Goal: Task Accomplishment & Management: Use online tool/utility

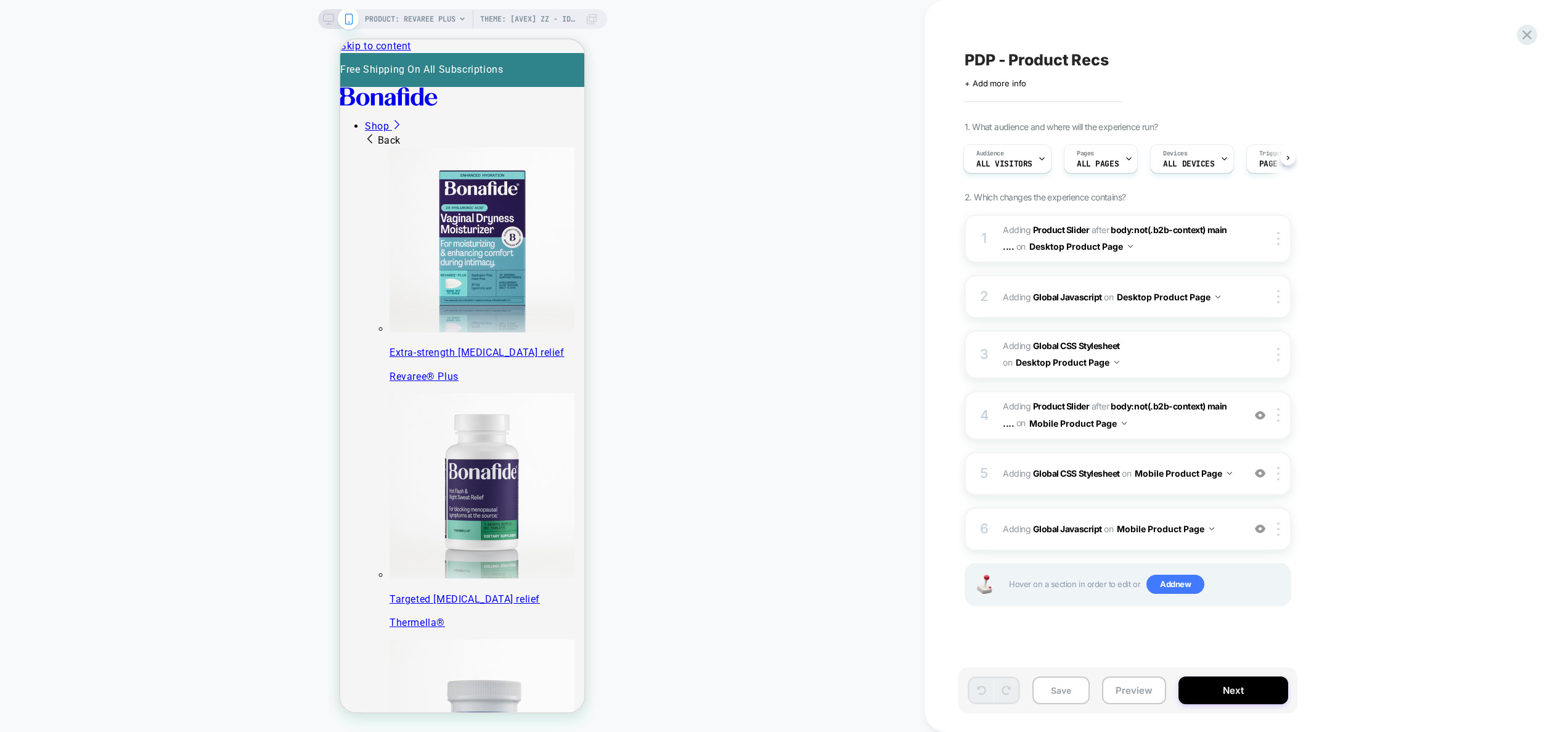
scroll to position [96, 0]
click at [1222, 487] on div "5 Adding Global CSS Stylesheet on Mobile Product Page Add Before Add After Copy…" at bounding box center [1127, 473] width 327 height 43
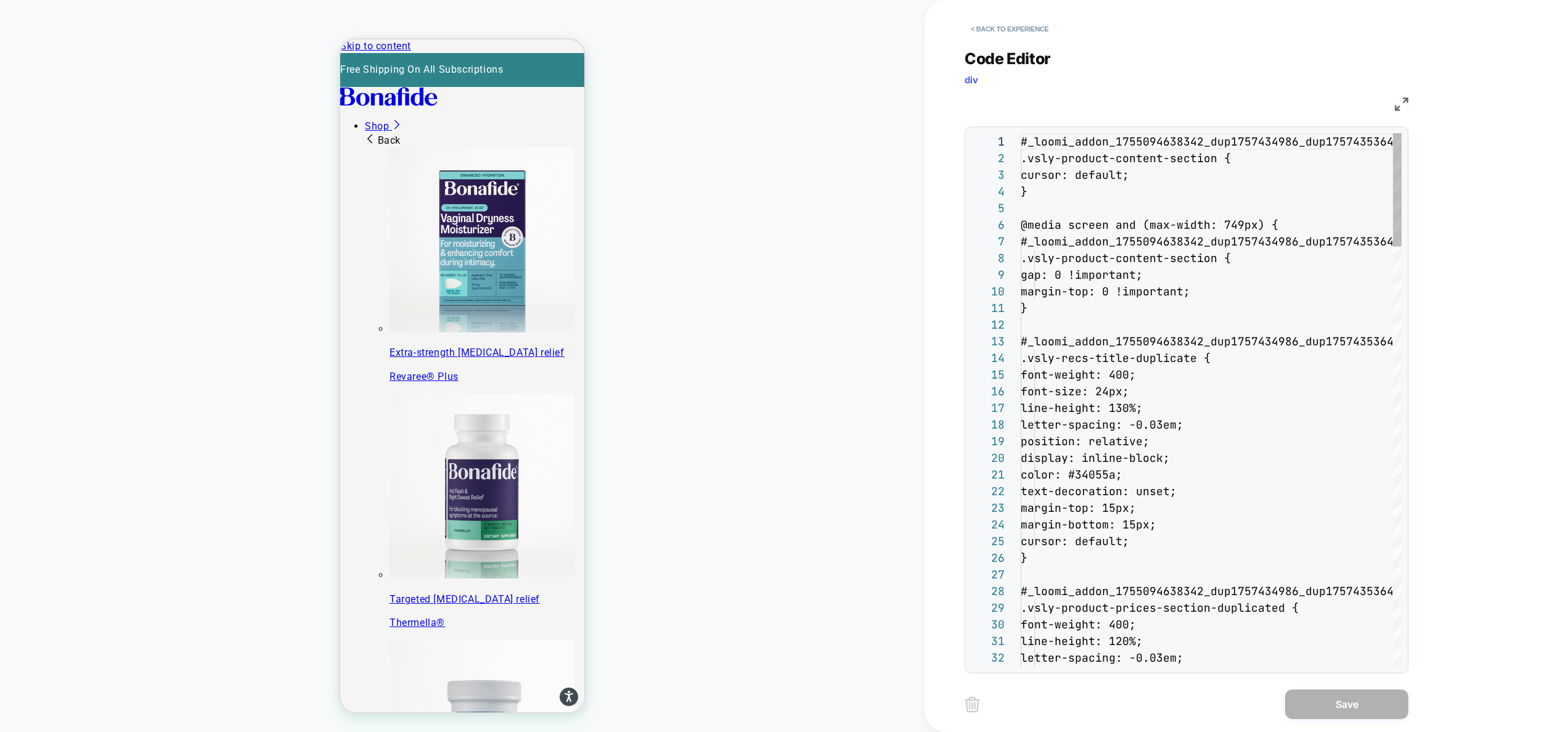
scroll to position [167, 0]
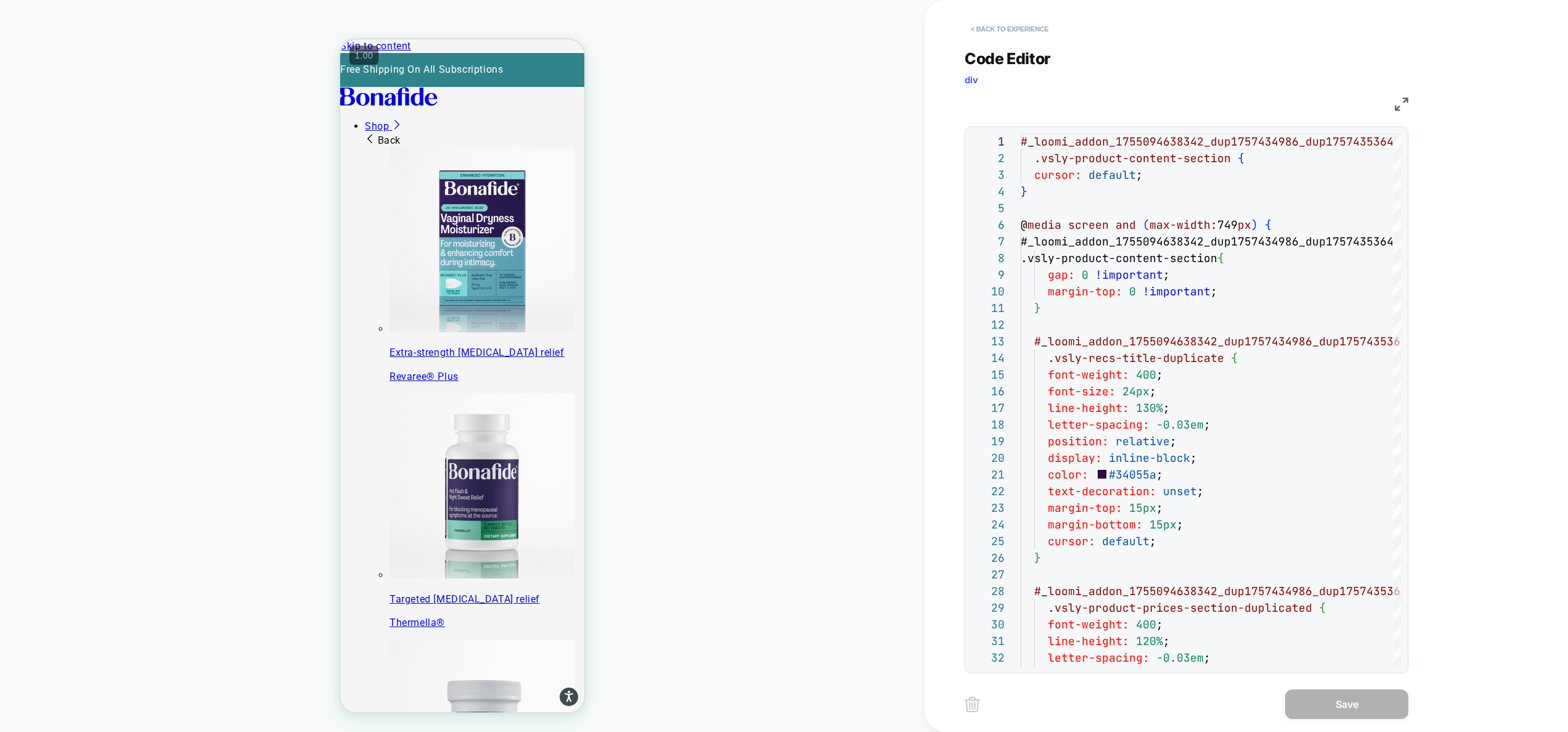
click at [1018, 30] on button "< Back to experience" at bounding box center [1009, 29] width 90 height 20
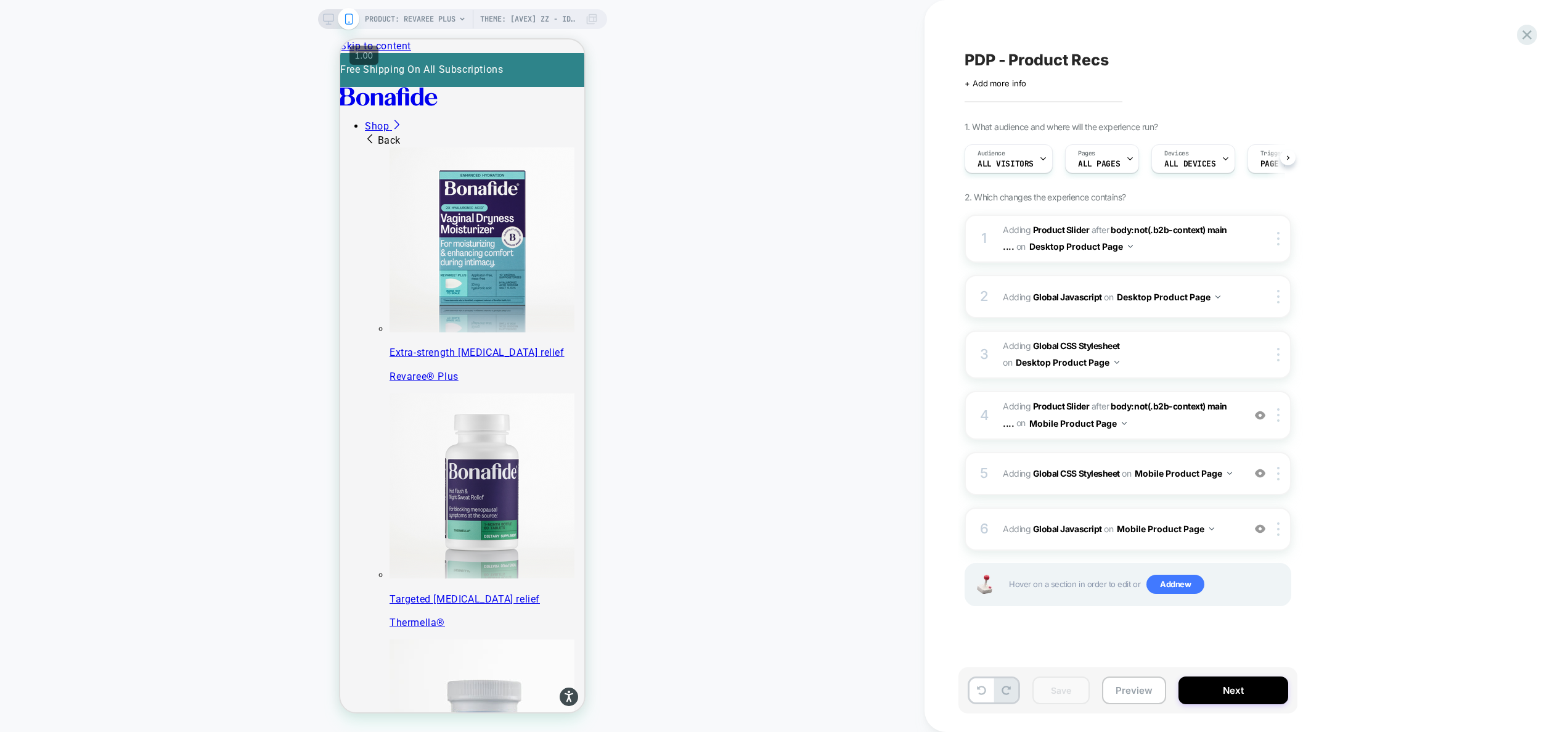
scroll to position [0, 1]
click at [1165, 250] on span "#_loomi_addon_1755016232473_dup1757434986_dup1757435364 Adding Product Slider A…" at bounding box center [1120, 238] width 234 height 34
click at [1156, 421] on span "#_loomi_addon_1755094638342_dup1757434986_dup1757435364 Adding Product Slider A…" at bounding box center [1120, 415] width 234 height 34
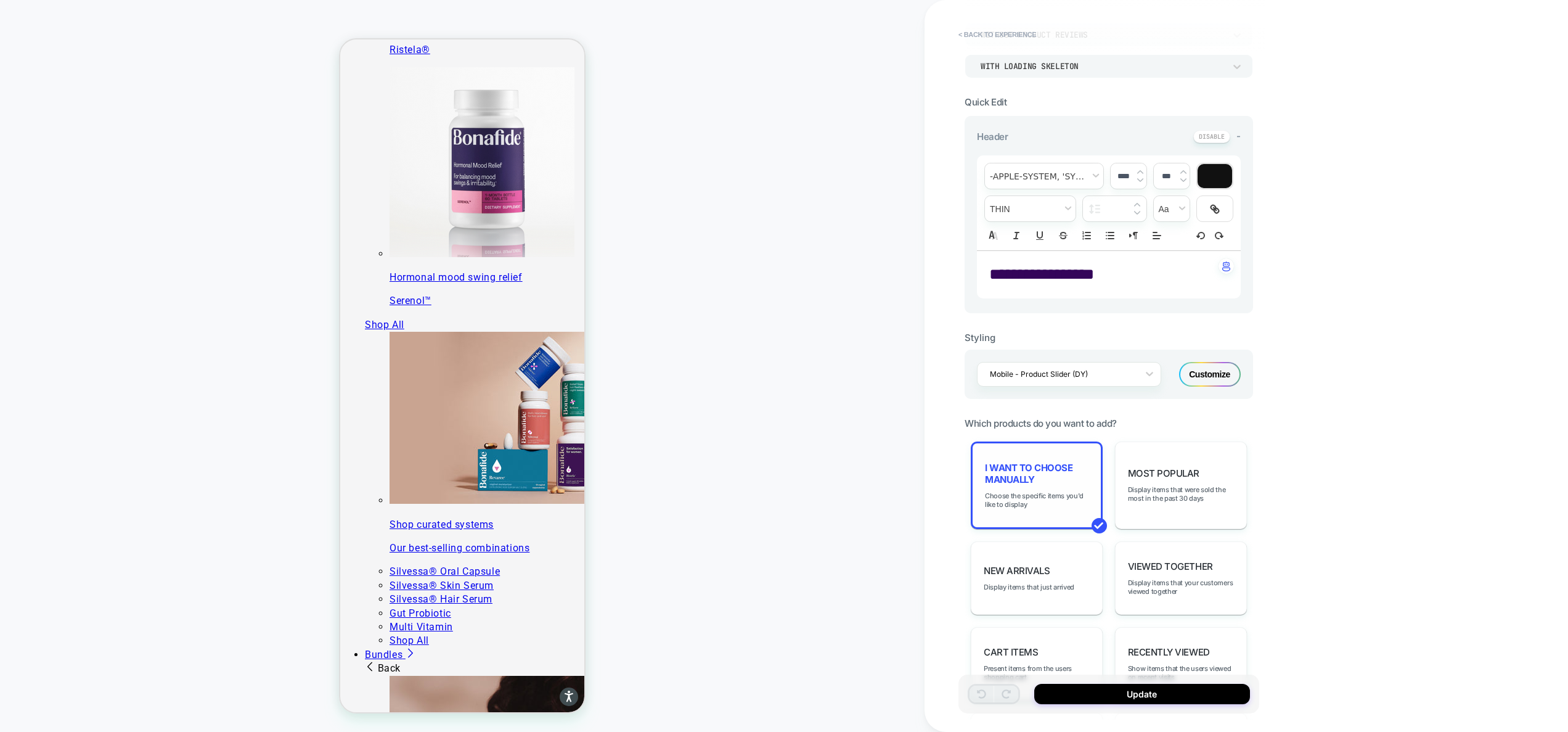
scroll to position [1014, 0]
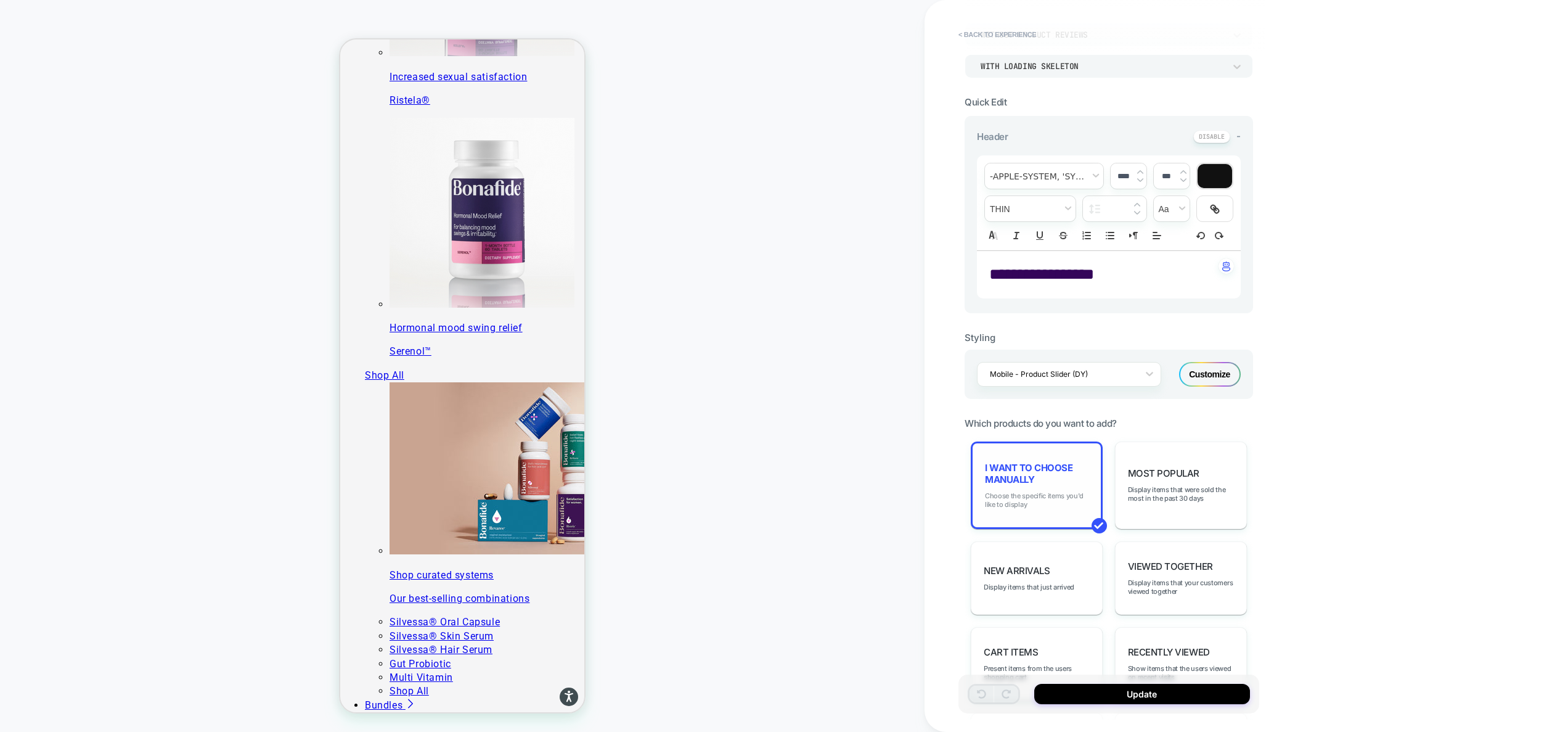
click at [1041, 495] on span "Choose the specific items you'd like to display" at bounding box center [1037, 500] width 103 height 17
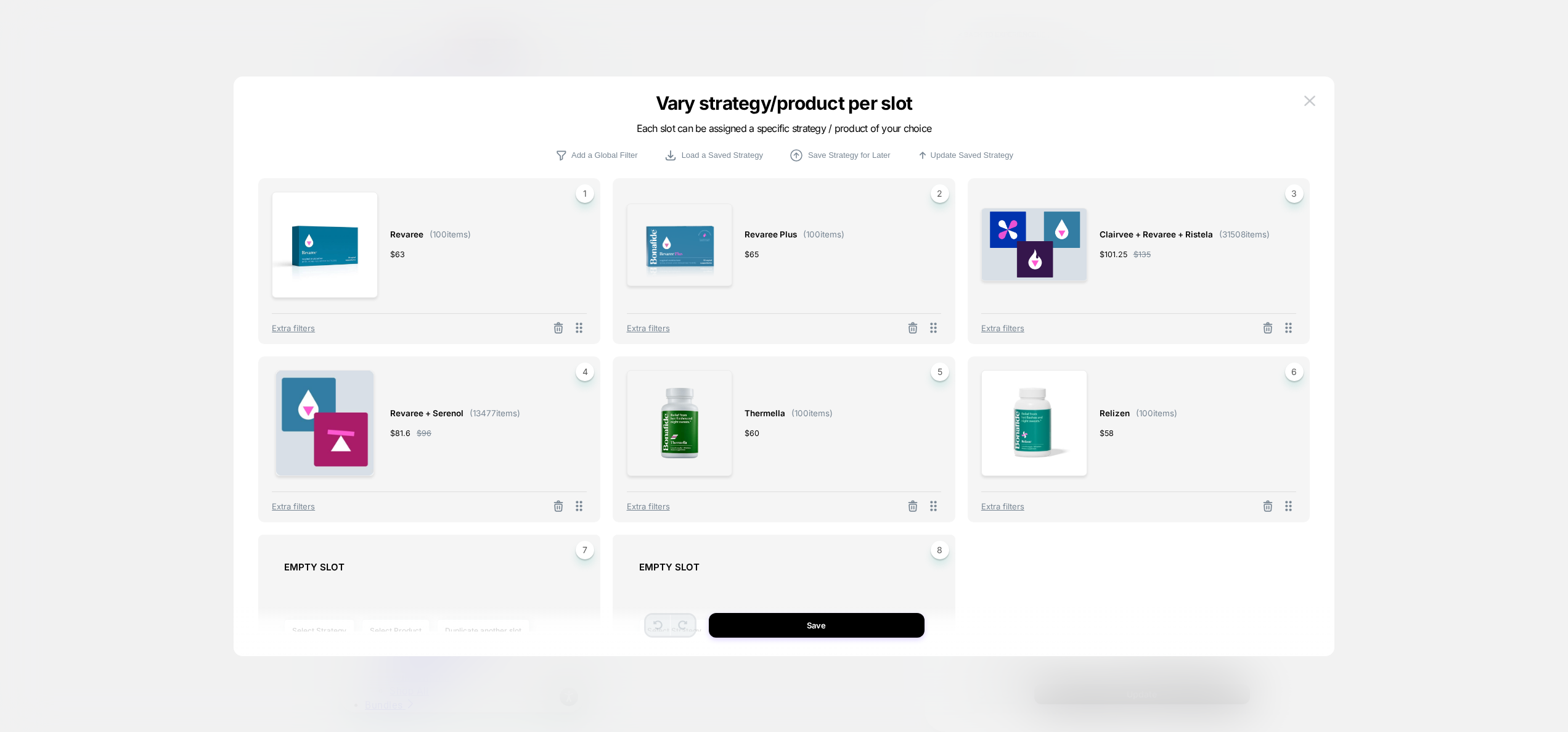
click at [1432, 218] on div at bounding box center [784, 366] width 1568 height 732
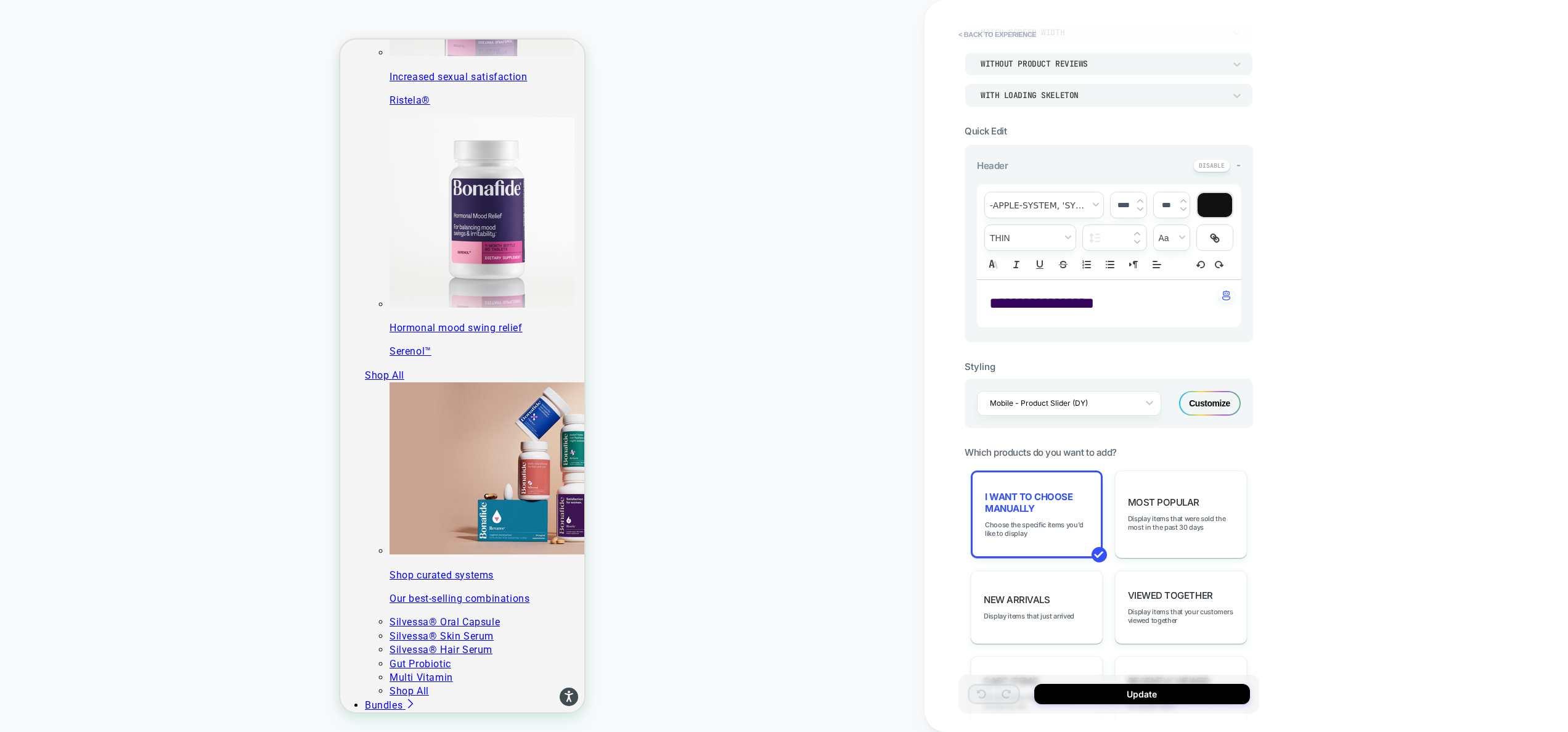
scroll to position [0, 0]
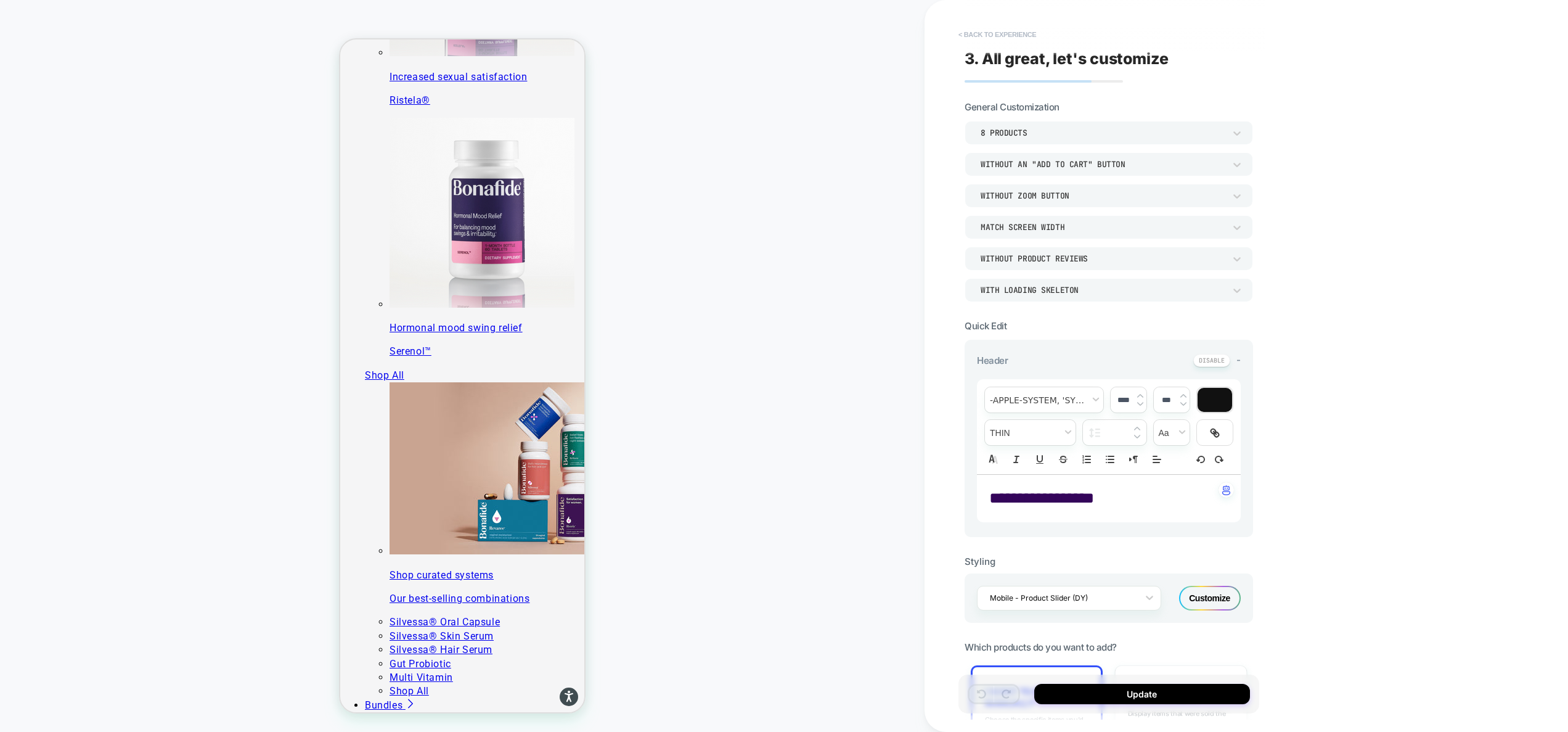
click at [1001, 34] on button "< Back to experience" at bounding box center [997, 35] width 90 height 20
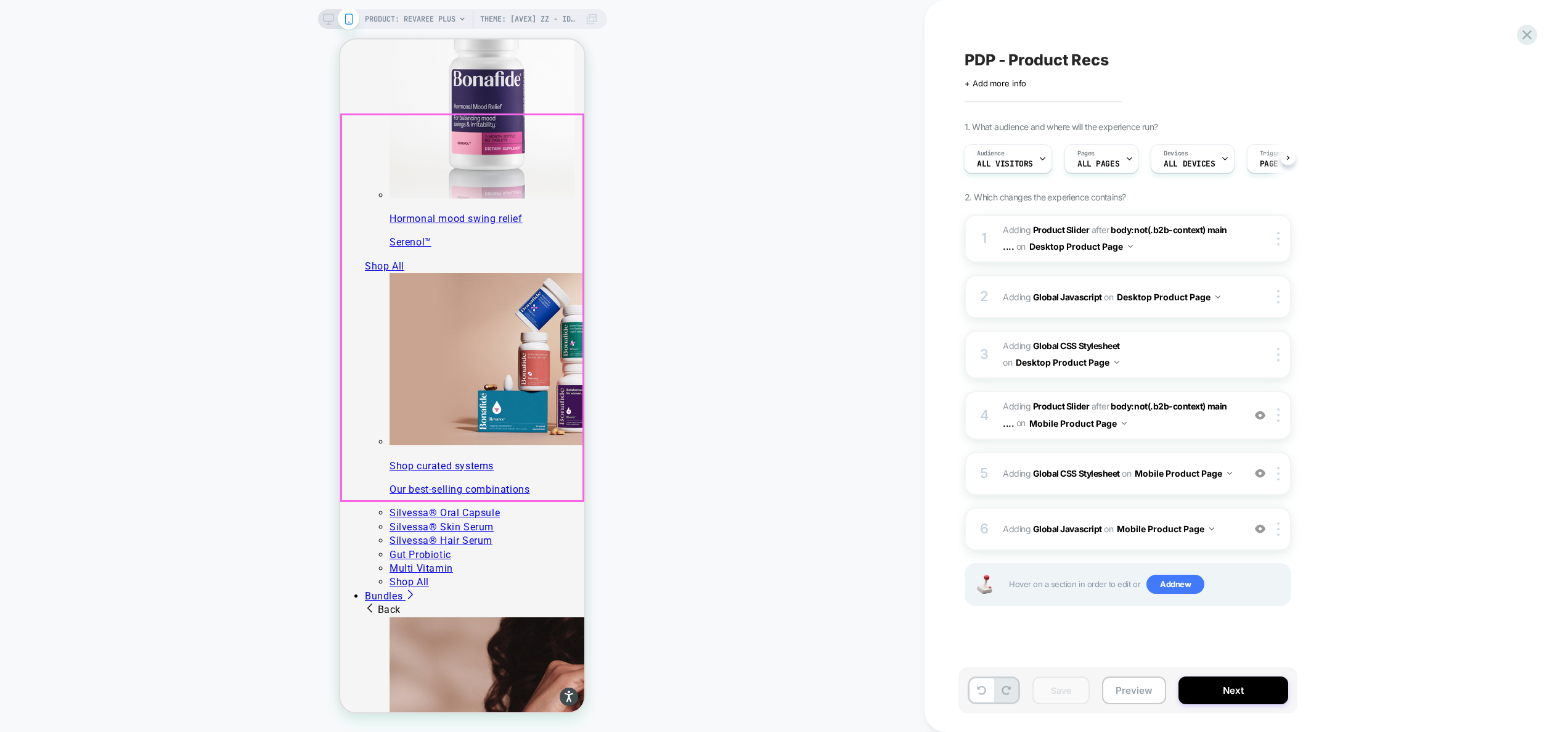
scroll to position [1154, 0]
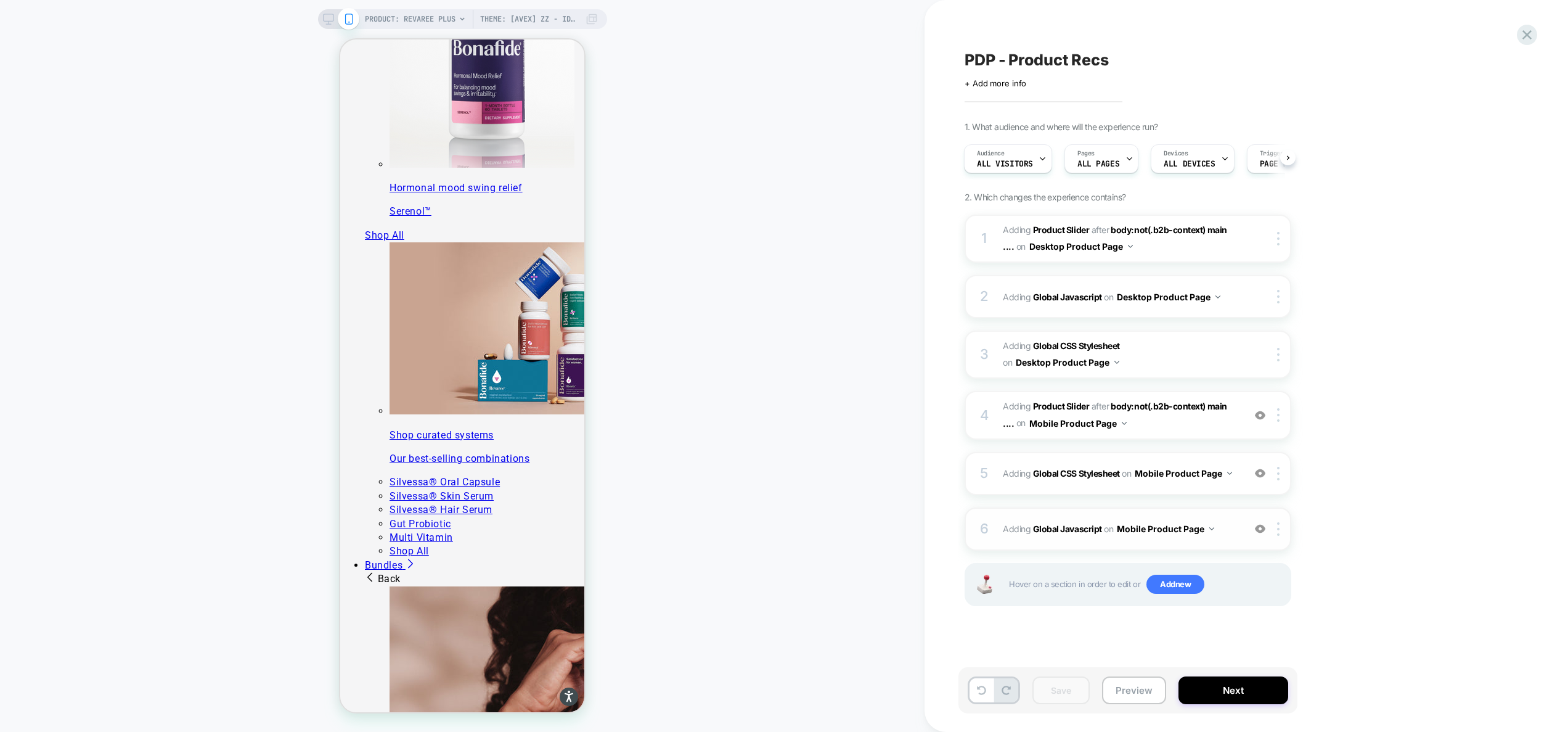
click at [1224, 537] on div "6 Adding Global Javascript on Mobile Product Page Add Before Add After Copy to …" at bounding box center [1127, 528] width 327 height 43
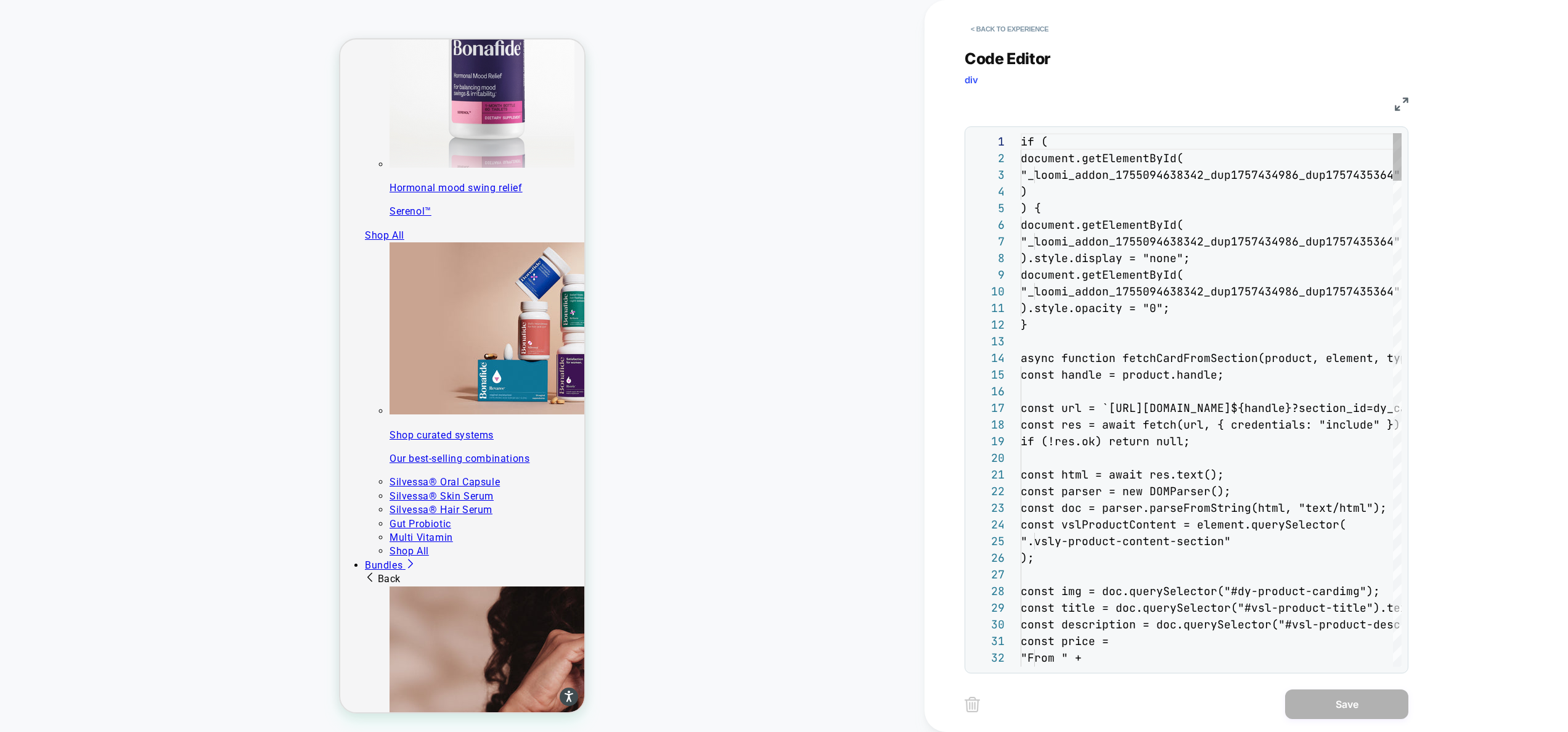
scroll to position [167, 0]
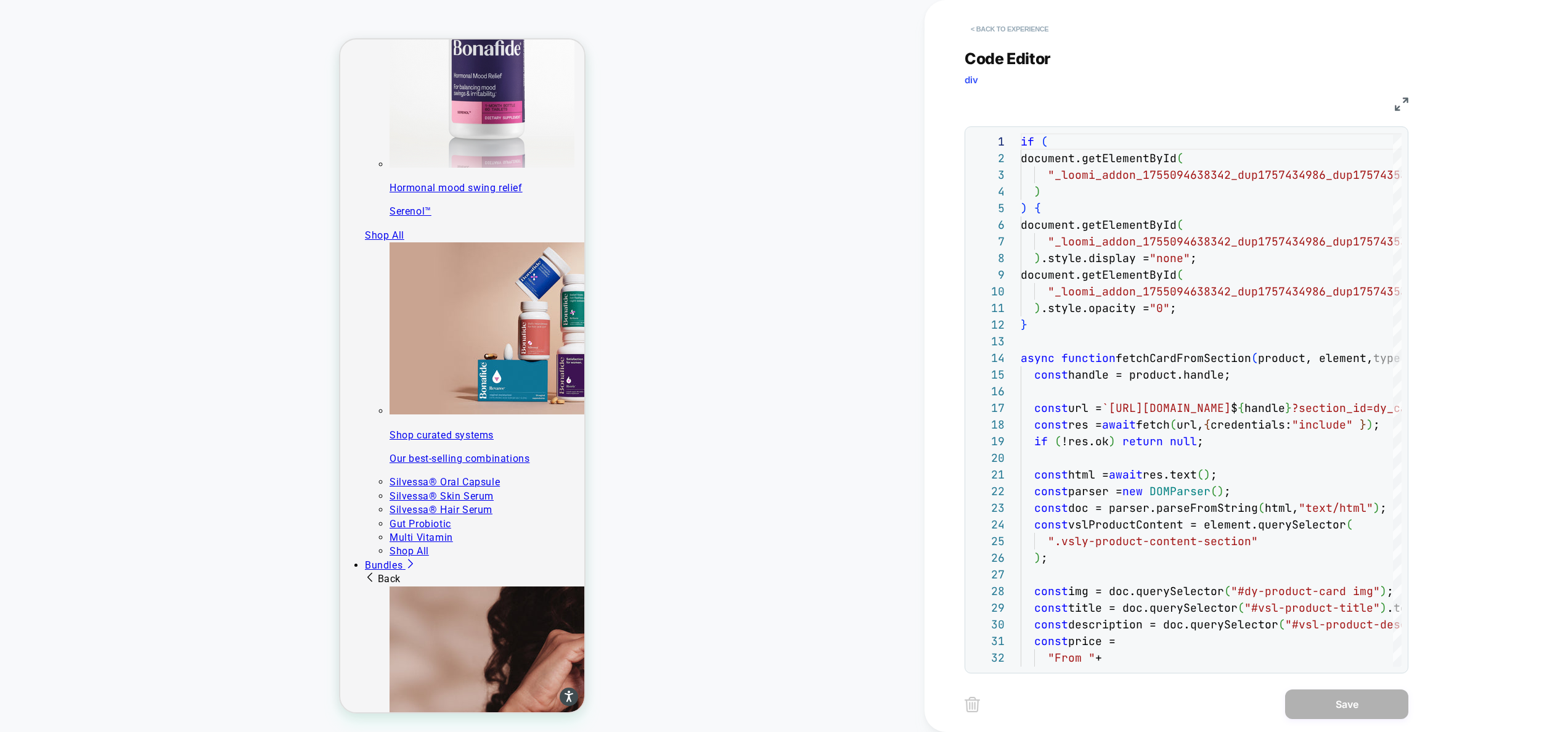
click at [998, 34] on button "< Back to experience" at bounding box center [1009, 29] width 90 height 20
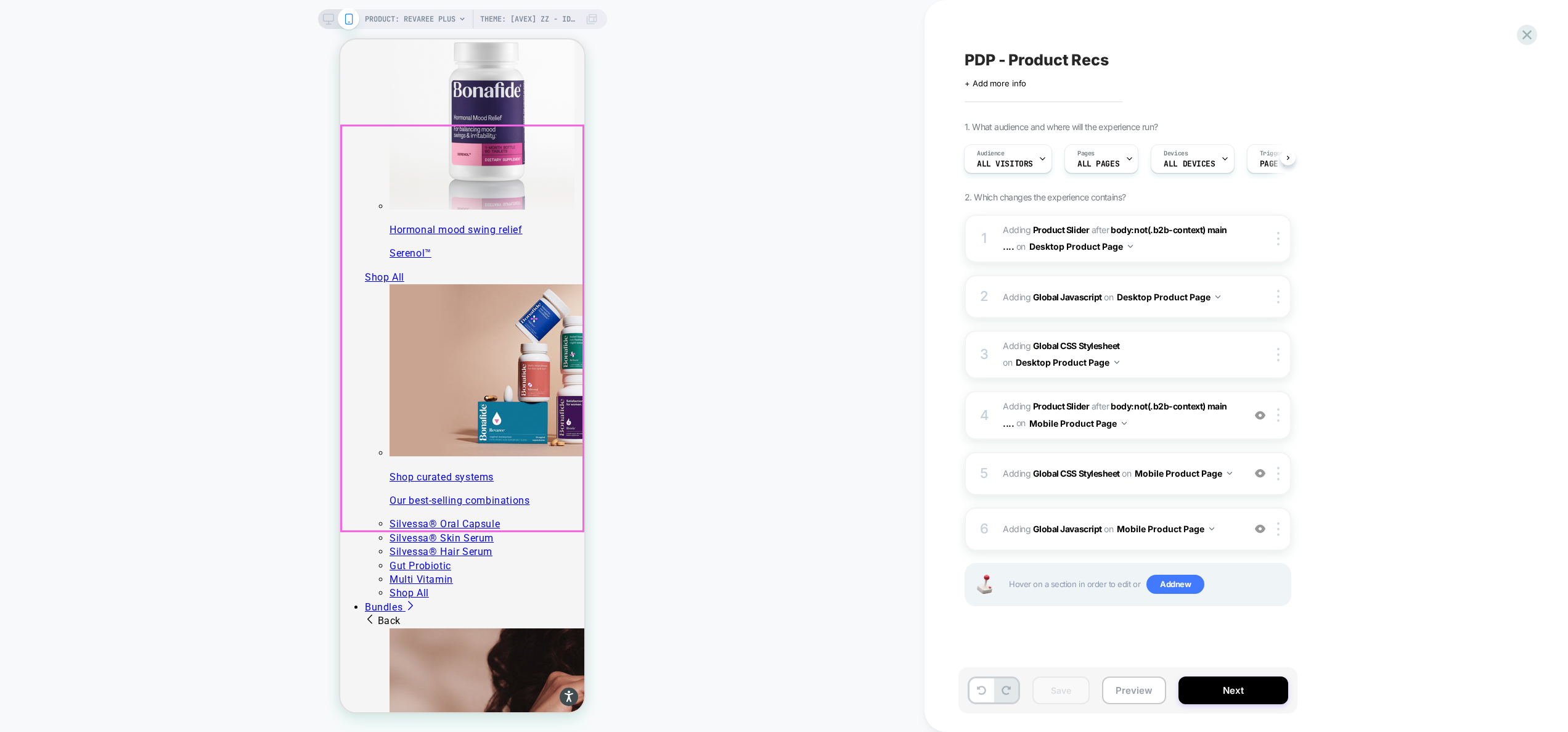
scroll to position [1119, 0]
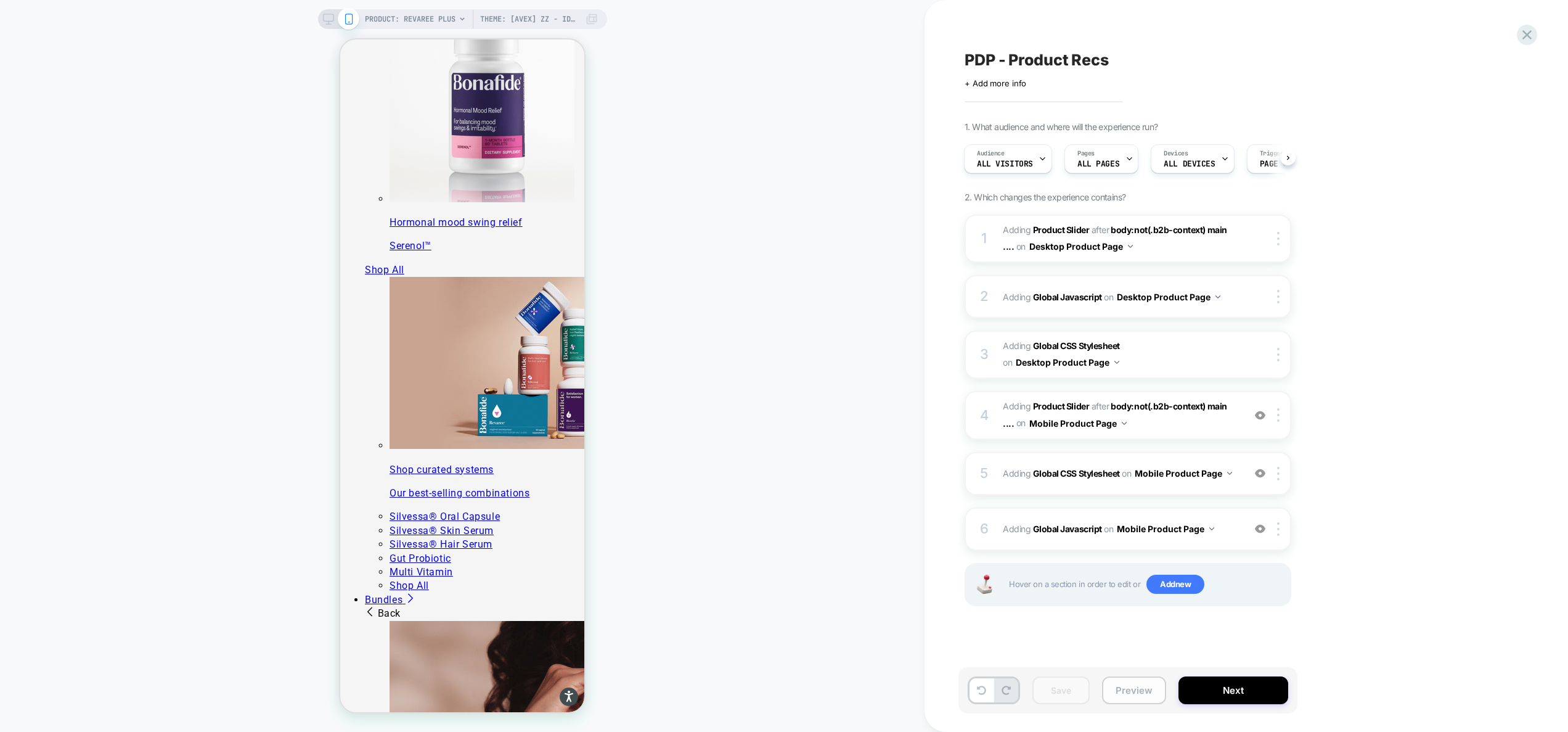
click at [1130, 688] on button "Preview" at bounding box center [1134, 690] width 65 height 28
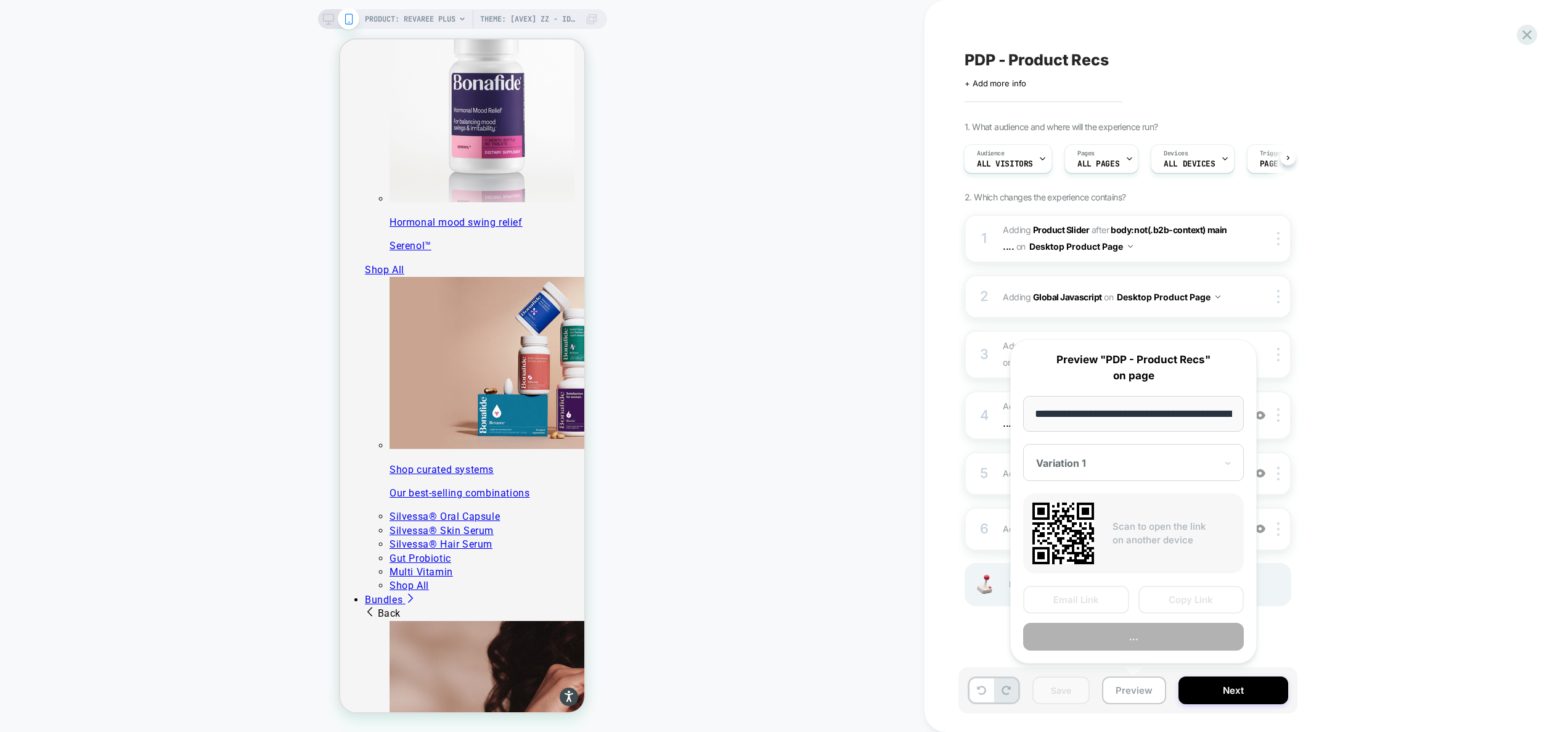
scroll to position [0, 214]
click at [1127, 640] on button "Preview" at bounding box center [1133, 637] width 220 height 28
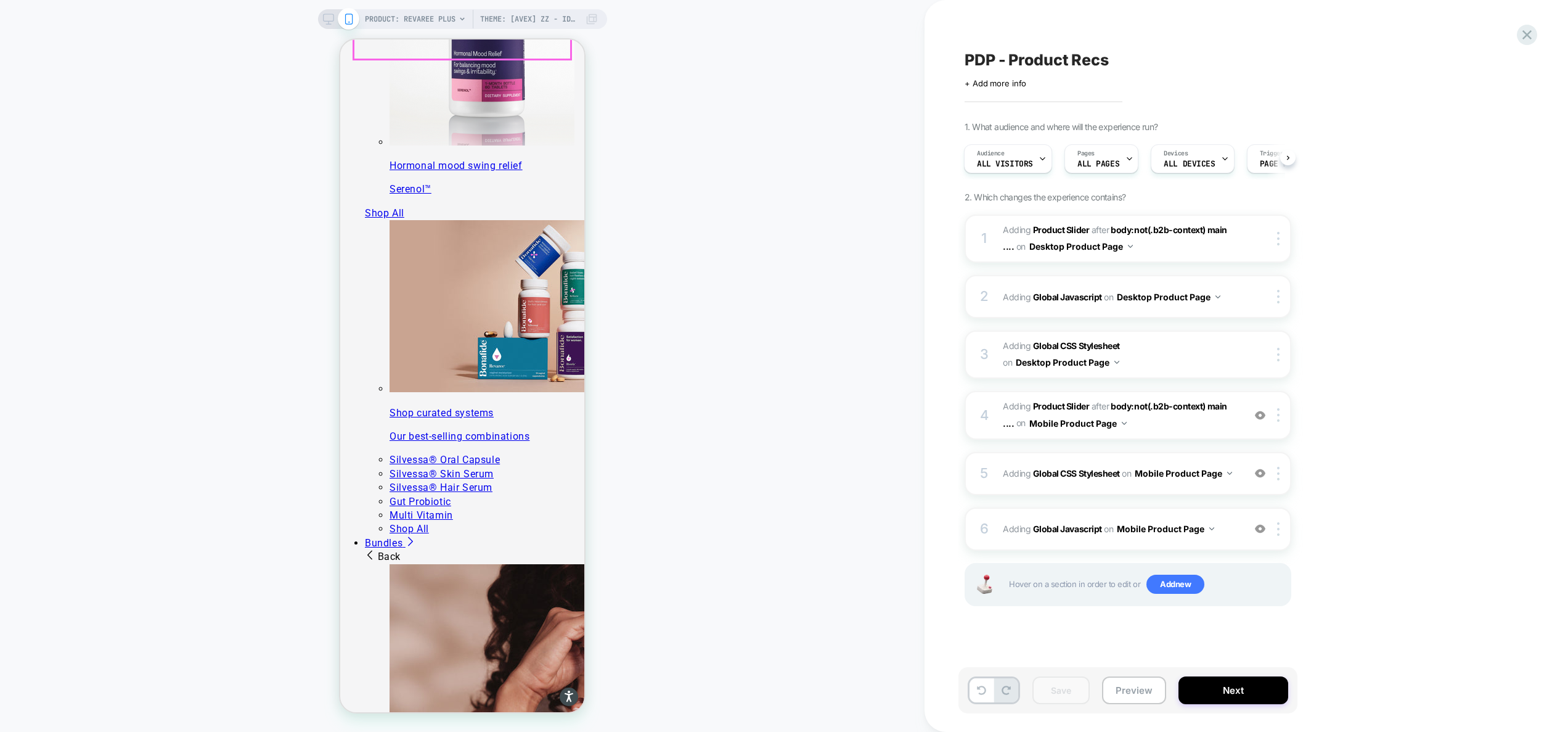
scroll to position [1391, 0]
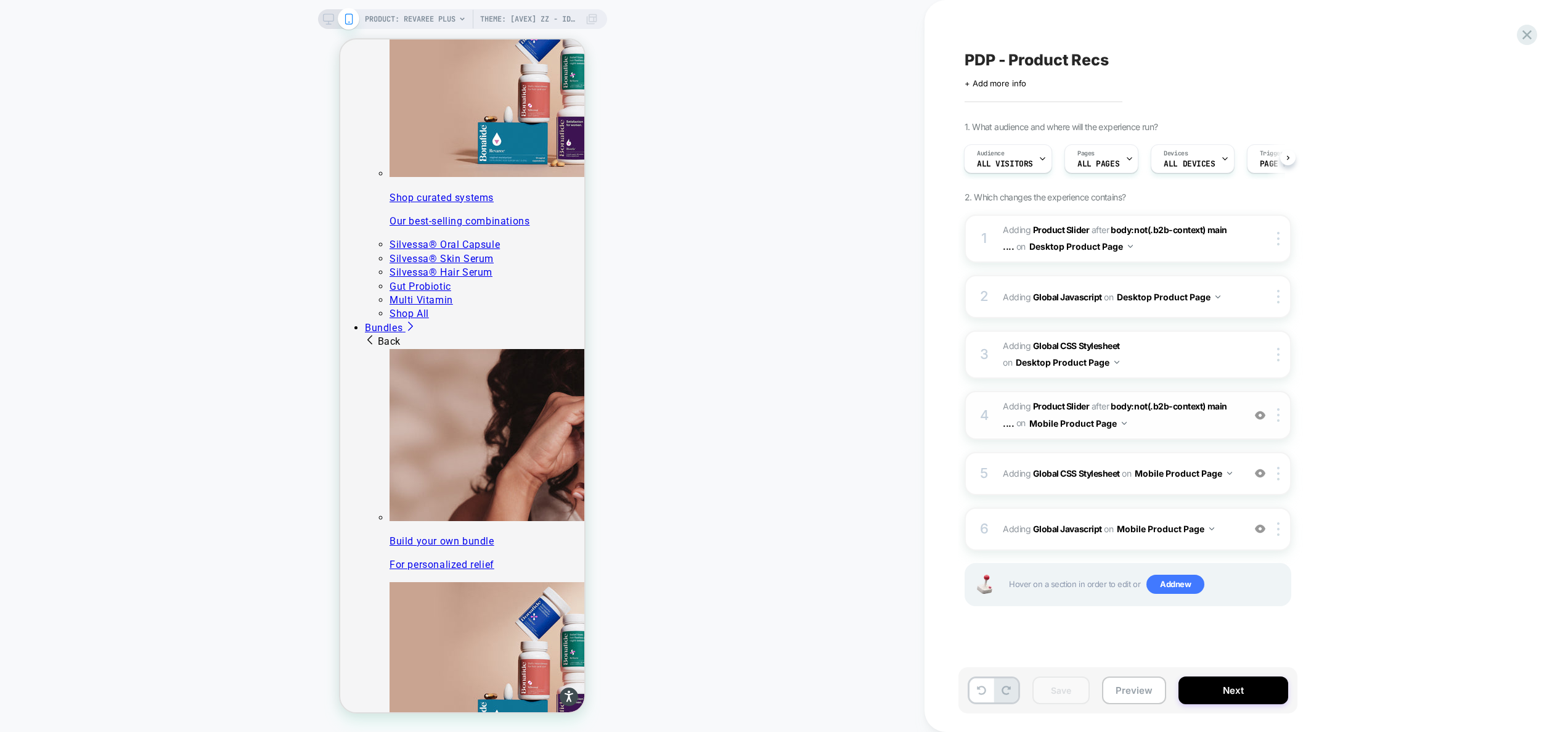
click at [1222, 428] on span "#_loomi_addon_1755094638342_dup1757434986_dup1757435364 Adding Product Slider A…" at bounding box center [1120, 415] width 234 height 34
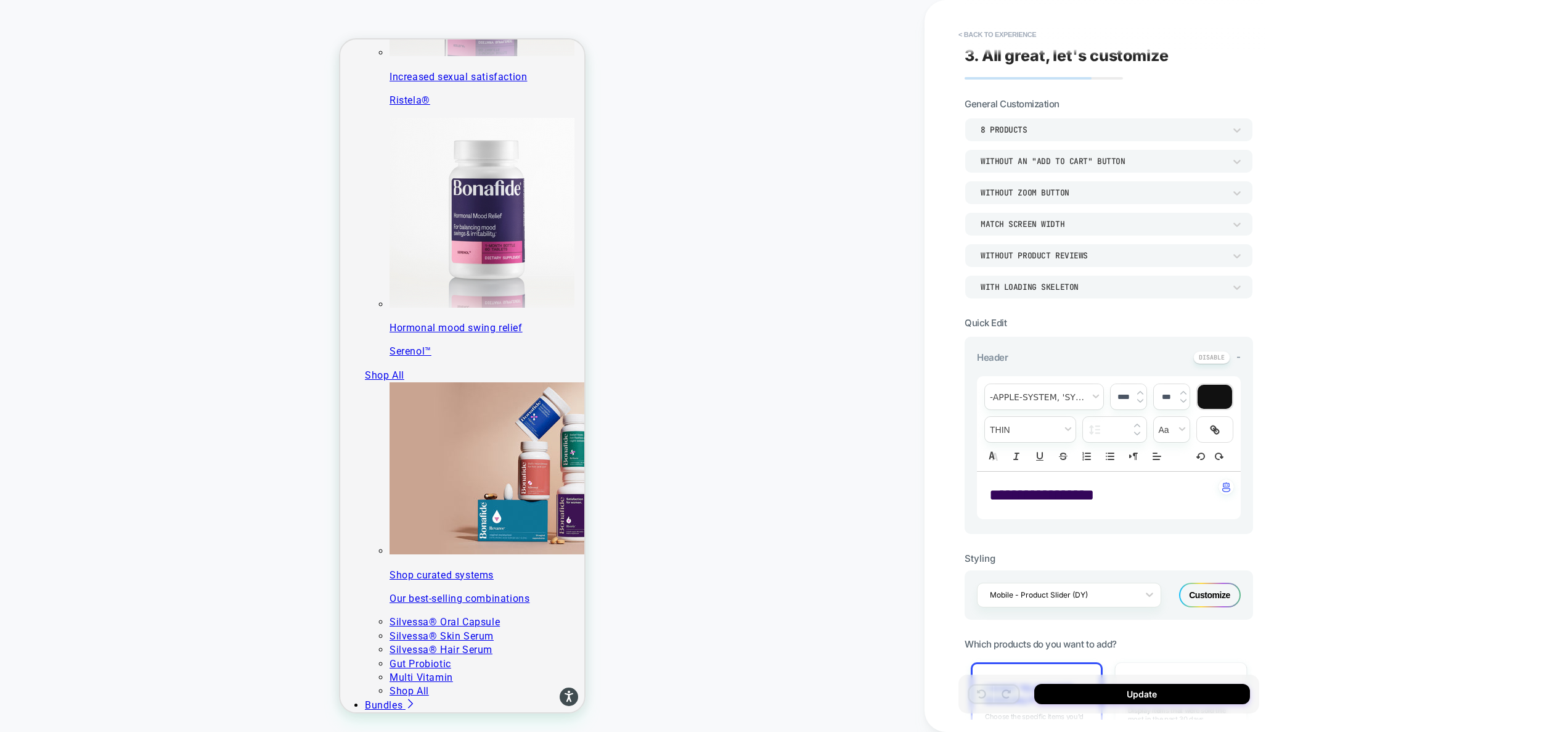
scroll to position [0, 0]
click at [1003, 34] on button "< Back to experience" at bounding box center [997, 35] width 90 height 20
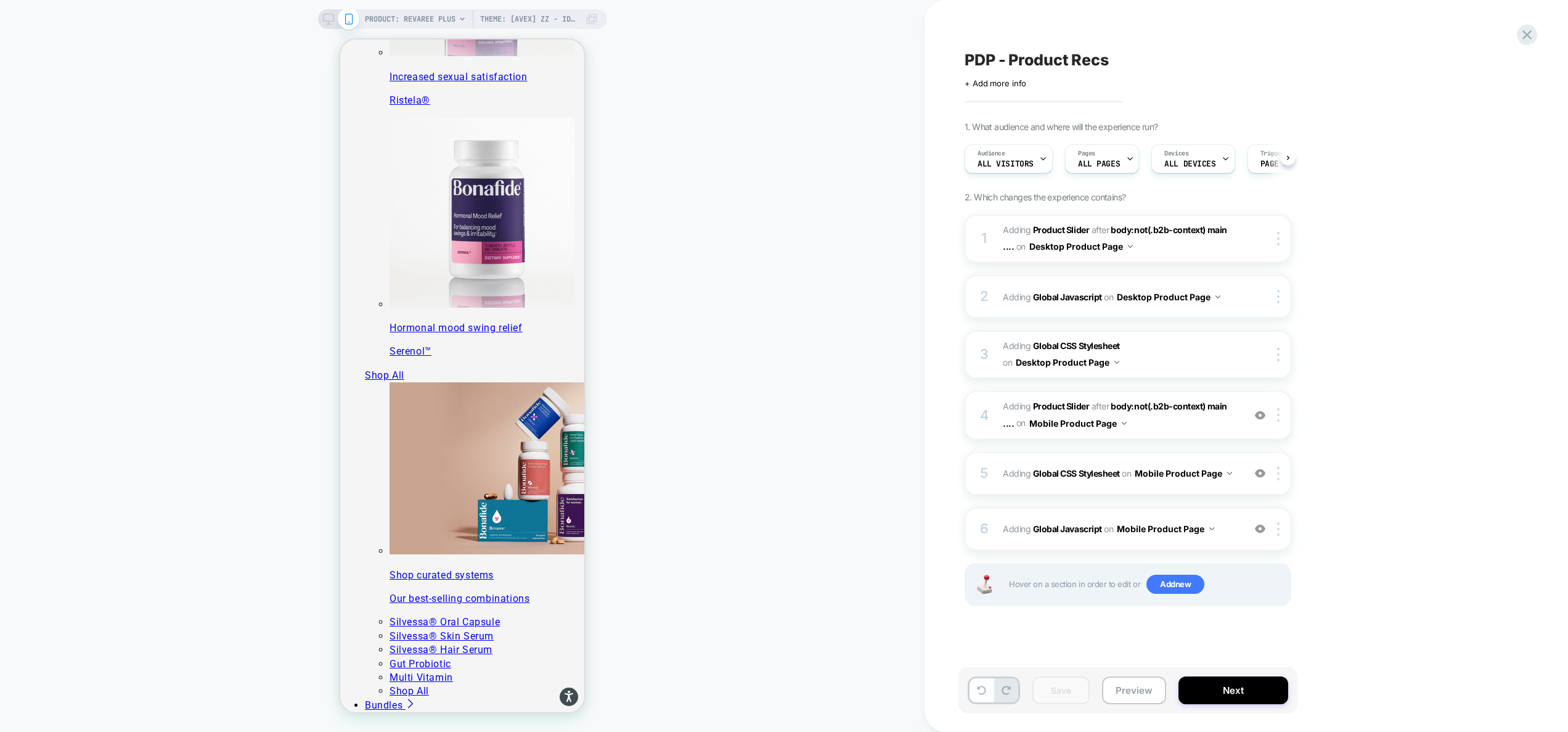
scroll to position [0, 1]
click at [1202, 249] on span "#_loomi_addon_1755016232473_dup1757434986_dup1757435364 Adding Product Slider A…" at bounding box center [1120, 238] width 234 height 34
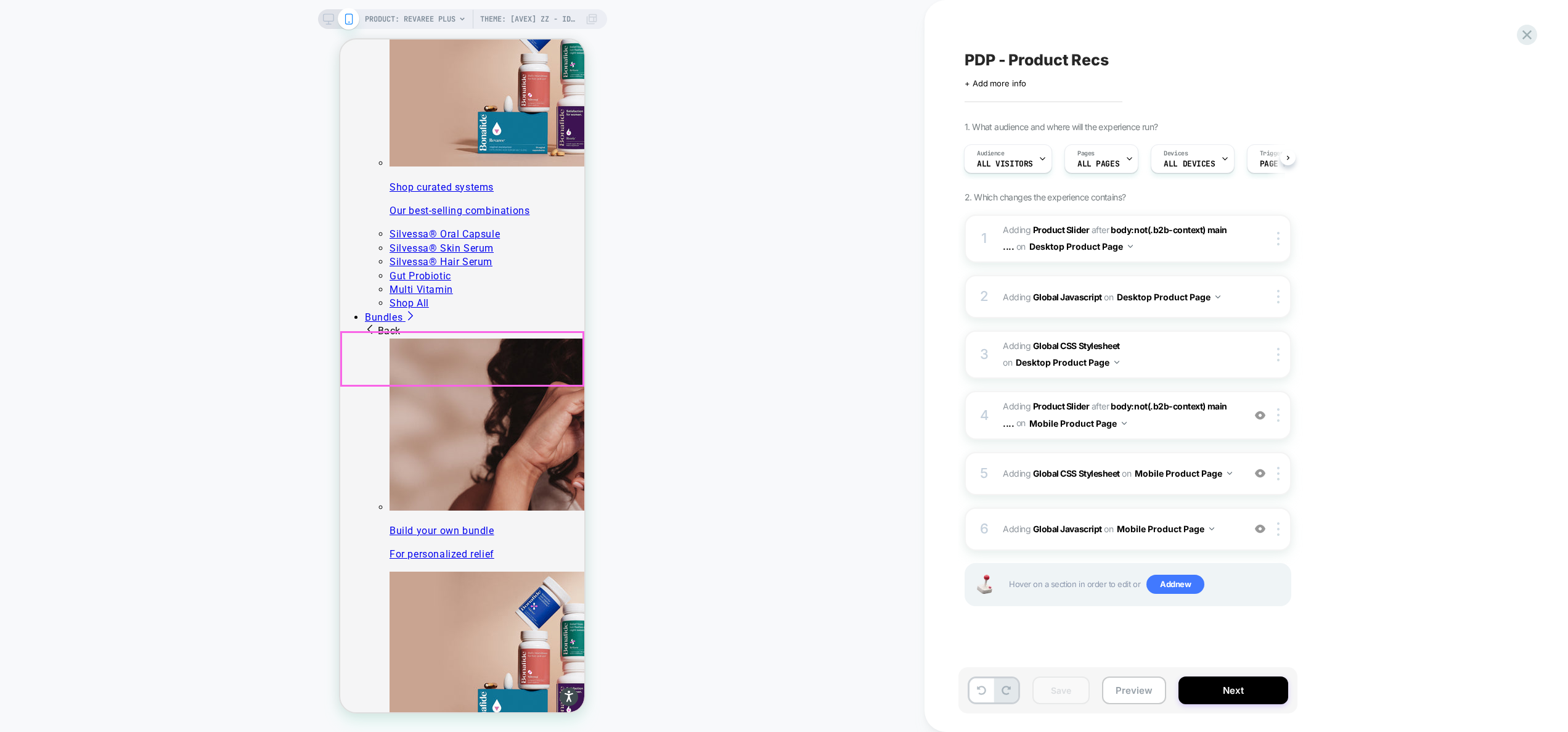
scroll to position [1380, 0]
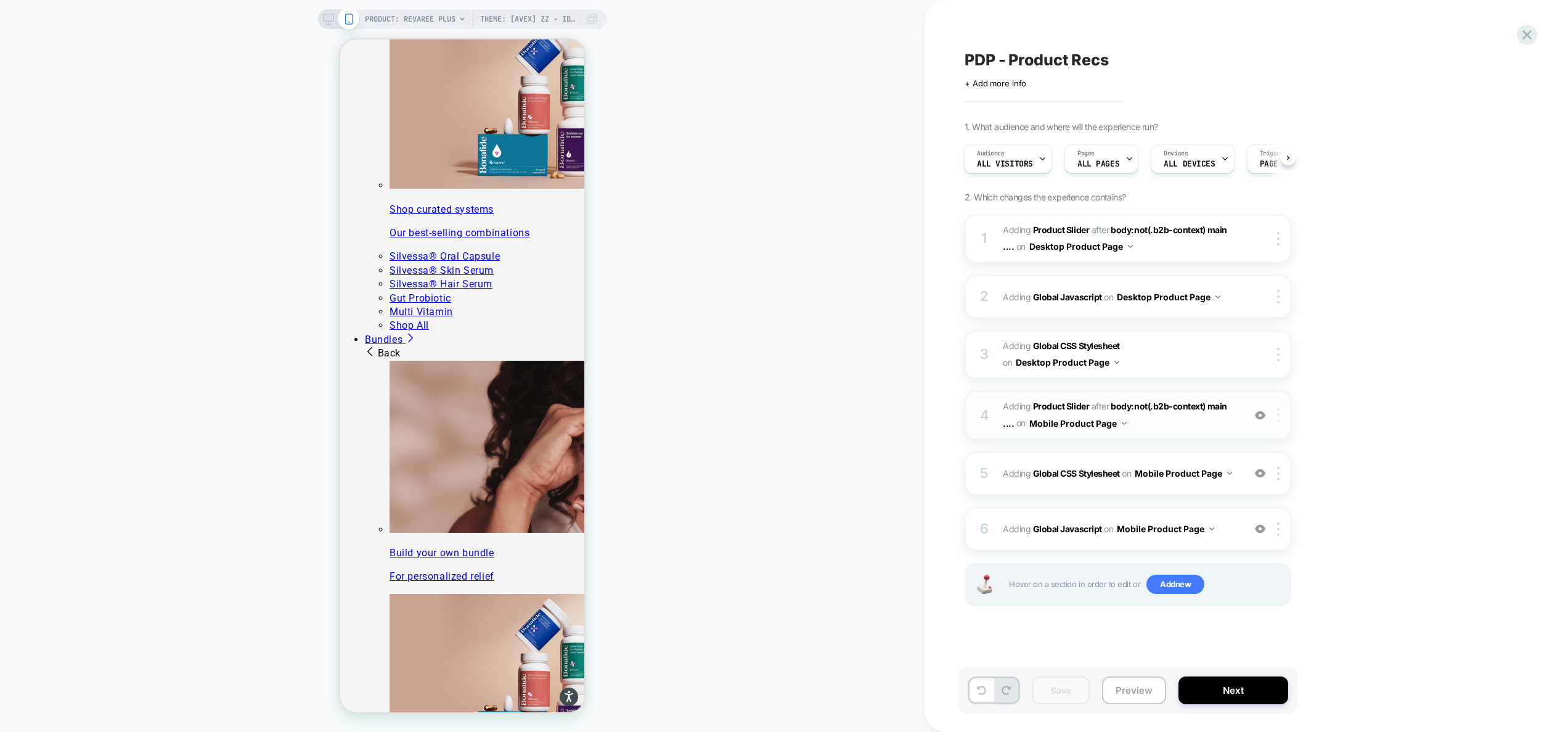
click at [1278, 418] on img at bounding box center [1278, 415] width 2 height 14
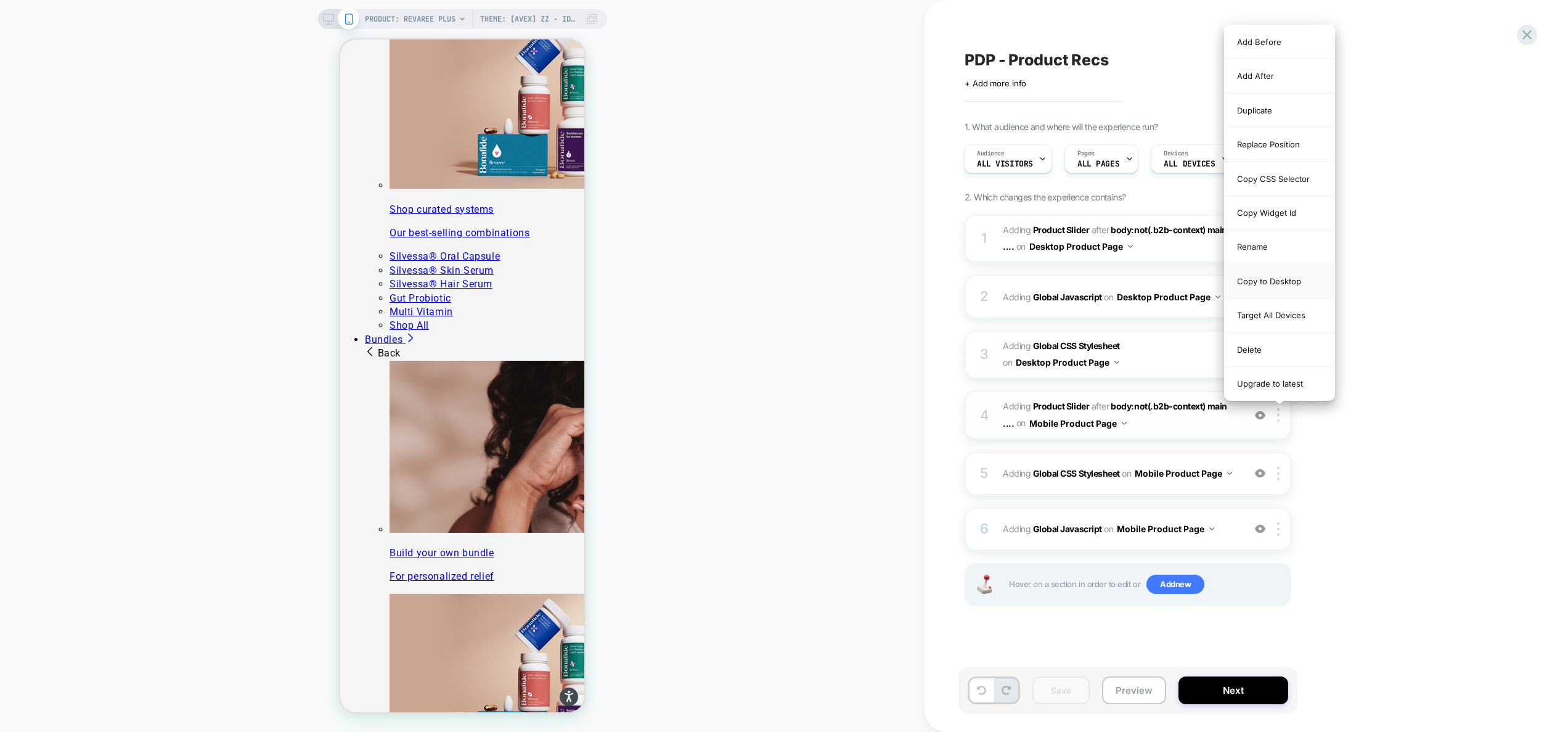
click at [1278, 288] on div "Copy to Desktop" at bounding box center [1279, 281] width 109 height 34
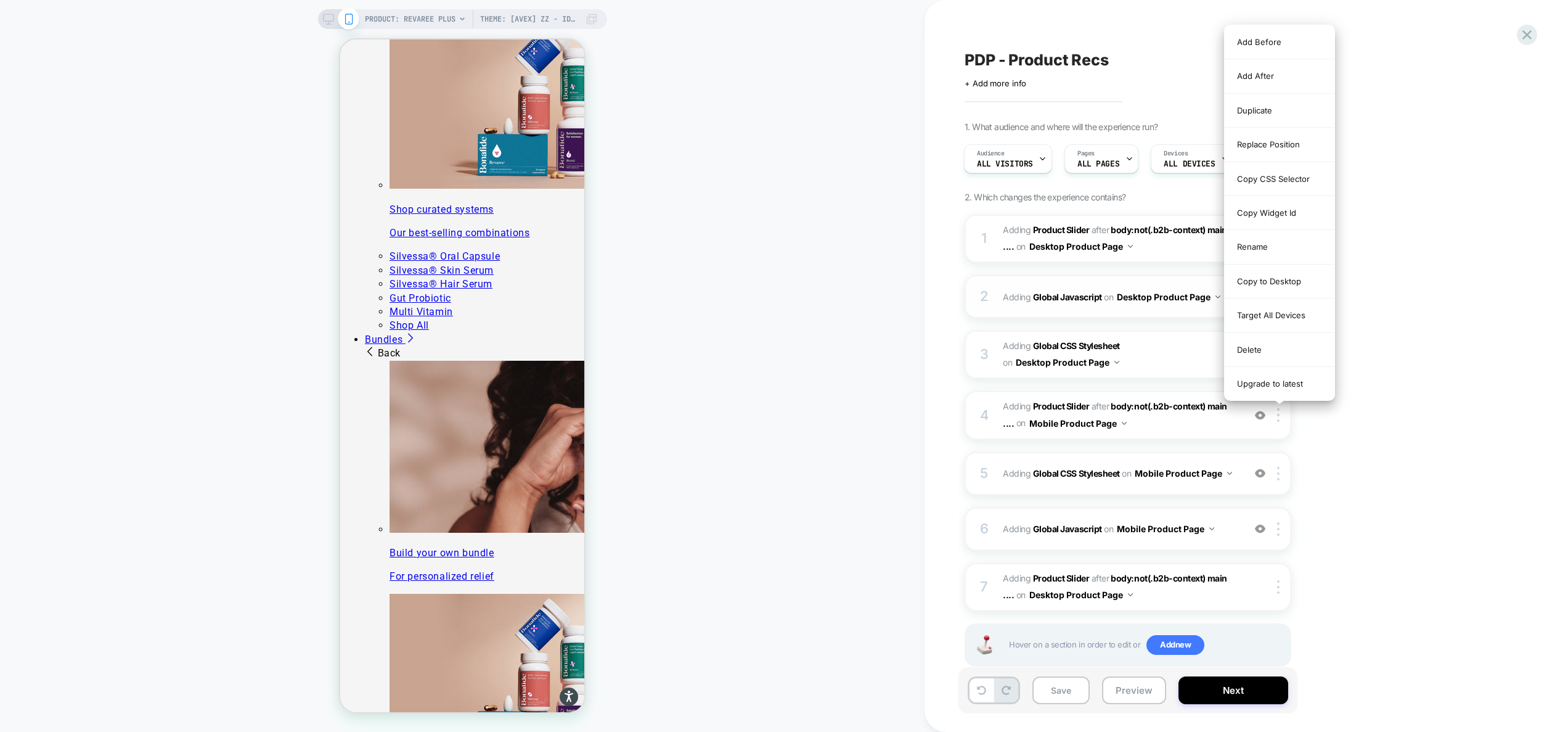
scroll to position [972, 0]
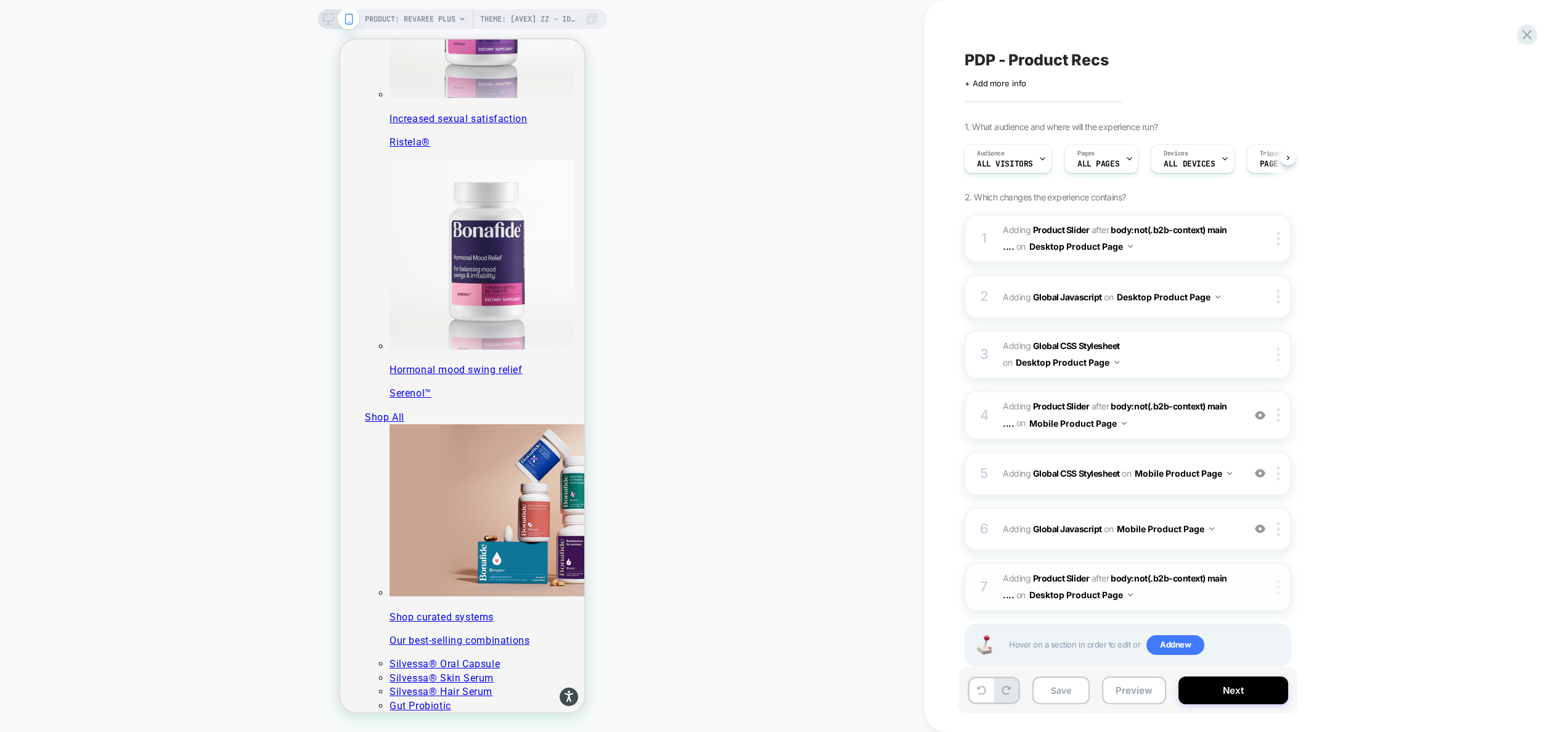
click at [1278, 589] on img at bounding box center [1278, 587] width 2 height 14
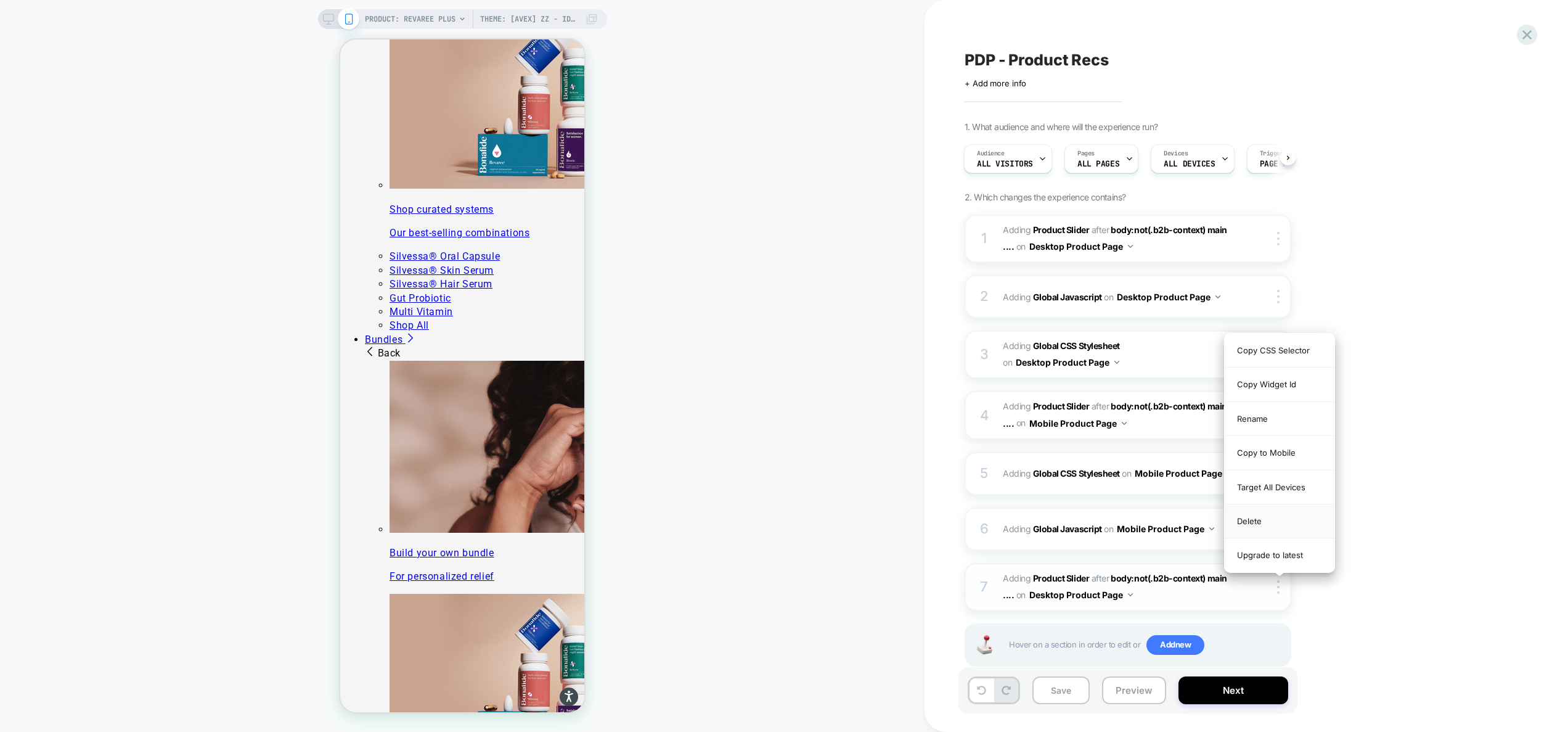
click at [1263, 519] on div "Delete" at bounding box center [1279, 521] width 109 height 34
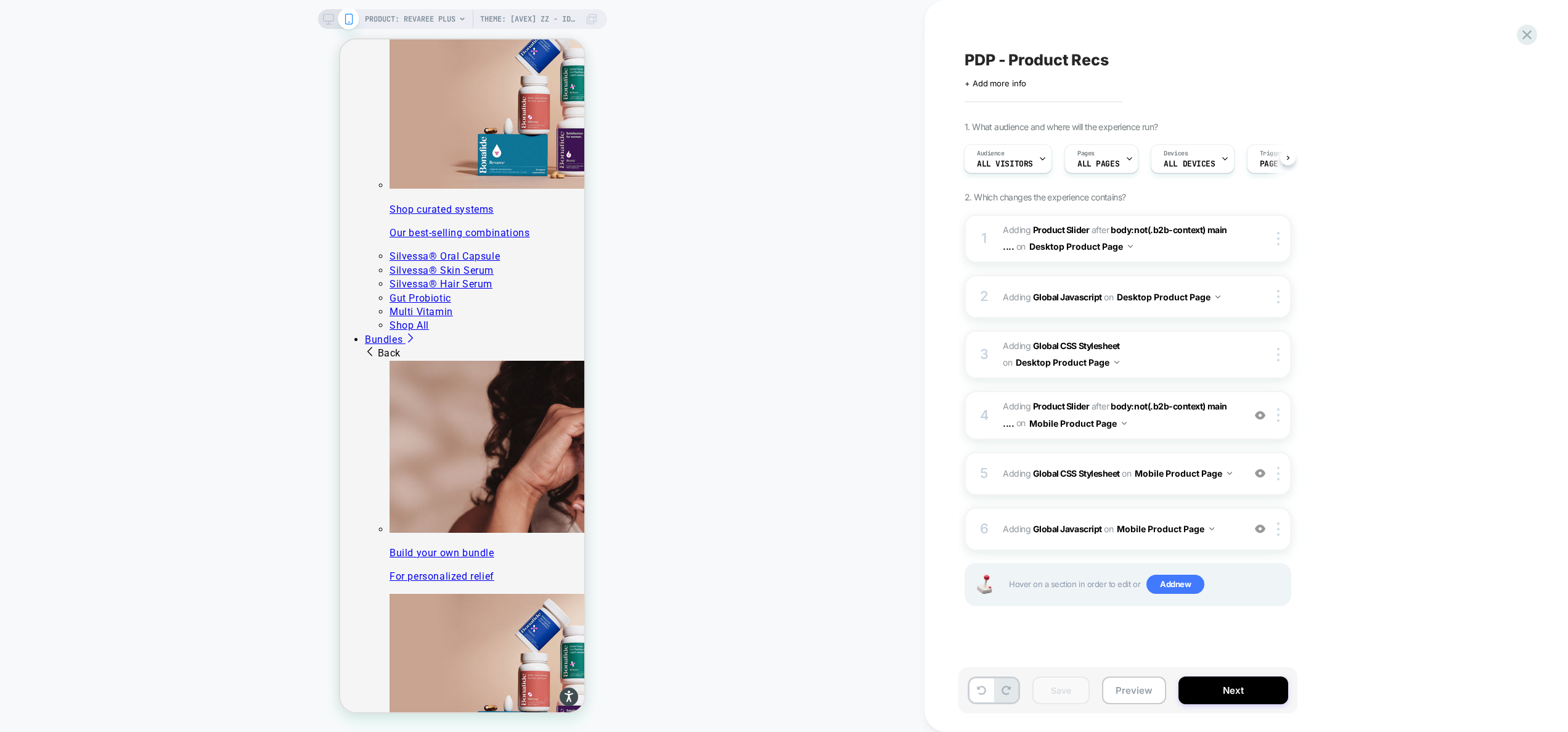
scroll to position [1285, 0]
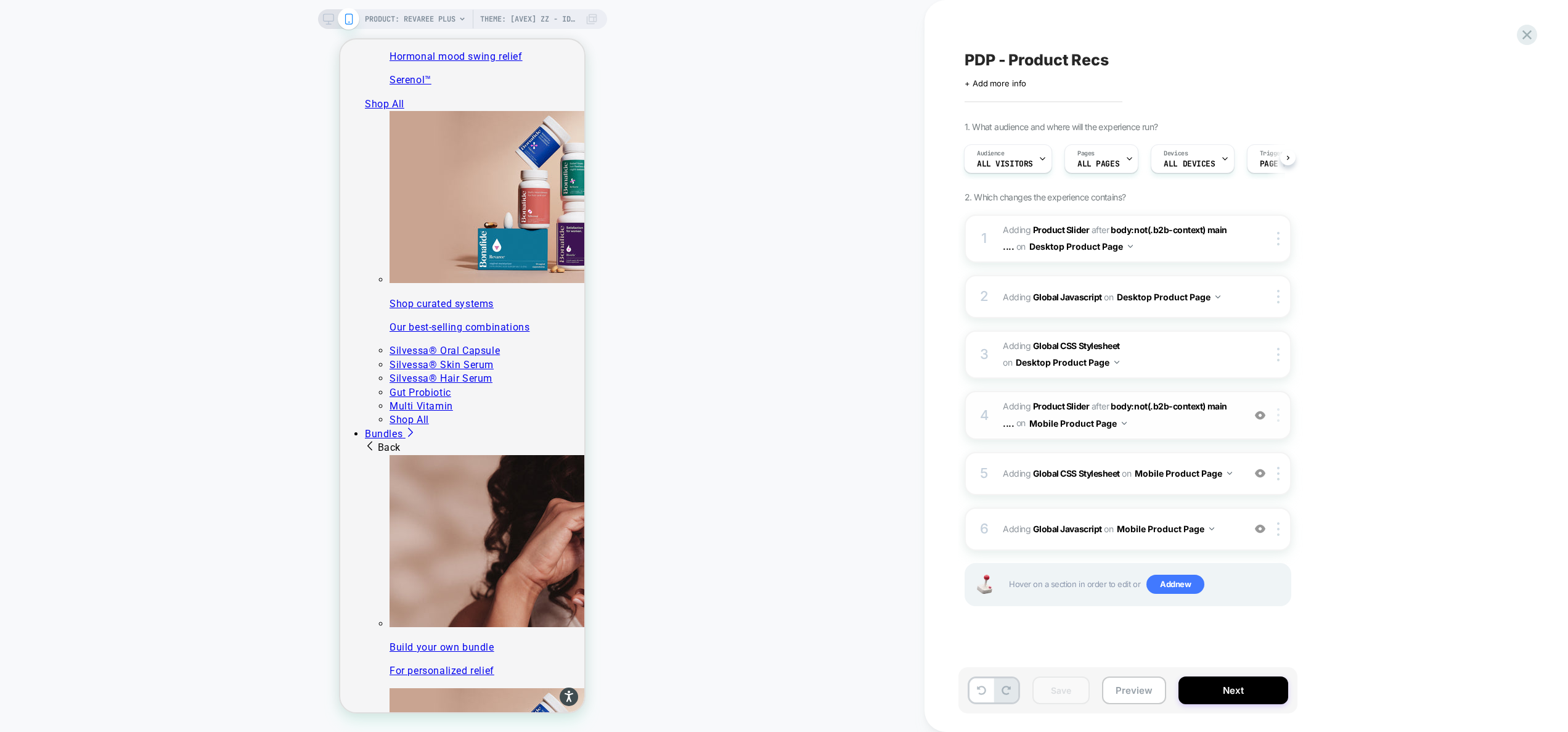
click at [1279, 412] on div at bounding box center [1280, 415] width 20 height 14
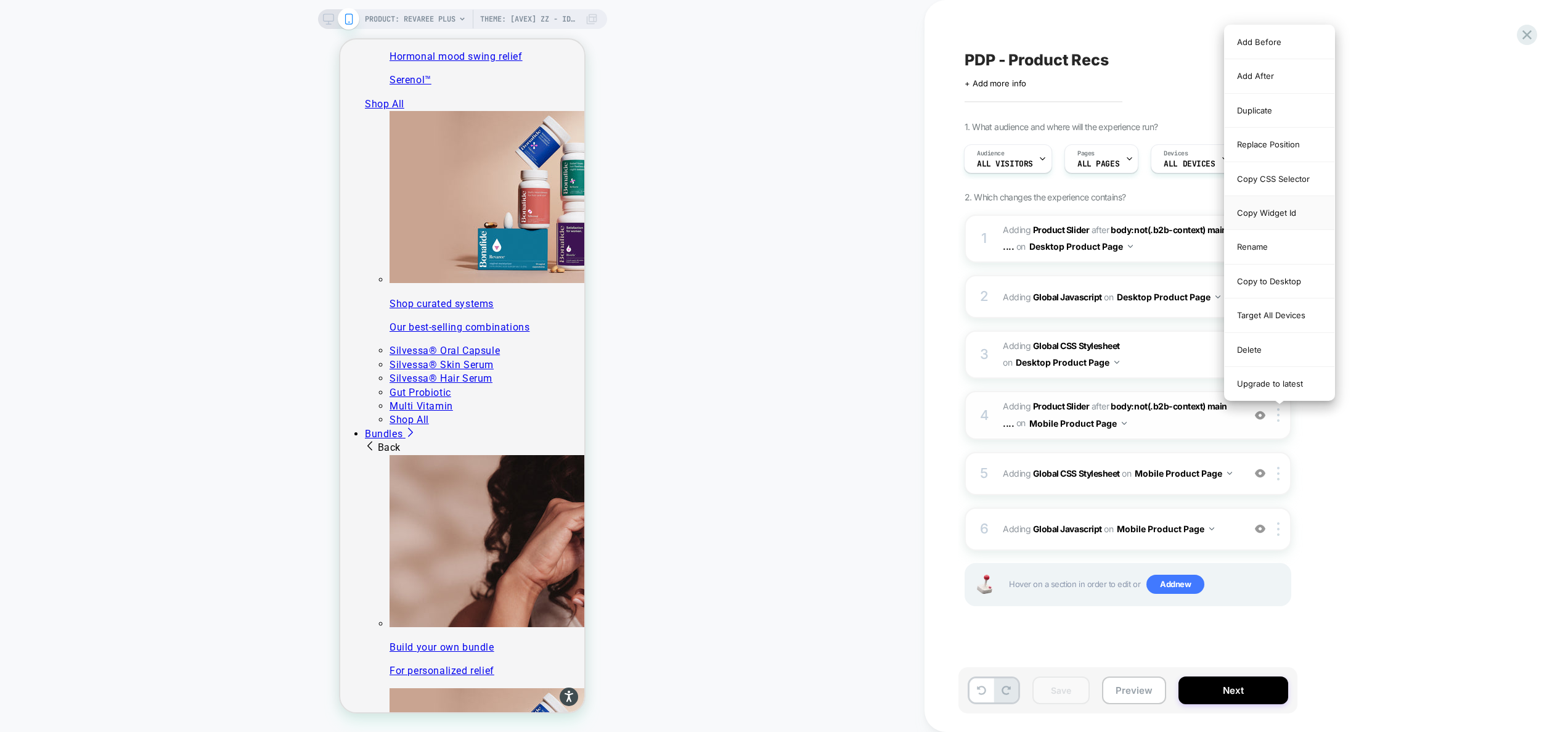
click at [1294, 217] on div "Copy Widget Id" at bounding box center [1279, 213] width 109 height 34
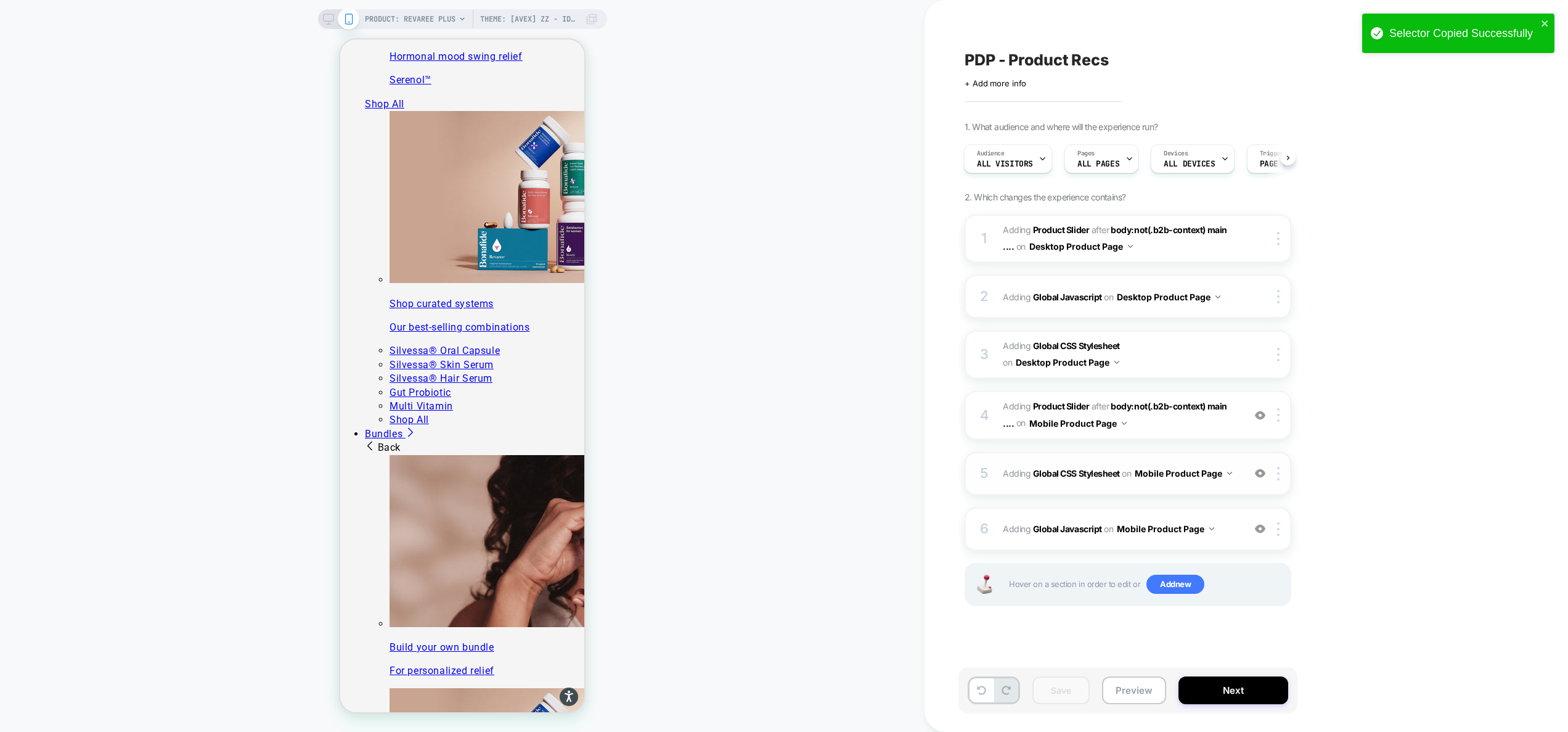
click at [1229, 492] on div "5 Adding Global CSS Stylesheet on Mobile Product Page Add Before Add After Copy…" at bounding box center [1127, 473] width 327 height 43
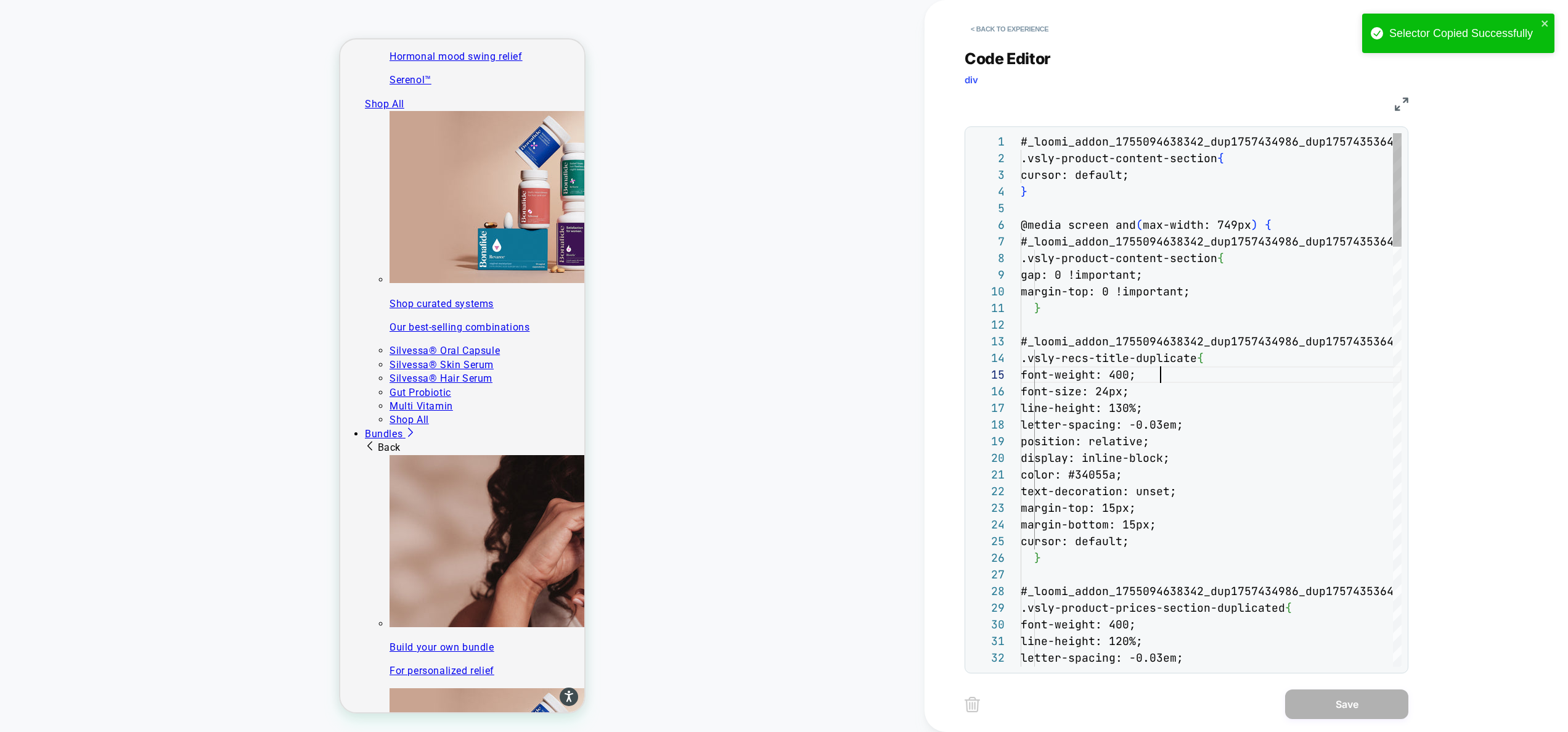
scroll to position [67, 140]
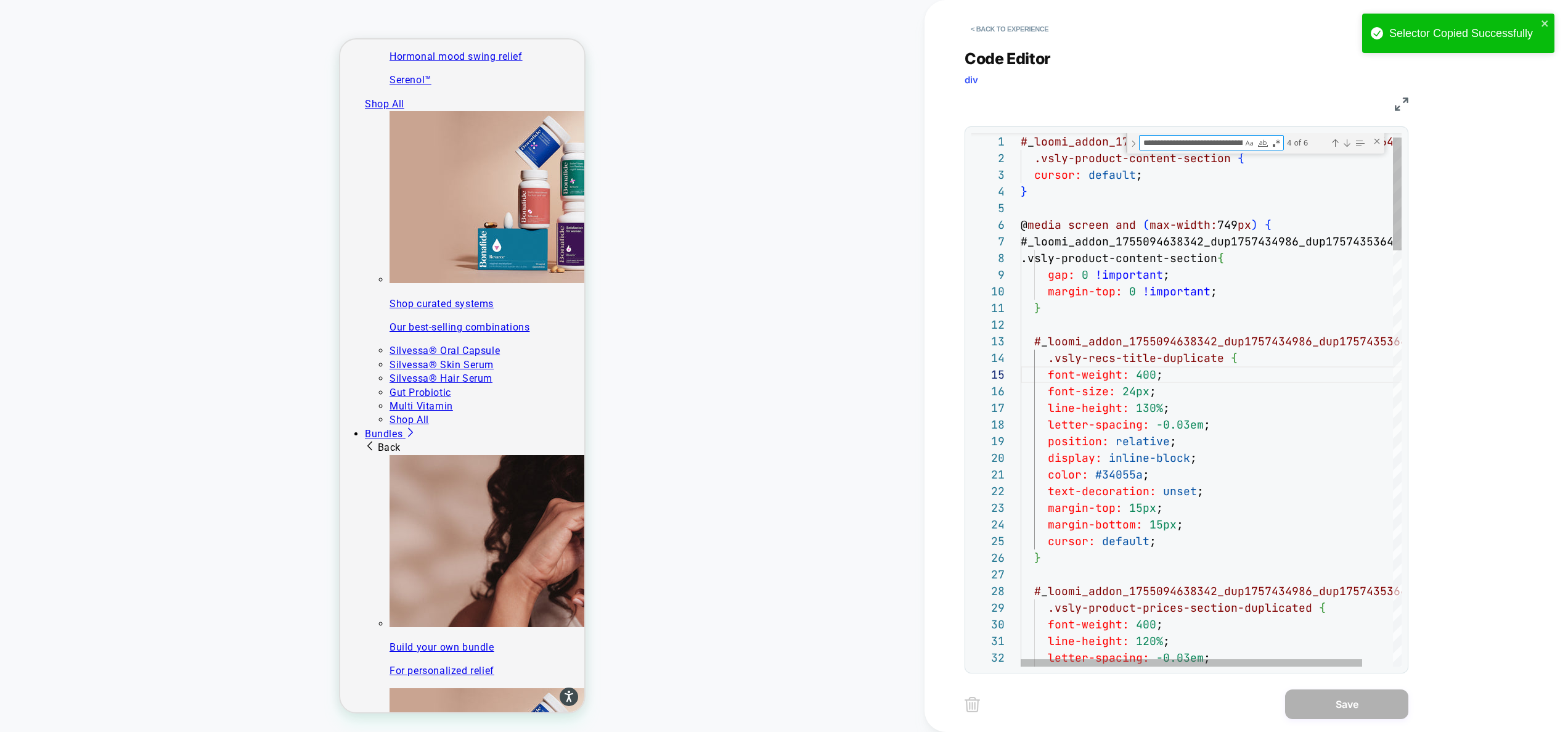
type textarea "**********"
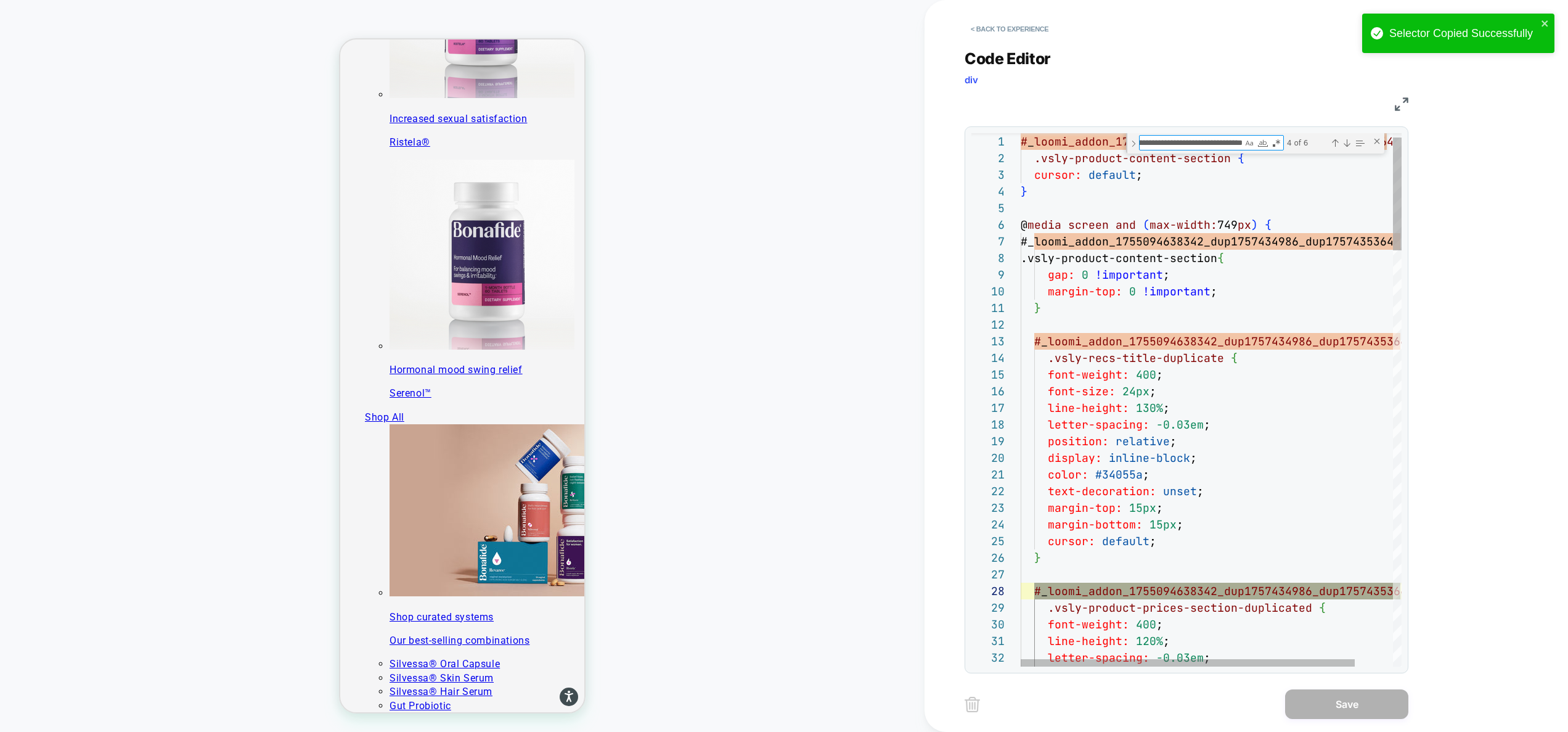
scroll to position [1279, 0]
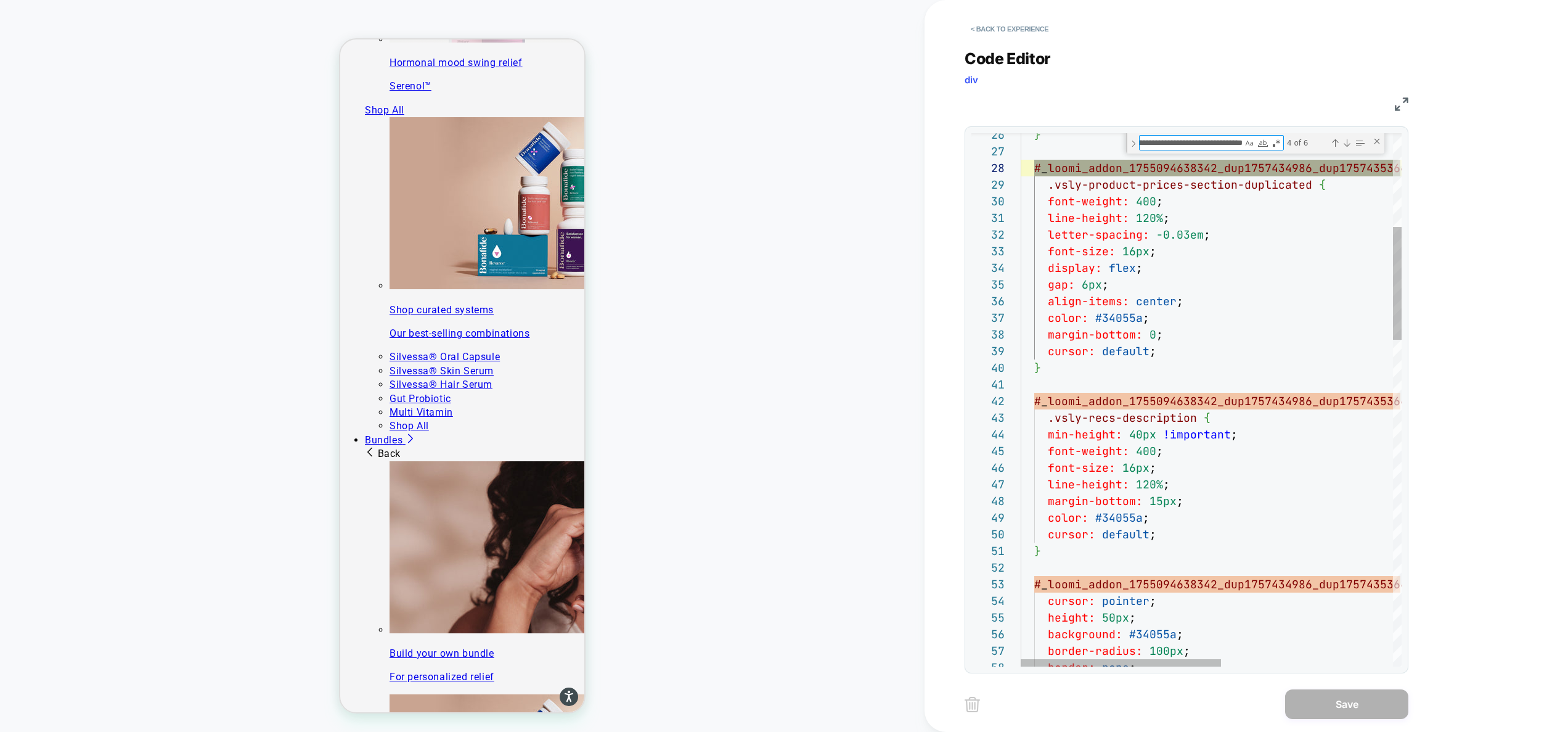
type textarea "**********"
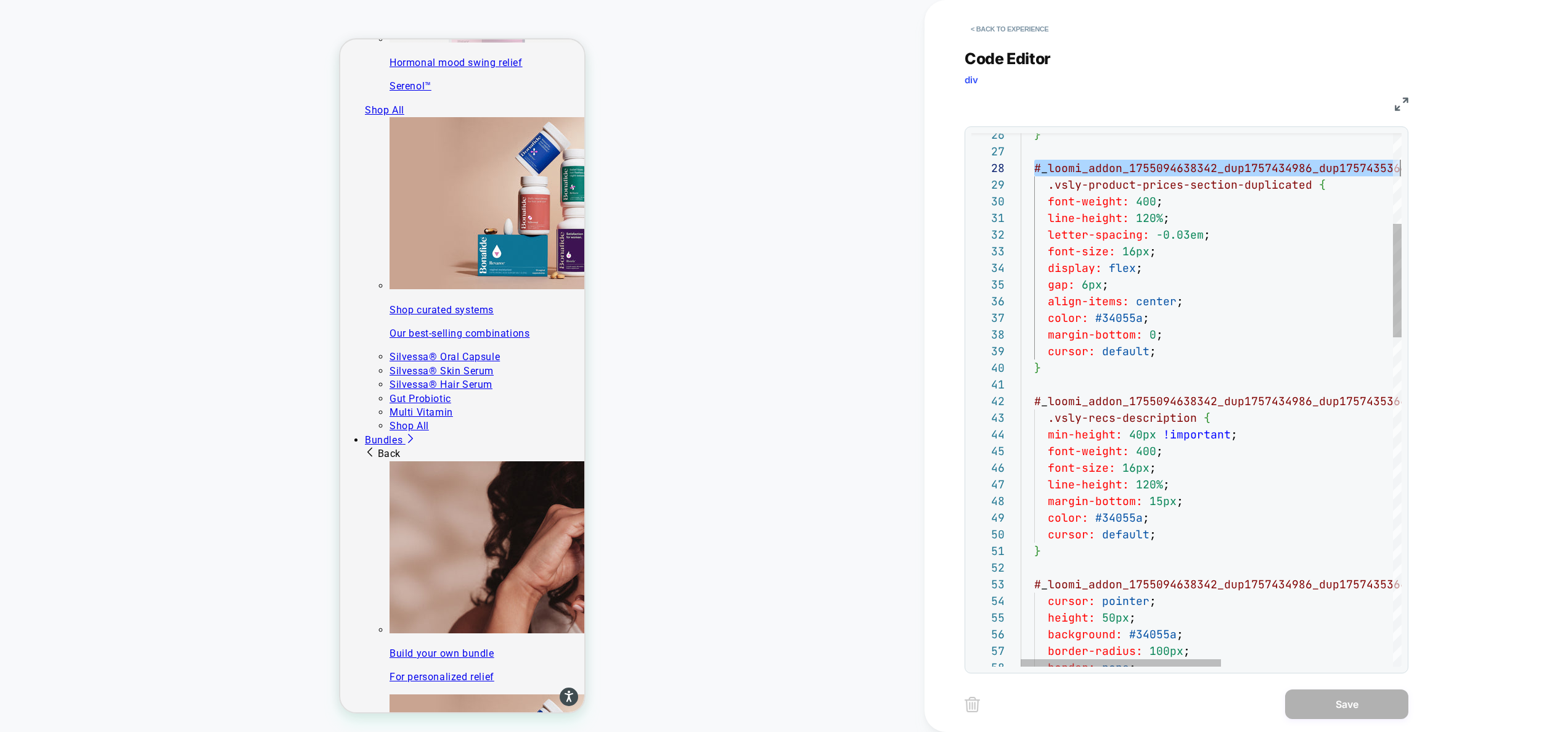
scroll to position [116, 379]
click at [1034, 26] on button "< Back to experience" at bounding box center [1009, 29] width 90 height 20
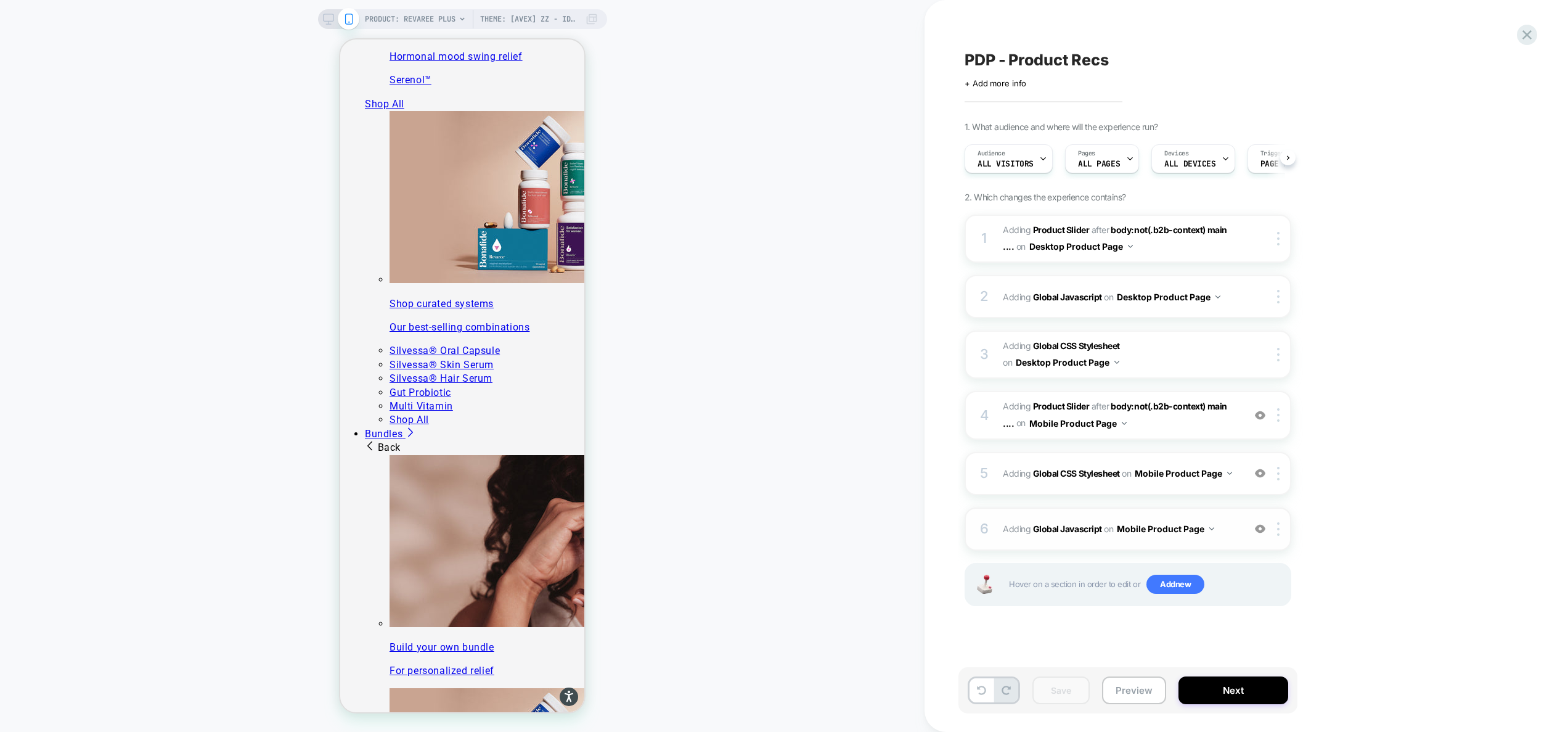
scroll to position [0, 1]
click at [1225, 532] on span "Adding Global Javascript on Mobile Product Page" at bounding box center [1120, 528] width 234 height 18
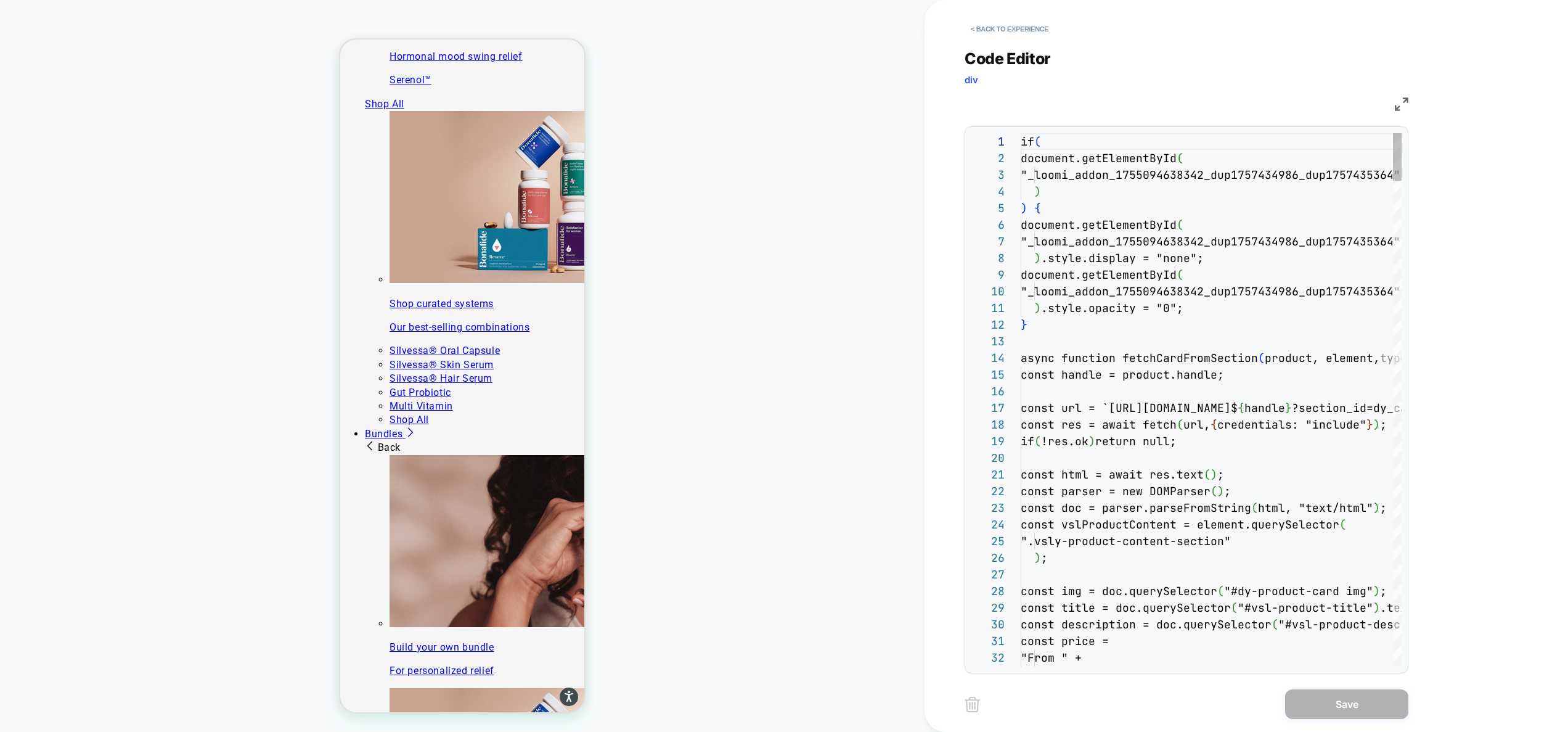
type textarea "**********"
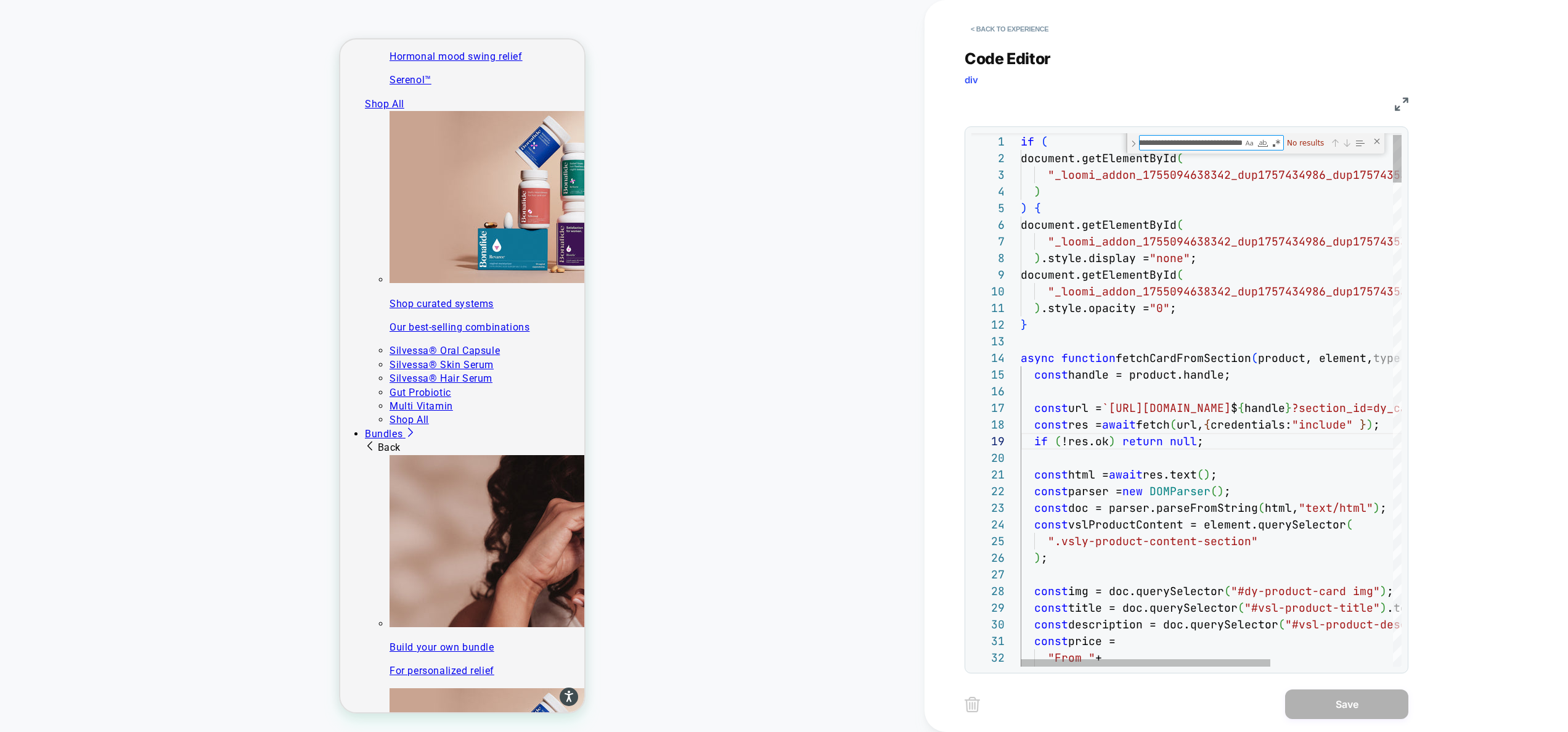
scroll to position [1279, 0]
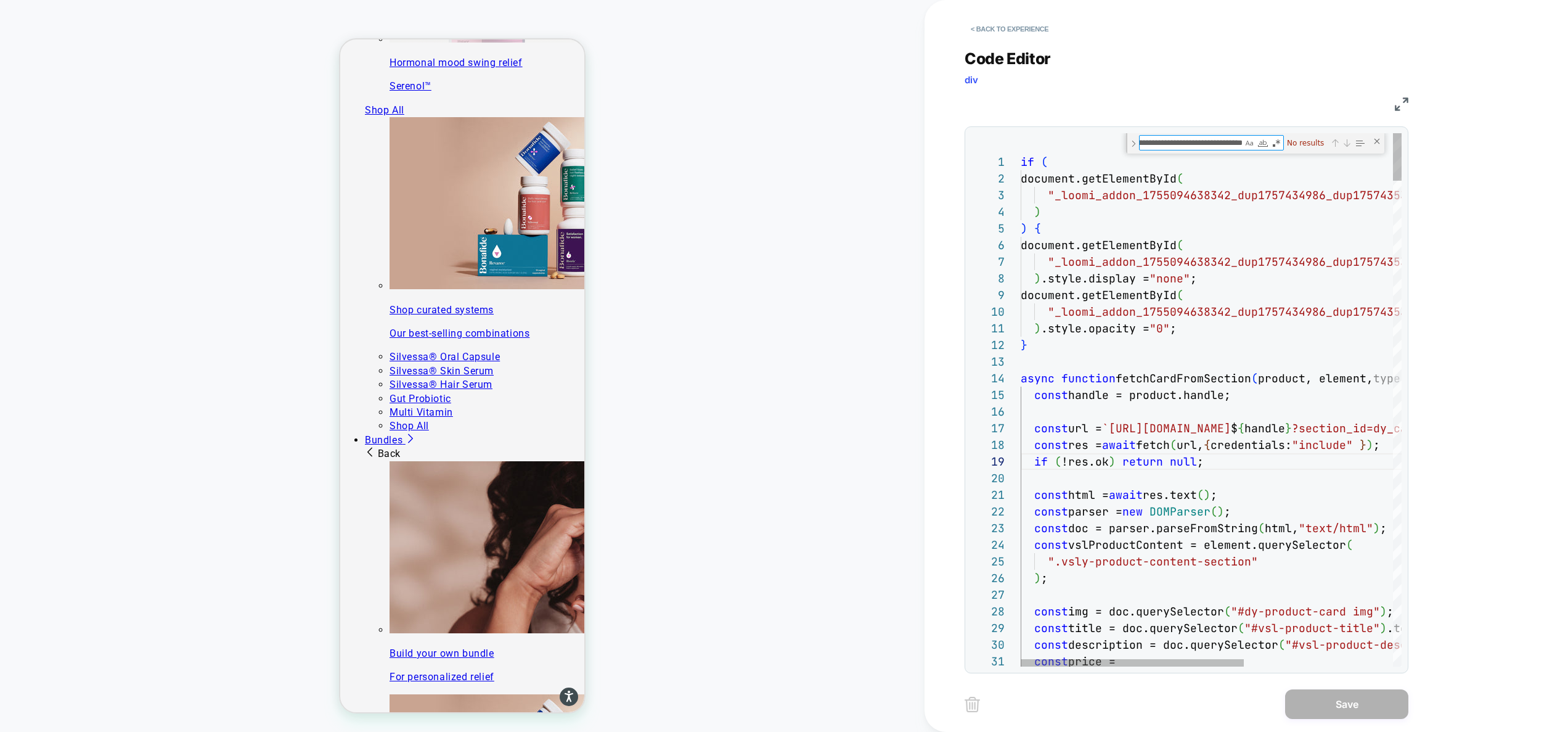
type textarea "**********"
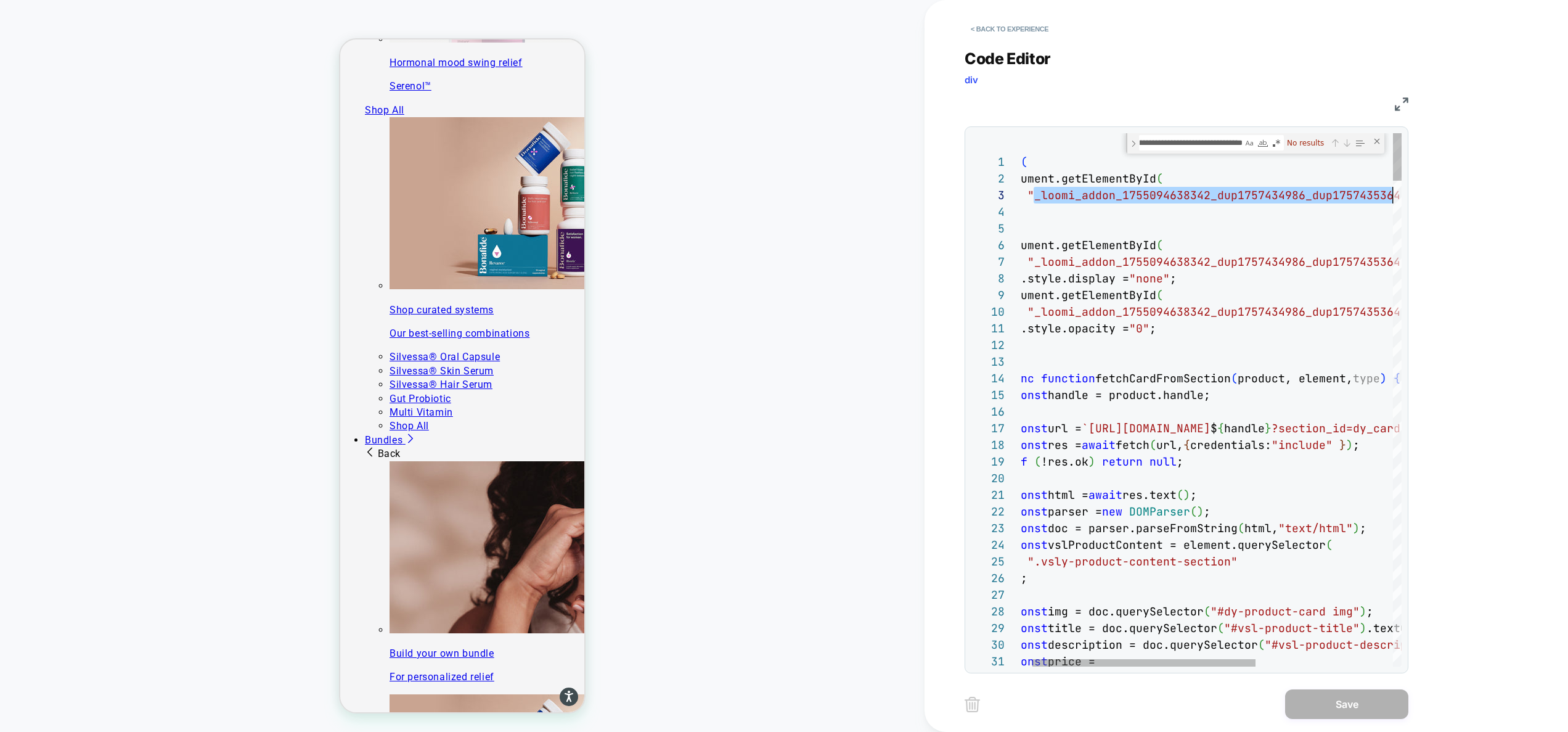
type textarea "**********"
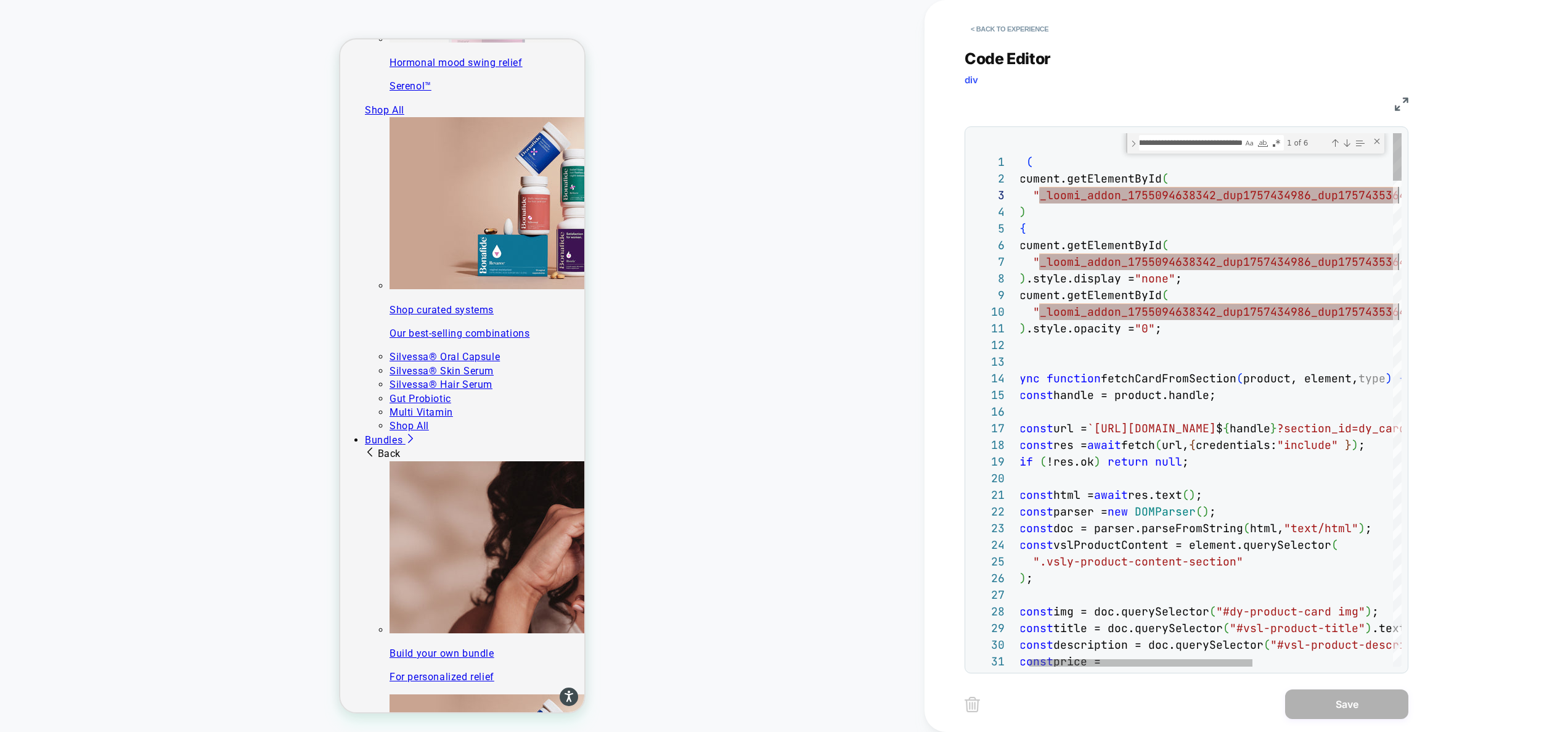
type textarea "**********"
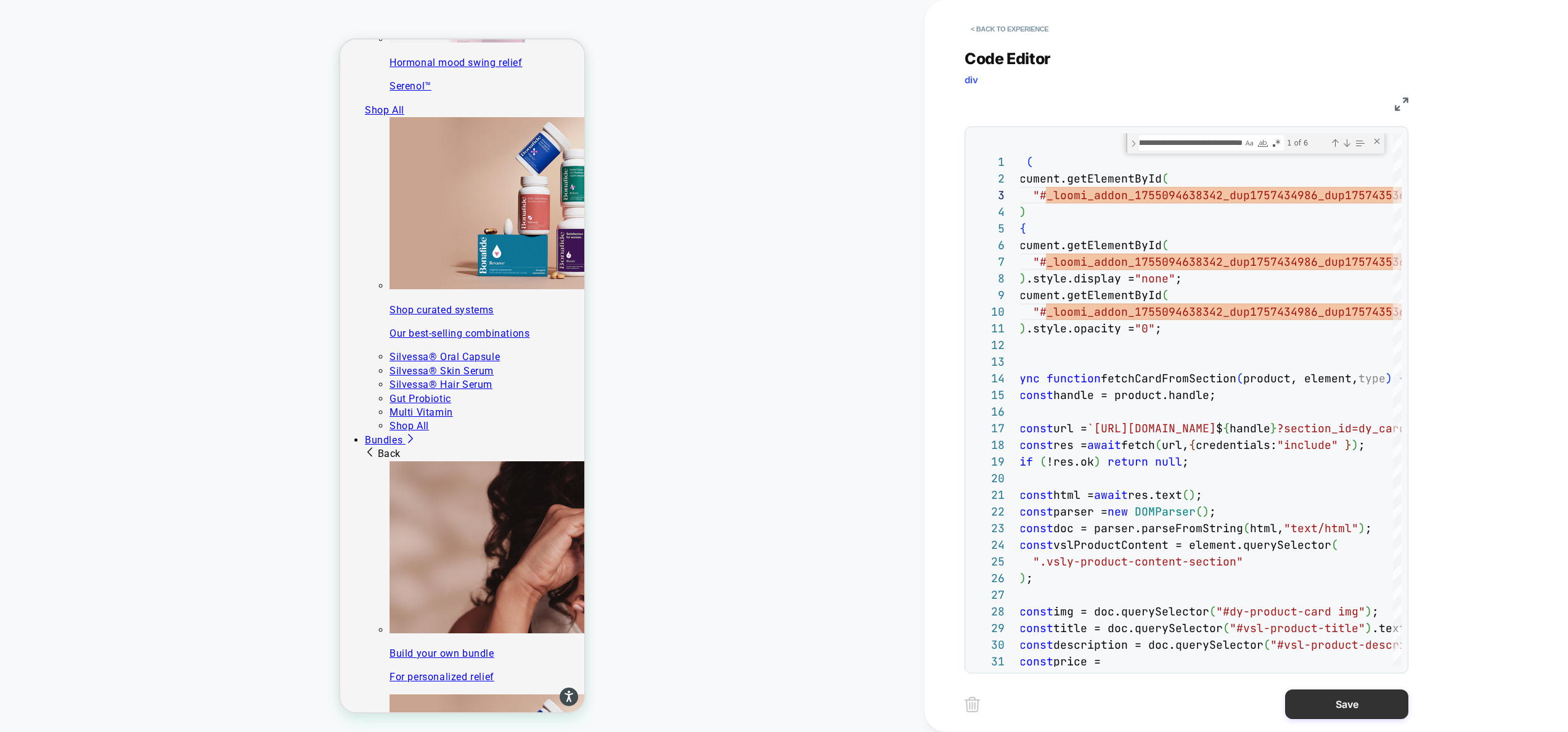
scroll to position [1285, 0]
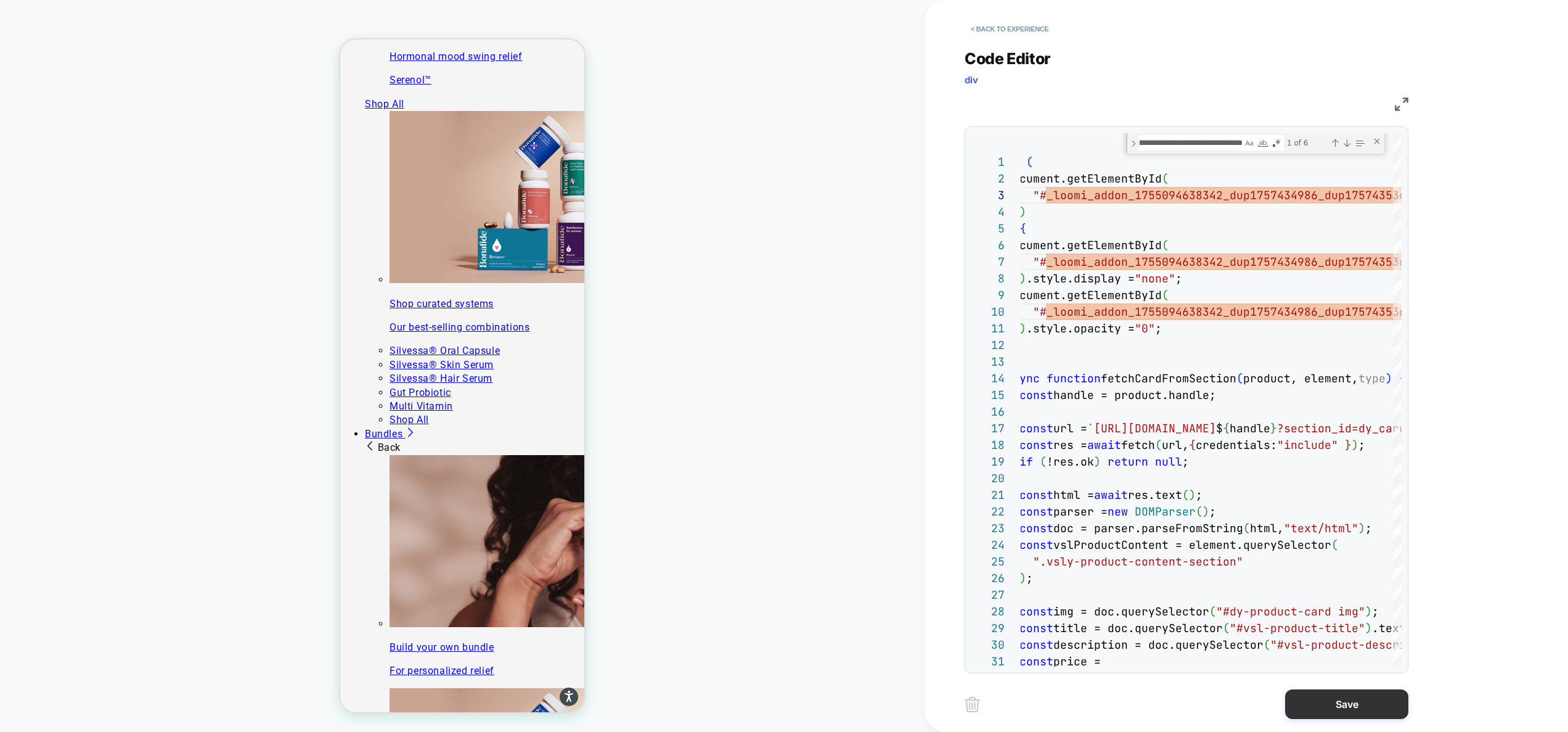
click at [1355, 706] on button "Save" at bounding box center [1347, 704] width 123 height 30
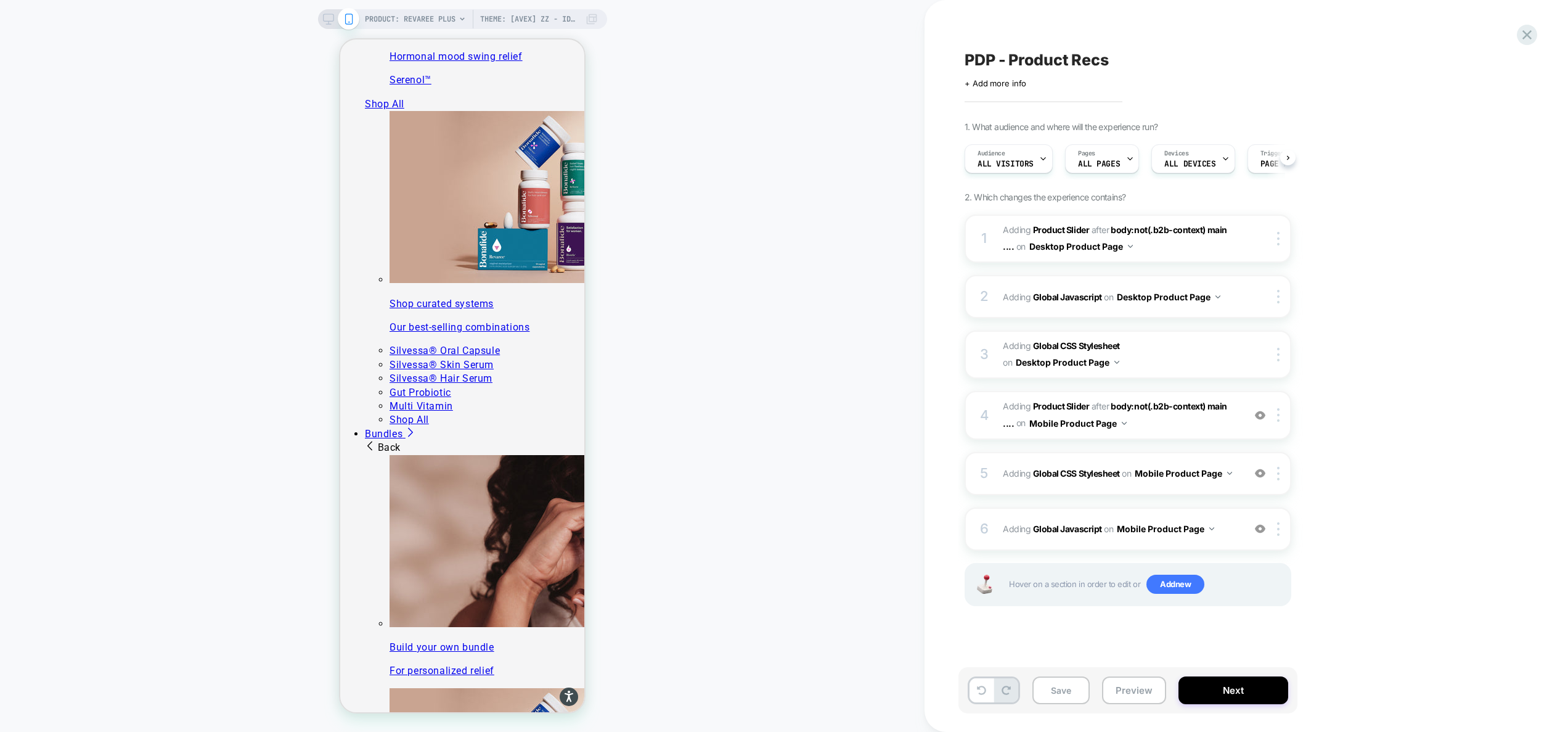
scroll to position [0, 1]
click at [1135, 691] on button "Preview" at bounding box center [1134, 690] width 65 height 28
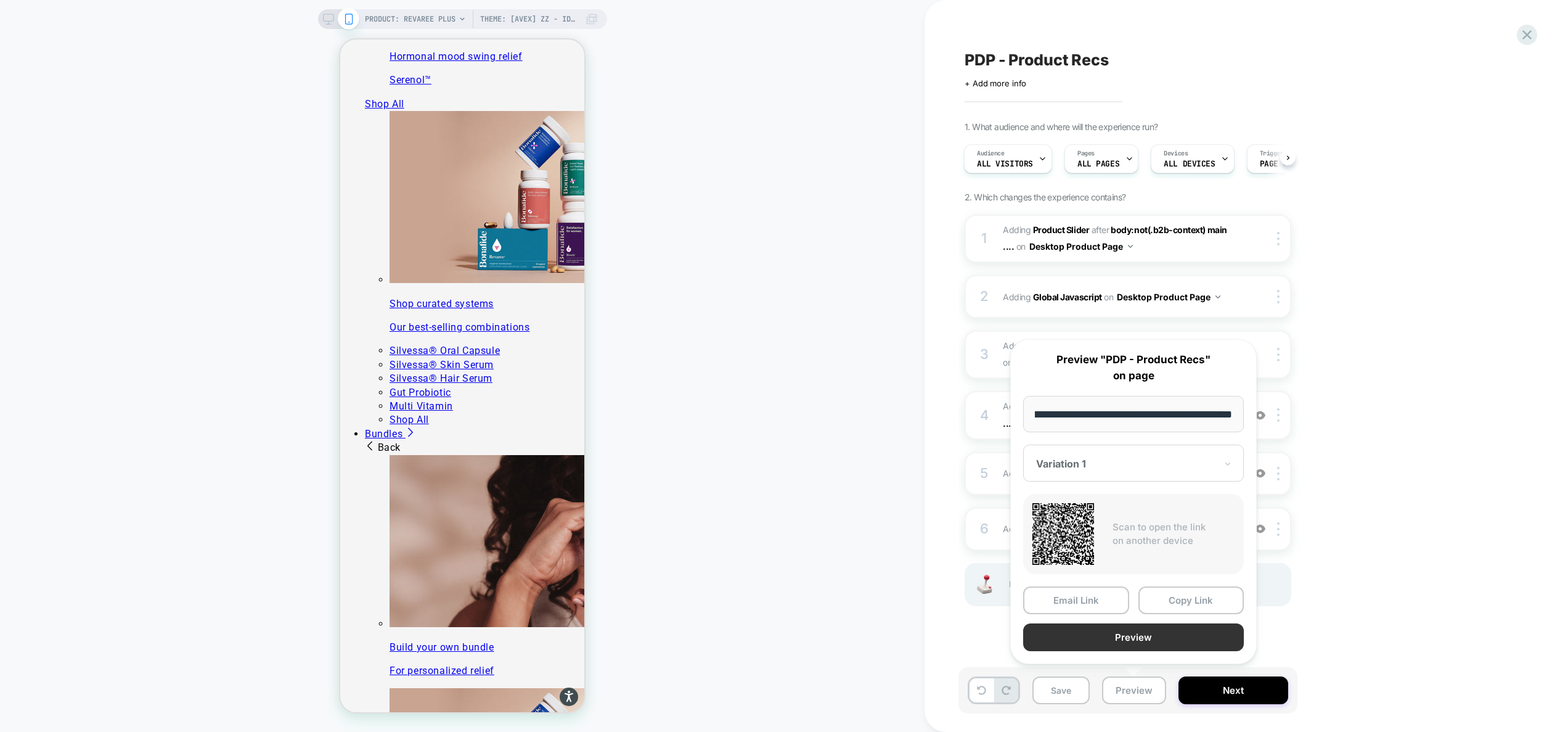
scroll to position [0, 0]
click at [1142, 635] on button "Preview" at bounding box center [1133, 637] width 220 height 28
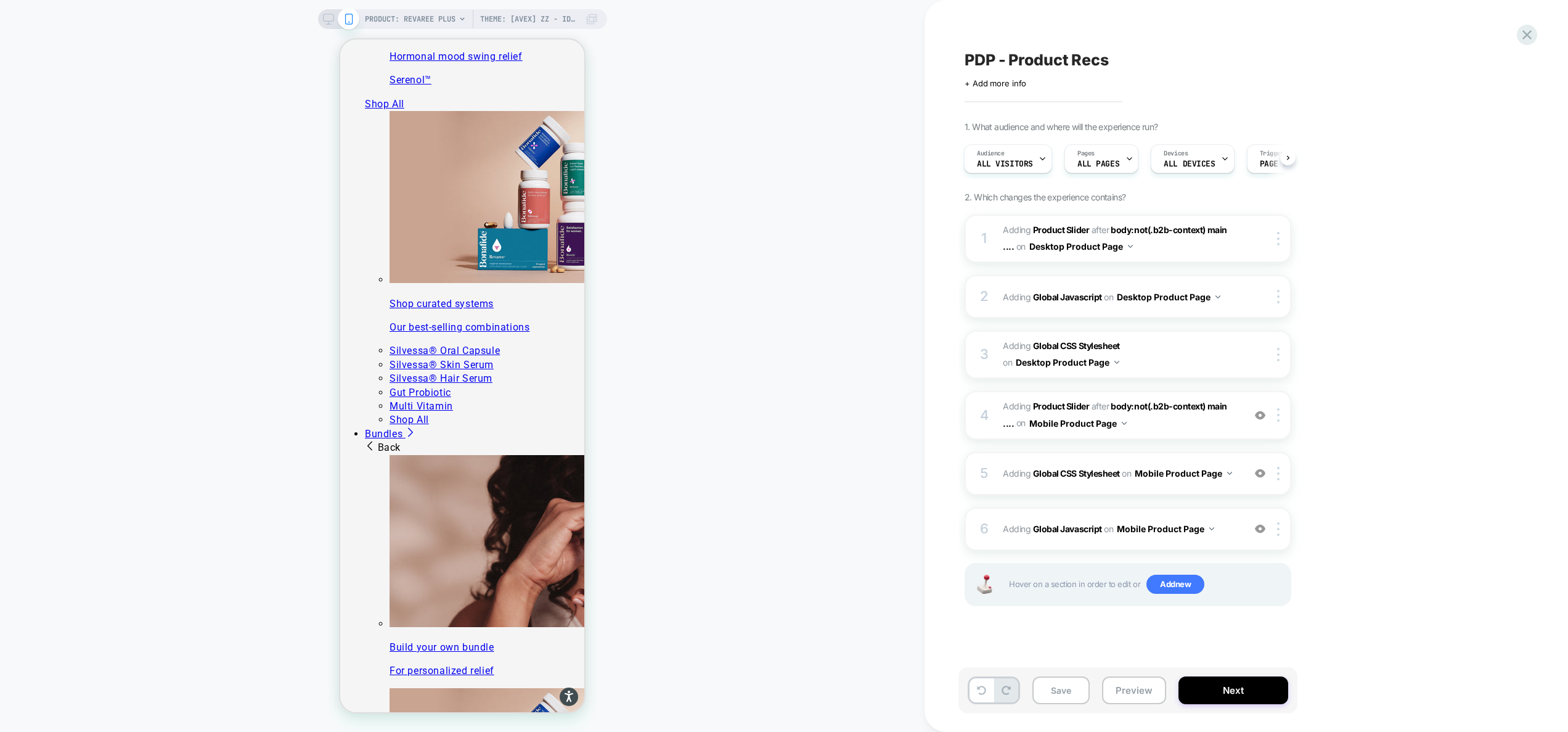
scroll to position [1386, 0]
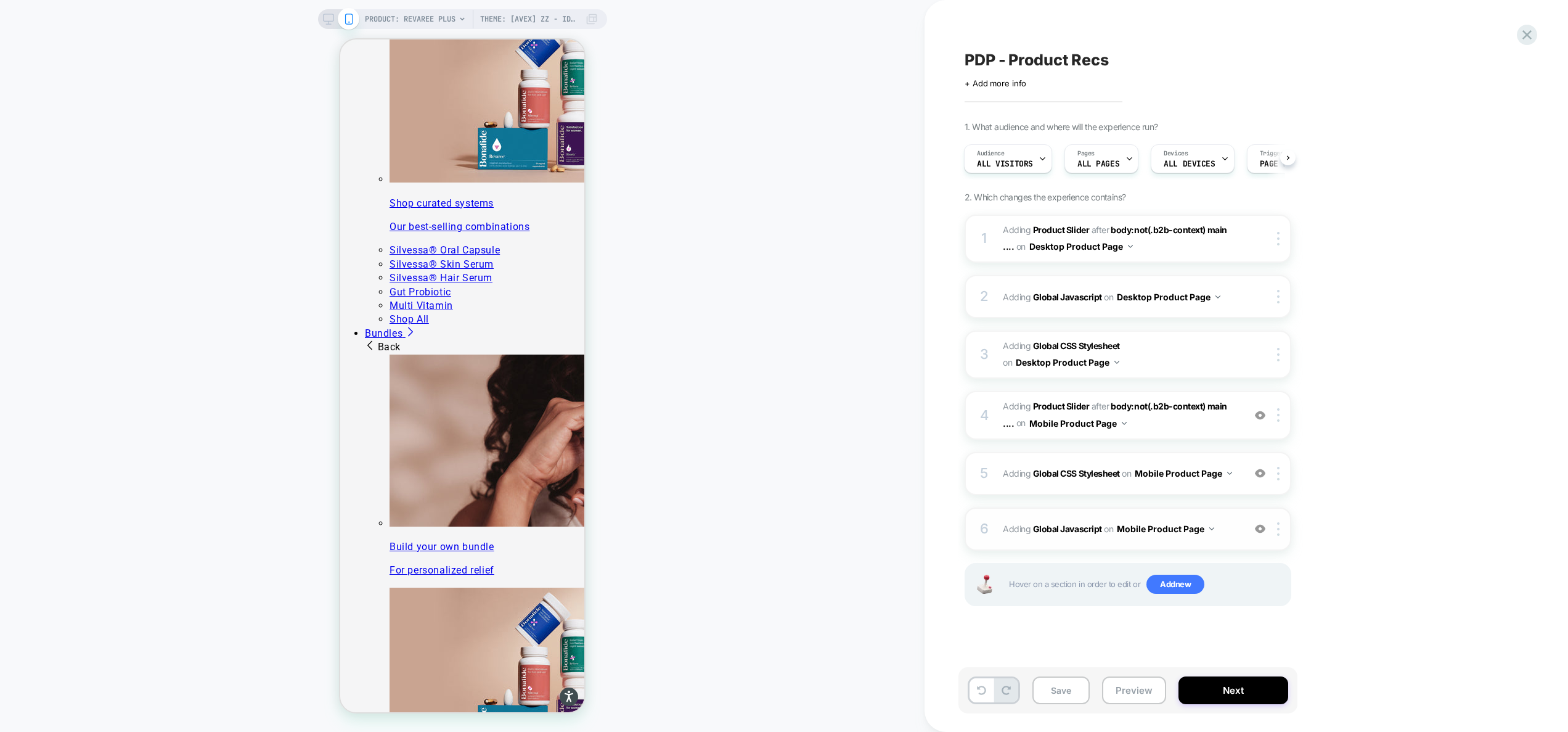
click at [1225, 533] on span "Adding Global Javascript on Mobile Product Page" at bounding box center [1120, 528] width 234 height 18
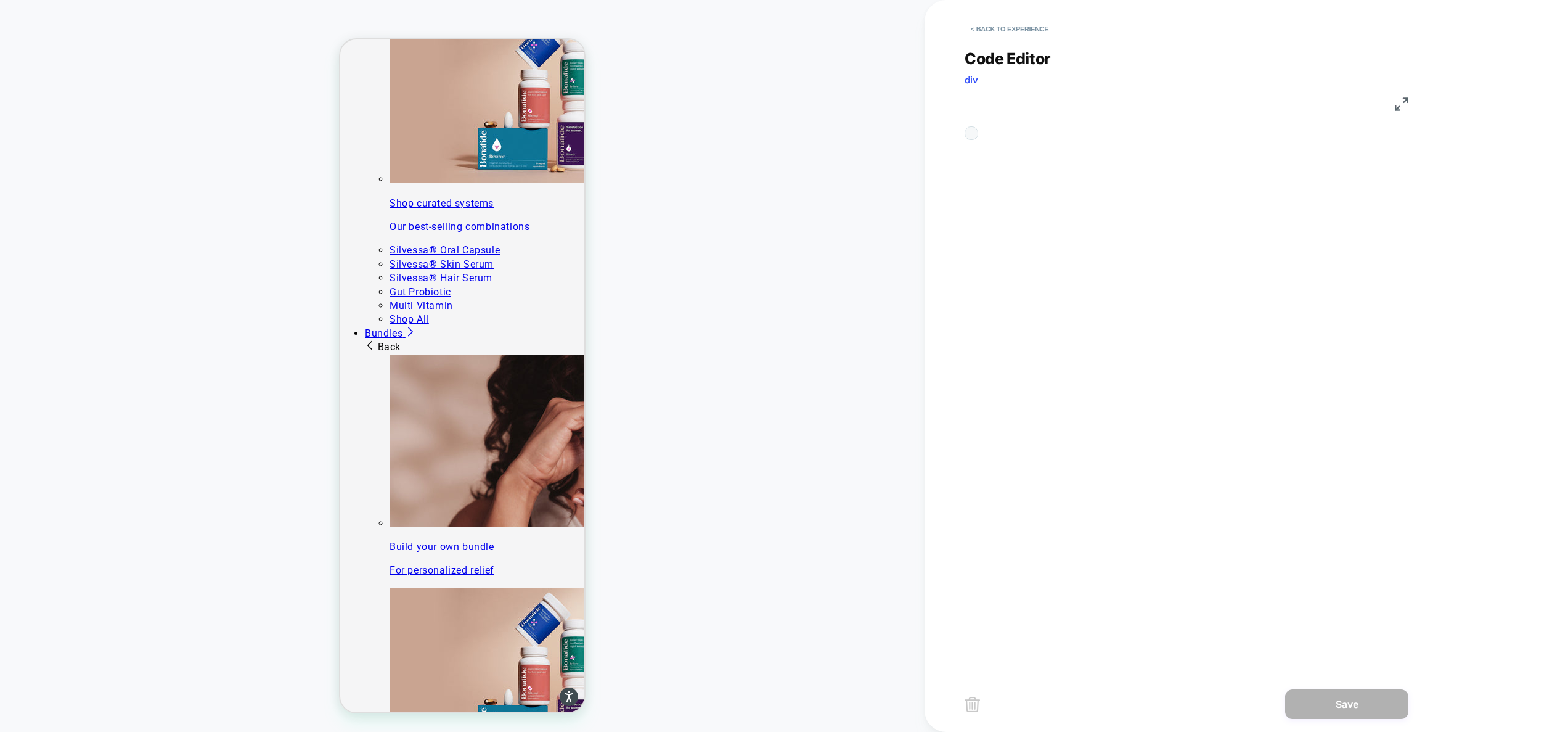
scroll to position [167, 0]
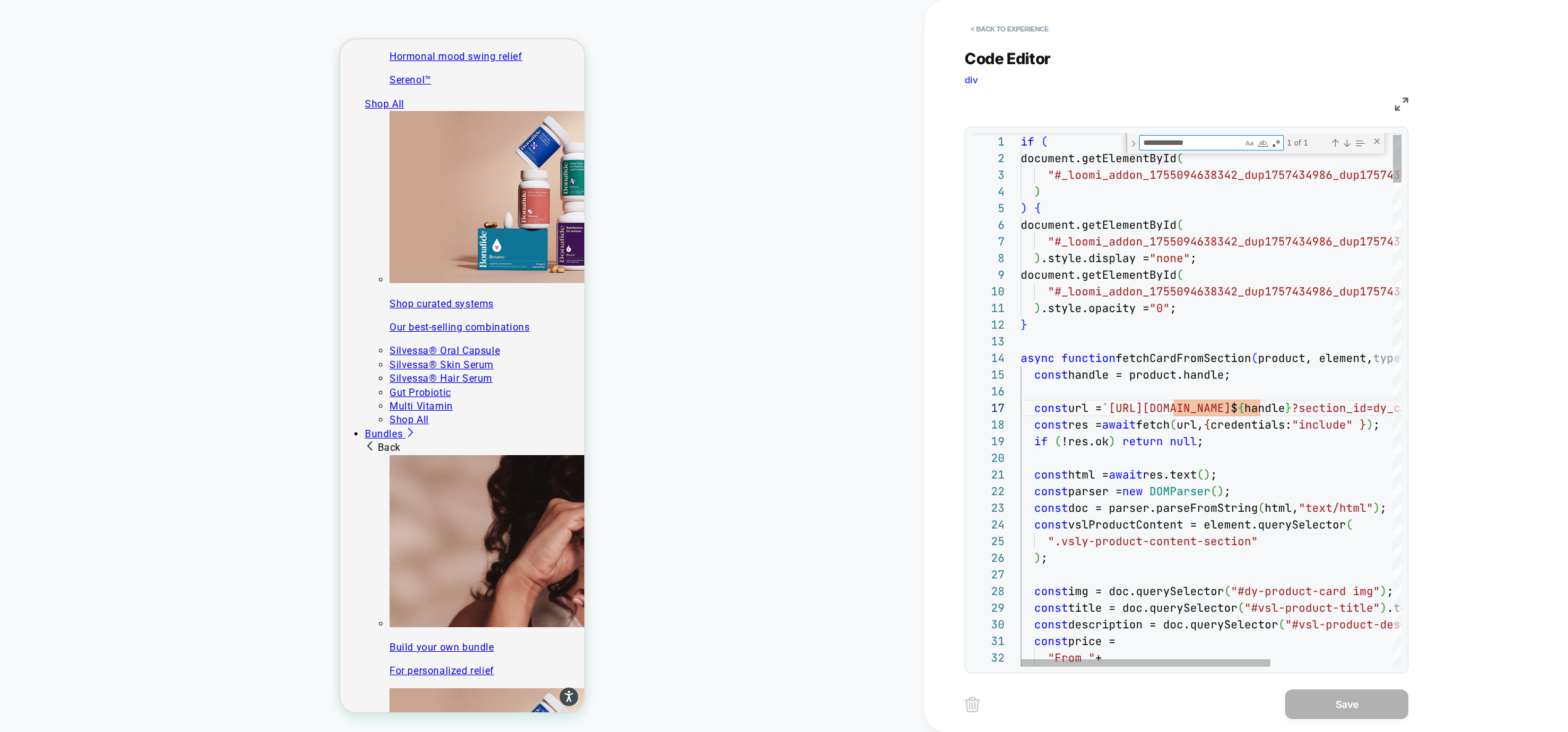
scroll to position [1386, 0]
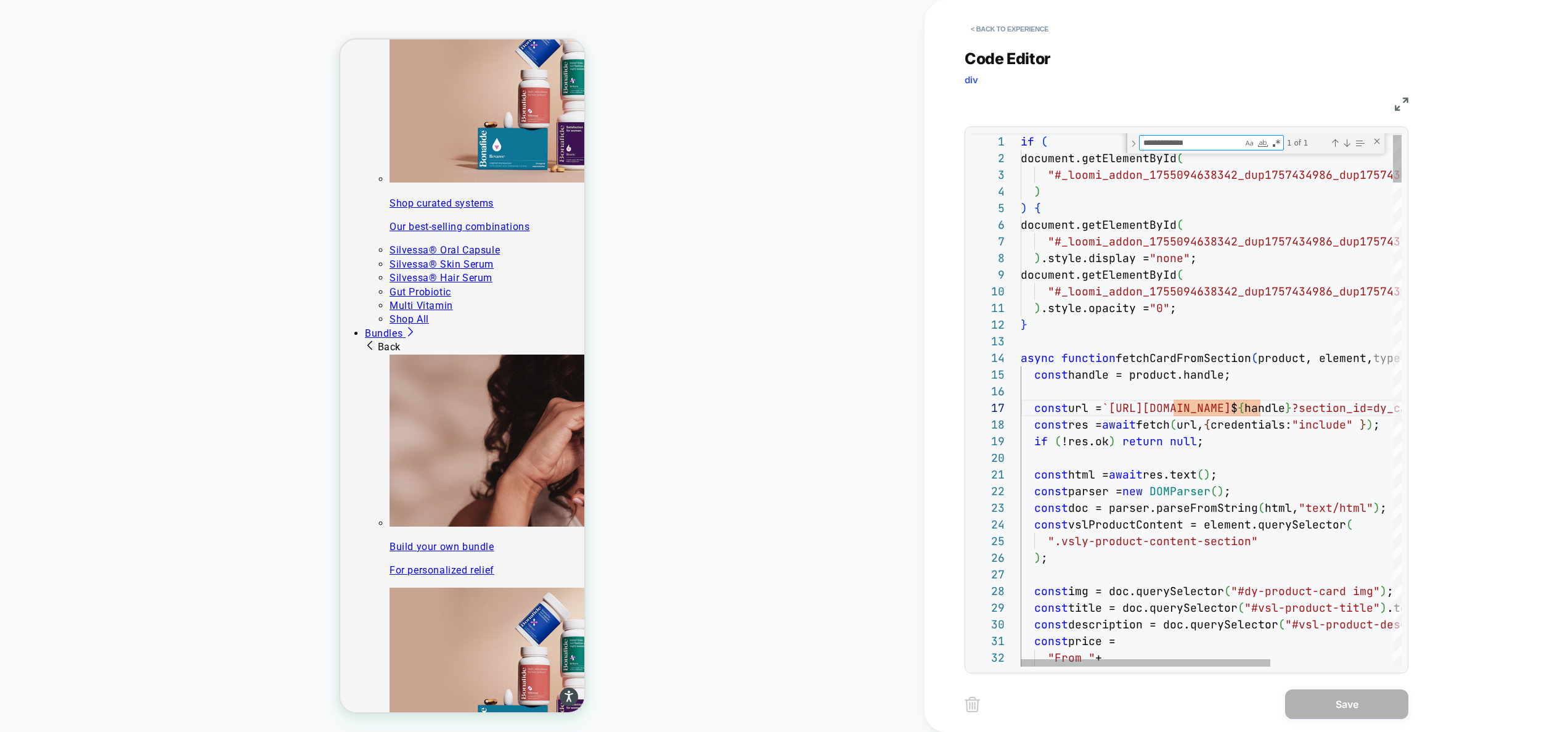
type textarea "**********"
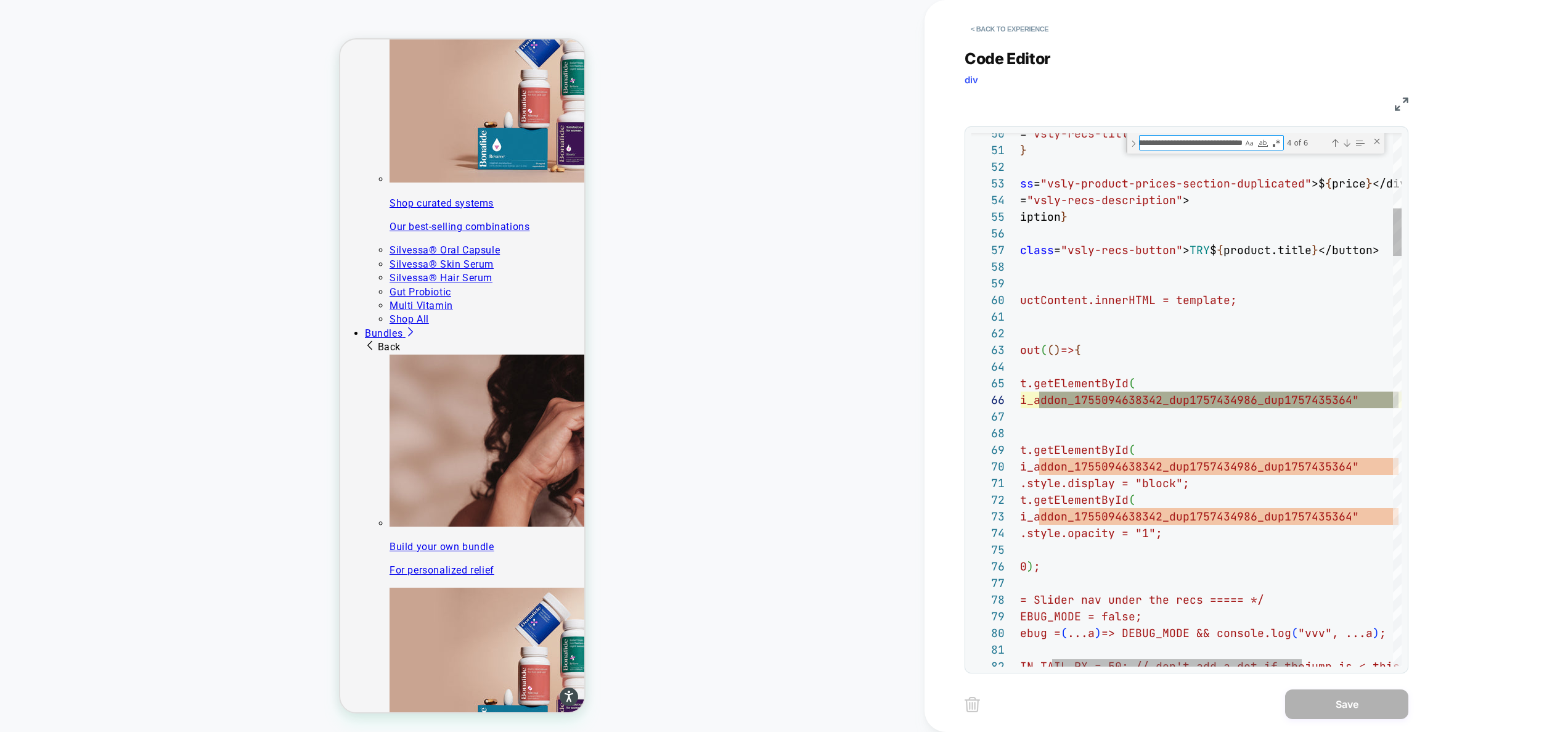
type textarea "**********"
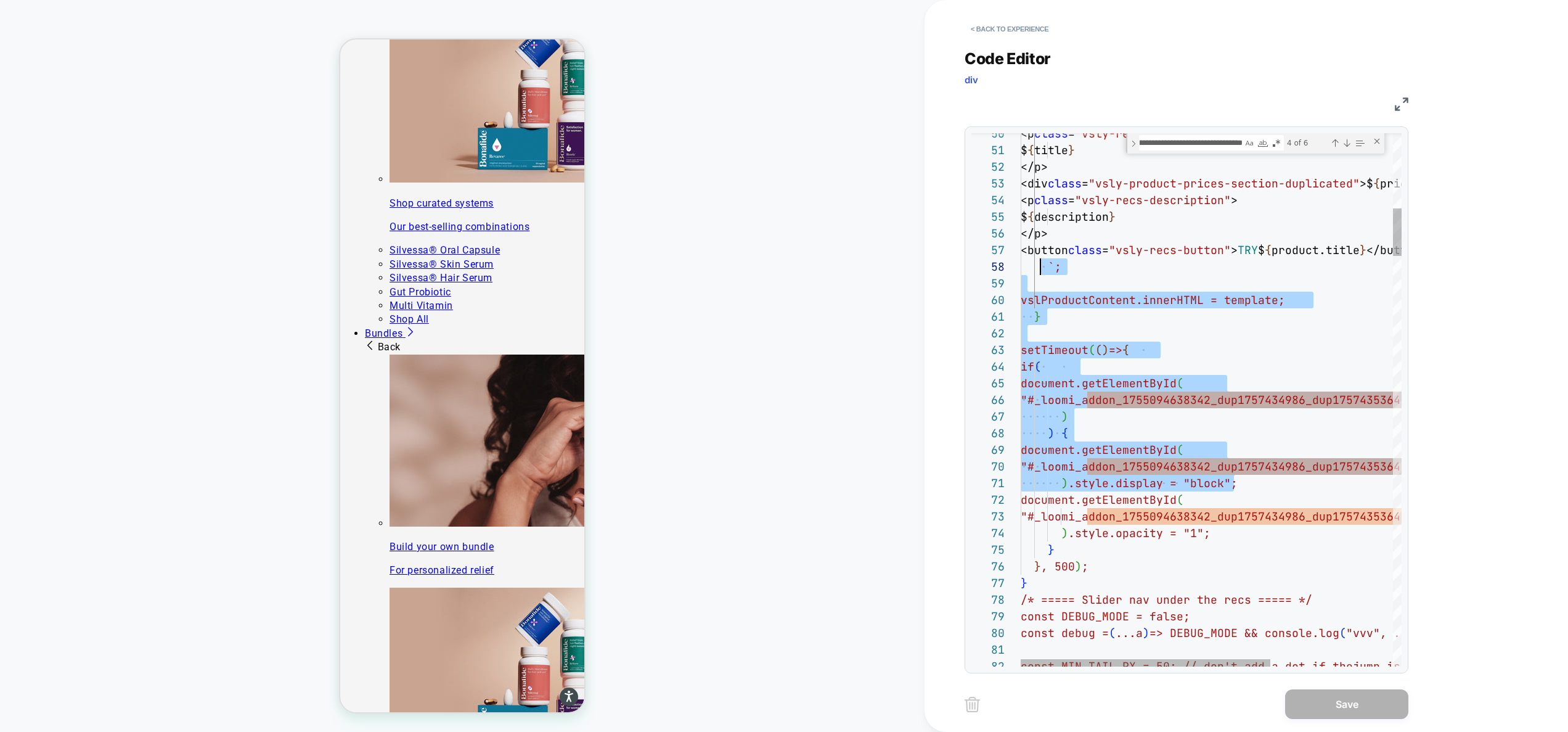
scroll to position [0, 40]
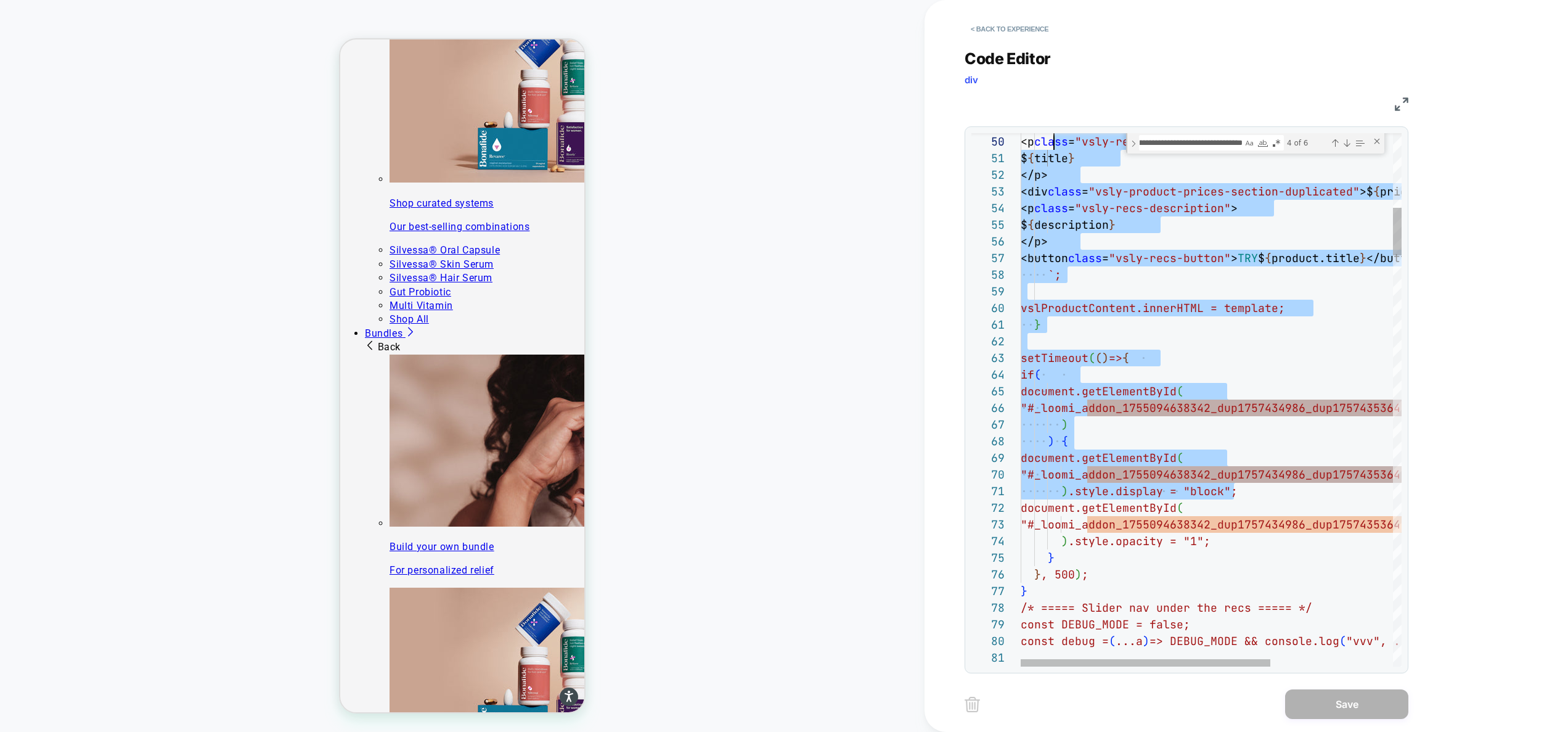
drag, startPoint x: 1242, startPoint y: 482, endPoint x: 1037, endPoint y: 202, distance: 347.0
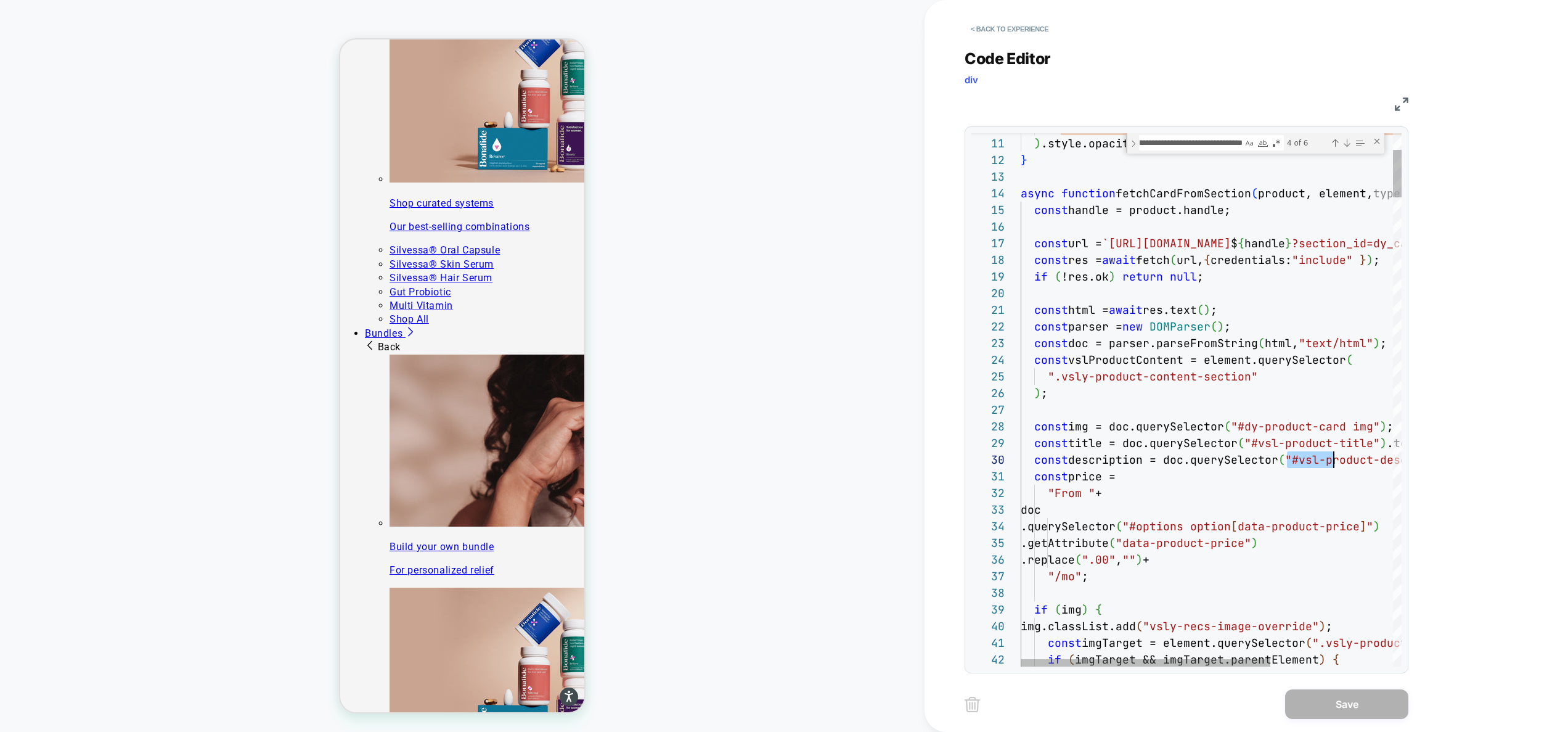
scroll to position [150, 532]
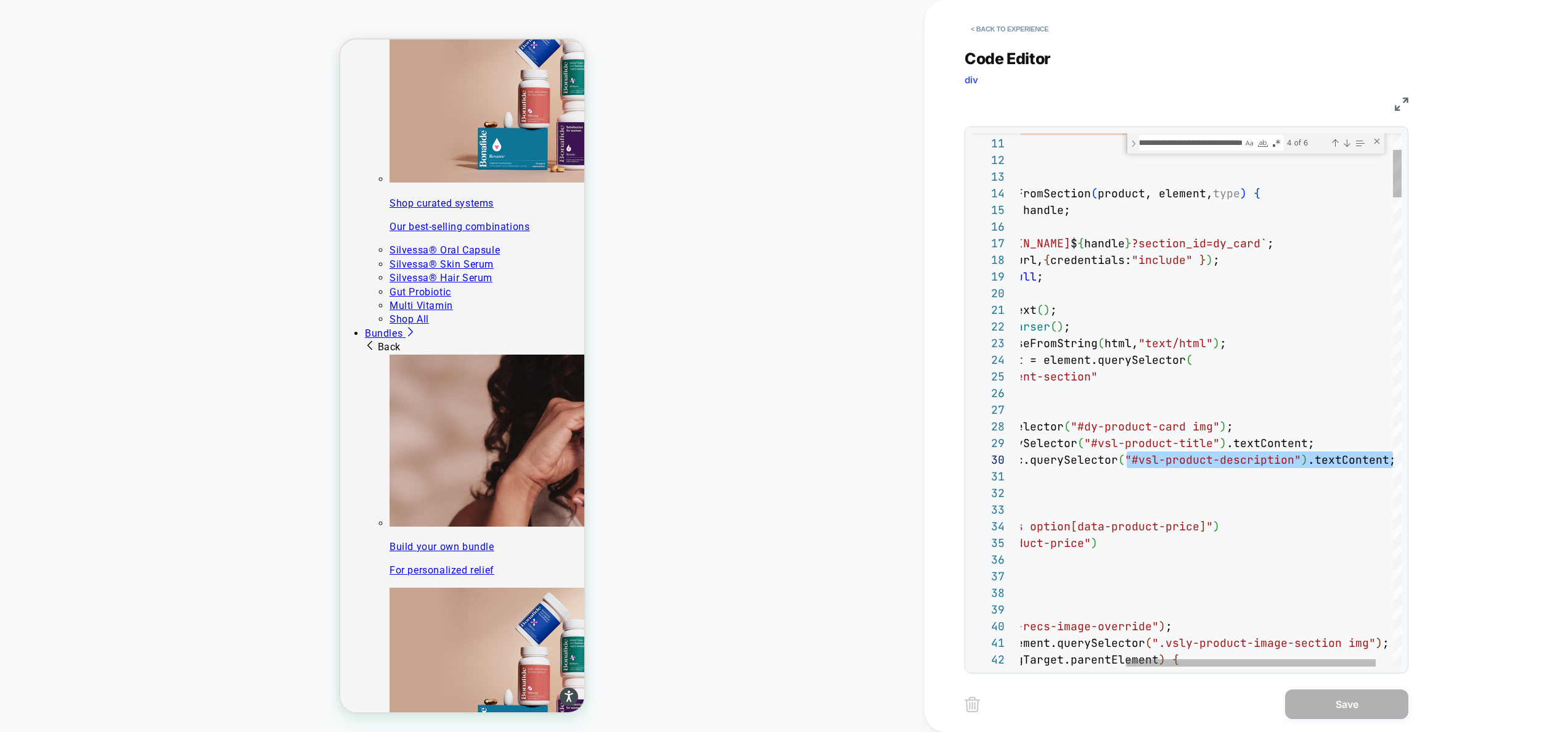
drag, startPoint x: 1285, startPoint y: 457, endPoint x: 1430, endPoint y: 459, distance: 145.0
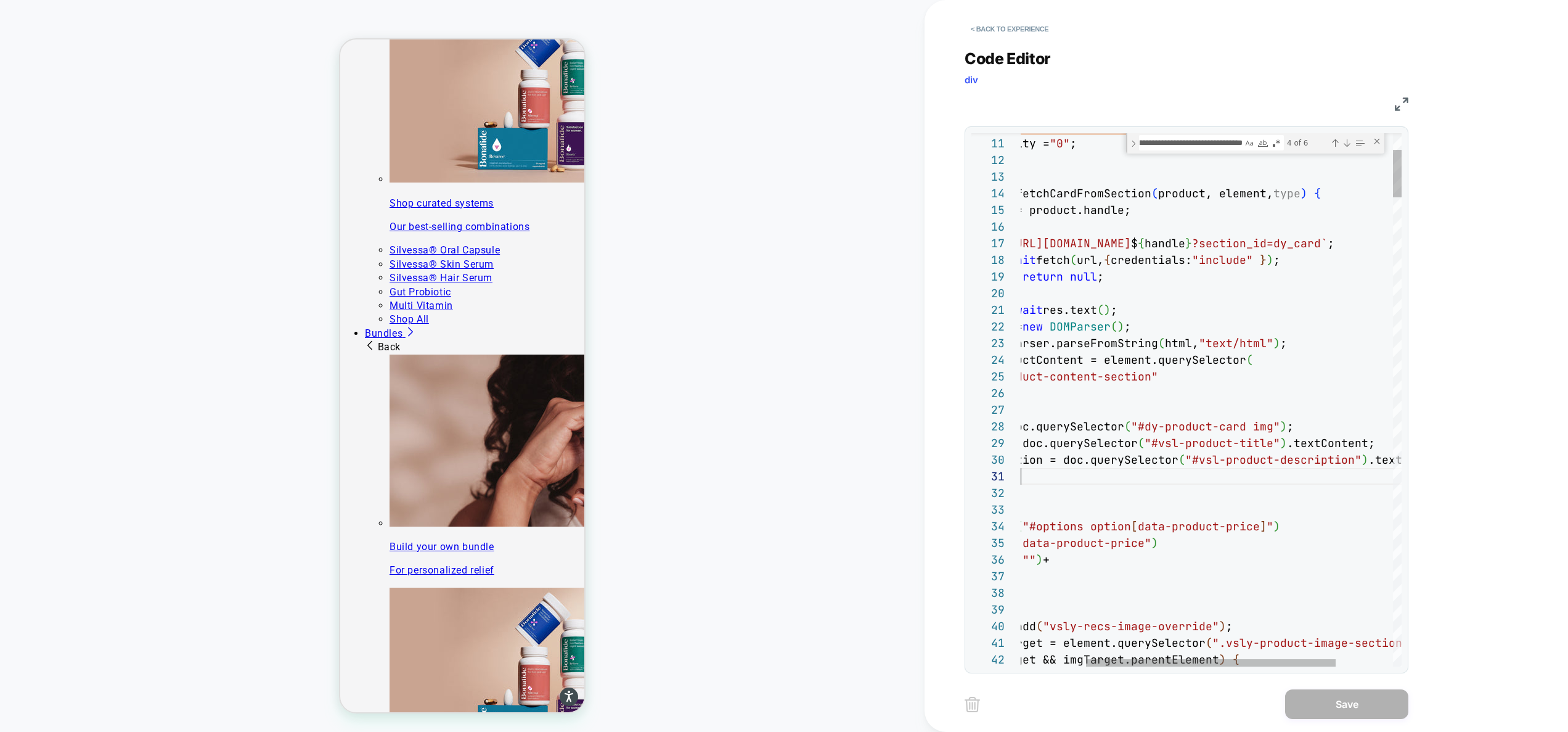
scroll to position [0, 100]
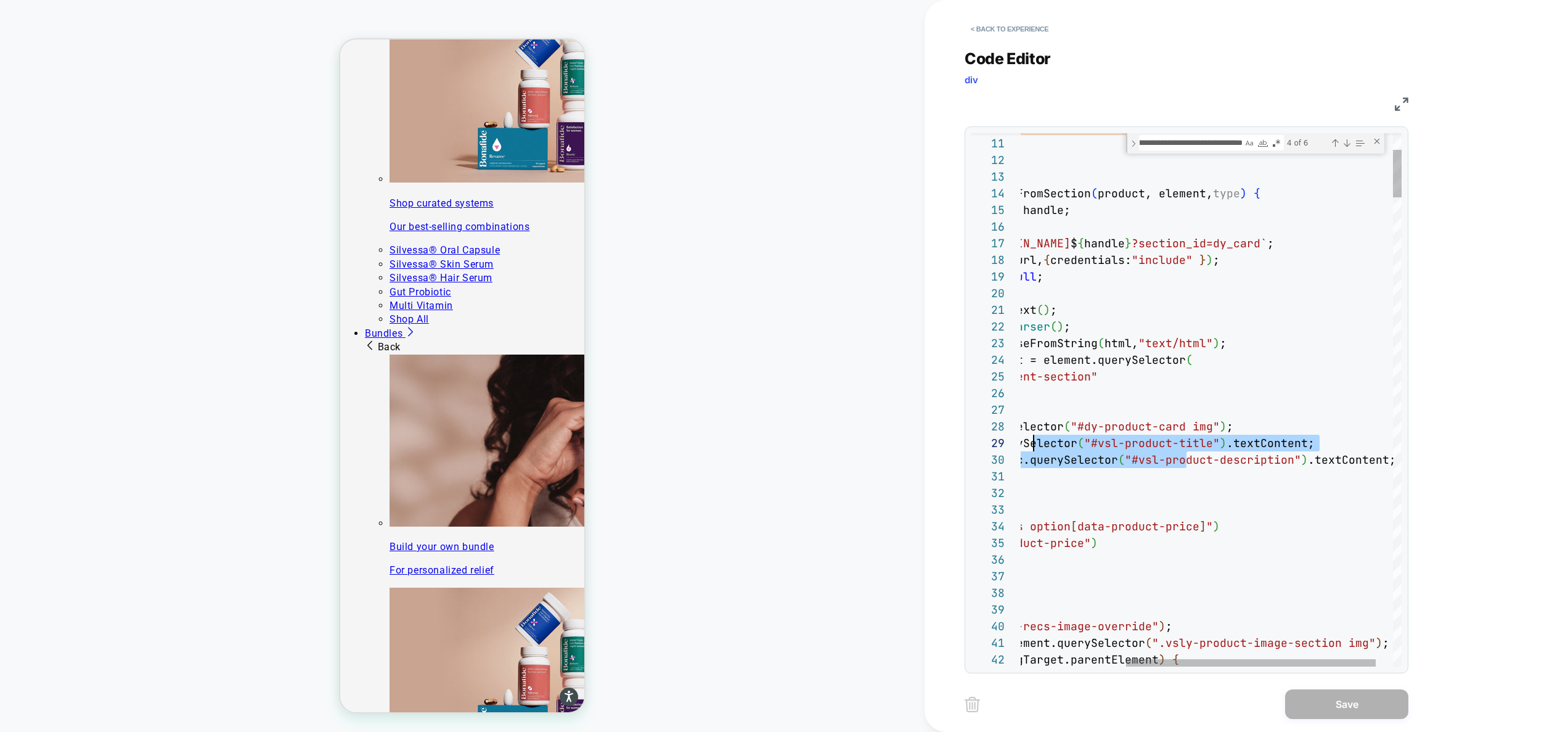
scroll to position [133, 0]
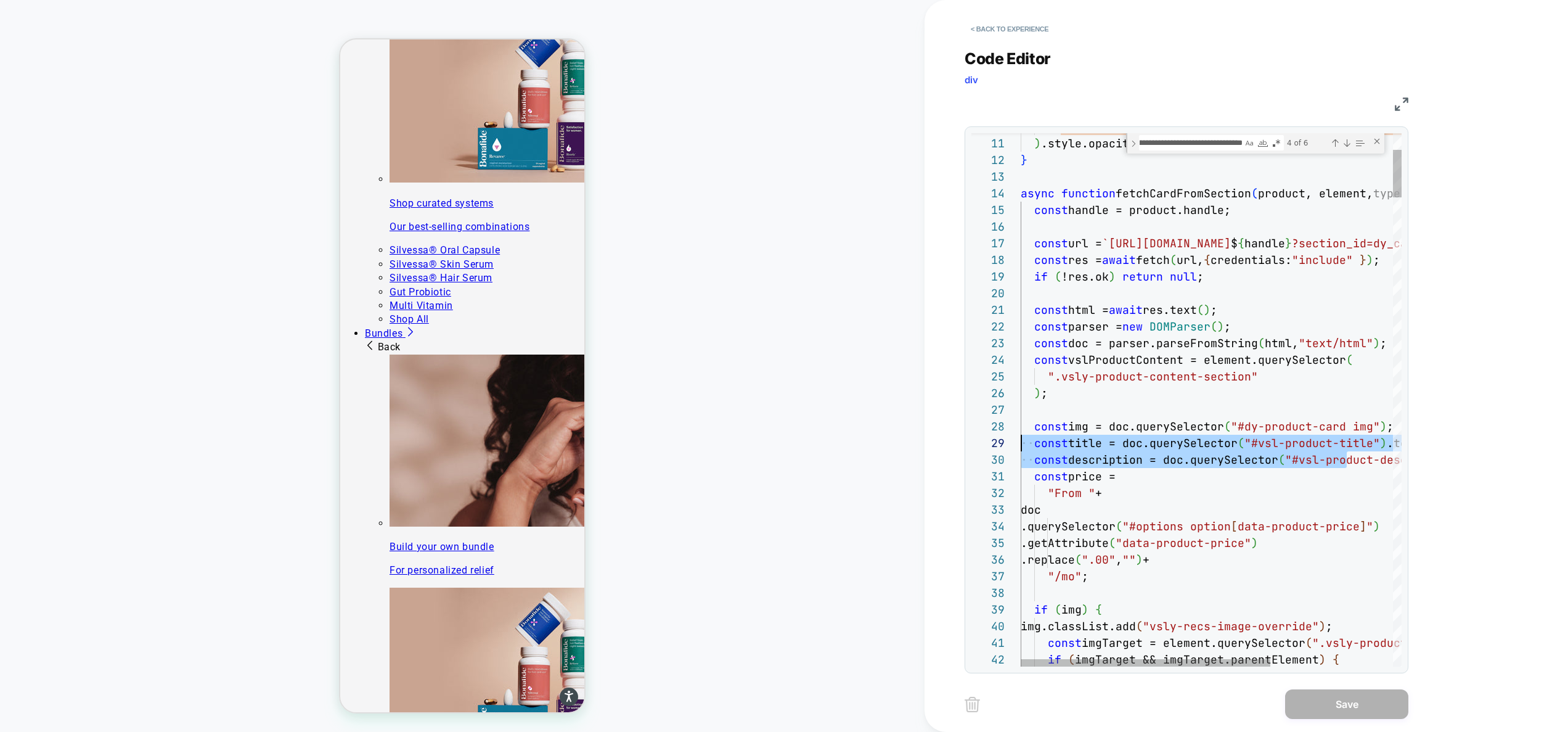
drag, startPoint x: 1243, startPoint y: 462, endPoint x: 926, endPoint y: 439, distance: 317.8
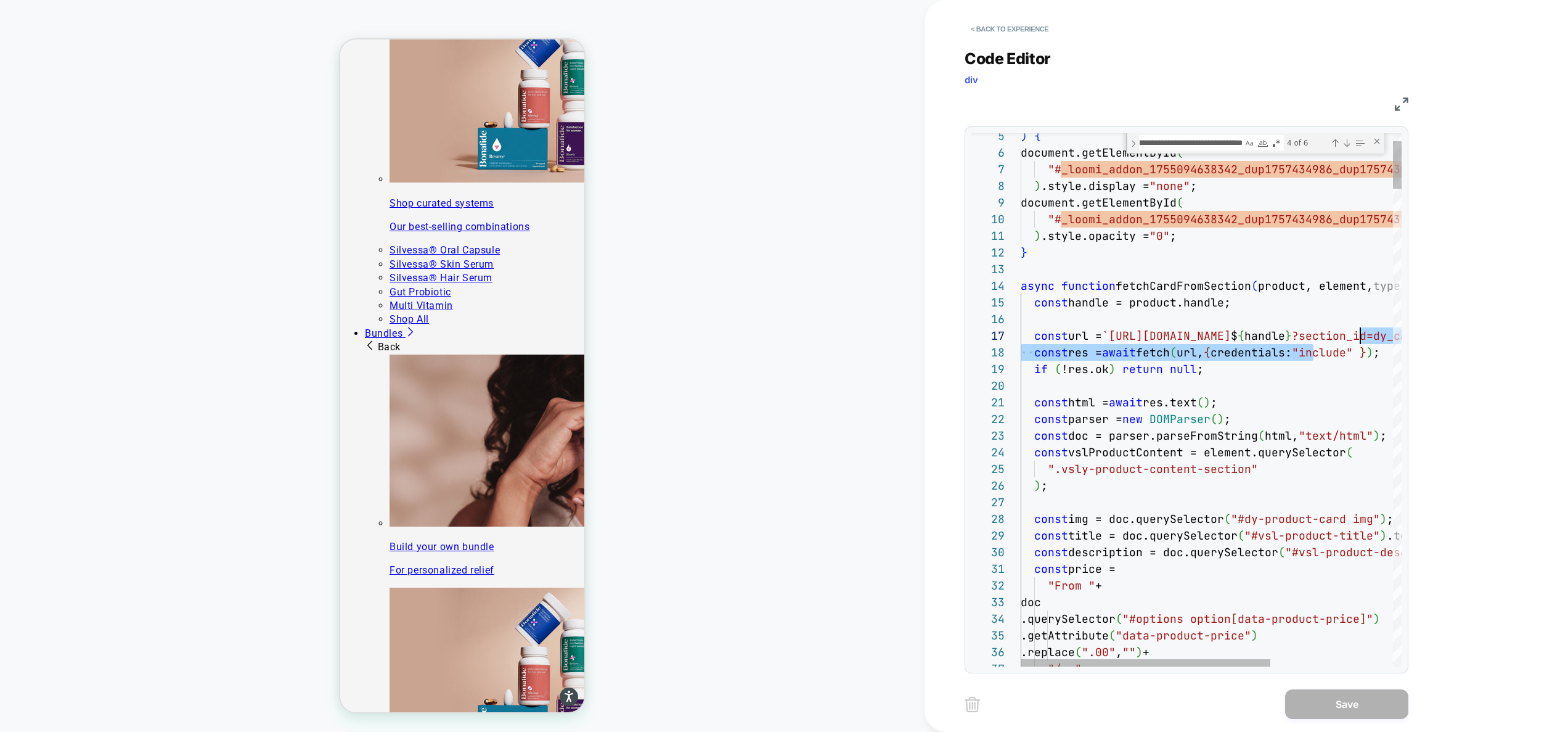
scroll to position [100, 532]
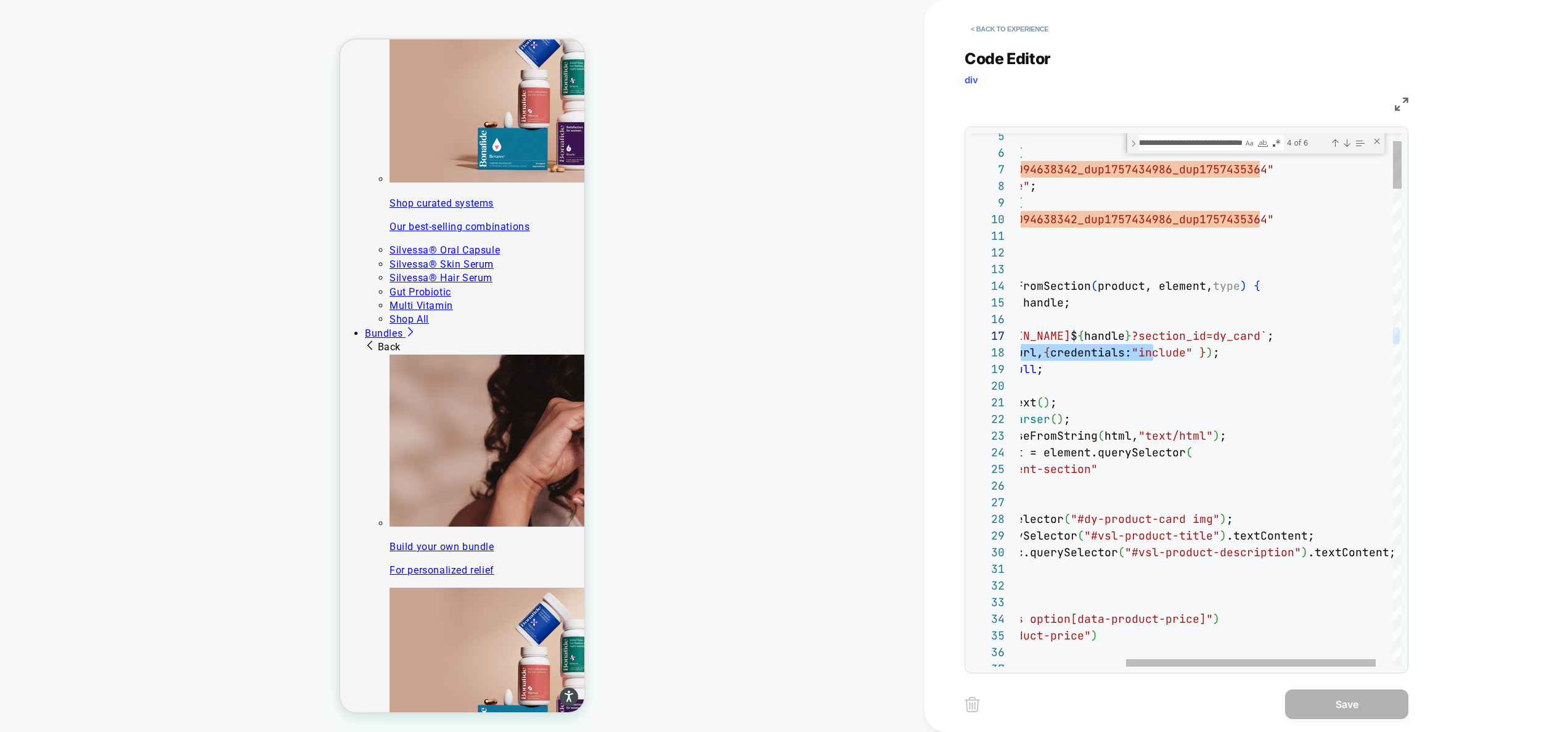
drag, startPoint x: 1315, startPoint y: 344, endPoint x: 1400, endPoint y: 339, distance: 85.1
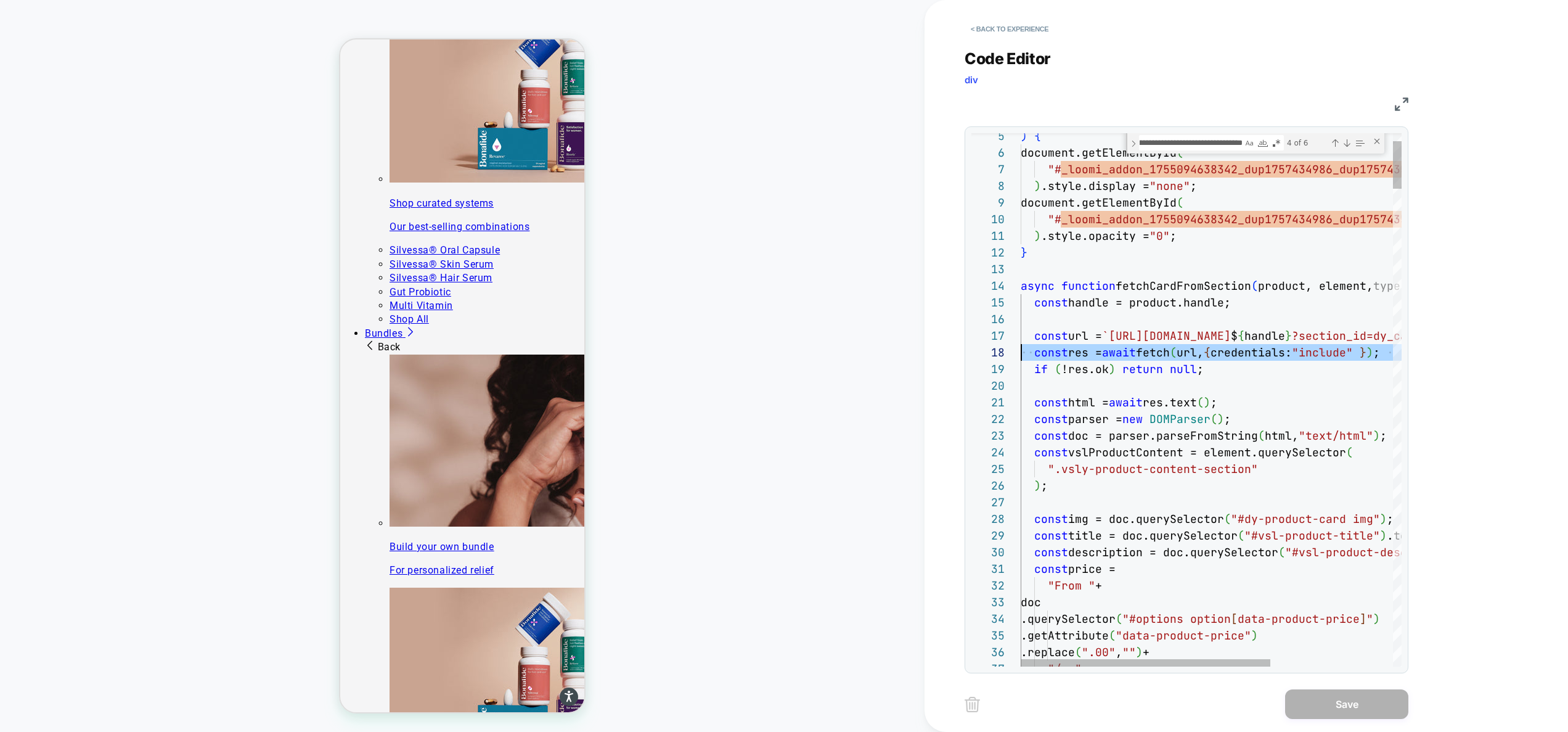
scroll to position [116, 0]
drag, startPoint x: 1336, startPoint y: 357, endPoint x: 758, endPoint y: 357, distance: 578.0
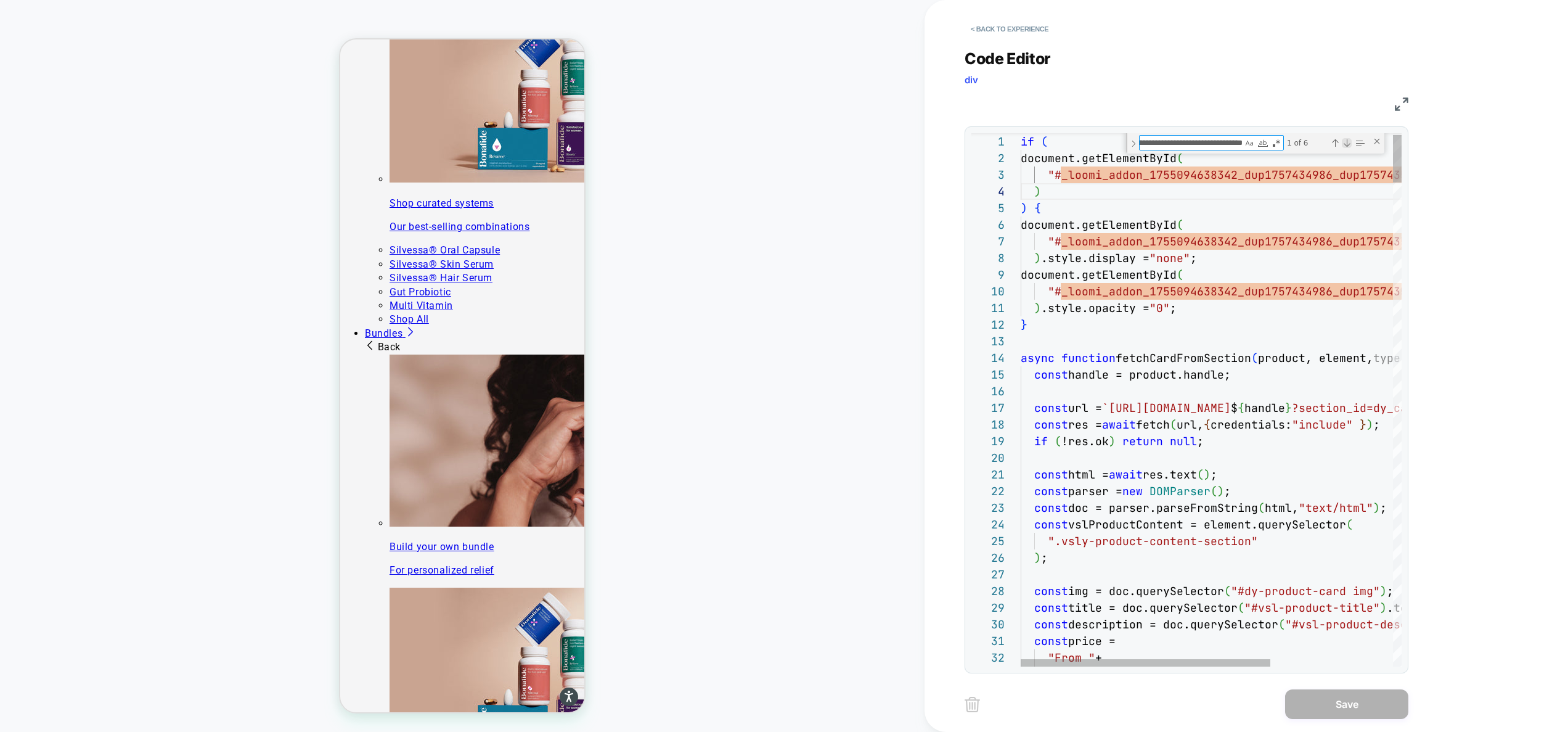
click at [1347, 139] on div "Next Match (Enter)" at bounding box center [1347, 143] width 10 height 10
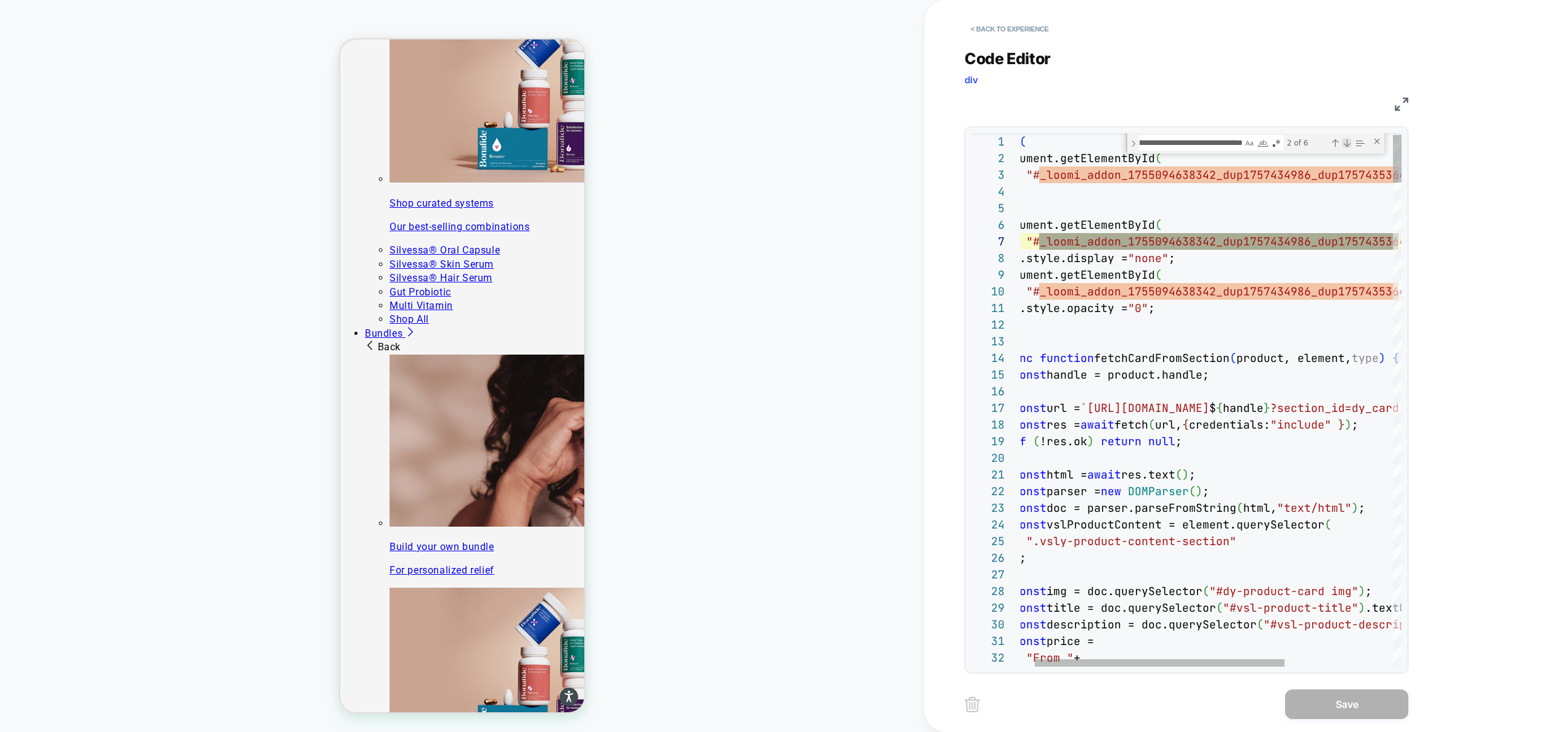
click at [1347, 139] on div "Next Match (Enter)" at bounding box center [1347, 143] width 10 height 10
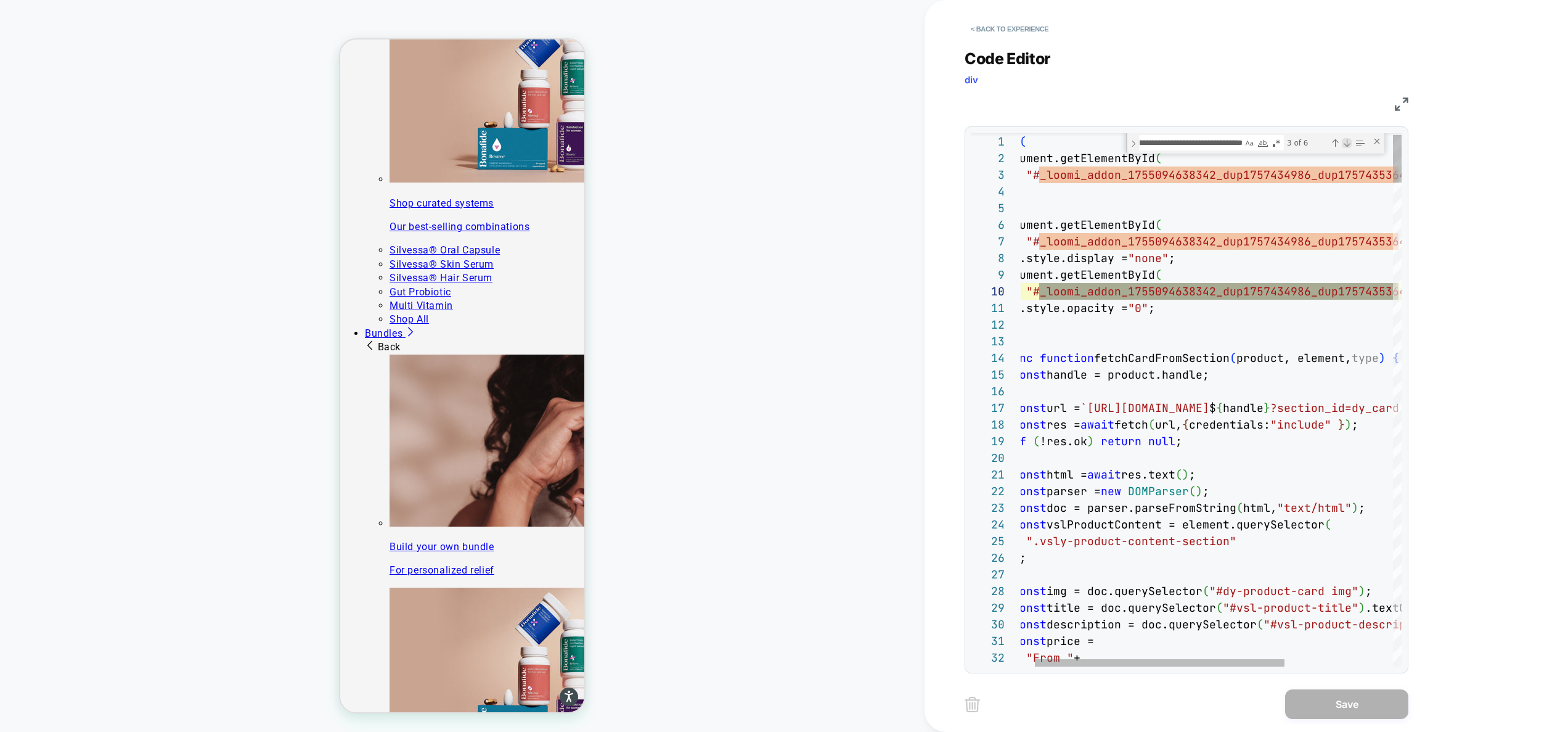
click at [1347, 139] on div "Next Match (Enter)" at bounding box center [1347, 143] width 10 height 10
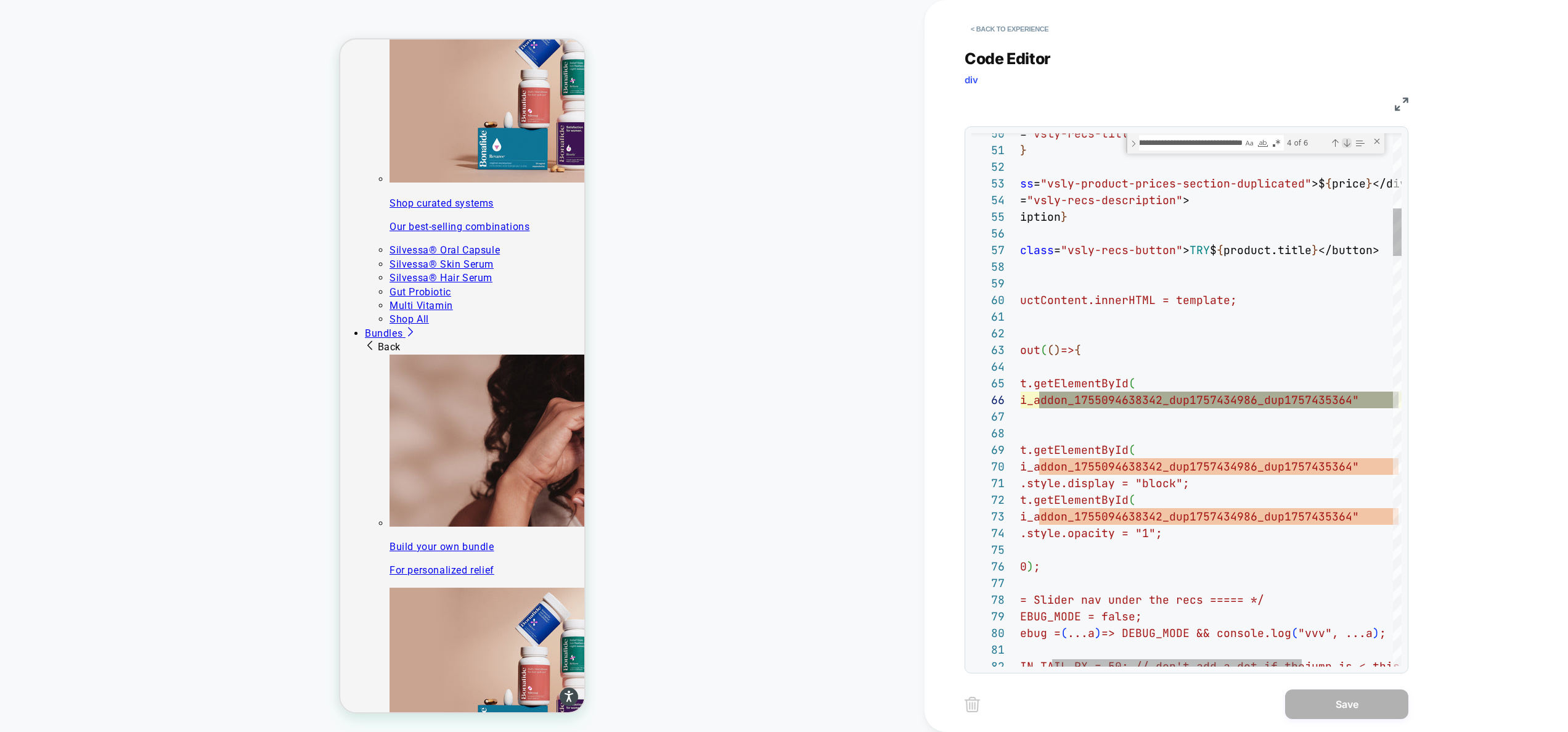
click at [1347, 139] on div "Next Match (Enter)" at bounding box center [1347, 143] width 10 height 10
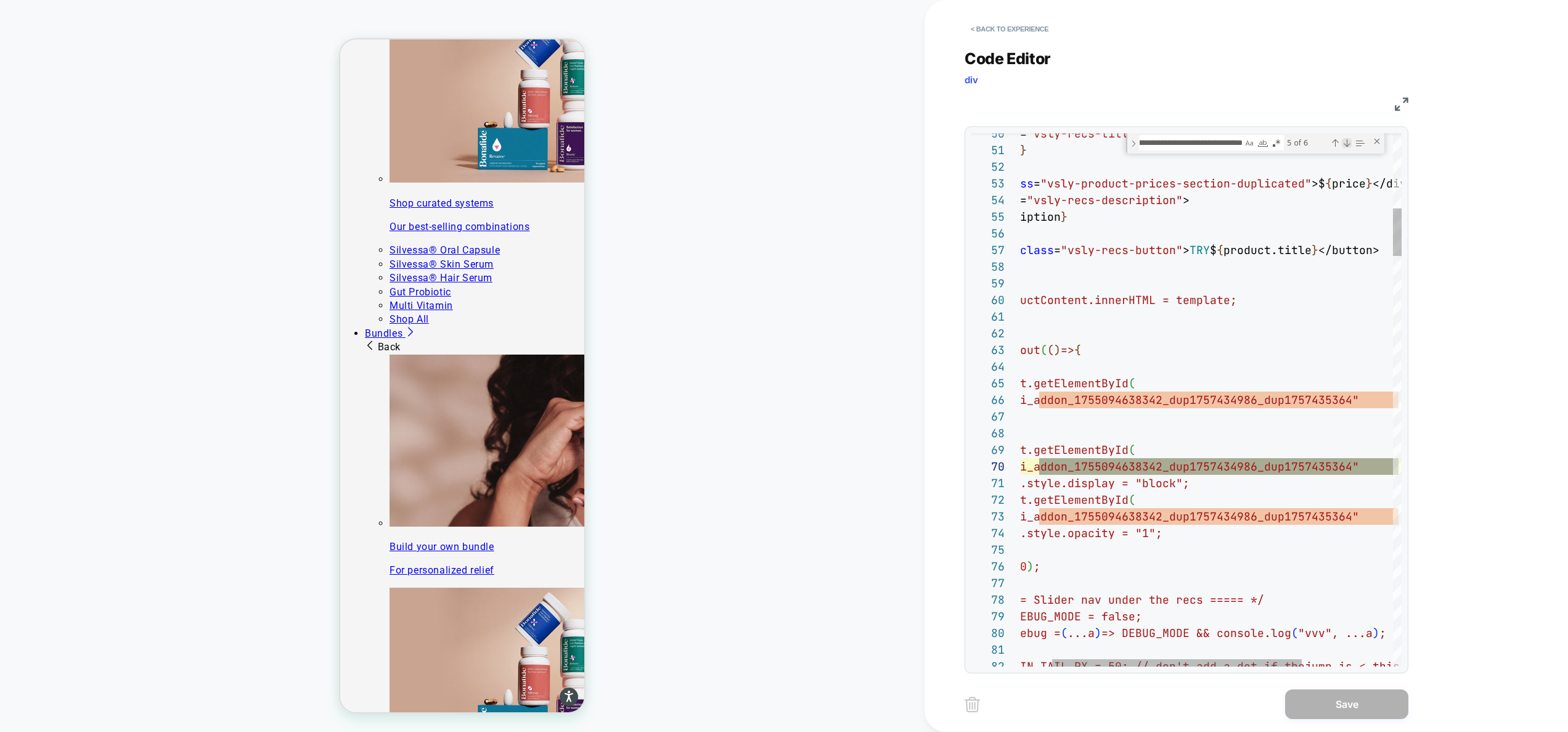
click at [1347, 139] on div "Next Match (Enter)" at bounding box center [1347, 143] width 10 height 10
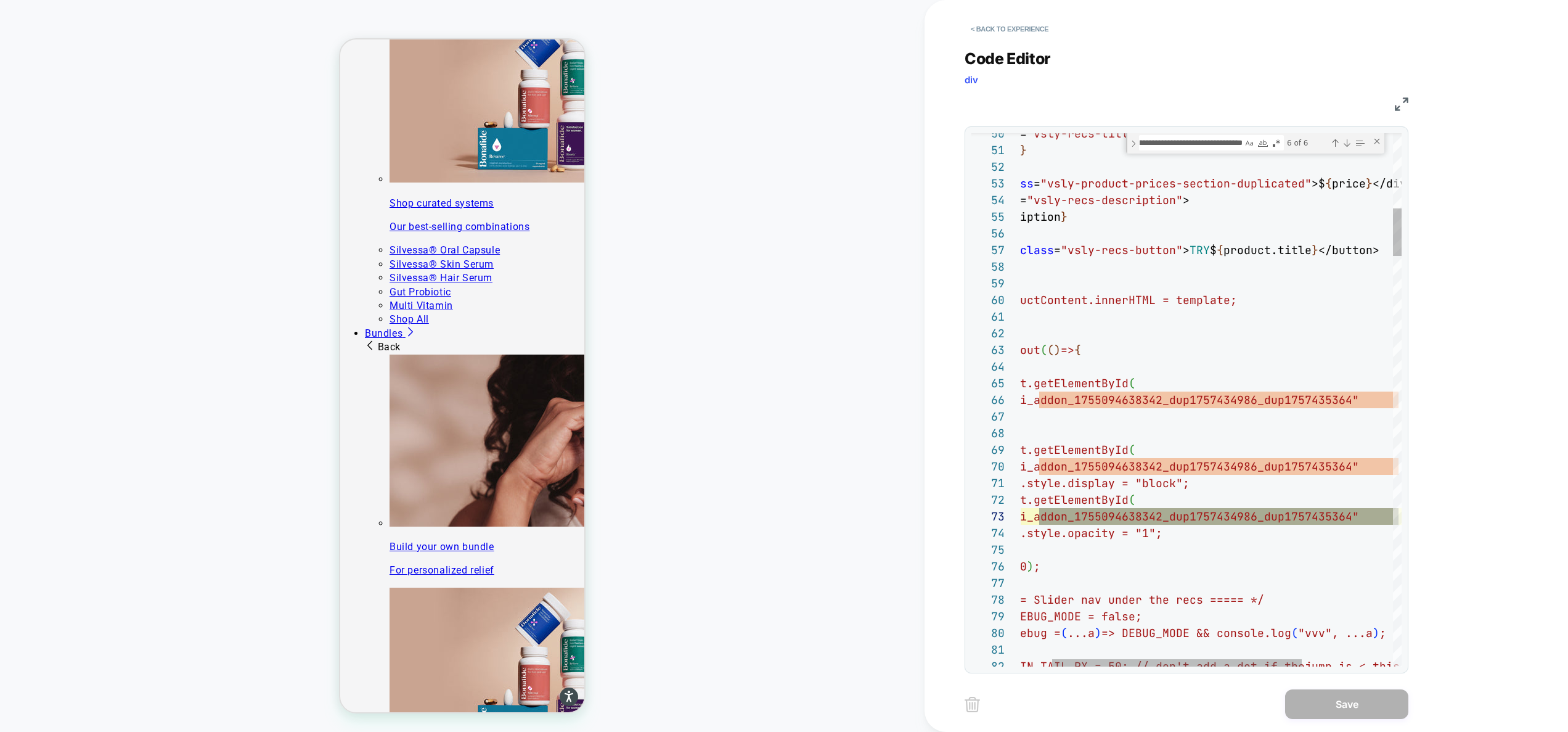
click at [1226, 148] on textarea "**********" at bounding box center [1192, 143] width 103 height 14
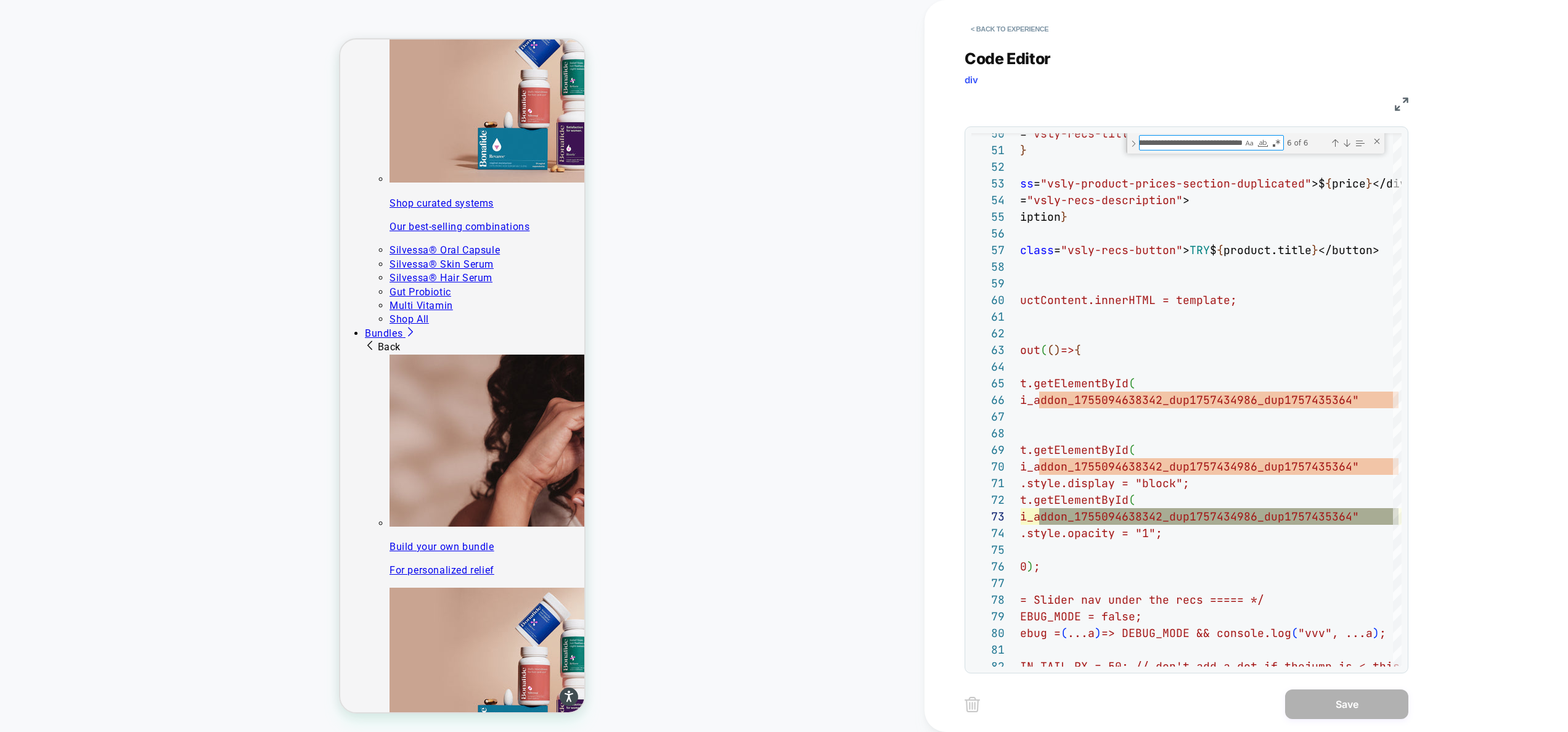
drag, startPoint x: 1144, startPoint y: 142, endPoint x: 1506, endPoint y: 150, distance: 362.1
click at [1506, 150] on div "< Back to experience Code Editor div JS 50 51 52 53 54 55 56 57 58 59 60 61 62 …" at bounding box center [1246, 366] width 643 height 732
type textarea "**********"
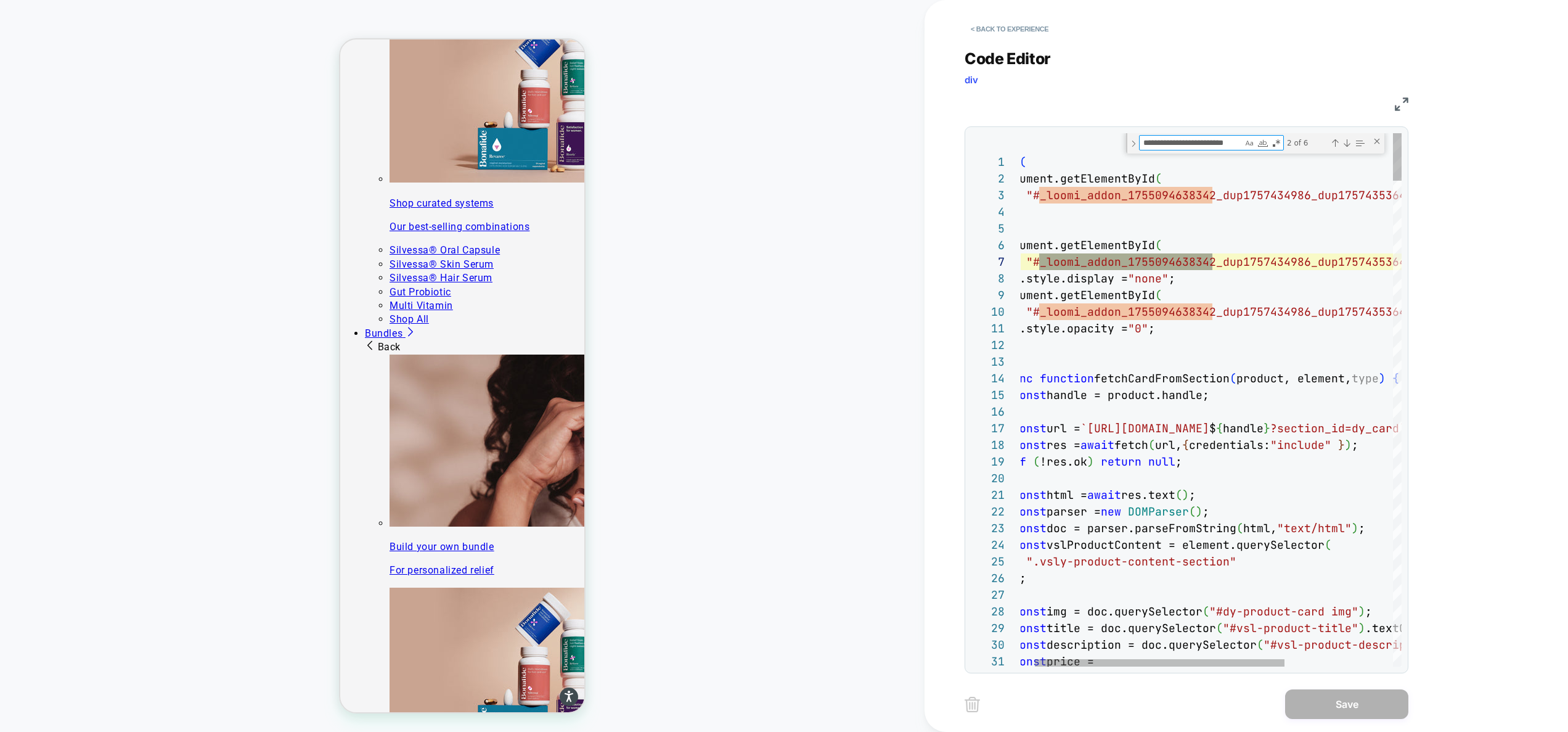
scroll to position [167, 214]
drag, startPoint x: 1204, startPoint y: 142, endPoint x: 1284, endPoint y: 140, distance: 80.0
click at [1284, 140] on div "**********" at bounding box center [1252, 143] width 227 height 16
click at [1157, 145] on textarea "*********" at bounding box center [1192, 143] width 103 height 14
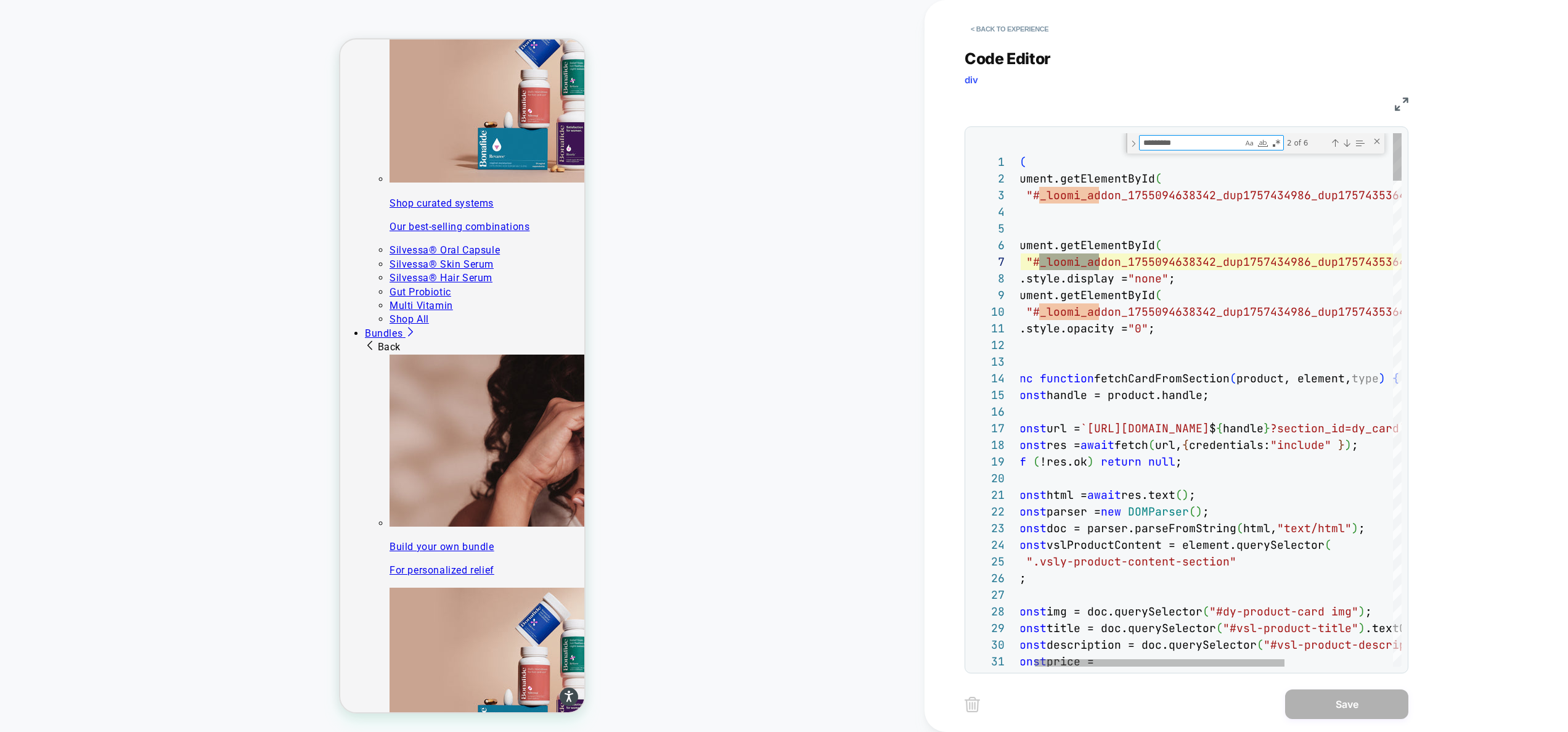
type textarea "*********"
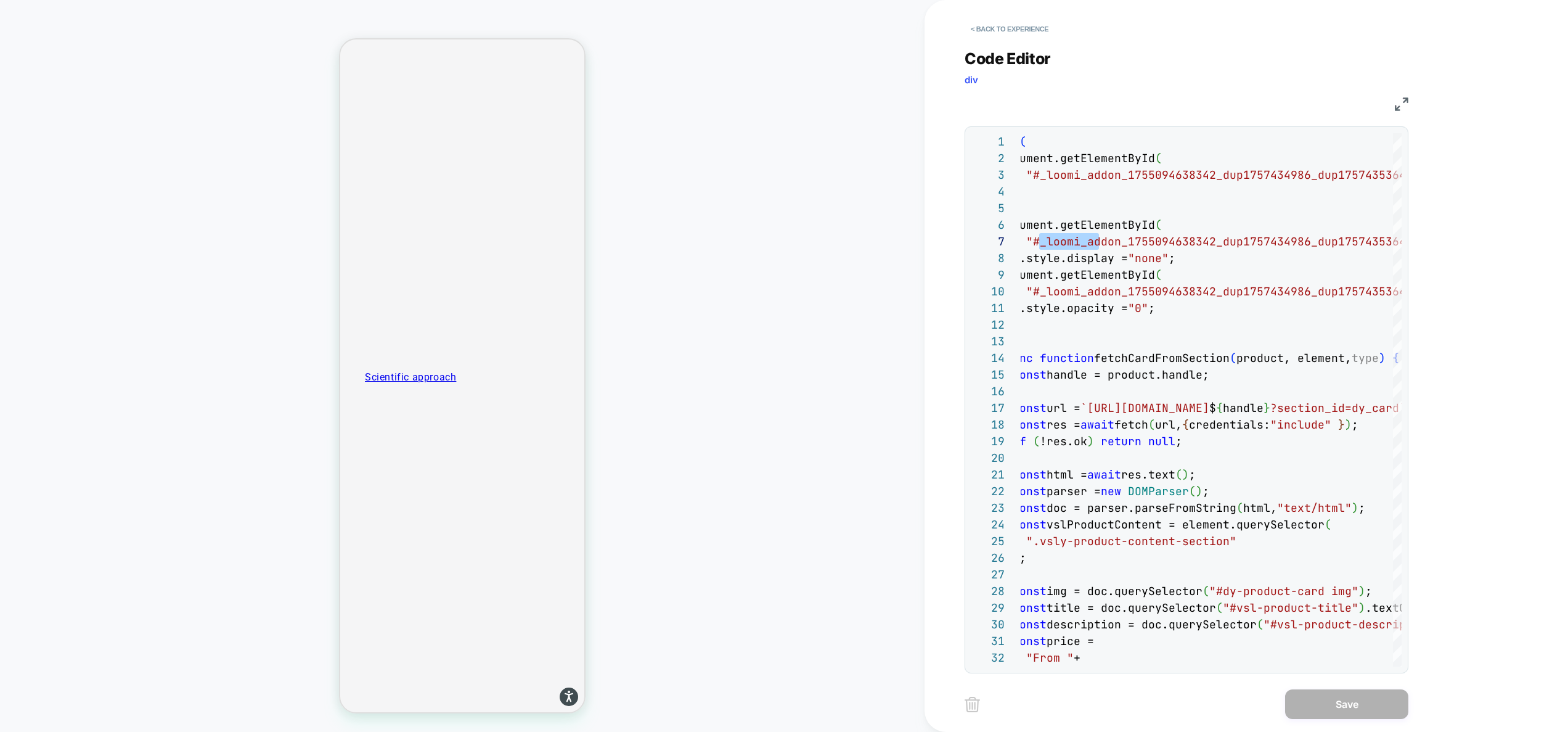
scroll to position [2096, 0]
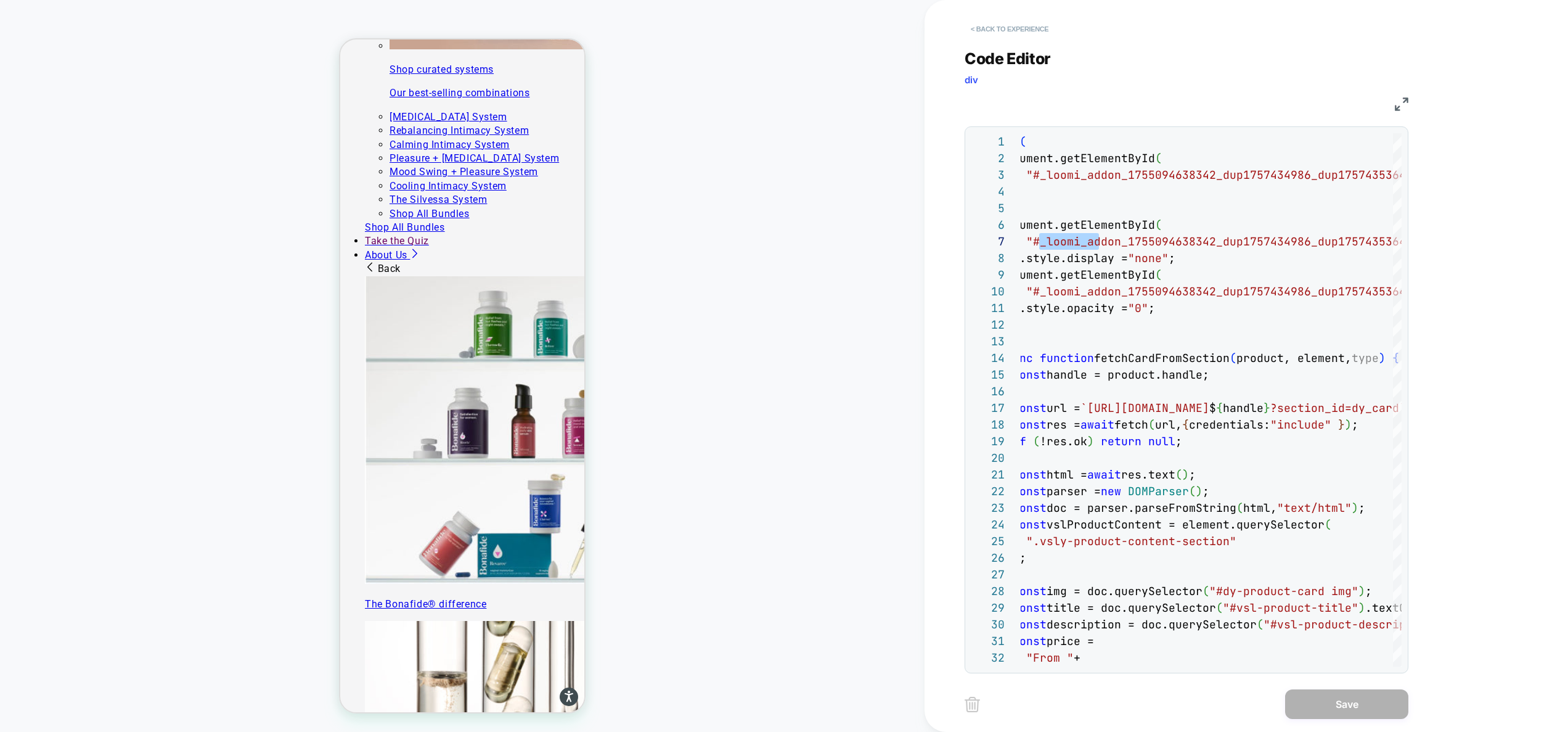
click at [1023, 25] on button "< Back to experience" at bounding box center [1009, 29] width 90 height 20
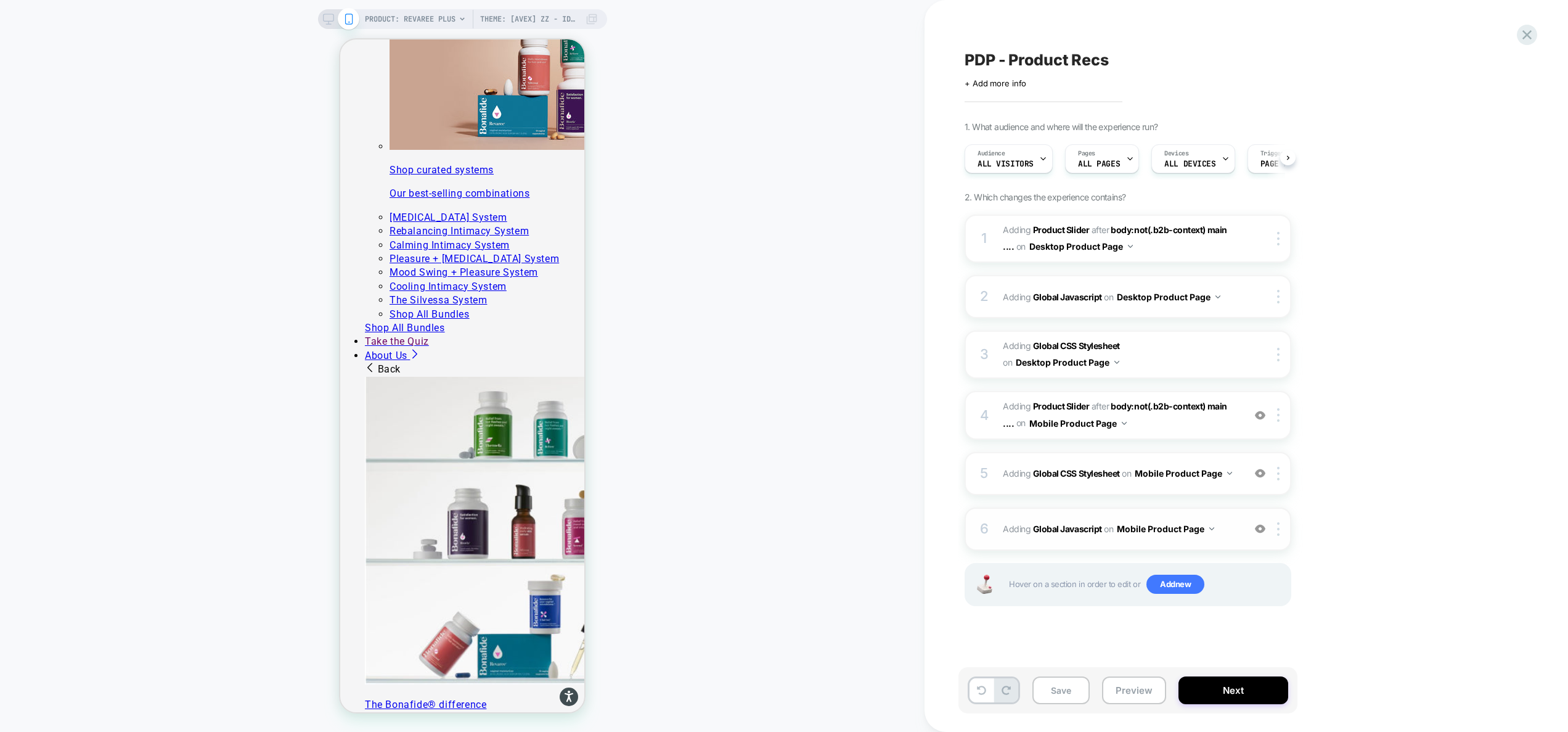
scroll to position [0, 1]
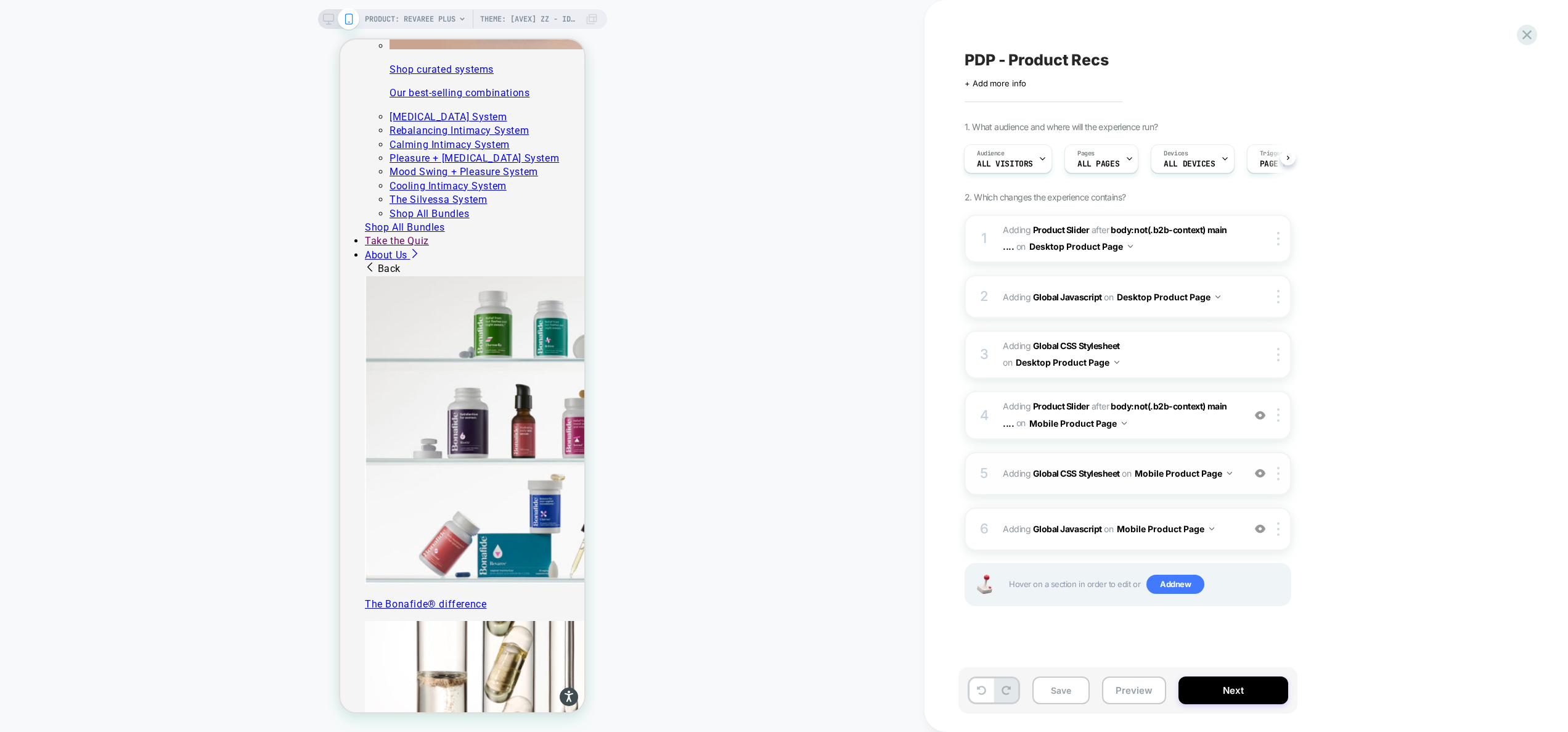
click at [1227, 489] on div "5 Adding Global CSS Stylesheet on Mobile Product Page Add Before Add After Copy…" at bounding box center [1127, 473] width 327 height 43
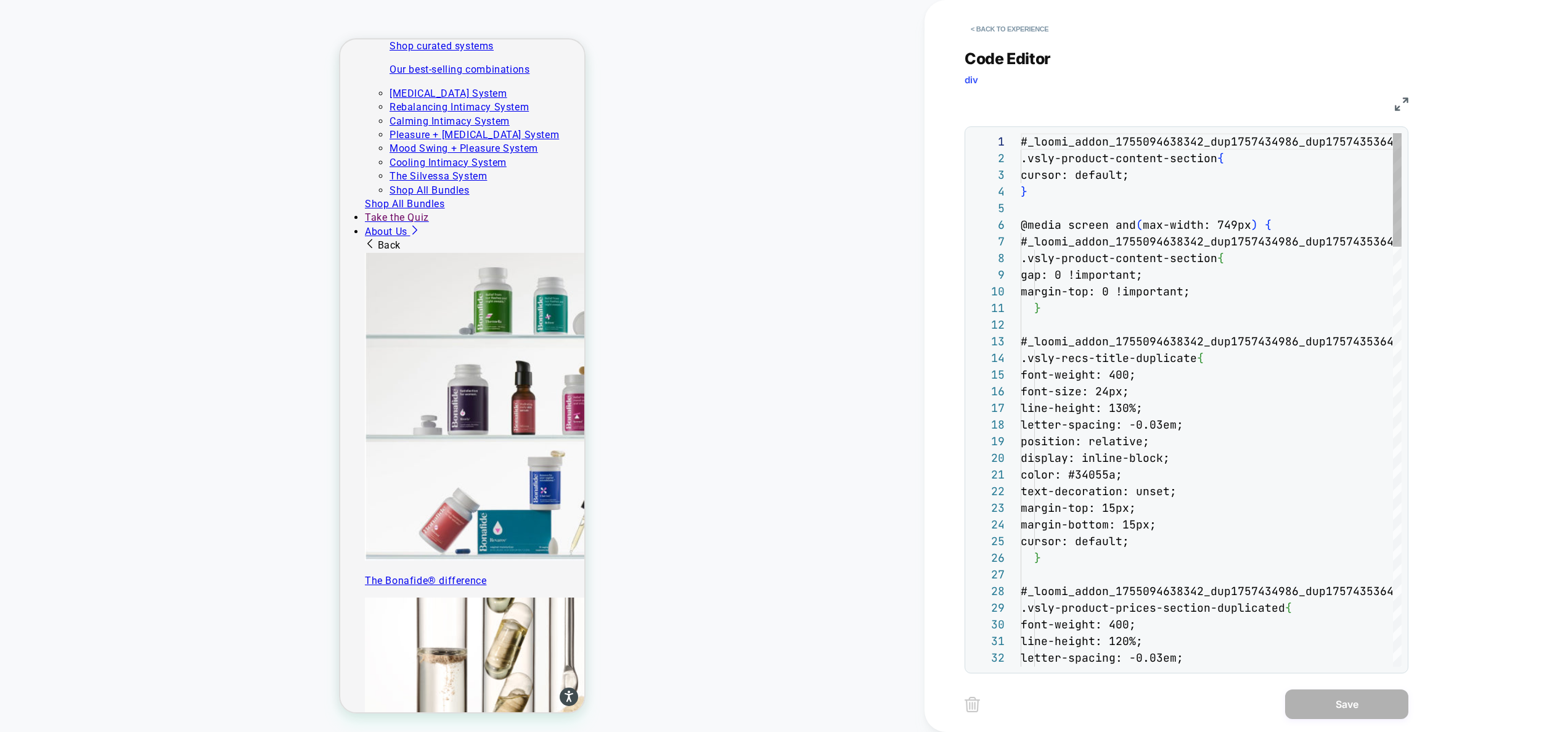
scroll to position [2105, 0]
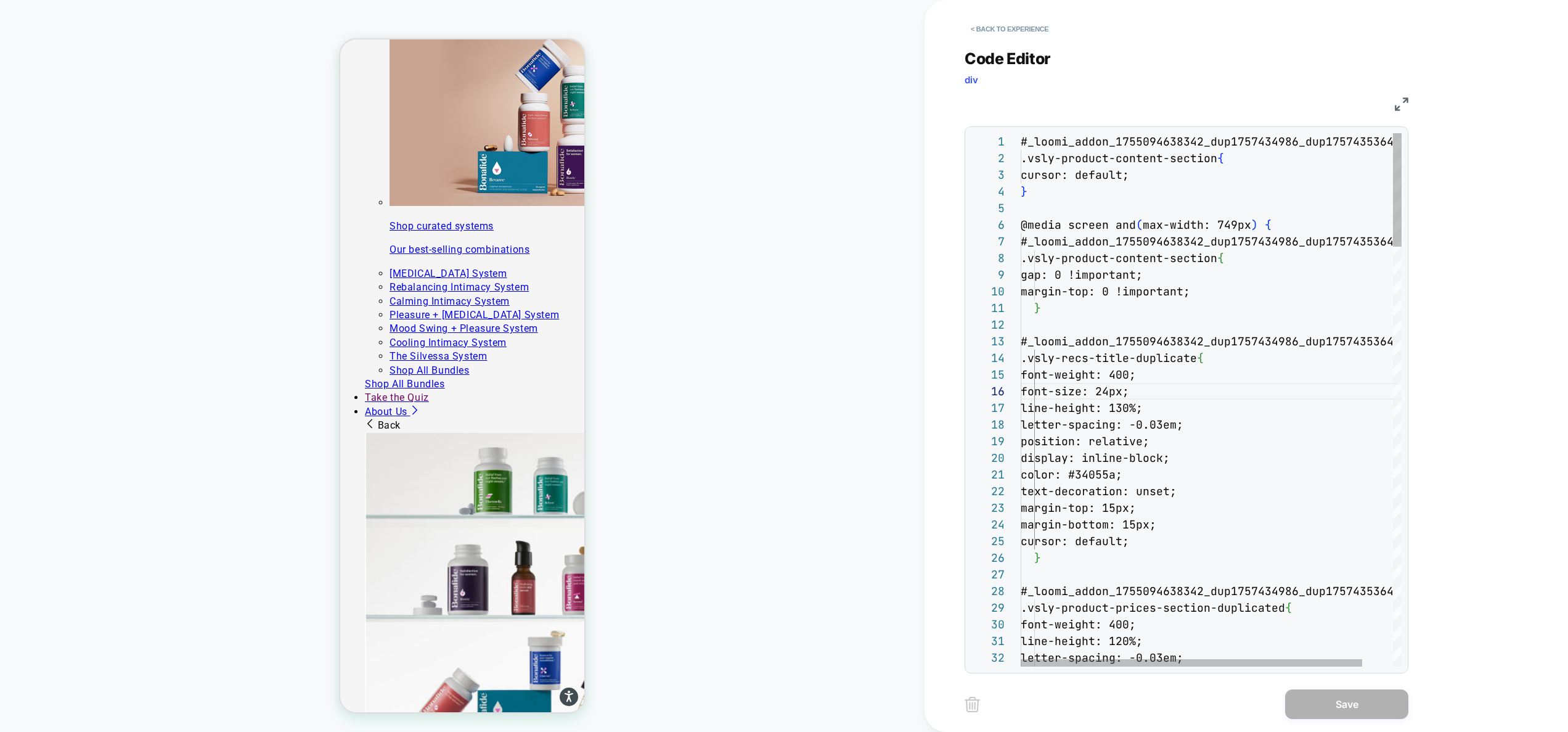
scroll to position [1995, 0]
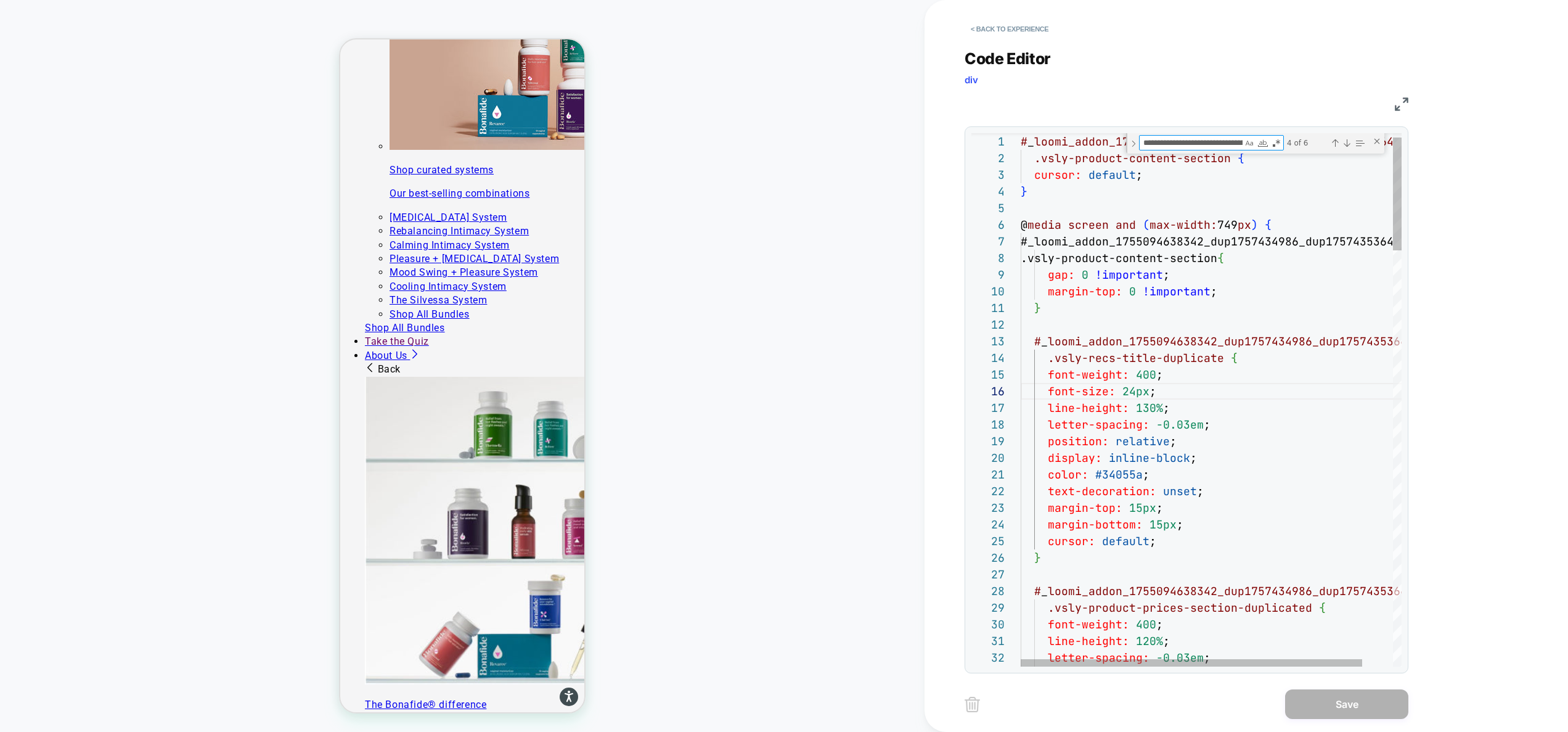
type textarea "**********"
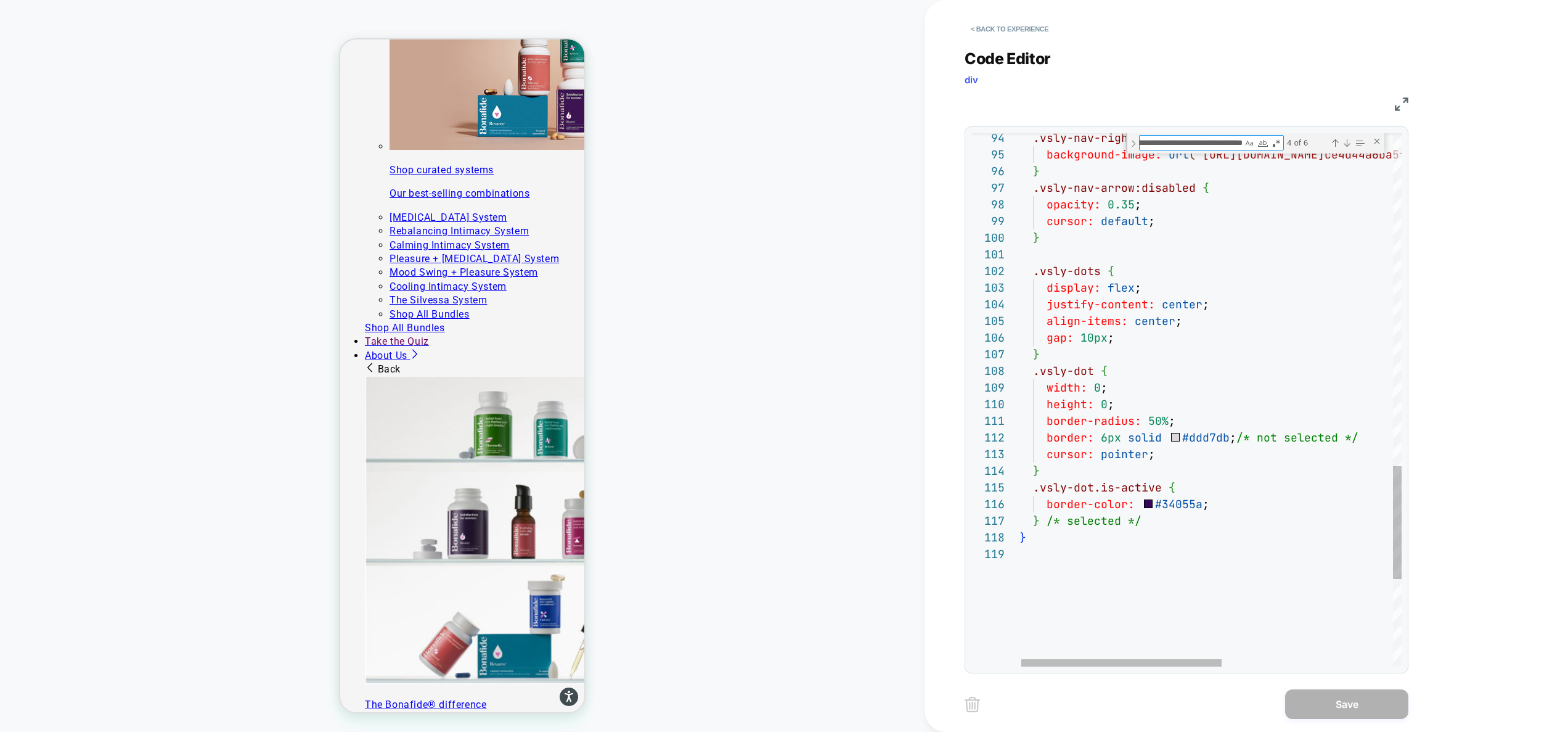
type textarea "**********"
click at [1374, 143] on div "Close (Escape)" at bounding box center [1376, 141] width 10 height 10
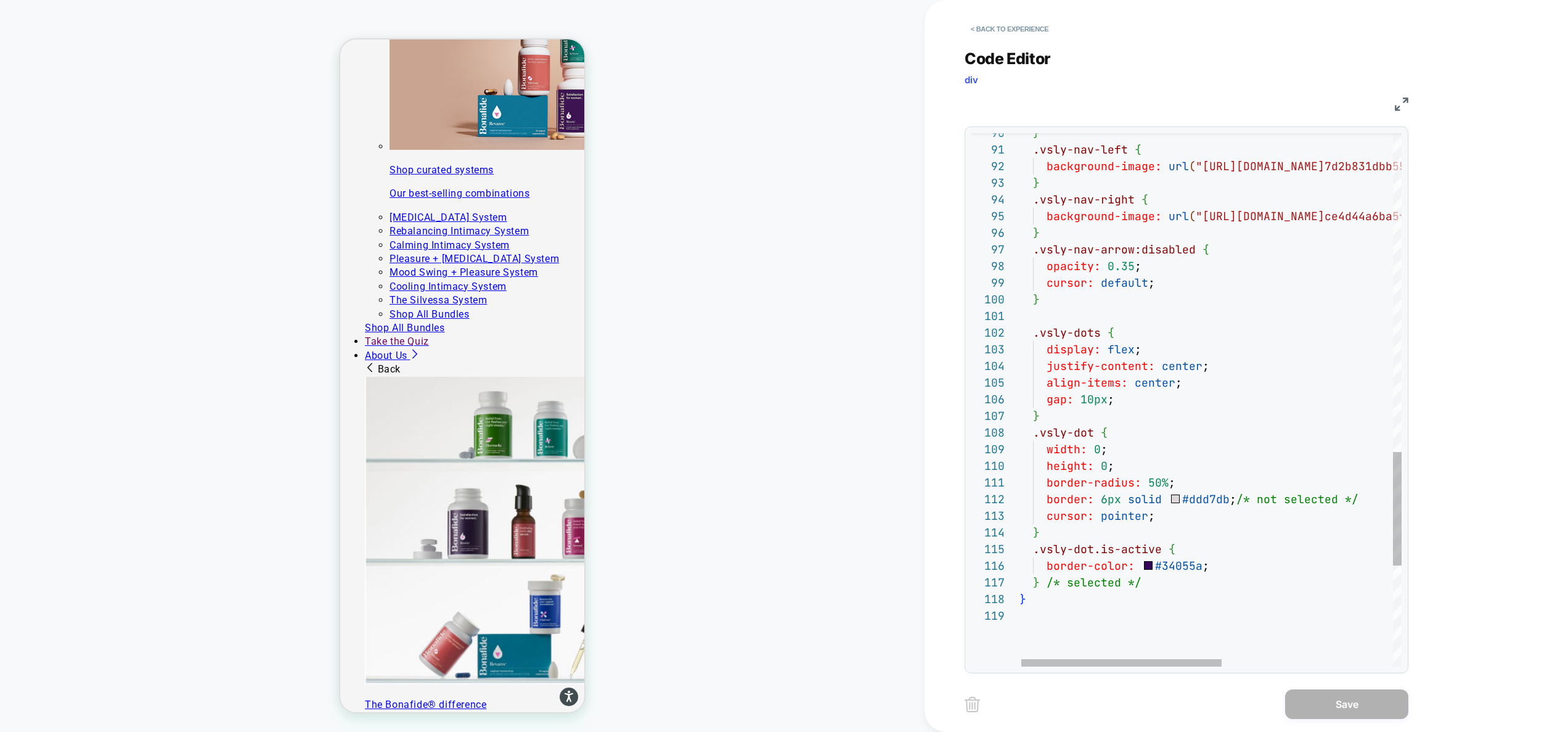
type textarea "**********"
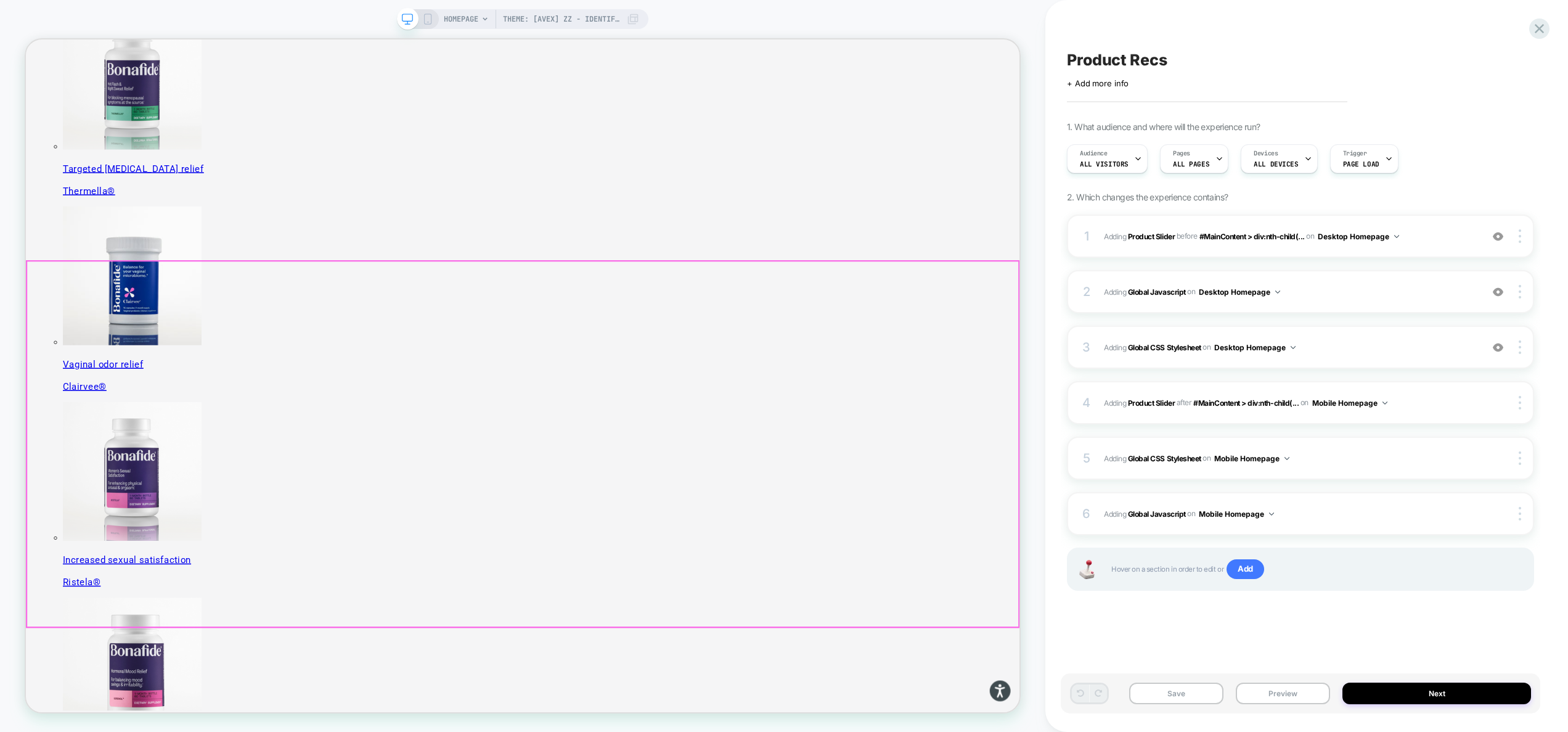
scroll to position [283, 0]
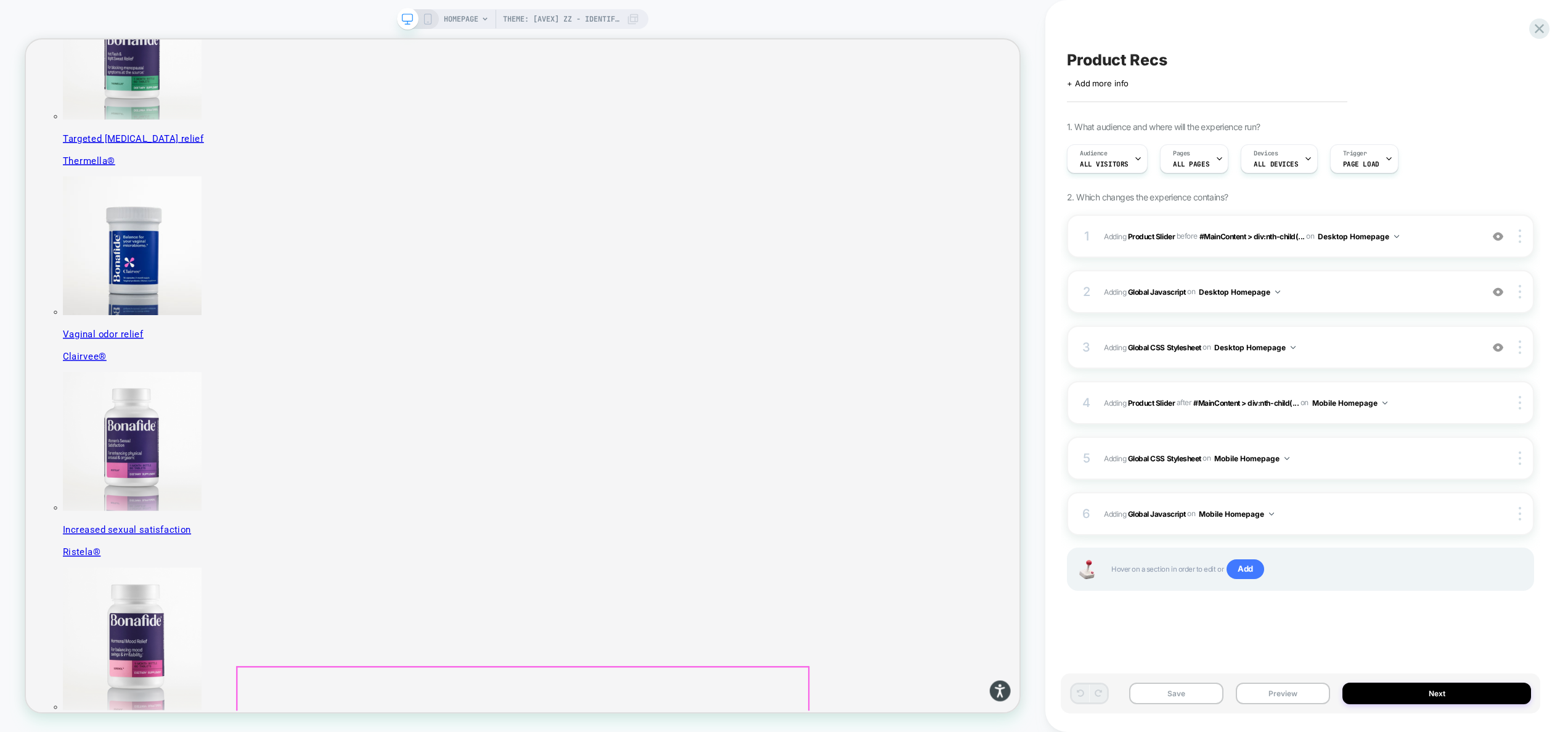
scroll to position [697, 0]
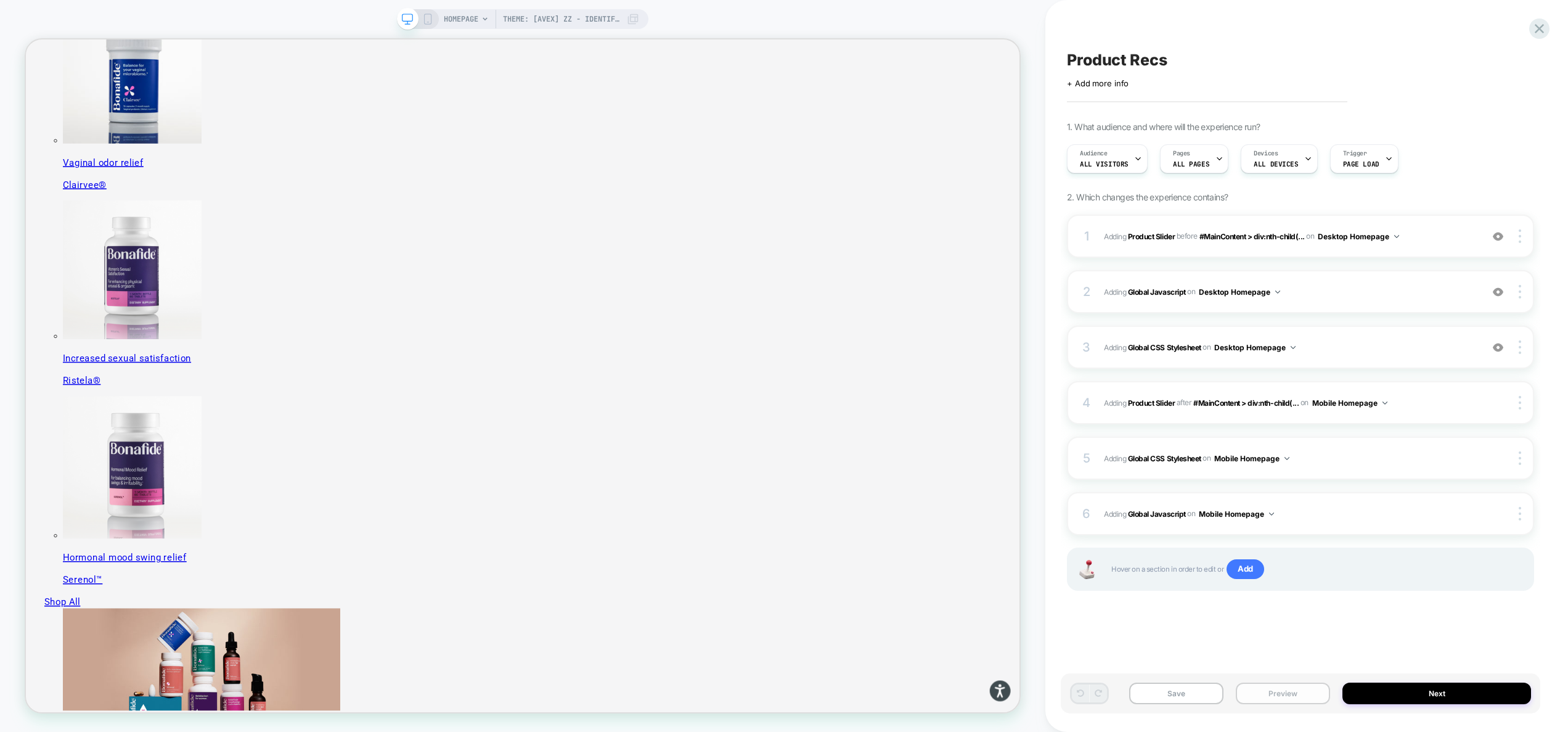
click at [1289, 697] on button "Preview" at bounding box center [1282, 693] width 94 height 22
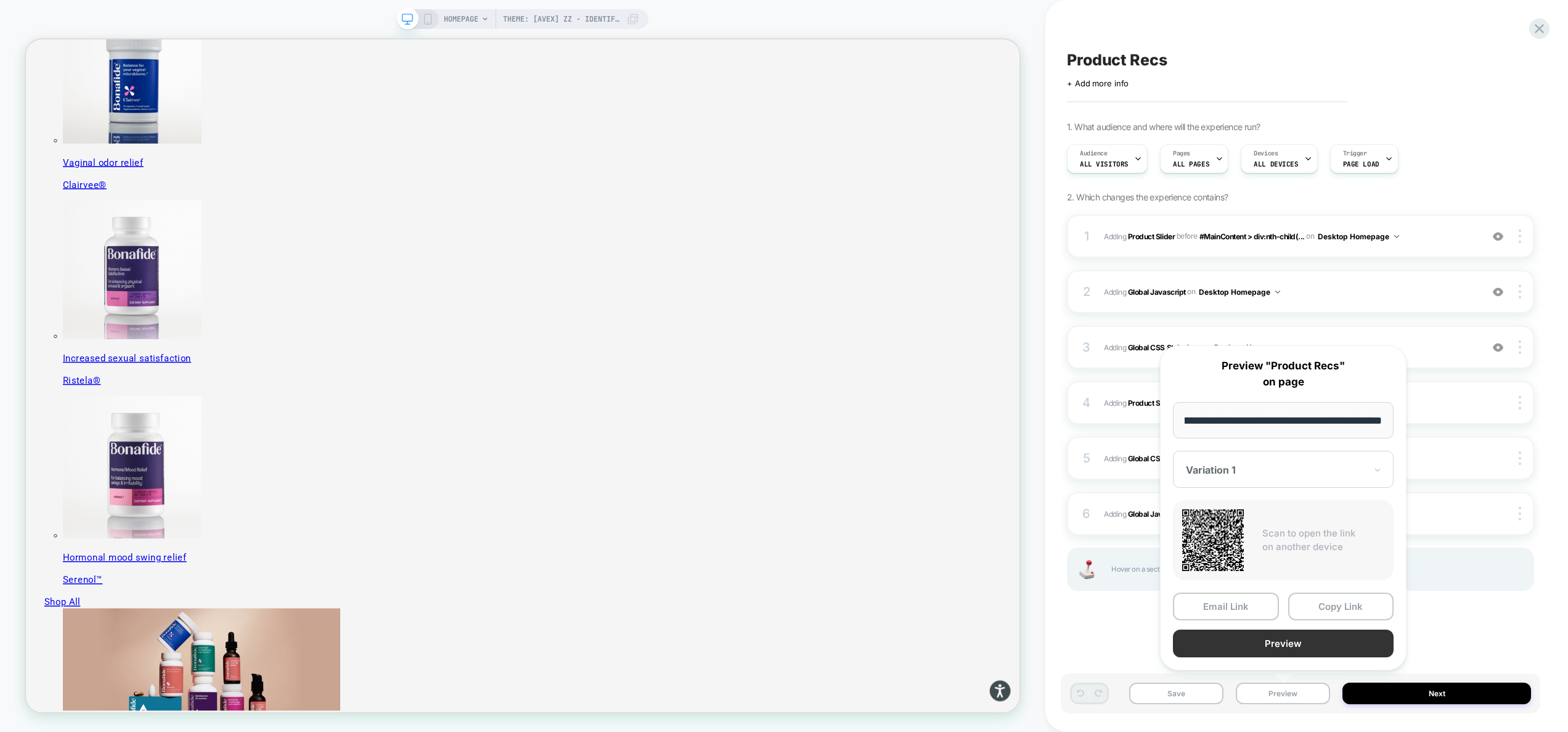
scroll to position [0, 0]
click at [1288, 650] on button "Preview" at bounding box center [1283, 644] width 220 height 28
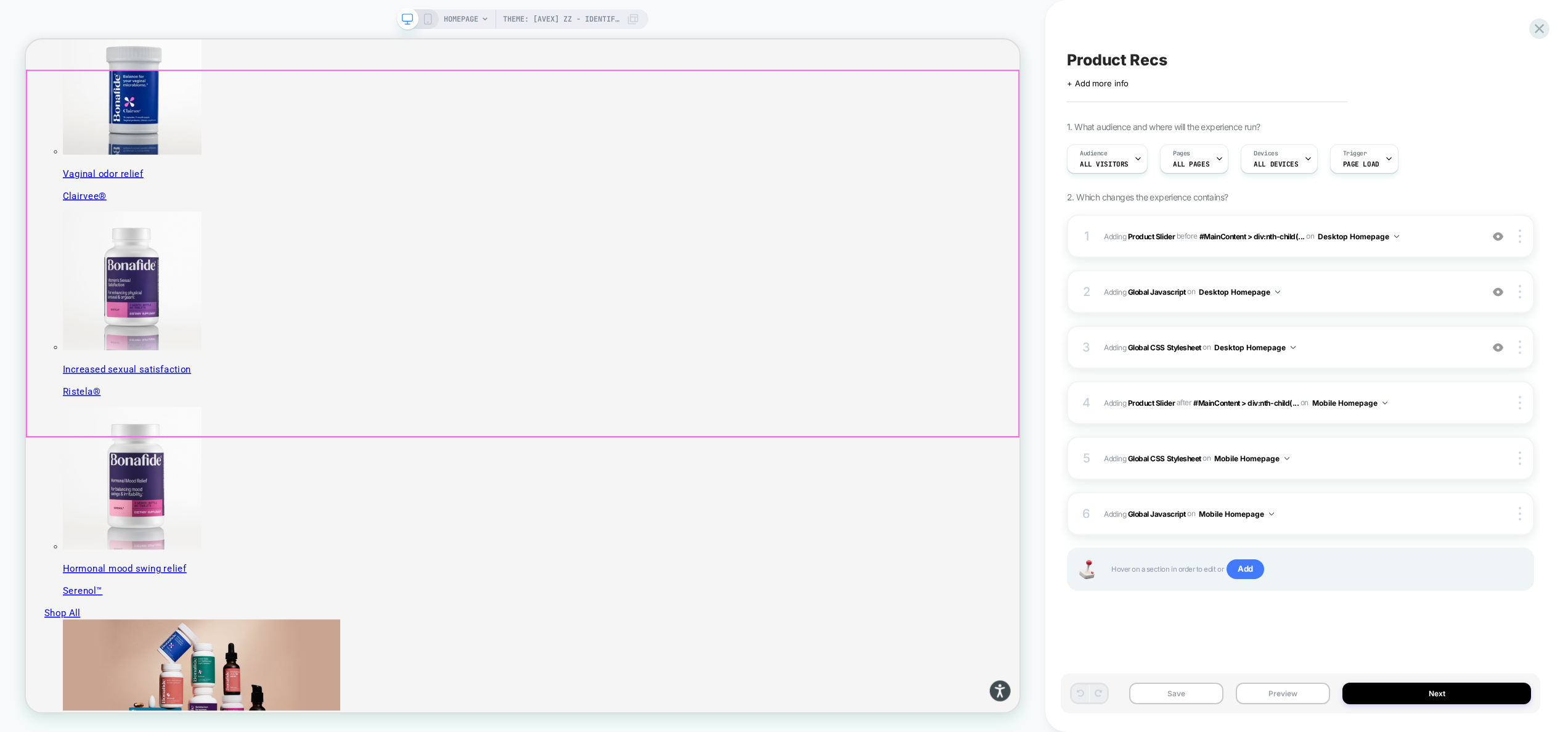
scroll to position [609, 0]
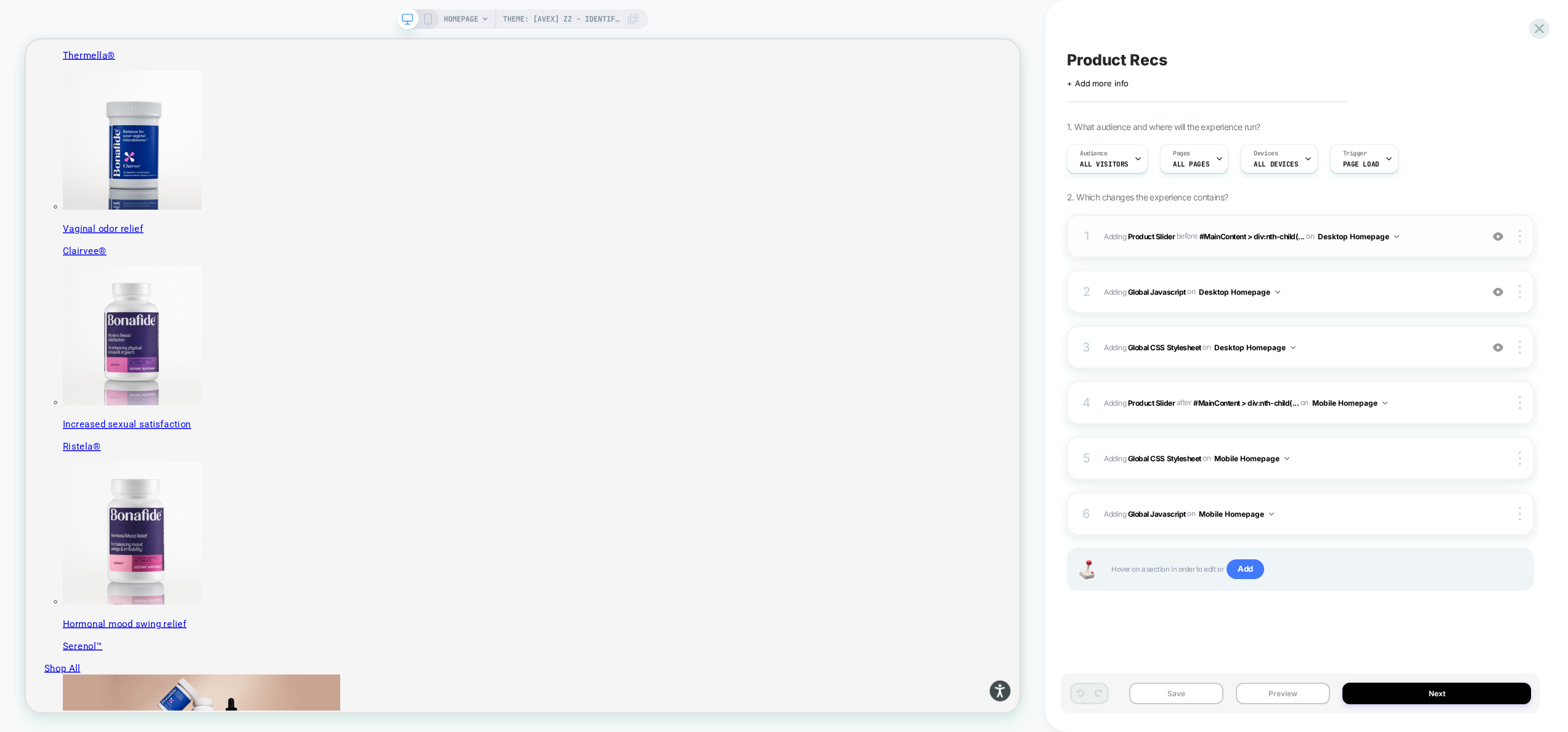
click at [1502, 241] on img at bounding box center [1497, 236] width 11 height 11
click at [1502, 240] on img at bounding box center [1497, 236] width 11 height 11
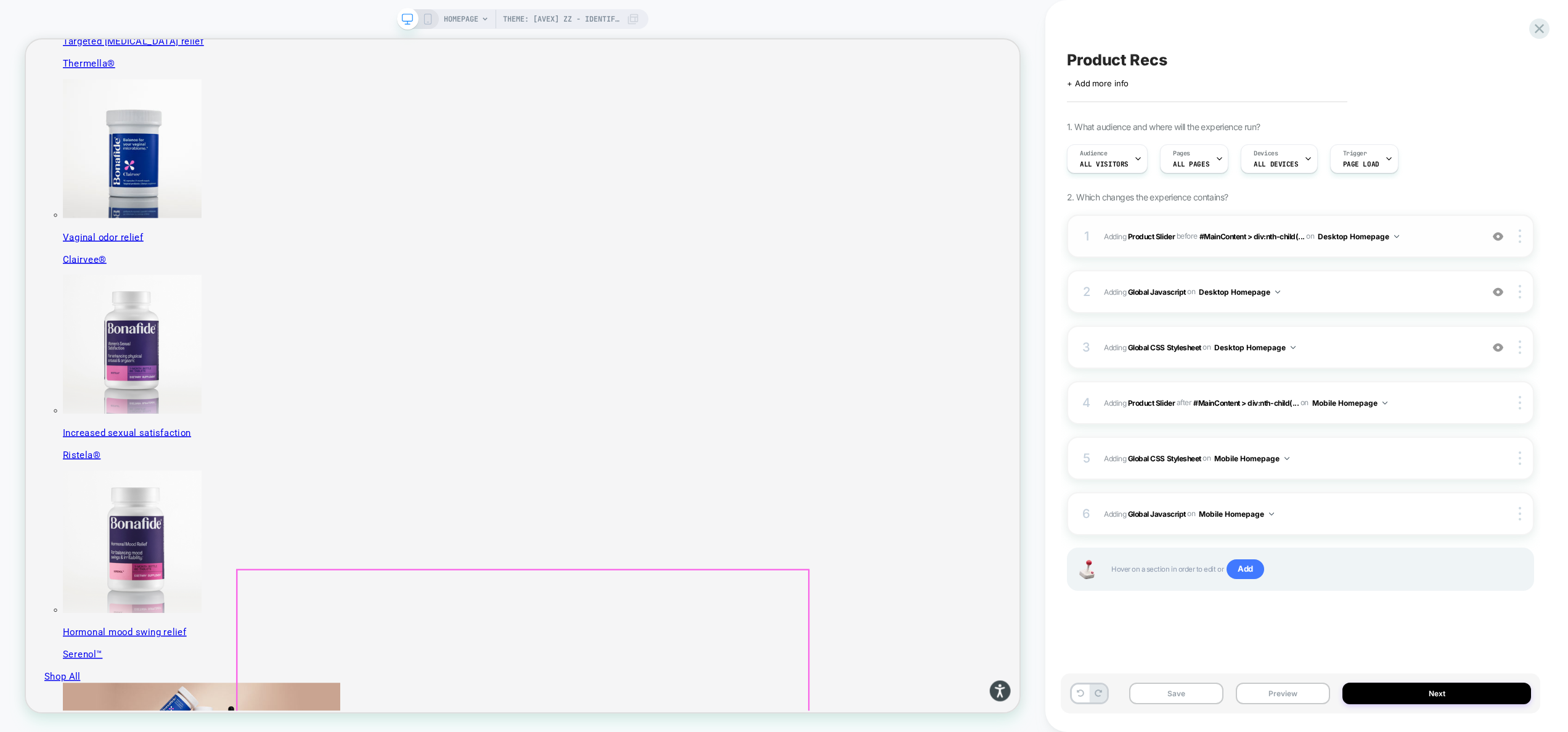
scroll to position [594, 0]
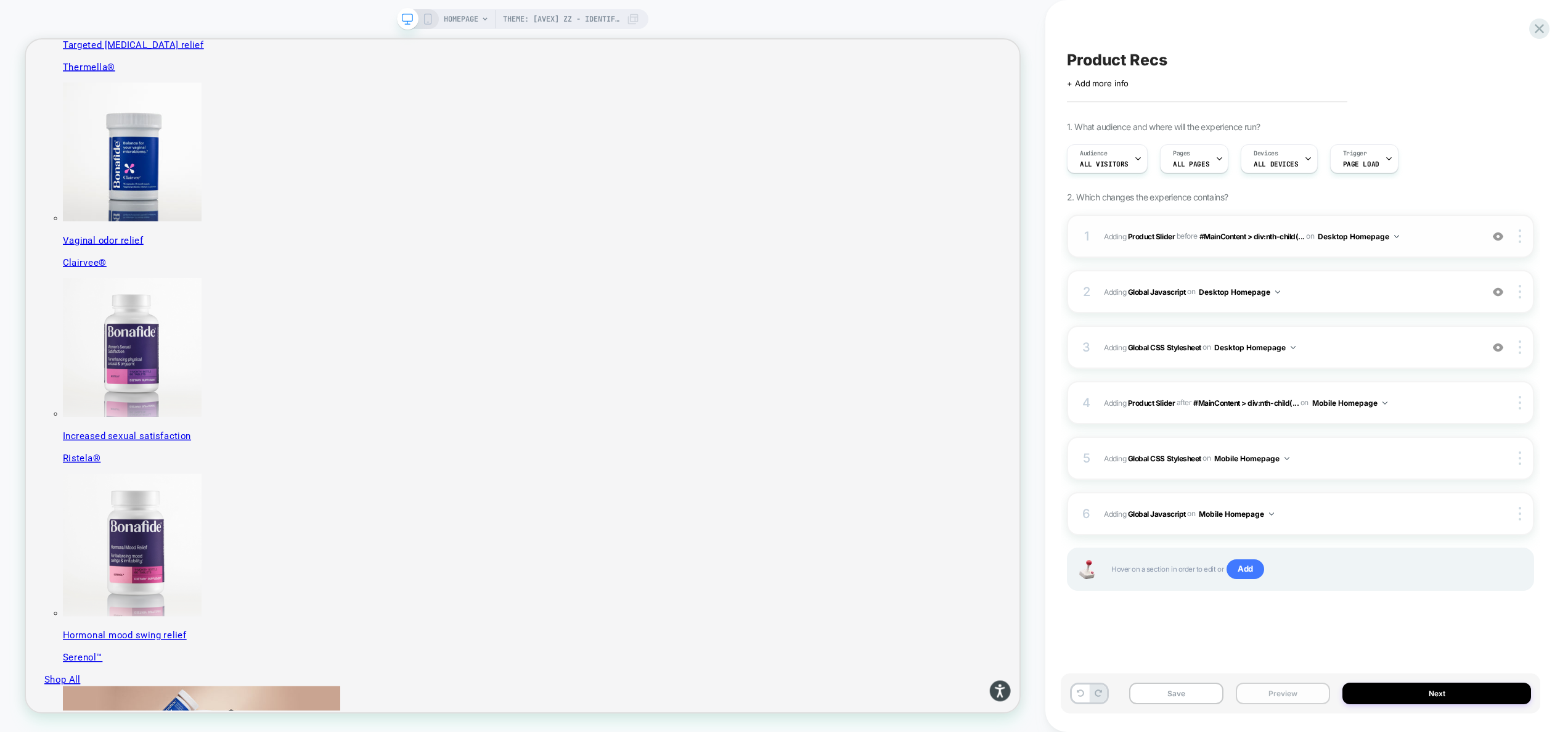
drag, startPoint x: 1294, startPoint y: 698, endPoint x: 1296, endPoint y: 689, distance: 9.2
click at [1294, 698] on button "Preview" at bounding box center [1282, 693] width 94 height 22
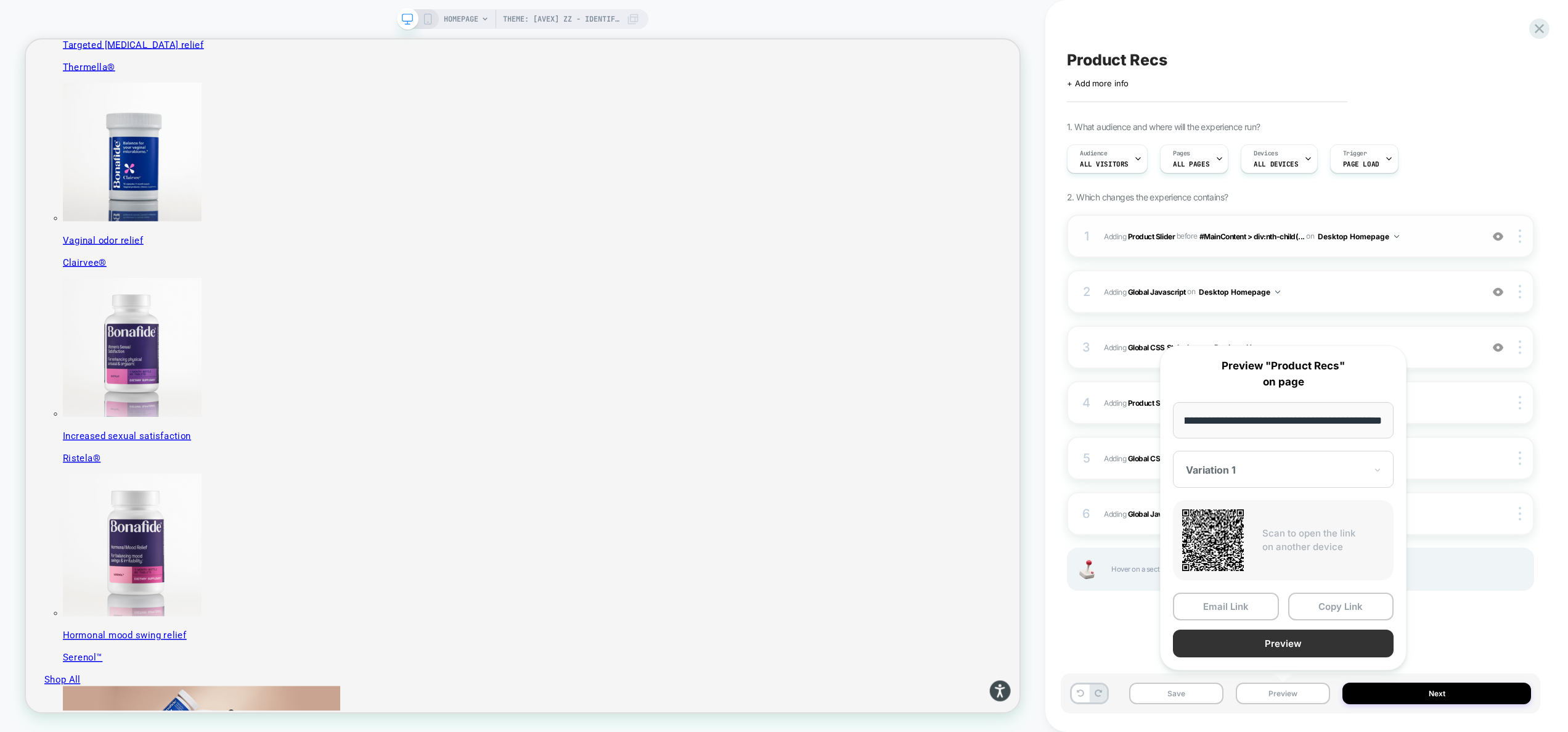
scroll to position [0, 0]
click at [1299, 649] on button "Preview" at bounding box center [1283, 644] width 220 height 28
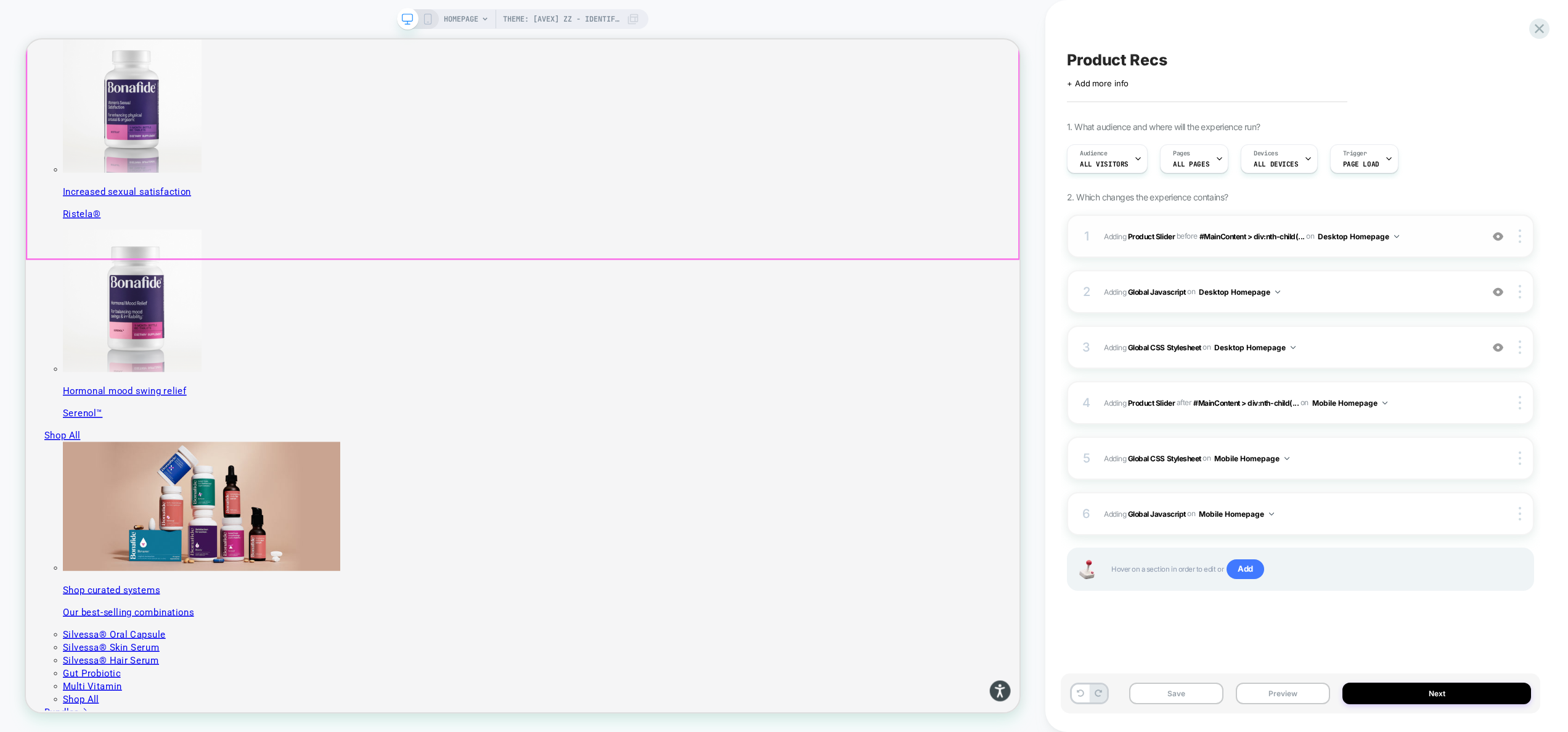
scroll to position [975, 0]
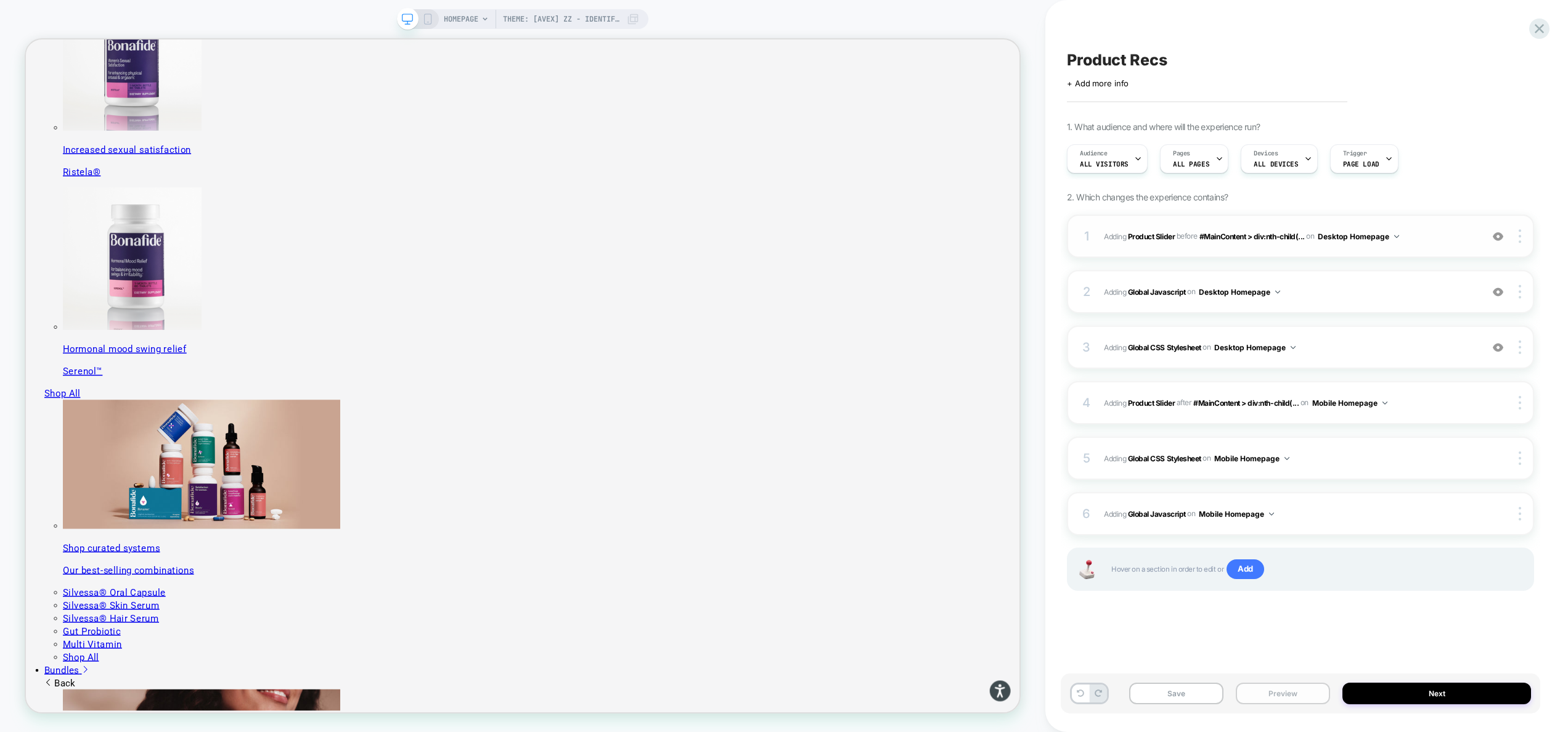
click at [1294, 683] on button "Preview" at bounding box center [1282, 693] width 94 height 22
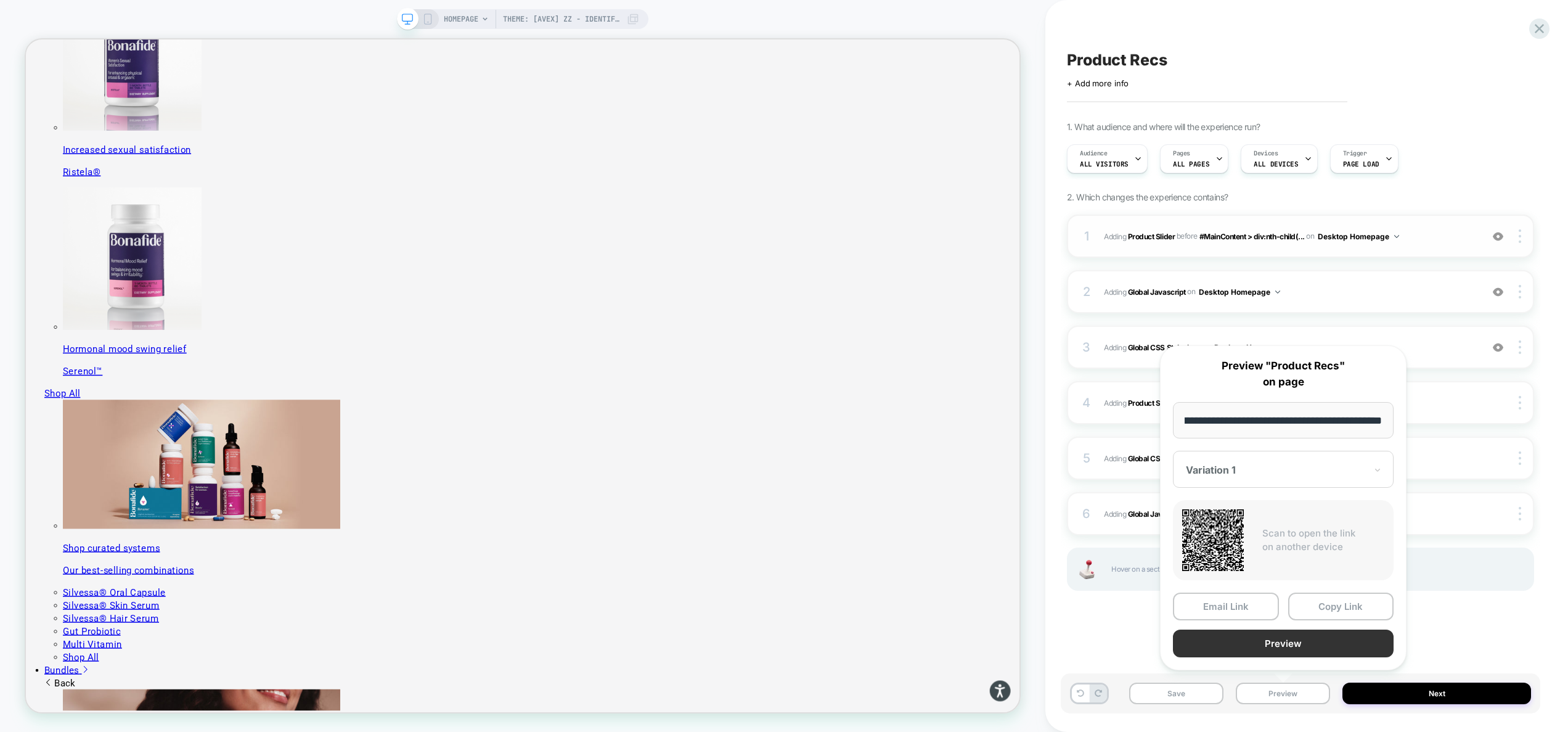
scroll to position [0, 0]
click at [1289, 646] on button "Preview" at bounding box center [1283, 644] width 220 height 28
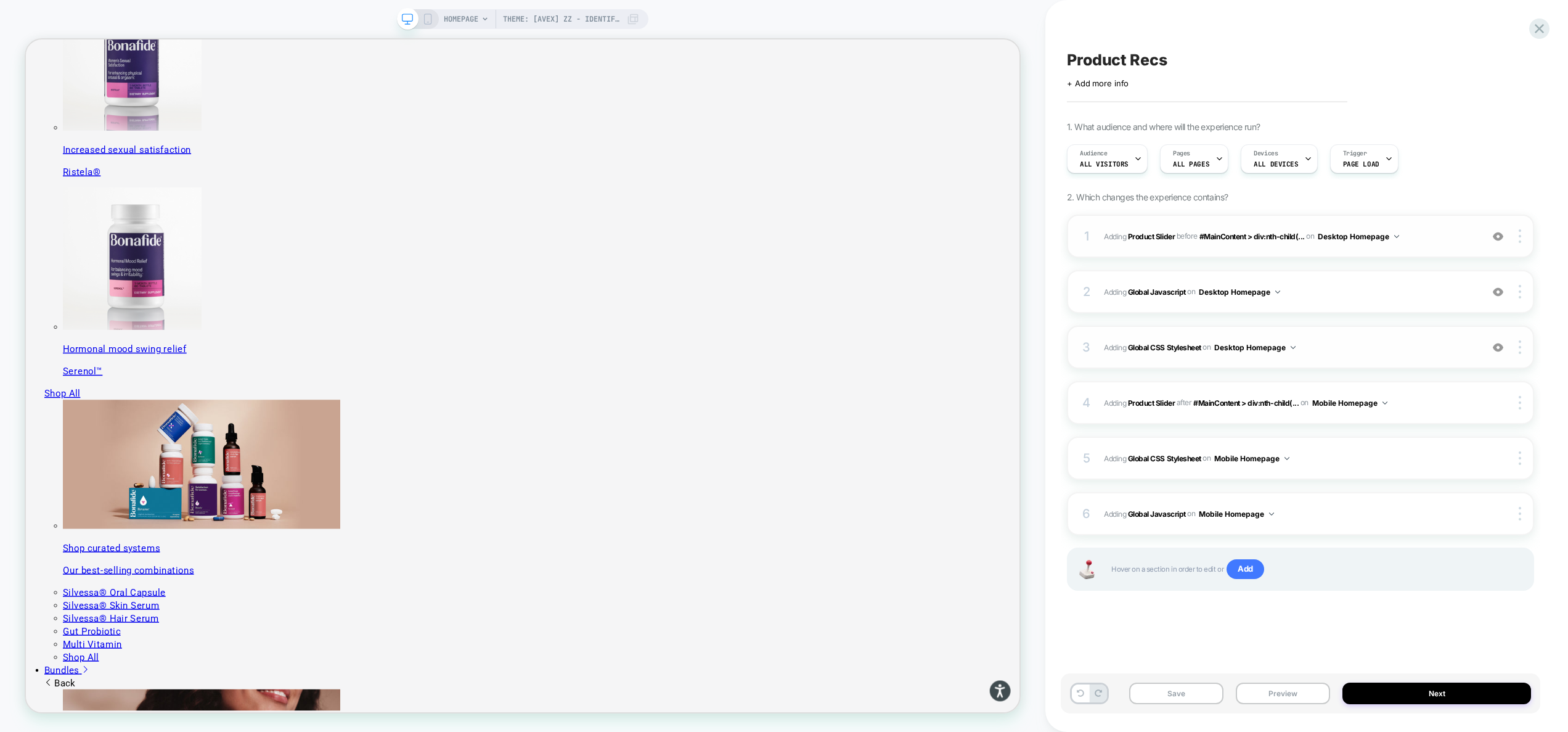
click at [1355, 347] on span "Adding Global CSS Stylesheet on Desktop Homepage" at bounding box center [1290, 348] width 371 height 16
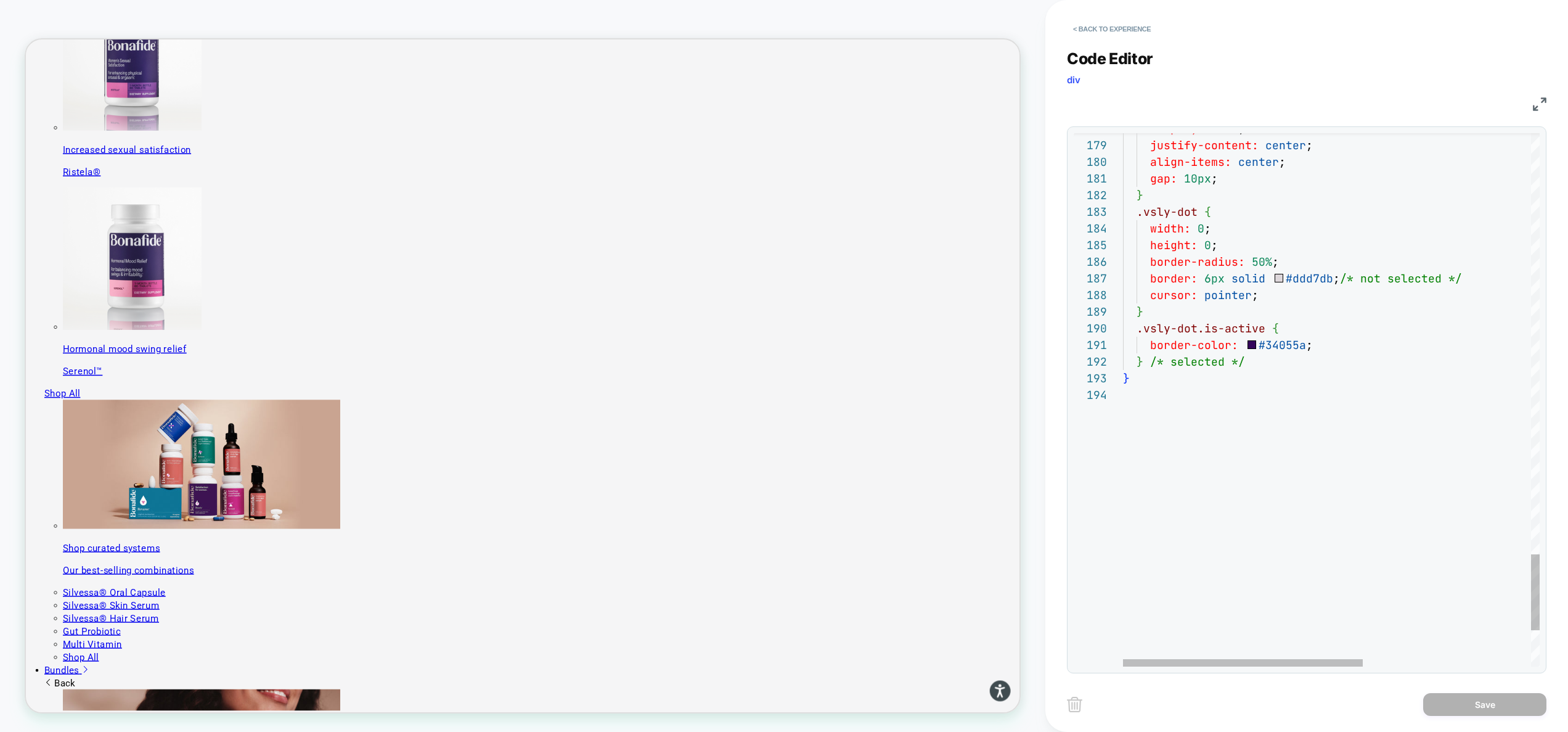
scroll to position [0, 173]
type textarea "**********"
type textarea "*"
type textarea "**********"
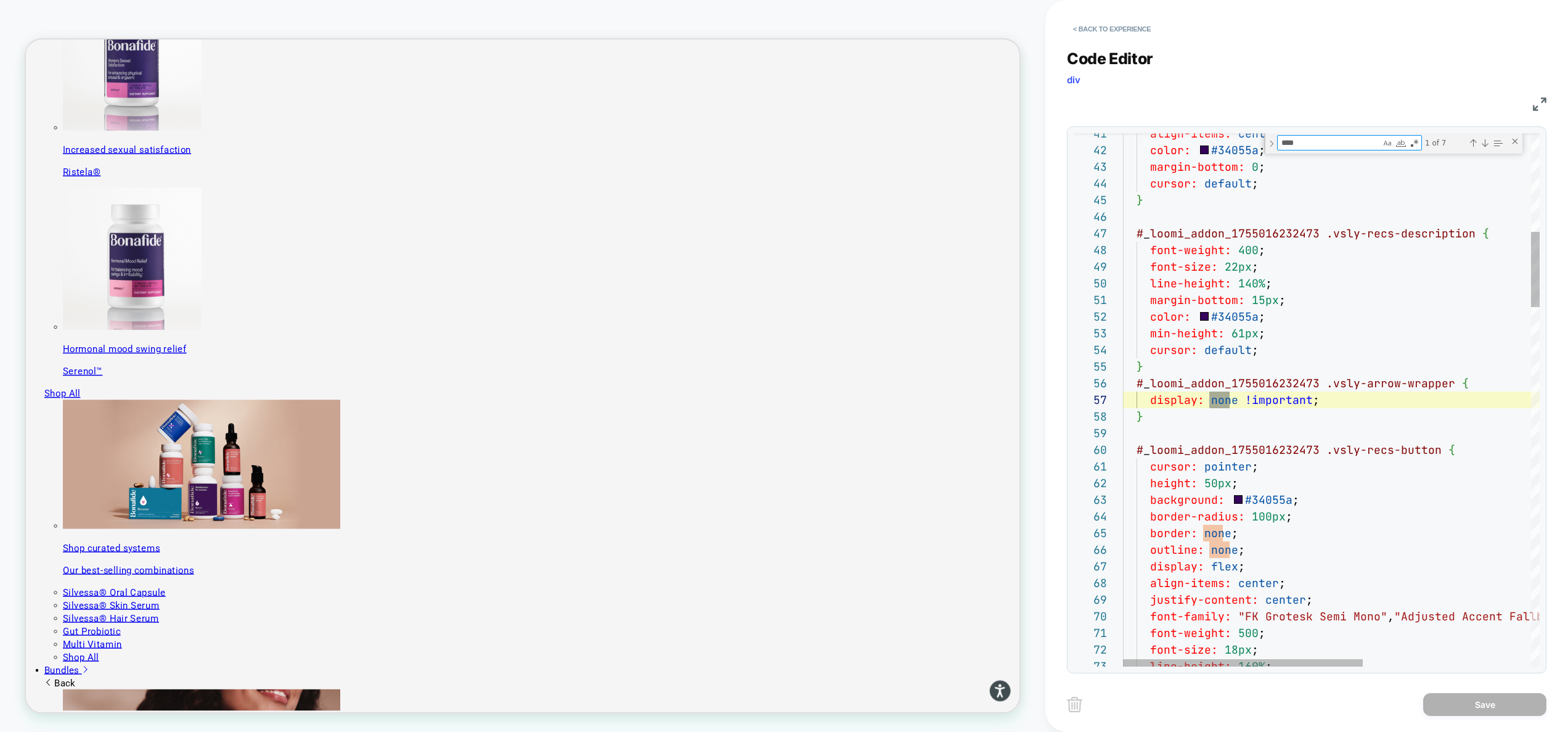
scroll to position [167, 113]
type textarea "****"
click at [1485, 140] on div "Next Match (Enter)" at bounding box center [1485, 143] width 10 height 10
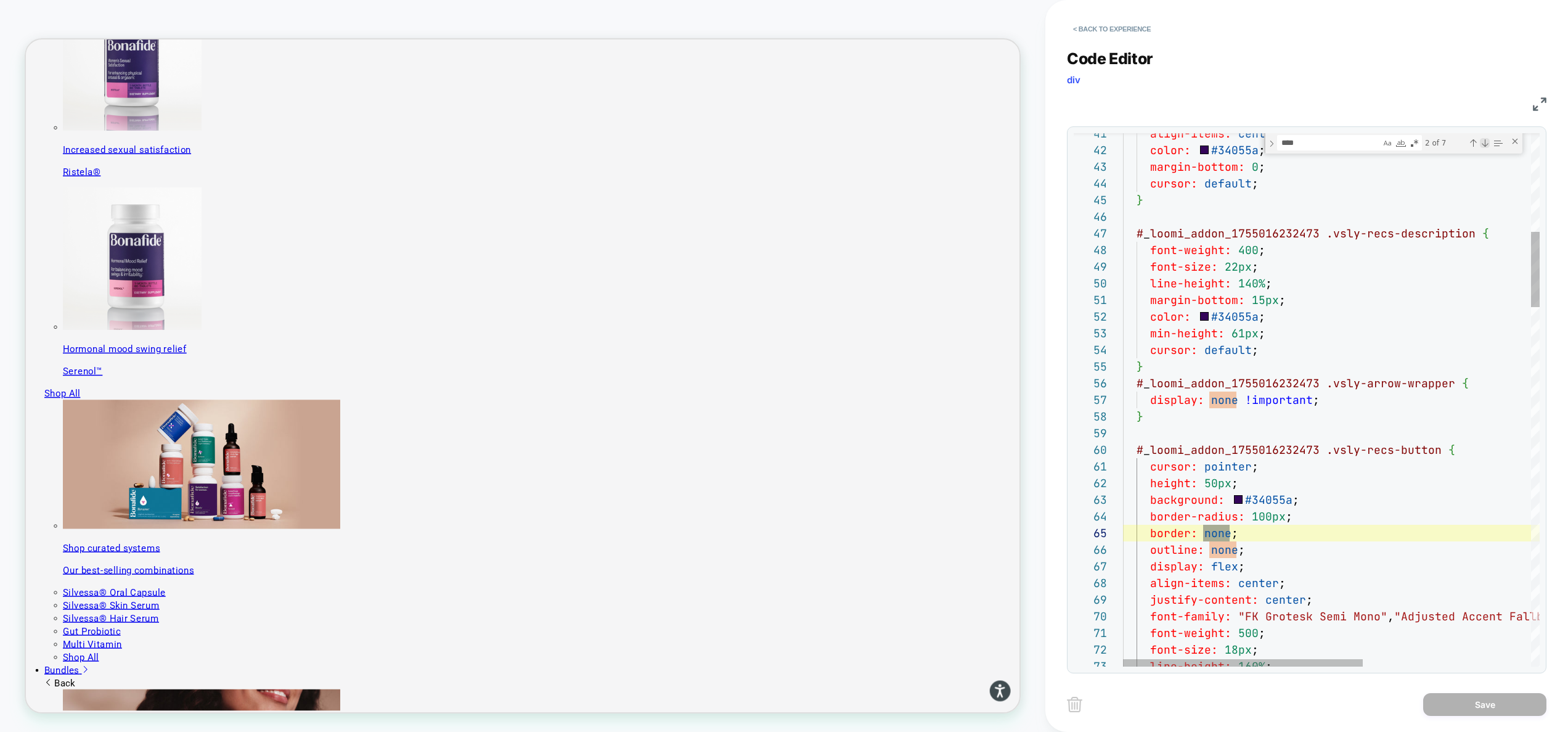
click at [1485, 140] on div "Next Match (Enter)" at bounding box center [1485, 143] width 10 height 10
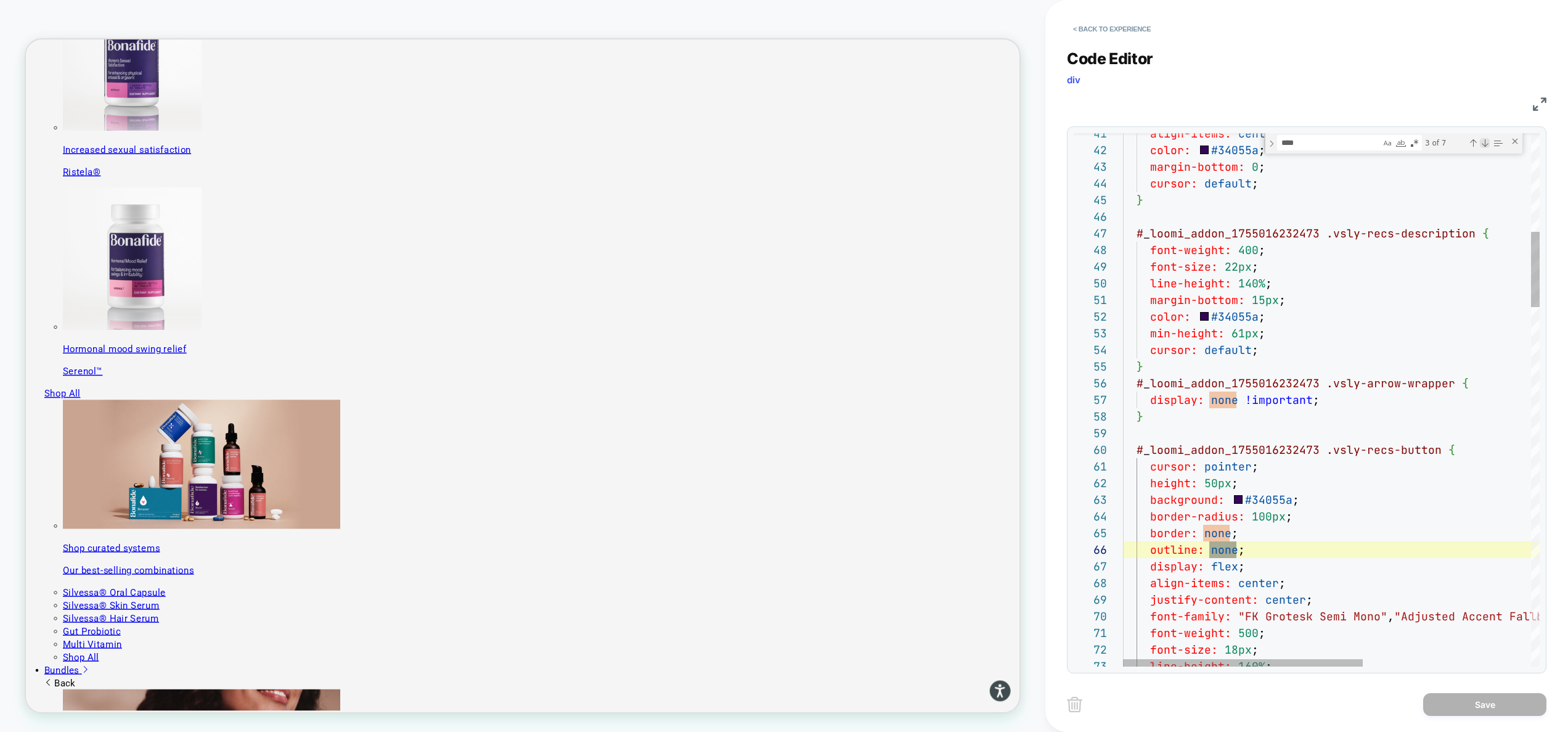
click at [1485, 140] on div "Next Match (Enter)" at bounding box center [1485, 143] width 10 height 10
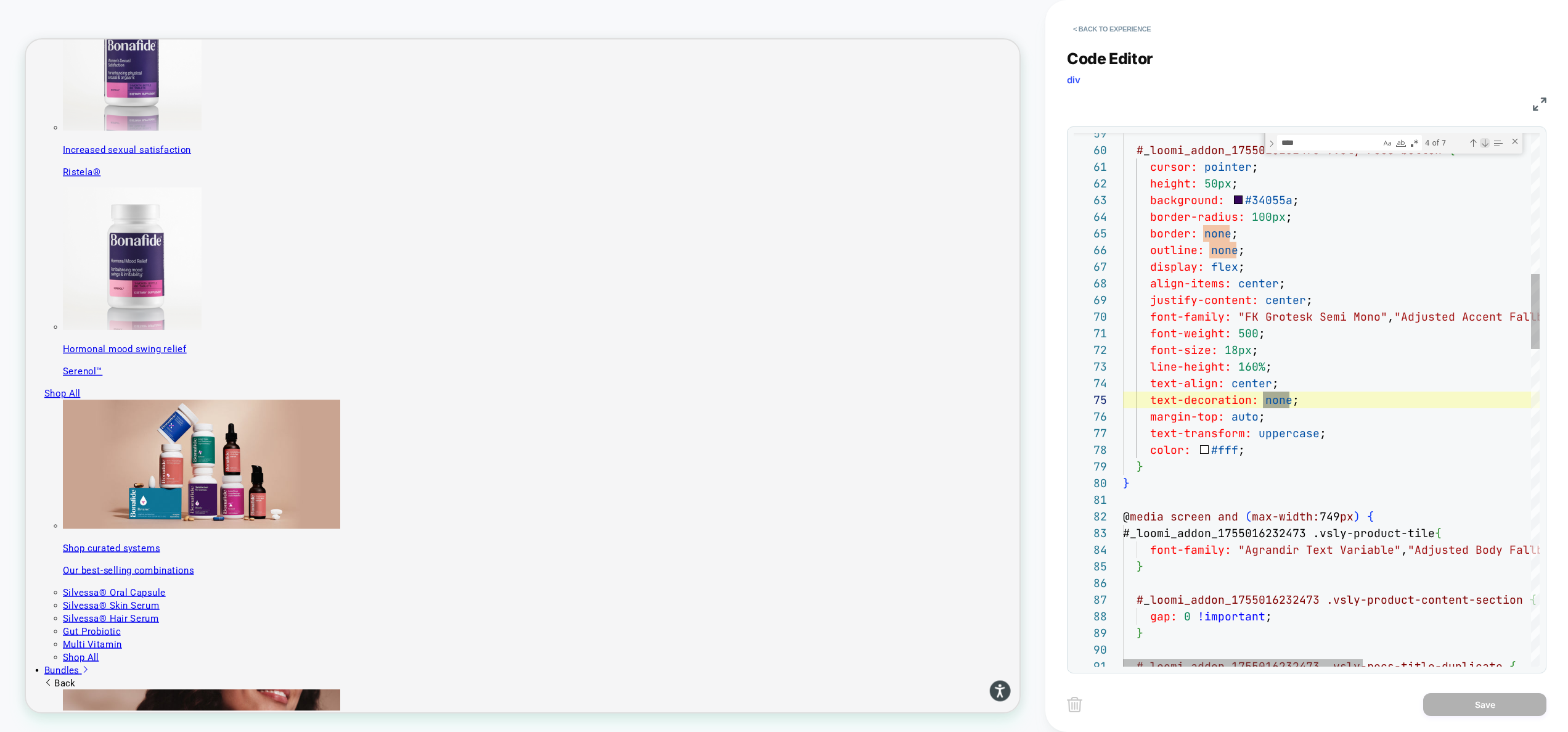
click at [1485, 140] on div "Next Match (Enter)" at bounding box center [1485, 143] width 10 height 10
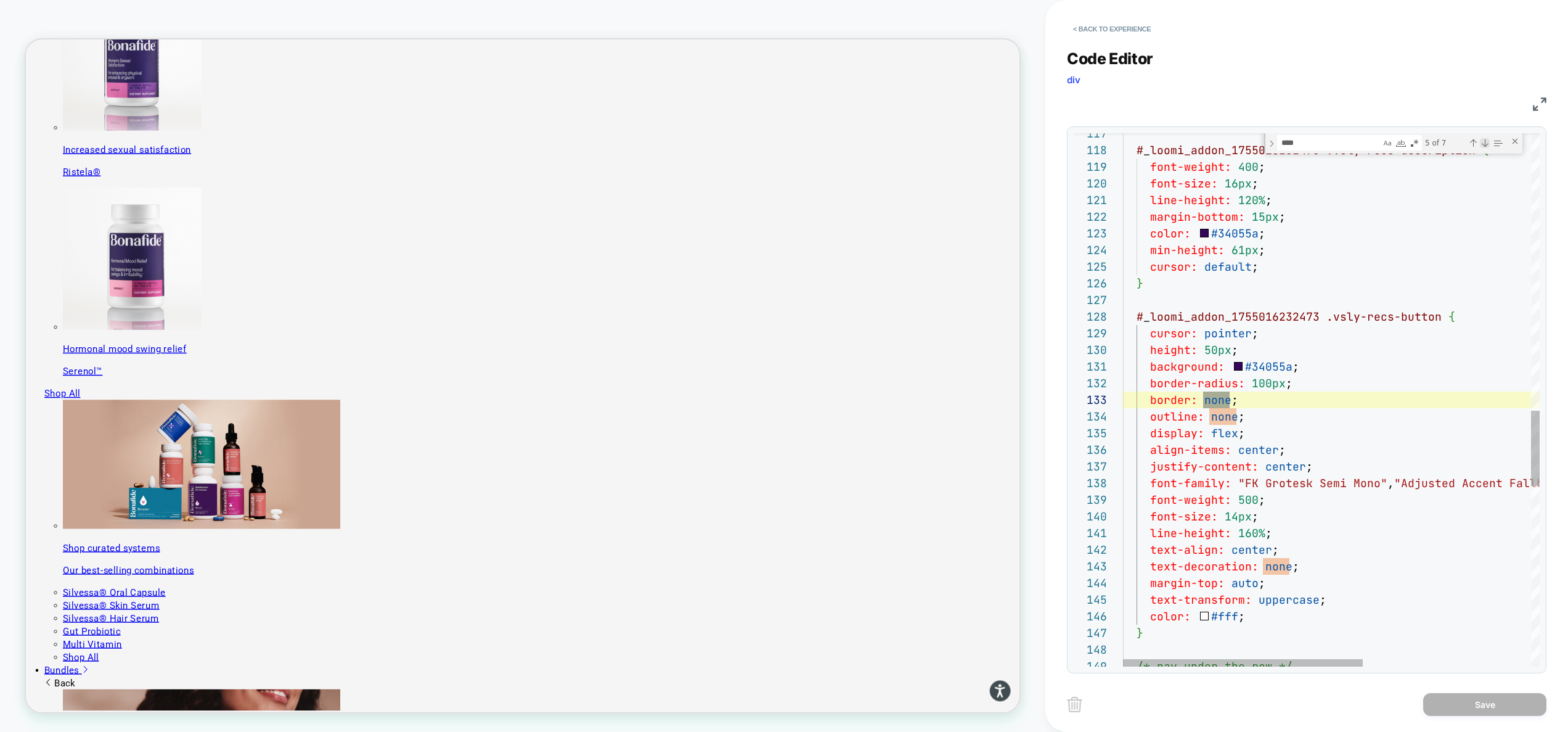
scroll to position [167, 106]
click at [1485, 140] on div "Next Match (Enter)" at bounding box center [1485, 143] width 10 height 10
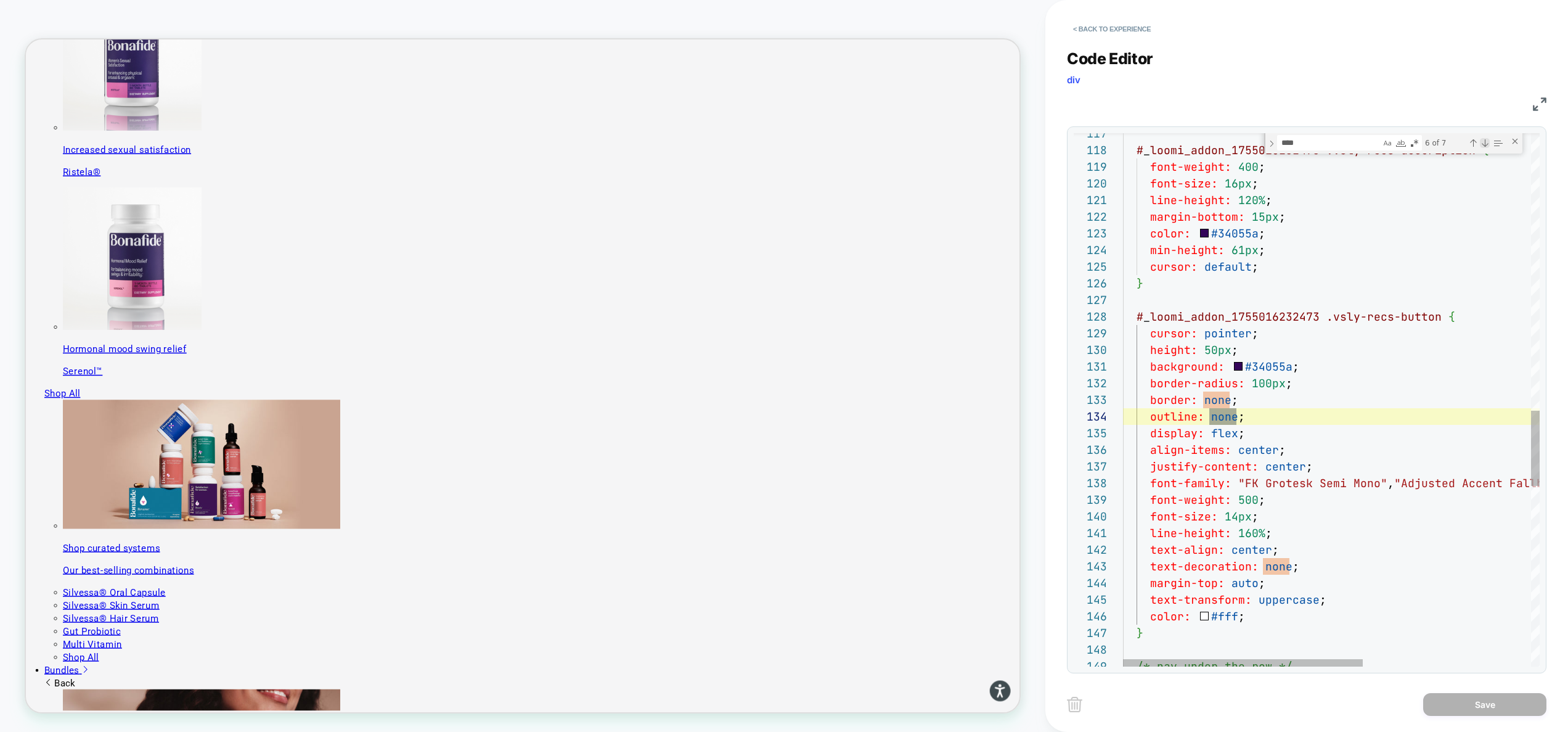
click at [1485, 140] on div "Next Match (Enter)" at bounding box center [1485, 143] width 10 height 10
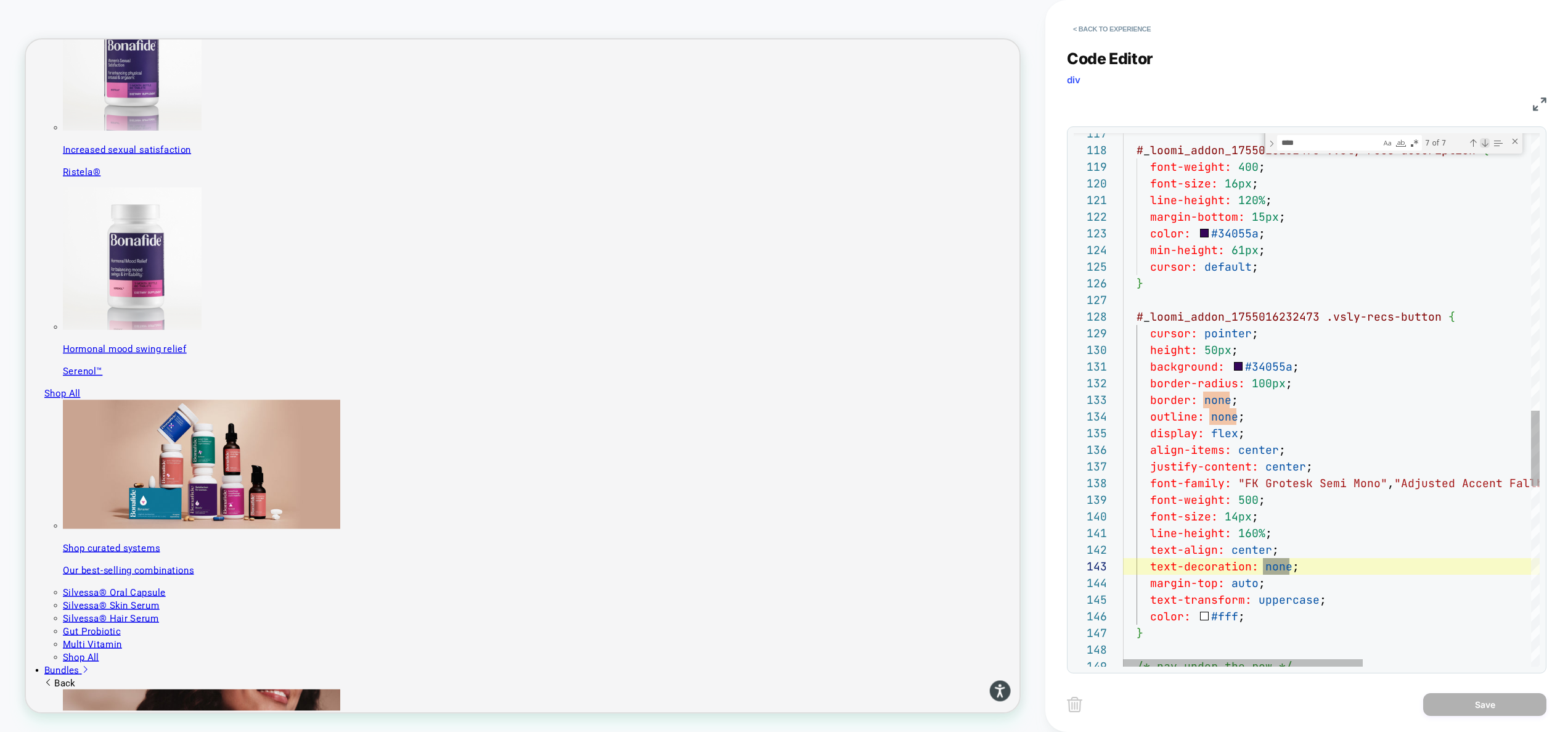
click at [1485, 140] on div "Next Match (Enter)" at bounding box center [1485, 143] width 10 height 10
type textarea "**********"
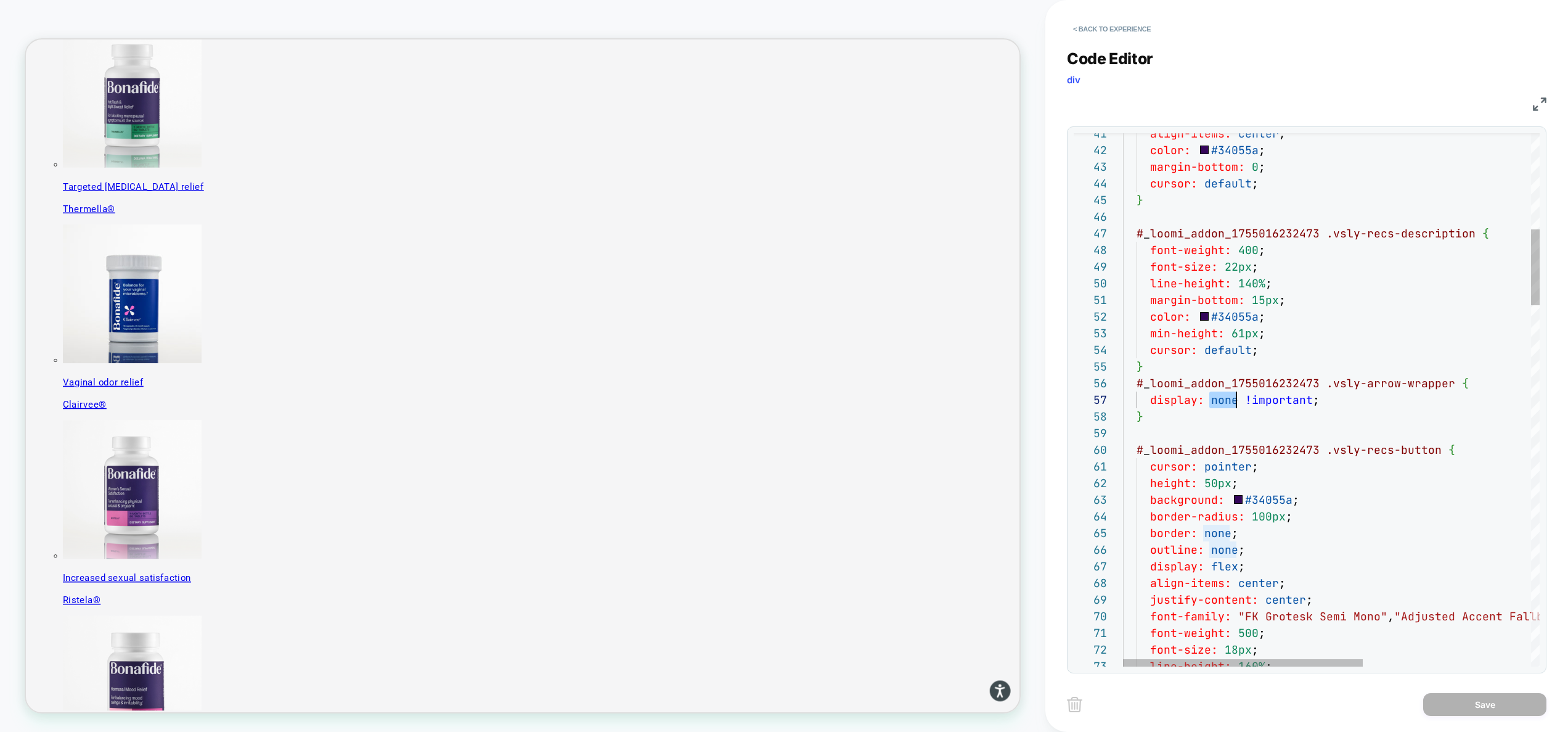
scroll to position [100, 113]
click at [1138, 31] on button "< Back to experience" at bounding box center [1111, 29] width 90 height 20
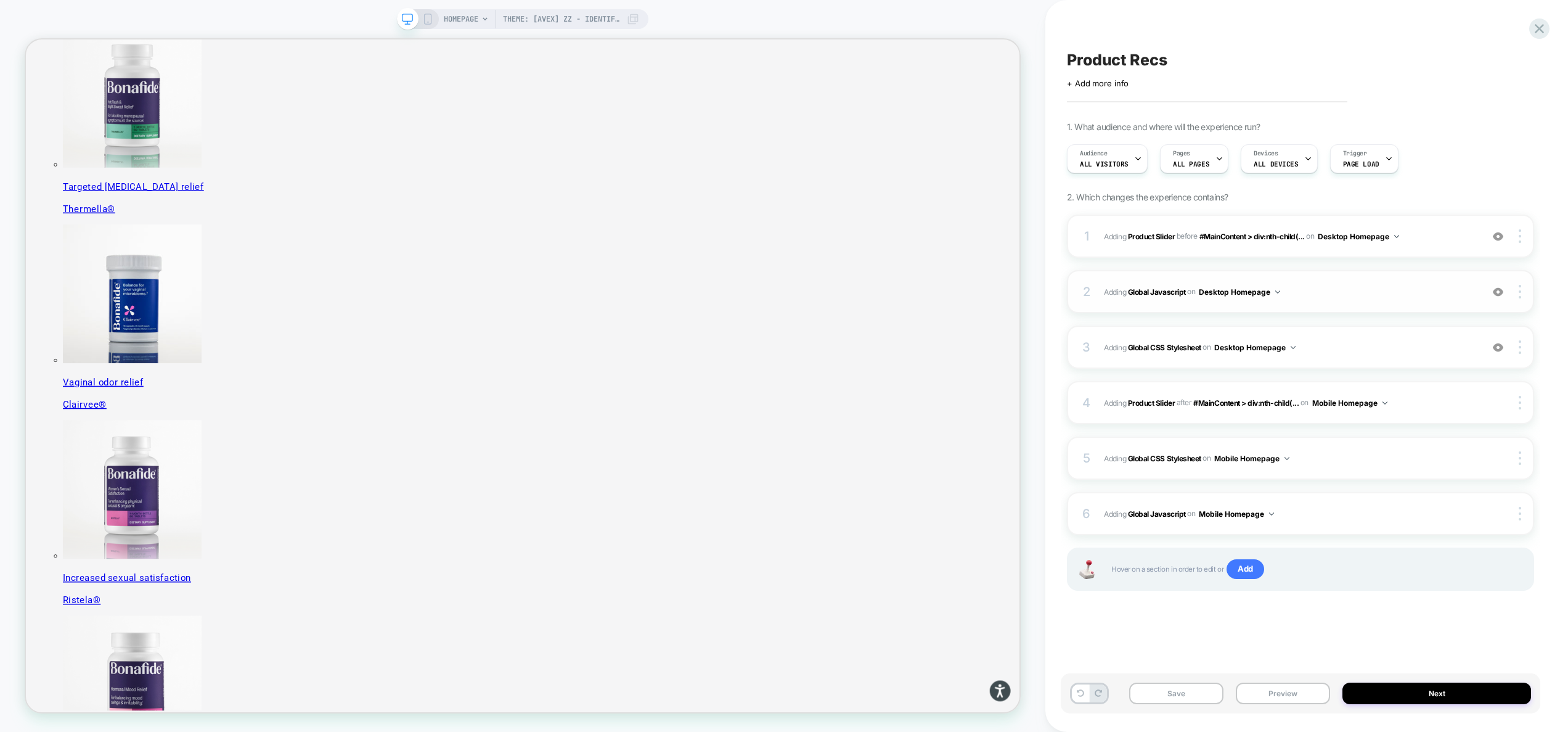
click at [1307, 290] on span "Adding Global Javascript on Desktop Homepage" at bounding box center [1290, 292] width 371 height 16
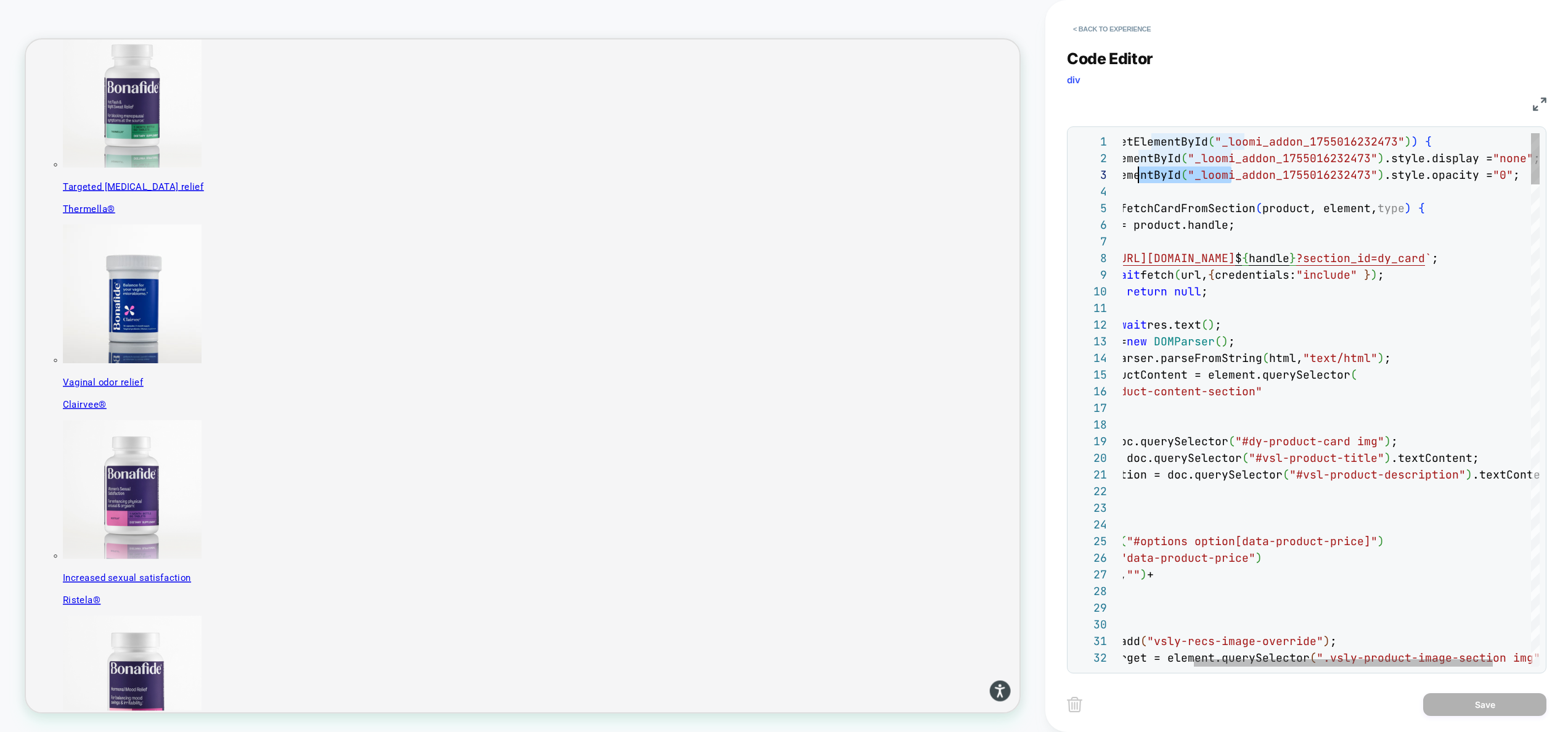
scroll to position [34, 0]
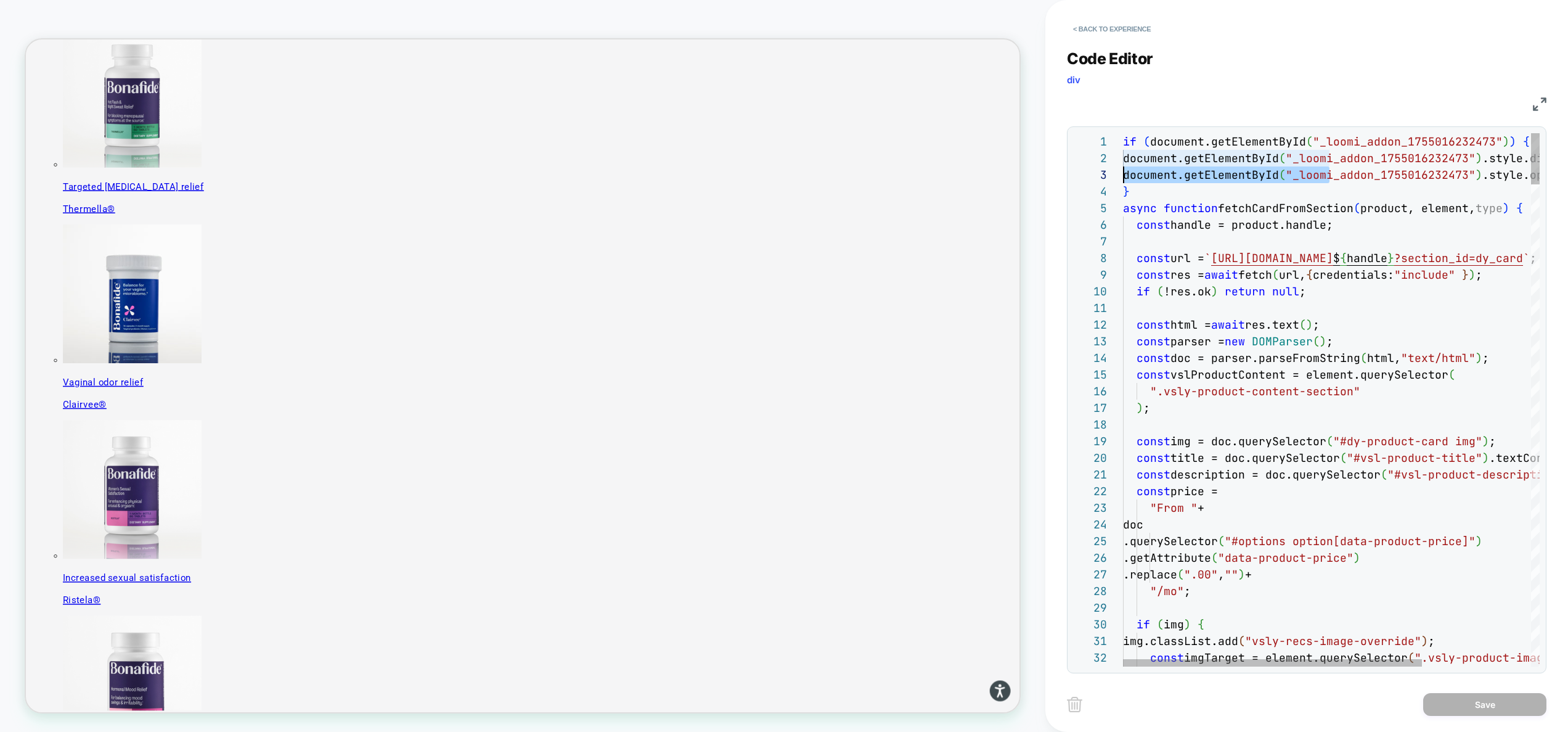
drag, startPoint x: 1328, startPoint y: 171, endPoint x: 982, endPoint y: 167, distance: 346.0
click at [1129, 30] on button "< Back to experience" at bounding box center [1111, 29] width 90 height 20
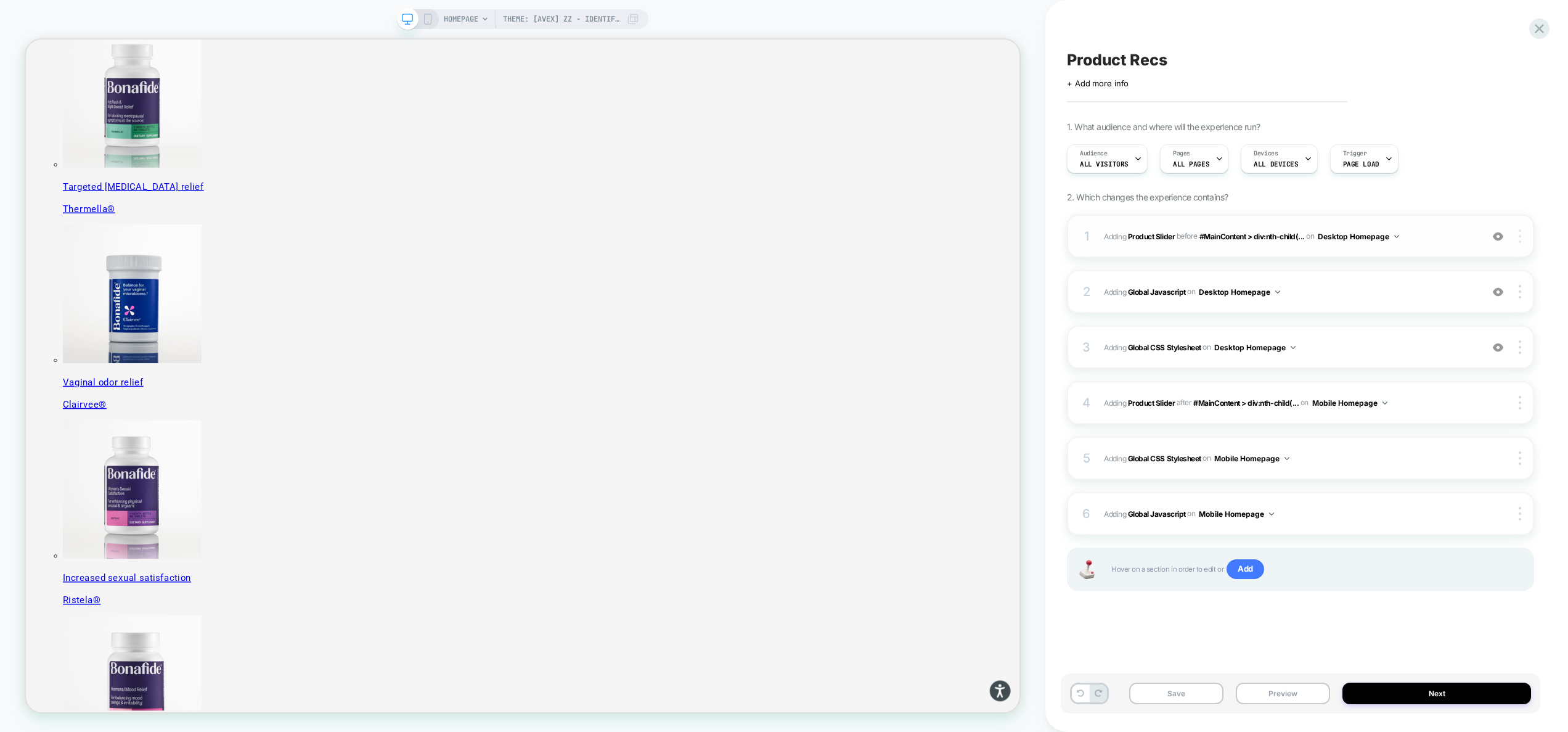
click at [1519, 240] on img at bounding box center [1519, 236] width 2 height 14
click at [1523, 241] on div at bounding box center [1521, 236] width 24 height 14
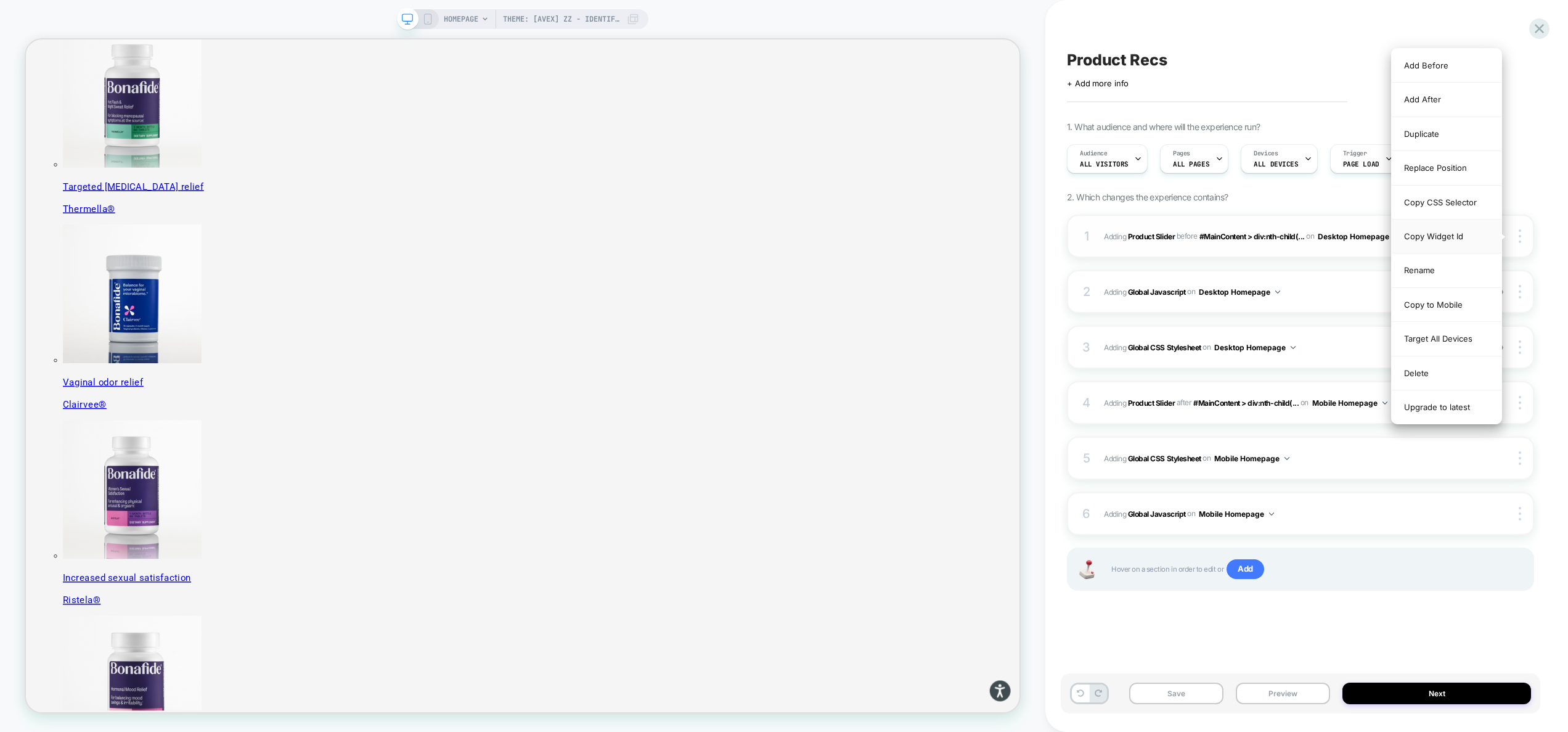
click at [1479, 239] on div "Copy Widget Id" at bounding box center [1446, 236] width 109 height 34
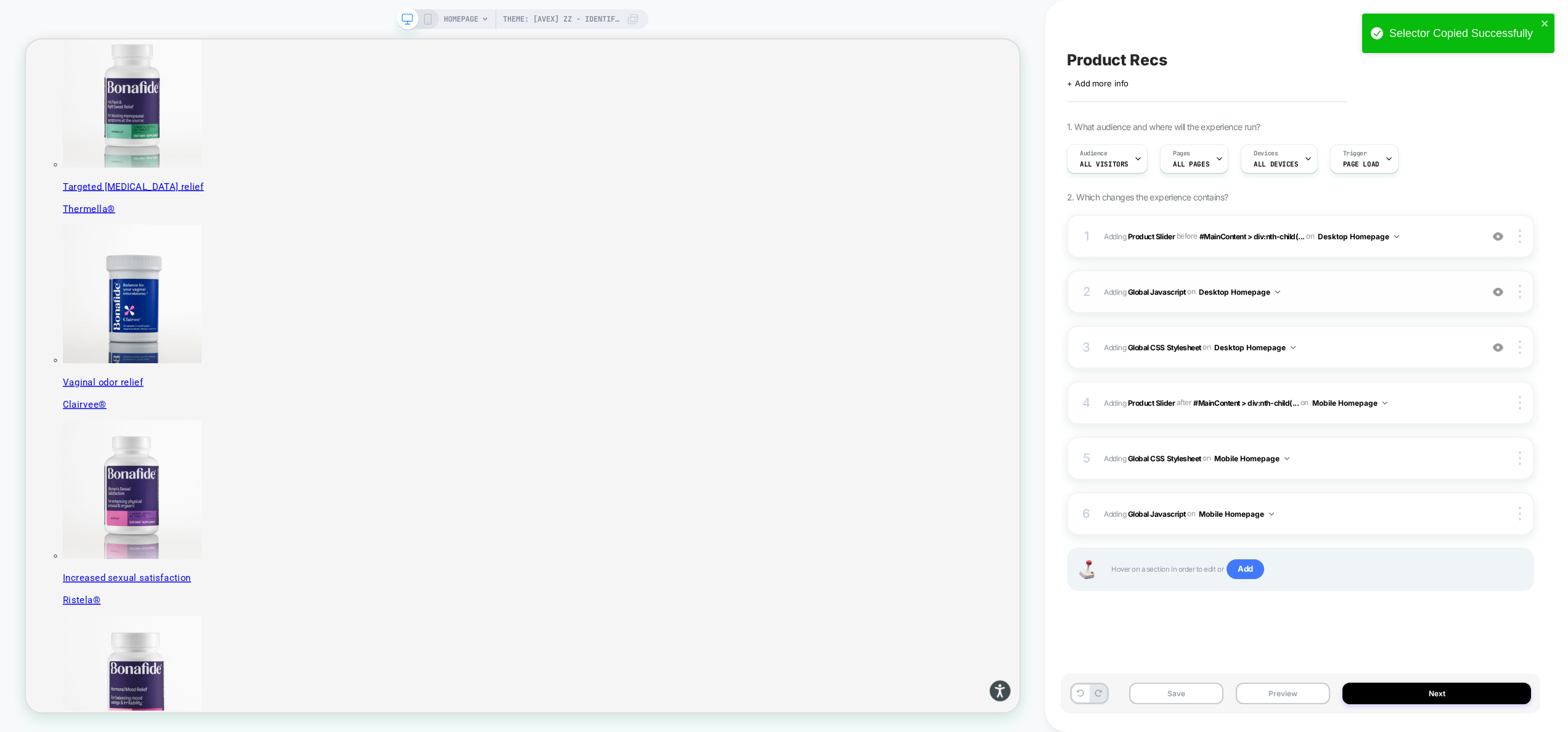
click at [1336, 284] on span "Adding Global Javascript on Desktop Homepage" at bounding box center [1290, 292] width 371 height 16
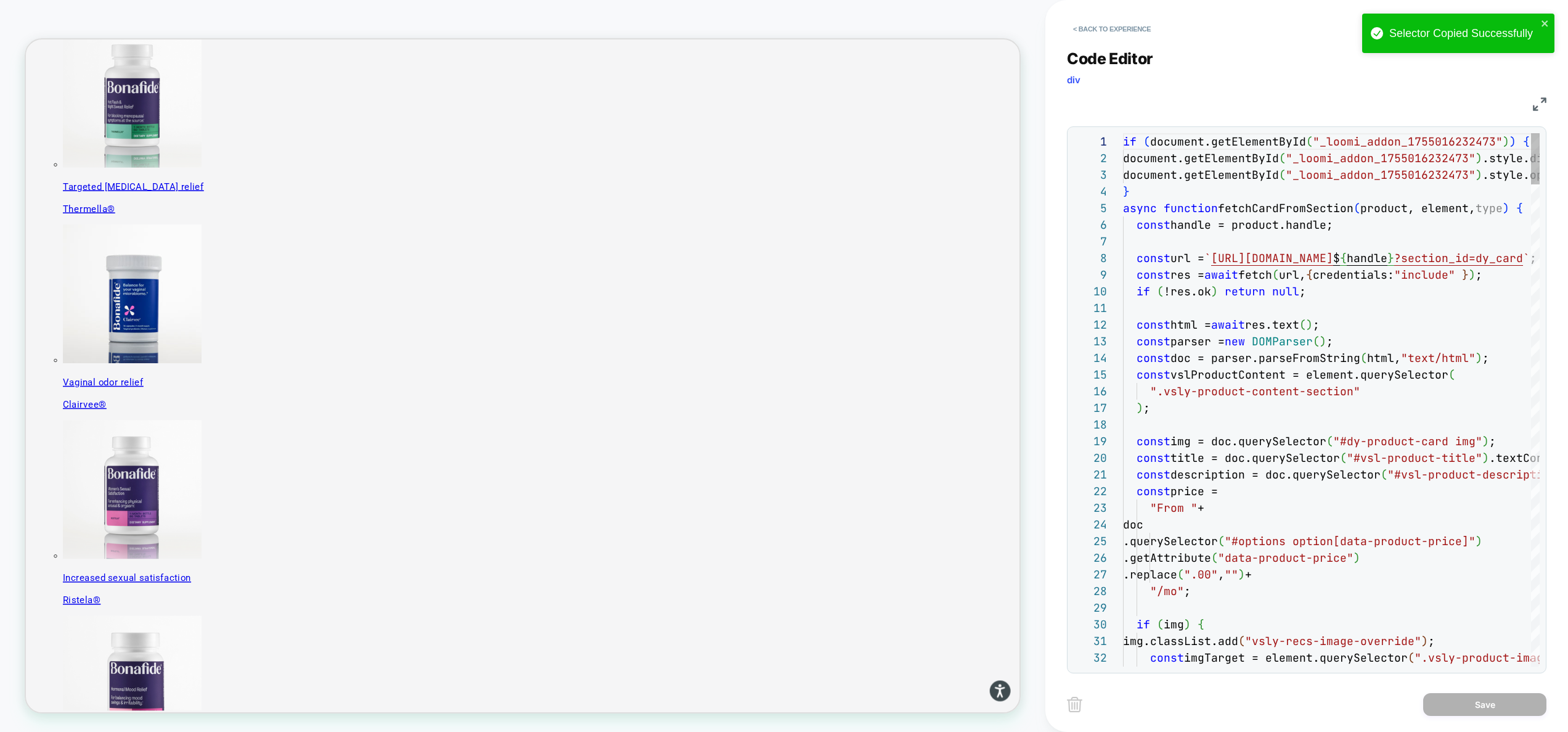
scroll to position [167, 0]
type textarea "**********"
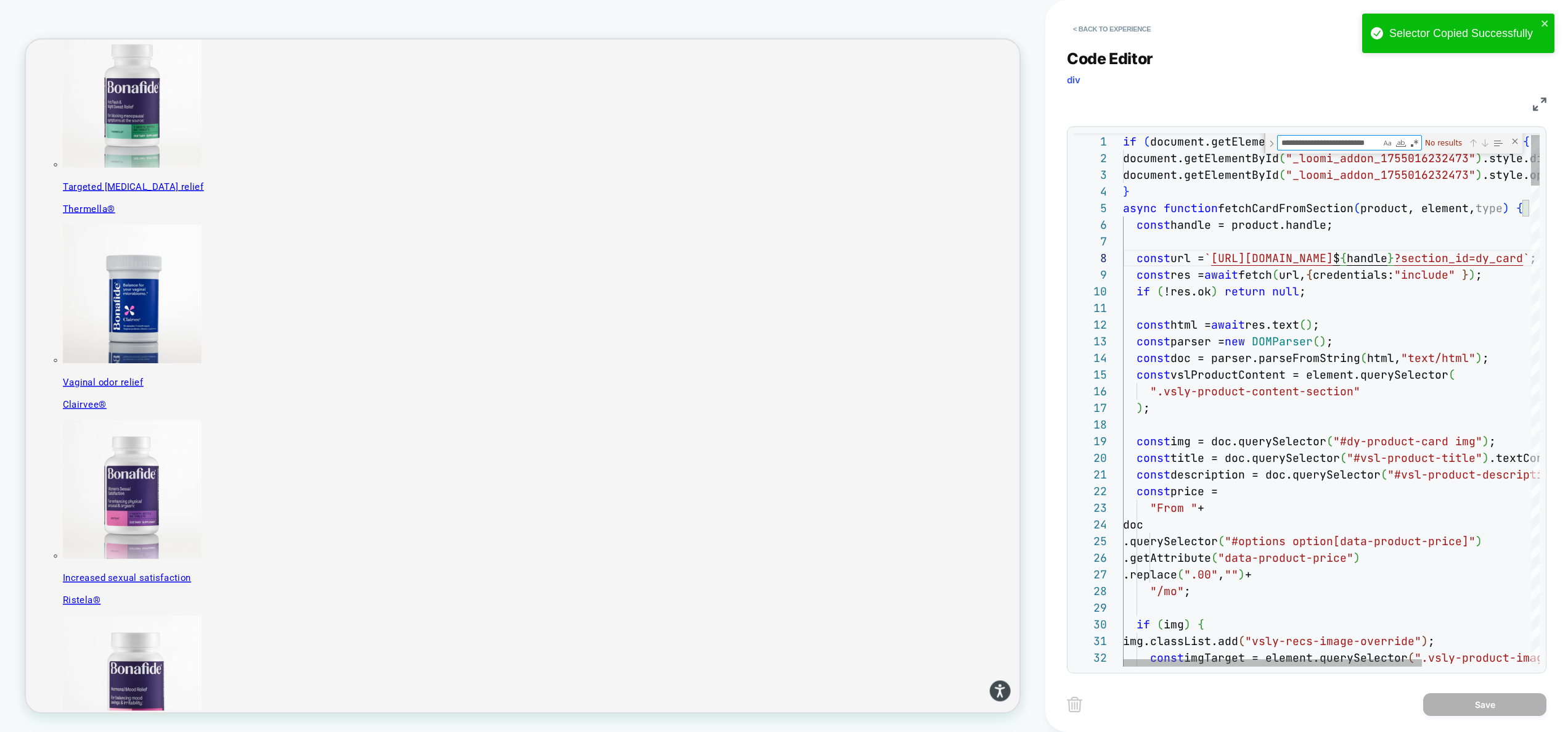
click at [1129, 29] on button "< Back to experience" at bounding box center [1111, 29] width 90 height 20
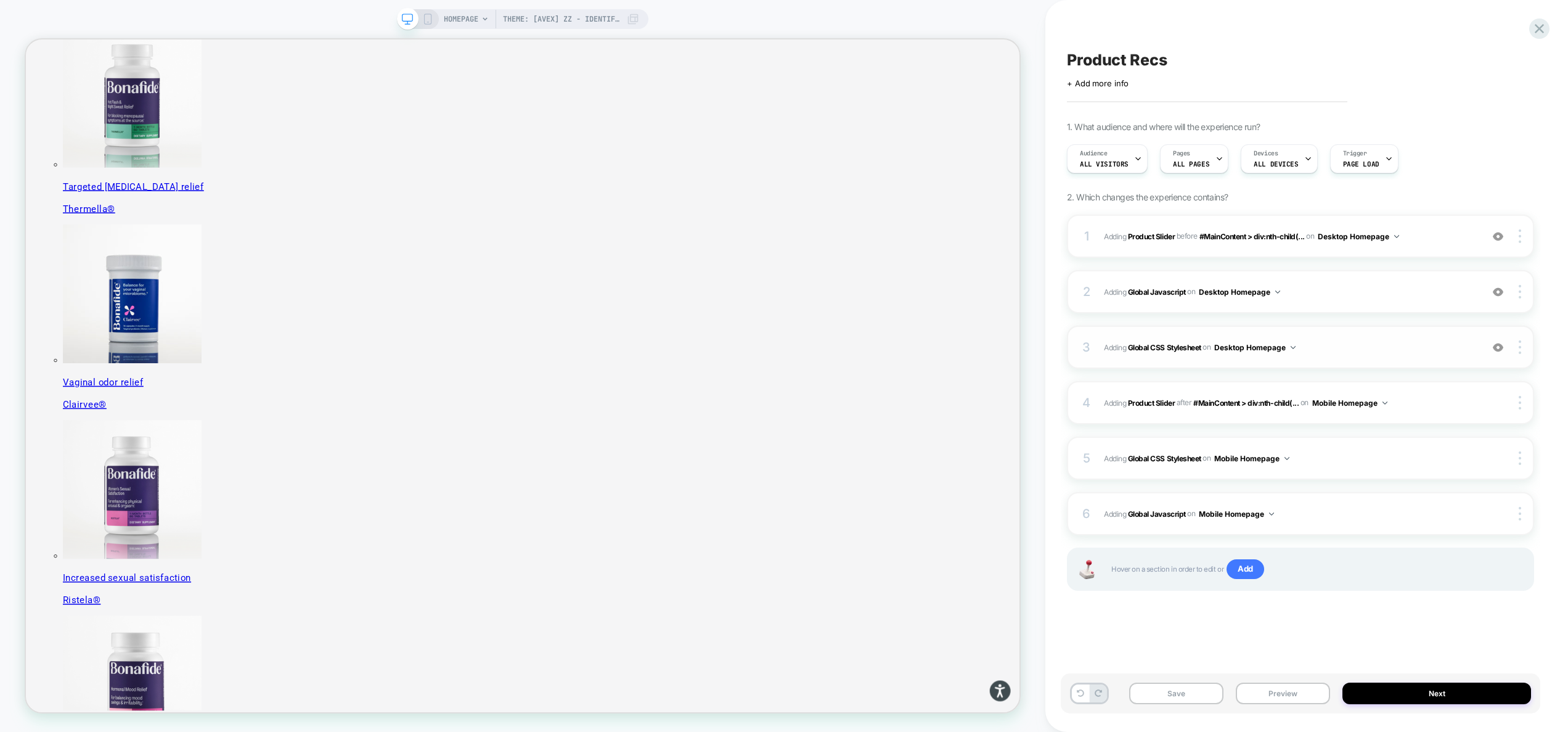
click at [1332, 344] on span "Adding Global CSS Stylesheet on Desktop Homepage" at bounding box center [1290, 348] width 371 height 16
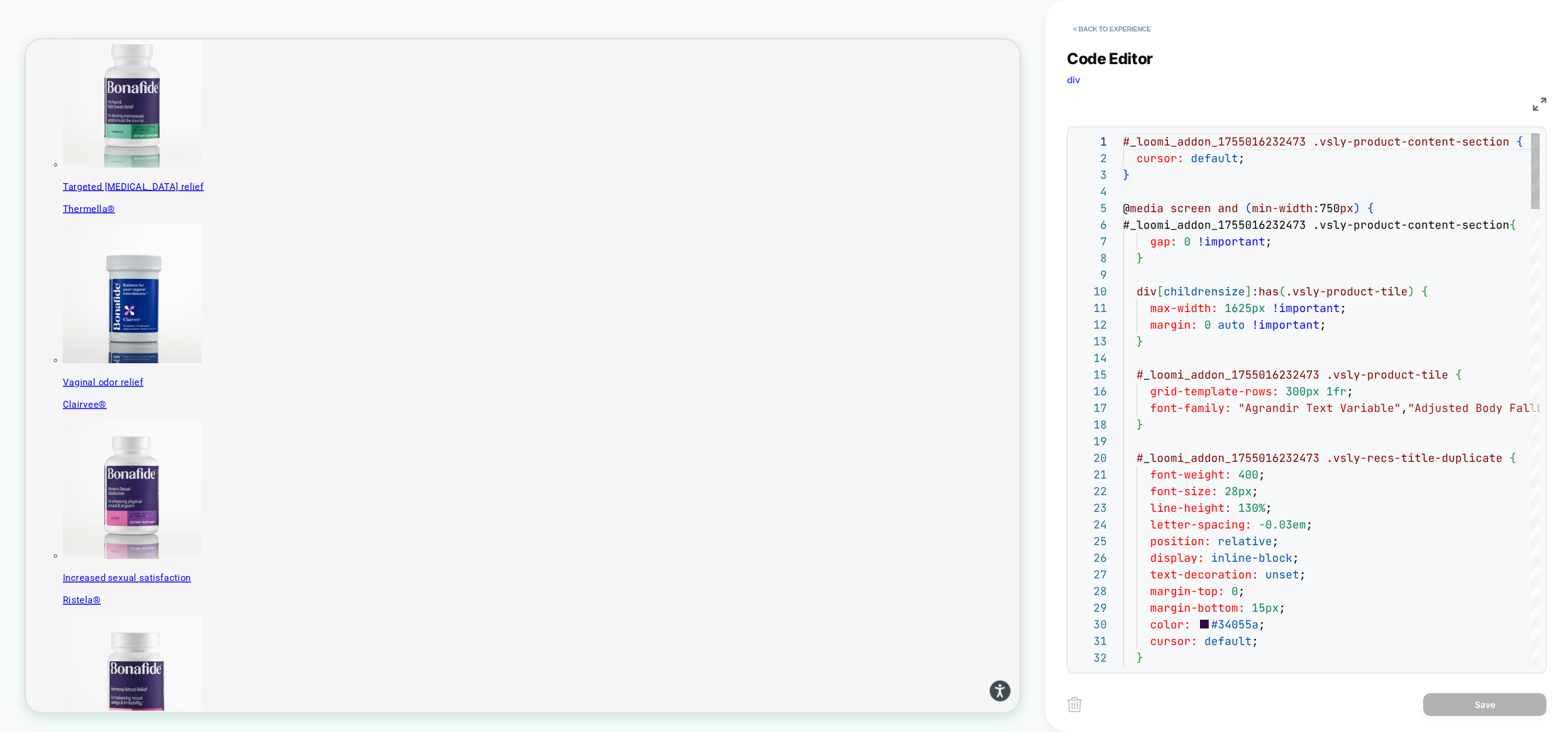
scroll to position [83, 246]
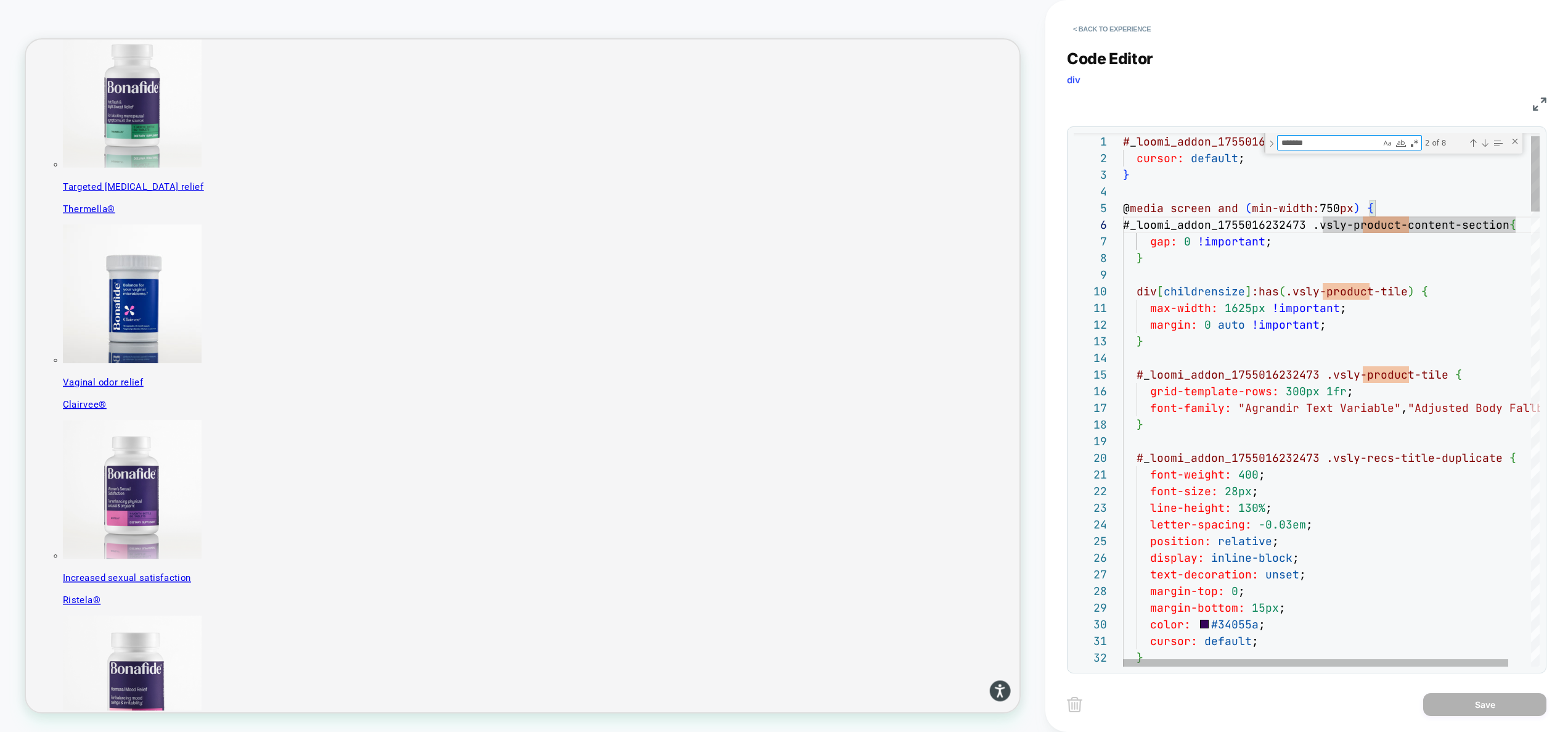
type textarea "**********"
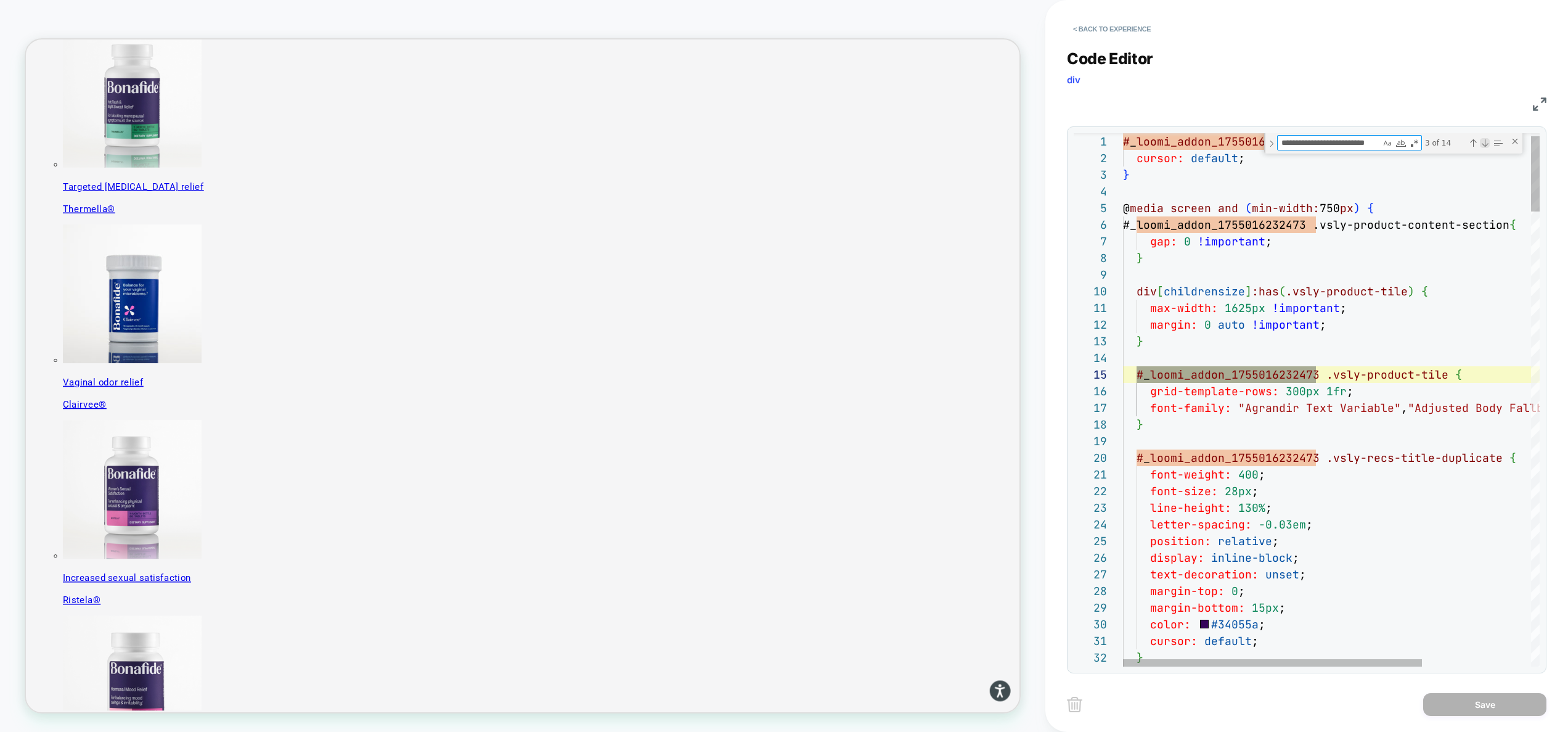
type textarea "**********"
click at [1485, 145] on div "Next Match (Enter)" at bounding box center [1485, 143] width 10 height 10
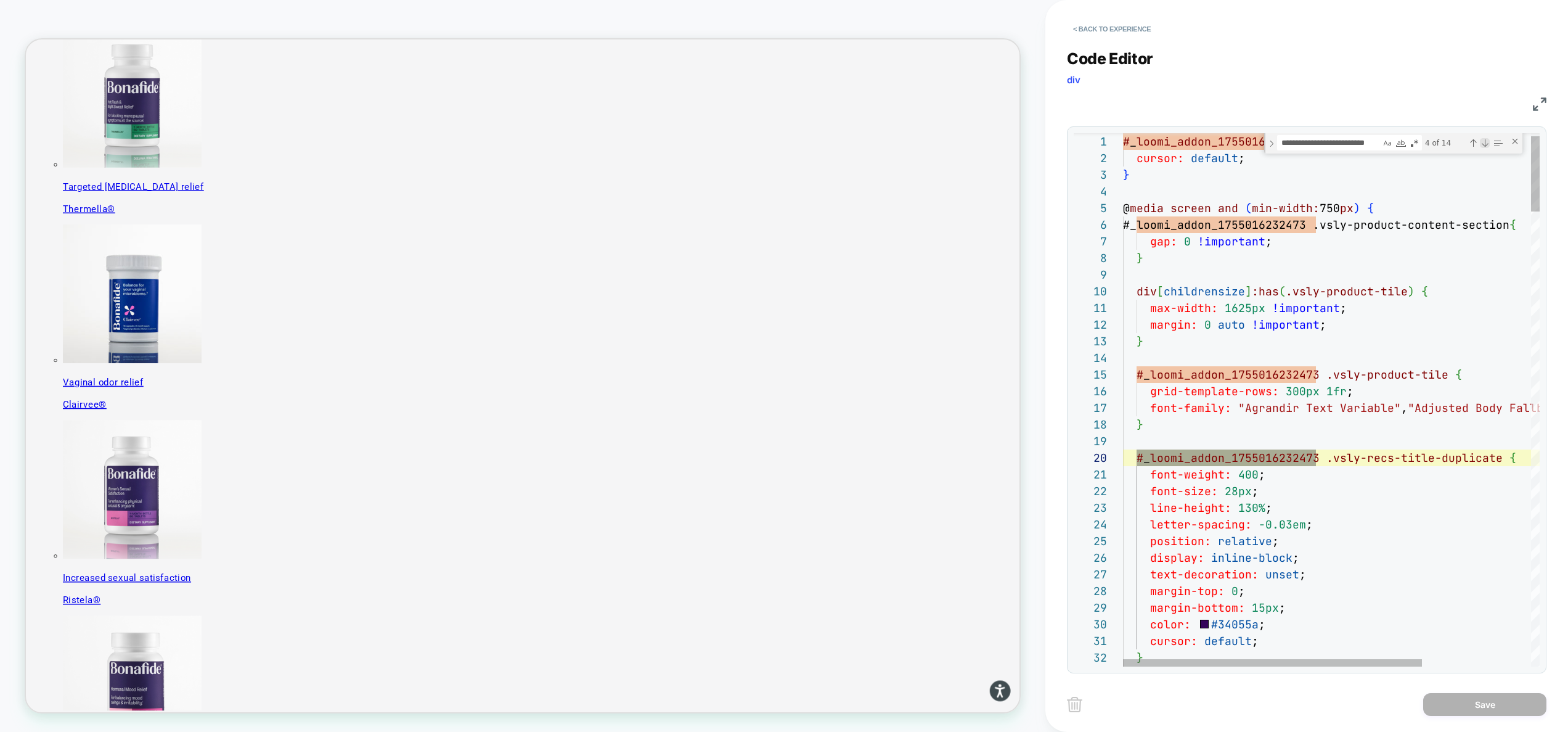
click at [1485, 145] on div "Next Match (Enter)" at bounding box center [1485, 143] width 10 height 10
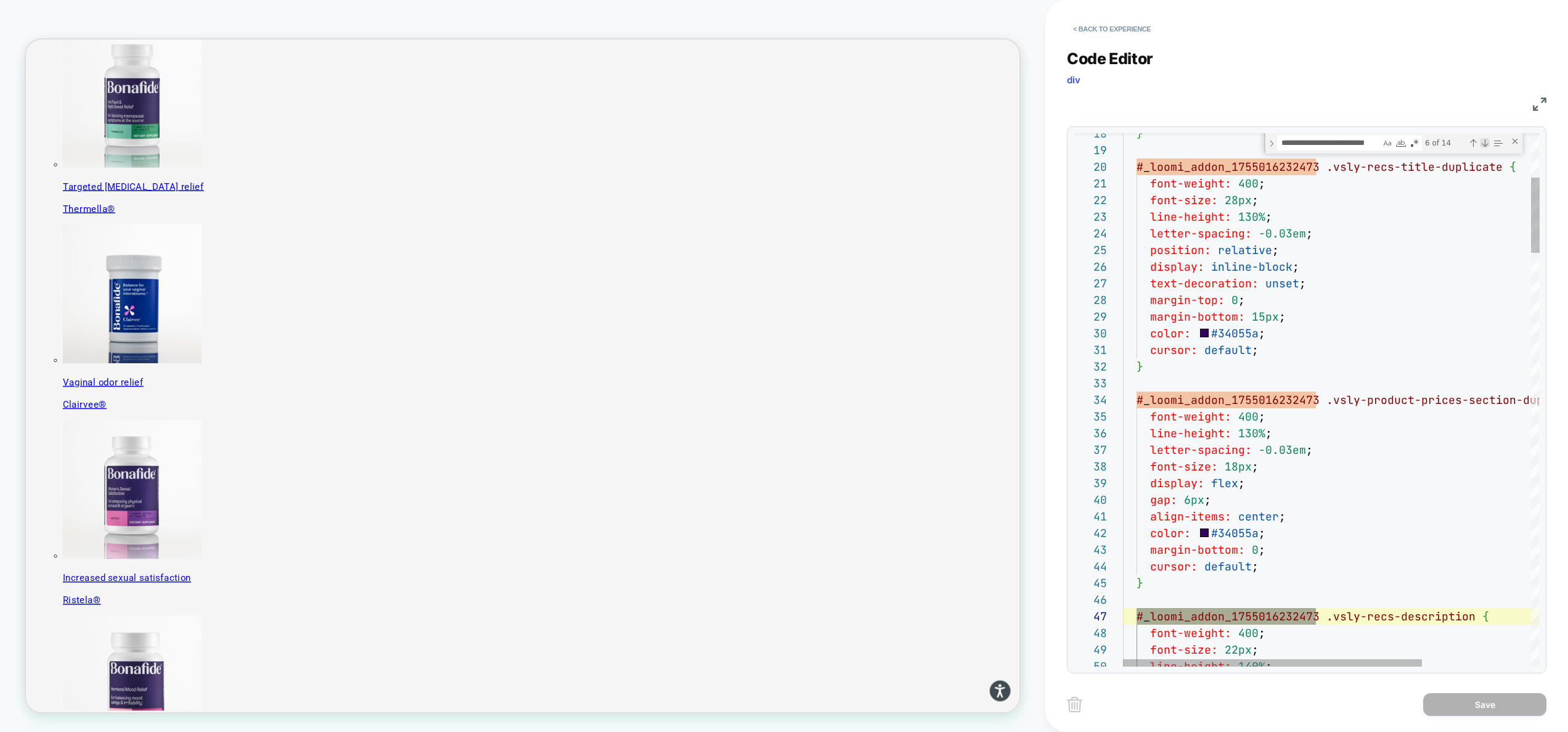
click at [1485, 145] on div "Next Match (Enter)" at bounding box center [1485, 143] width 10 height 10
type textarea "**********"
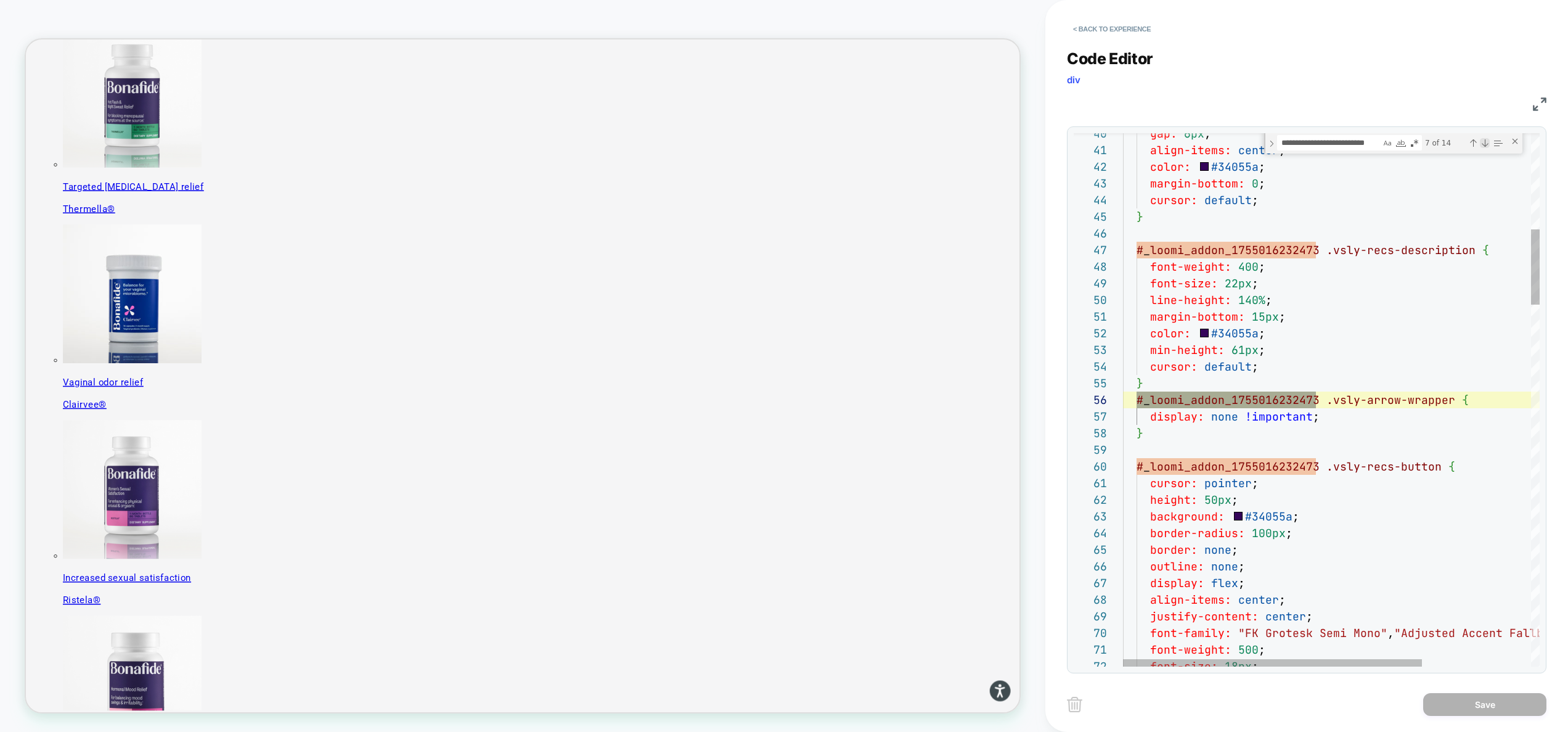
click at [1485, 145] on div "Next Match (Enter)" at bounding box center [1485, 143] width 10 height 10
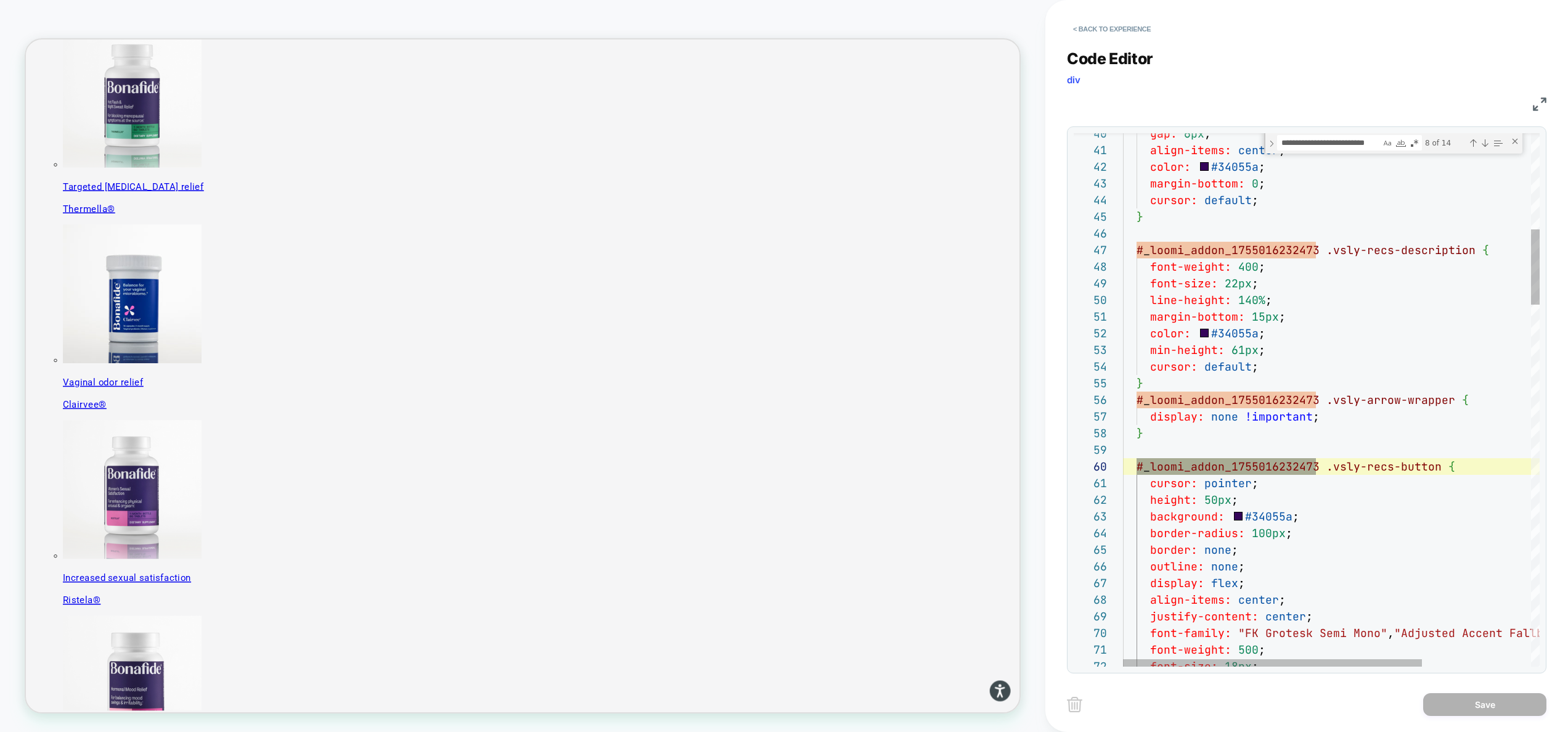
scroll to position [150, 193]
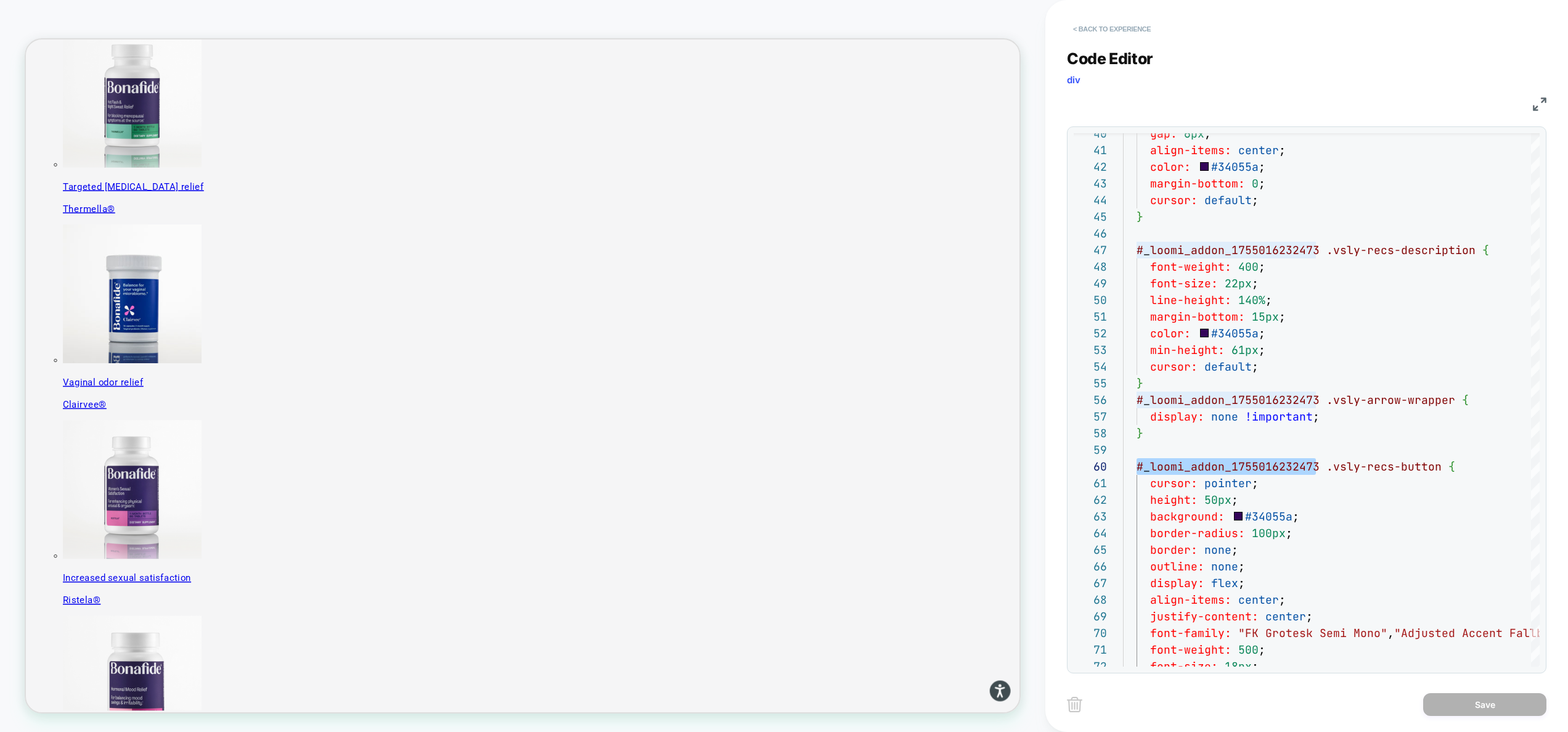
click at [1117, 30] on button "< Back to experience" at bounding box center [1111, 29] width 90 height 20
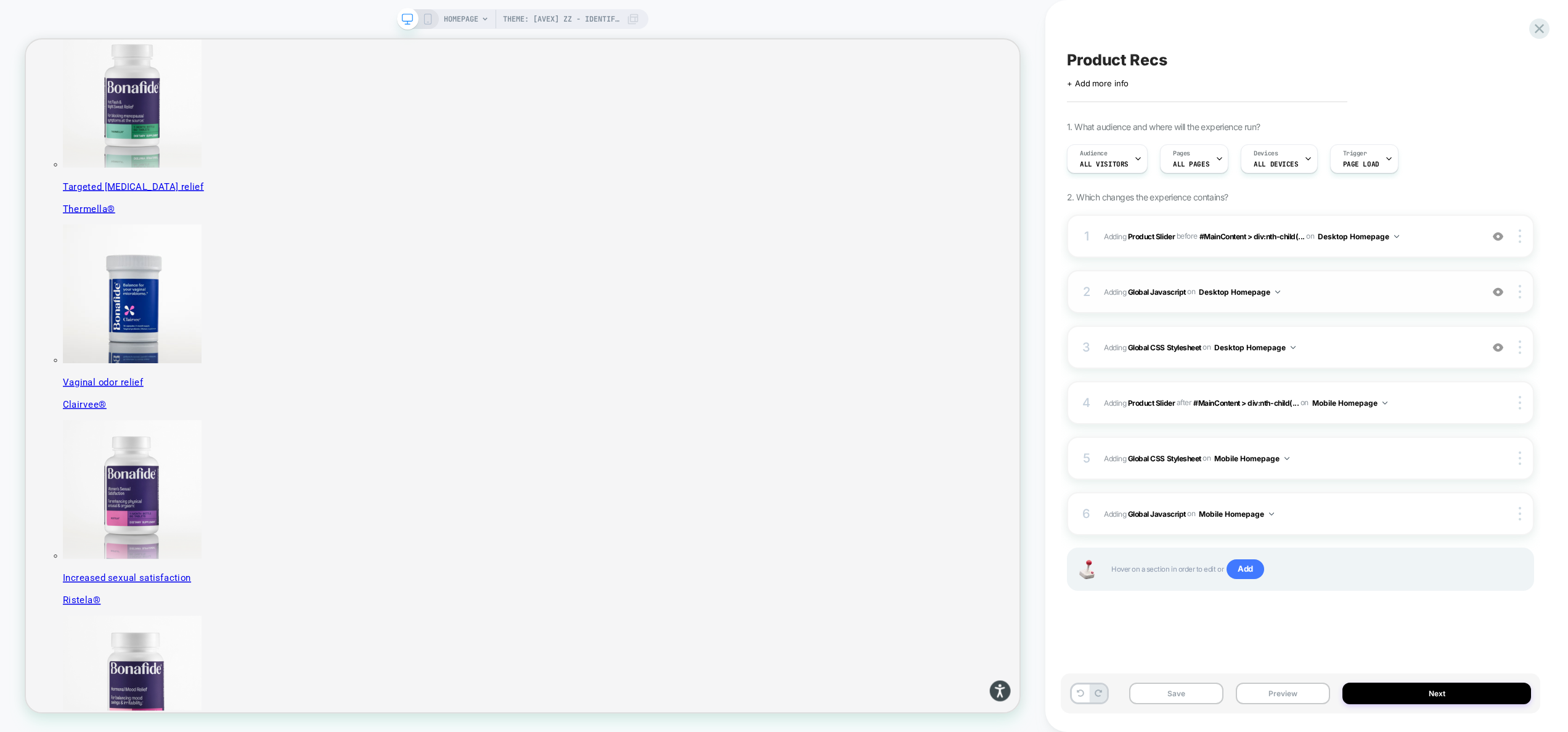
click at [1330, 295] on span "Adding Global Javascript on Desktop Homepage" at bounding box center [1290, 292] width 371 height 16
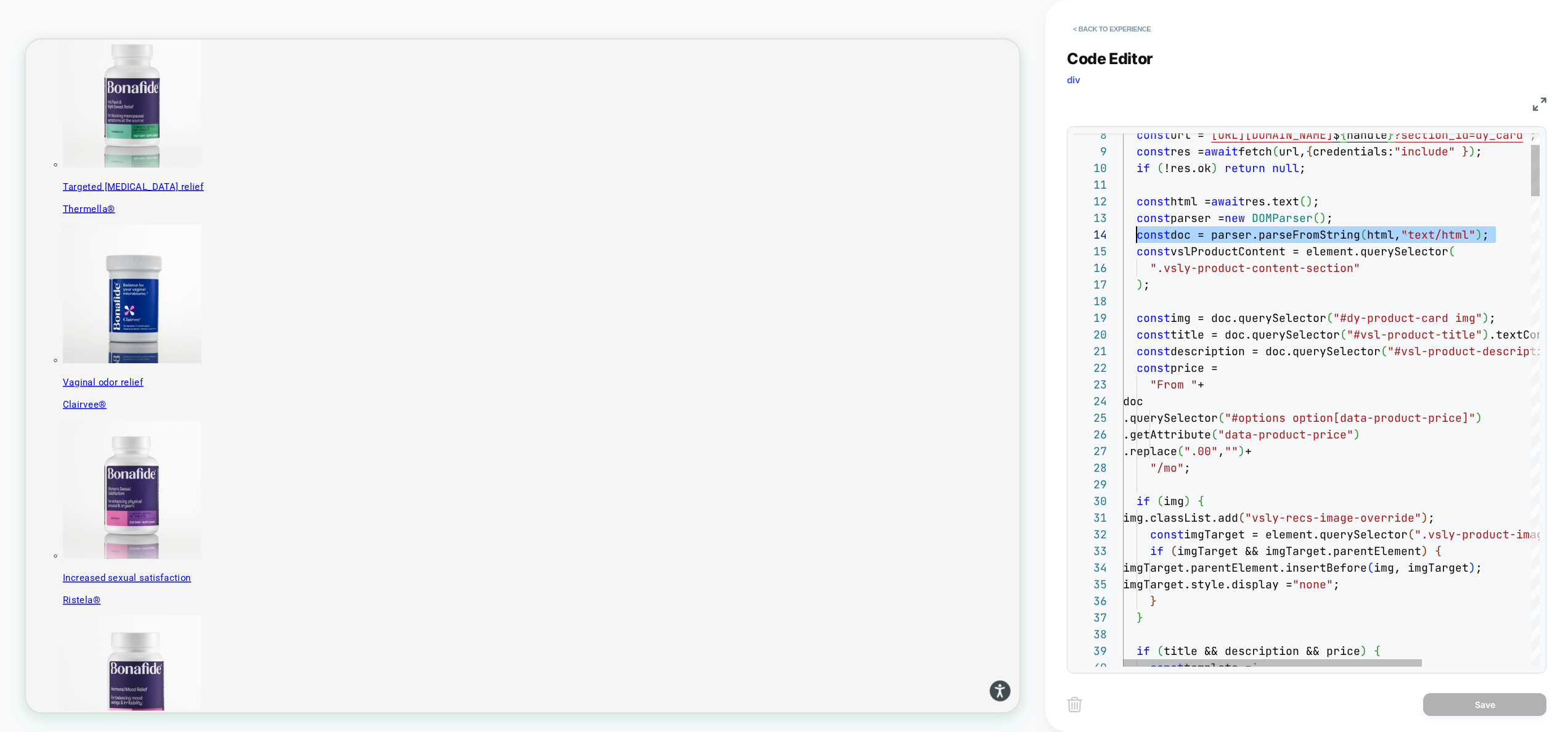
scroll to position [50, 14]
drag, startPoint x: 1498, startPoint y: 231, endPoint x: 1138, endPoint y: 234, distance: 360.0
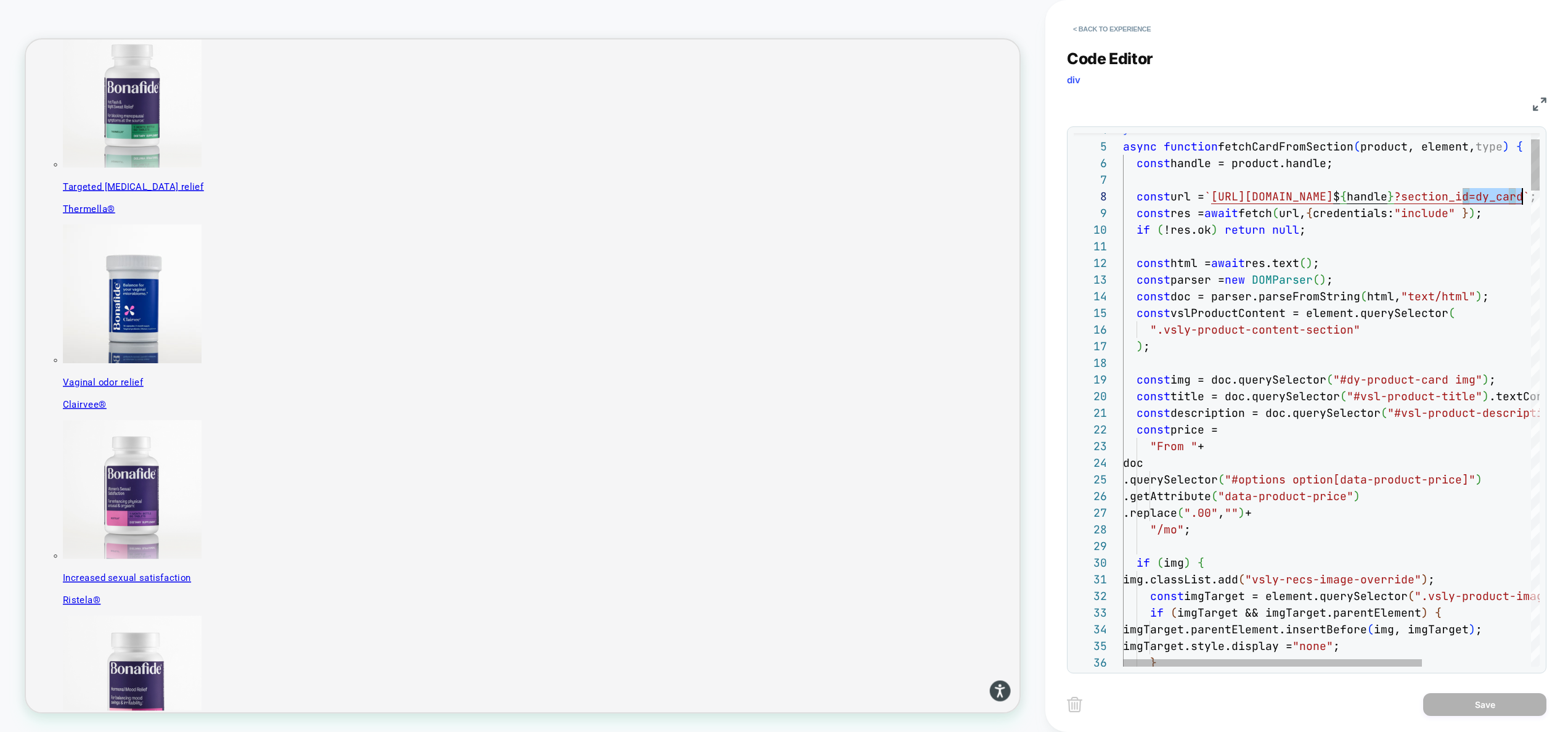
scroll to position [116, 532]
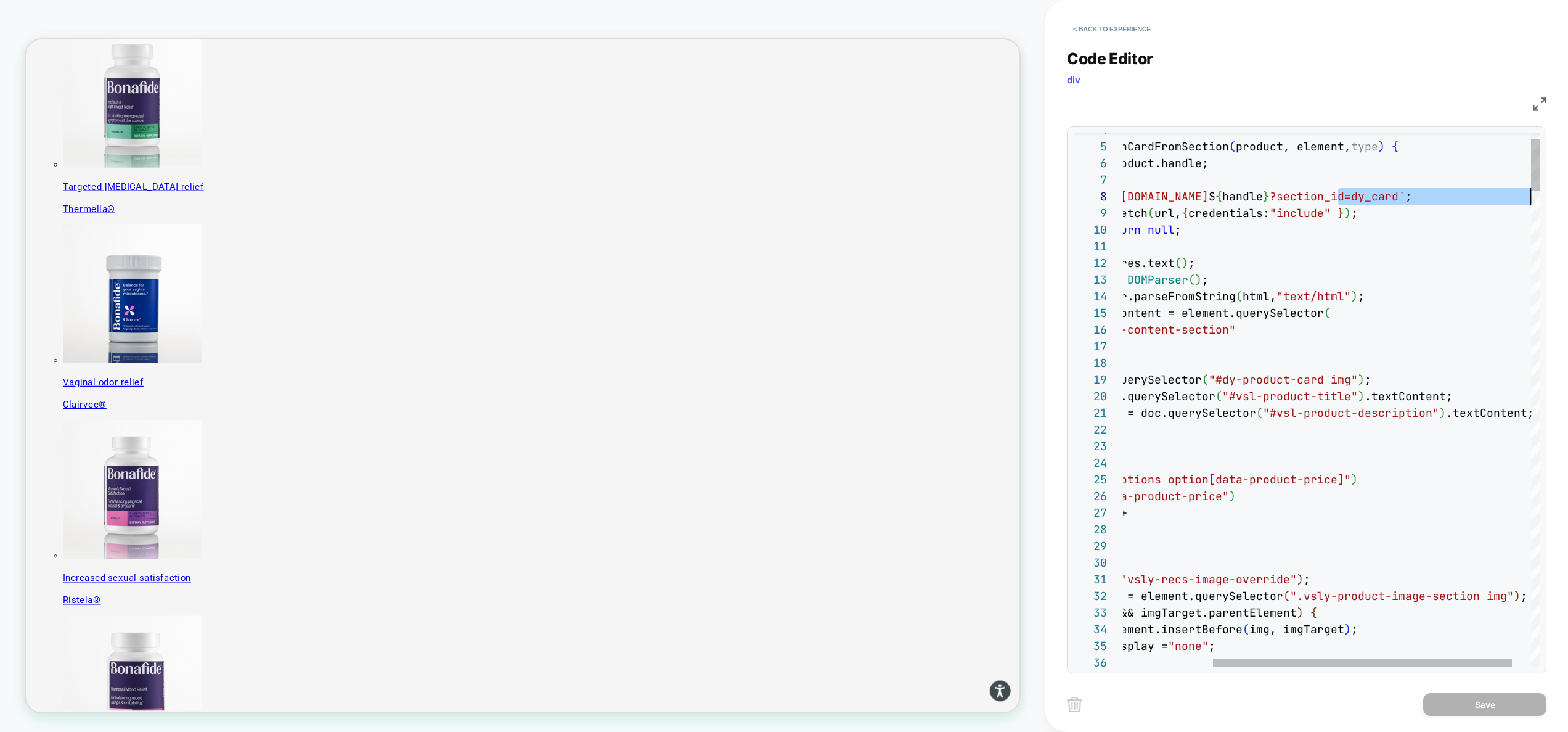
drag, startPoint x: 1464, startPoint y: 197, endPoint x: 1544, endPoint y: 199, distance: 80.0
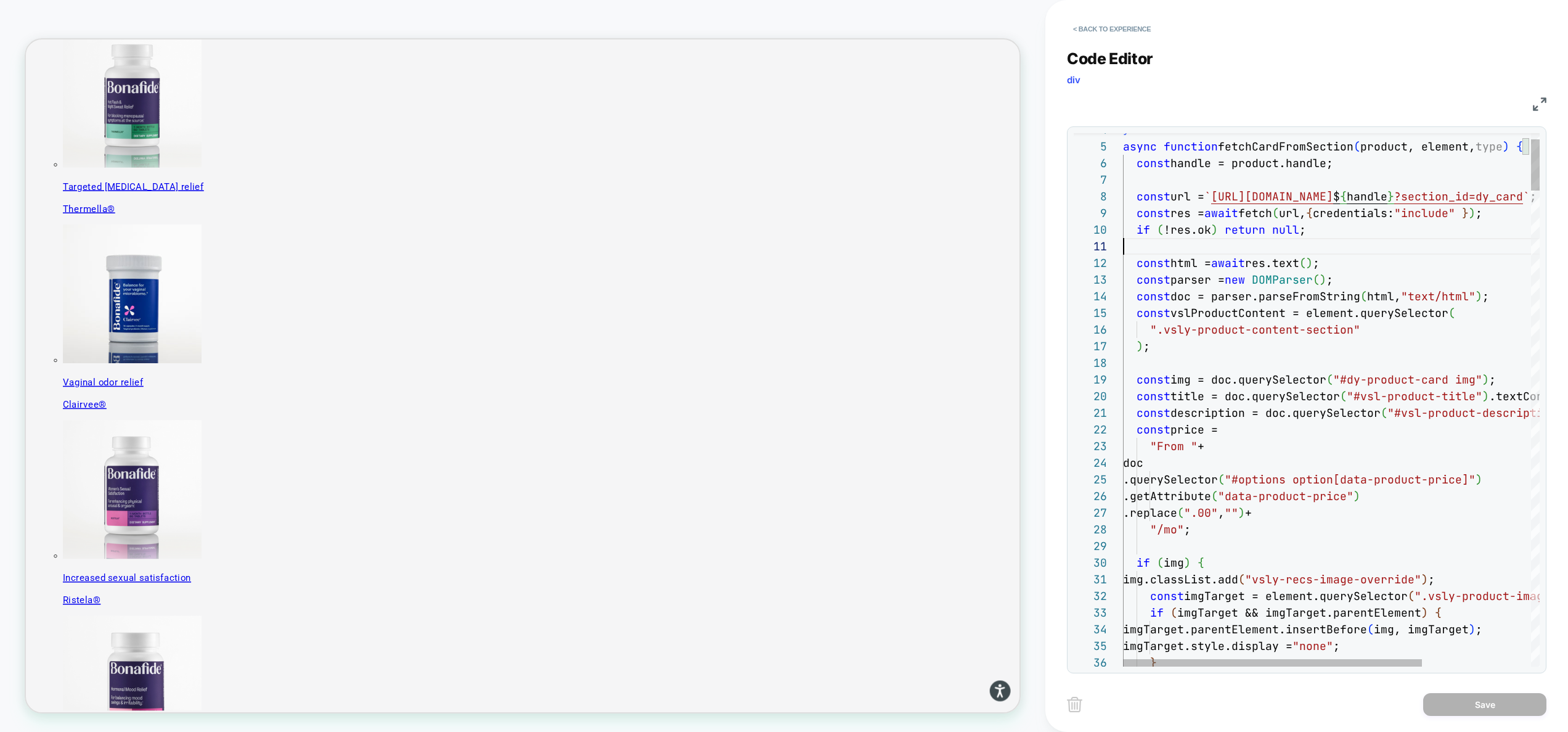
scroll to position [0, 0]
drag, startPoint x: 1465, startPoint y: 247, endPoint x: 1071, endPoint y: 250, distance: 394.0
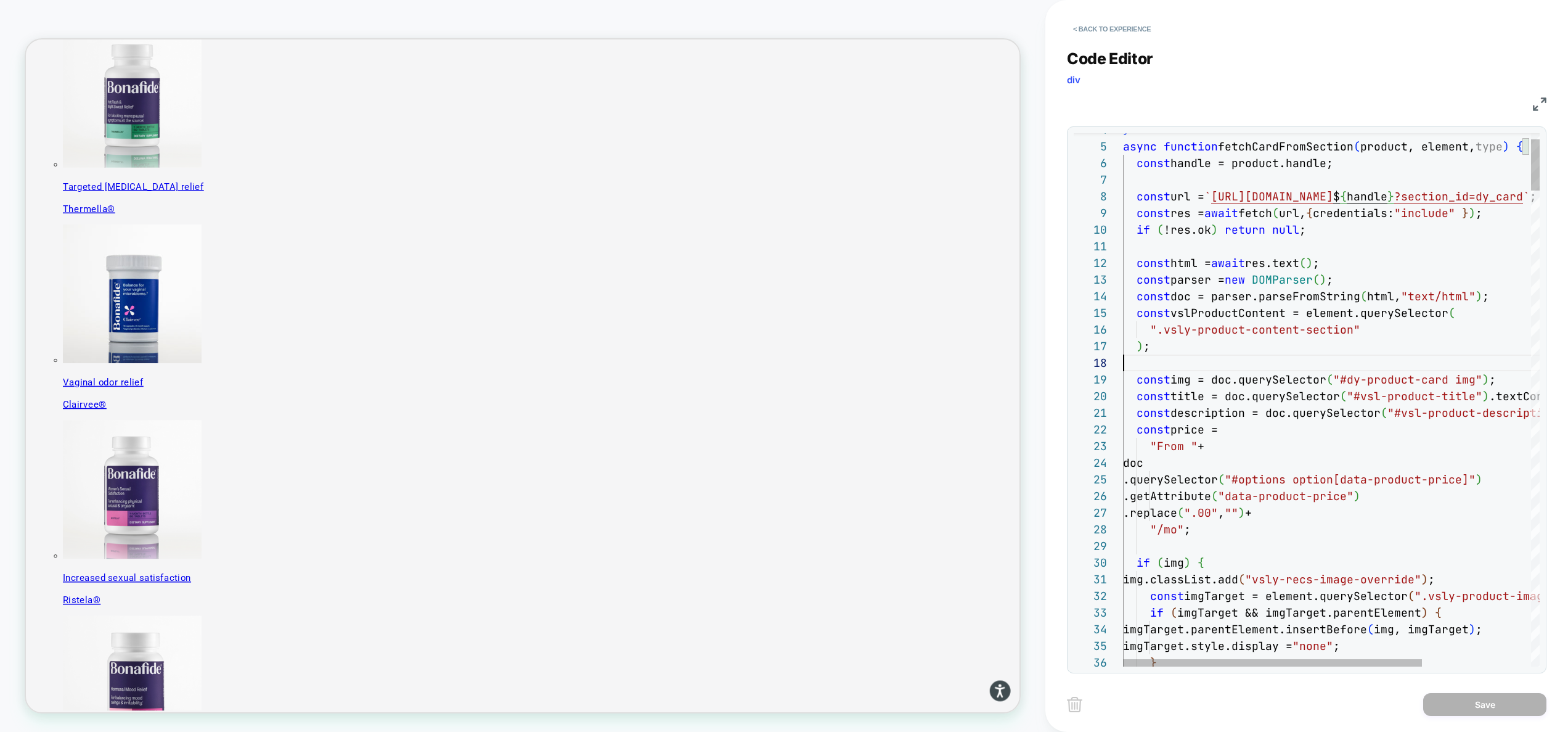
scroll to position [116, 0]
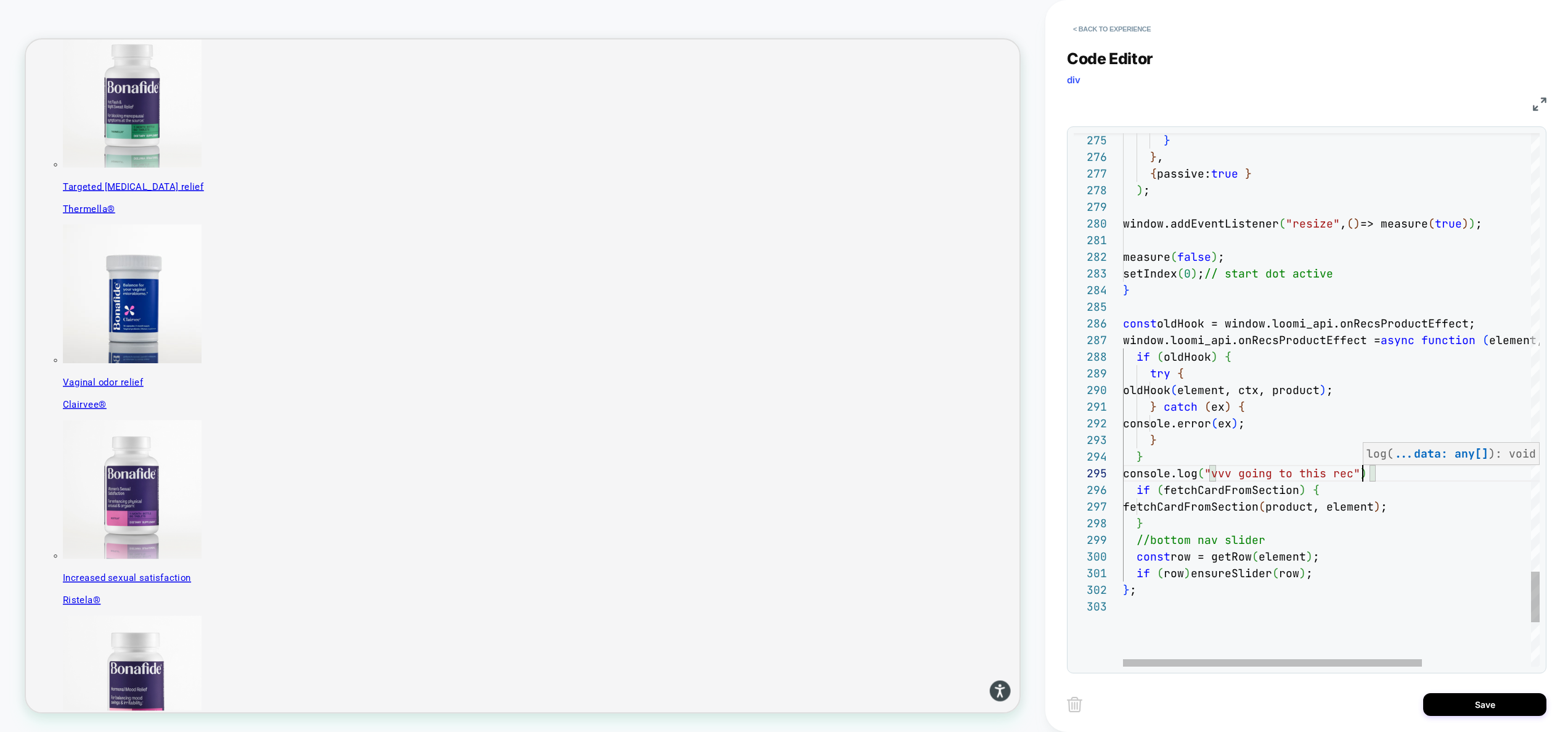
scroll to position [67, 246]
type textarea "**********"
click at [1476, 704] on button "Save" at bounding box center [1485, 704] width 123 height 23
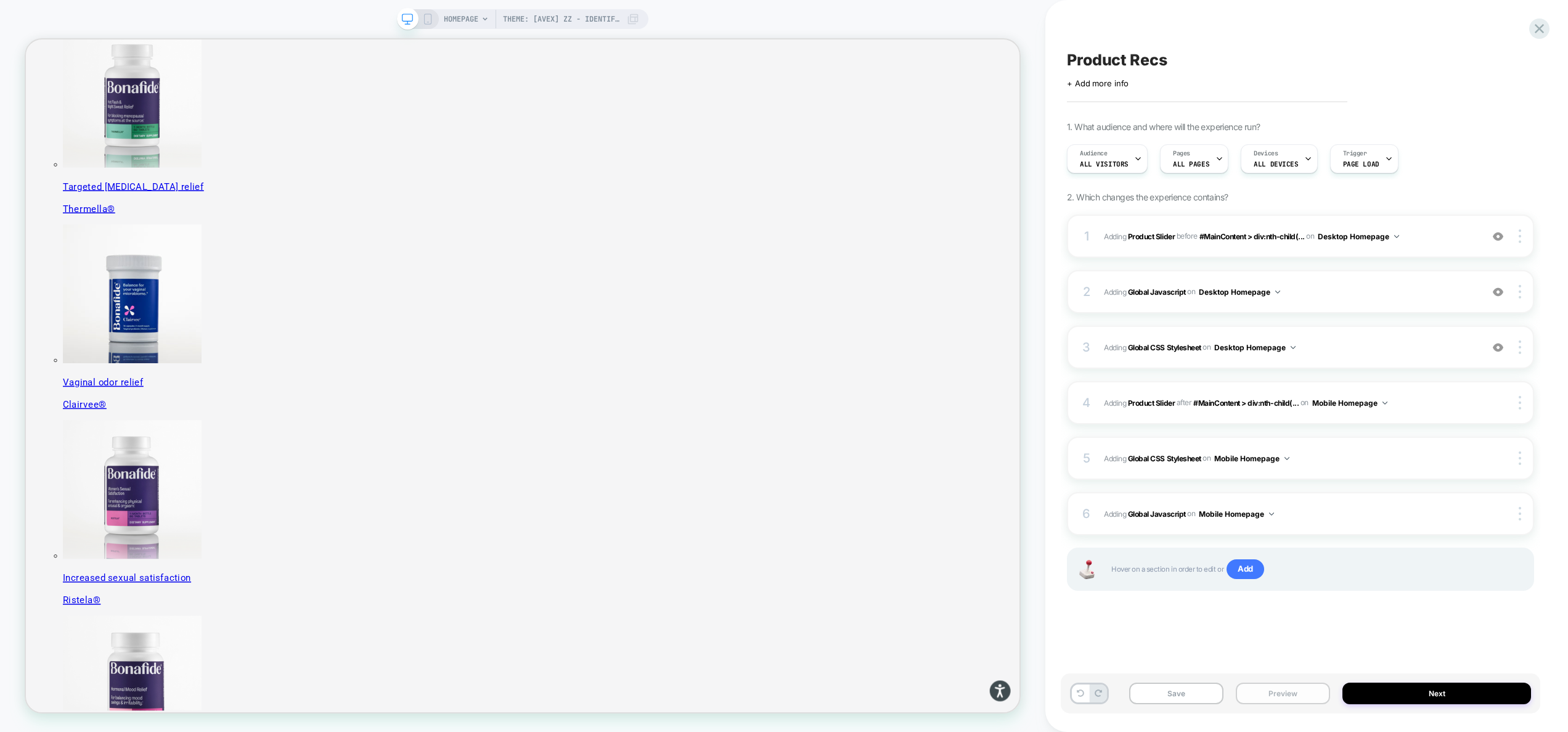
click at [1296, 692] on button "Preview" at bounding box center [1282, 693] width 94 height 22
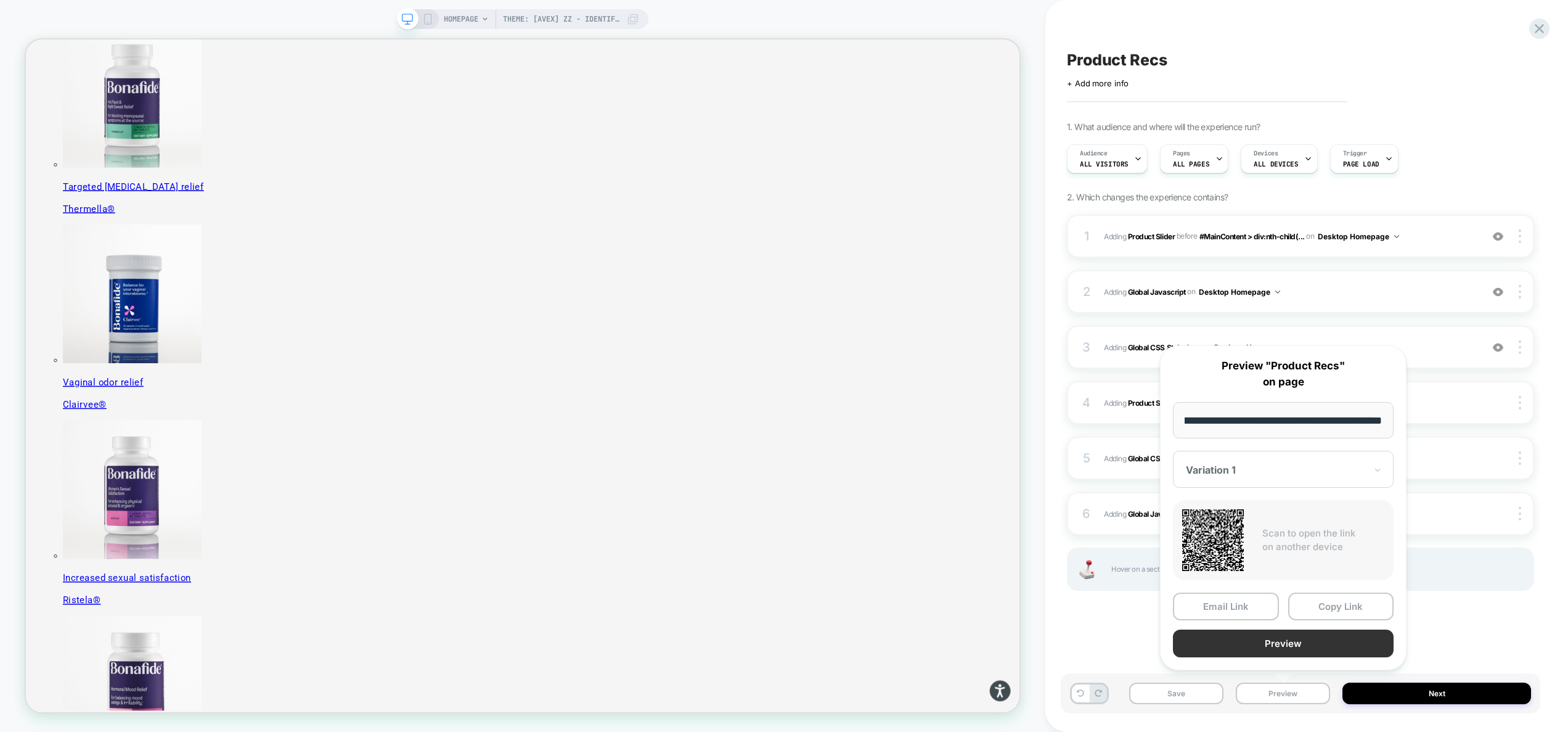
scroll to position [0, 0]
click at [1299, 642] on button "Preview" at bounding box center [1283, 644] width 220 height 28
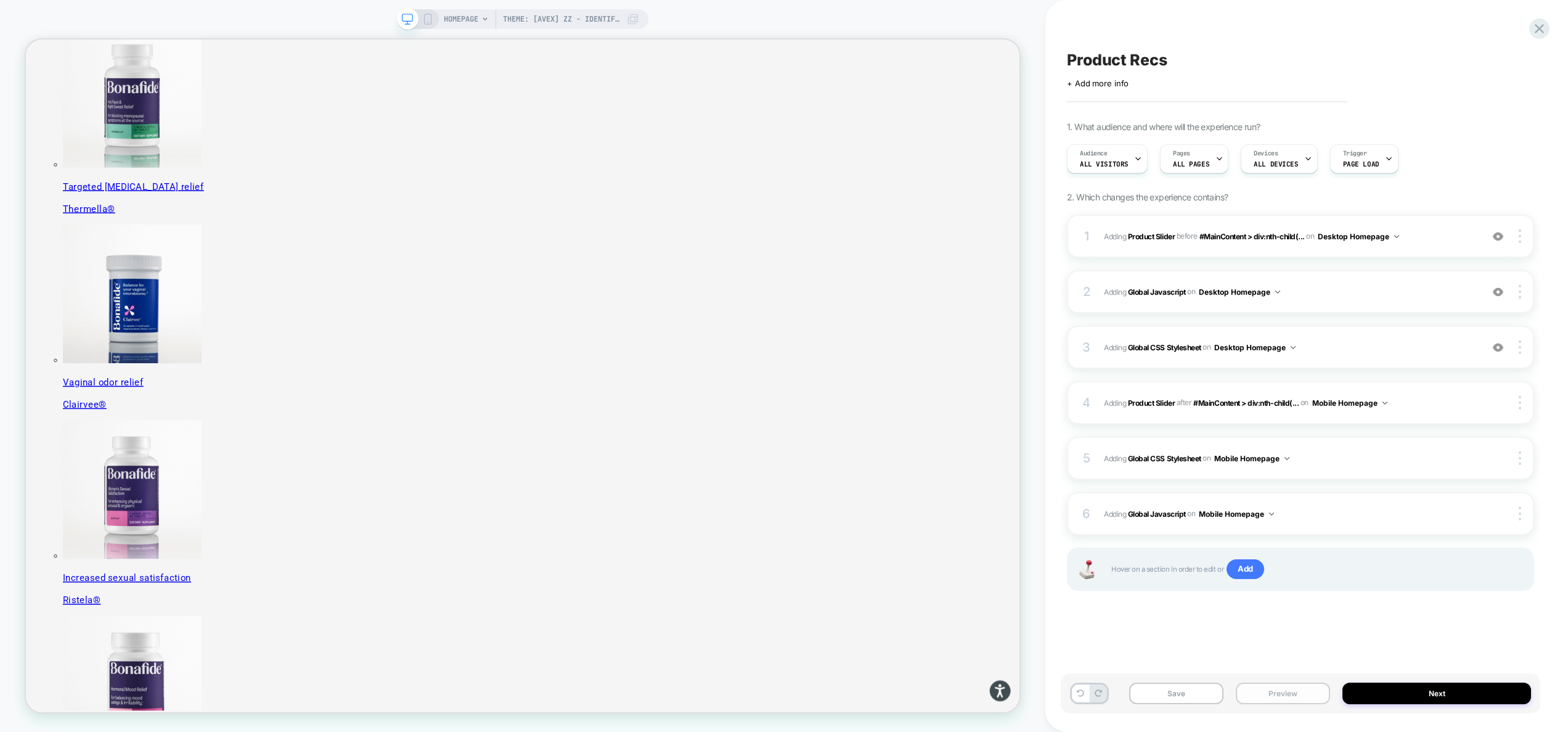
click at [1310, 696] on button "Preview" at bounding box center [1282, 693] width 94 height 22
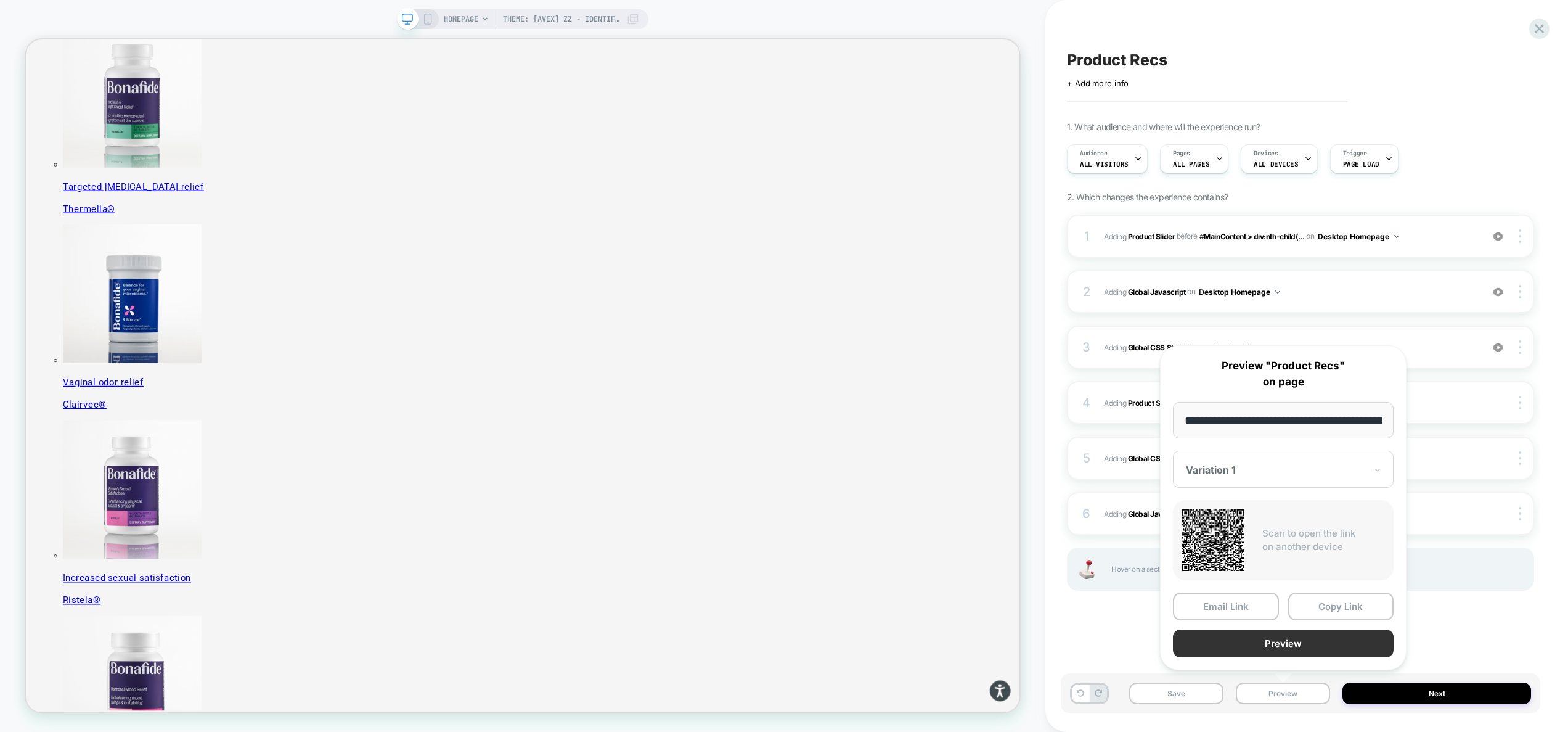
click at [1300, 640] on button "Preview" at bounding box center [1283, 644] width 220 height 28
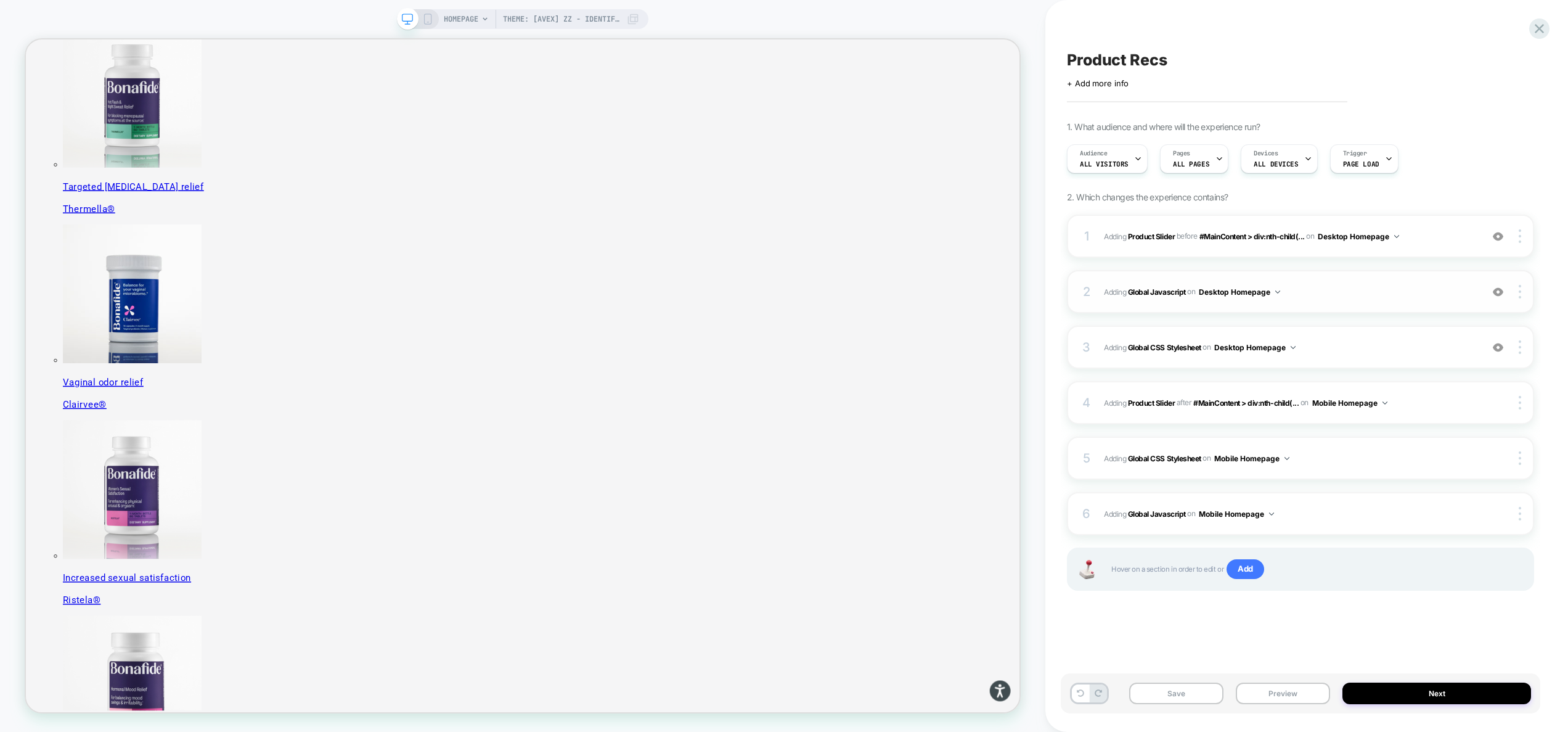
click at [1323, 287] on span "Adding Global Javascript on Desktop Homepage" at bounding box center [1290, 292] width 371 height 16
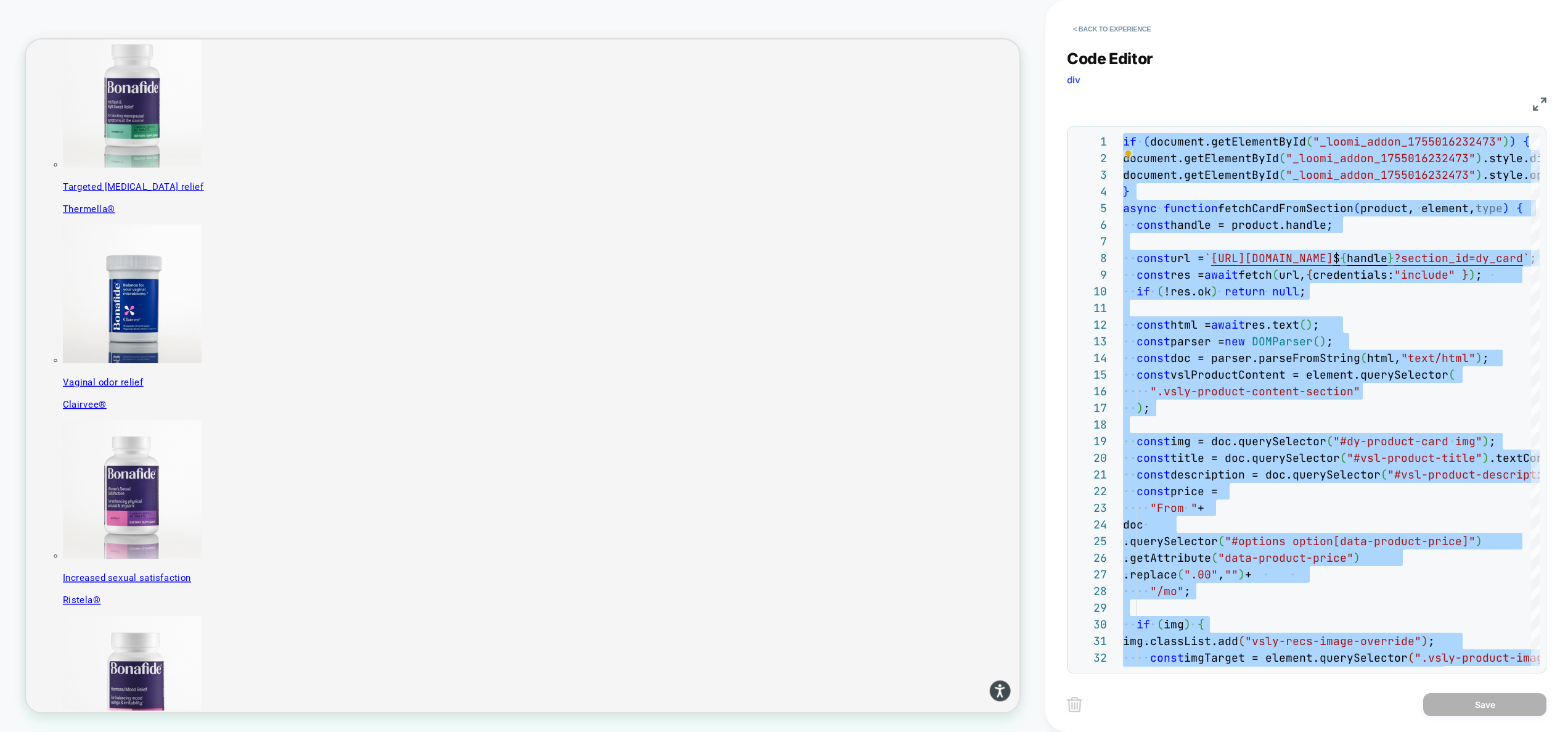
type textarea "**********"
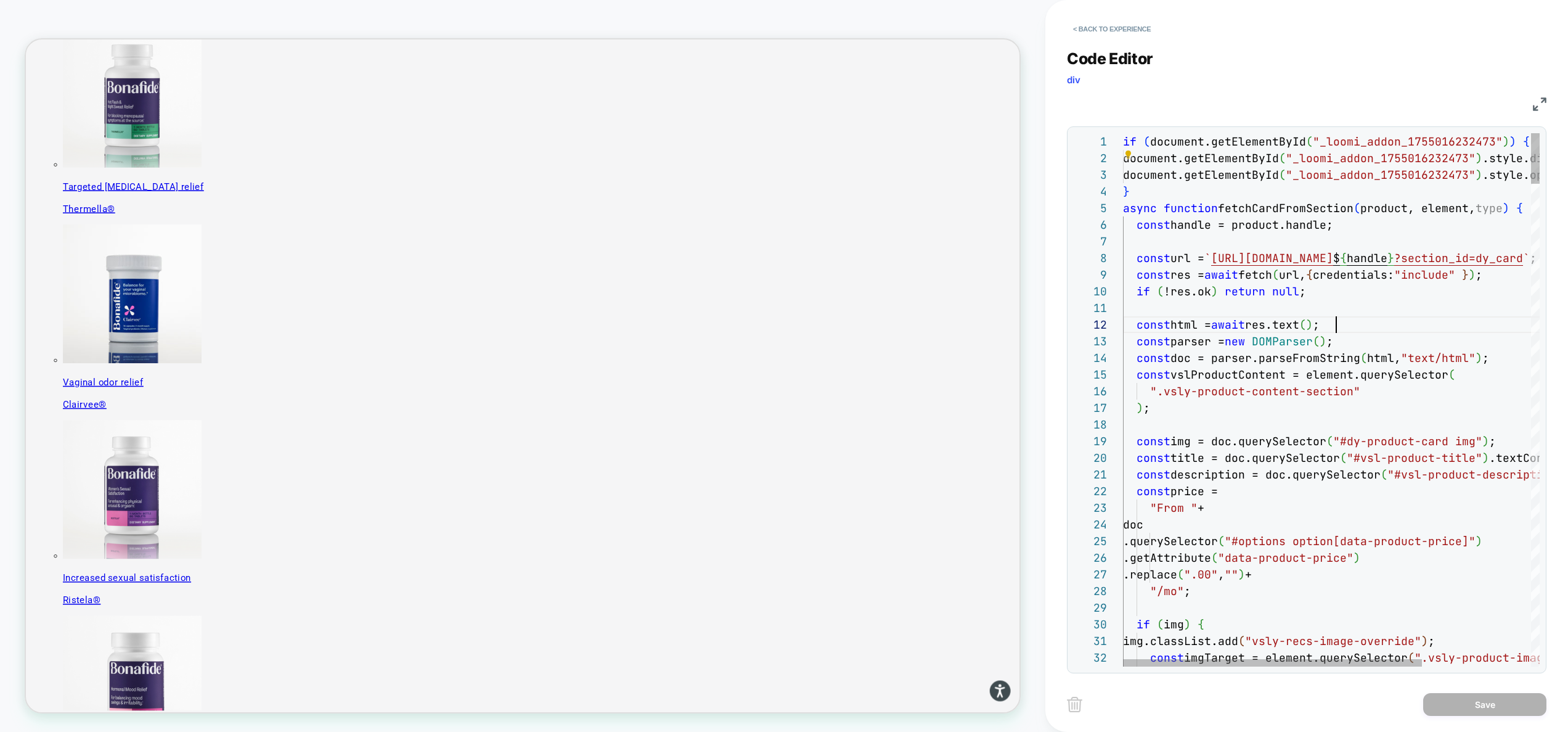
scroll to position [17, 214]
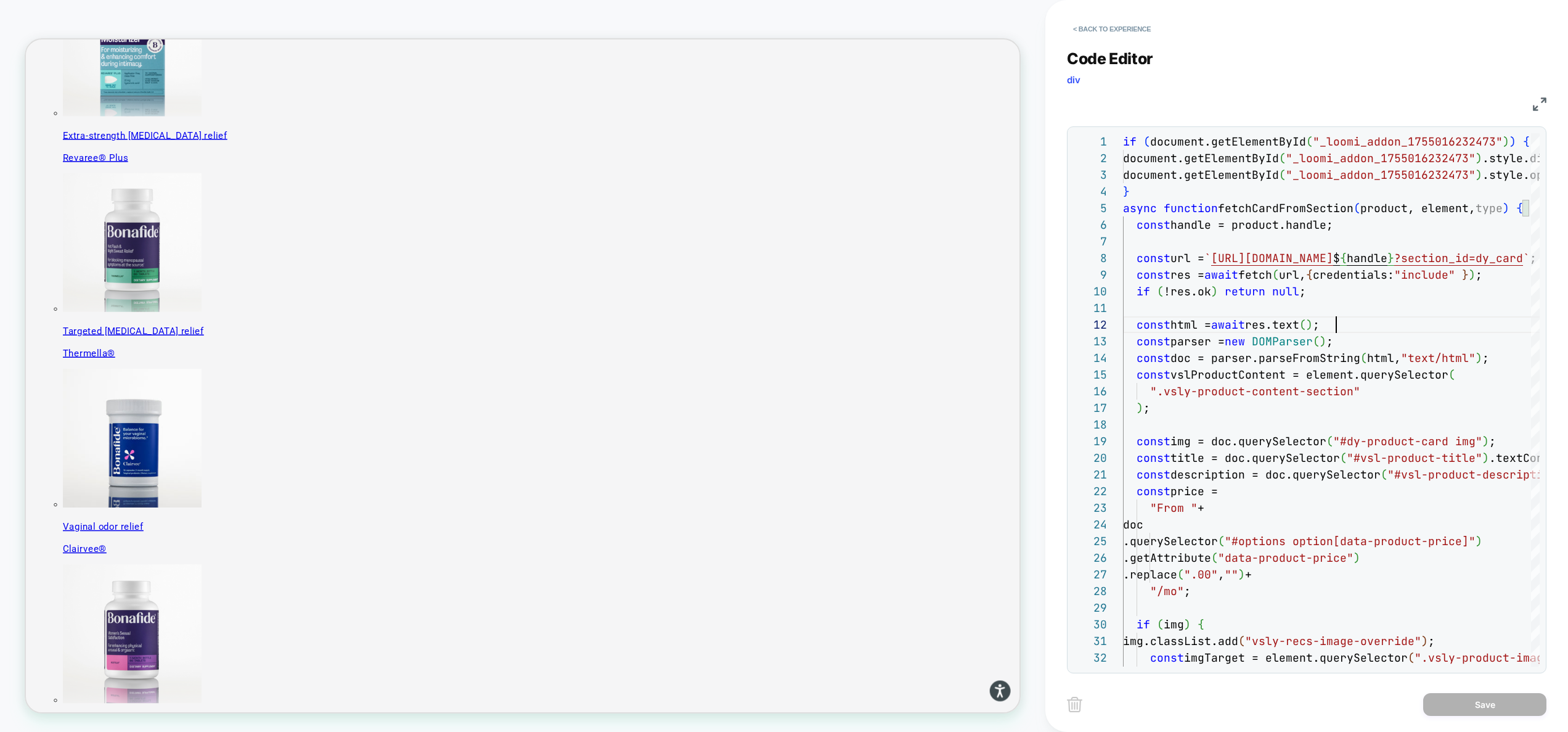
scroll to position [390, 0]
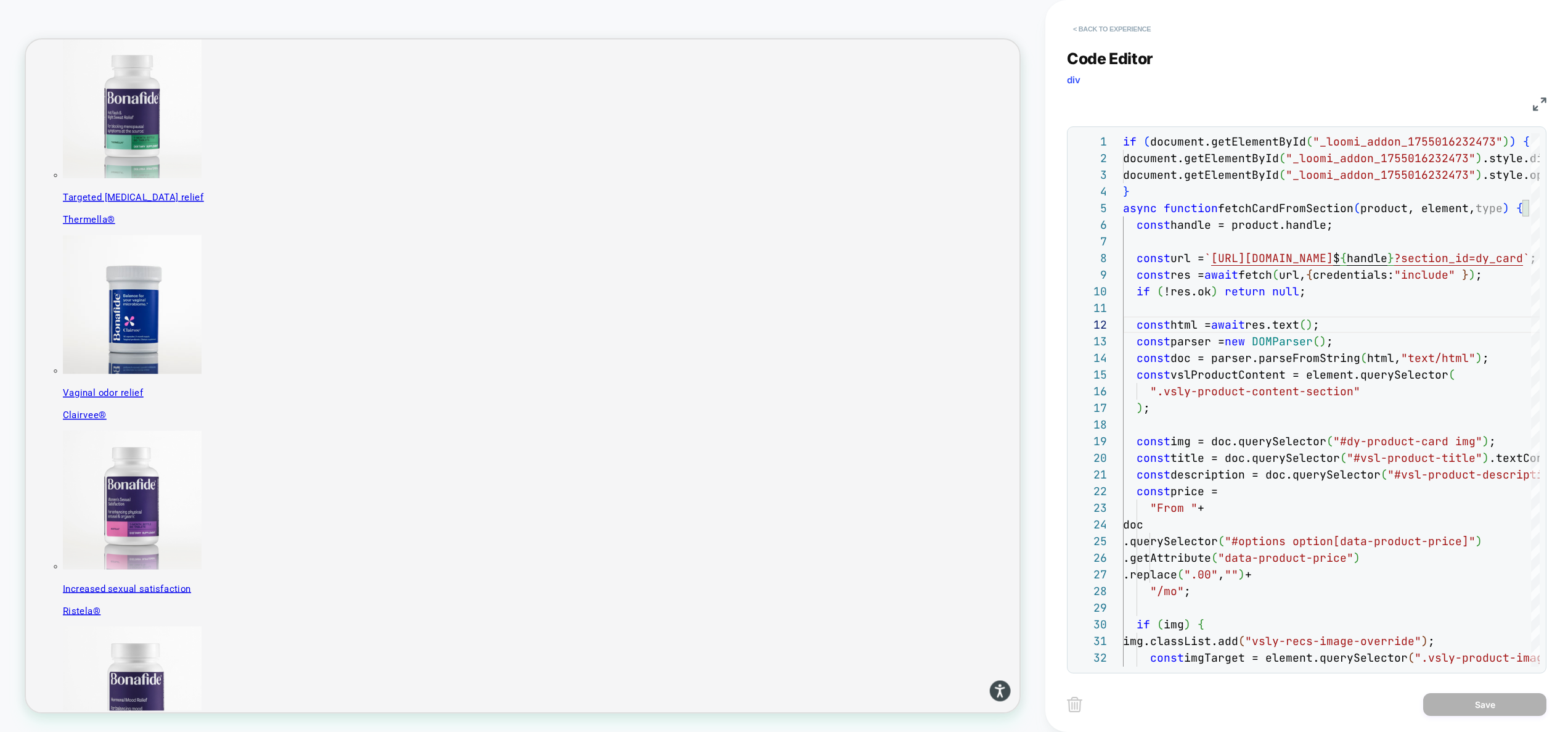
click at [1120, 25] on button "< Back to experience" at bounding box center [1111, 29] width 90 height 20
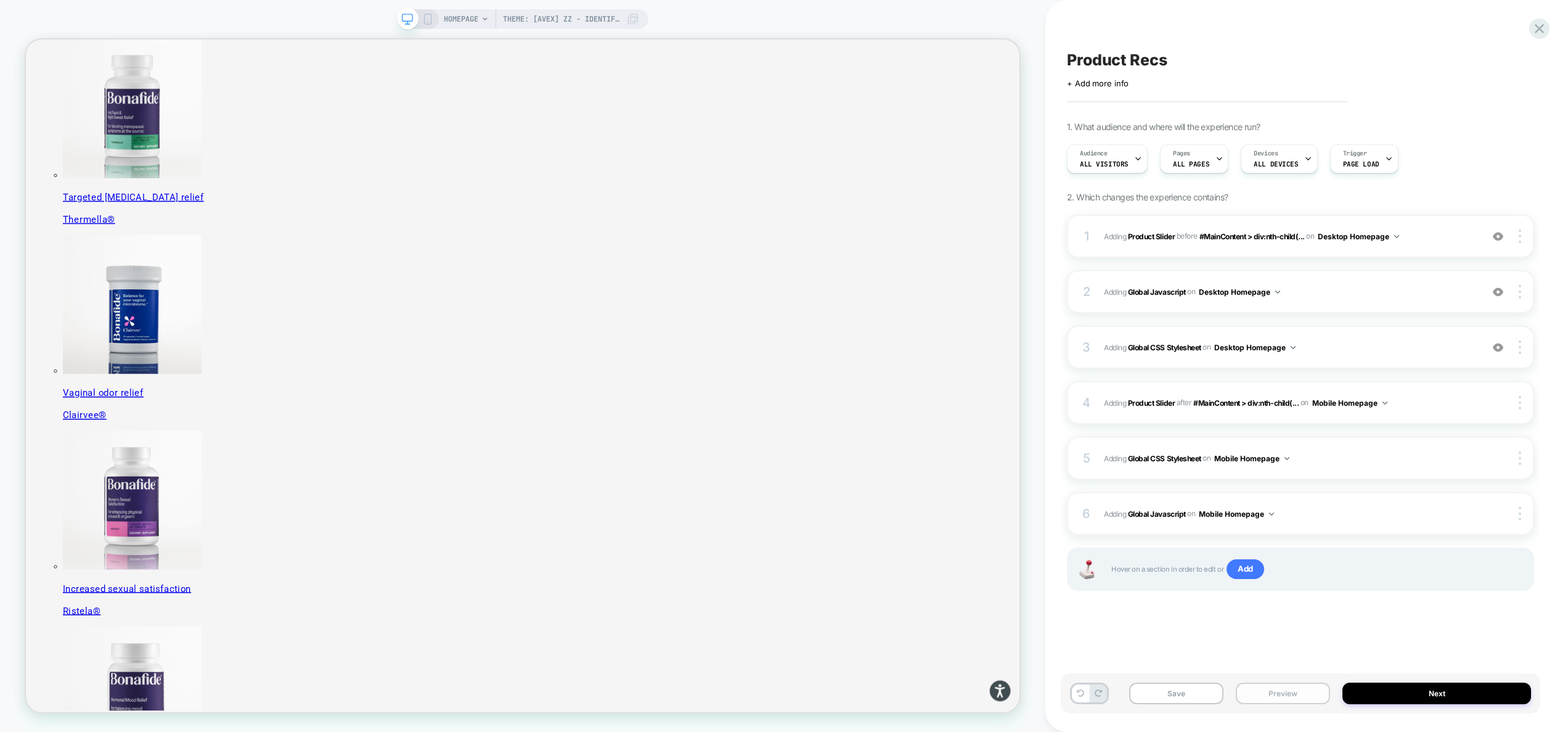
click at [1305, 693] on button "Preview" at bounding box center [1282, 693] width 94 height 22
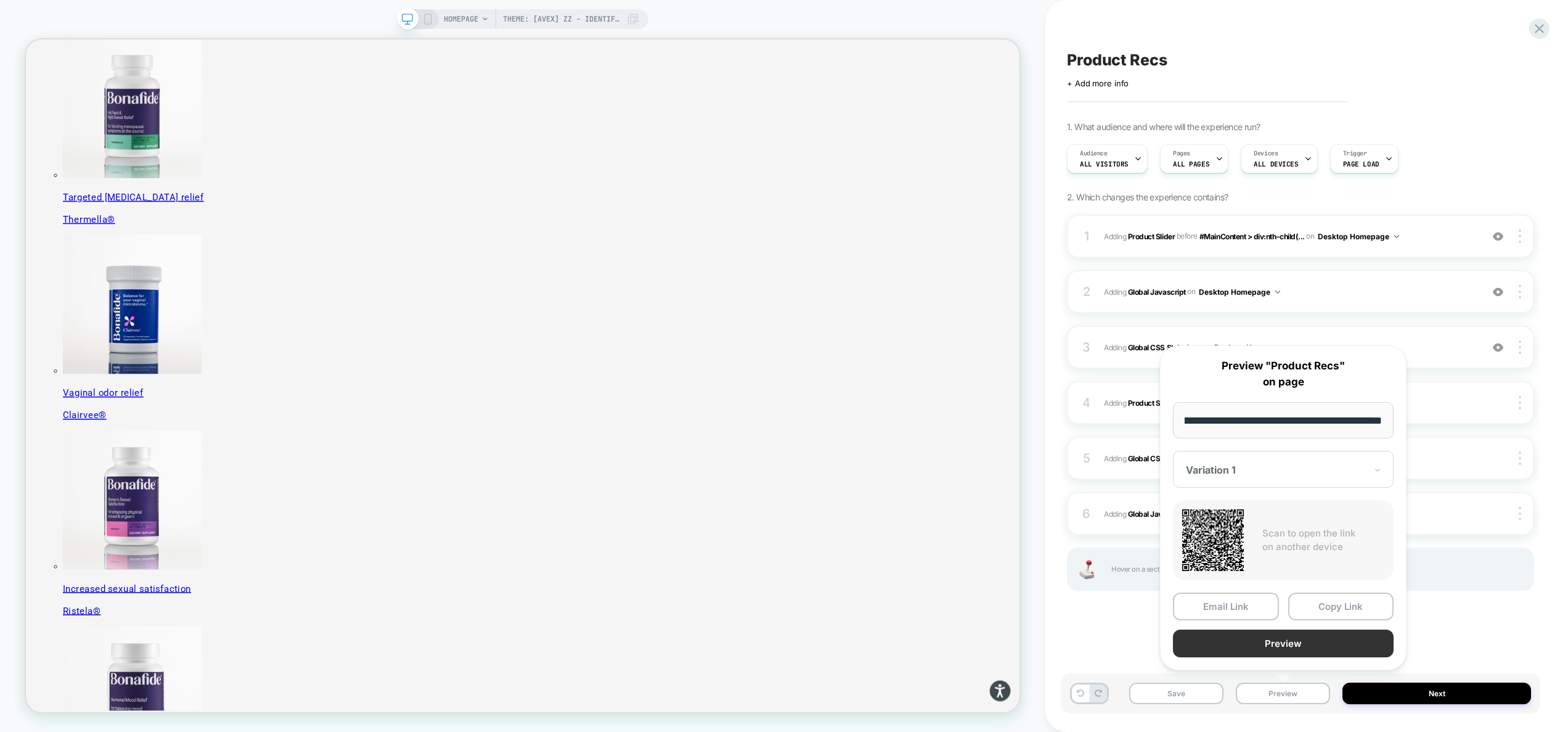
scroll to position [0, 0]
click at [1304, 639] on button "Preview" at bounding box center [1283, 644] width 220 height 28
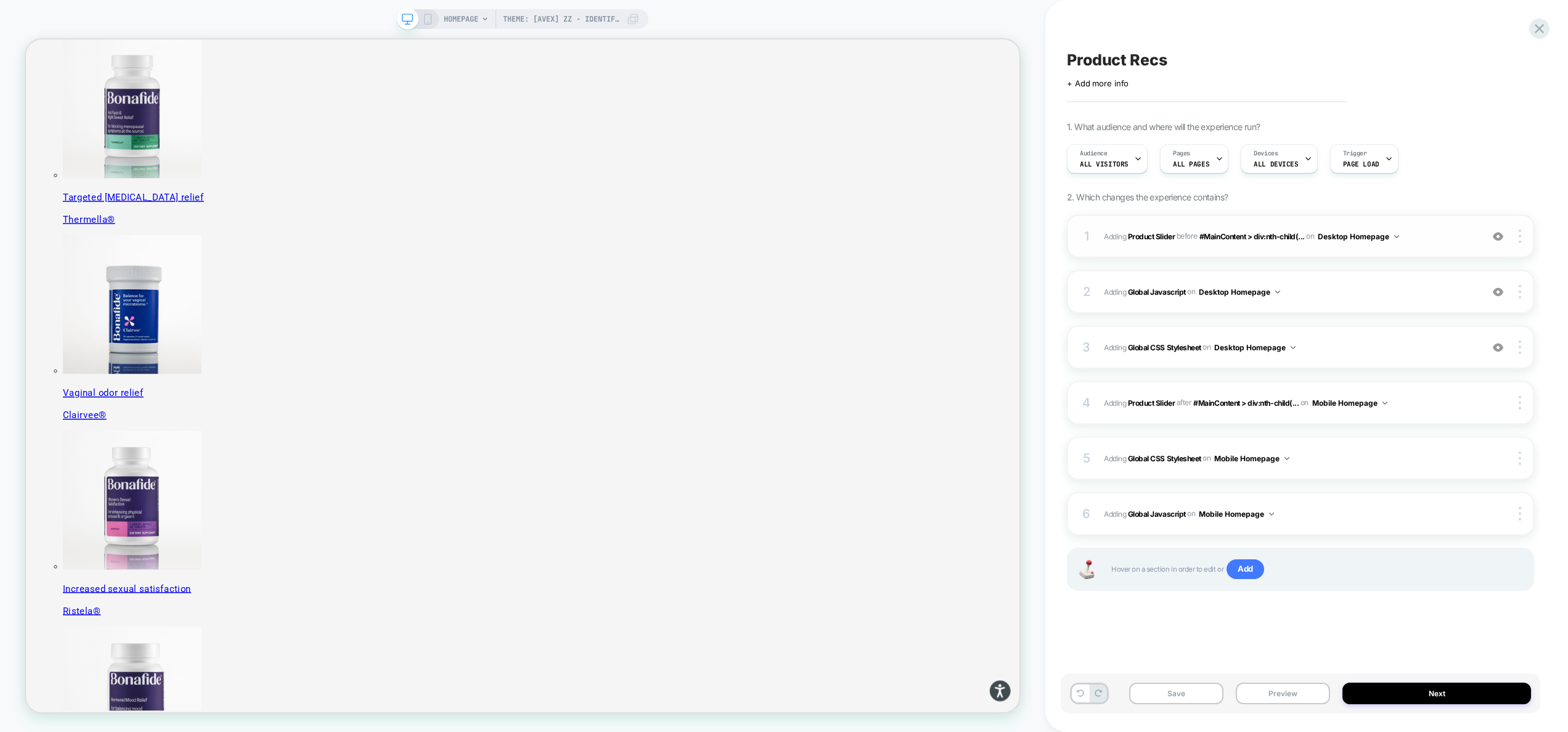
click at [1425, 239] on span "#_loomi_addon_1755016232473 Adding Product Slider BEFORE #MainContent > div:nth…" at bounding box center [1290, 236] width 371 height 16
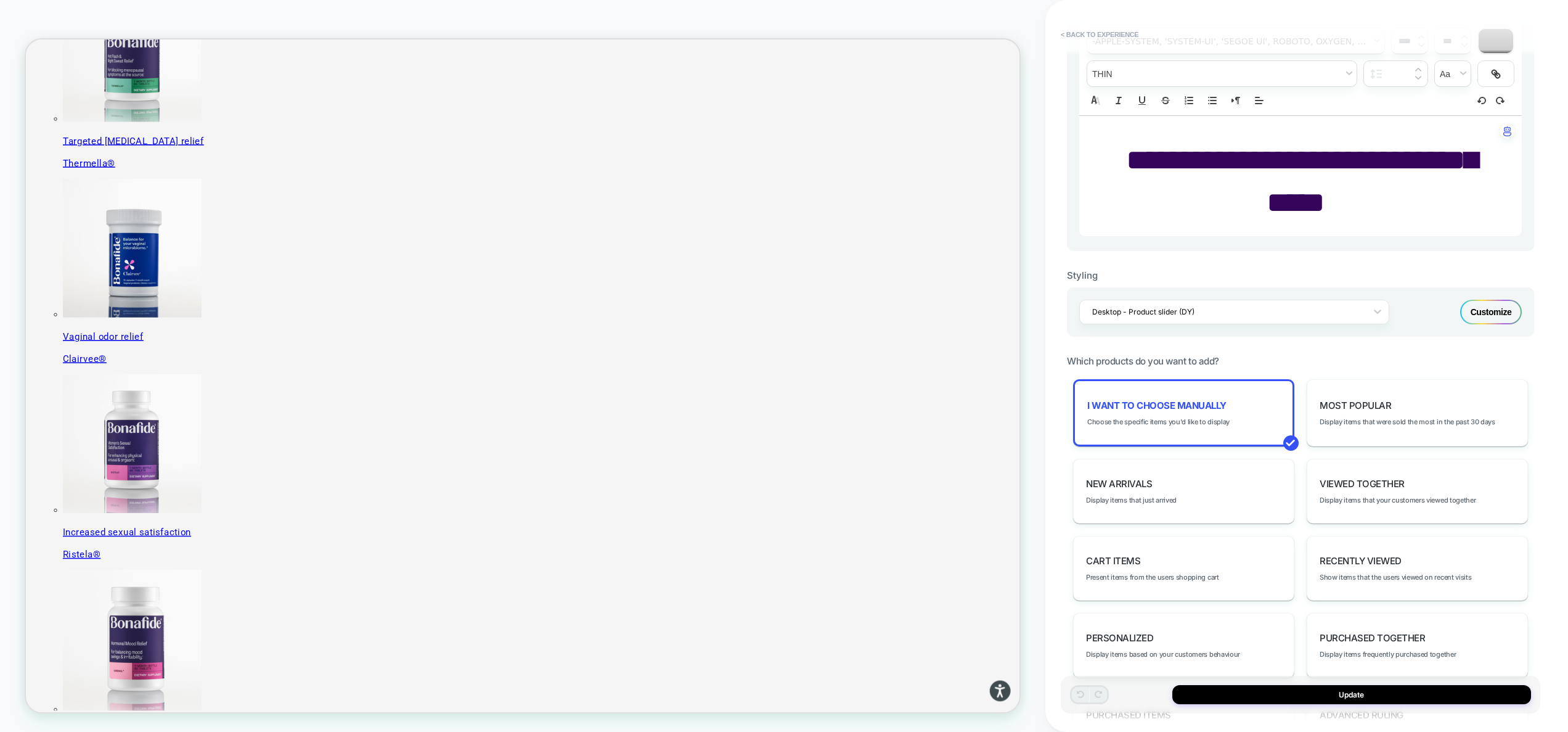
scroll to position [379, 0]
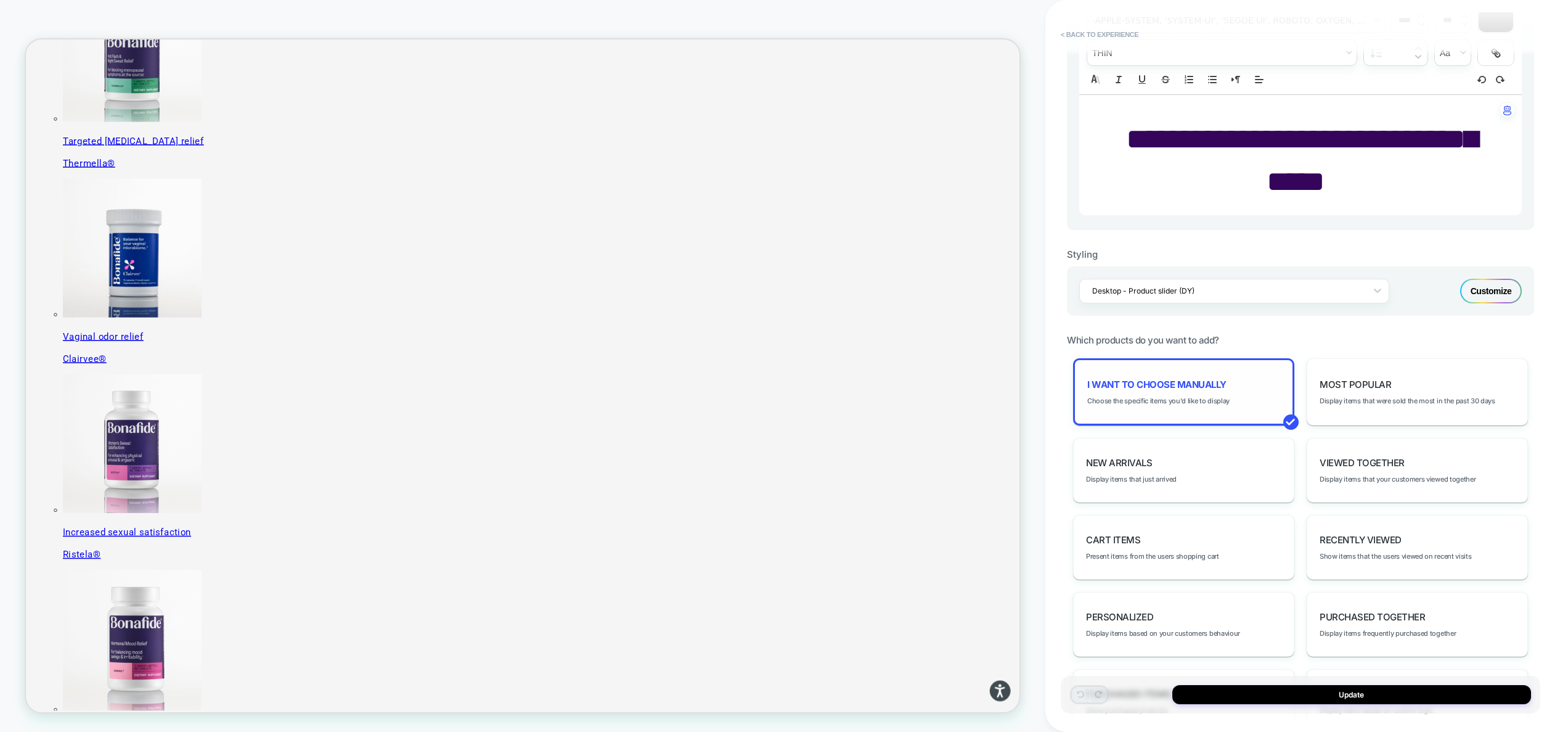
click at [1205, 408] on div "I want to choose manually Choose the specific items you'd like to display" at bounding box center [1183, 392] width 221 height 68
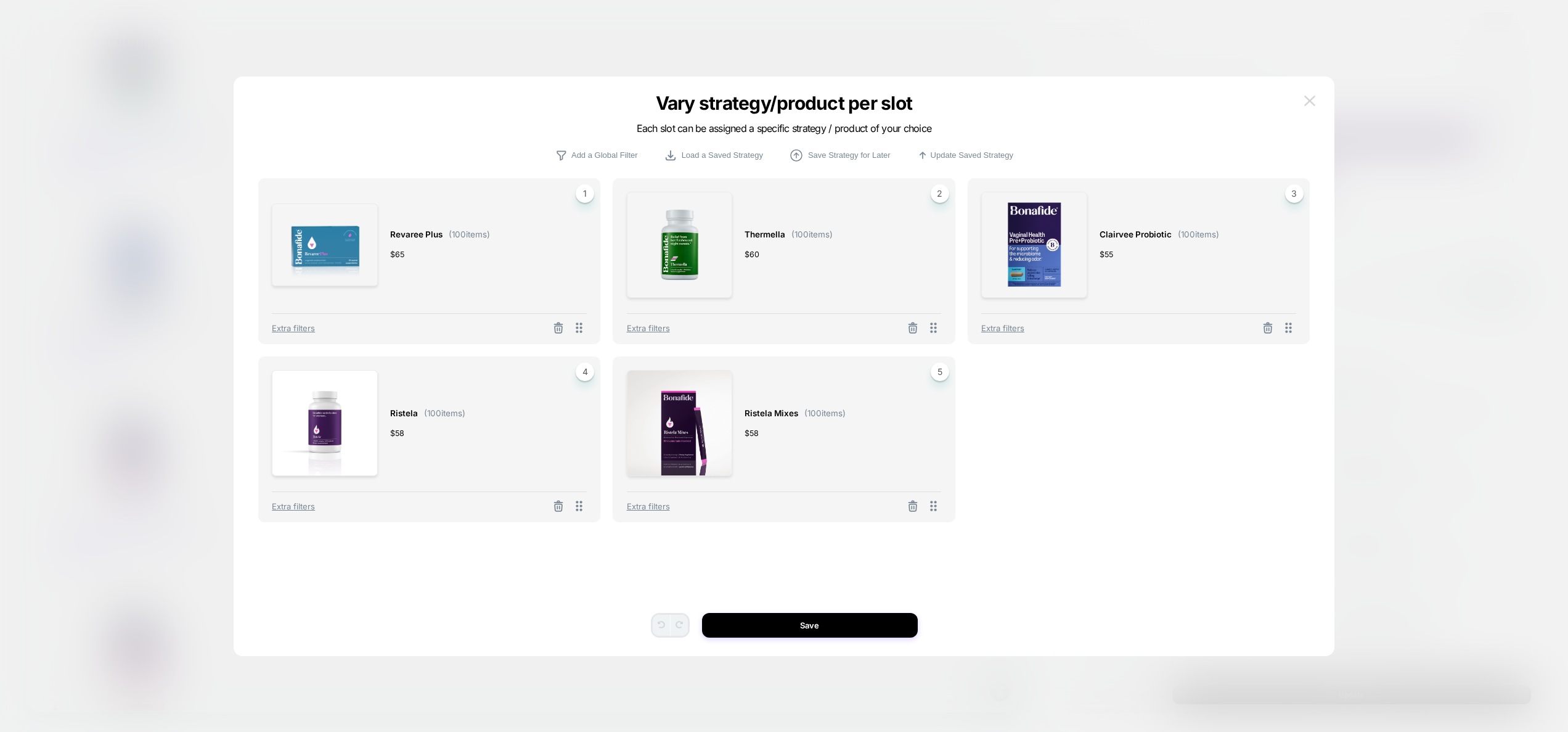
click at [1310, 95] on img at bounding box center [1309, 100] width 11 height 11
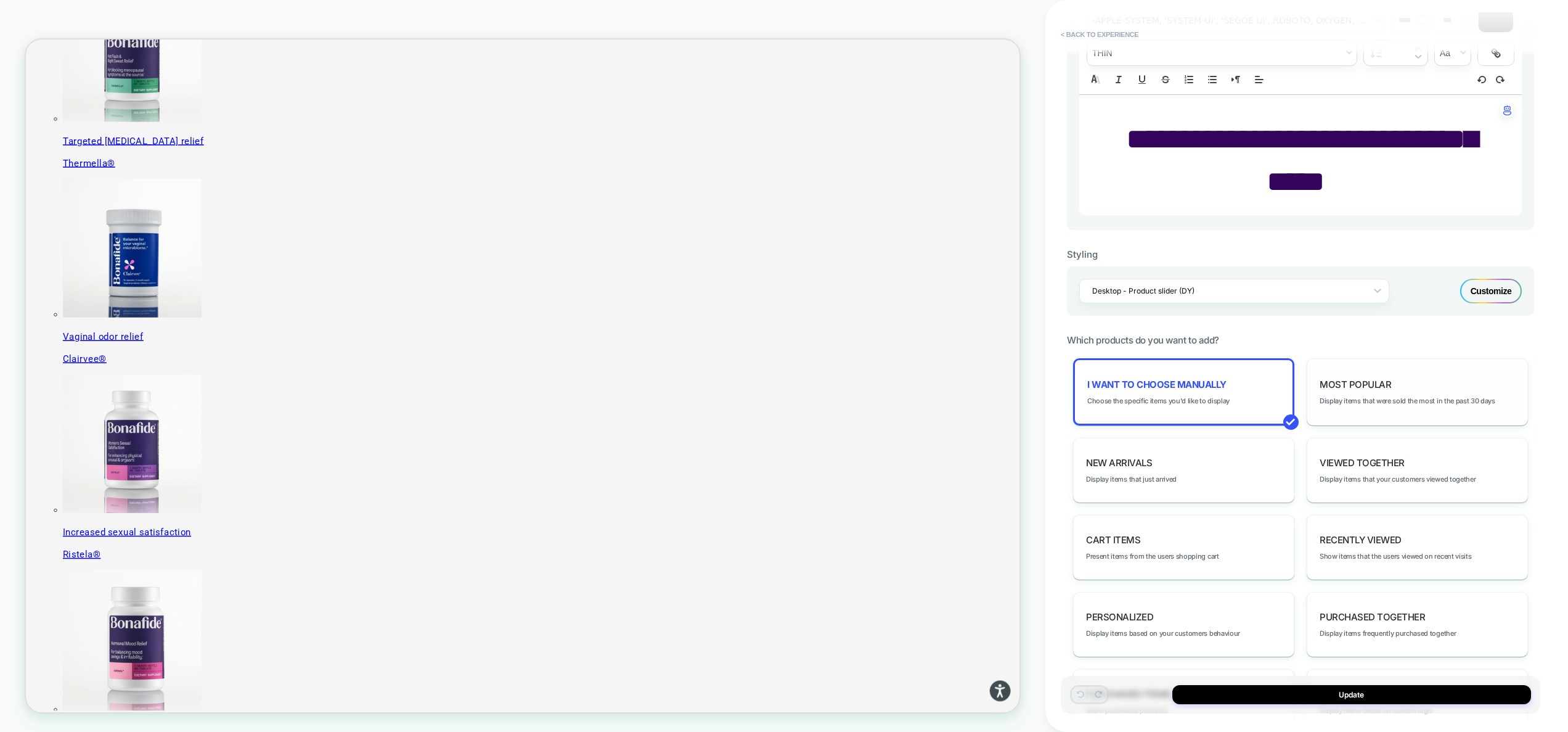
click at [1328, 381] on span "Most Popular" at bounding box center [1355, 384] width 71 height 12
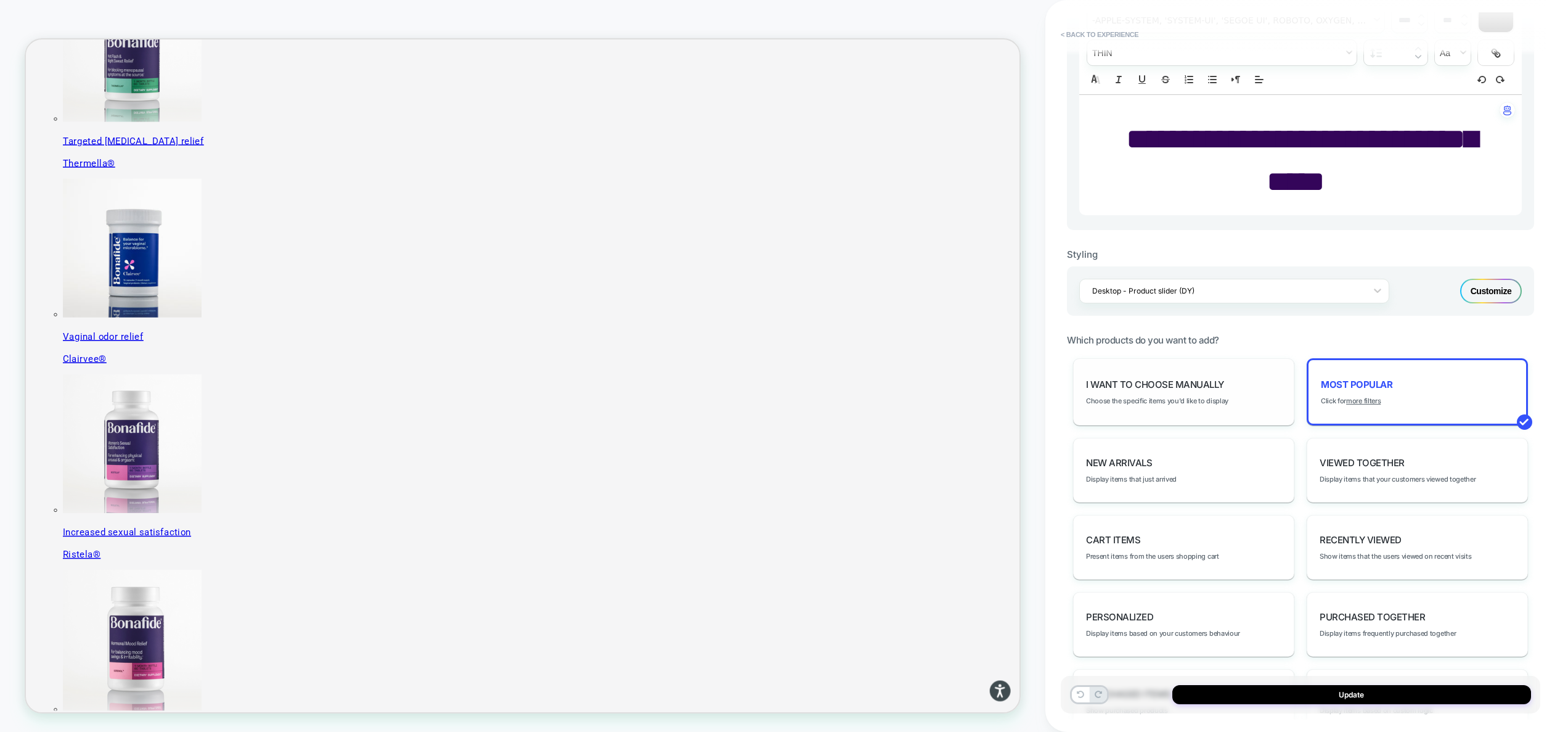
click at [1238, 394] on div "I want to choose manually Choose the specific items you'd like to display" at bounding box center [1183, 392] width 221 height 68
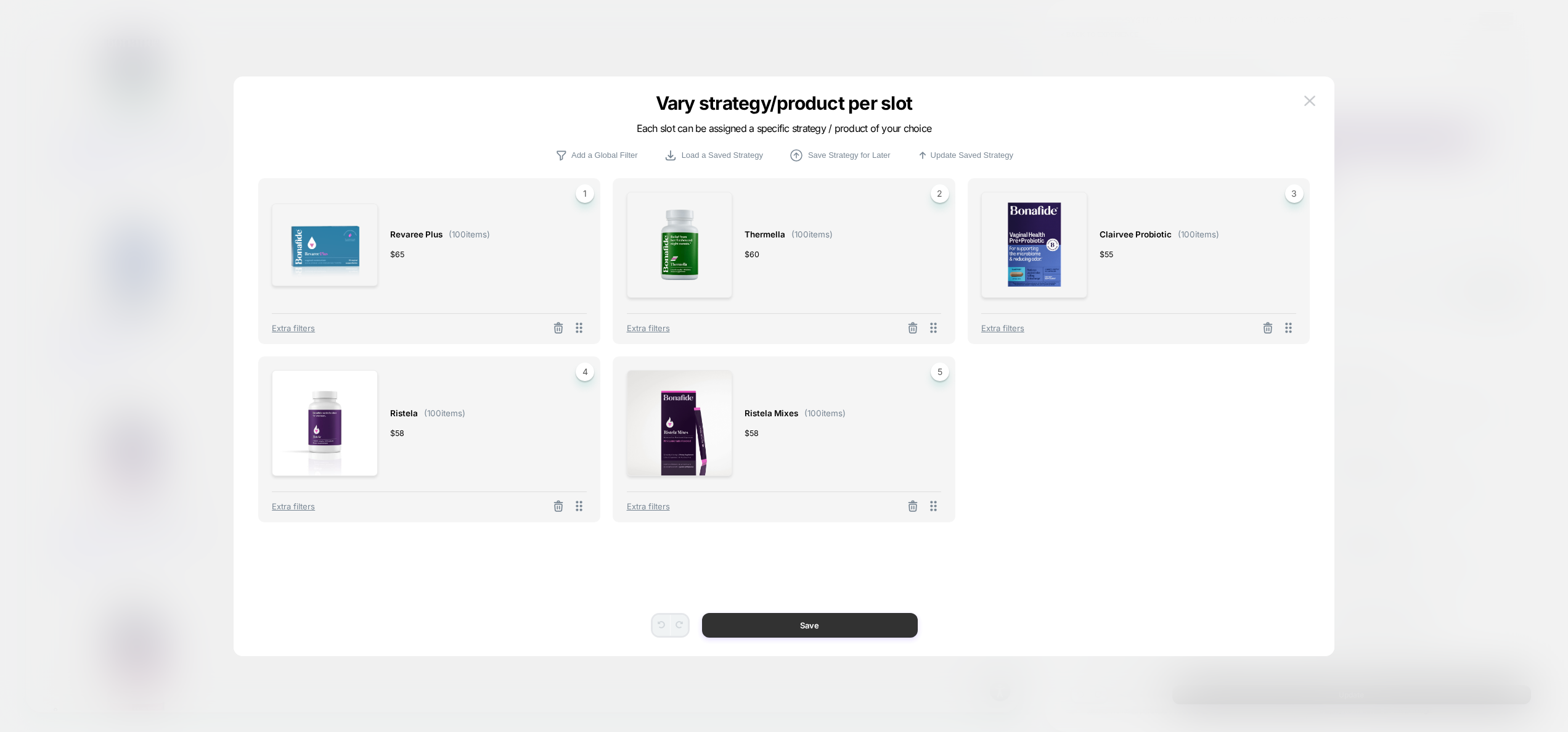
click at [852, 631] on button "Save" at bounding box center [809, 625] width 215 height 25
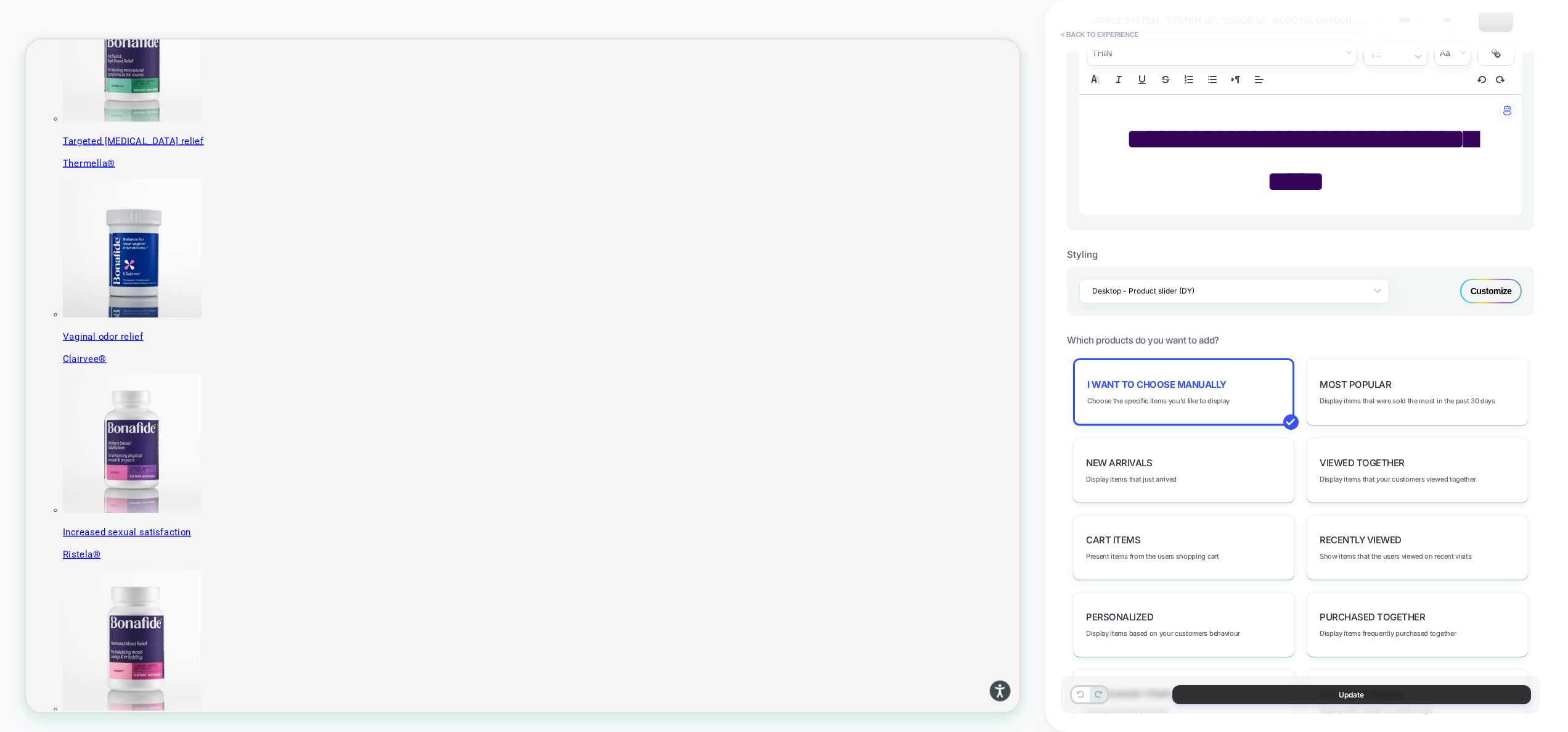
click at [1338, 697] on button "Update" at bounding box center [1351, 693] width 358 height 19
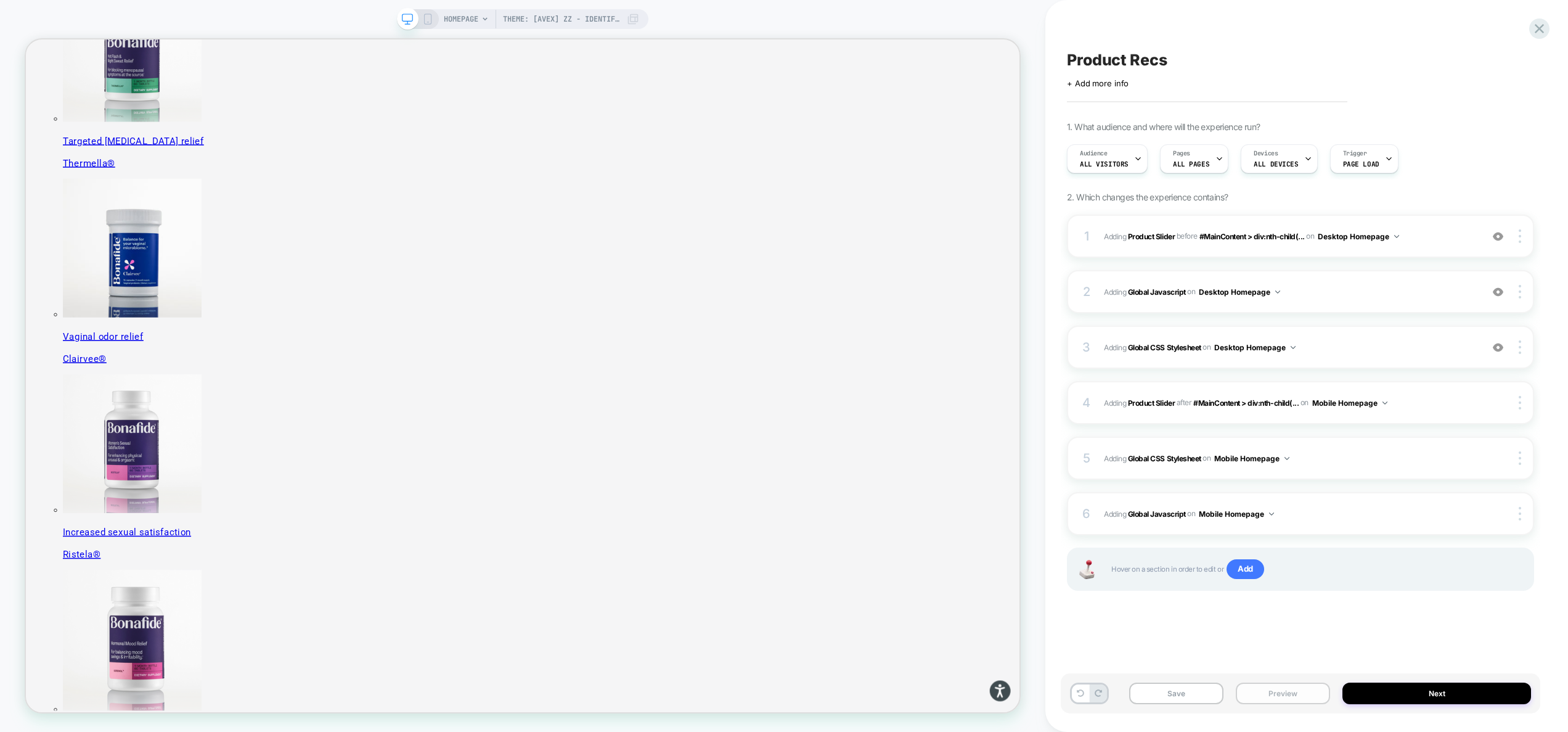
click at [1295, 694] on button "Preview" at bounding box center [1282, 693] width 94 height 22
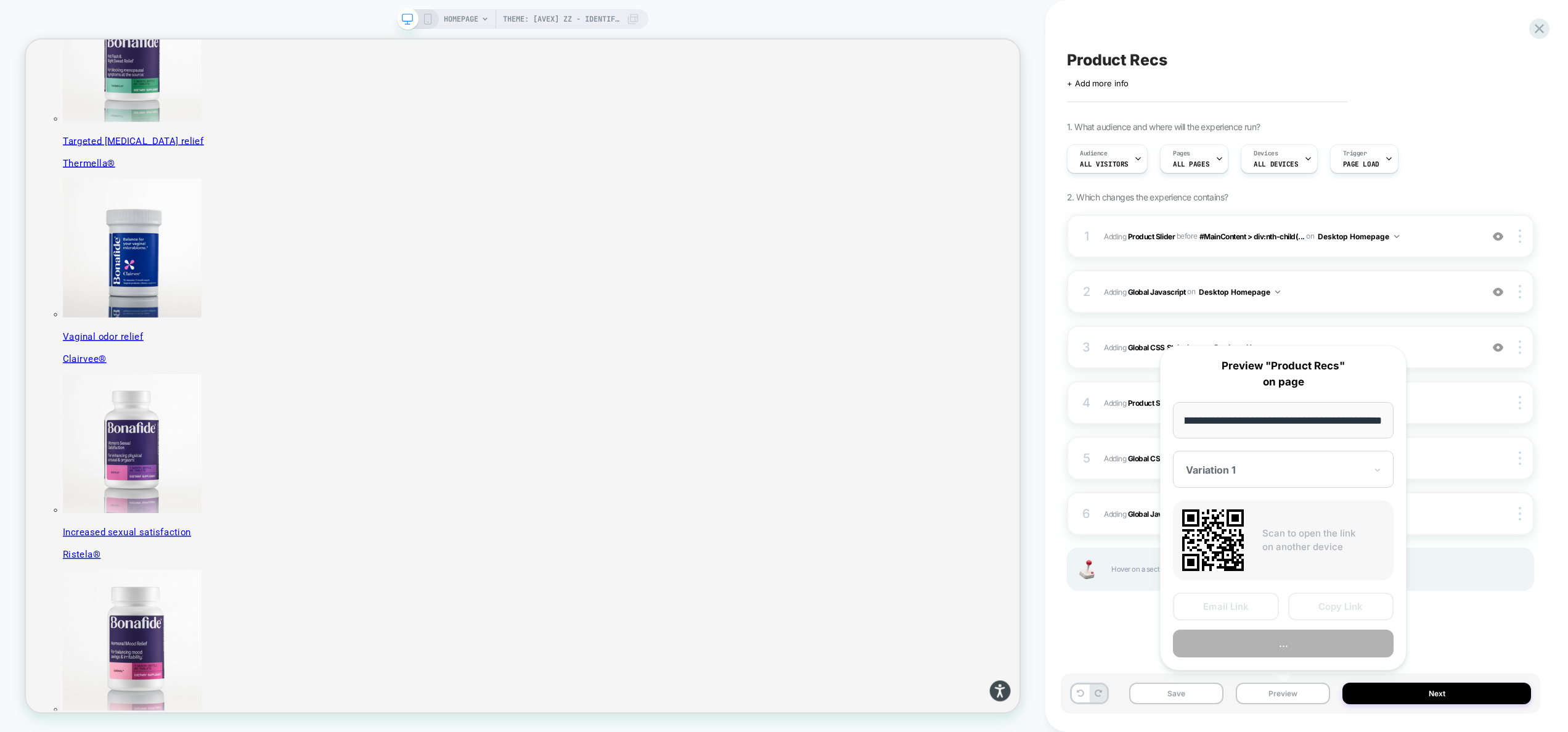
scroll to position [0, 0]
click at [1286, 646] on button "Preview" at bounding box center [1283, 644] width 220 height 28
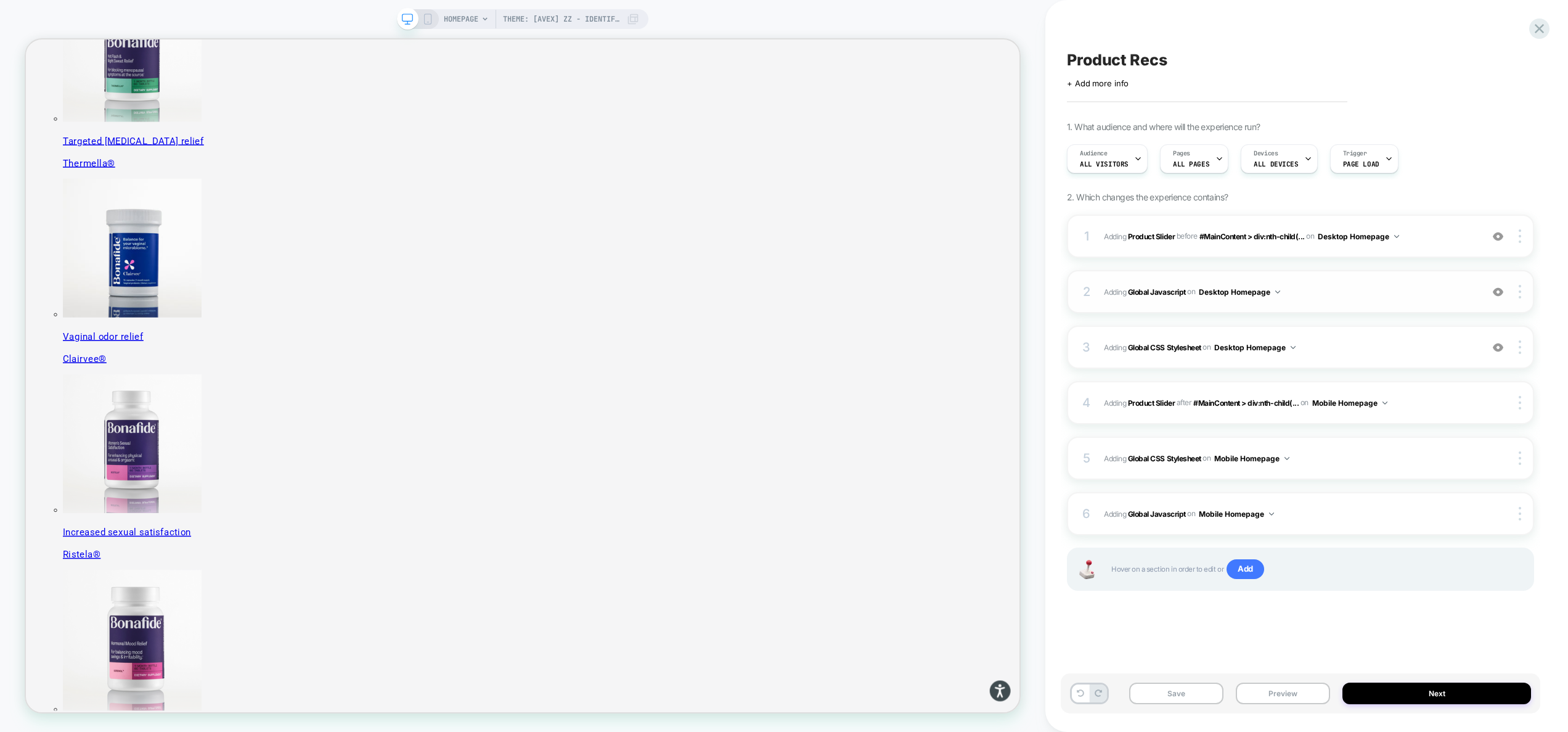
click at [1318, 292] on span "Adding Global Javascript on Desktop Homepage" at bounding box center [1290, 292] width 371 height 16
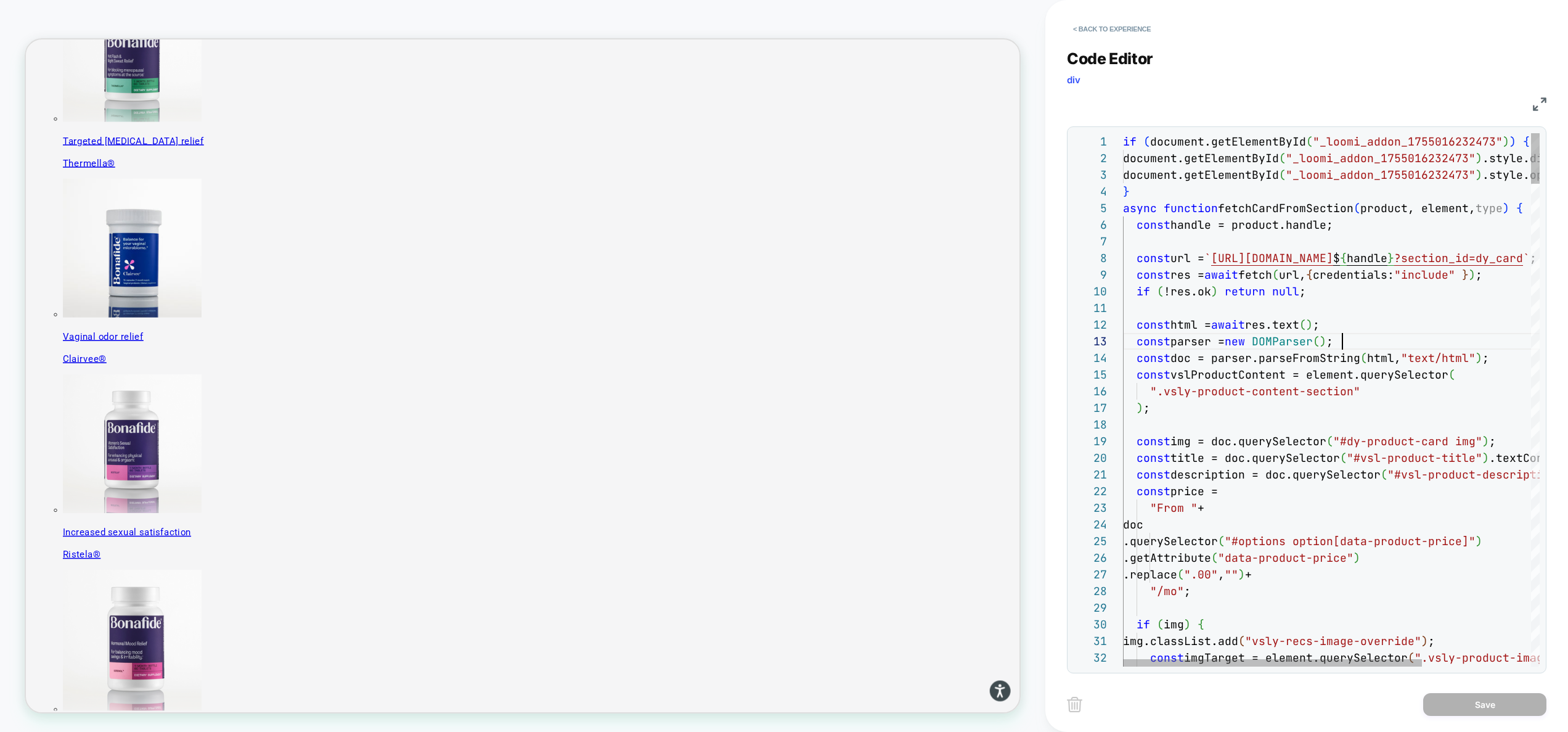
scroll to position [34, 219]
type textarea "**********"
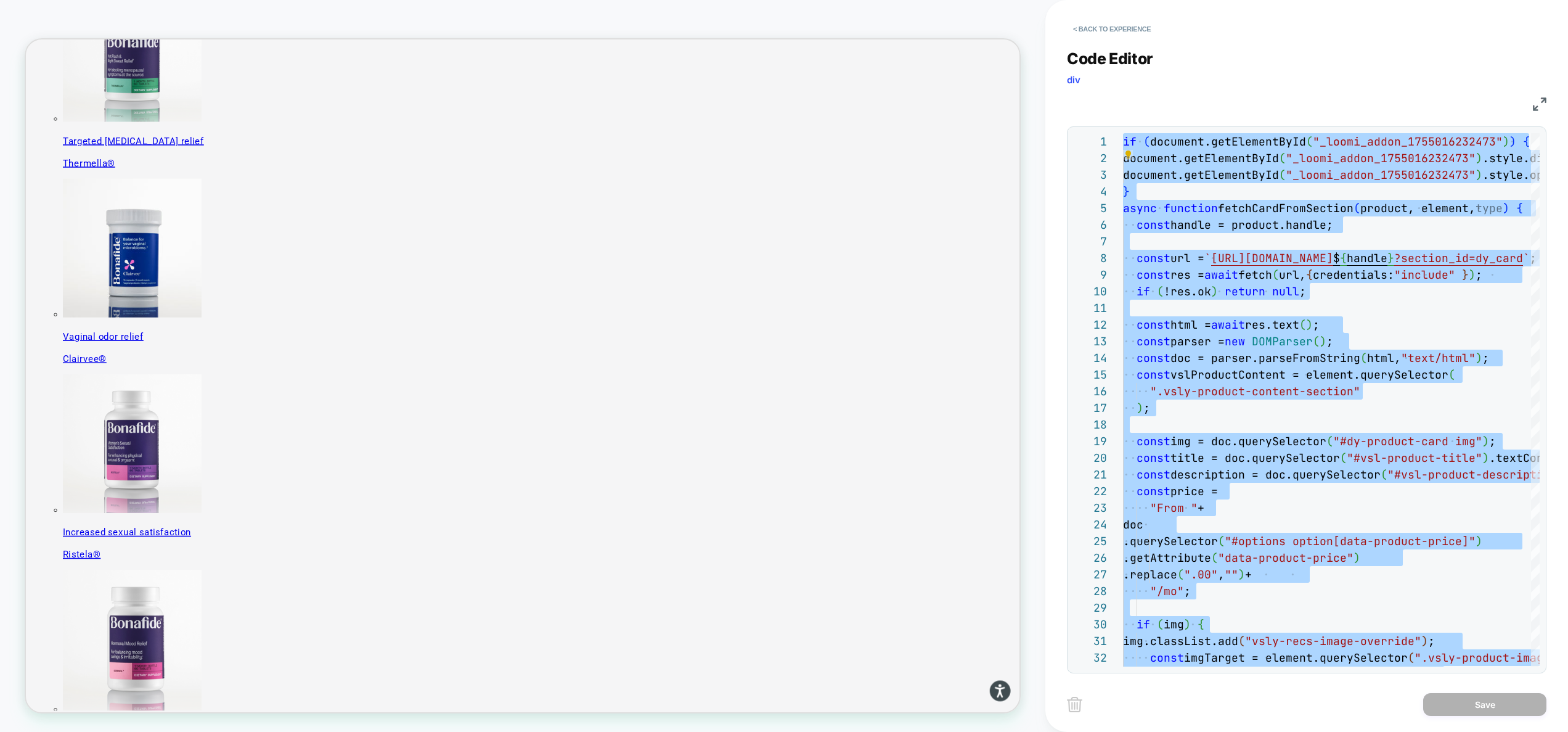
click at [1121, 40] on div "Code Editor div JS 1 2 3 4 5 6 7 8 9 10 11 12 13 14 15 16 17 18 19 20 21 22 23 …" at bounding box center [1306, 354] width 480 height 640
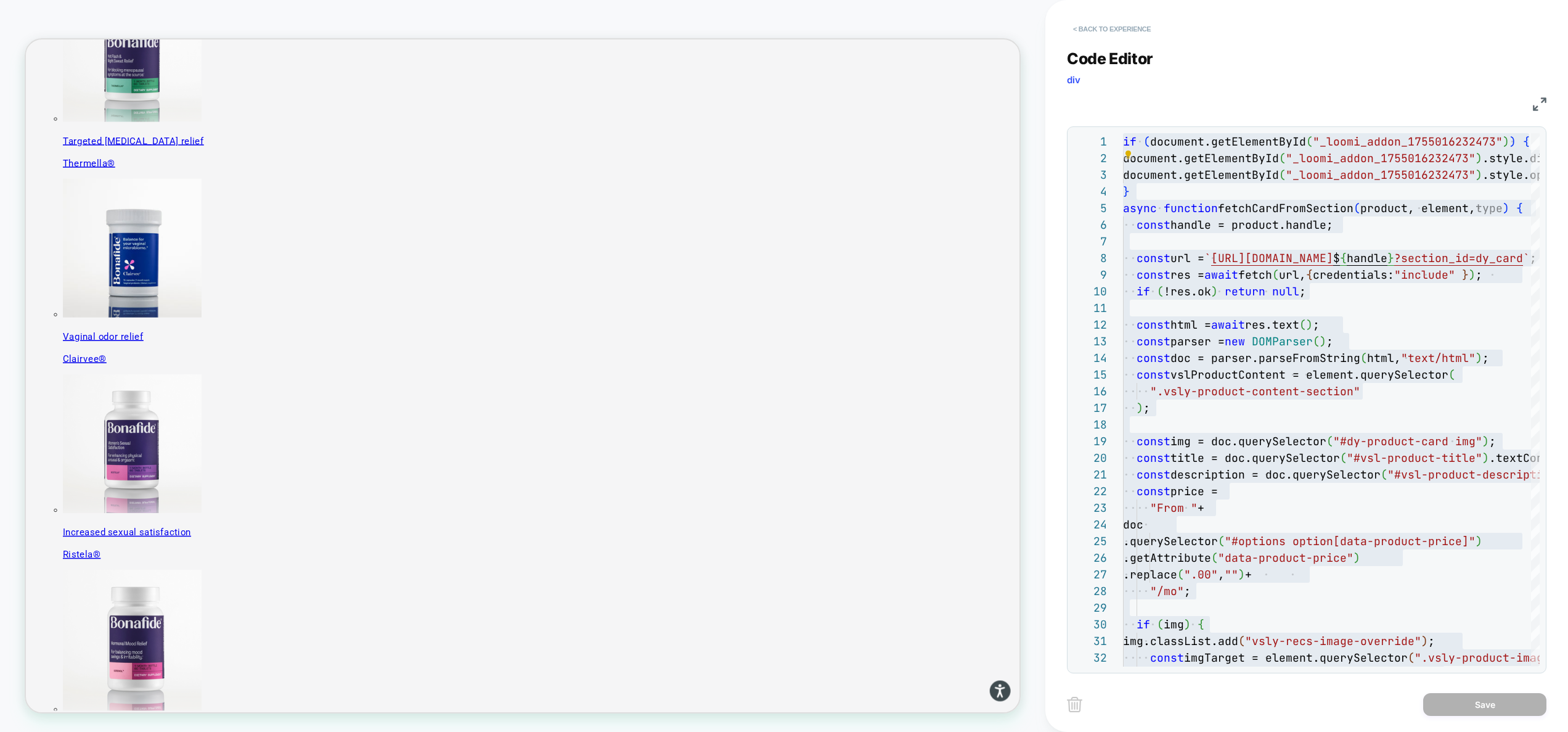
click at [1118, 36] on button "< Back to experience" at bounding box center [1111, 29] width 90 height 20
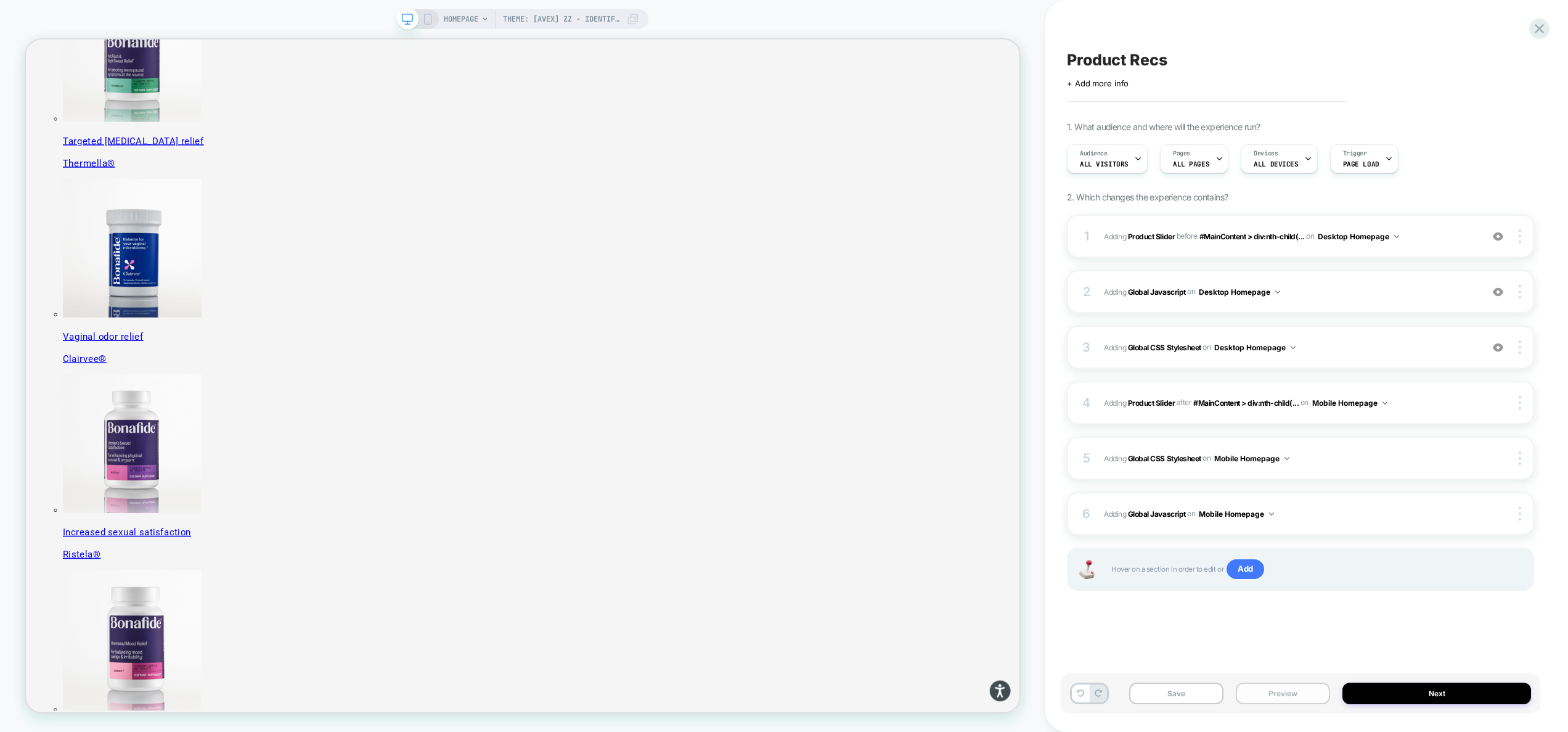
click at [1263, 697] on button "Preview" at bounding box center [1282, 693] width 94 height 22
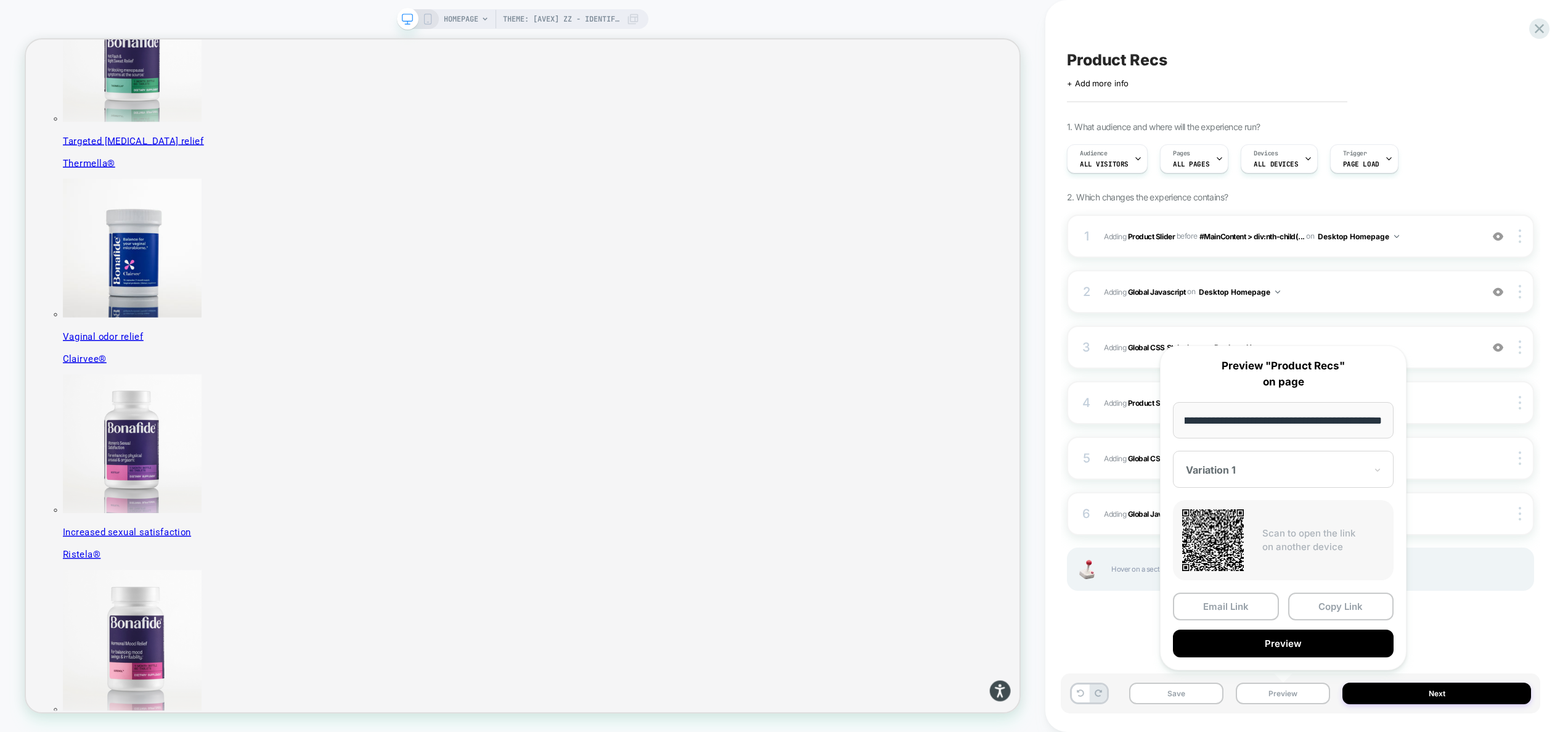
scroll to position [0, 0]
click at [1118, 645] on div "Product Recs Click to edit experience details + Add more info 1. What audience …" at bounding box center [1300, 366] width 480 height 707
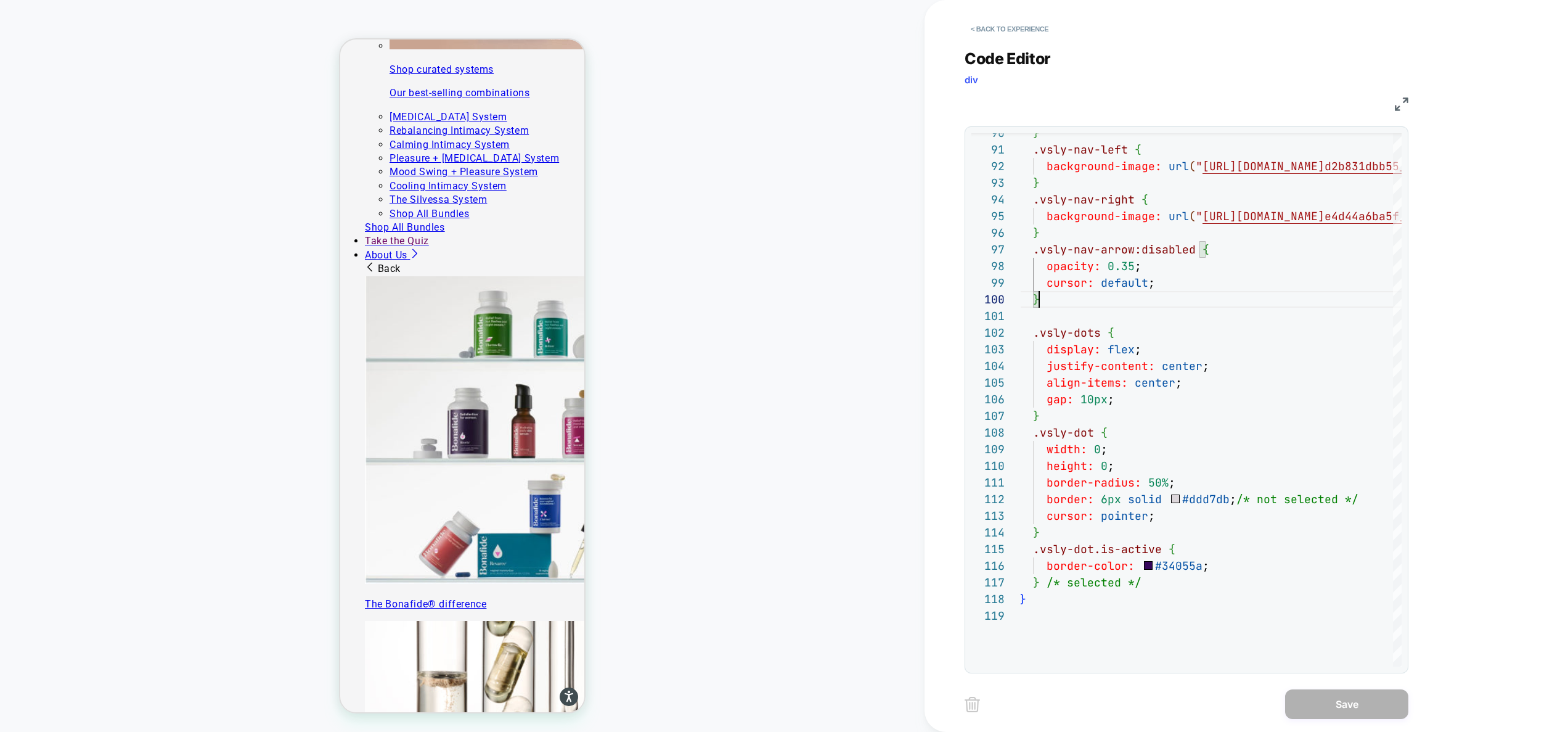
scroll to position [2096, 0]
click at [985, 34] on button "< Back to experience" at bounding box center [1009, 29] width 90 height 20
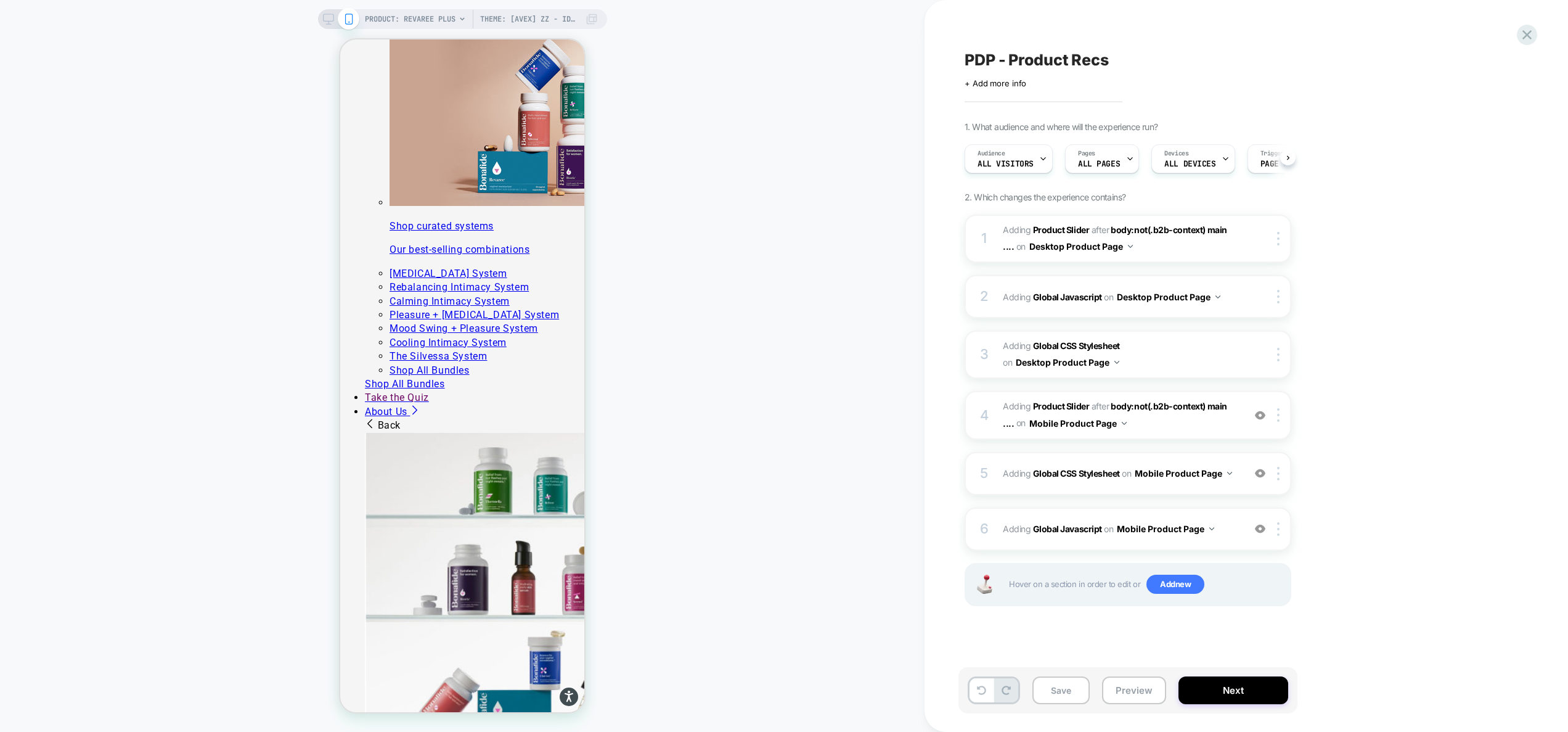
scroll to position [0, 1]
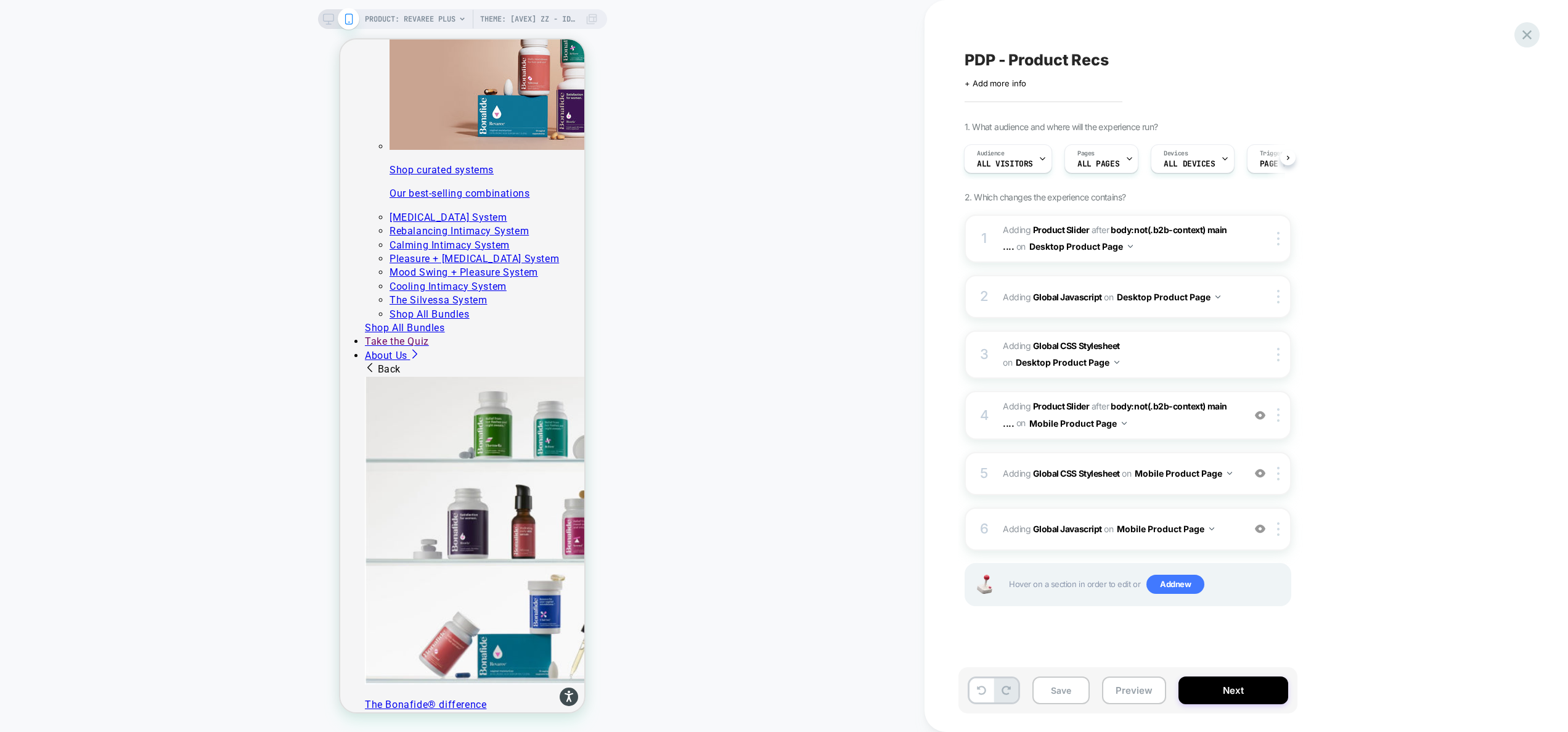
click at [1523, 35] on icon at bounding box center [1526, 35] width 17 height 17
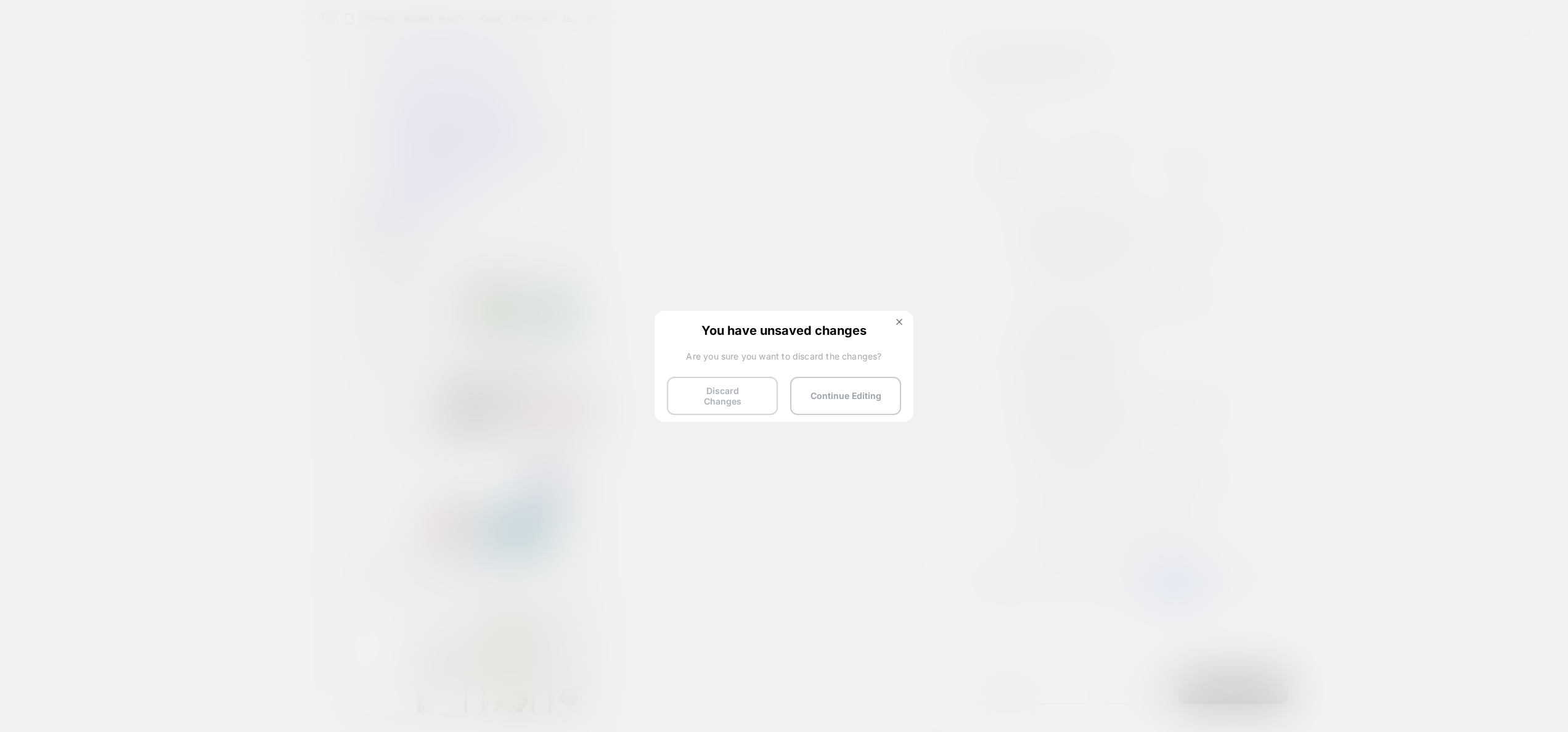
scroll to position [2096, 0]
click at [734, 389] on button "Discard Changes" at bounding box center [722, 395] width 111 height 38
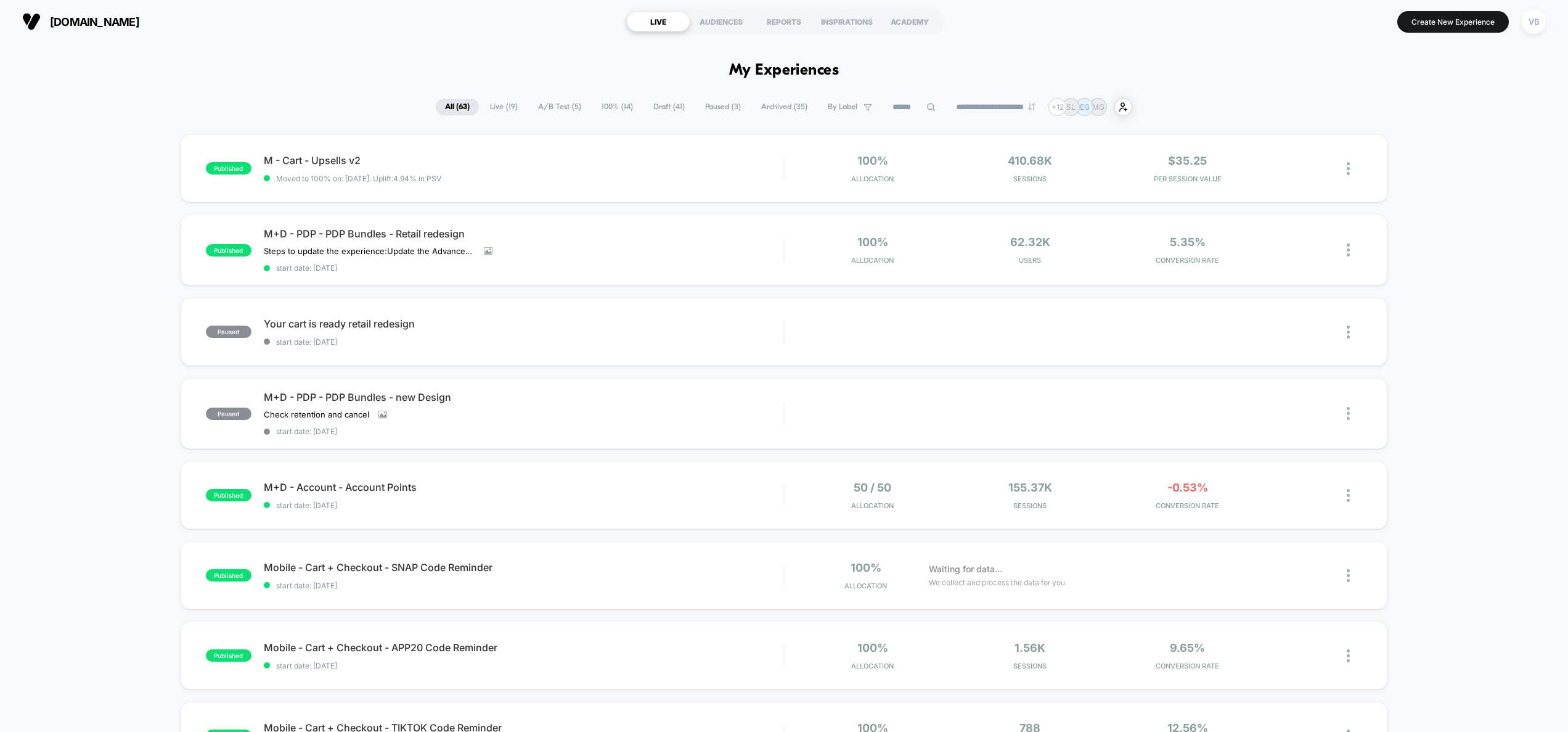
click at [912, 110] on input at bounding box center [914, 107] width 62 height 15
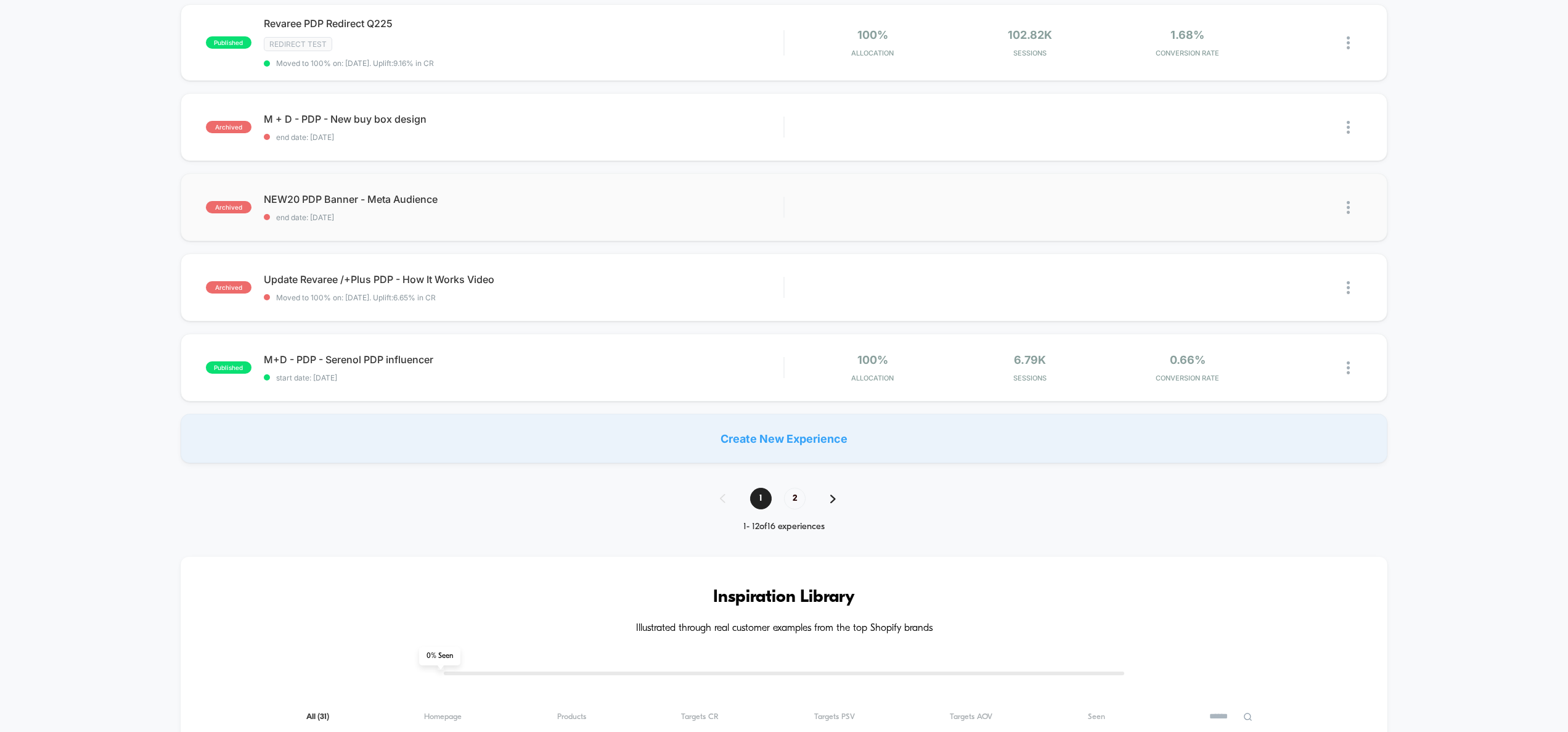
scroll to position [541, 0]
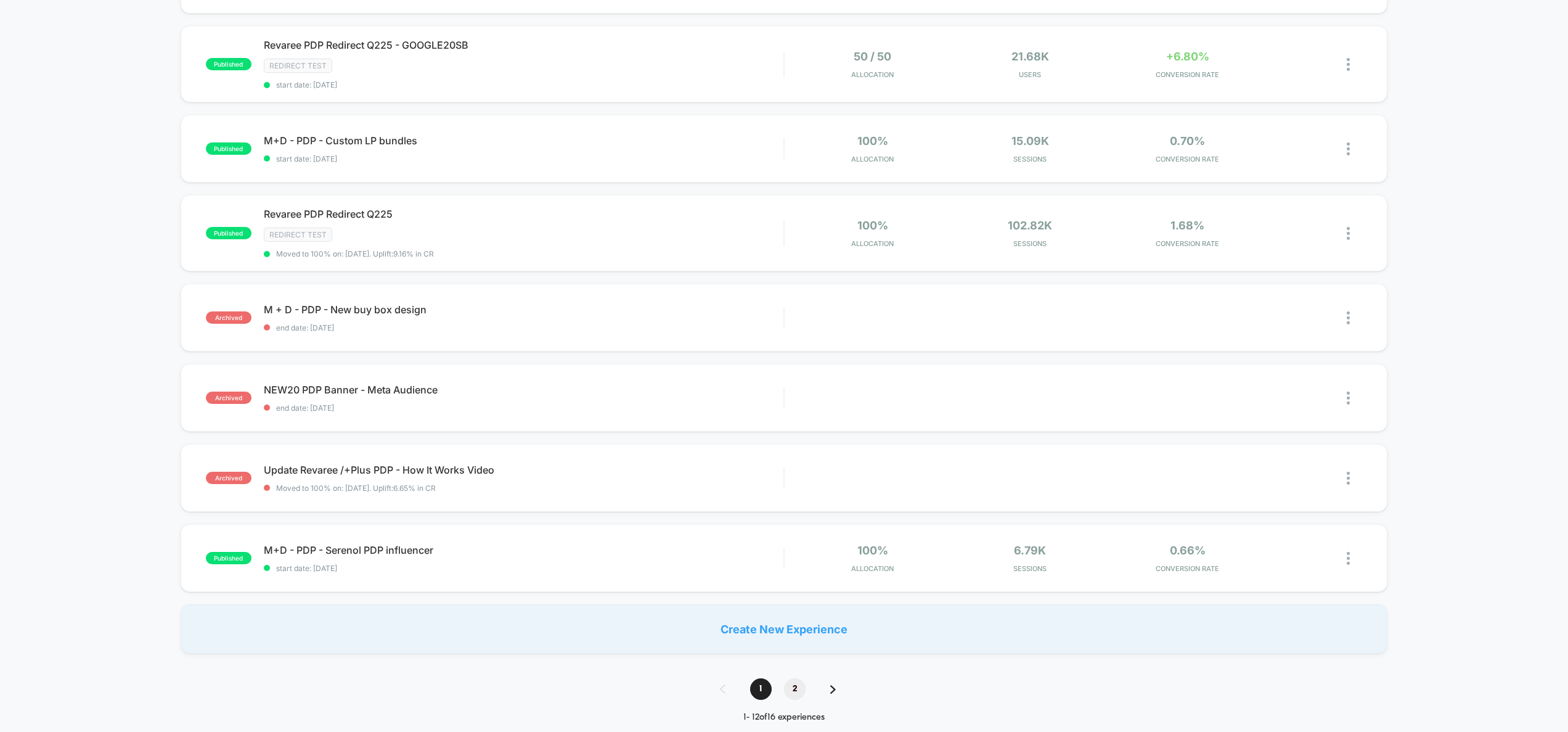
type input "***"
click at [795, 686] on span "2" at bounding box center [794, 689] width 22 height 22
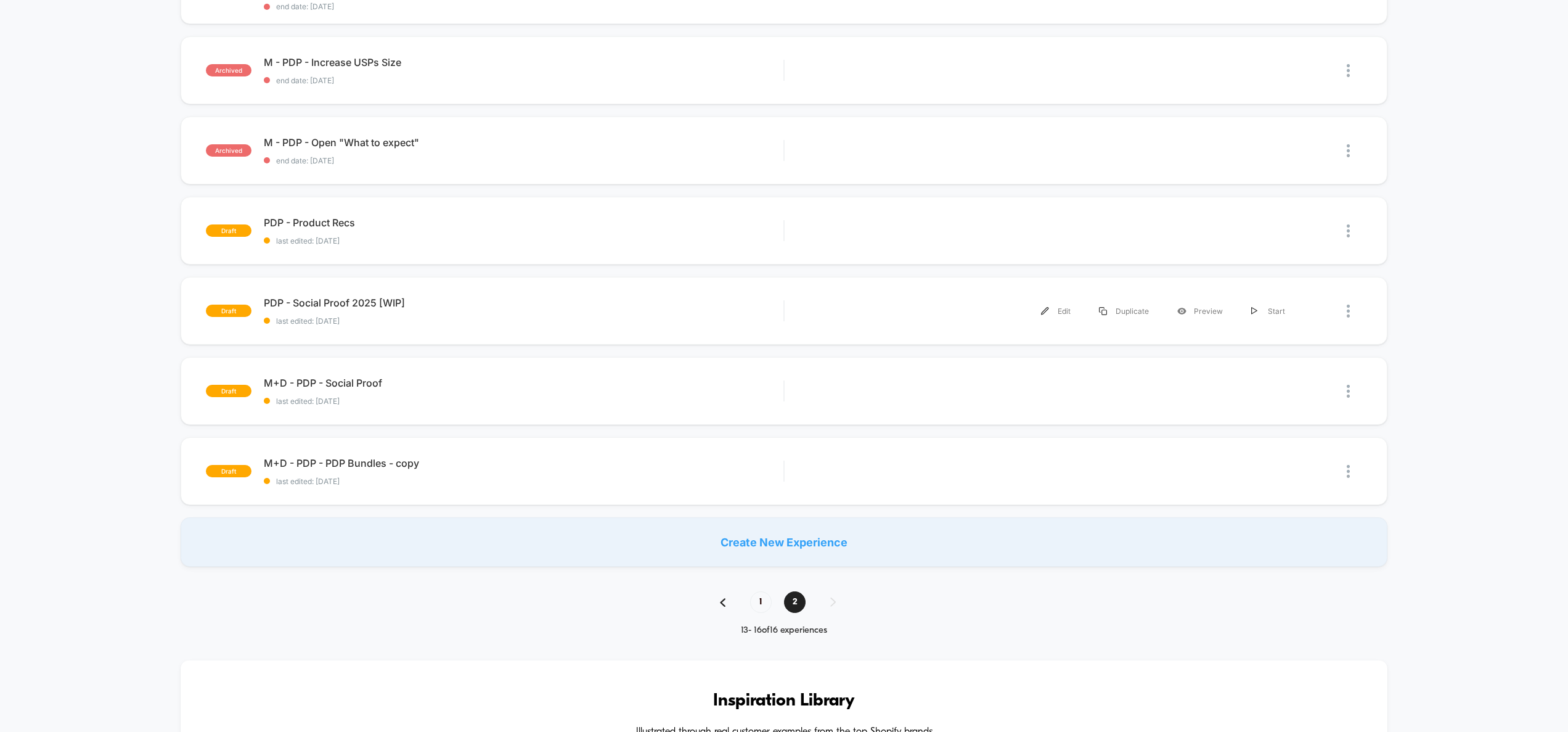
scroll to position [592, 0]
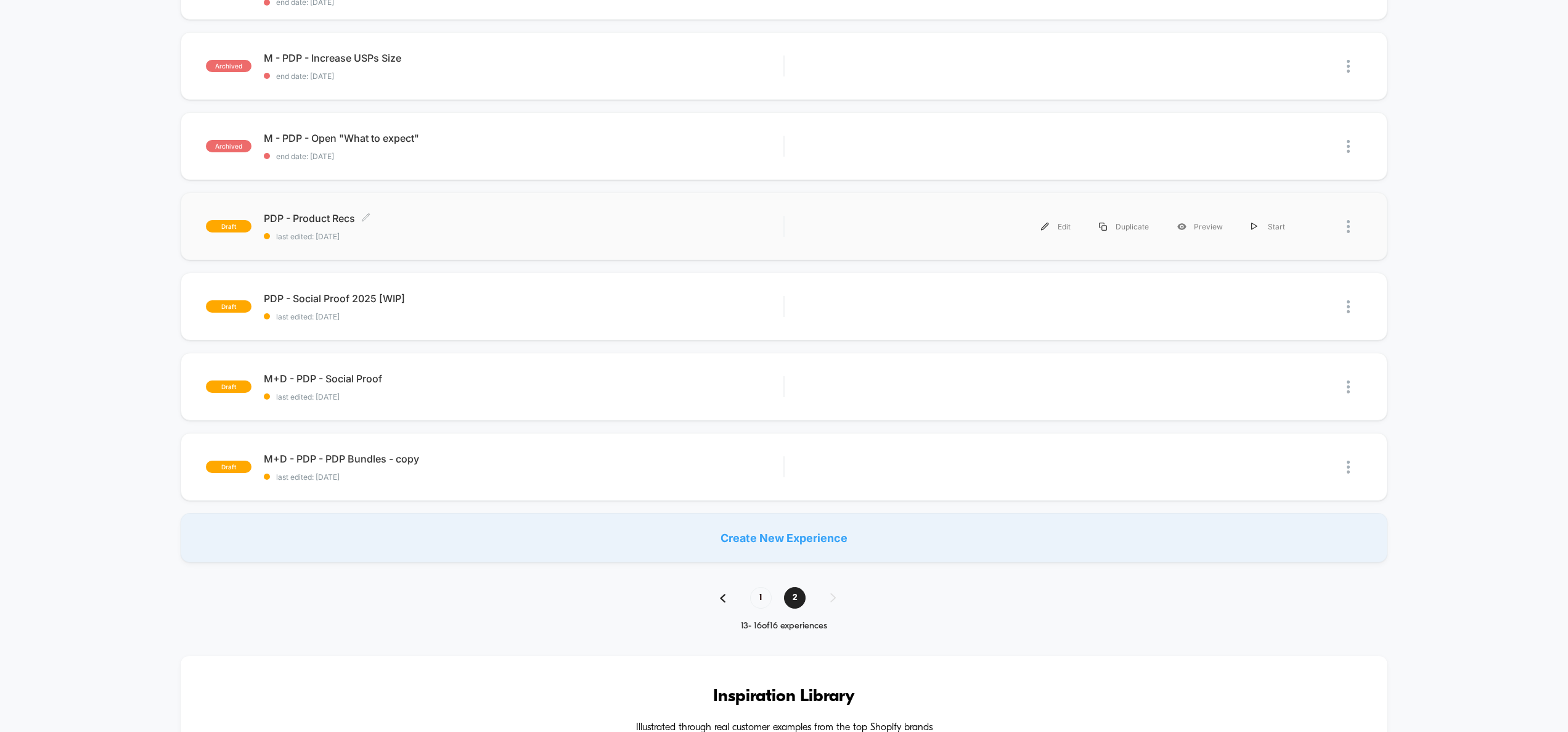
click at [466, 222] on span "PDP - Product Recs Click to edit experience details" at bounding box center [524, 218] width 520 height 12
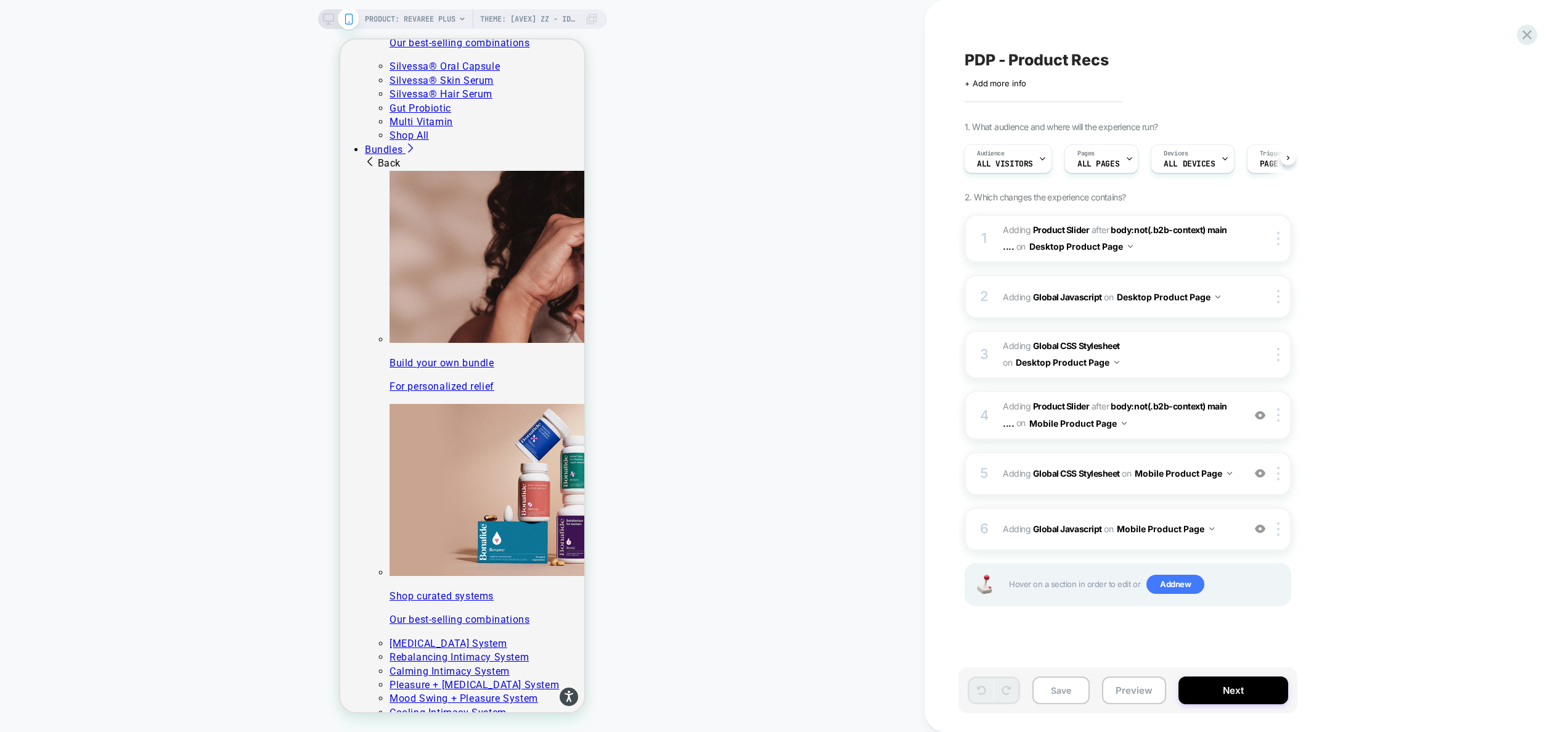
scroll to position [1548, 0]
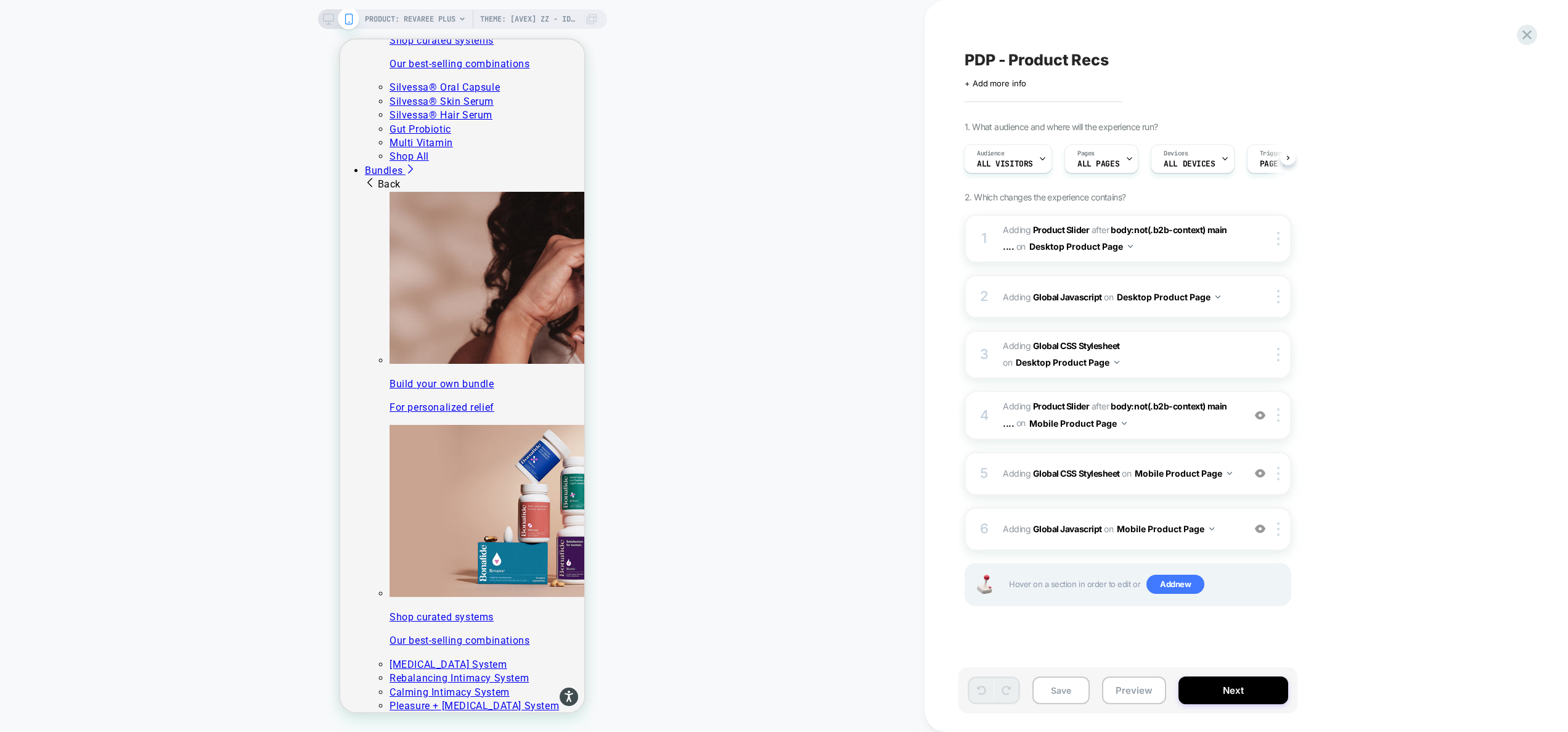
click at [326, 19] on icon at bounding box center [328, 19] width 11 height 11
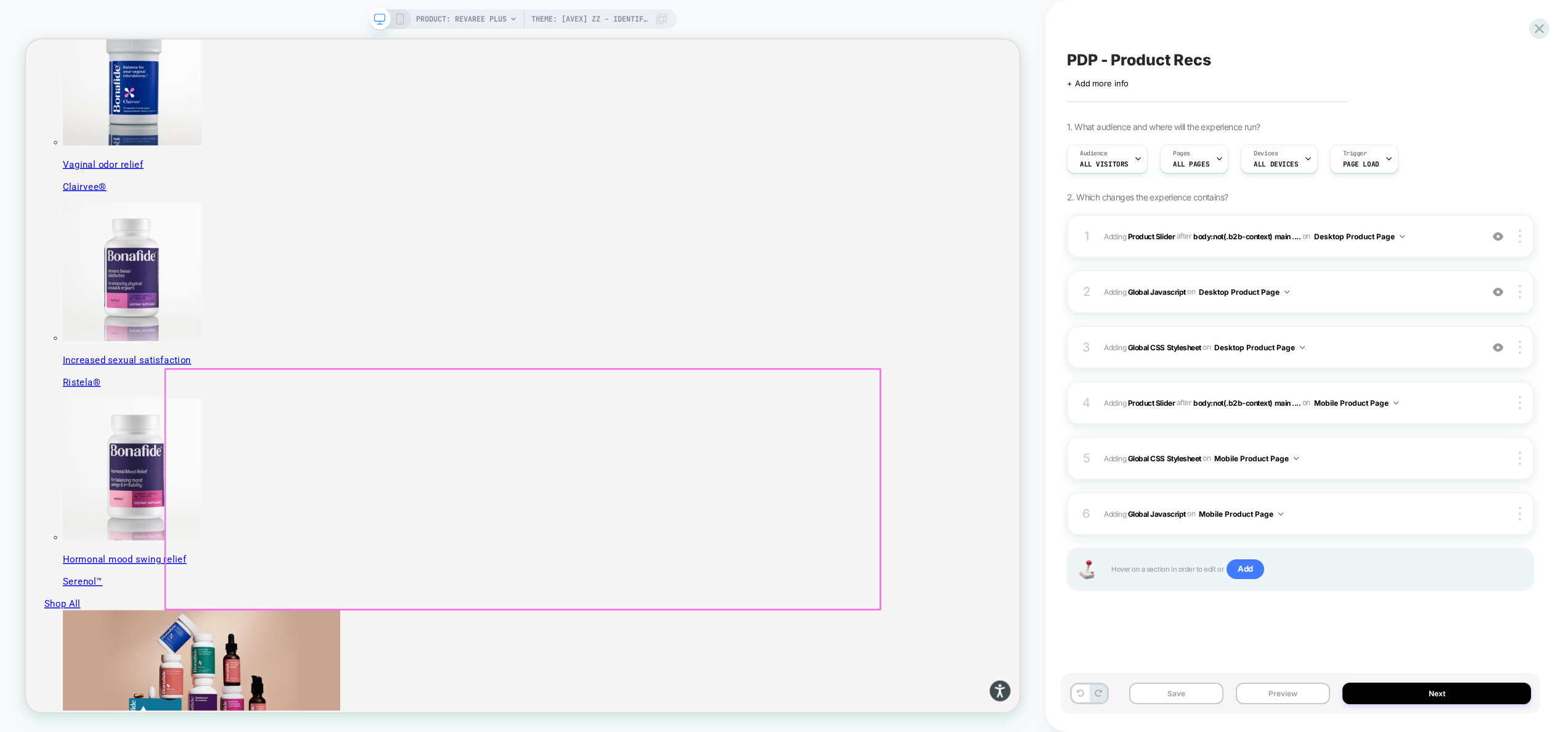
scroll to position [723, 0]
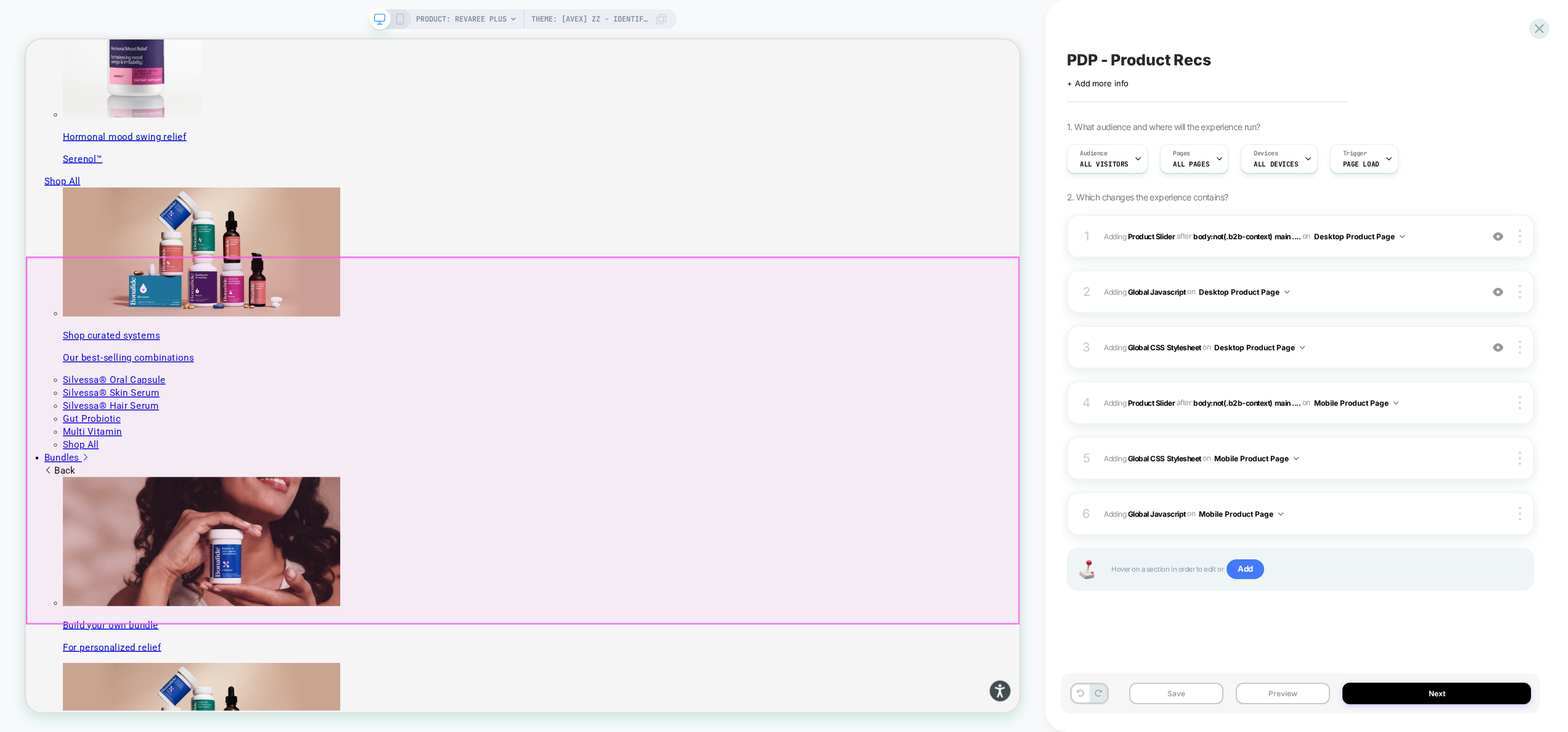
scroll to position [1210, 0]
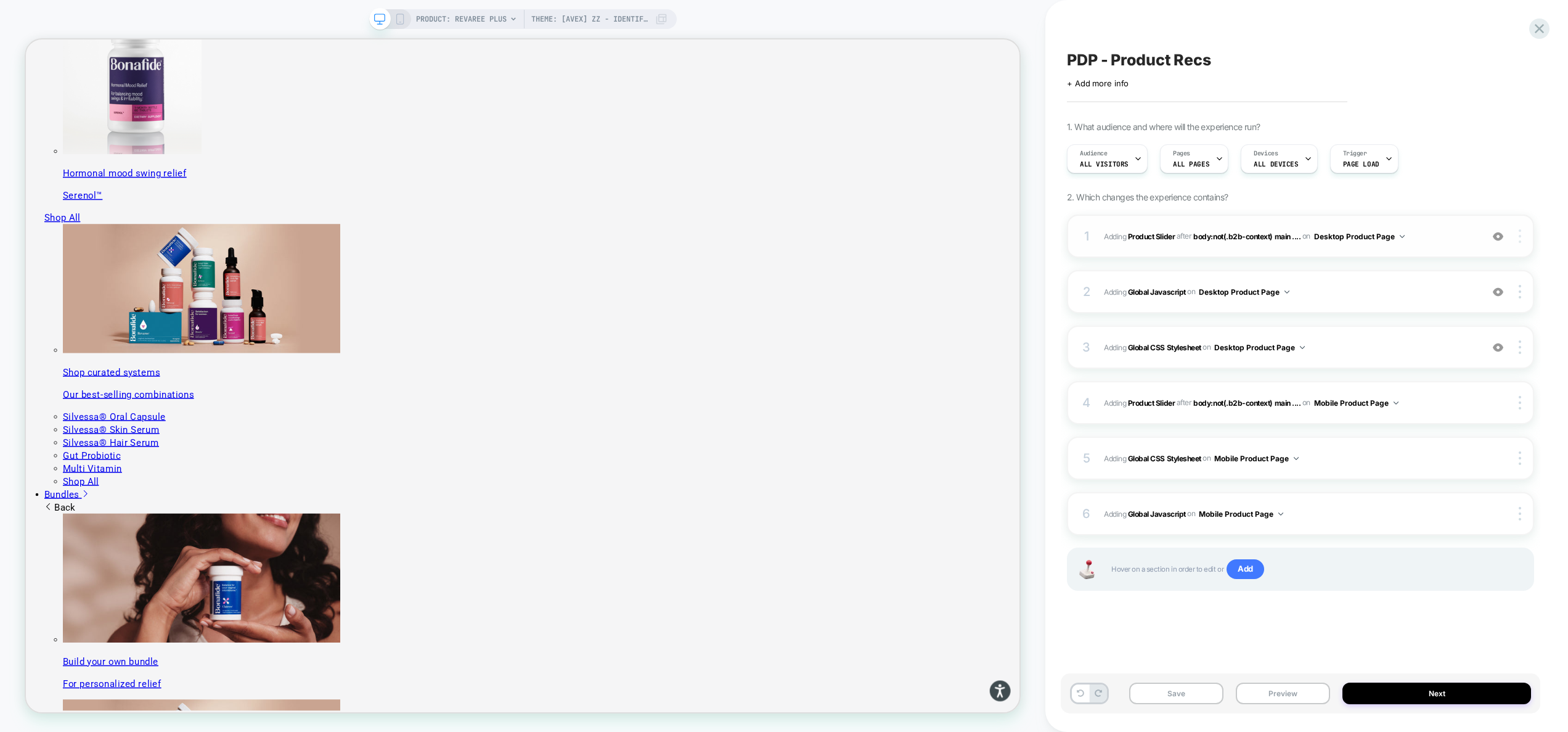
click at [1518, 239] on img at bounding box center [1519, 236] width 2 height 14
click at [1518, 236] on img at bounding box center [1519, 236] width 2 height 14
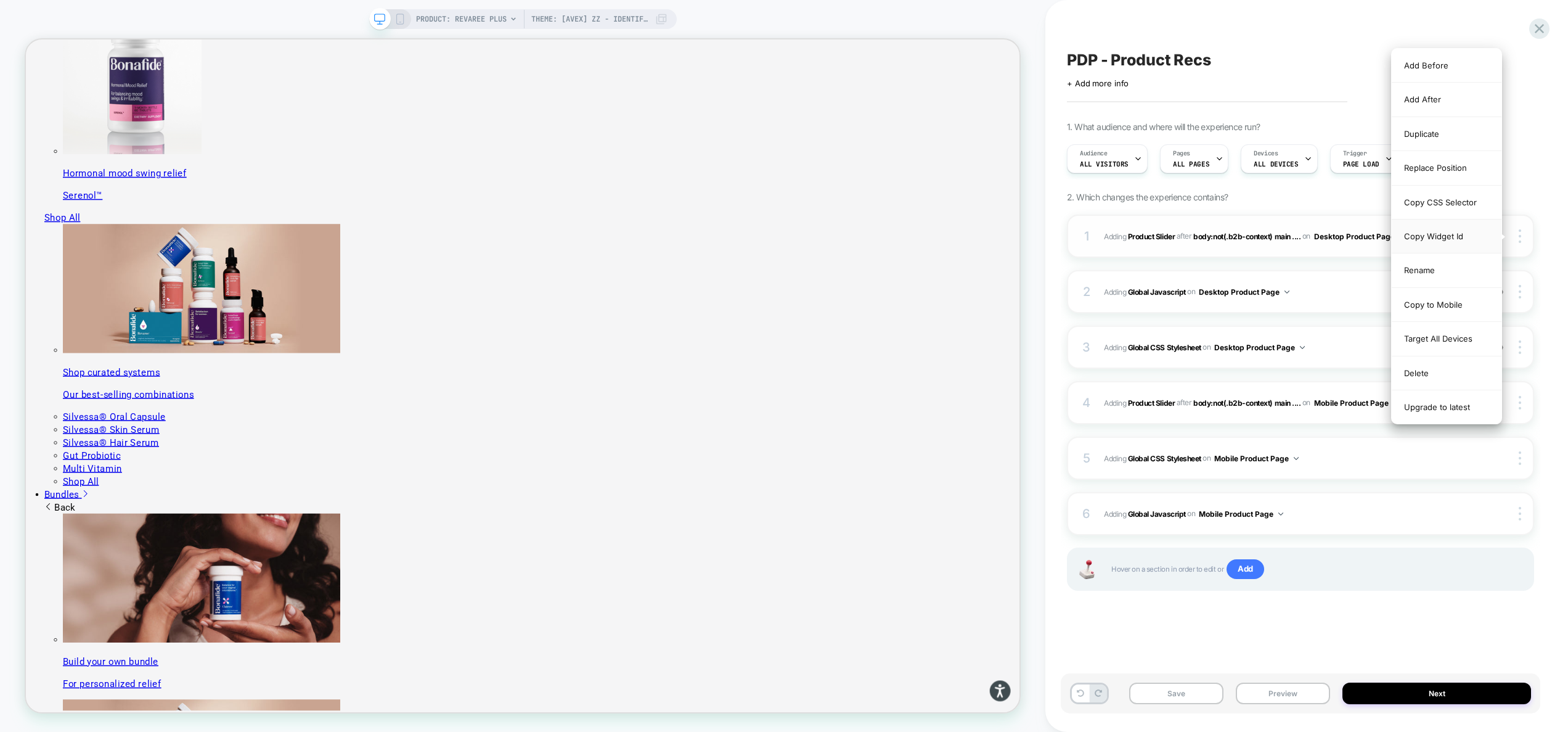
click at [1468, 233] on div "Copy Widget Id" at bounding box center [1446, 236] width 109 height 34
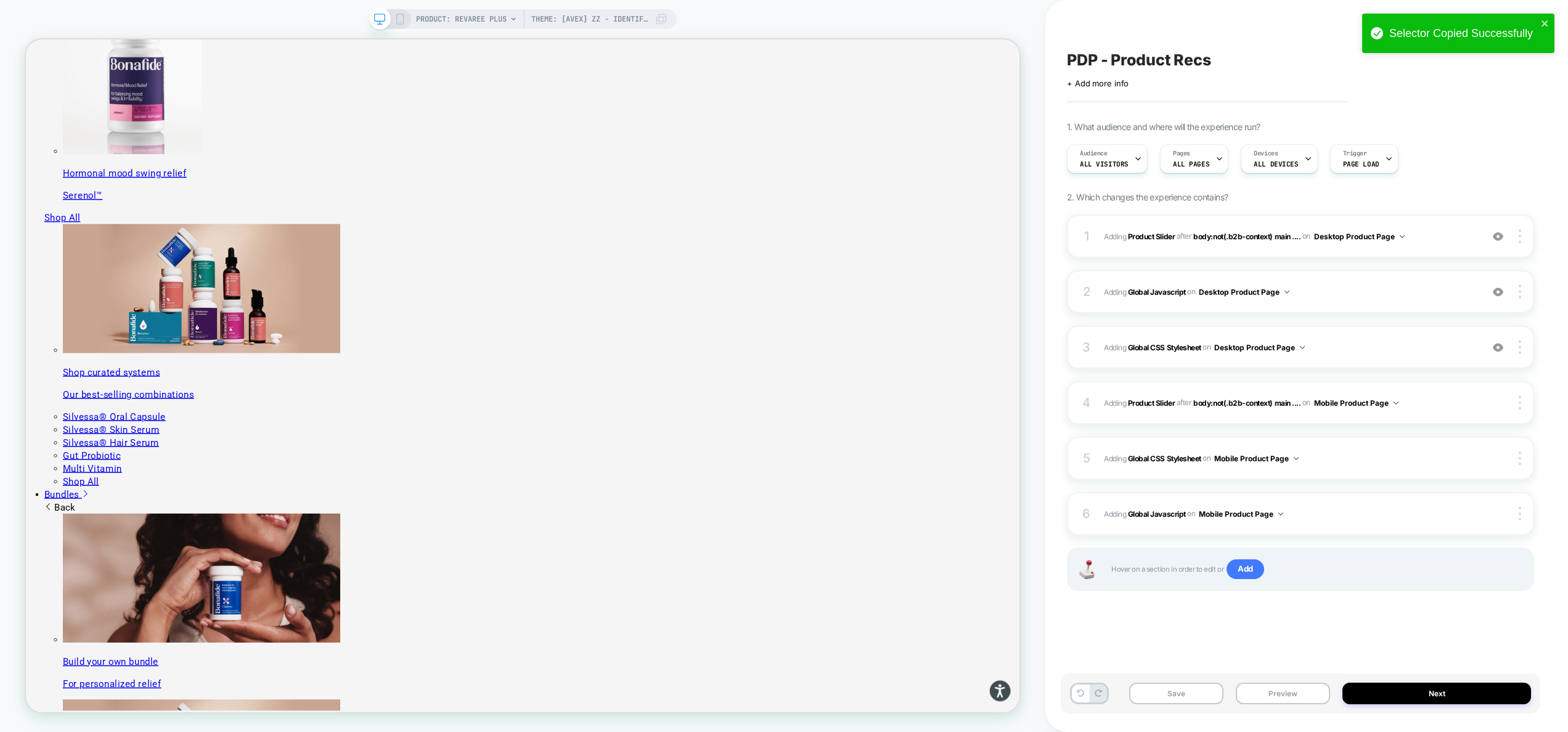
click at [1322, 292] on span "Adding Global Javascript on Desktop Product Page" at bounding box center [1290, 292] width 371 height 16
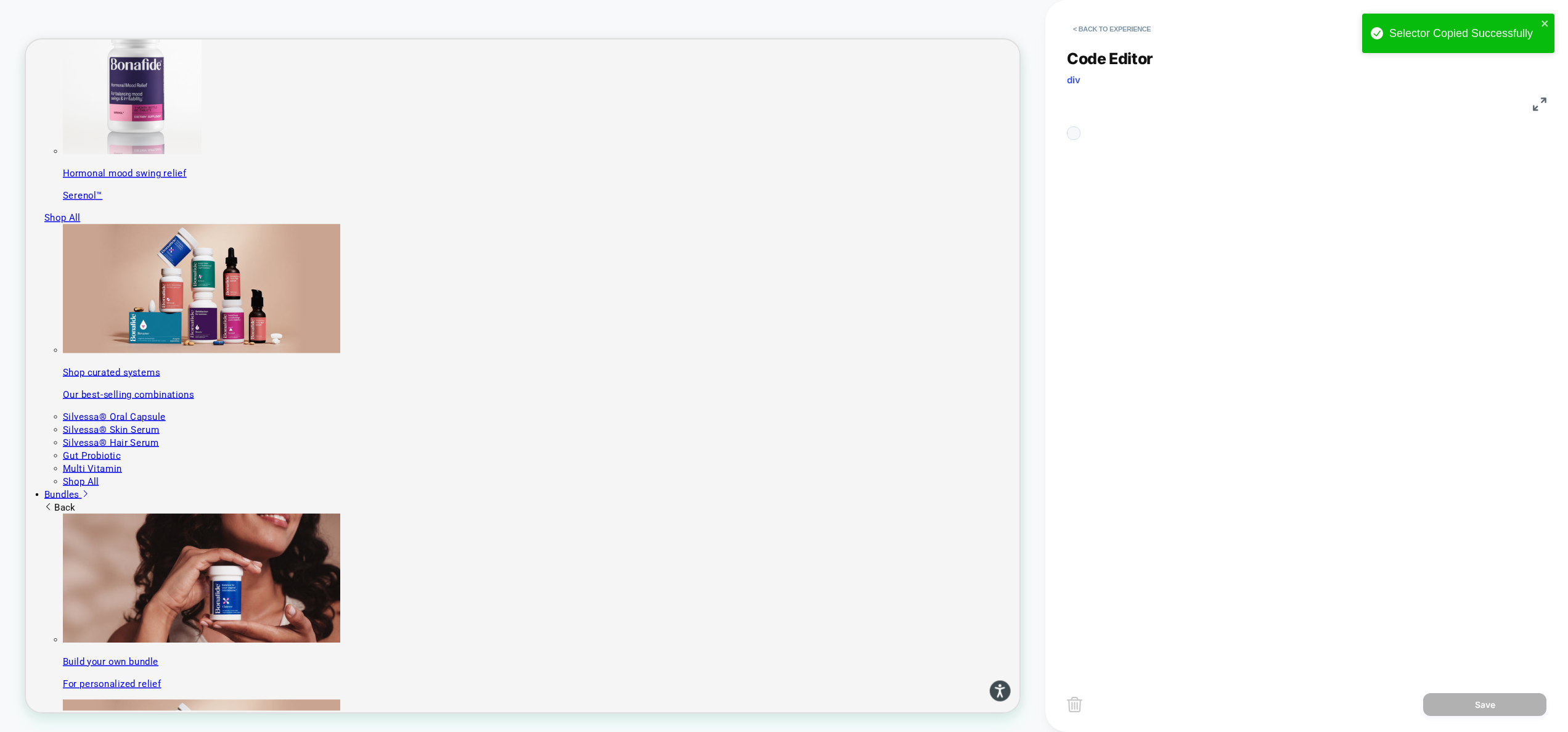
scroll to position [167, 0]
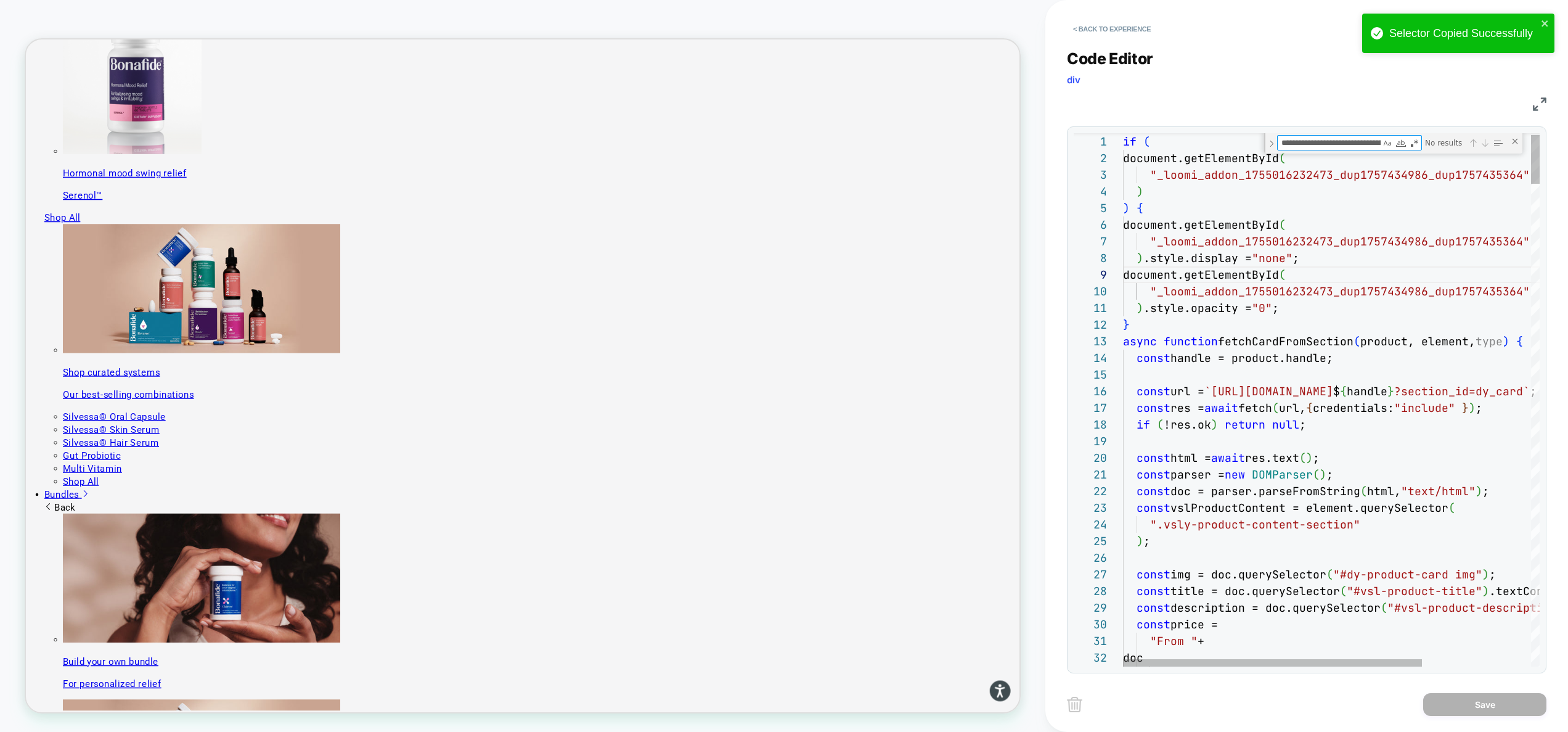
scroll to position [0, 154]
type textarea "**********"
click at [1512, 140] on div "Close (Escape)" at bounding box center [1514, 141] width 10 height 10
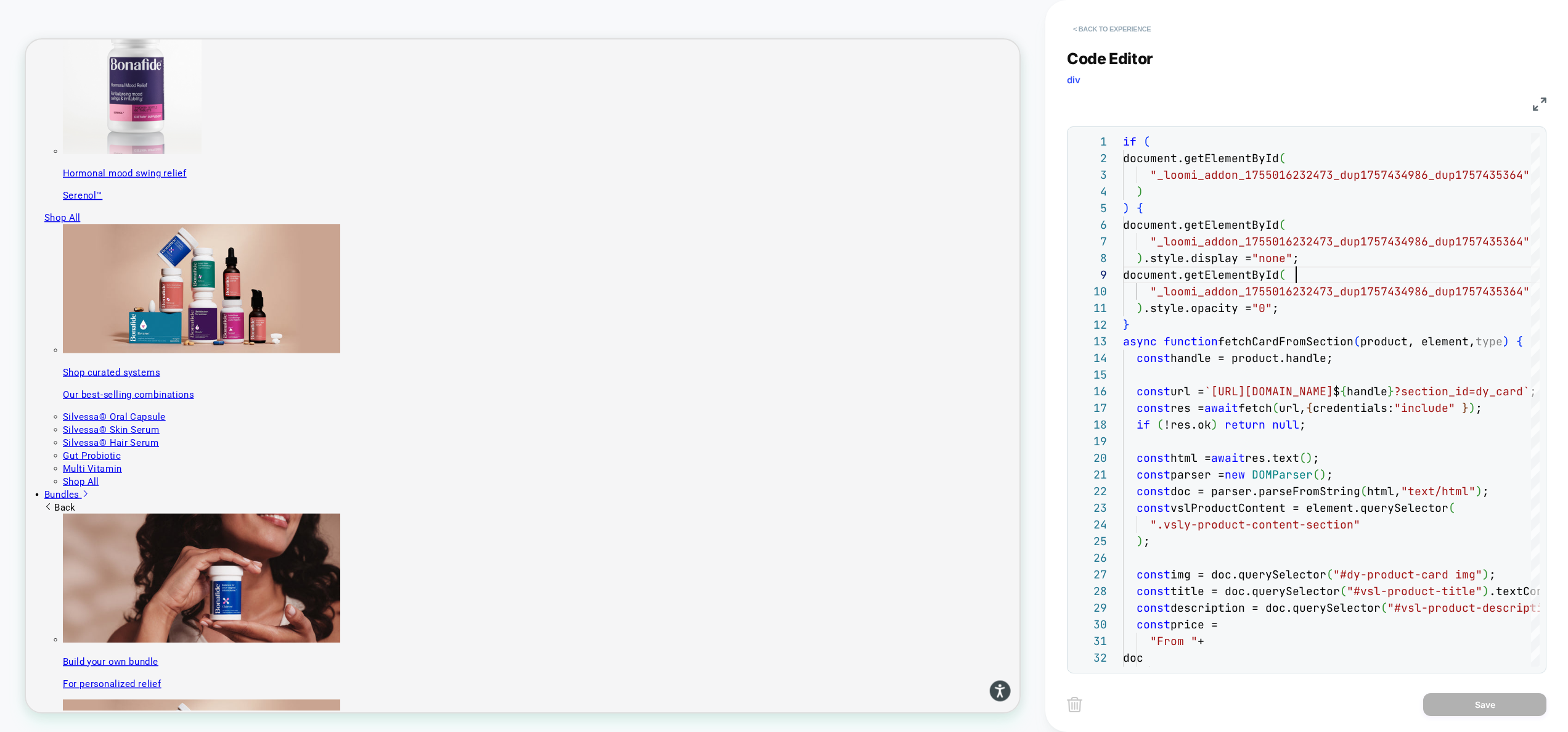
click at [1110, 27] on button "< Back to experience" at bounding box center [1111, 29] width 90 height 20
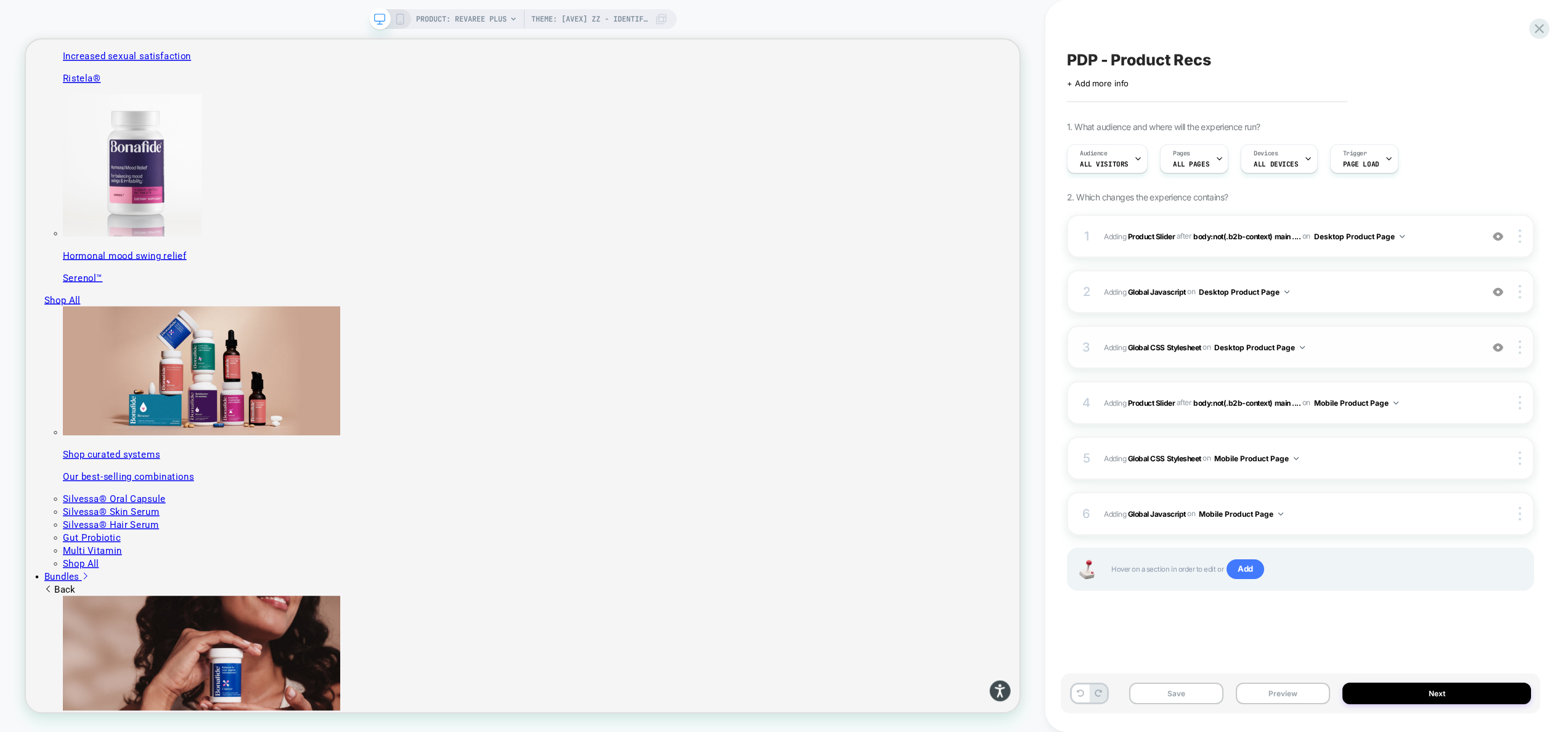
scroll to position [1210, 0]
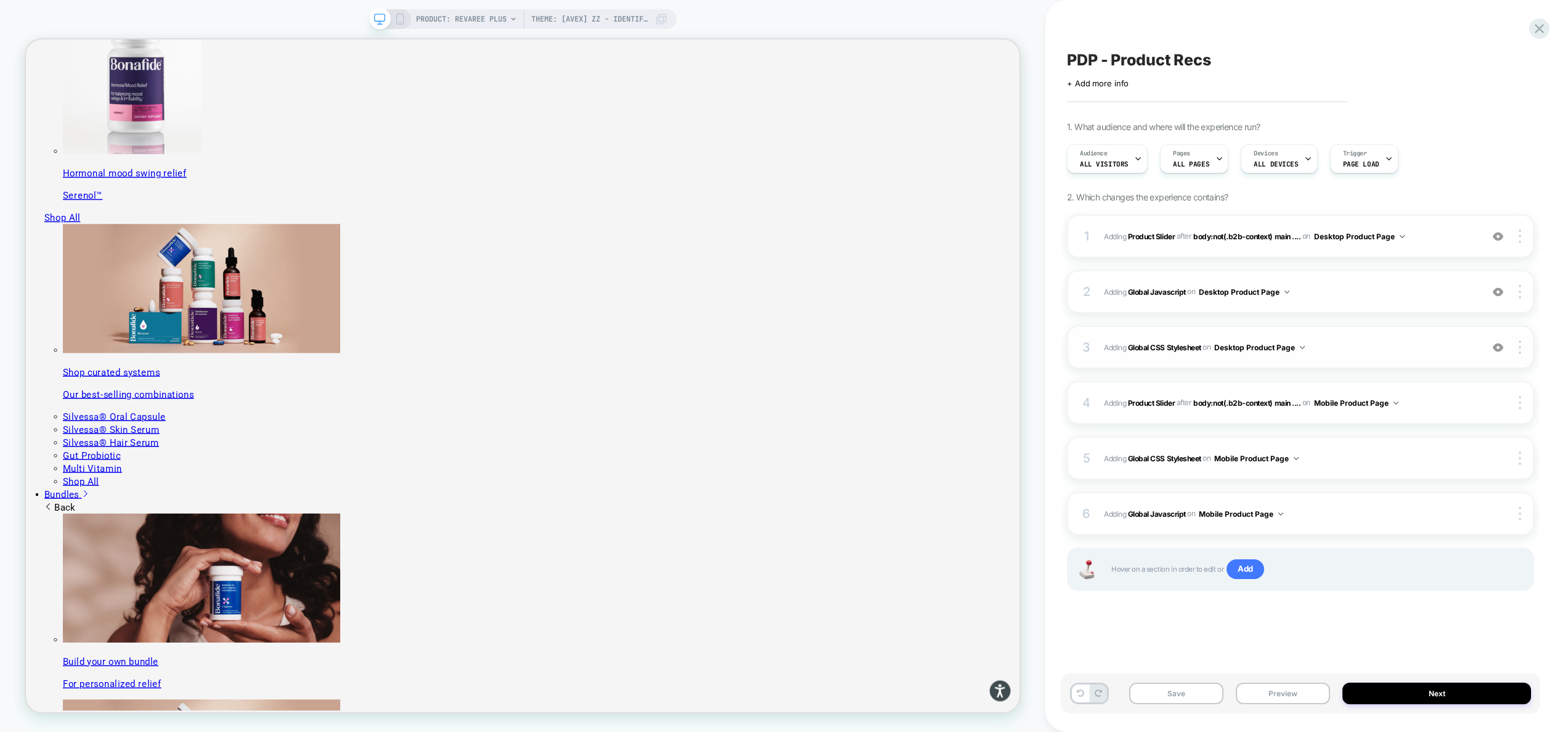
click at [1350, 349] on span "Adding Global CSS Stylesheet on Desktop Product Page" at bounding box center [1290, 348] width 371 height 16
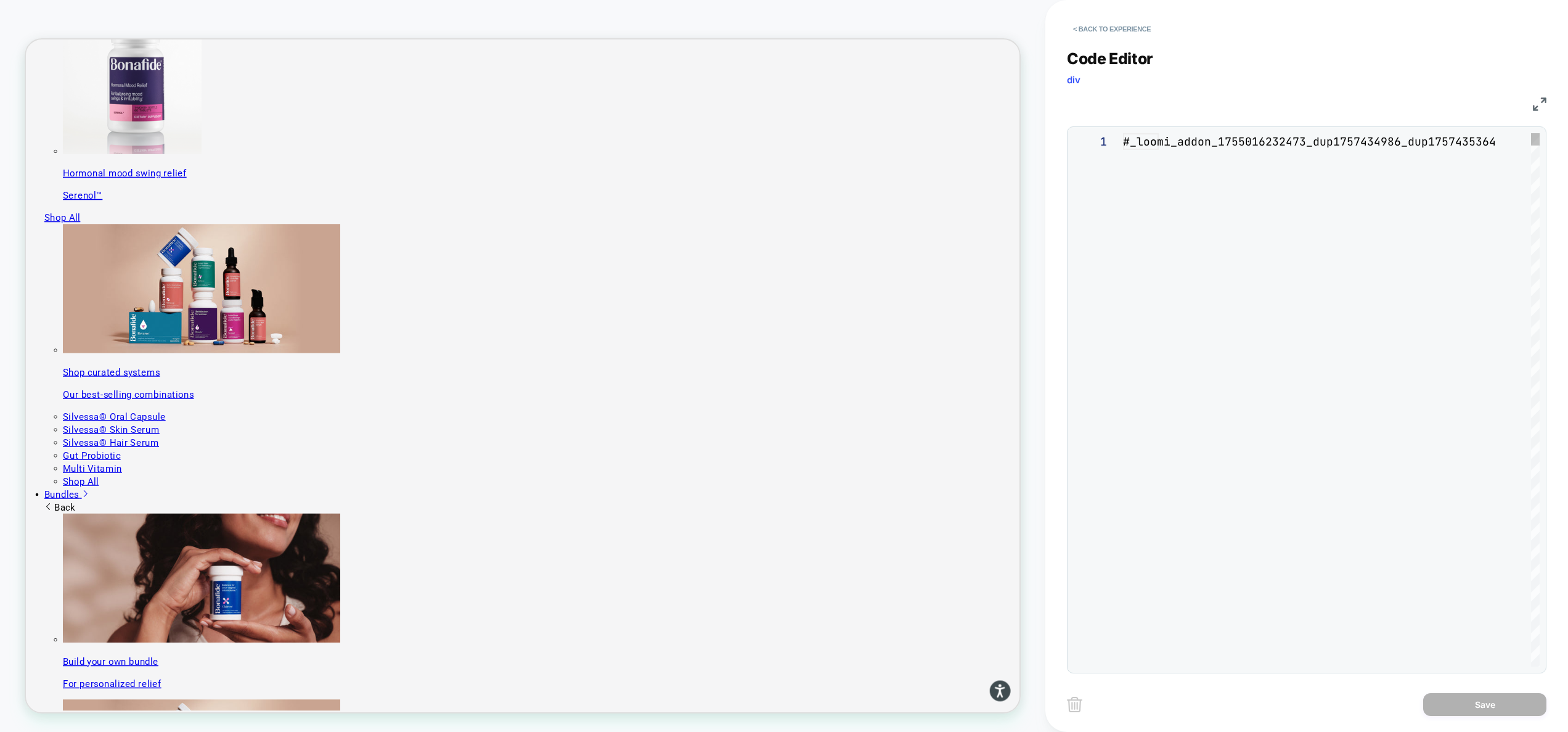
scroll to position [116, 219]
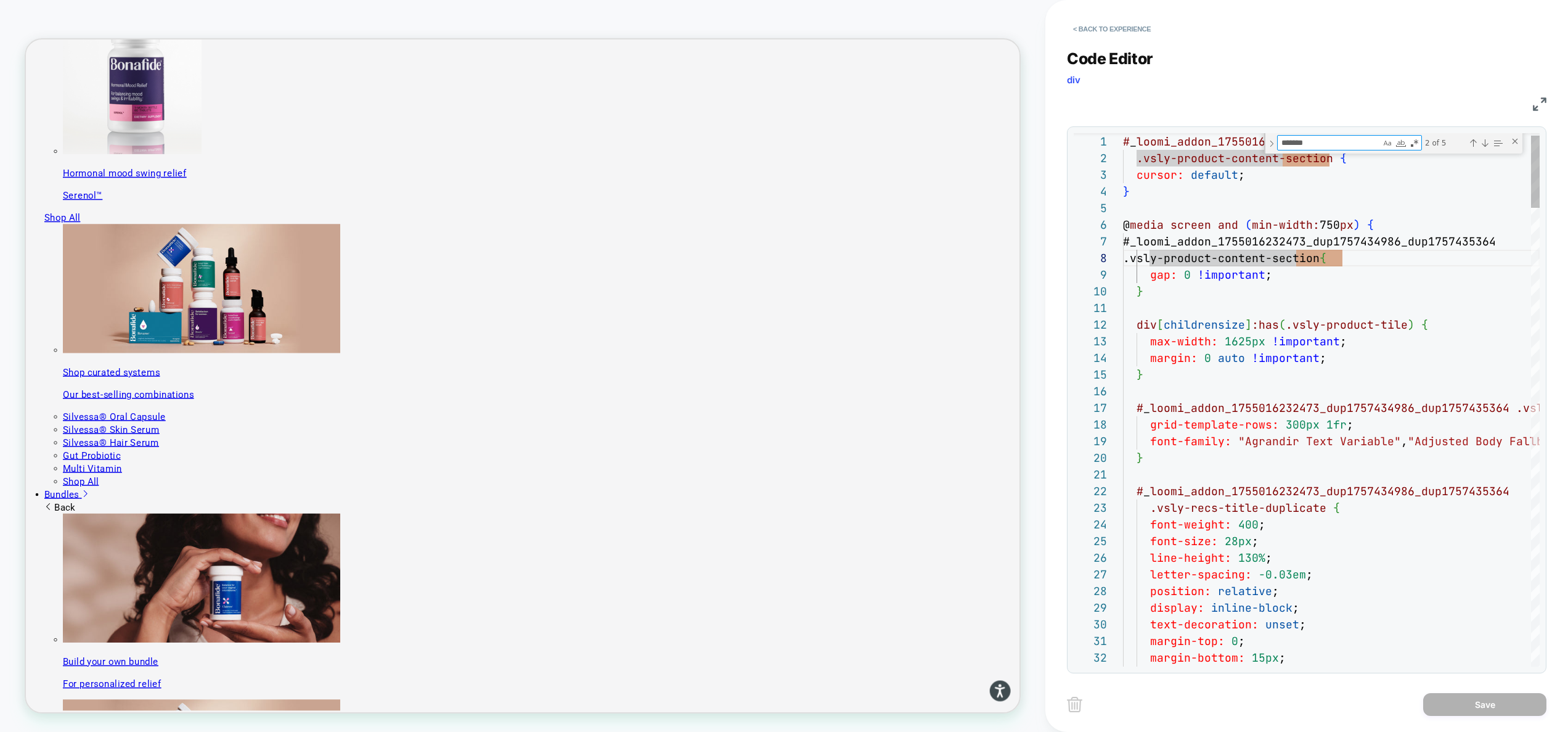
type textarea "**********"
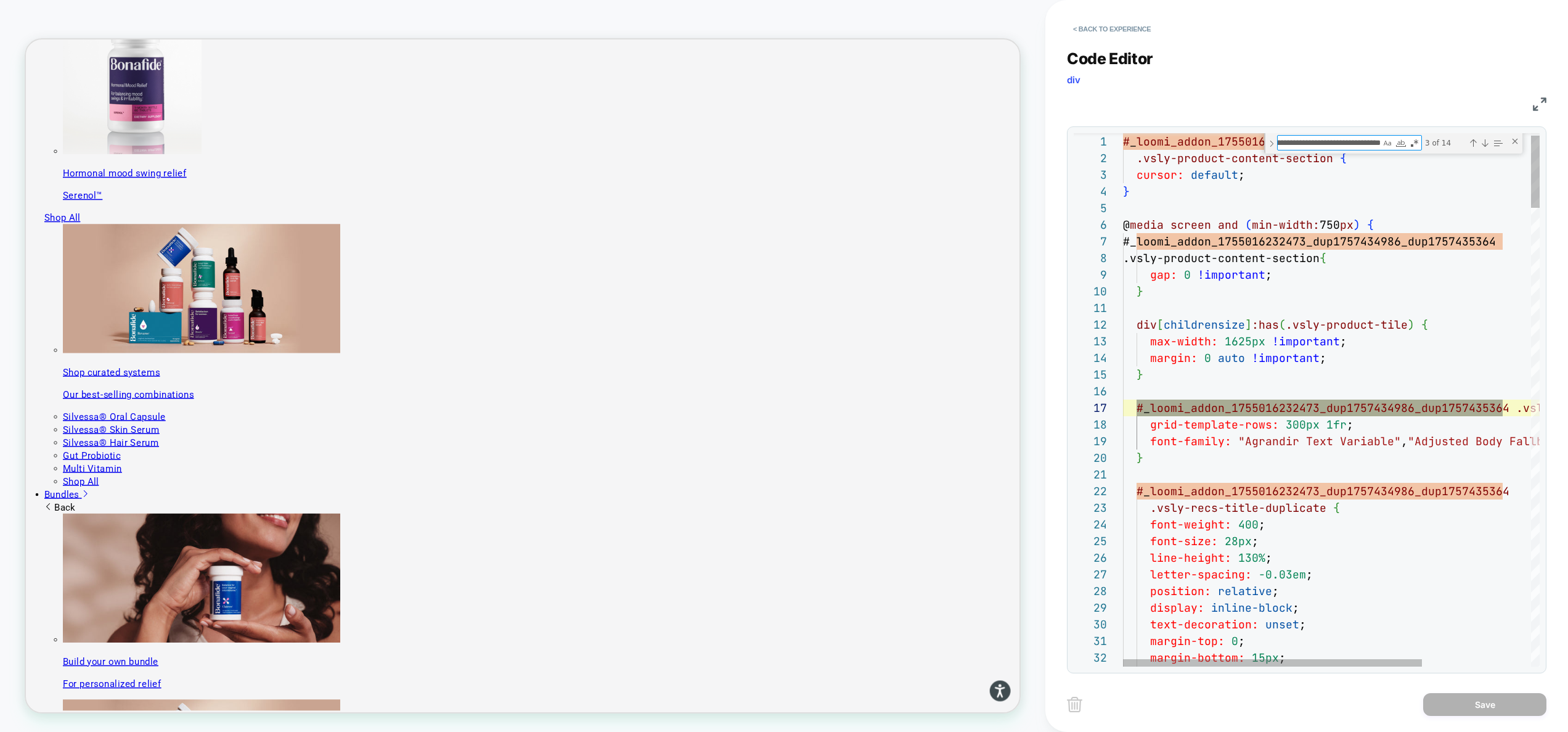
scroll to position [1099, 0]
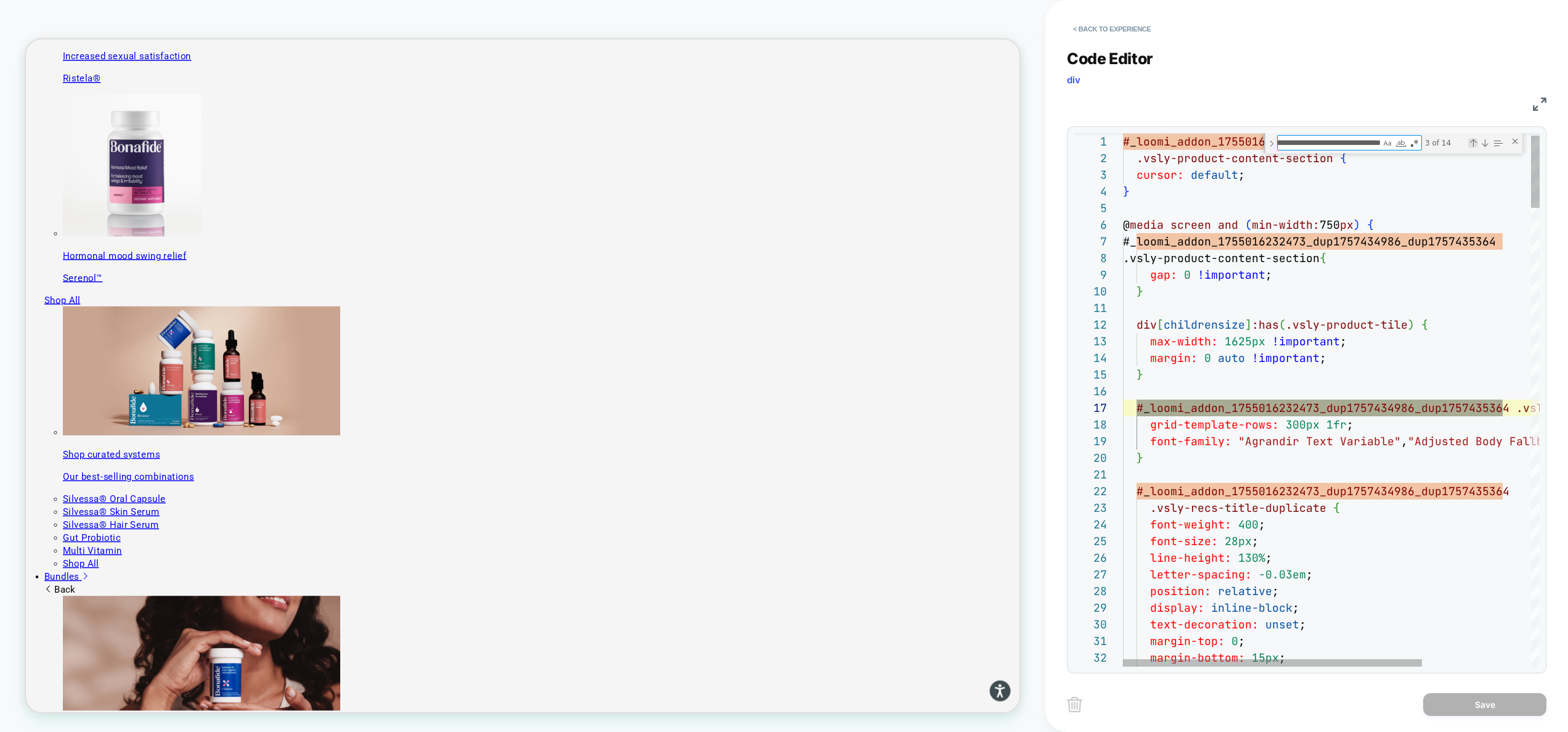
type textarea "**********"
click at [1470, 140] on div "Previous Match (⇧Enter)" at bounding box center [1473, 143] width 10 height 10
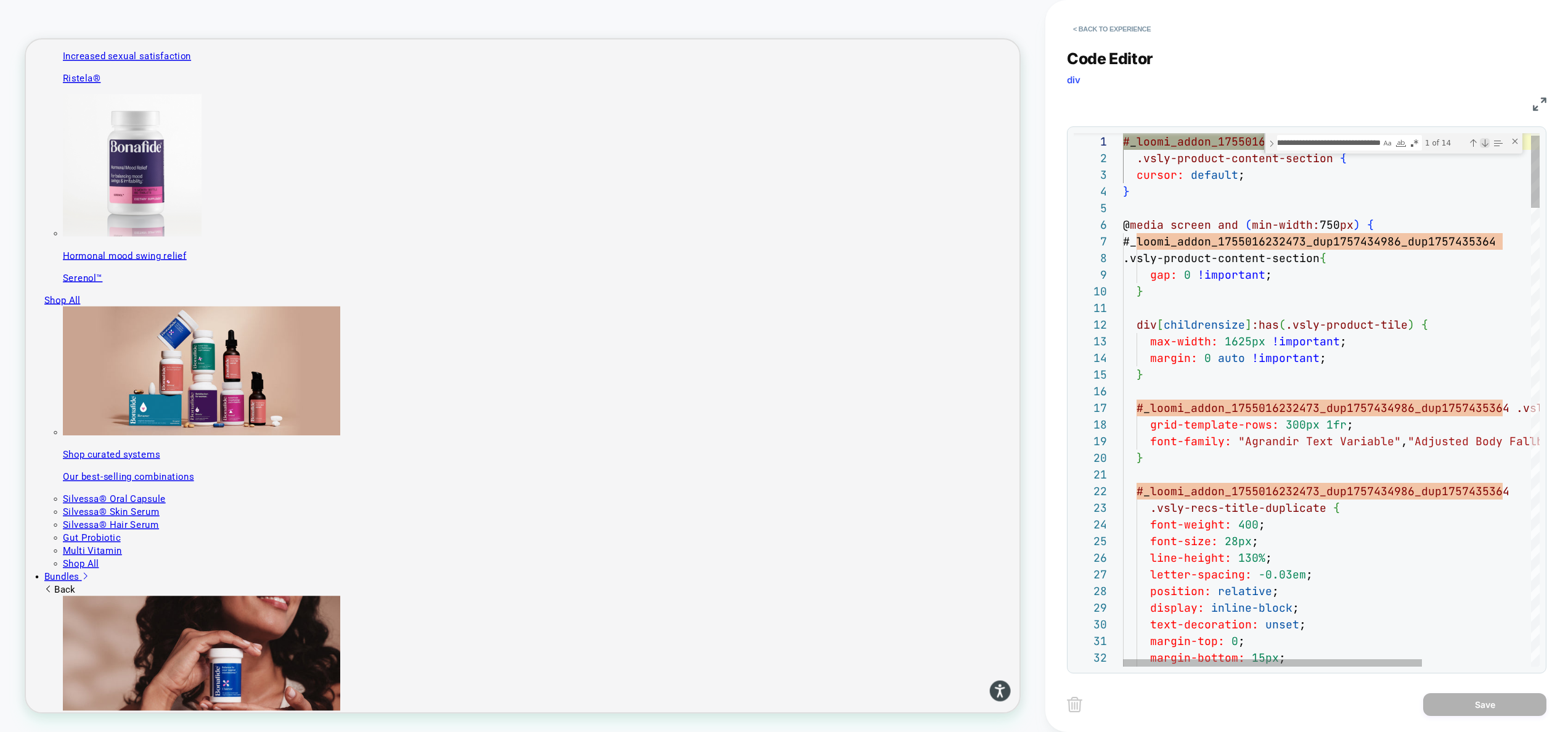
click at [1482, 142] on div "Next Match (Enter)" at bounding box center [1485, 143] width 10 height 10
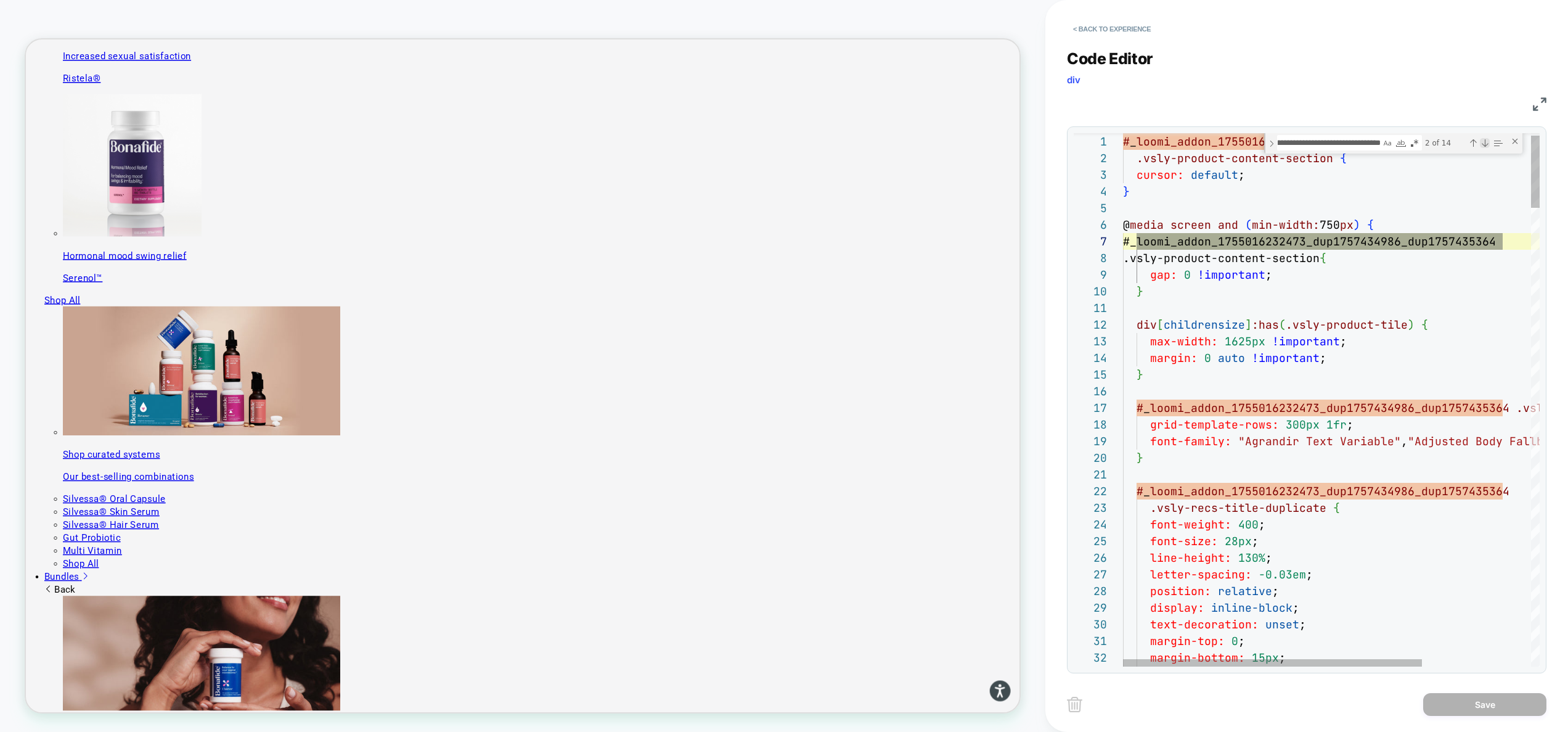
click at [1482, 142] on div "Next Match (Enter)" at bounding box center [1485, 143] width 10 height 10
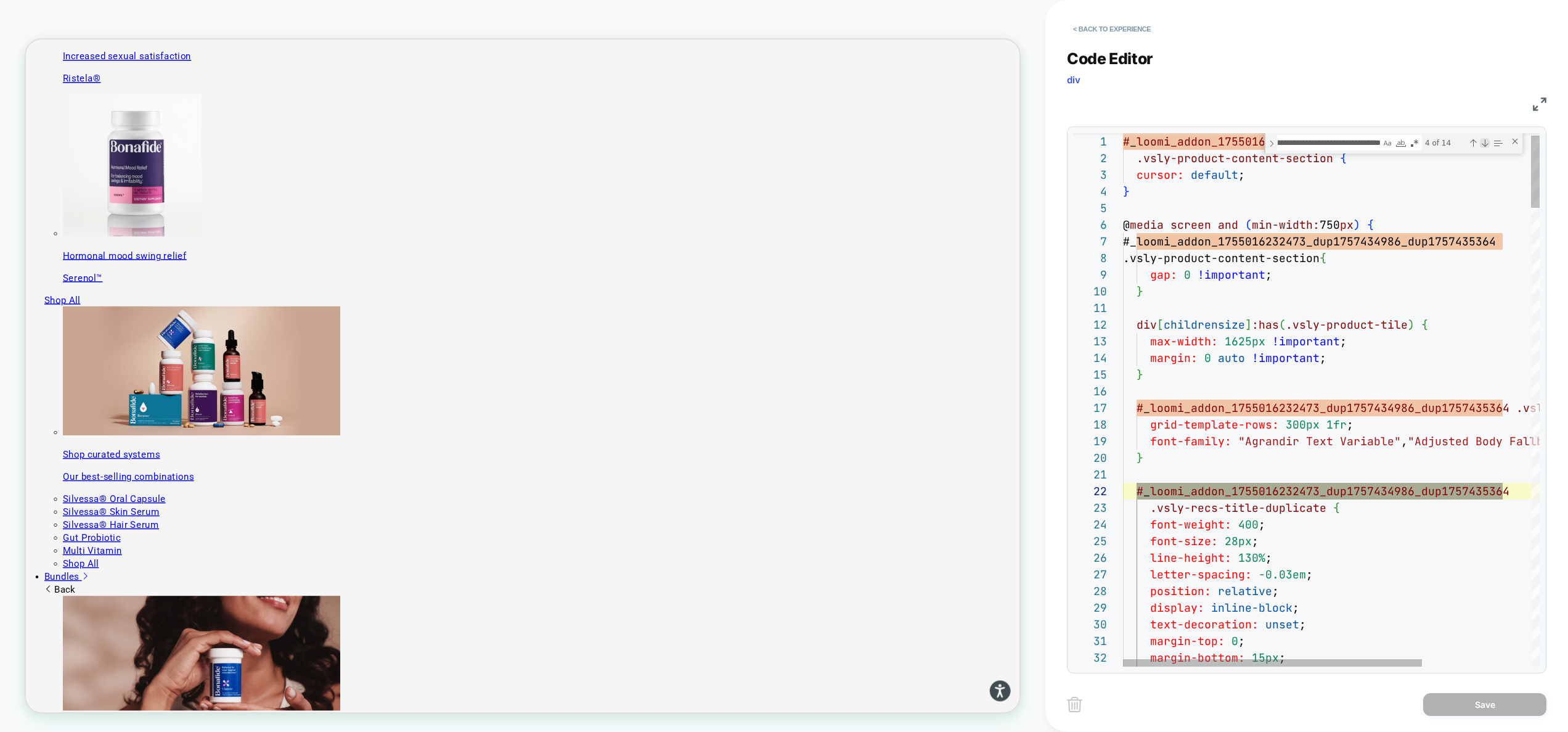
click at [1482, 142] on div "Next Match (Enter)" at bounding box center [1485, 143] width 10 height 10
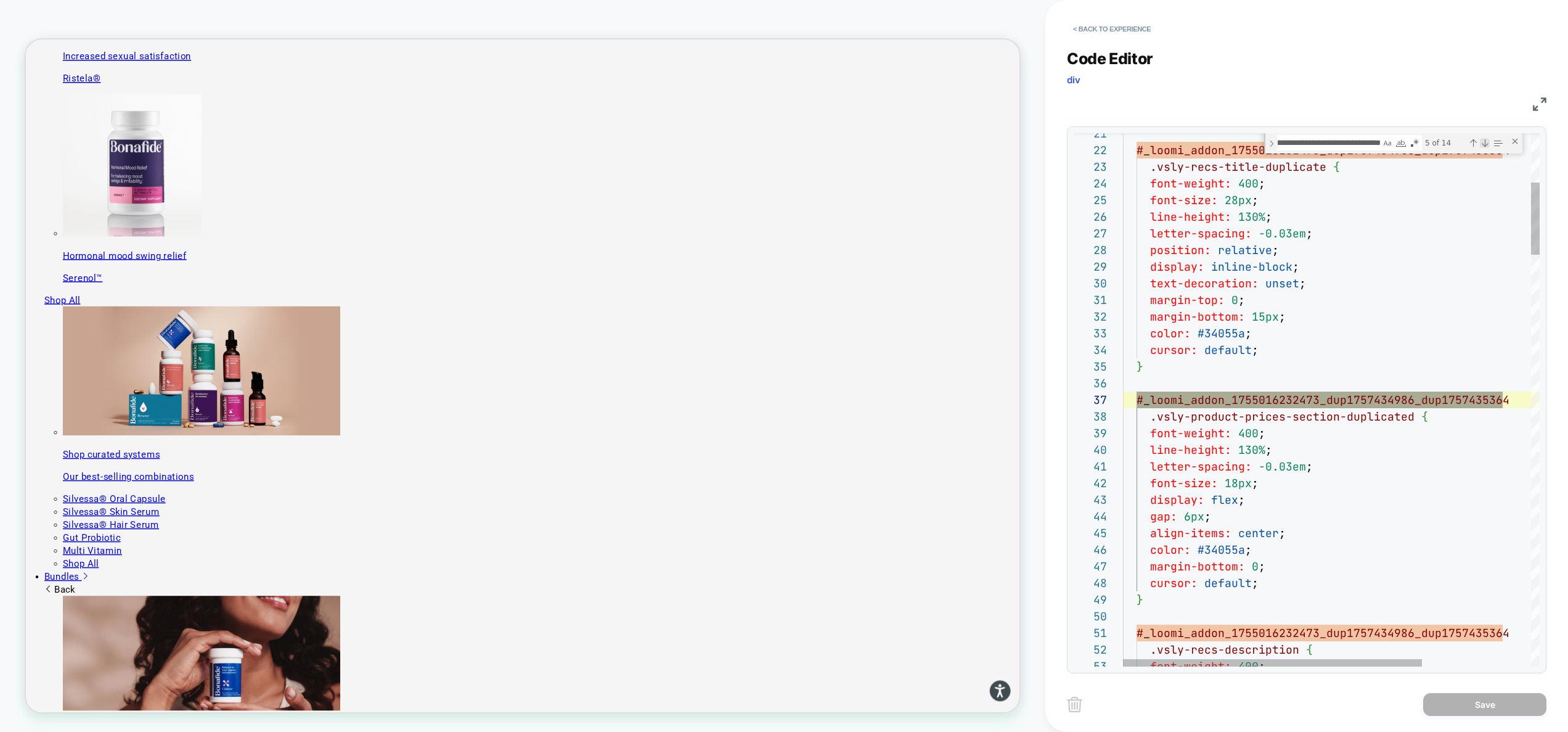
click at [1482, 142] on div "Next Match (Enter)" at bounding box center [1485, 143] width 10 height 10
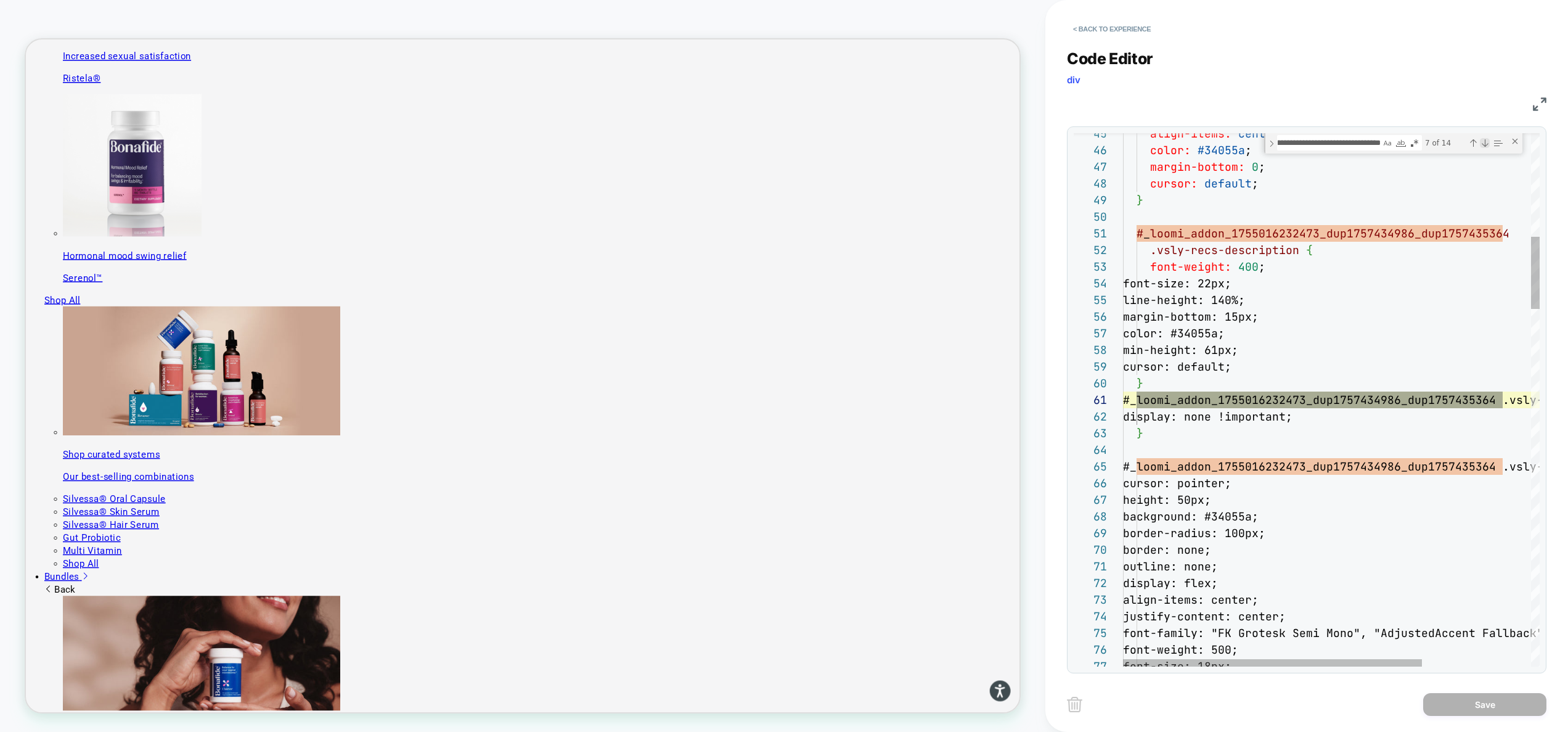
click at [1482, 142] on div "Next Match (Enter)" at bounding box center [1485, 143] width 10 height 10
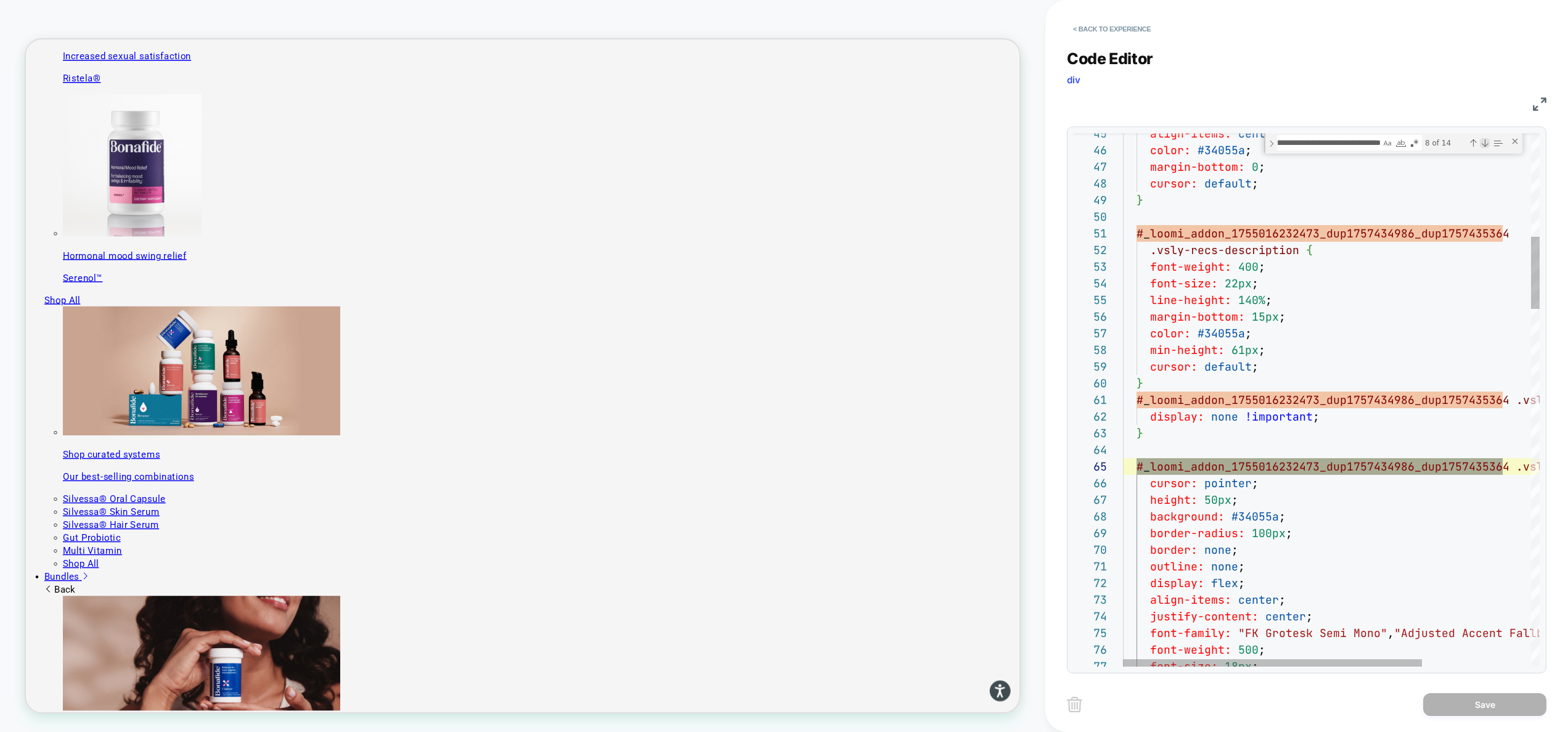
click at [1482, 142] on div "Next Match (Enter)" at bounding box center [1485, 143] width 10 height 10
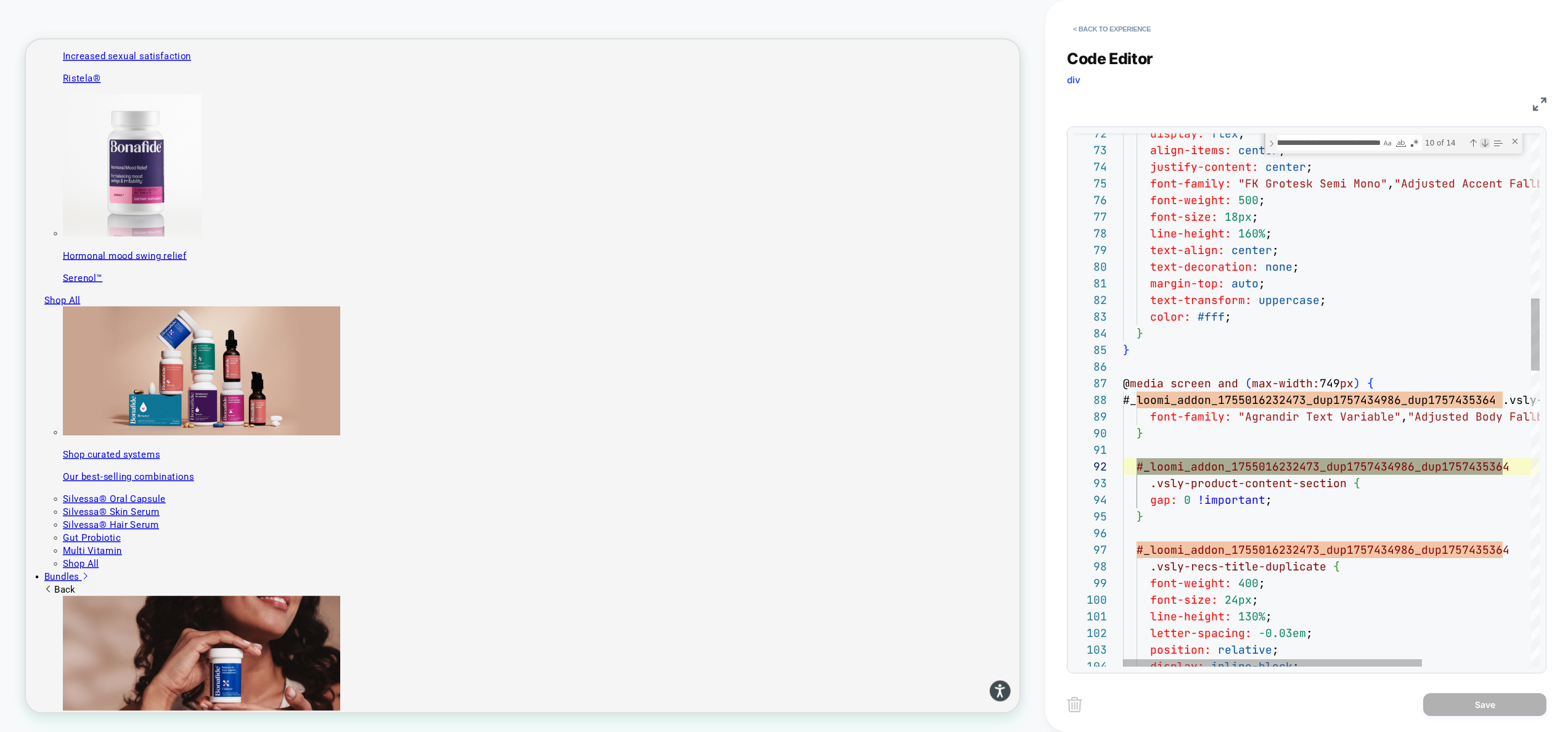
click at [1482, 142] on div "Next Match (Enter)" at bounding box center [1485, 143] width 10 height 10
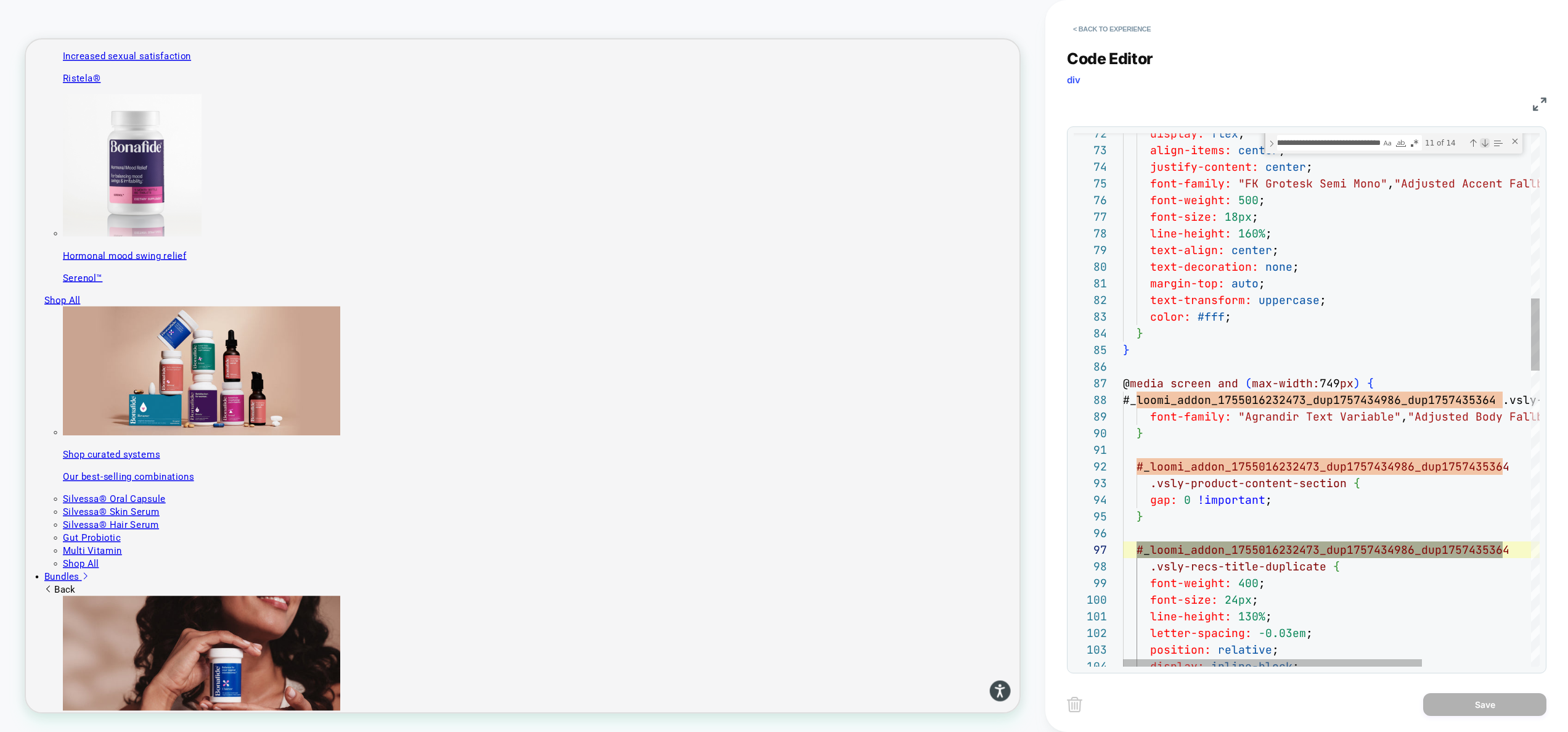
click at [1482, 142] on div "Next Match (Enter)" at bounding box center [1485, 143] width 10 height 10
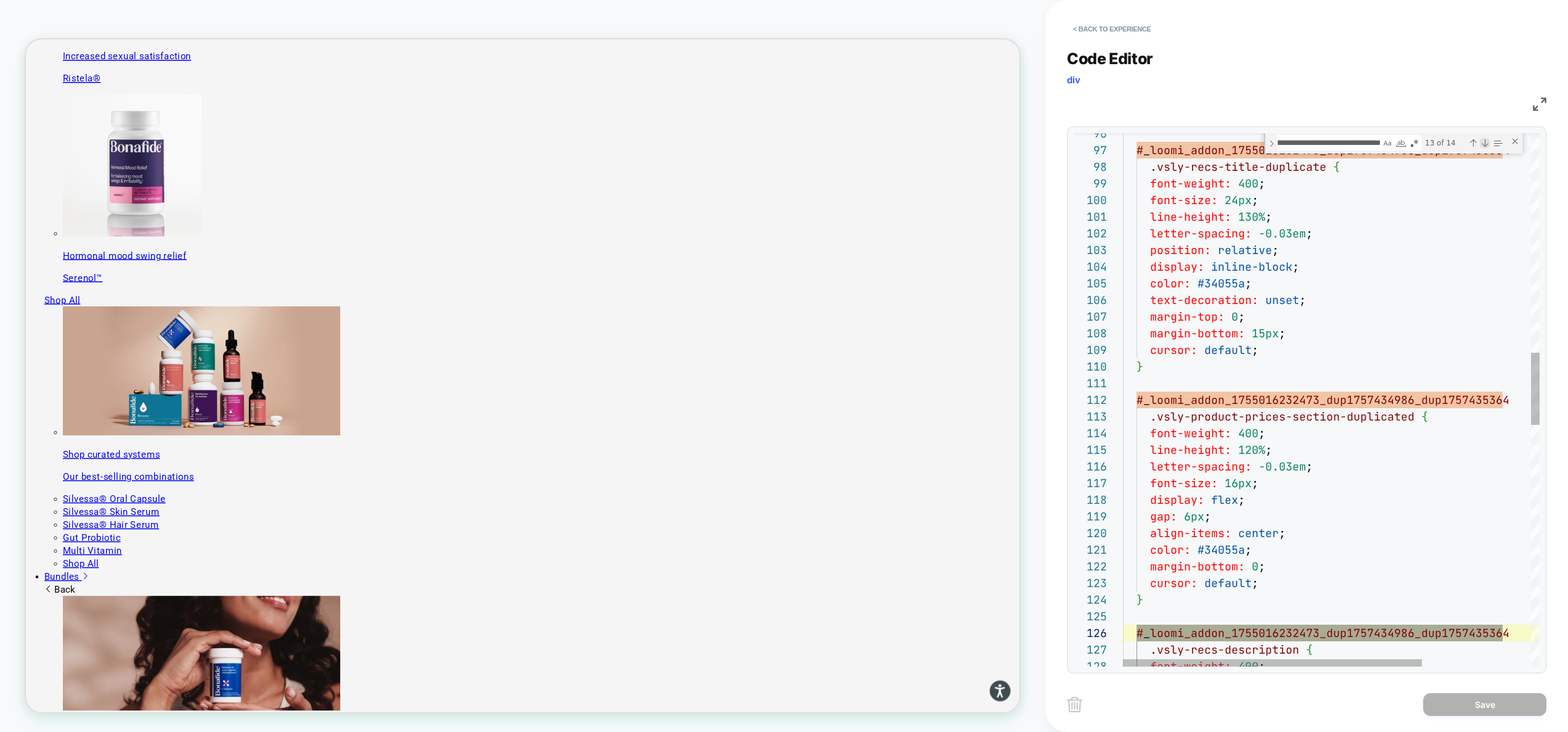
type textarea "**********"
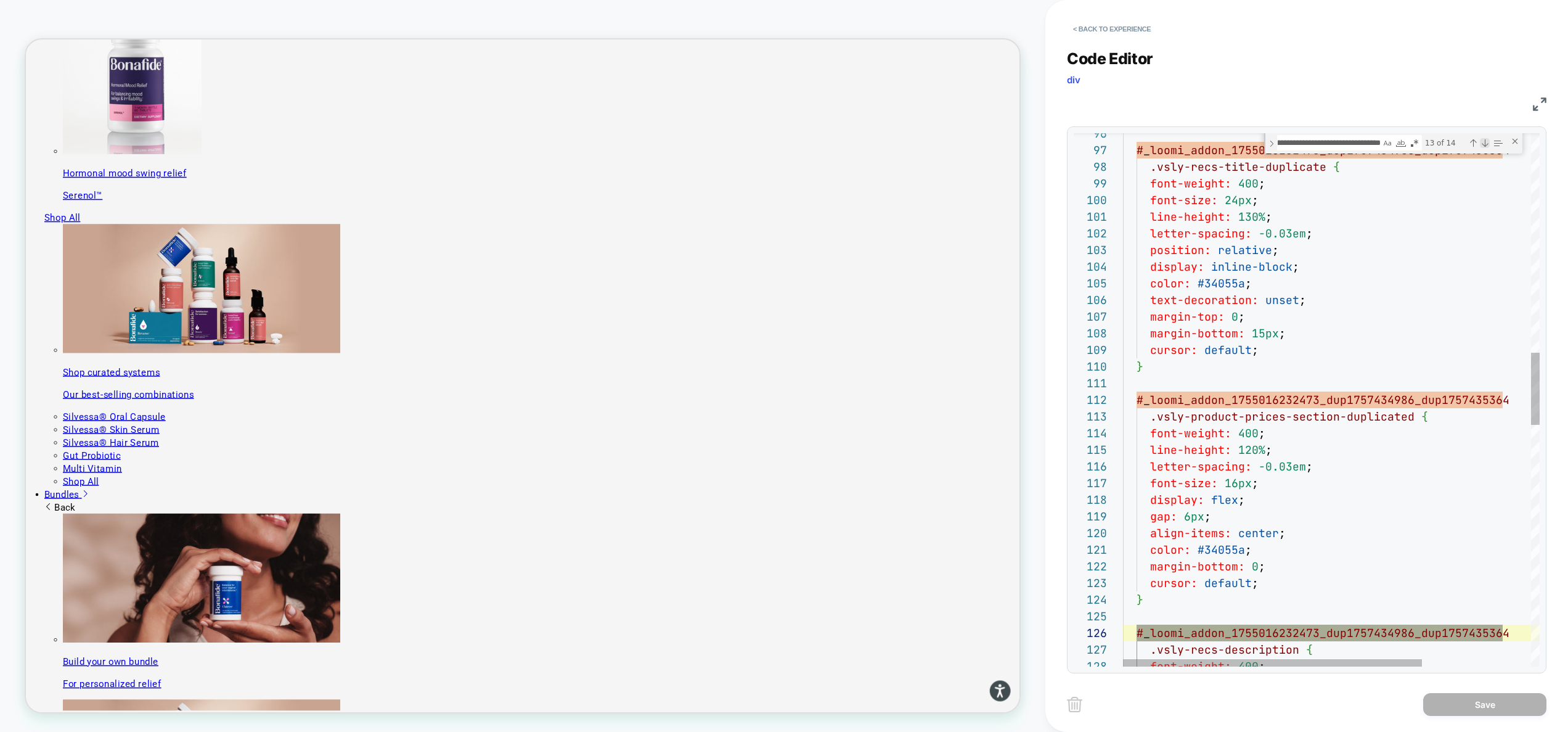
scroll to position [83, 379]
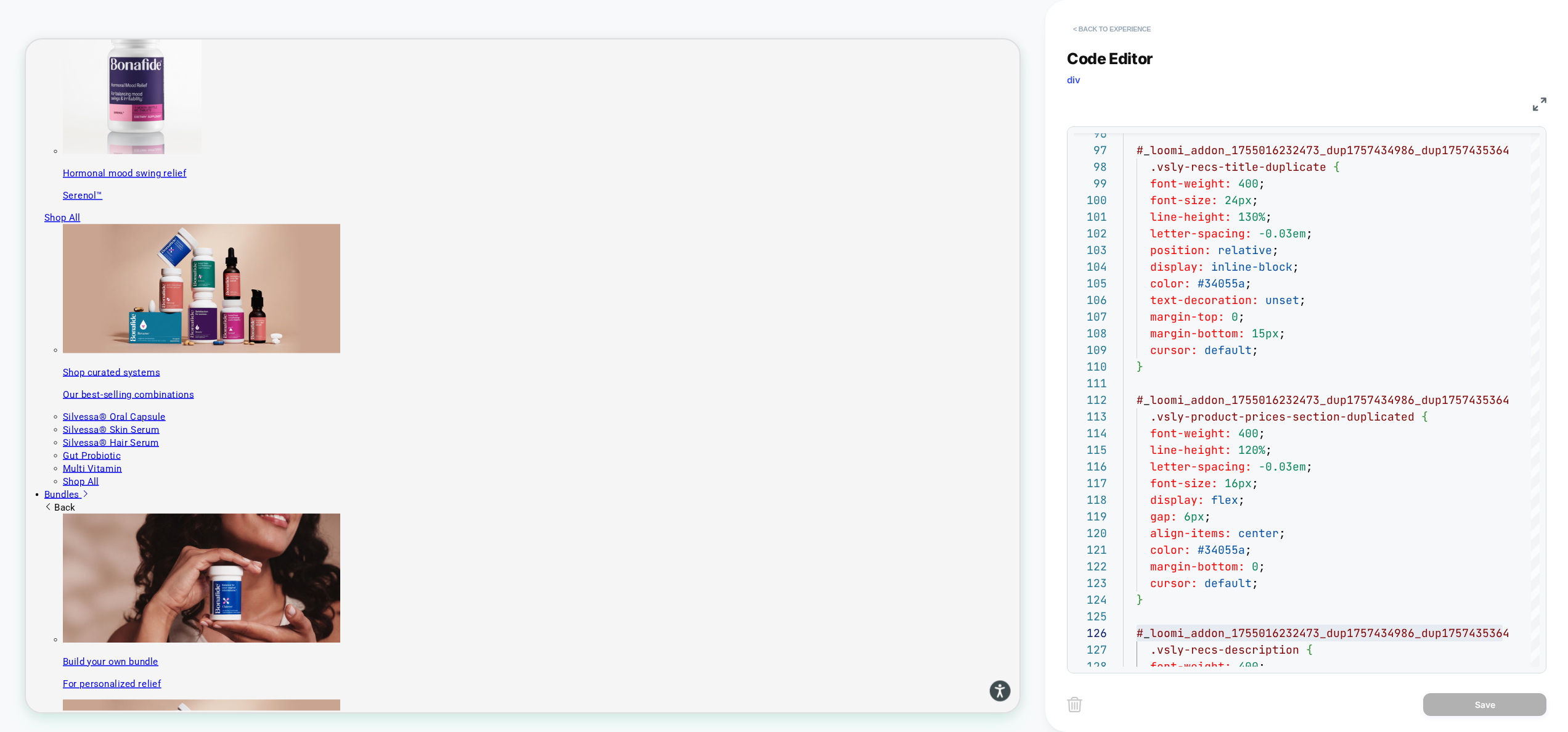
click at [1111, 25] on button "< Back to experience" at bounding box center [1111, 29] width 90 height 20
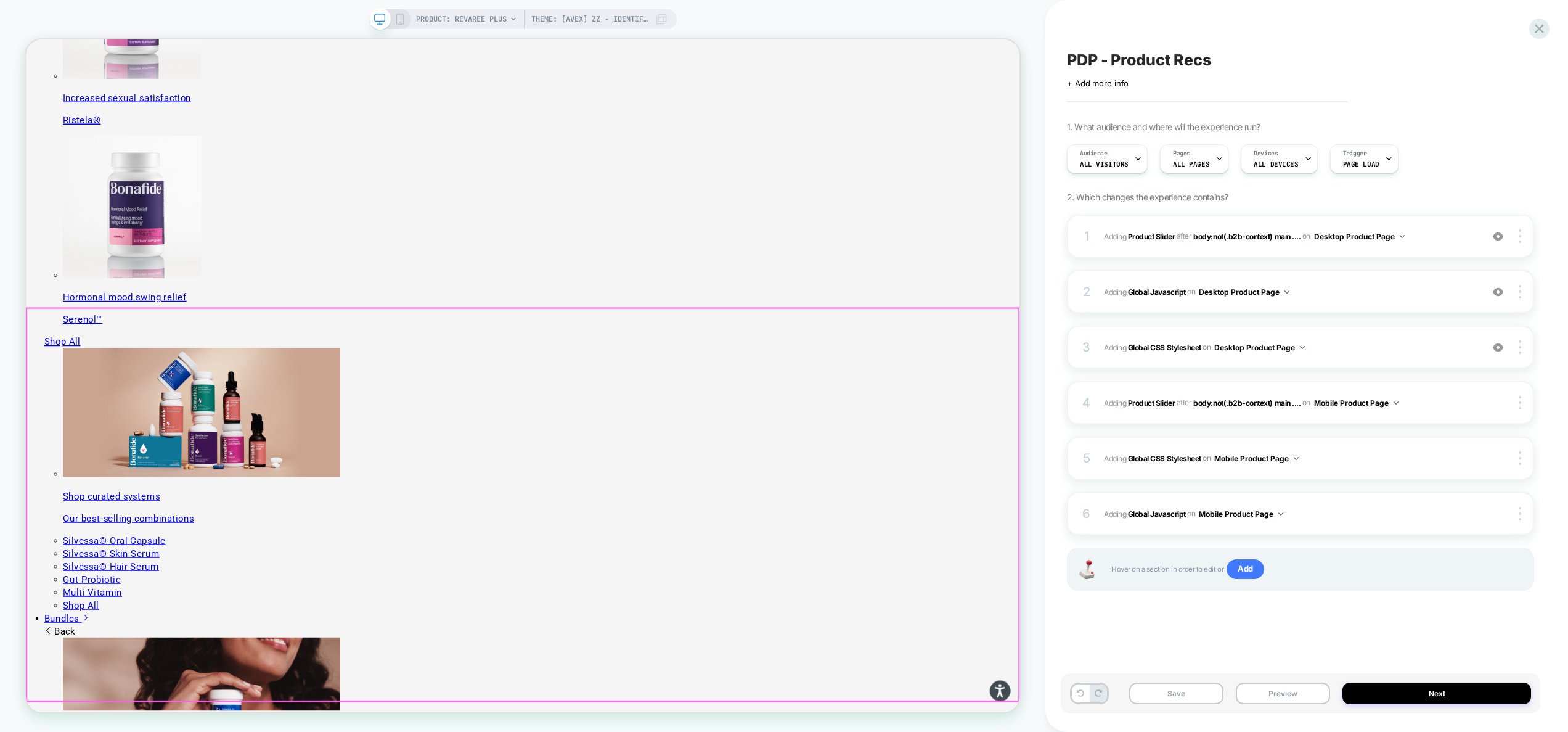
scroll to position [953, 0]
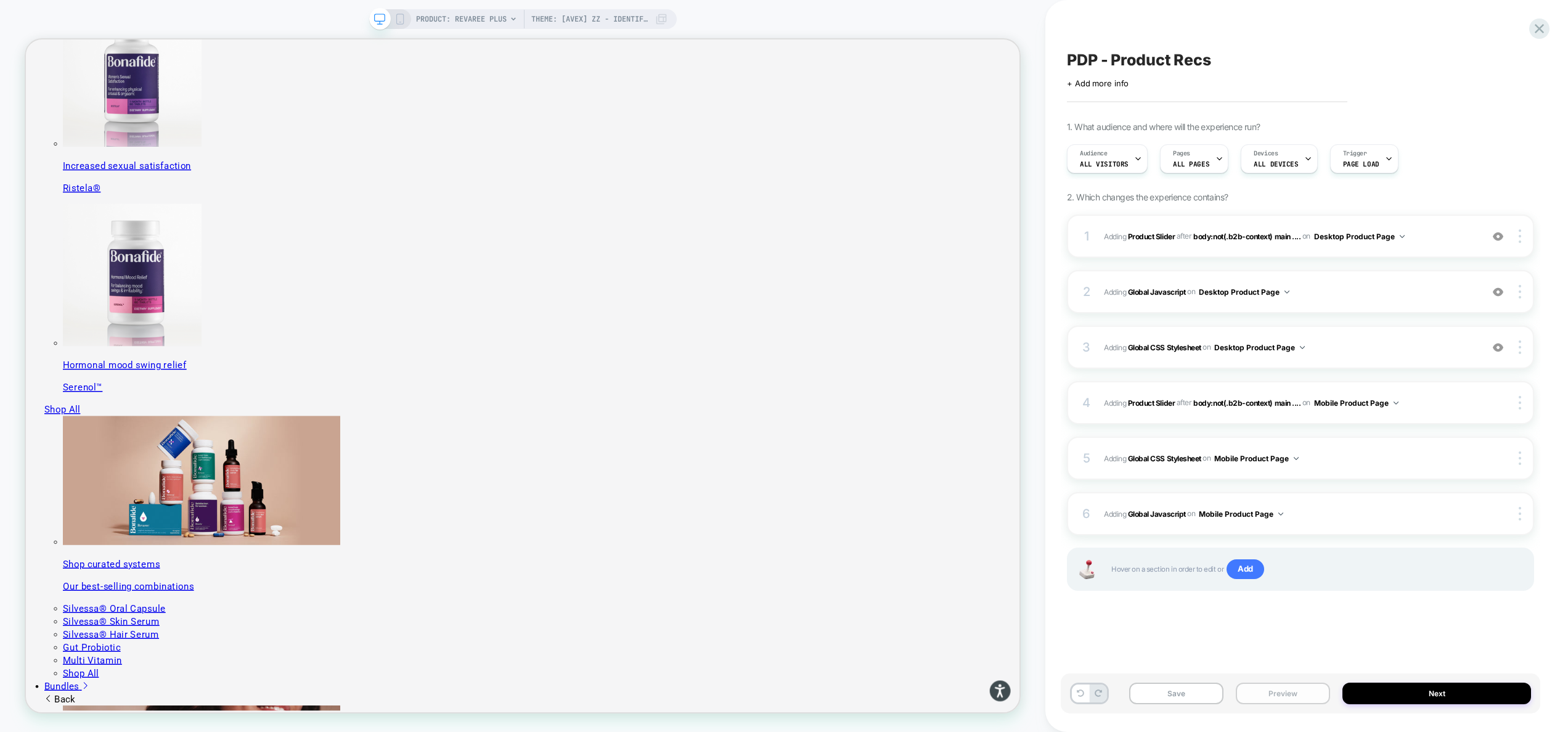
click at [1282, 694] on button "Preview" at bounding box center [1282, 693] width 94 height 22
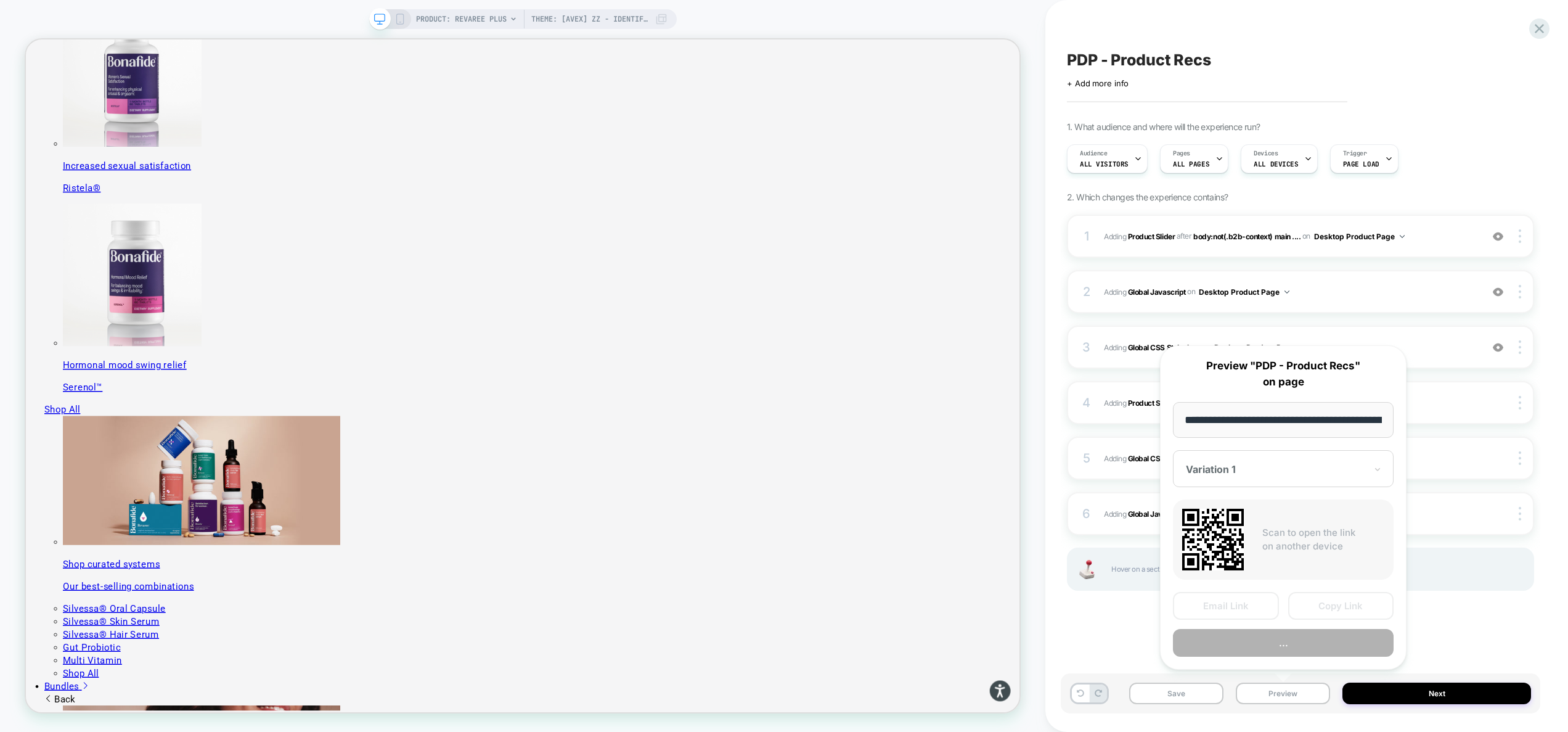
scroll to position [0, 214]
click at [1296, 647] on button "Preview" at bounding box center [1283, 644] width 220 height 28
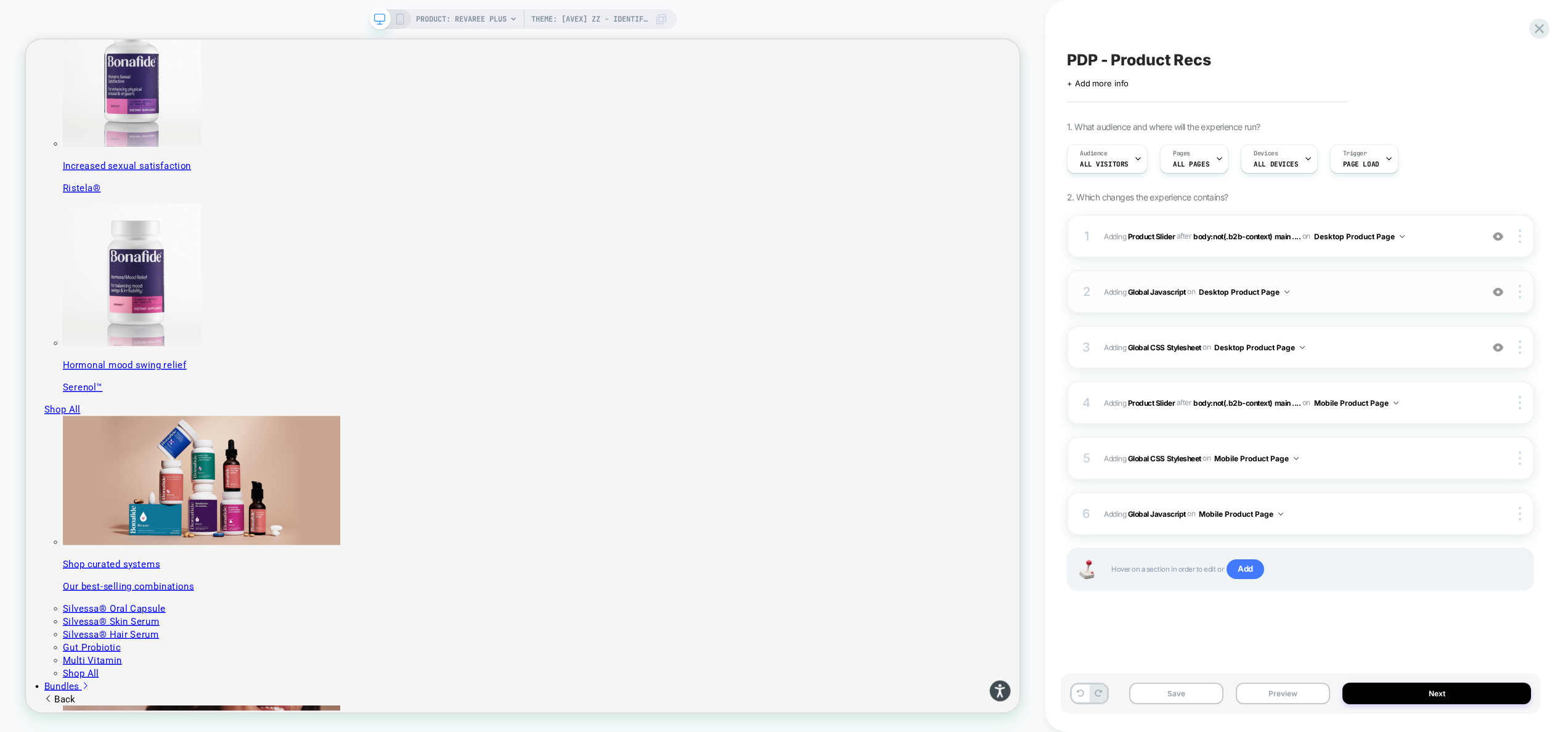
click at [1368, 300] on div "2 Adding Global Javascript on Desktop Product Page Add Before Add After Copy to…" at bounding box center [1300, 291] width 467 height 43
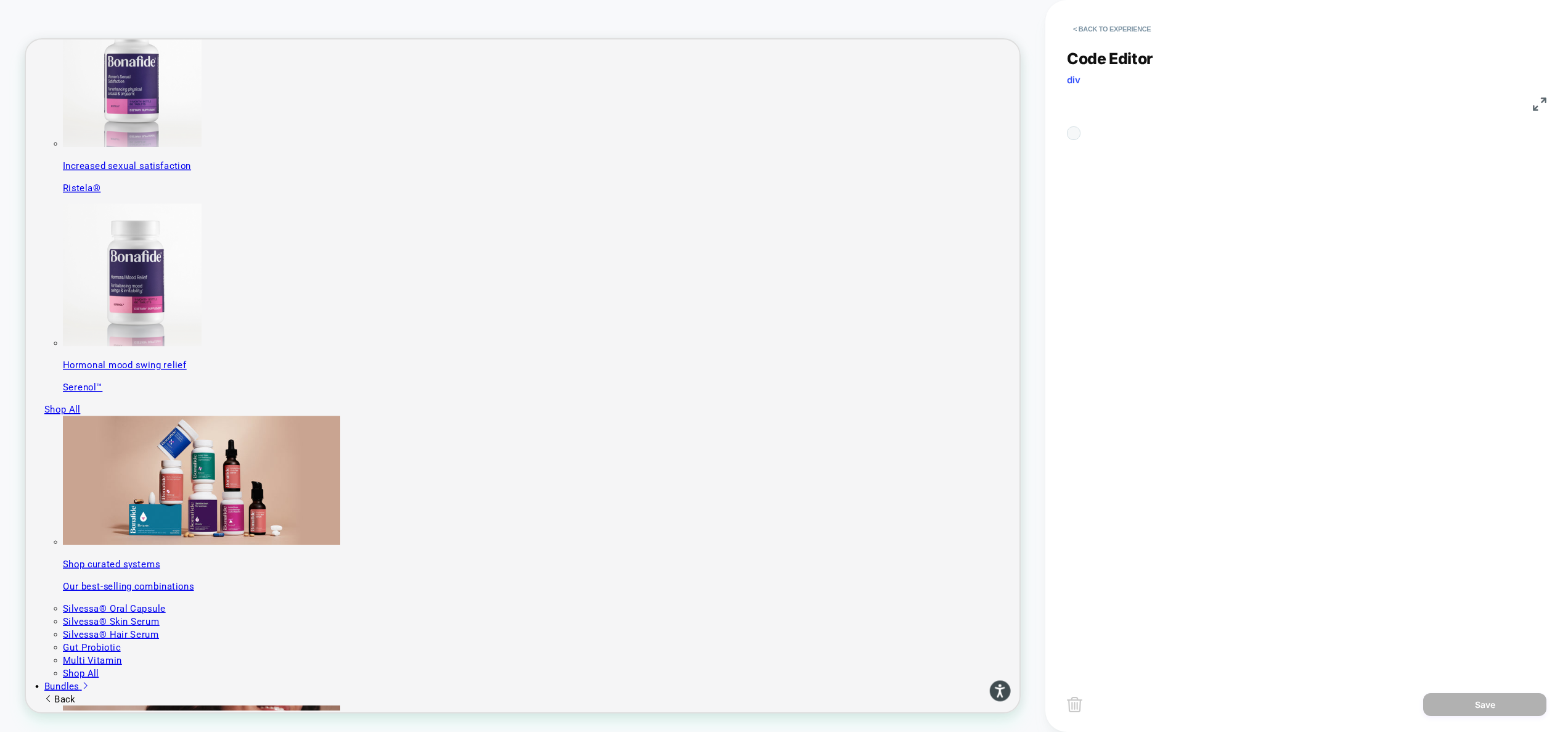
scroll to position [167, 0]
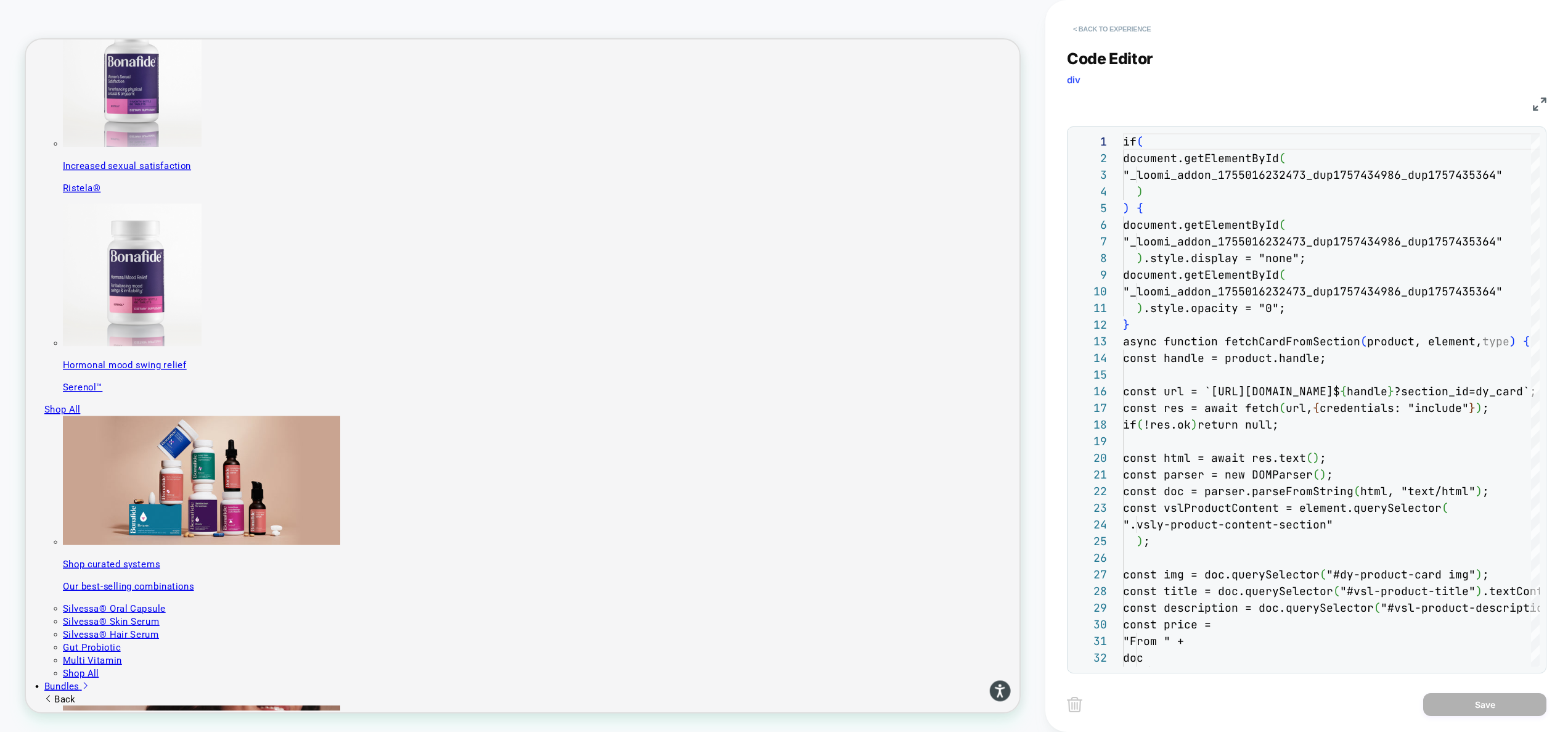
click at [1131, 37] on button "< Back to experience" at bounding box center [1111, 29] width 90 height 20
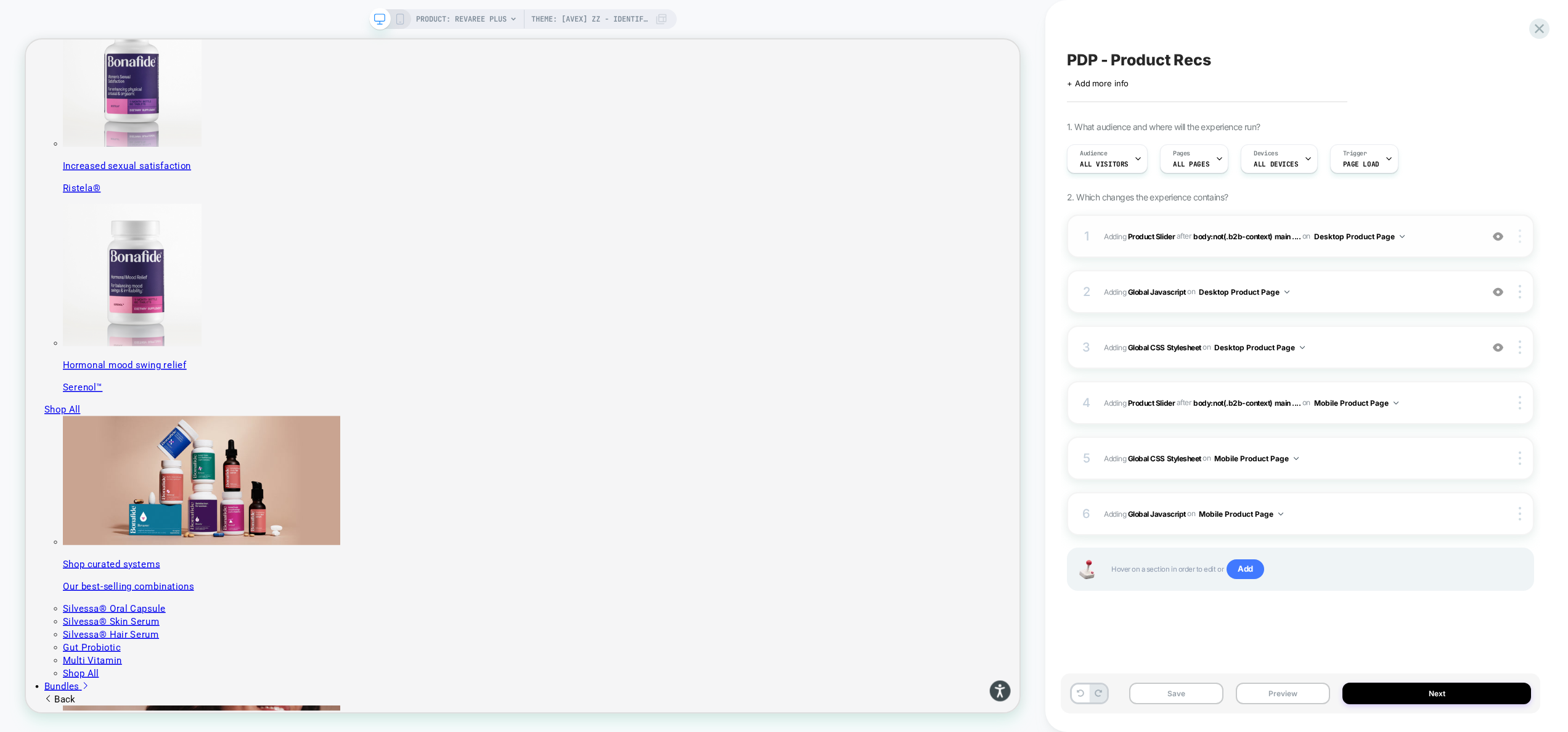
click at [1520, 239] on img at bounding box center [1519, 236] width 2 height 14
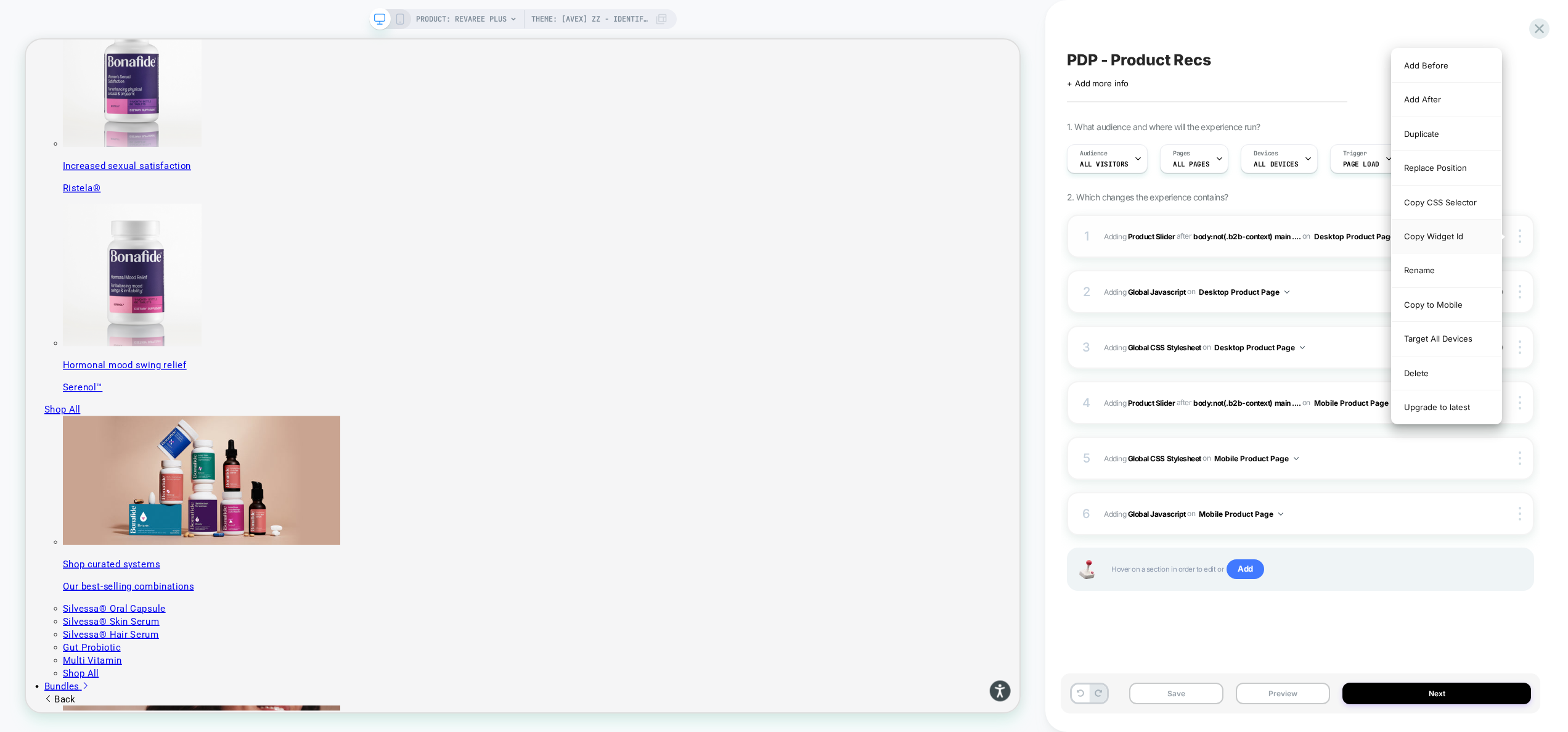
click at [1449, 239] on div "Copy Widget Id" at bounding box center [1446, 236] width 109 height 34
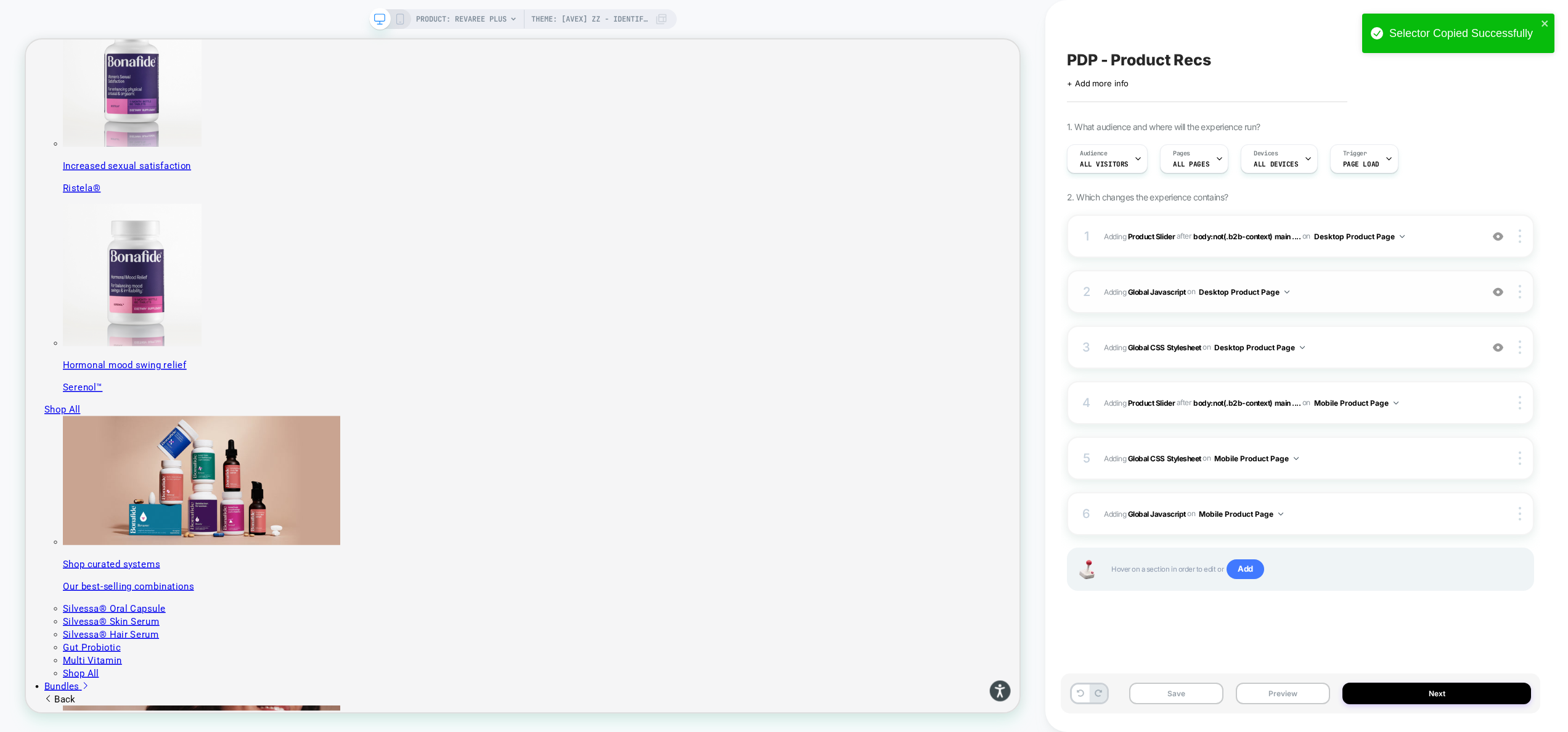
click at [1351, 291] on span "Adding Global Javascript on Desktop Product Page" at bounding box center [1290, 292] width 371 height 16
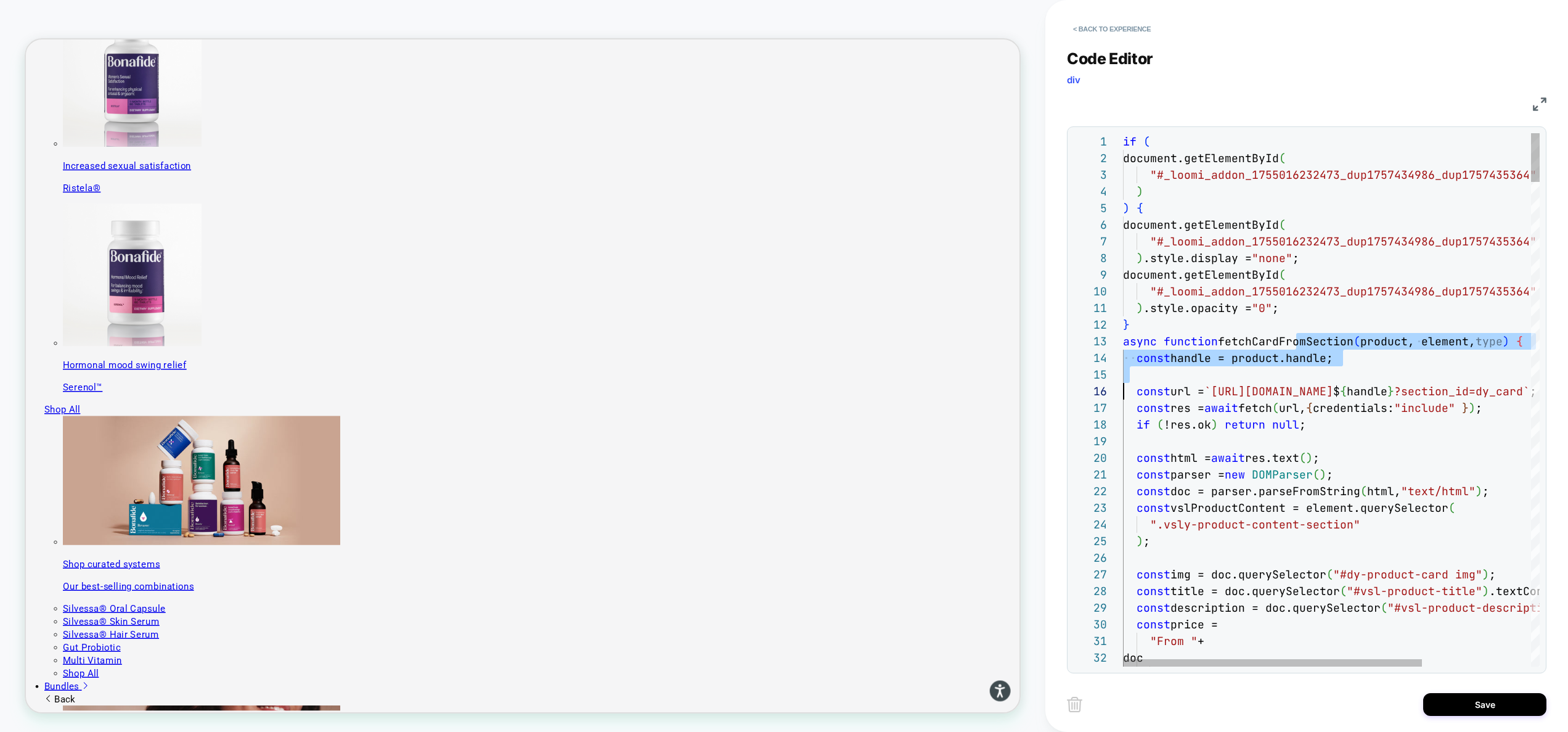
scroll to position [34, 0]
drag, startPoint x: 1282, startPoint y: 340, endPoint x: 1054, endPoint y: 430, distance: 245.1
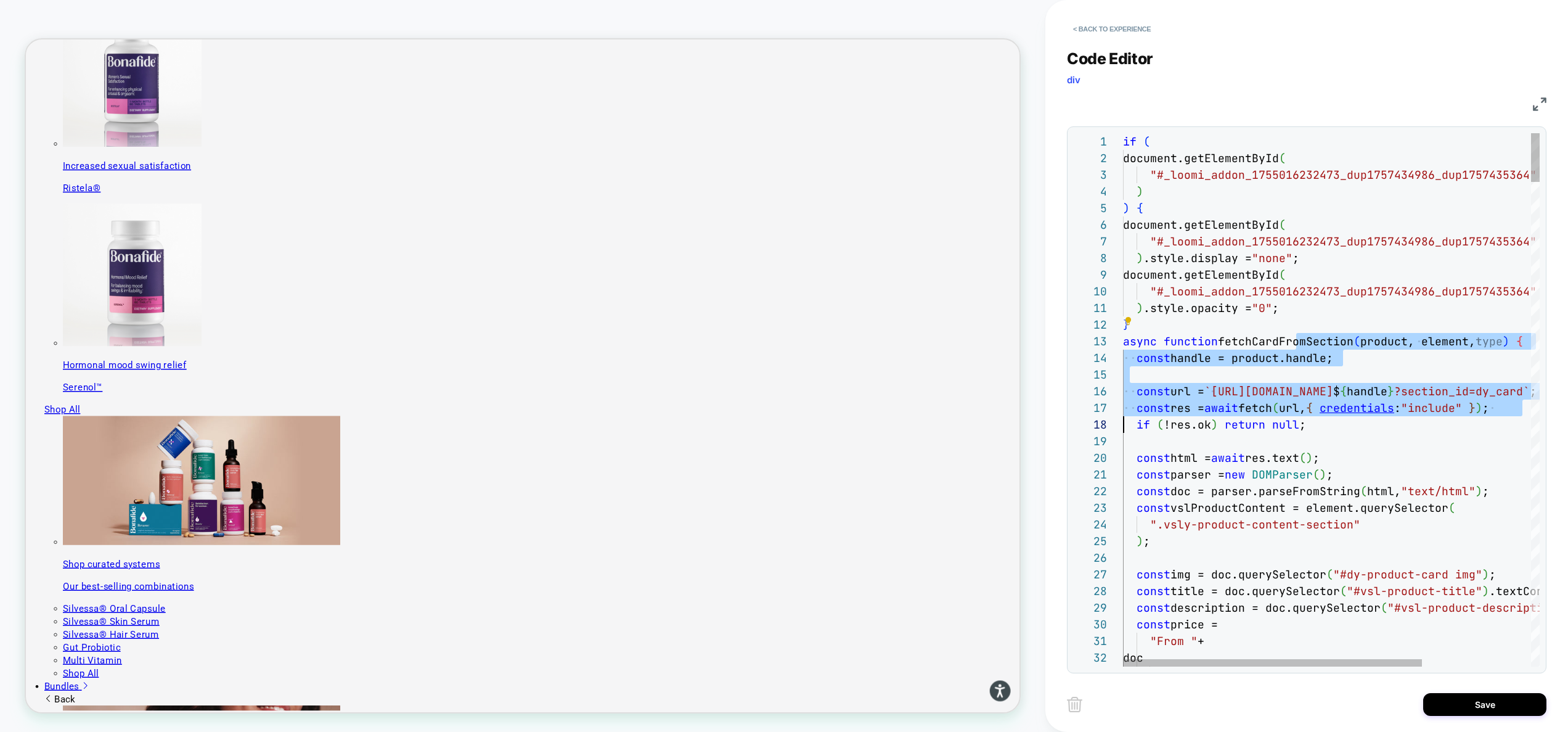
scroll to position [34, 392]
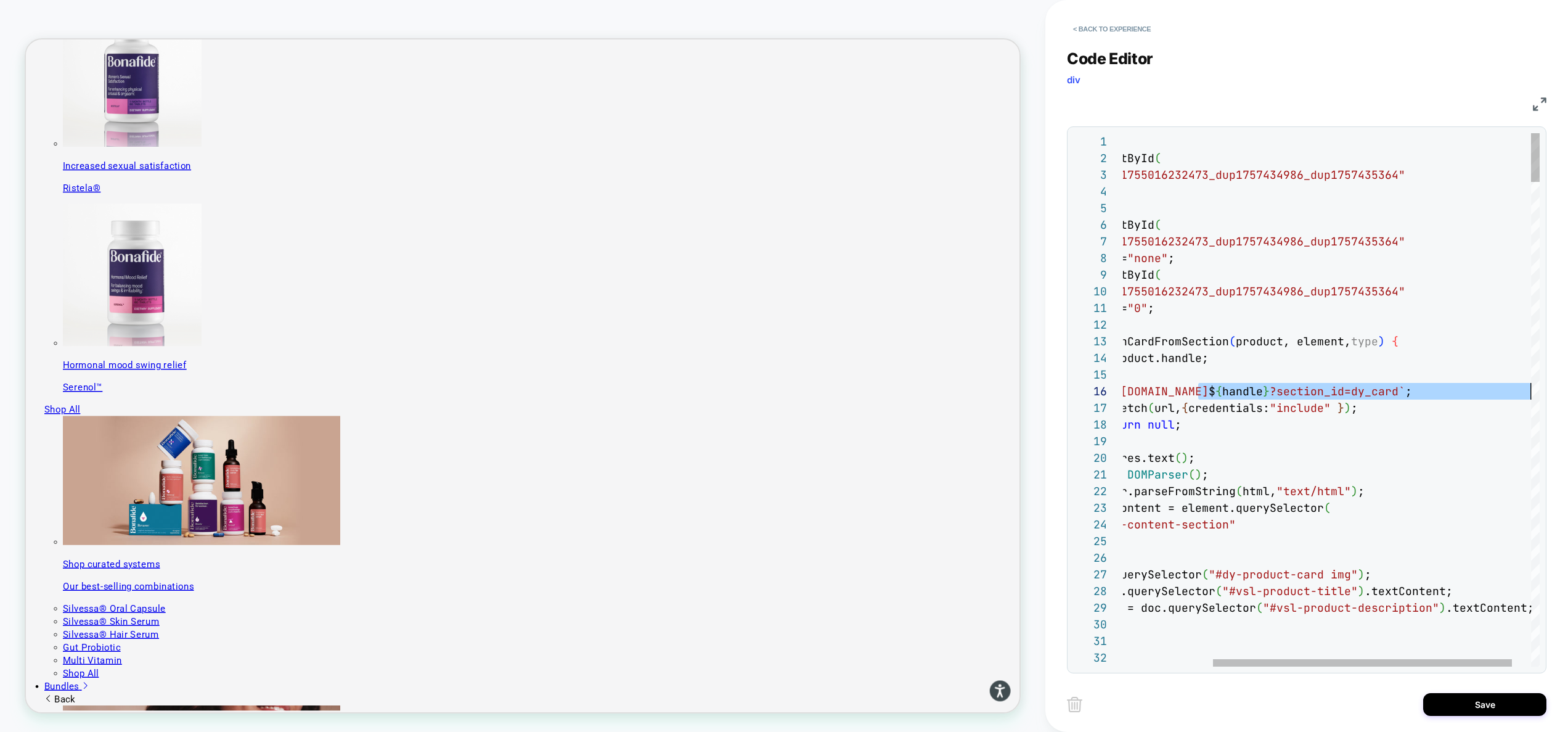
scroll to position [83, 532]
drag, startPoint x: 1323, startPoint y: 392, endPoint x: 1572, endPoint y: 394, distance: 249.0
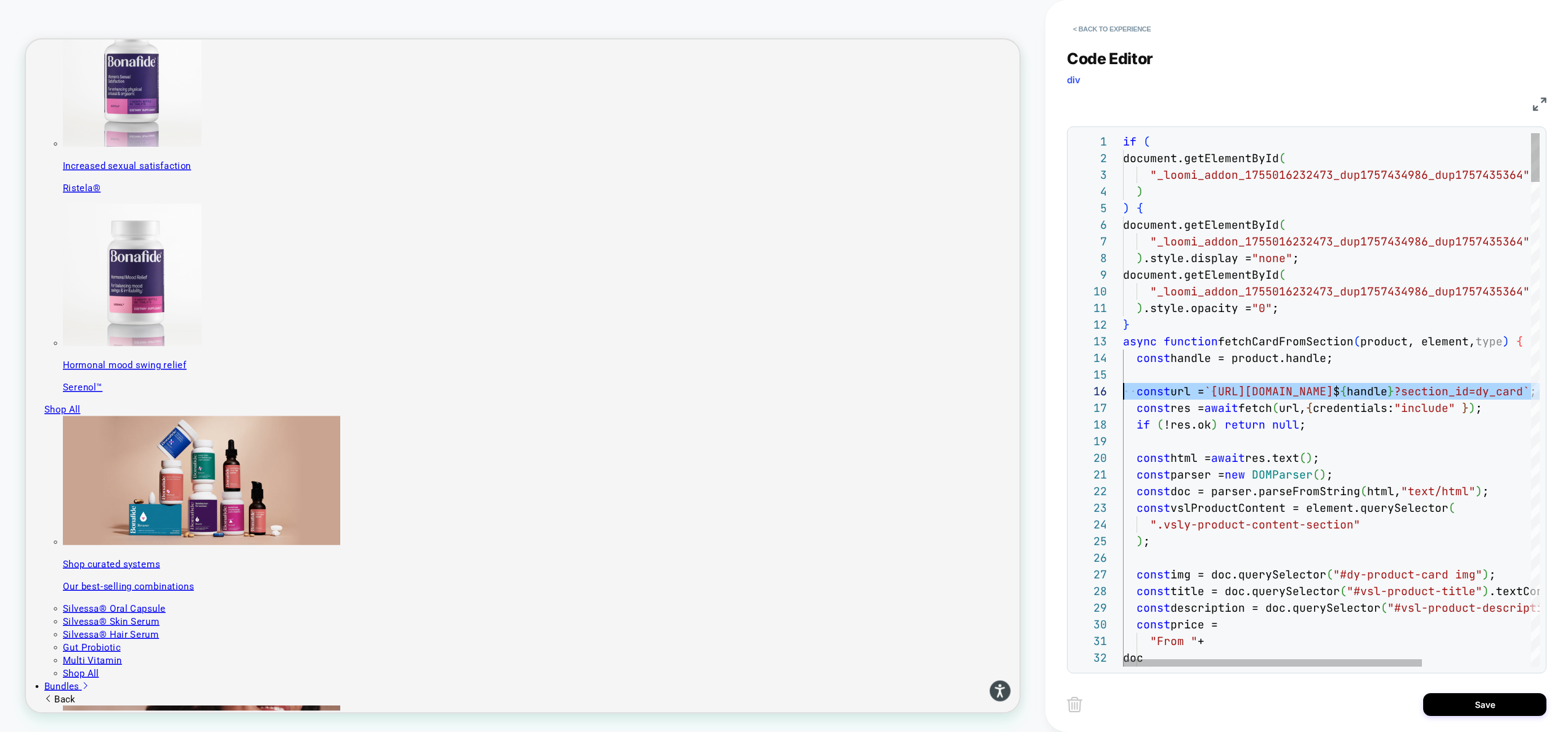
drag, startPoint x: 1448, startPoint y: 393, endPoint x: 1042, endPoint y: 390, distance: 406.0
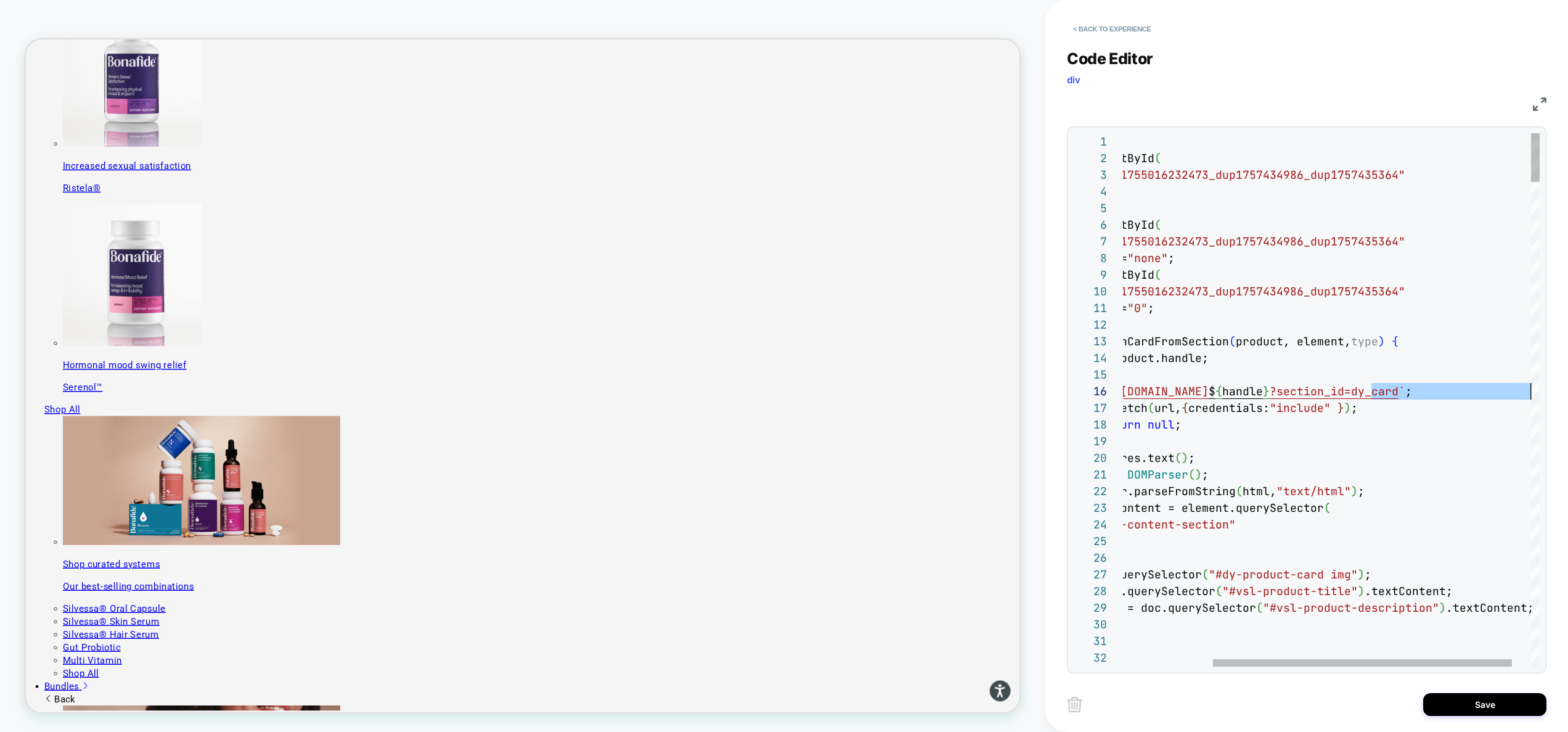
drag, startPoint x: 1496, startPoint y: 392, endPoint x: 1549, endPoint y: 391, distance: 53.0
drag, startPoint x: 1398, startPoint y: 392, endPoint x: 1516, endPoint y: 393, distance: 118.0
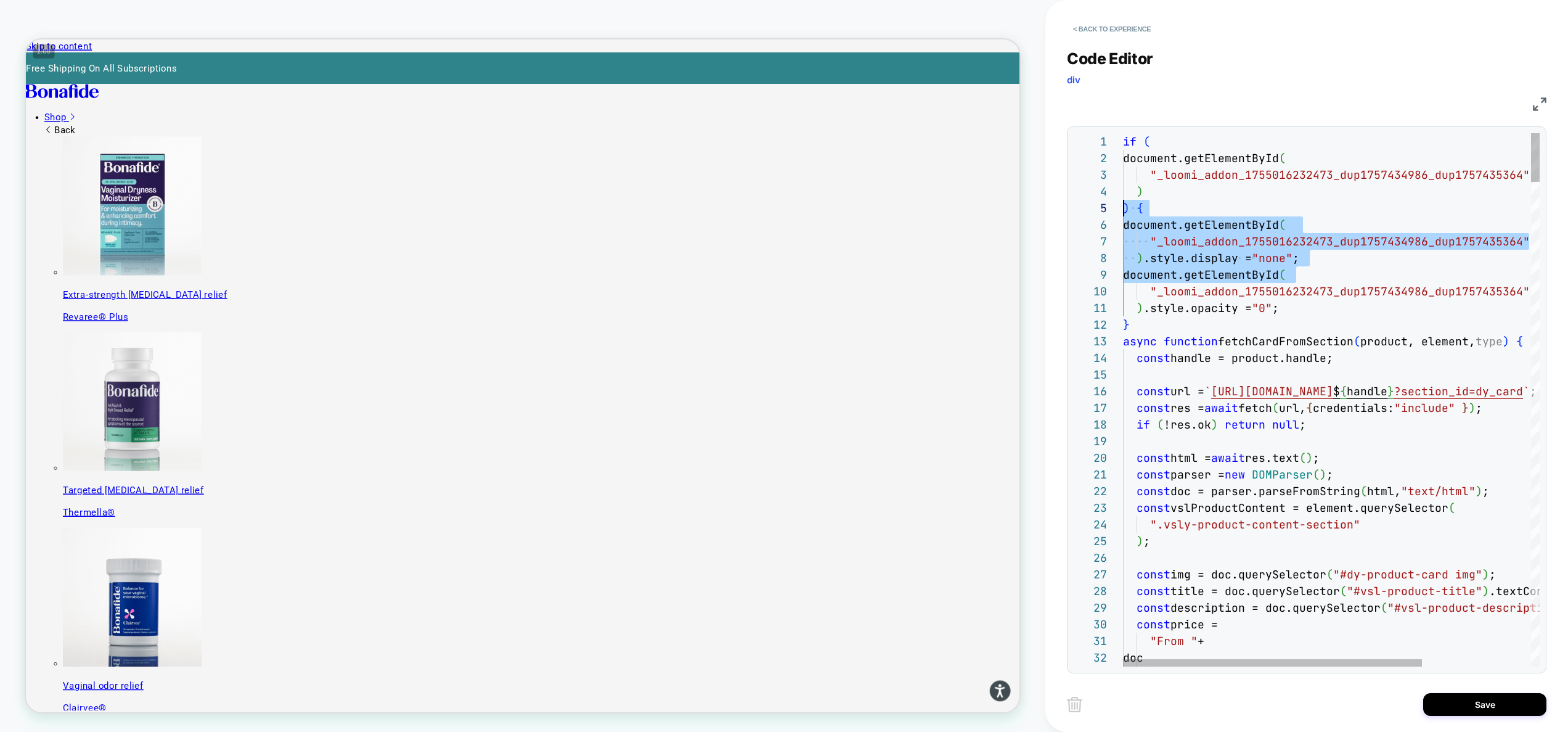
scroll to position [67, 0]
drag, startPoint x: 1217, startPoint y: 267, endPoint x: 898, endPoint y: 211, distance: 323.9
type textarea "**********"
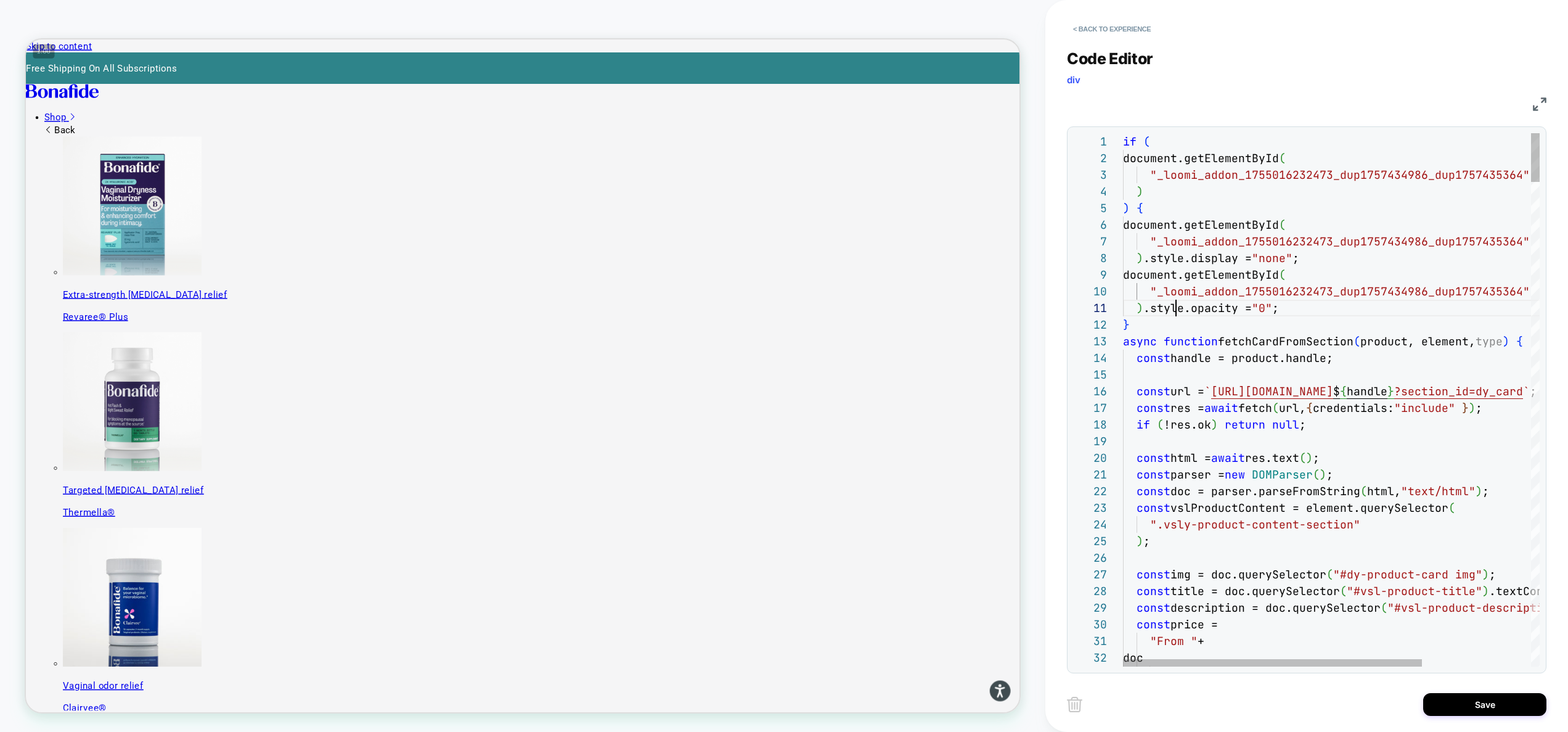
drag, startPoint x: 1178, startPoint y: 302, endPoint x: 1187, endPoint y: 308, distance: 10.8
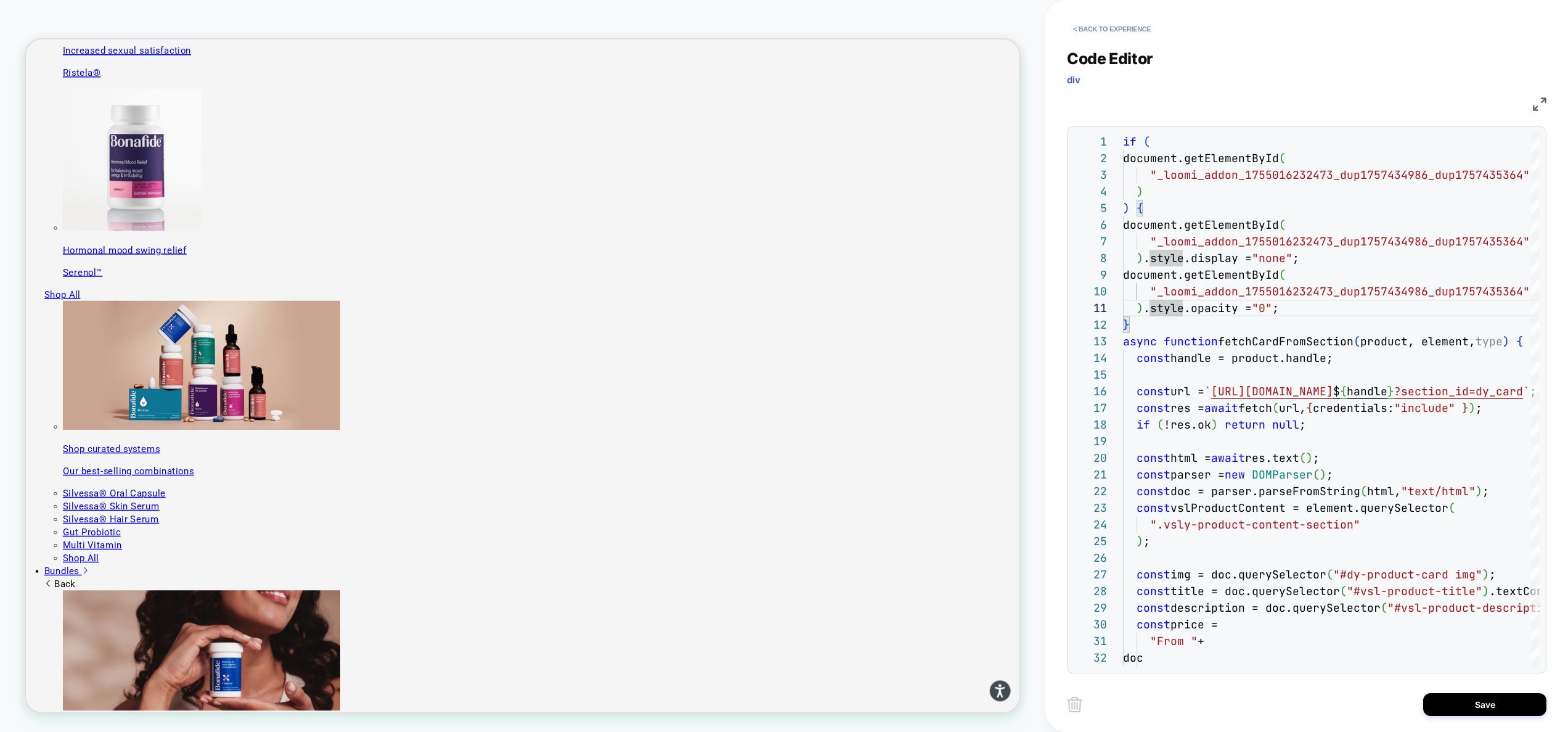
scroll to position [1139, 0]
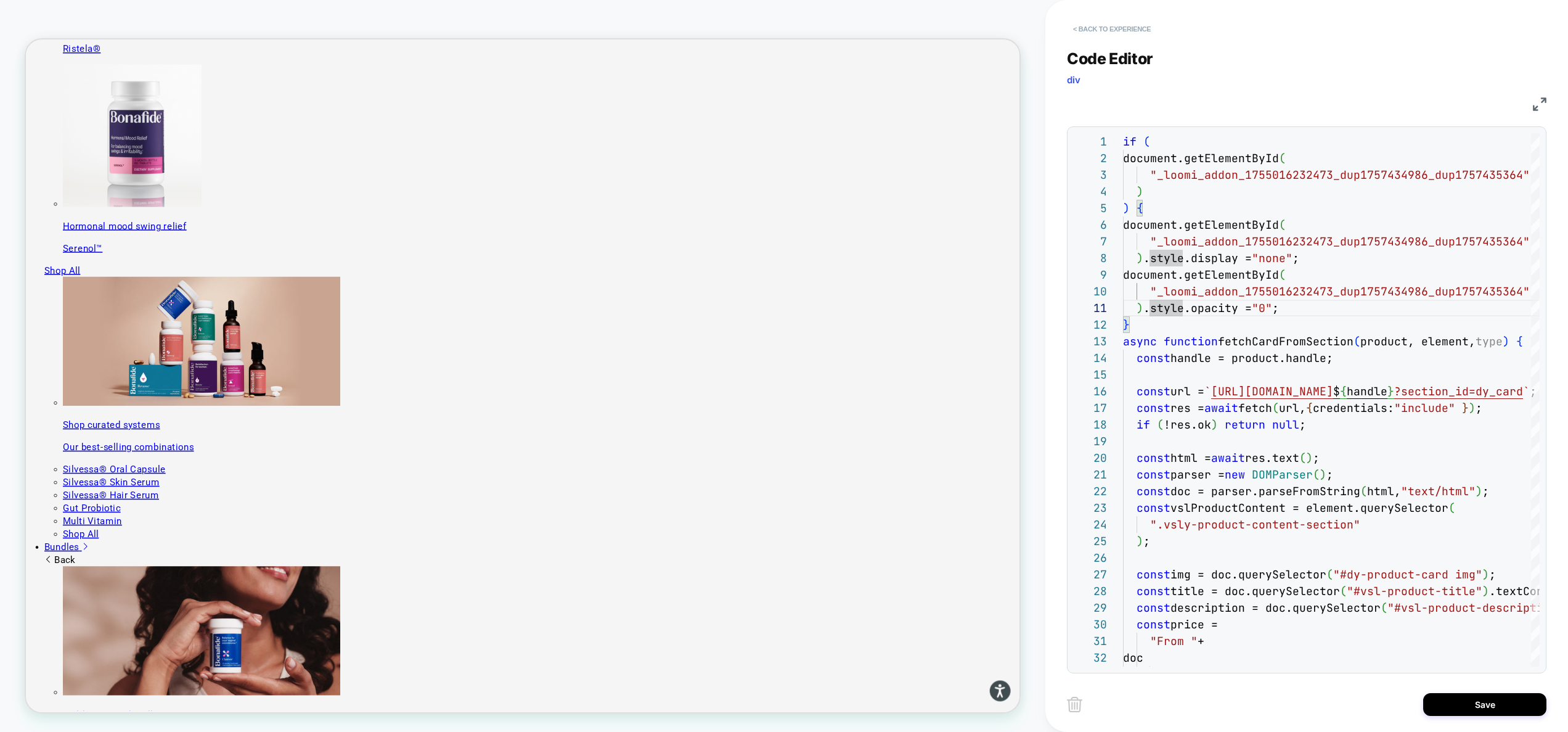
click at [1110, 30] on button "< Back to experience" at bounding box center [1111, 29] width 90 height 20
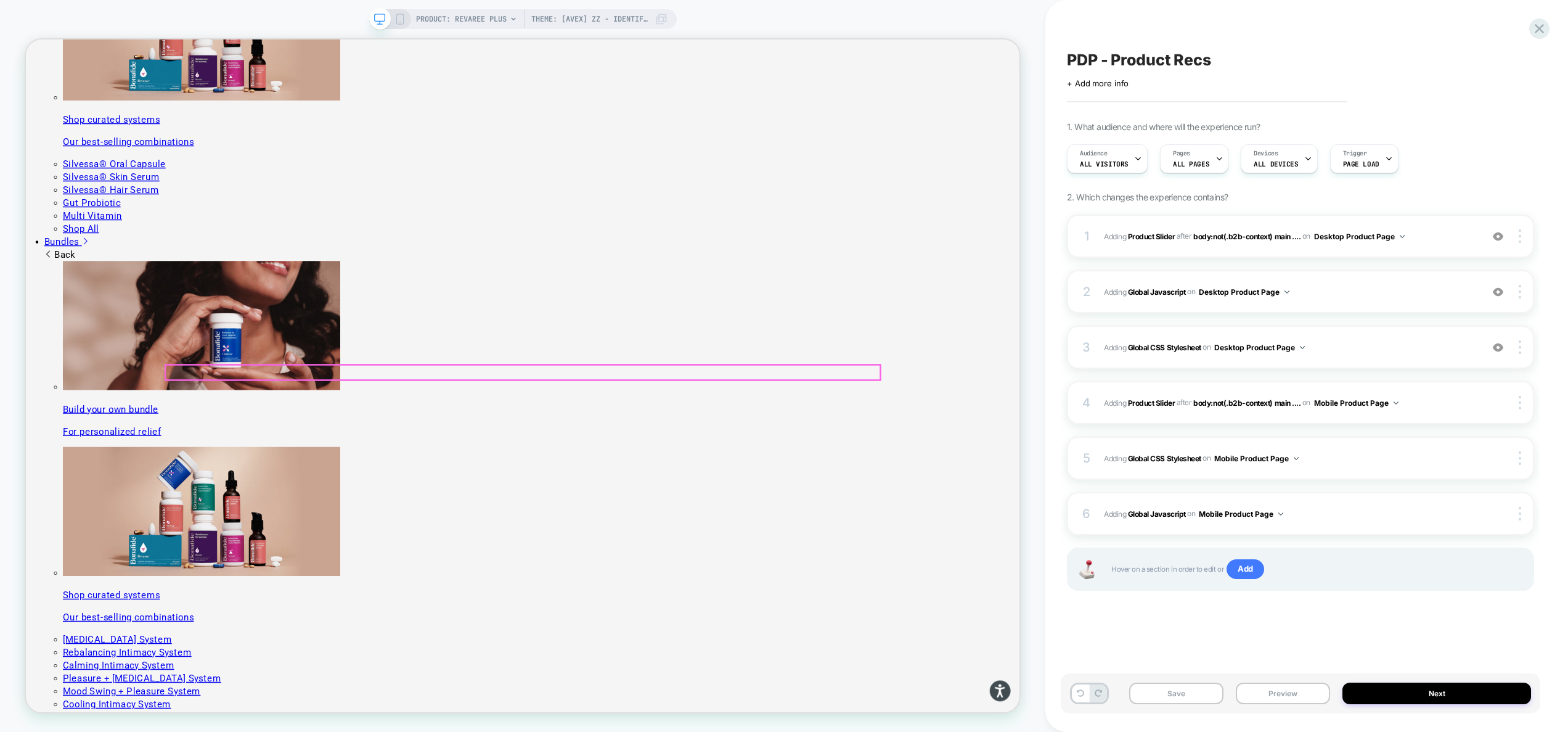
scroll to position [1590, 0]
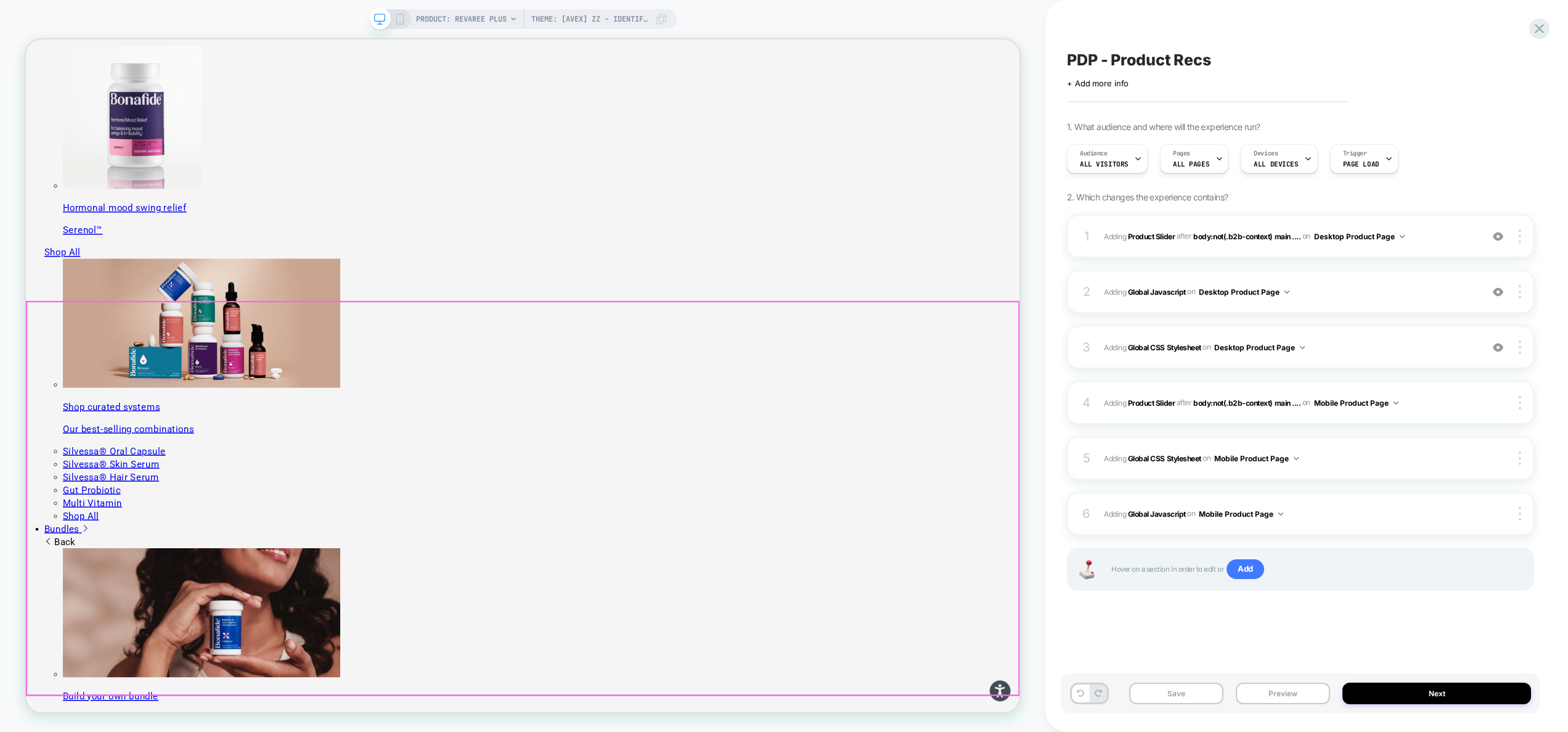
scroll to position [1161, 0]
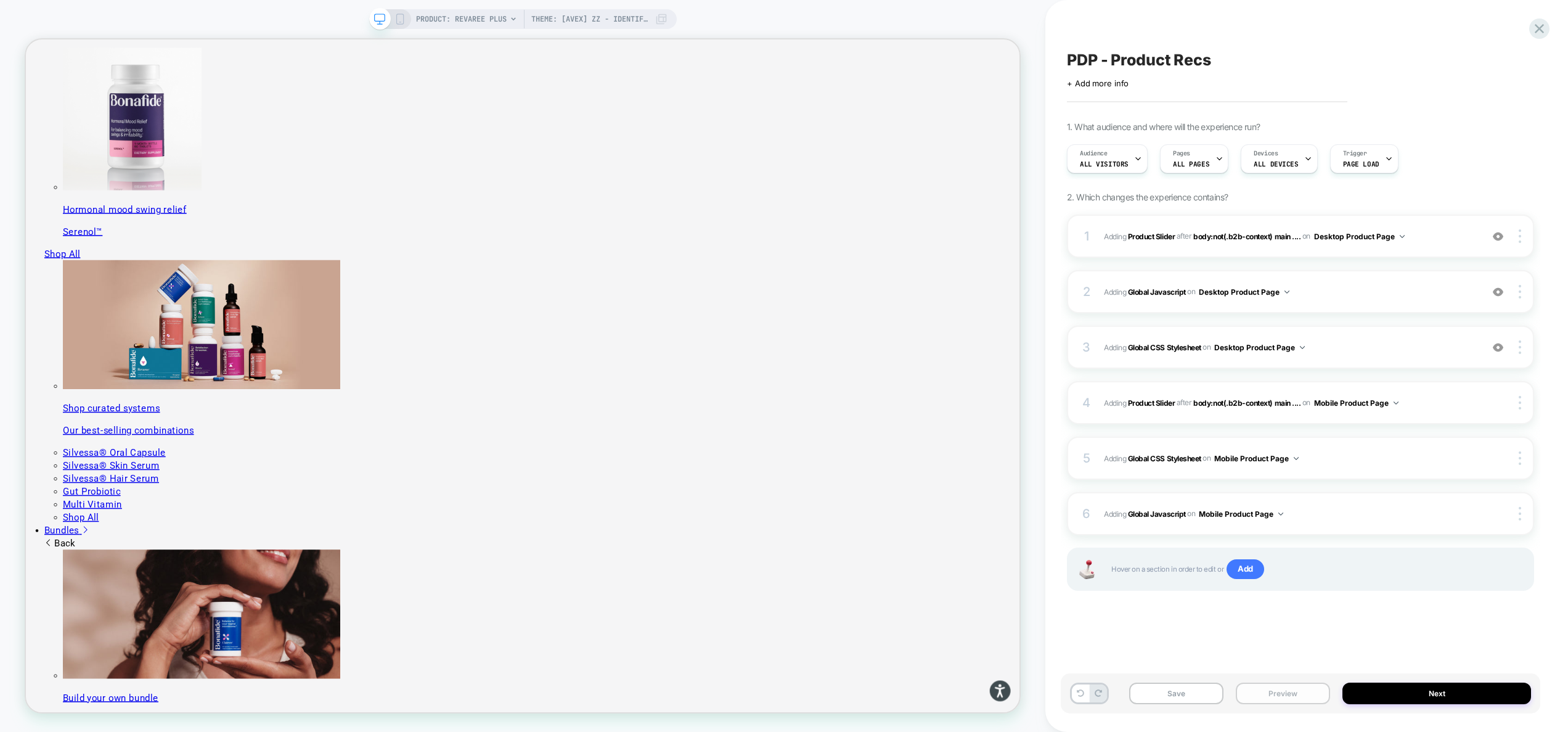
drag, startPoint x: 1298, startPoint y: 692, endPoint x: 1298, endPoint y: 683, distance: 9.0
click at [1298, 692] on button "Preview" at bounding box center [1282, 693] width 94 height 22
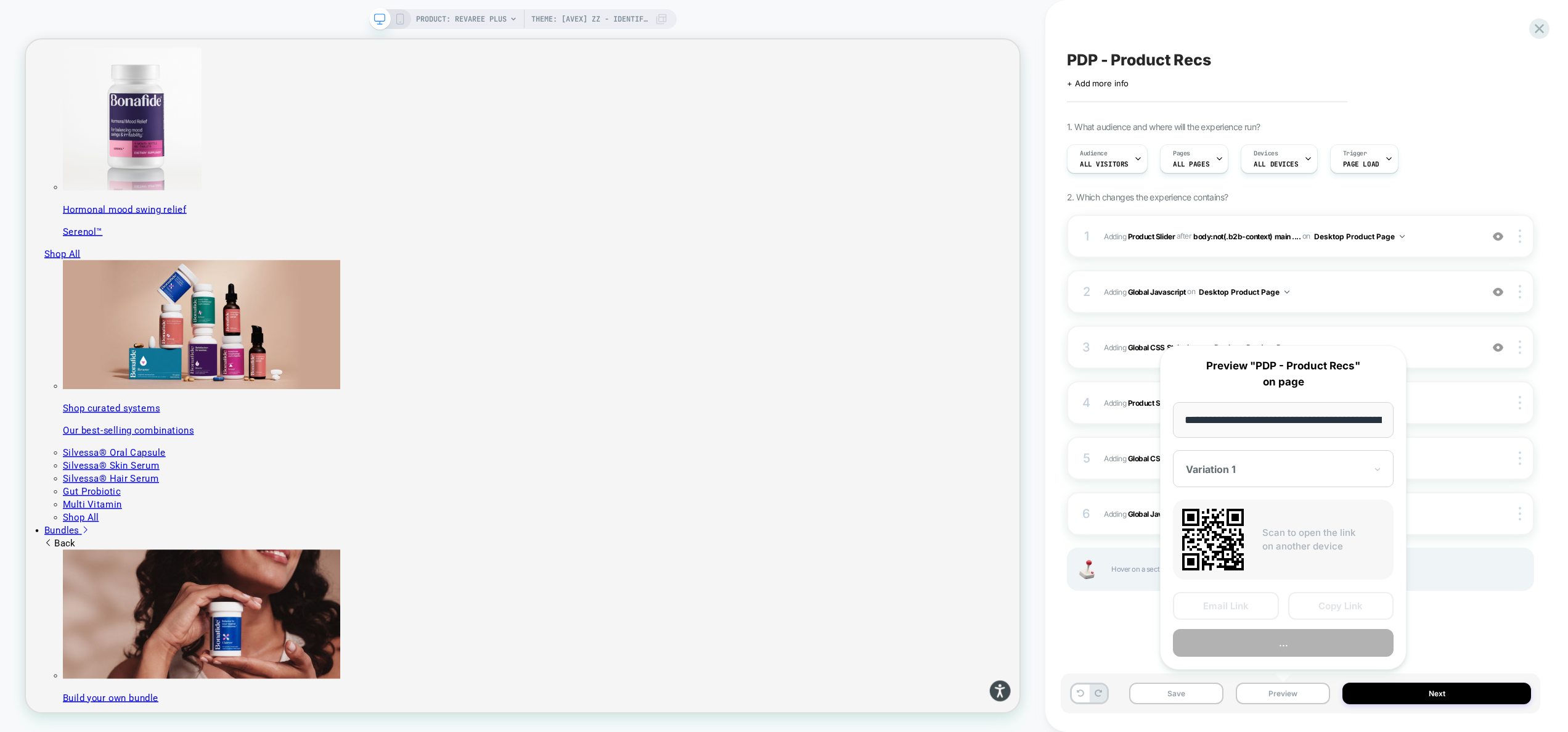
scroll to position [0, 214]
click at [1537, 24] on icon at bounding box center [1539, 28] width 17 height 17
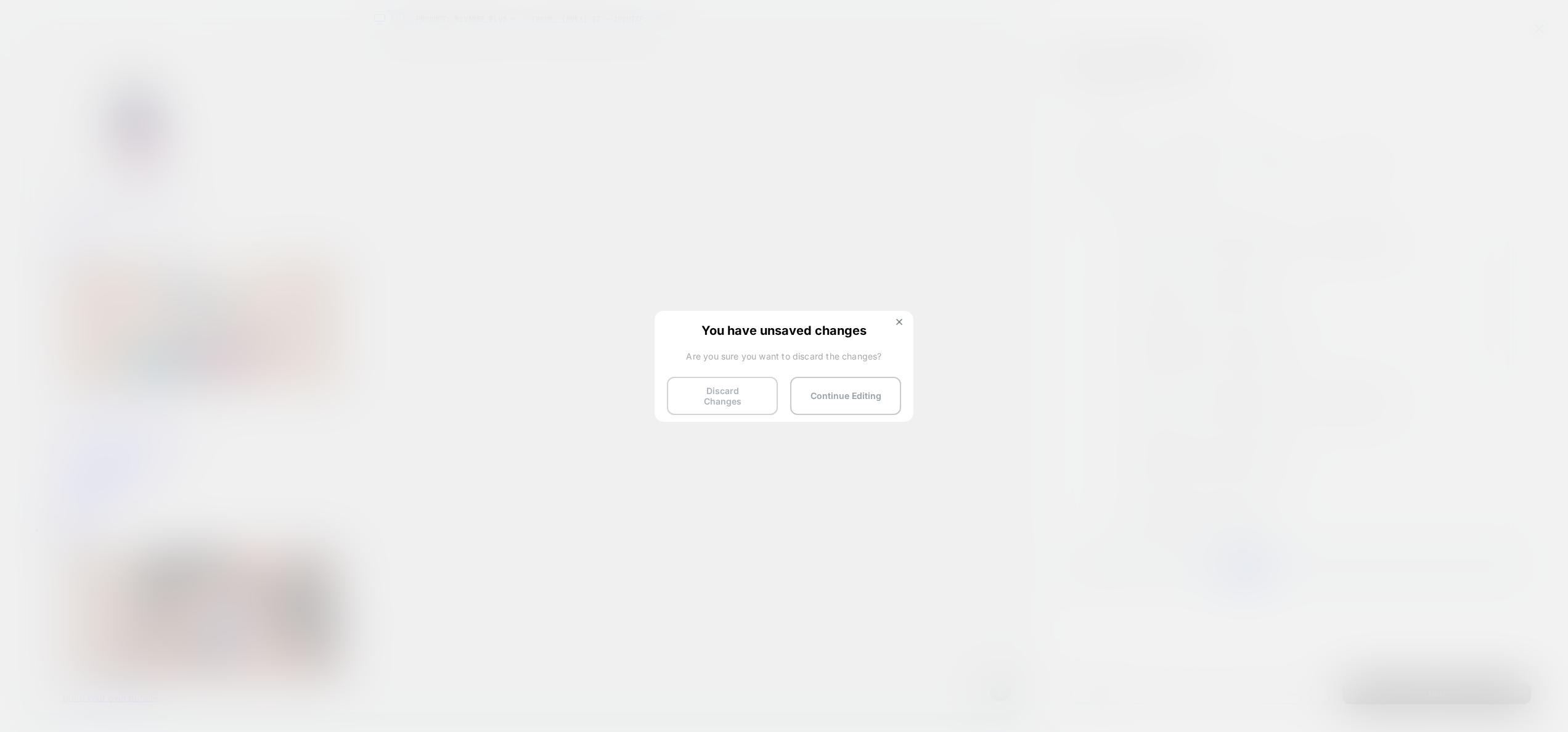
click at [732, 394] on button "Discard Changes" at bounding box center [722, 395] width 111 height 38
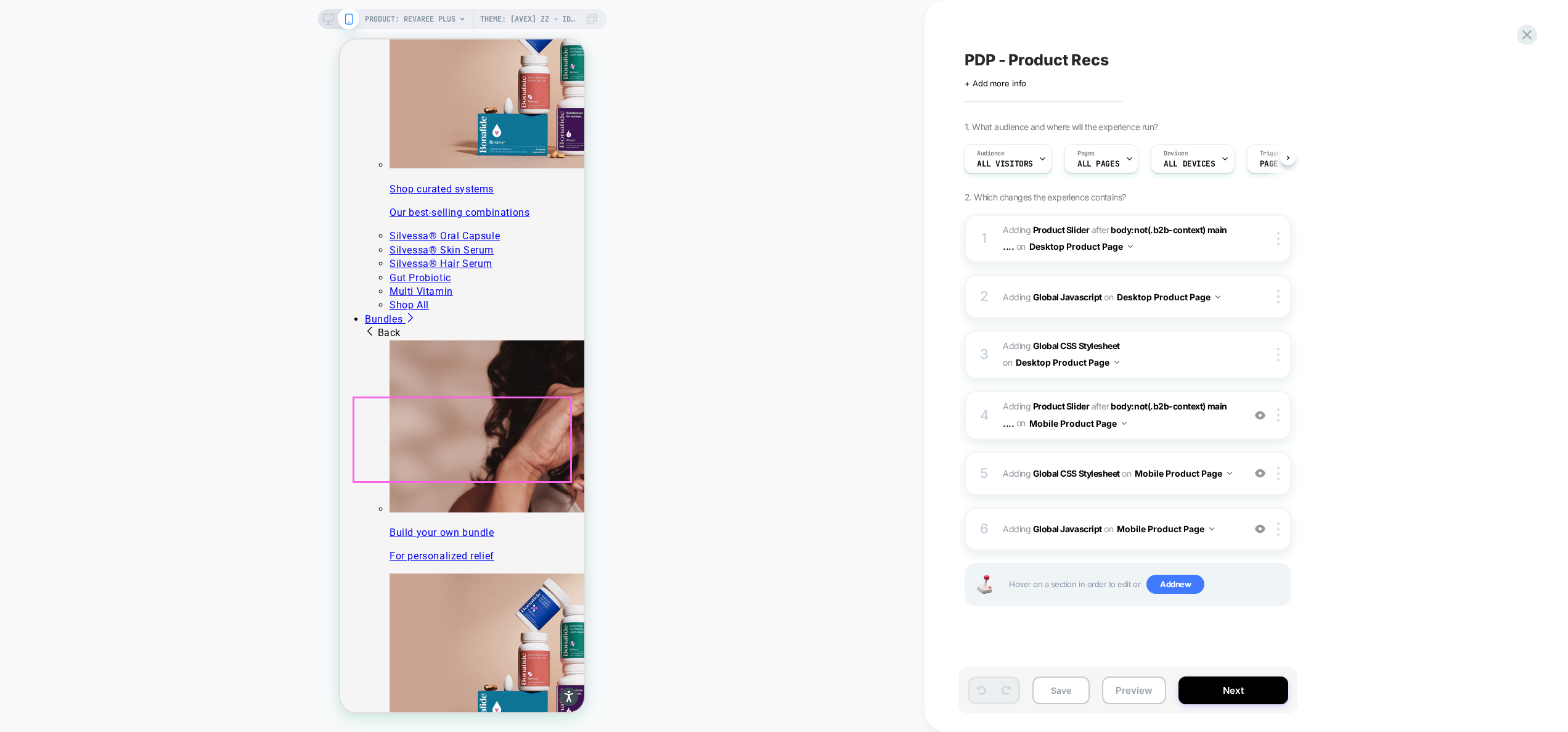
scroll to position [1401, 0]
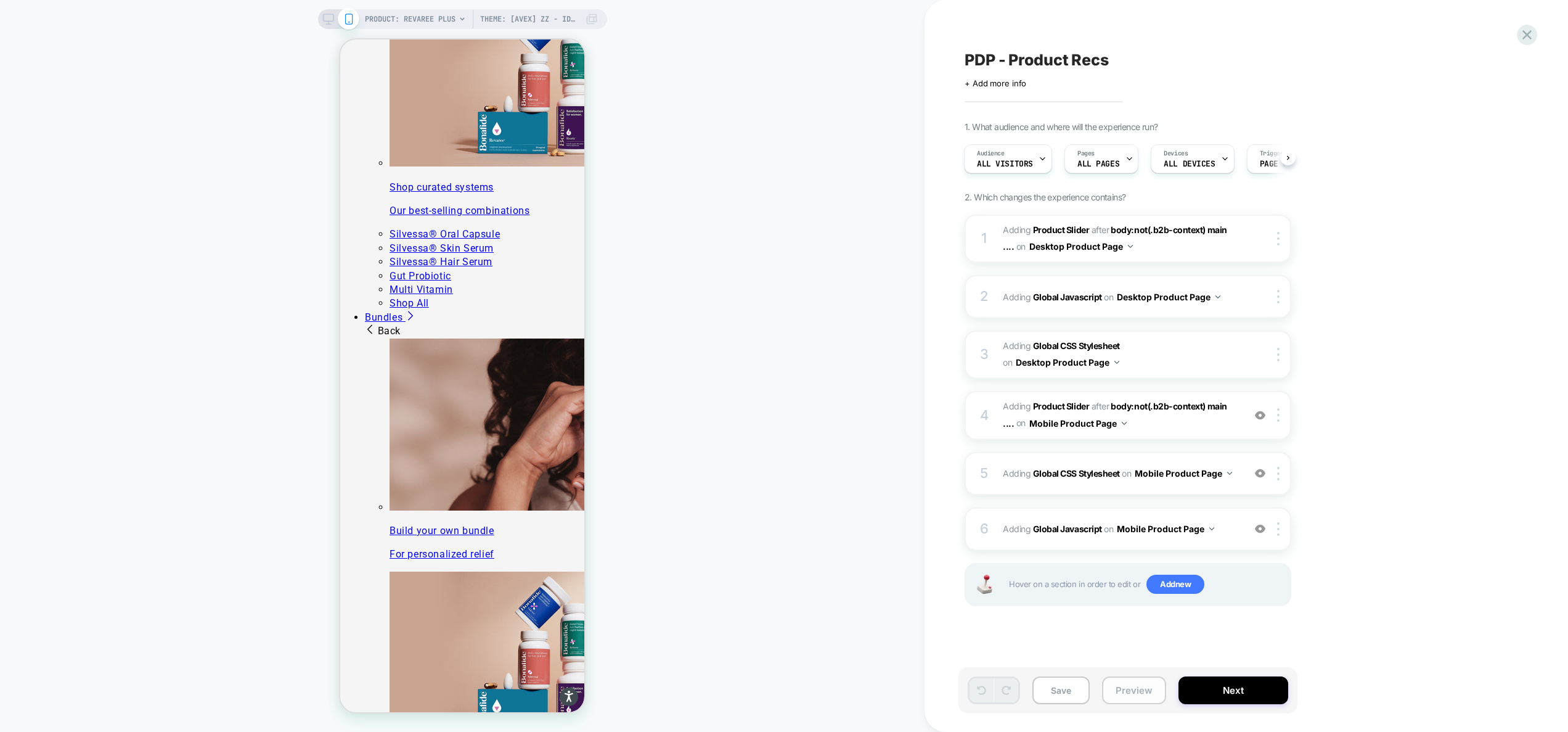
click at [1131, 693] on button "Preview" at bounding box center [1134, 690] width 65 height 28
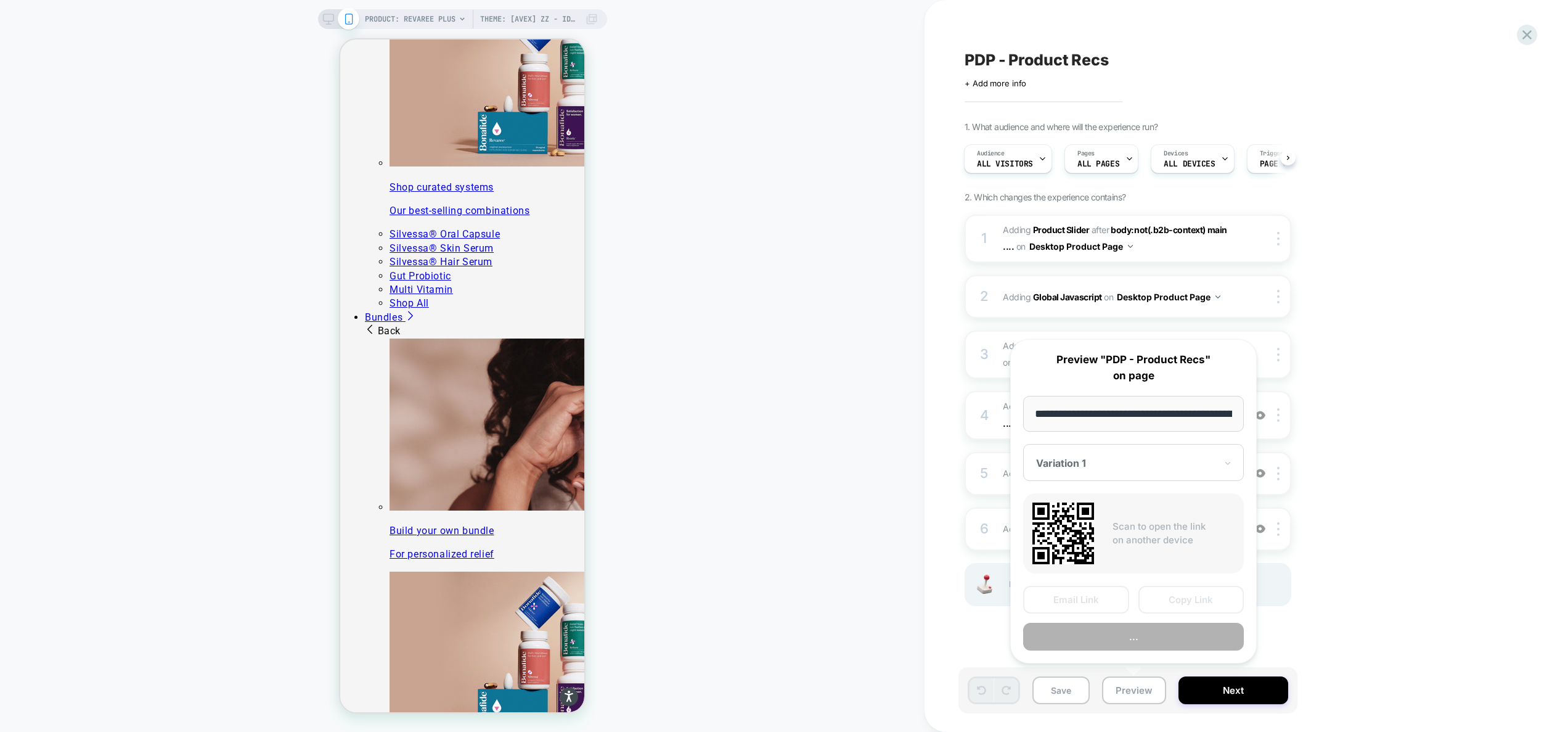
scroll to position [0, 214]
click at [1146, 632] on button "Preview" at bounding box center [1133, 637] width 220 height 28
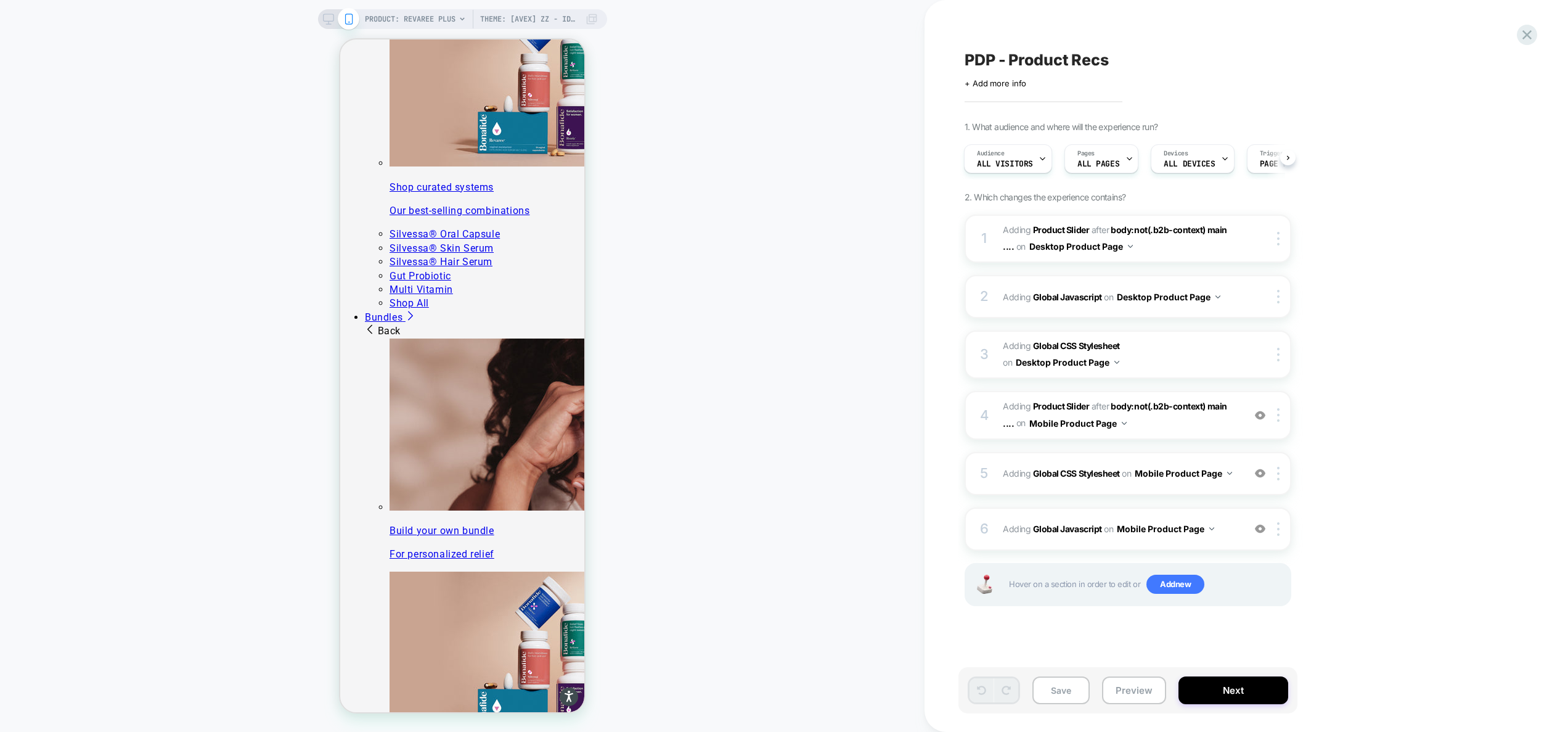
click at [334, 21] on div at bounding box center [339, 19] width 32 height 11
click at [328, 26] on div "PRODUCT: Revaree Plus Theme: [AVEX] ZZ - Identify Users" at bounding box center [462, 19] width 289 height 20
click at [329, 9] on div "PRODUCT: Revaree Plus Theme: [AVEX] ZZ - Identify Users" at bounding box center [462, 19] width 289 height 20
click at [329, 20] on rect at bounding box center [328, 17] width 11 height 7
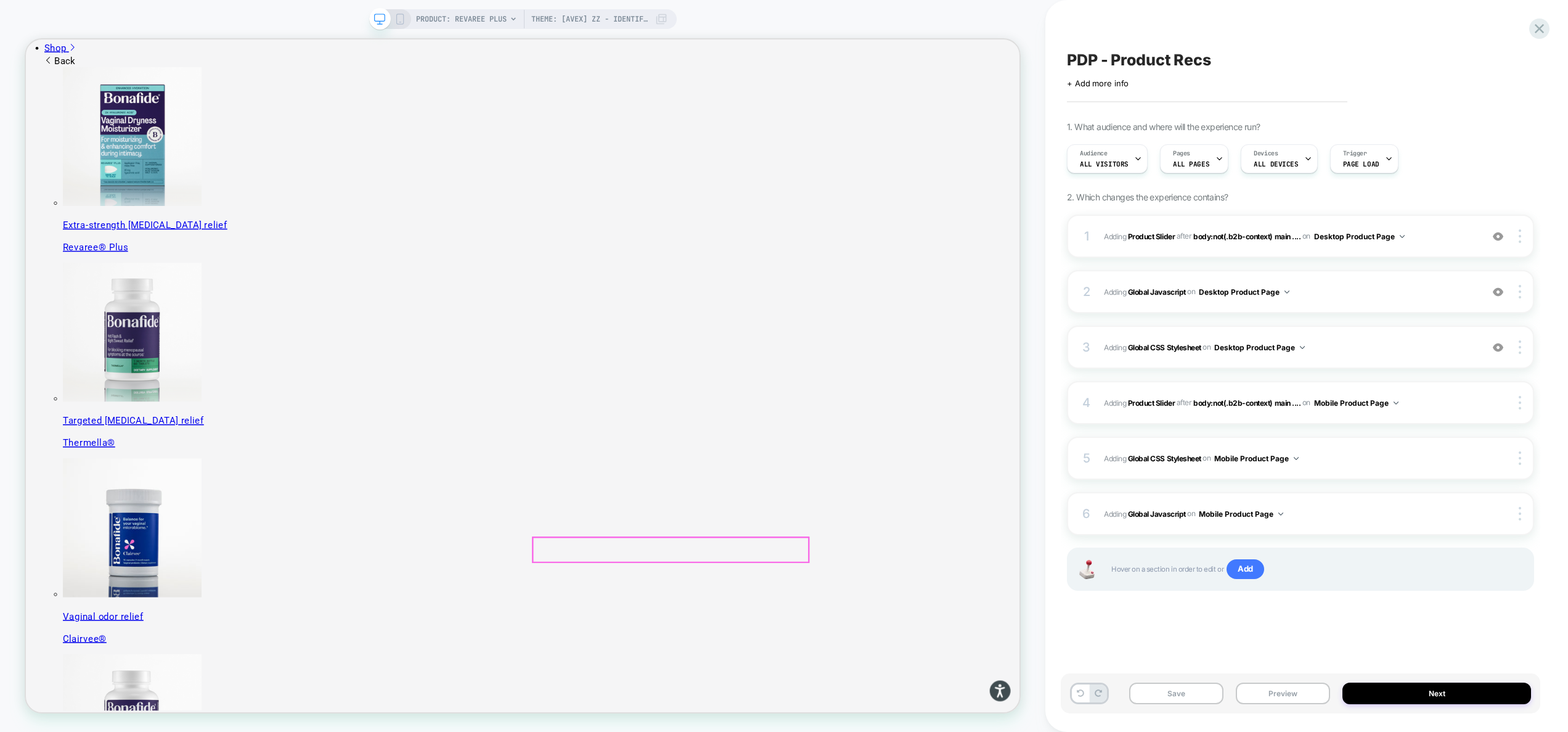
scroll to position [77, 0]
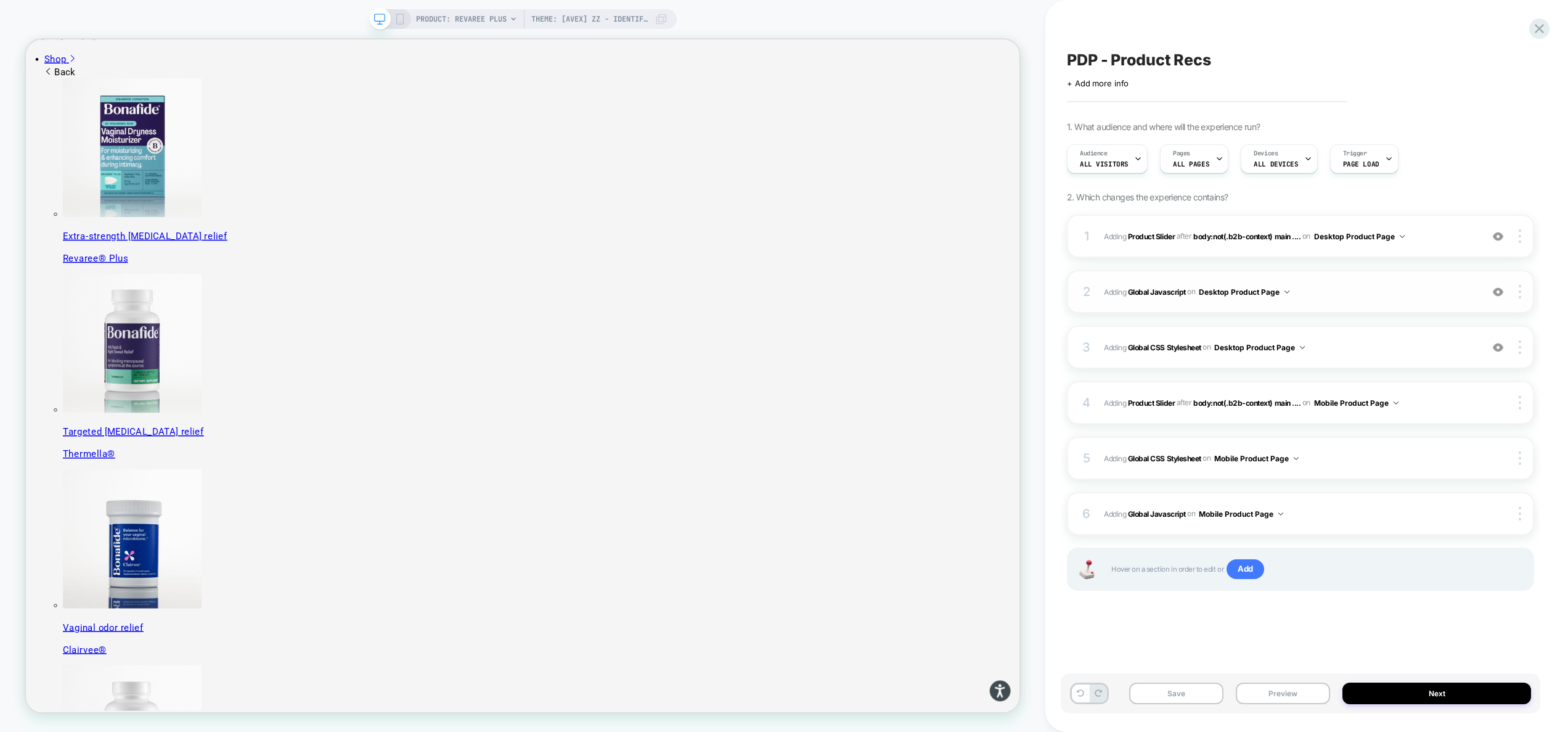
click at [1497, 295] on img at bounding box center [1497, 292] width 11 height 11
click at [1502, 346] on img at bounding box center [1497, 347] width 11 height 11
click at [1275, 682] on button "Preview" at bounding box center [1282, 693] width 94 height 22
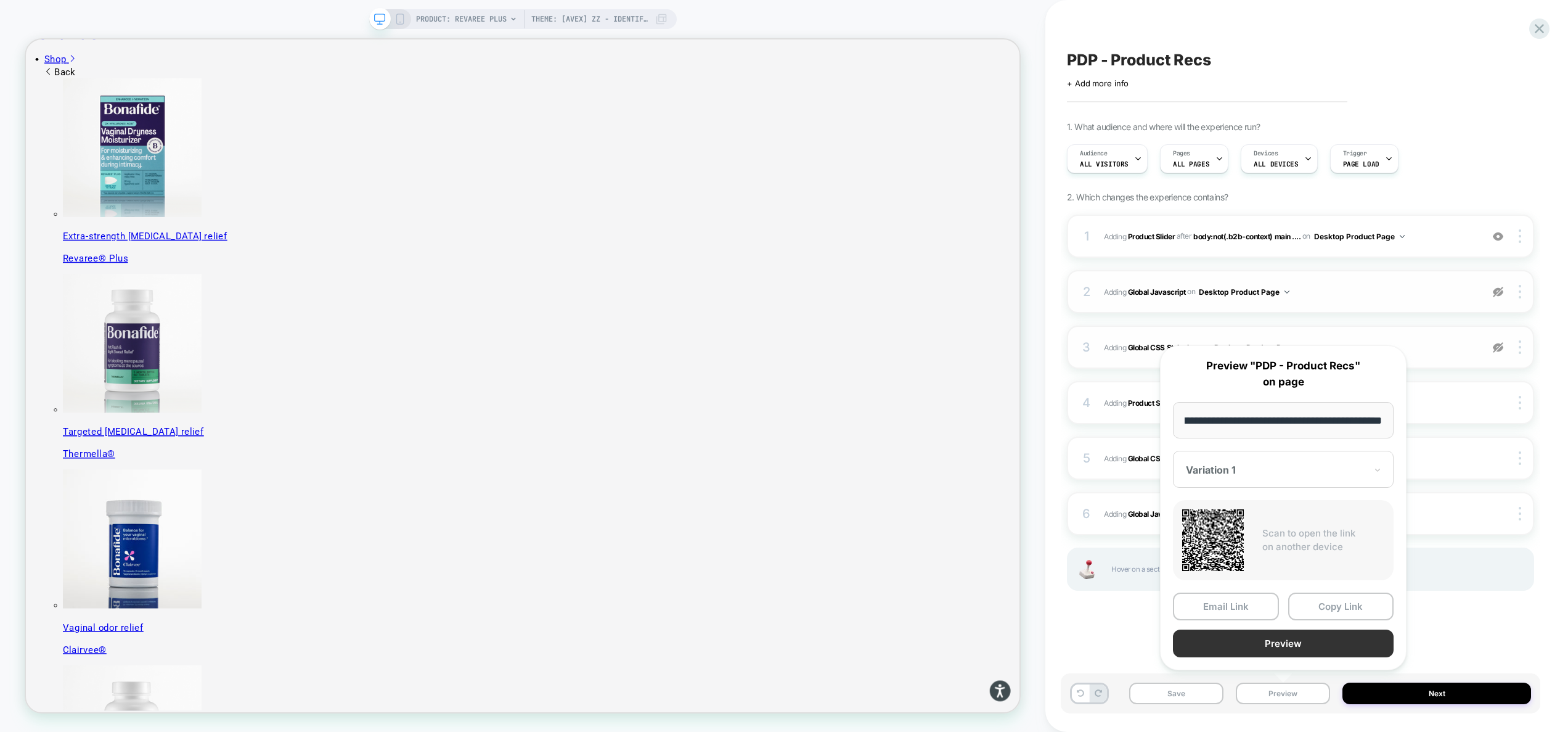
scroll to position [0, 0]
click at [1281, 645] on button "Preview" at bounding box center [1283, 644] width 220 height 28
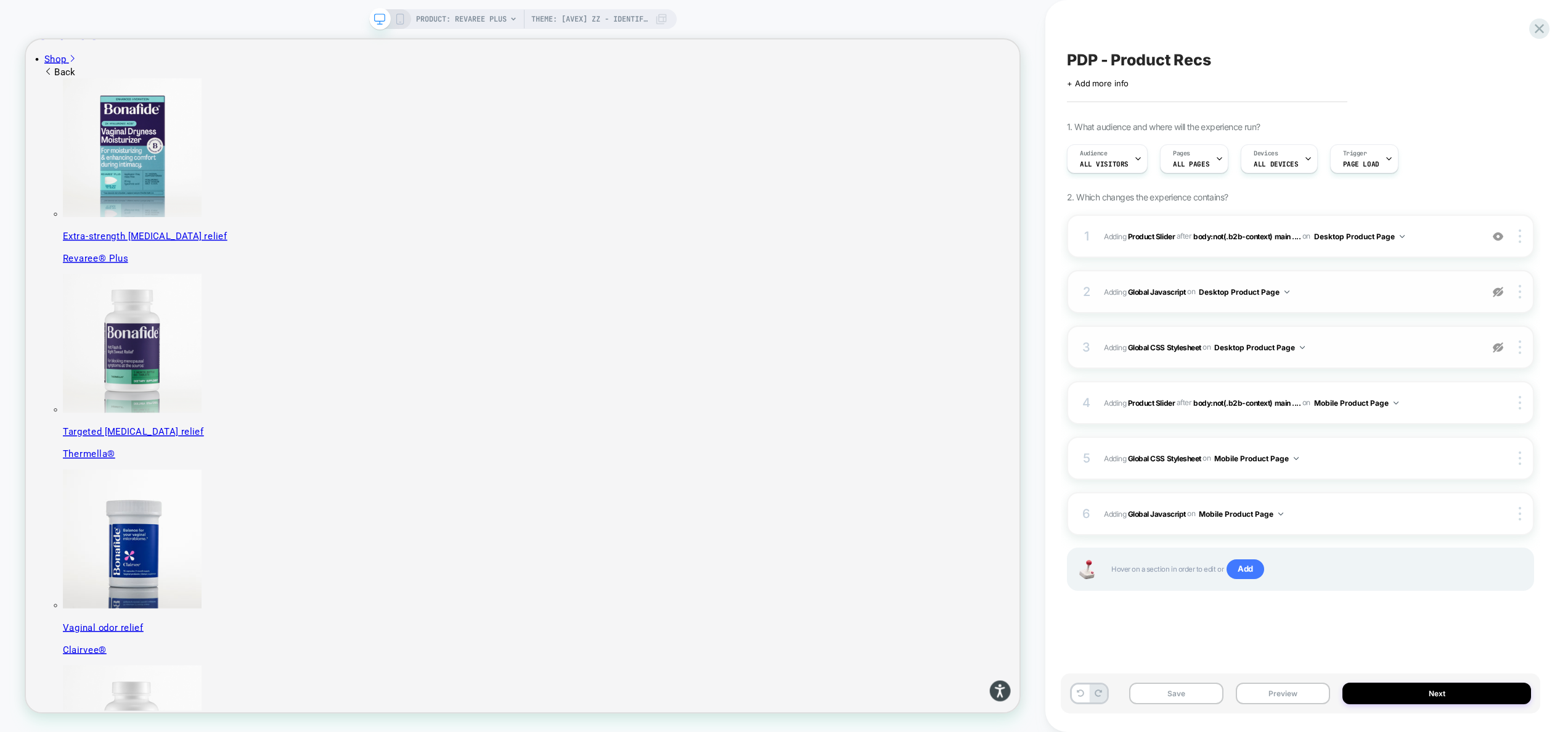
click at [1494, 293] on img at bounding box center [1497, 292] width 11 height 11
click at [1500, 346] on img at bounding box center [1497, 347] width 11 height 11
click at [1293, 686] on button "Preview" at bounding box center [1282, 693] width 94 height 22
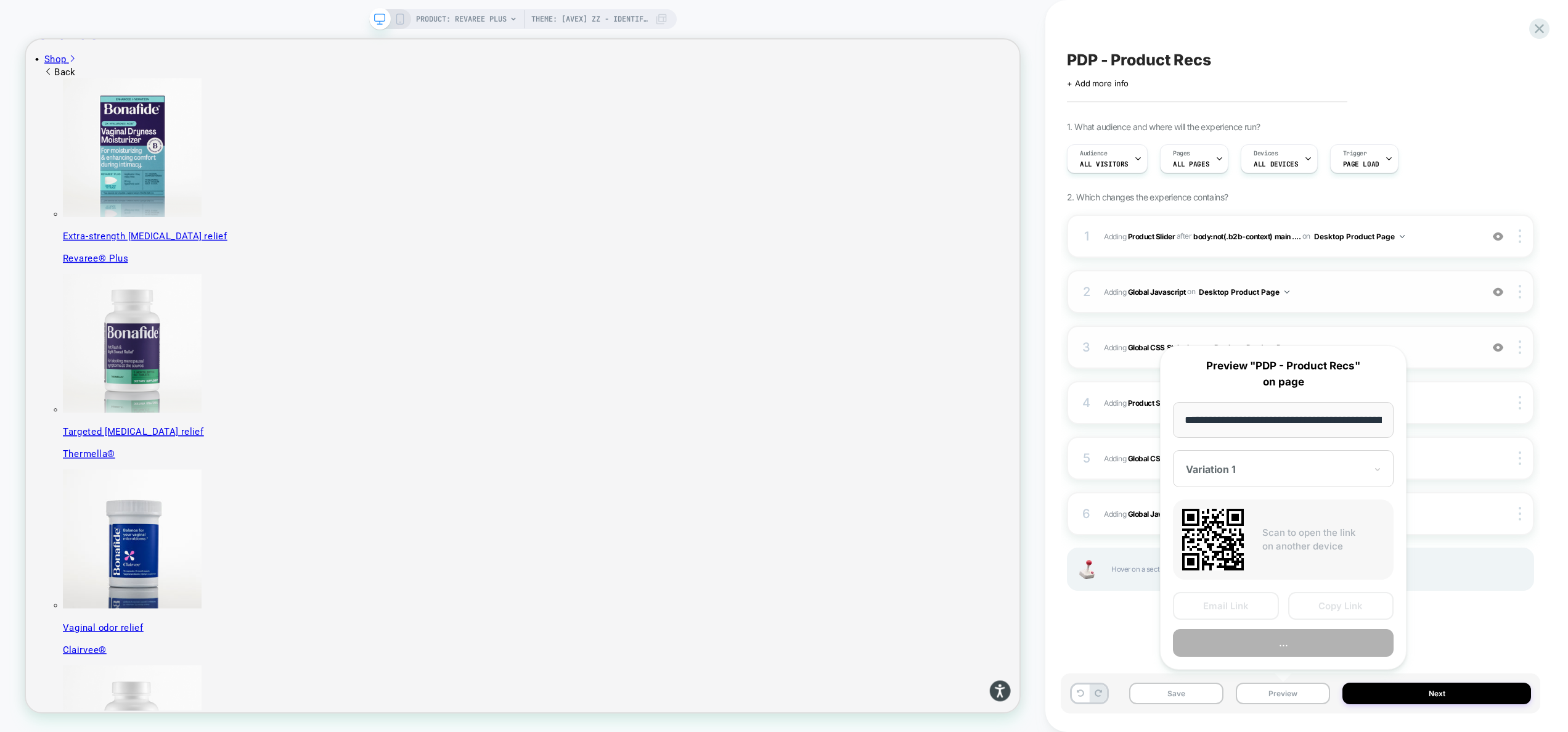
scroll to position [0, 214]
click at [1282, 648] on button "Preview" at bounding box center [1283, 644] width 220 height 28
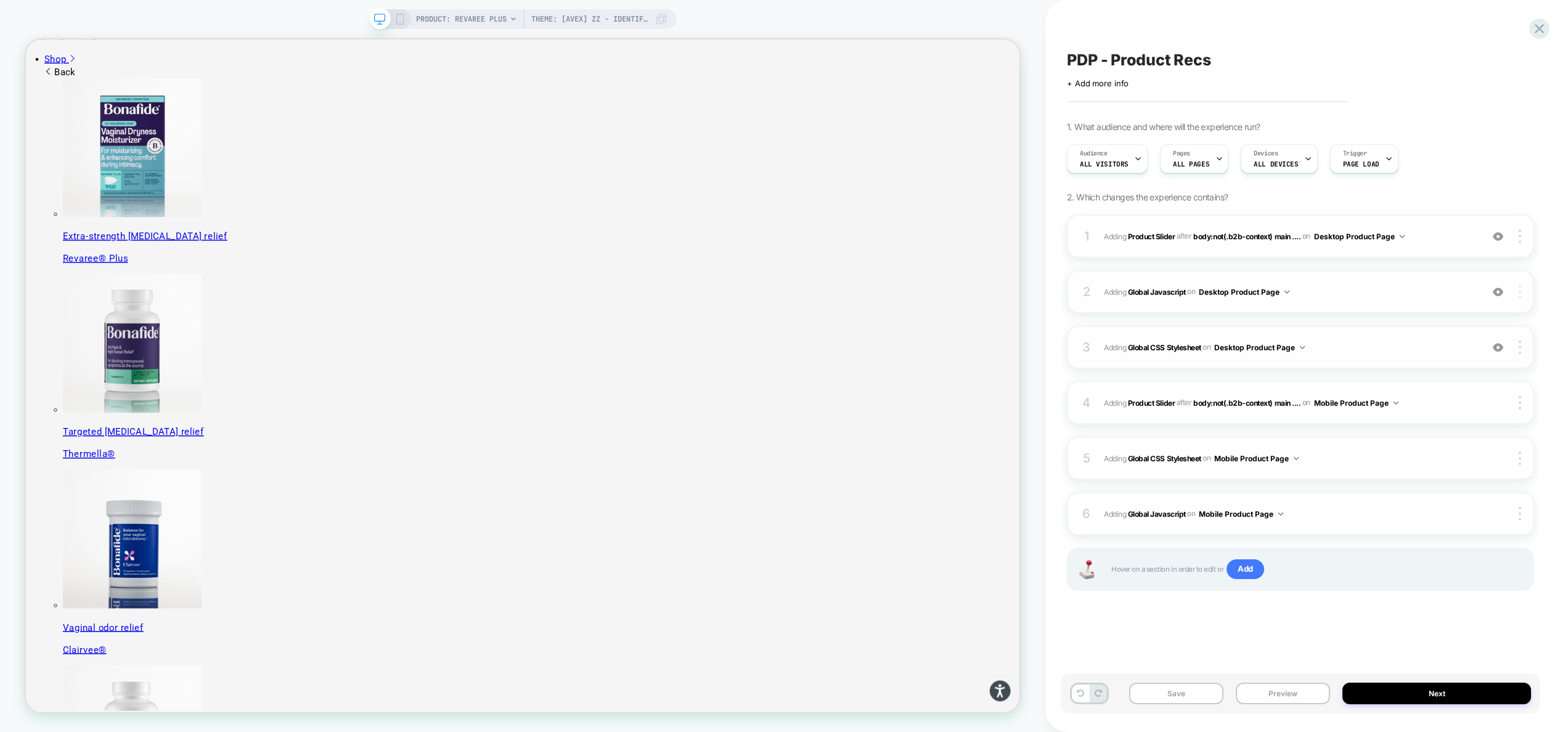
click at [1523, 286] on div at bounding box center [1521, 292] width 24 height 14
click at [1518, 239] on img at bounding box center [1519, 236] width 2 height 14
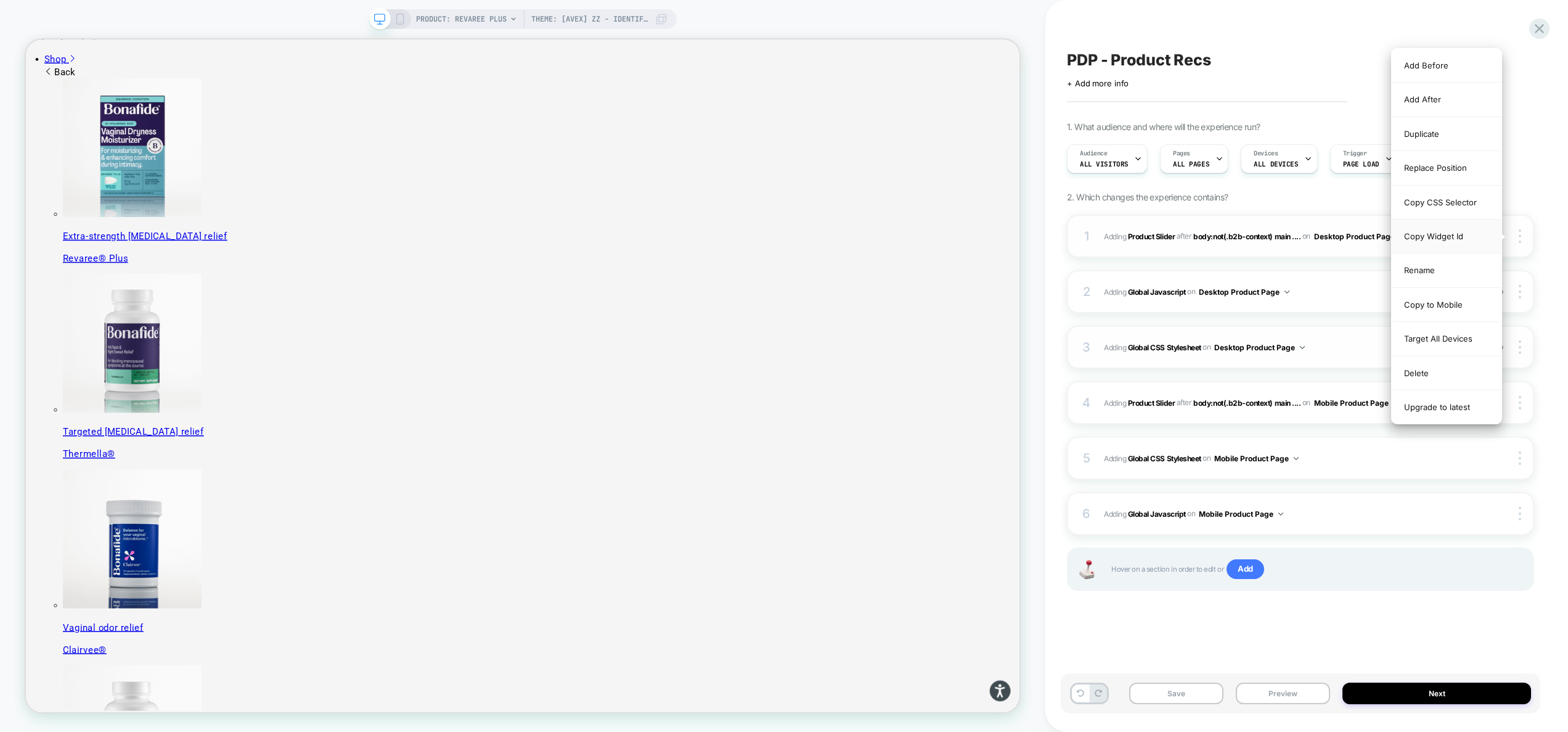
click at [1460, 236] on div "Copy Widget Id" at bounding box center [1446, 236] width 109 height 34
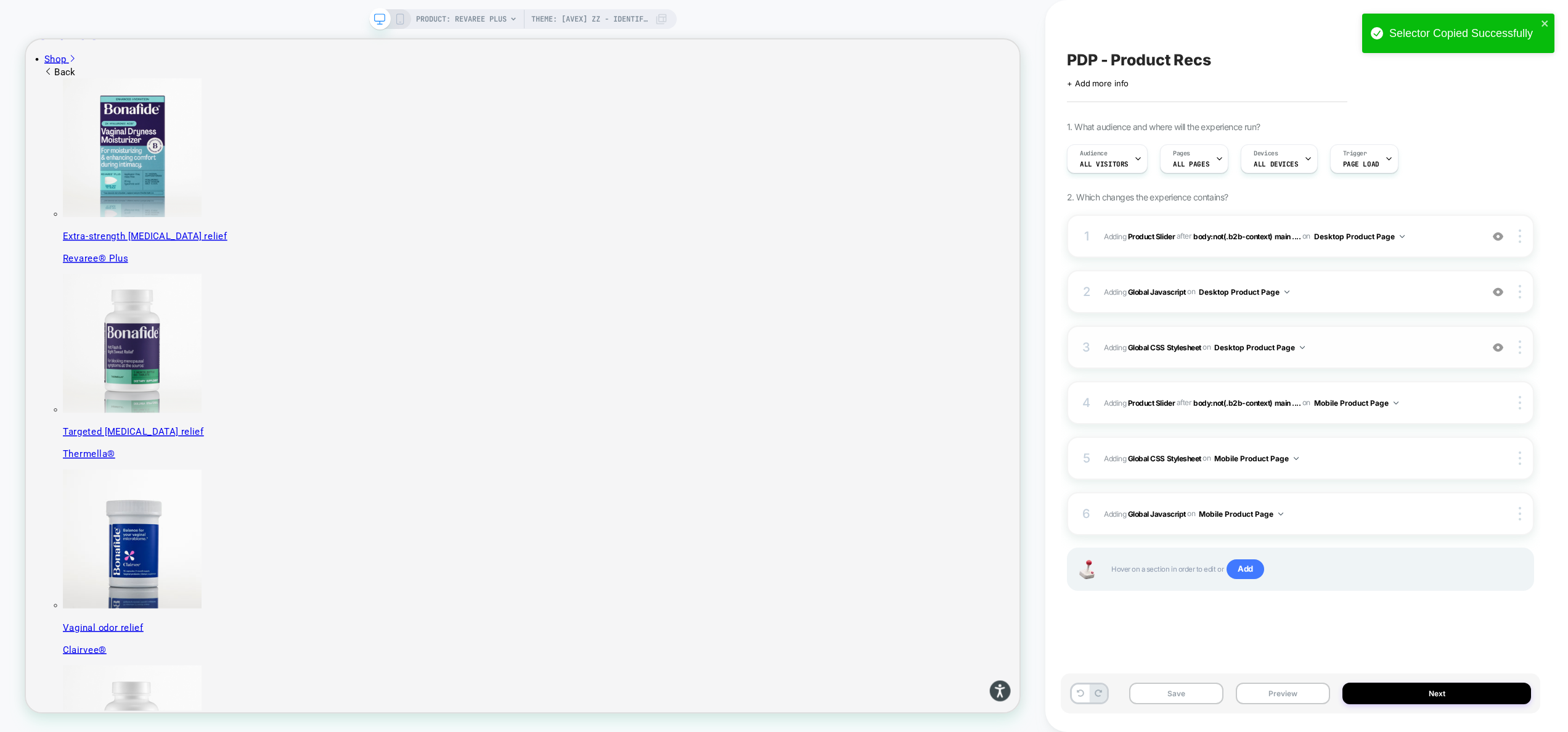
click at [1330, 345] on span "Adding Global CSS Stylesheet on Desktop Product Page" at bounding box center [1290, 348] width 371 height 16
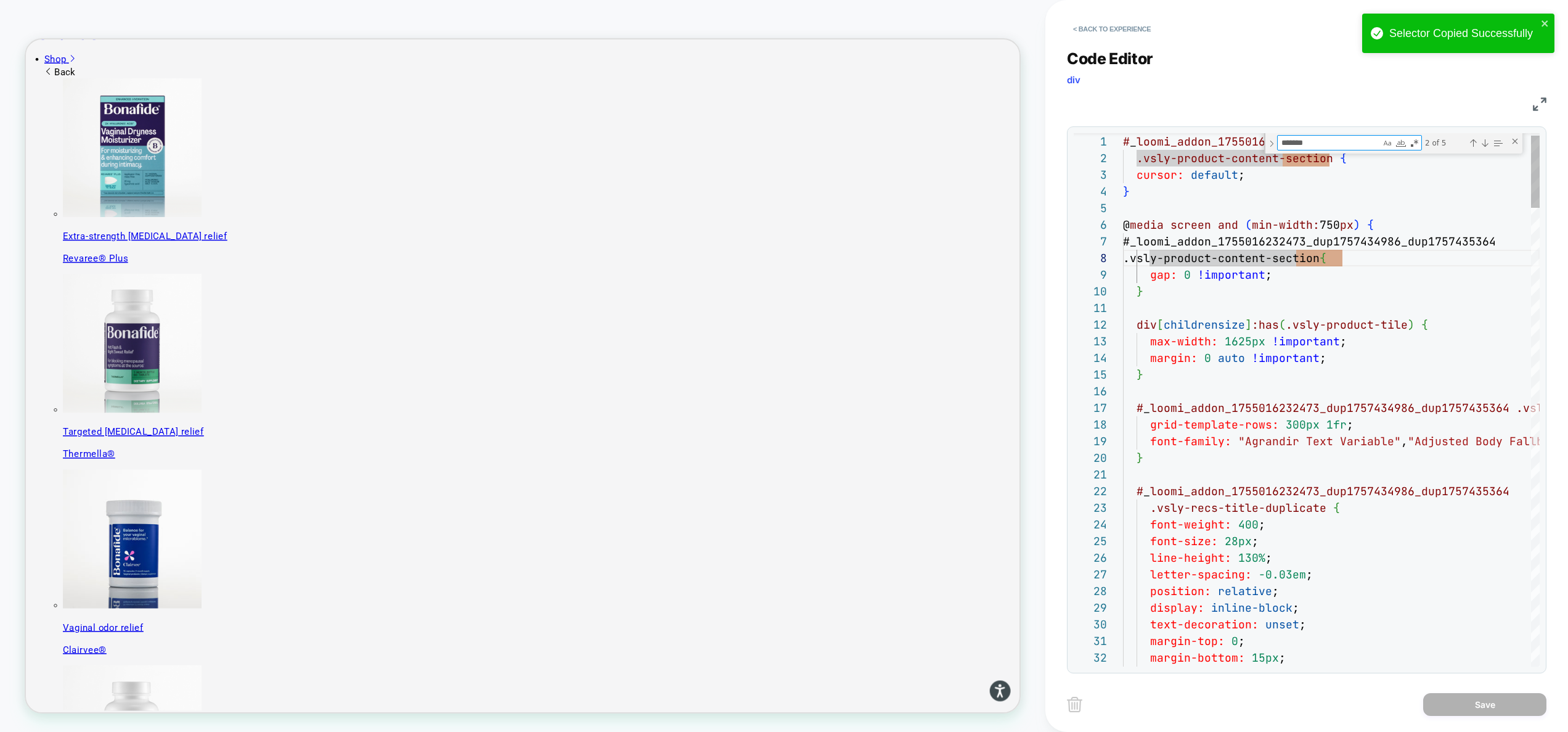
type textarea "**********"
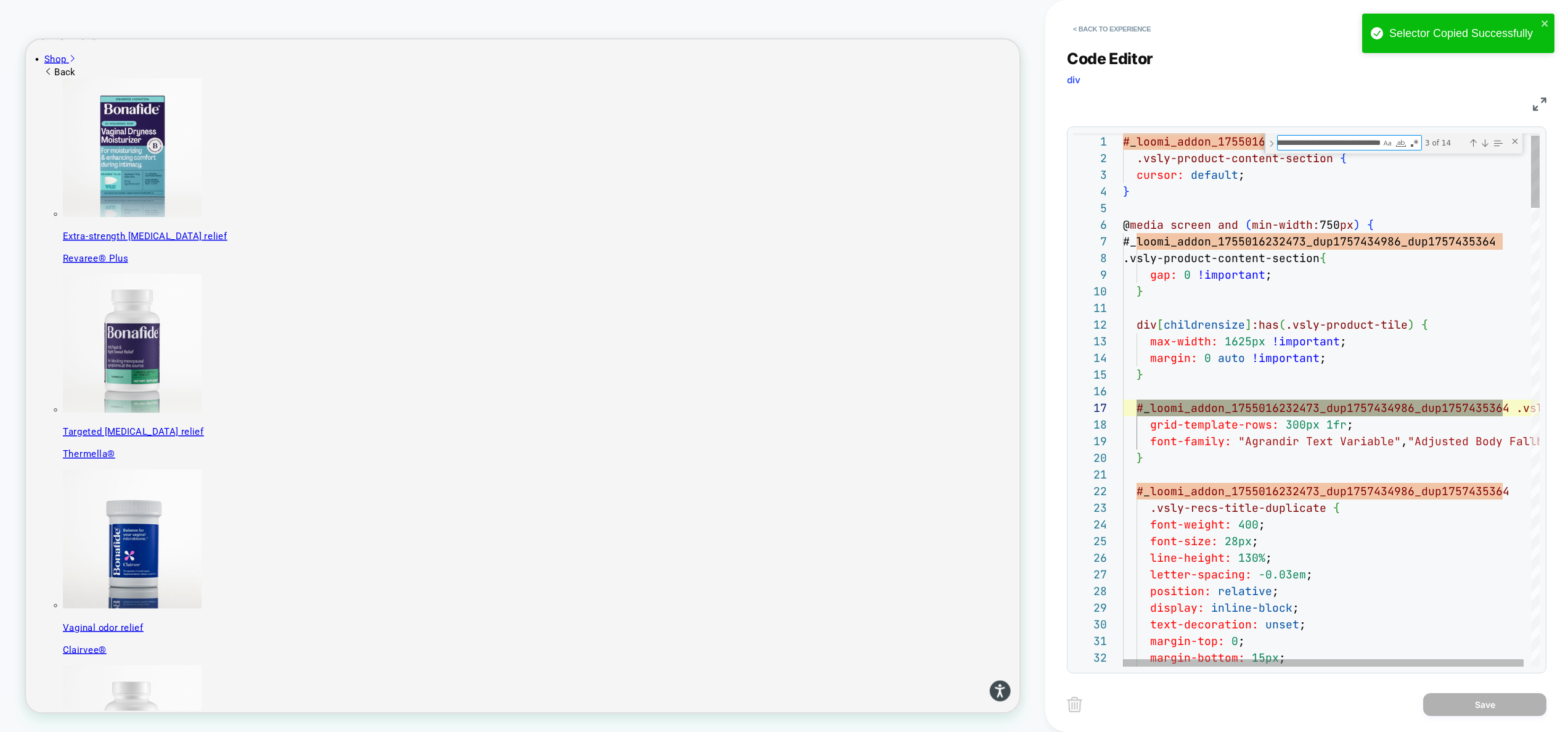
scroll to position [167, 379]
type textarea "**********"
click at [1489, 141] on div "Next Match (Enter)" at bounding box center [1485, 143] width 10 height 10
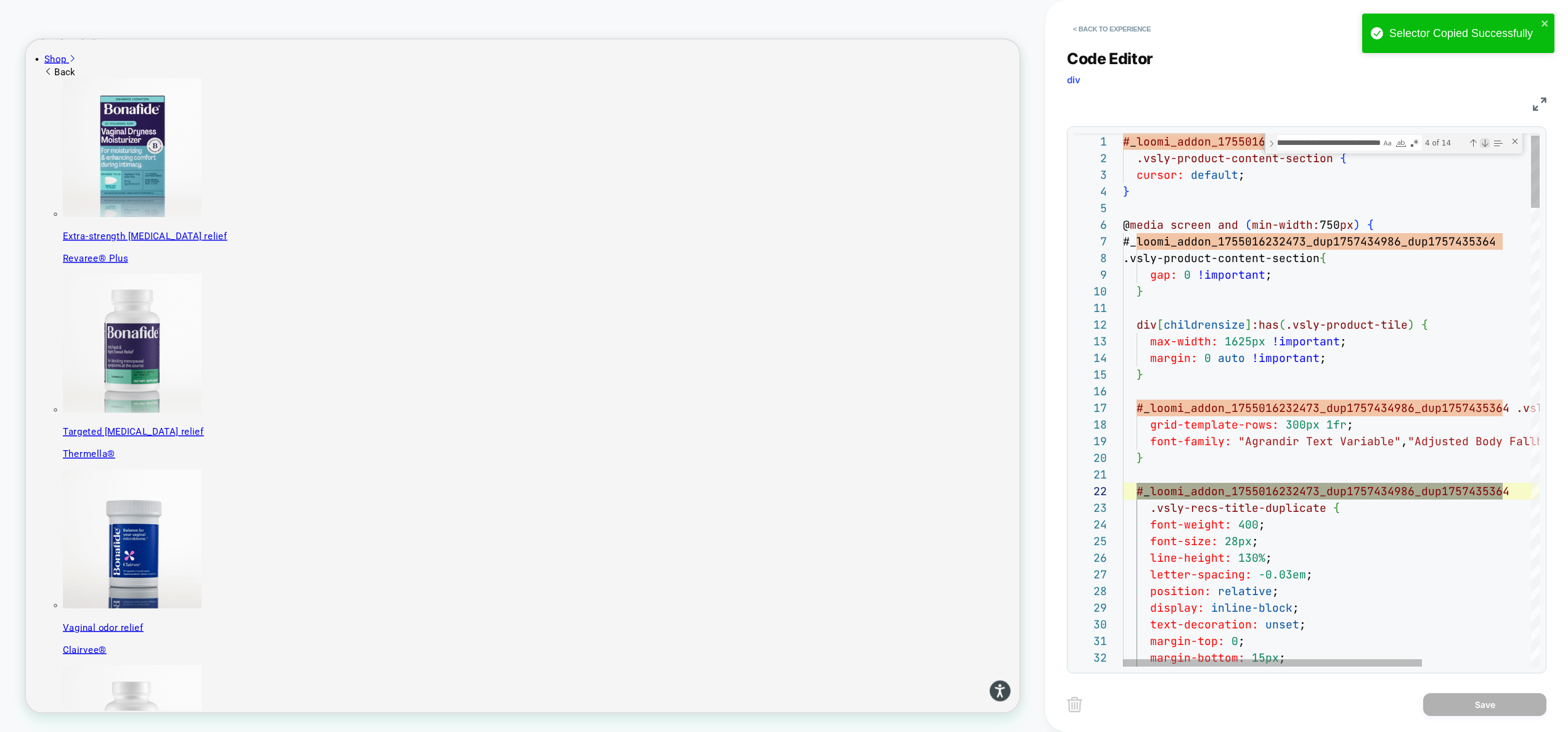
click at [1489, 141] on div "Next Match (Enter)" at bounding box center [1485, 143] width 10 height 10
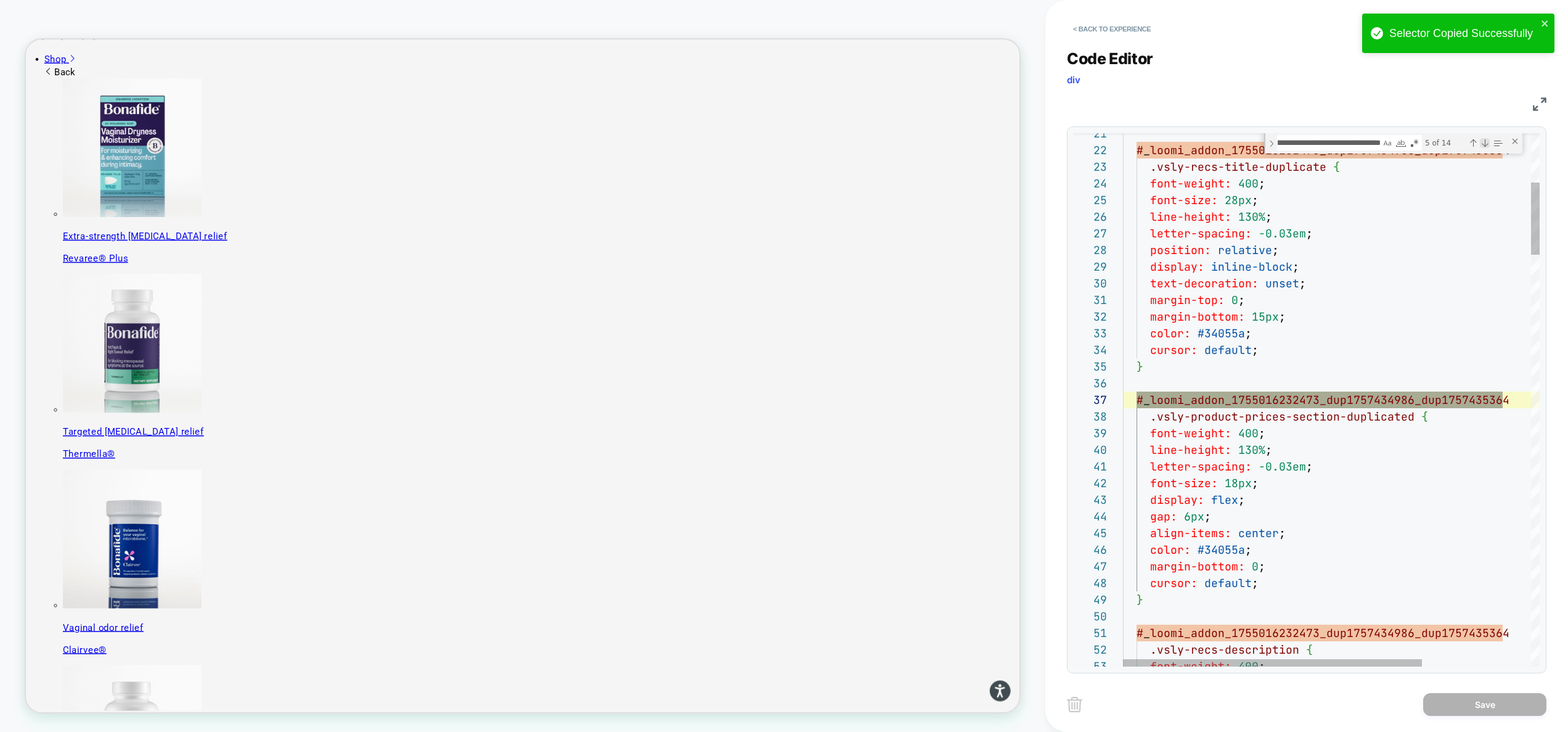
click at [1489, 141] on div "Next Match (Enter)" at bounding box center [1485, 143] width 10 height 10
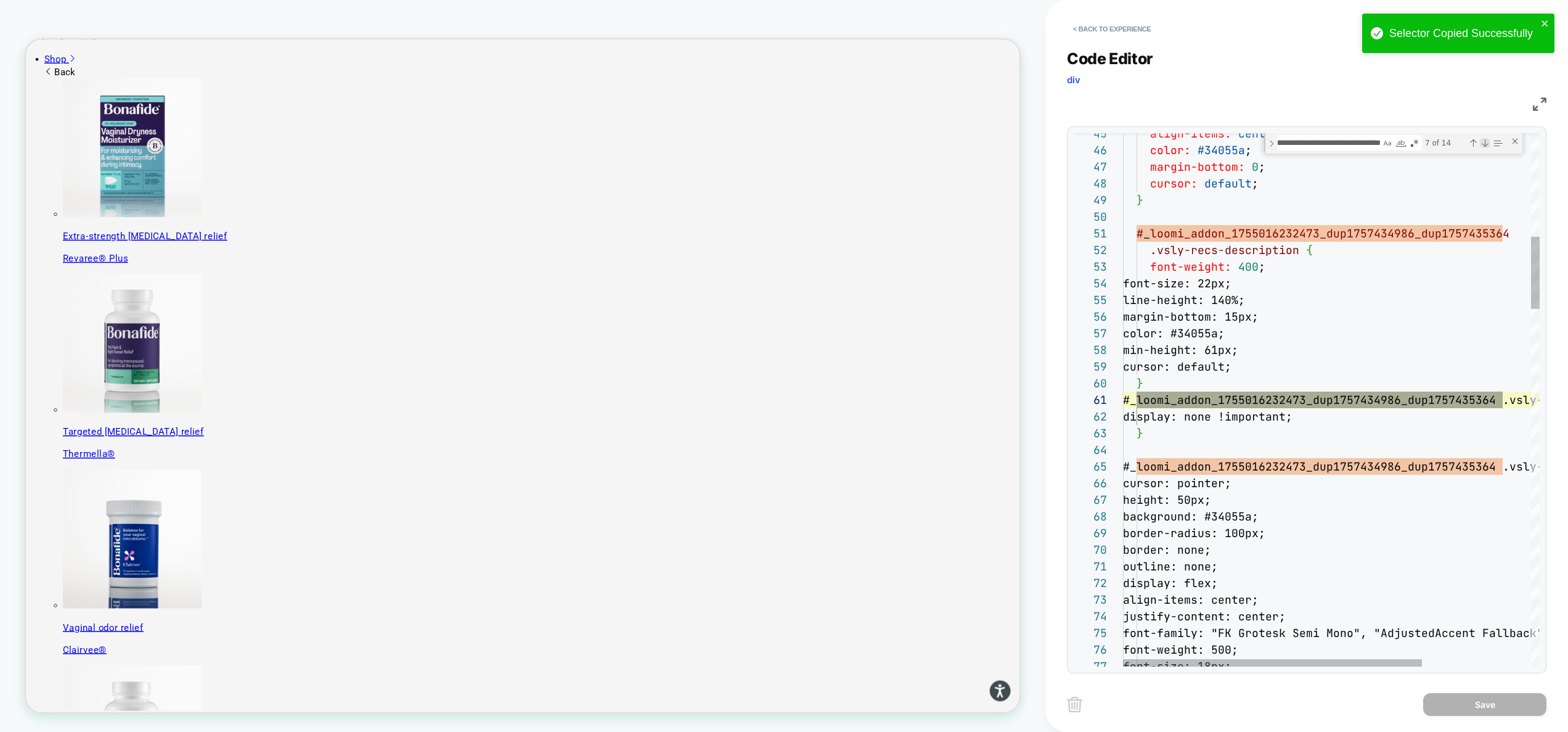
click at [1489, 141] on div "Next Match (Enter)" at bounding box center [1485, 143] width 10 height 10
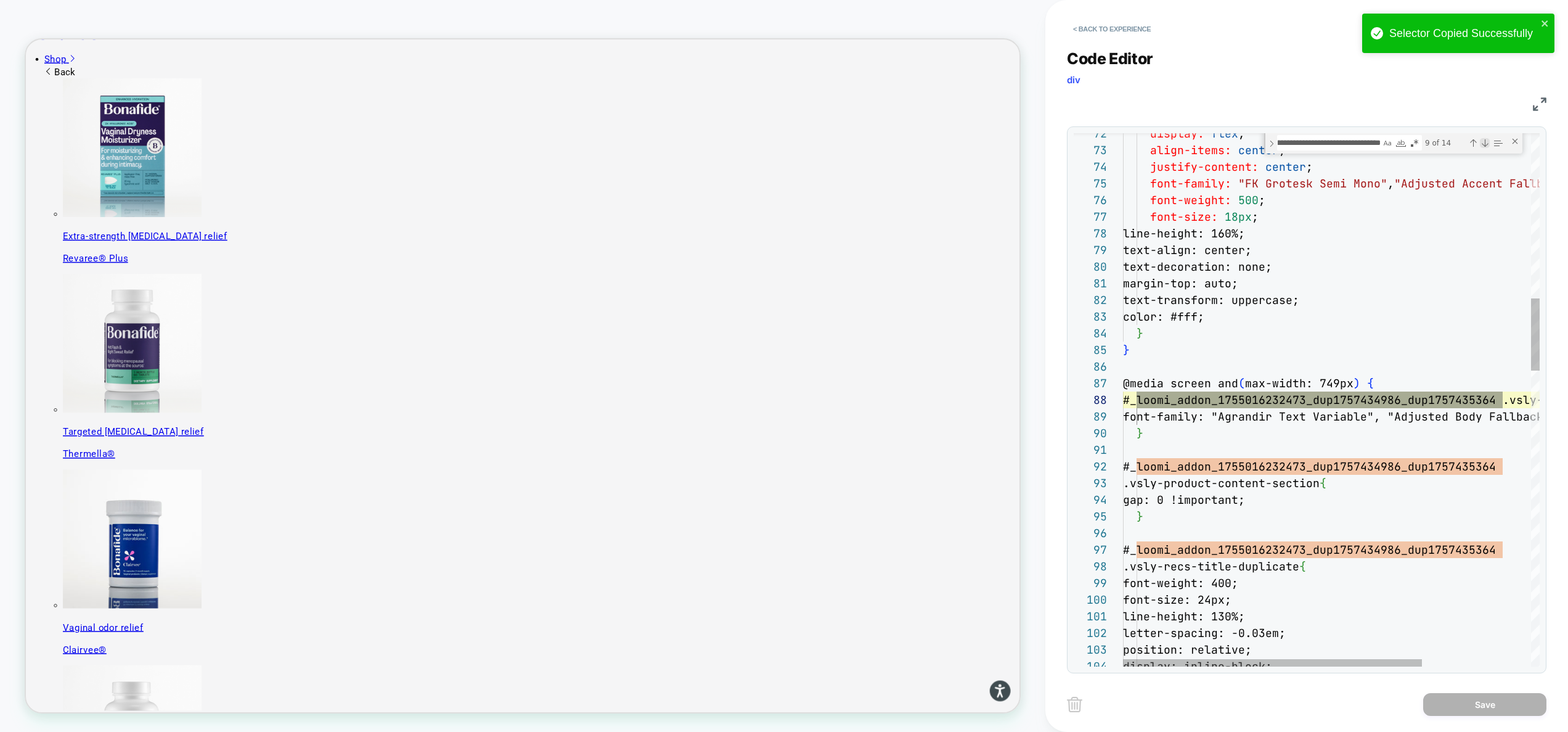
click at [1489, 141] on div "Next Match (Enter)" at bounding box center [1485, 143] width 10 height 10
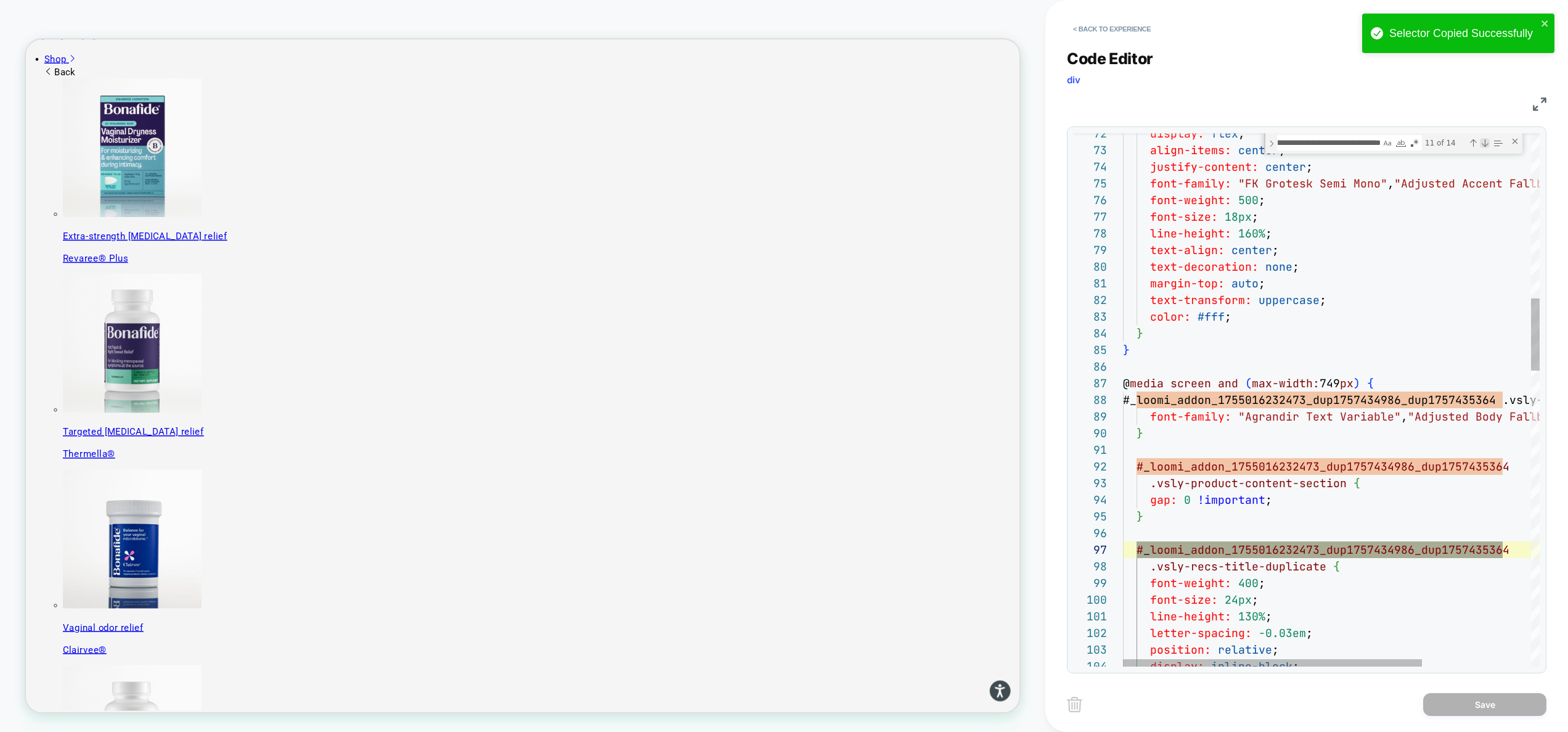
click at [1489, 141] on div "Next Match (Enter)" at bounding box center [1485, 143] width 10 height 10
type textarea "**********"
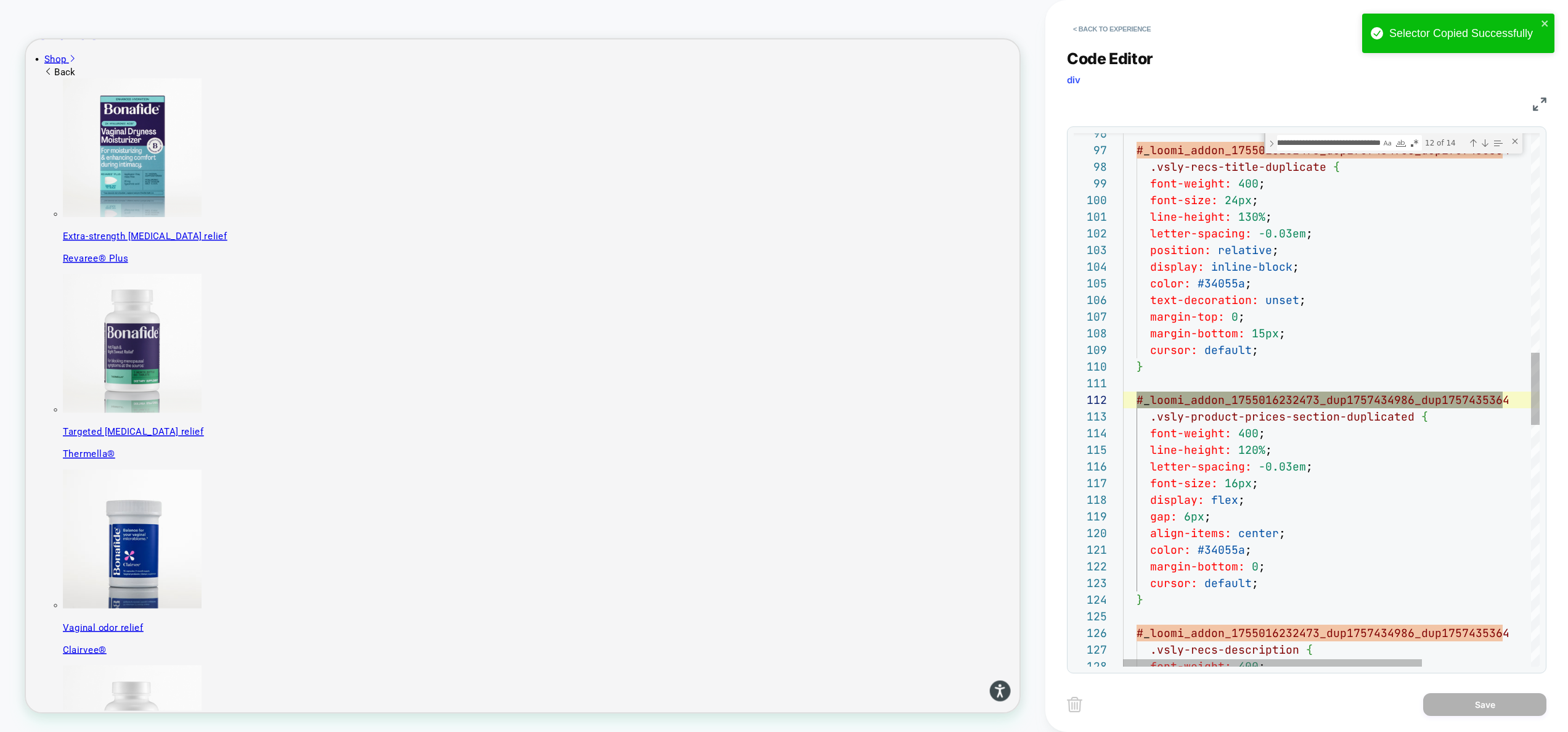
scroll to position [17, 379]
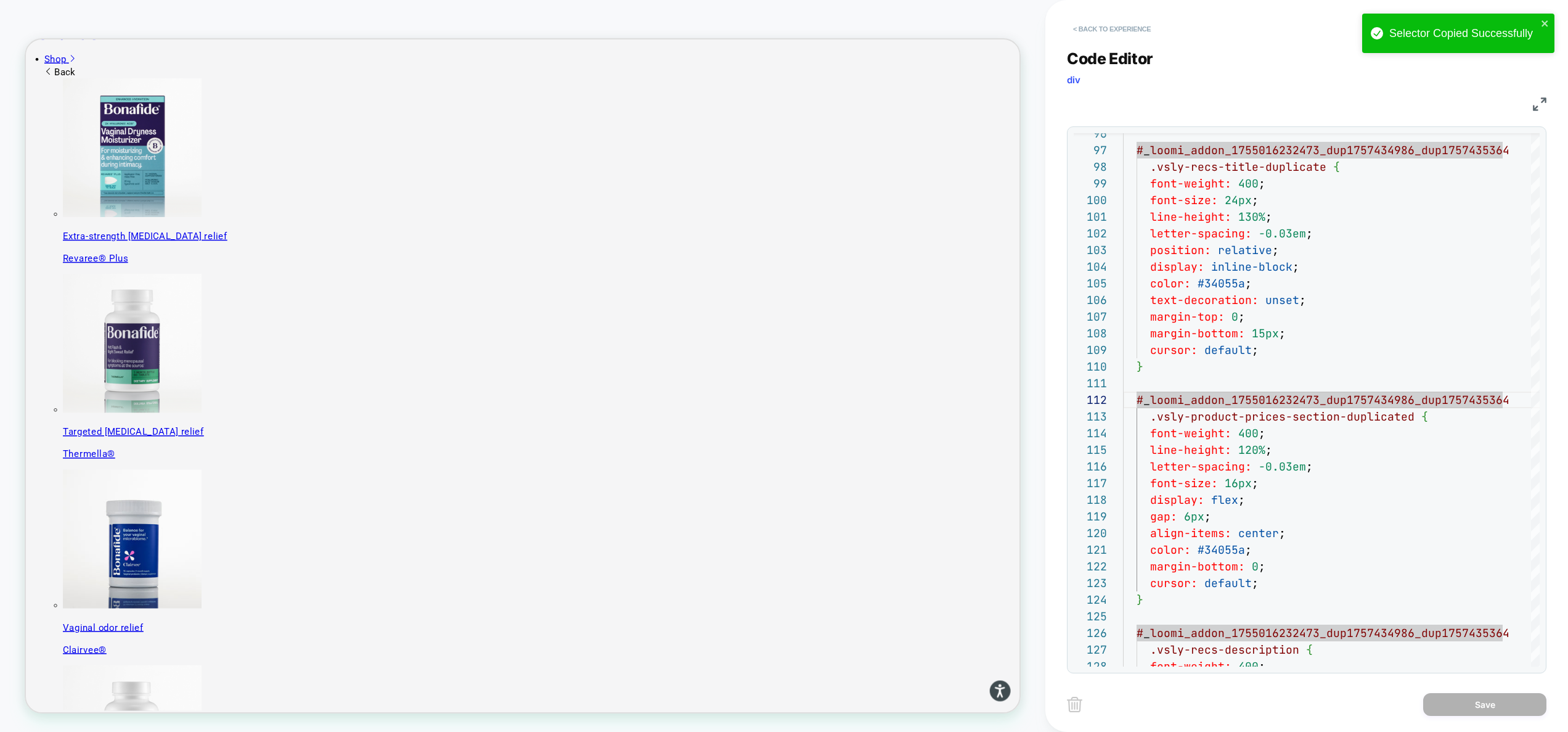
click at [1134, 33] on button "< Back to experience" at bounding box center [1111, 29] width 90 height 20
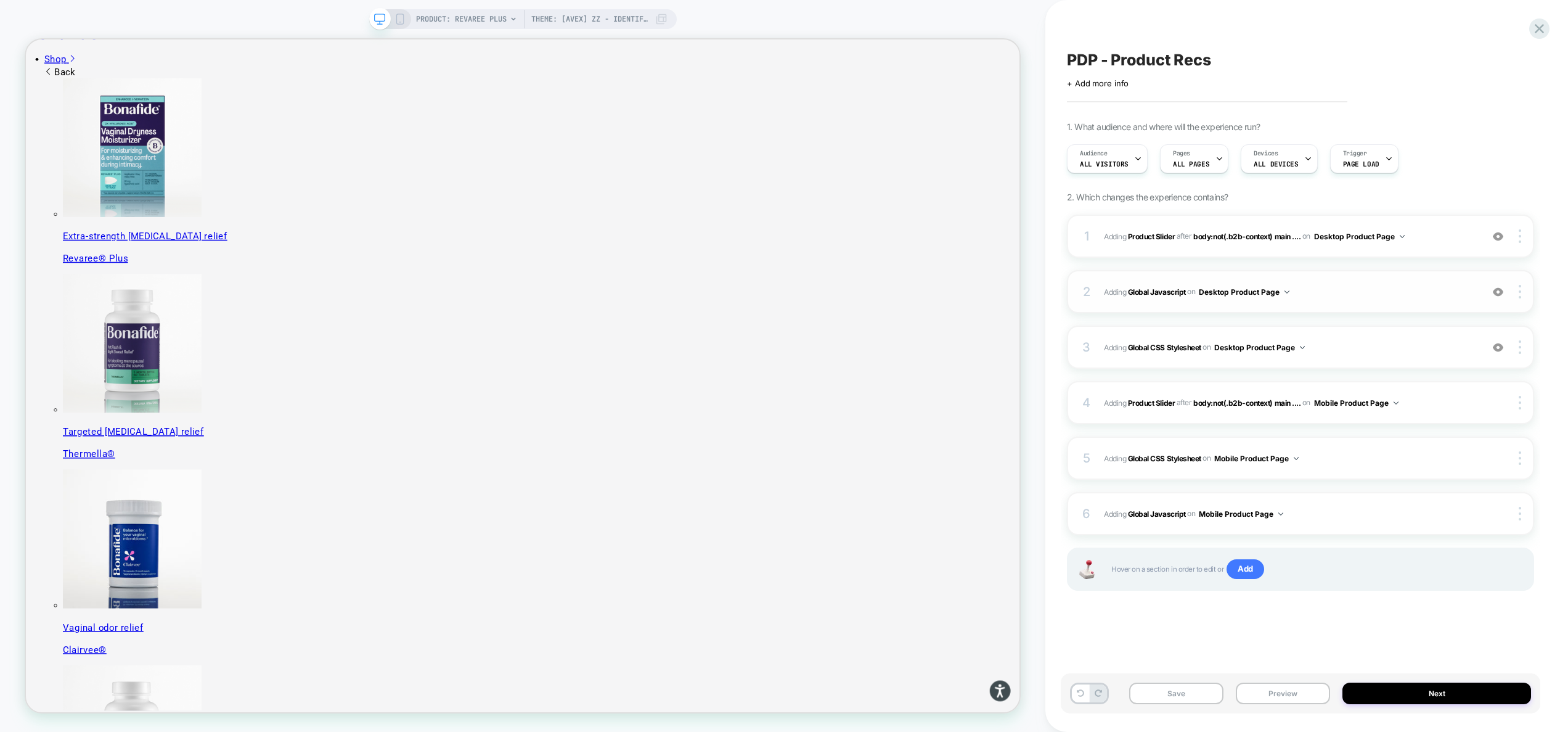
click at [1343, 296] on span "Adding Global Javascript on Desktop Product Page" at bounding box center [1290, 292] width 371 height 16
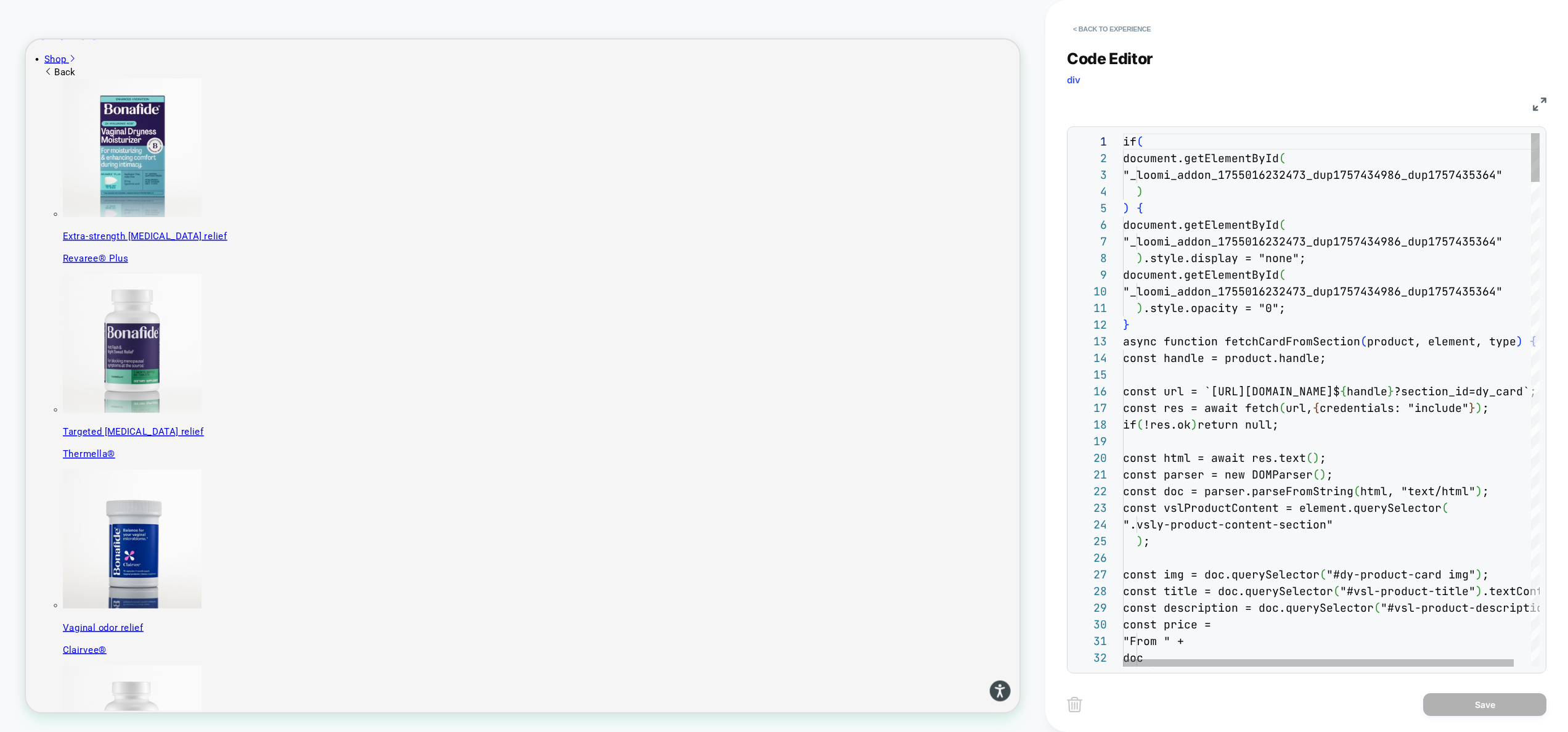
scroll to position [167, 0]
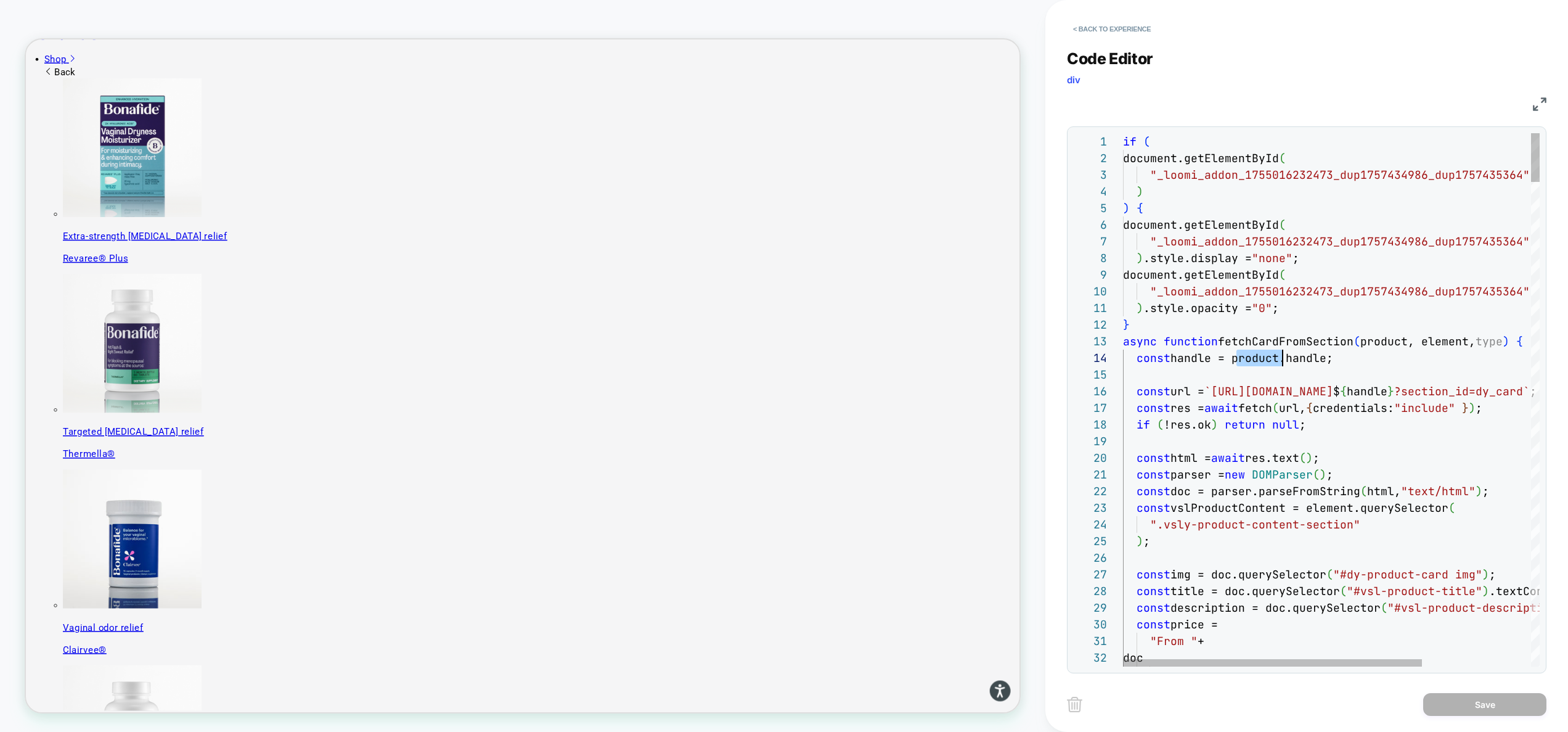
scroll to position [50, 160]
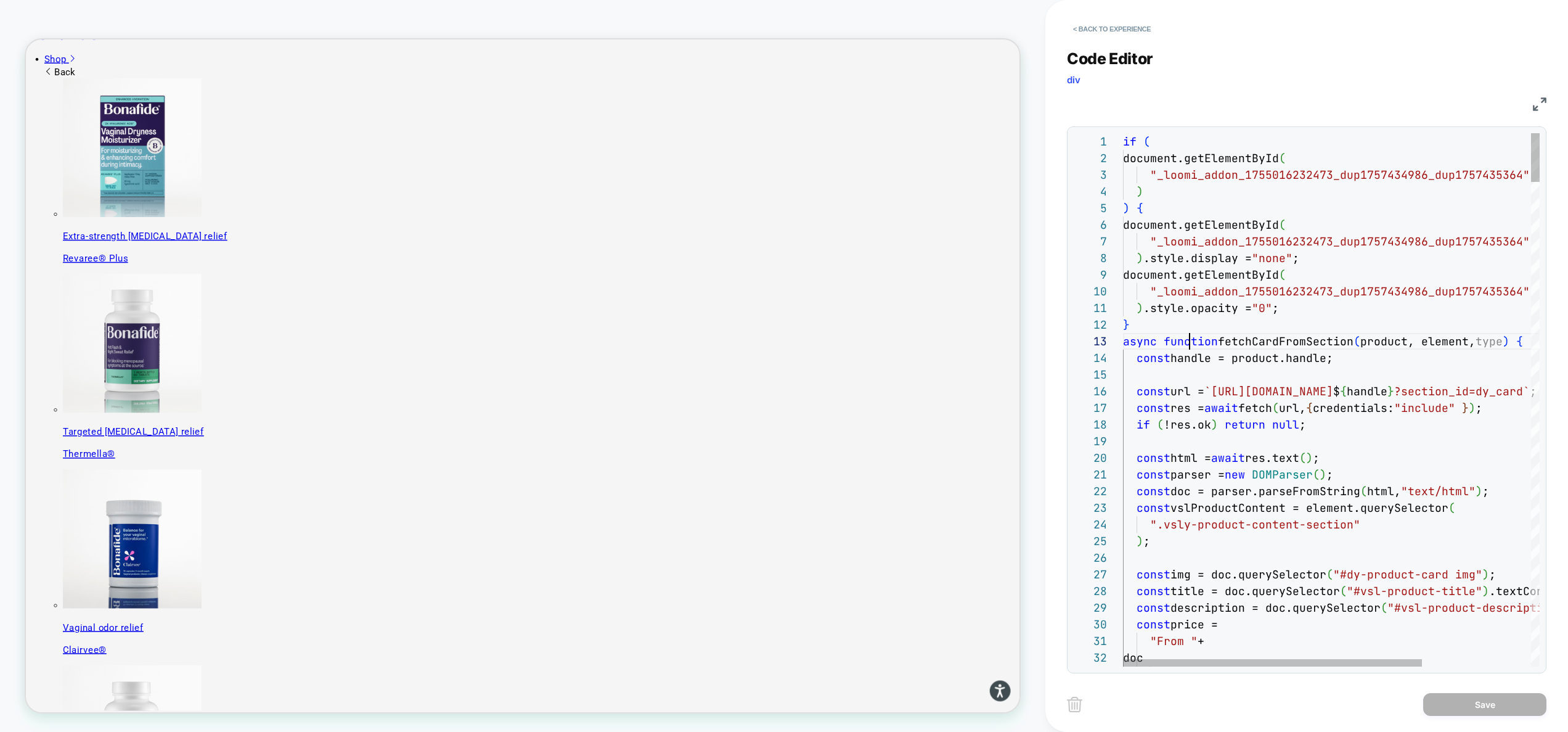
scroll to position [34, 67]
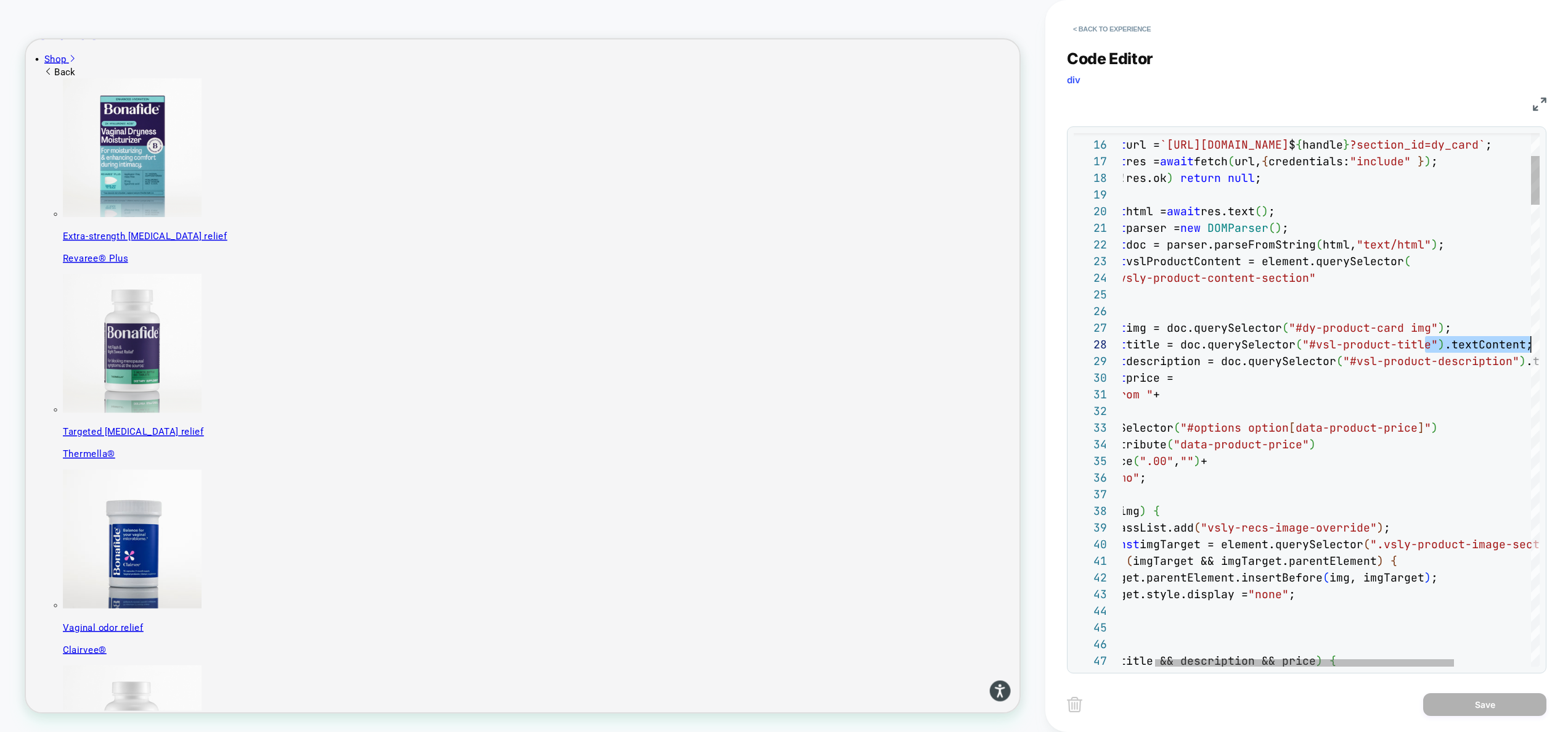
drag, startPoint x: 1471, startPoint y: 343, endPoint x: 1583, endPoint y: 343, distance: 112.0
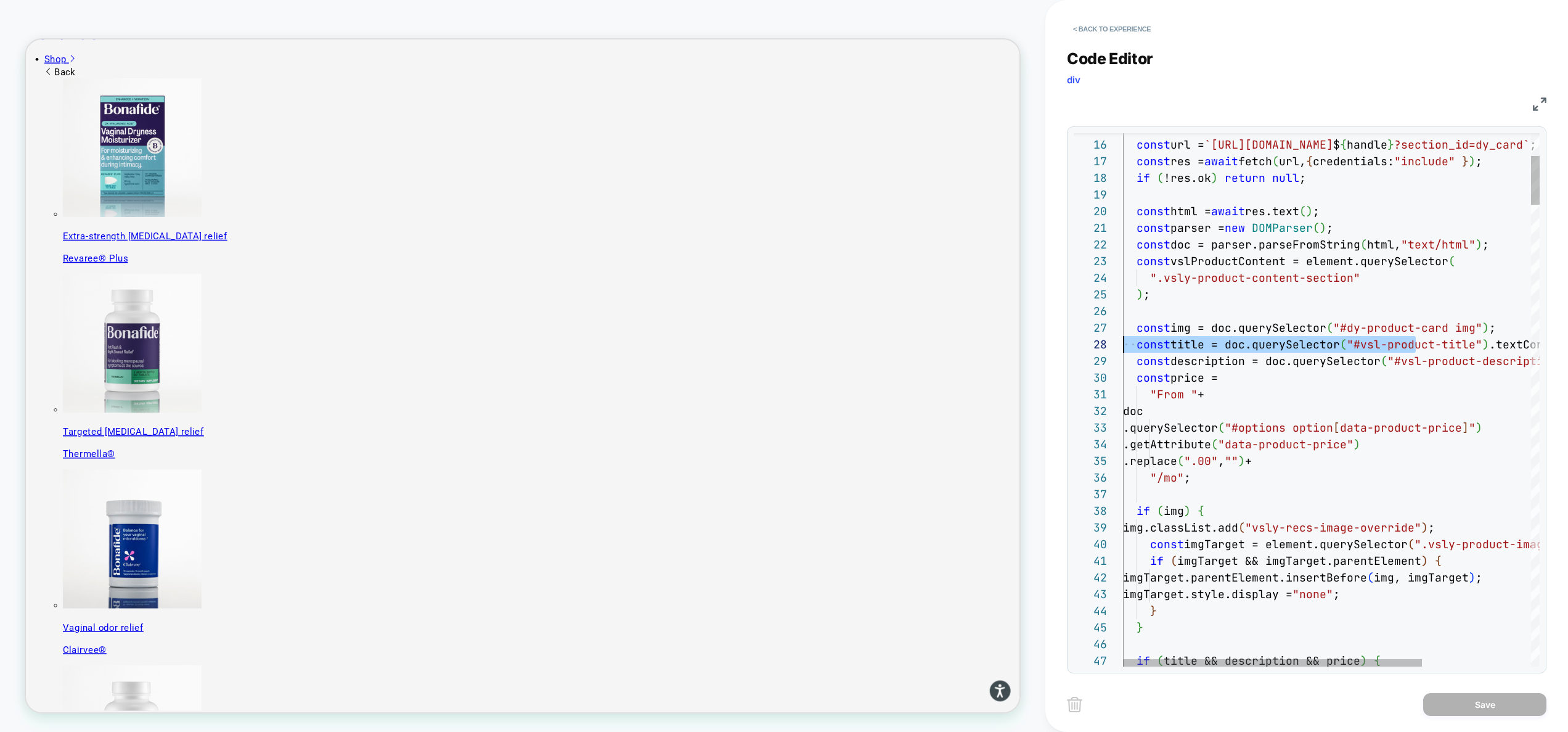
scroll to position [116, 0]
drag, startPoint x: 1365, startPoint y: 348, endPoint x: 1071, endPoint y: 337, distance: 294.2
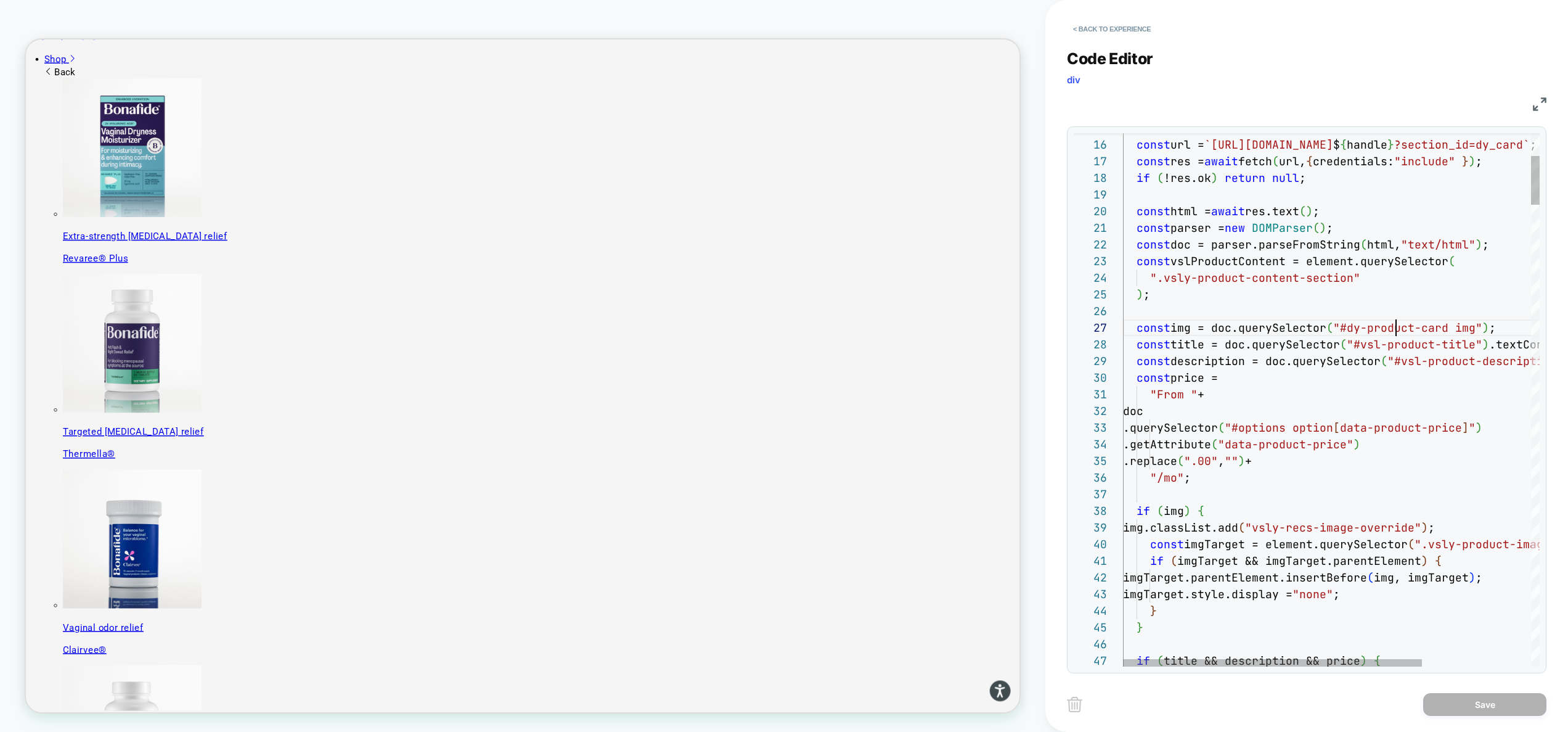
drag, startPoint x: 1478, startPoint y: 330, endPoint x: 1339, endPoint y: 333, distance: 139.0
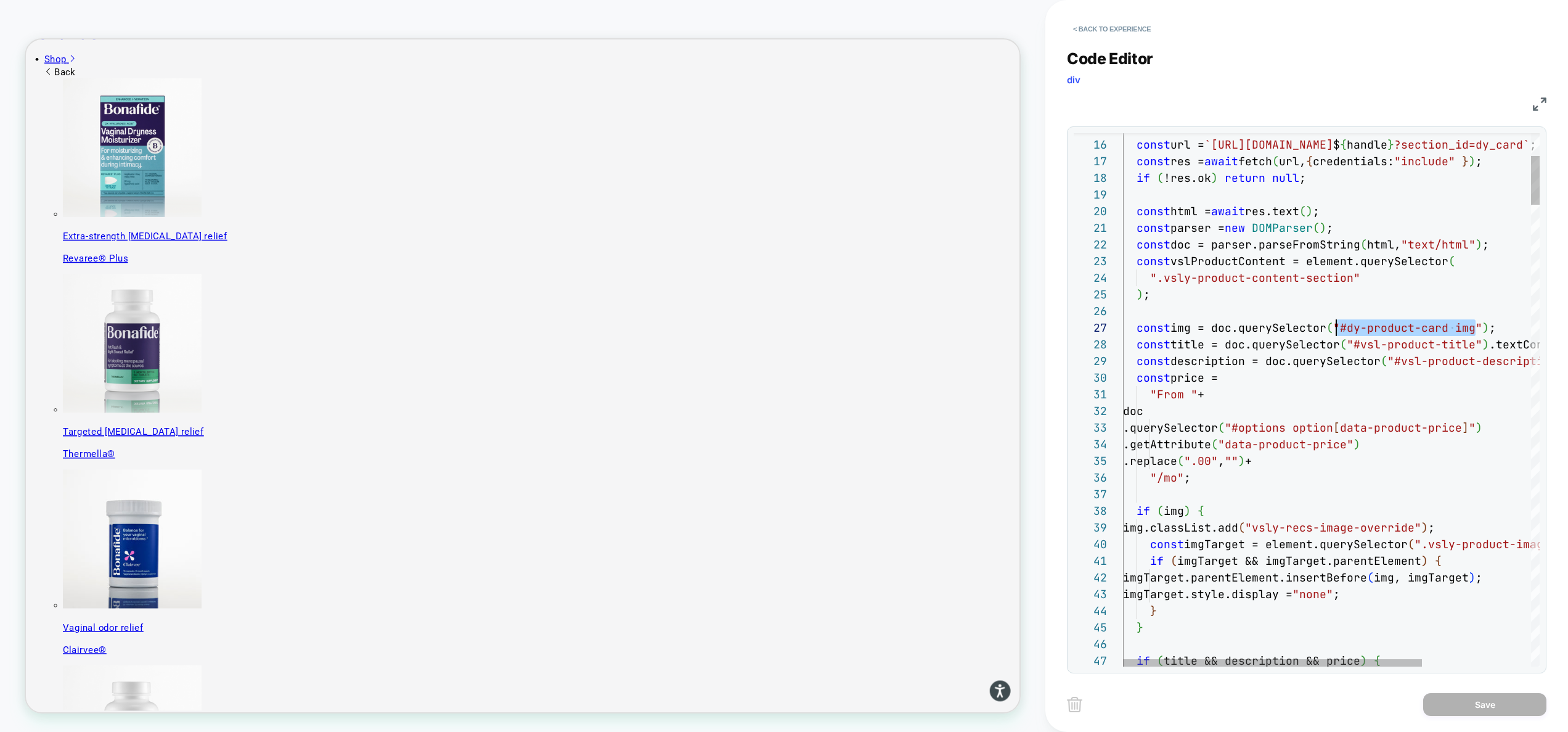
drag, startPoint x: 1345, startPoint y: 332, endPoint x: 1476, endPoint y: 331, distance: 131.0
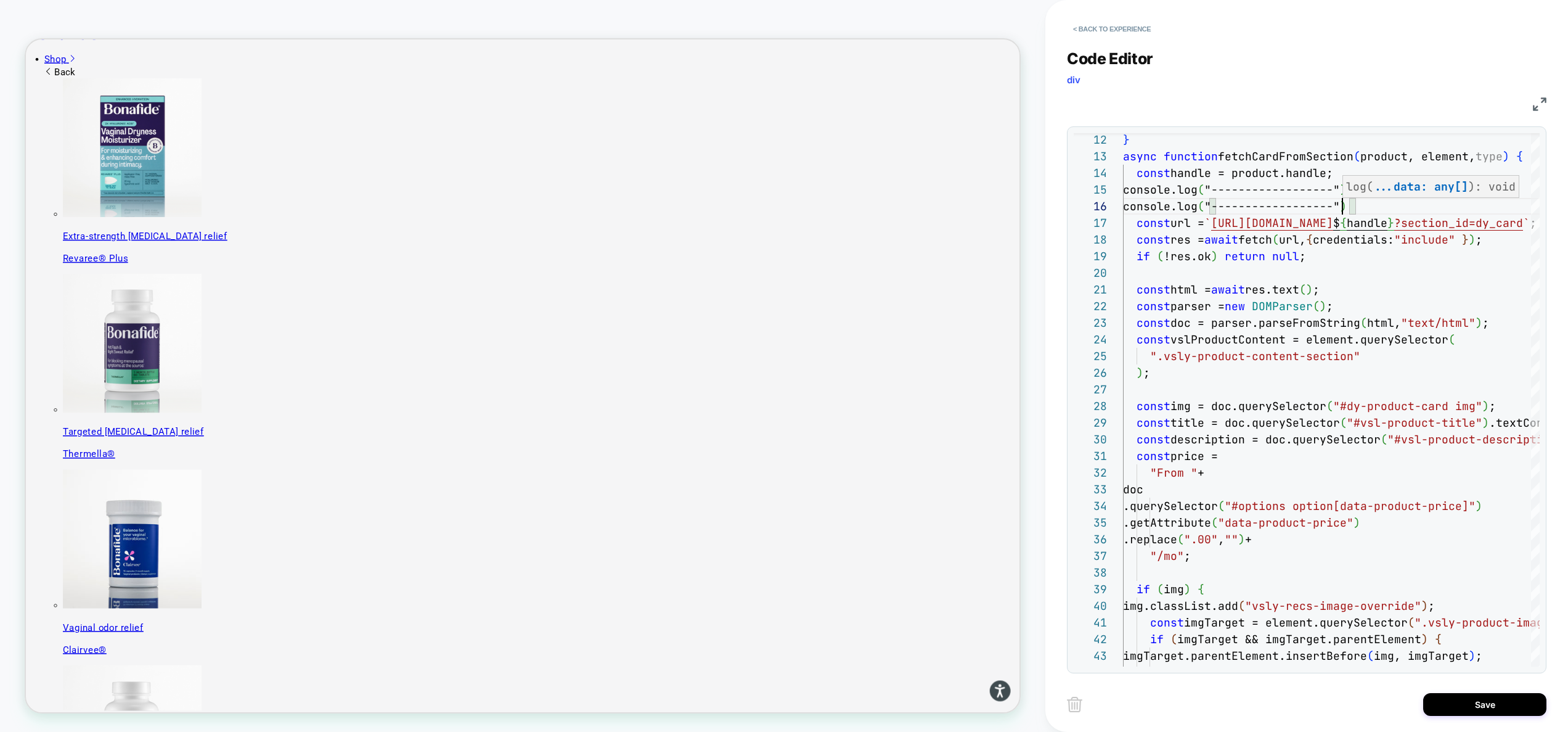
scroll to position [83, 219]
drag, startPoint x: 1344, startPoint y: 210, endPoint x: 1225, endPoint y: 208, distance: 119.0
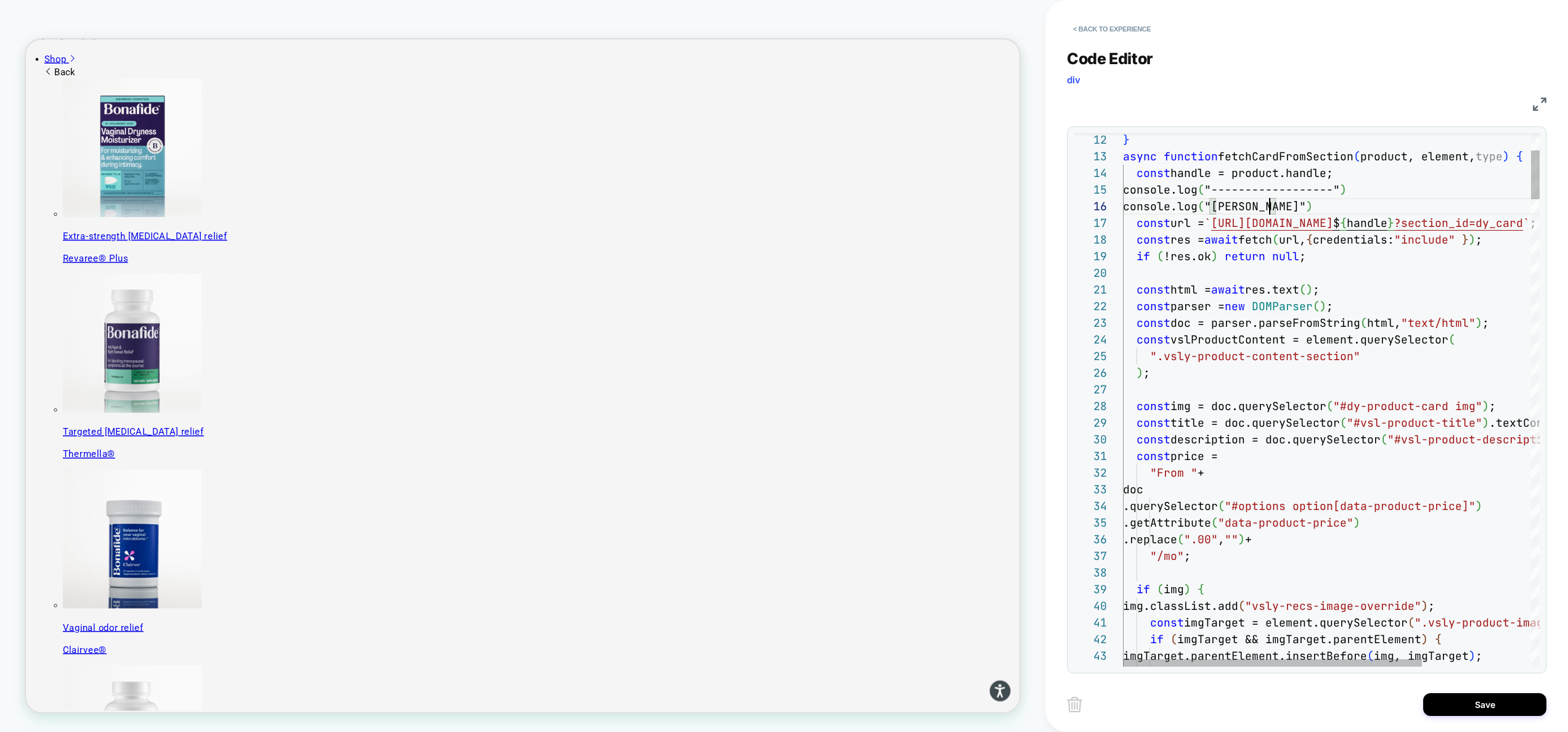
scroll to position [83, 147]
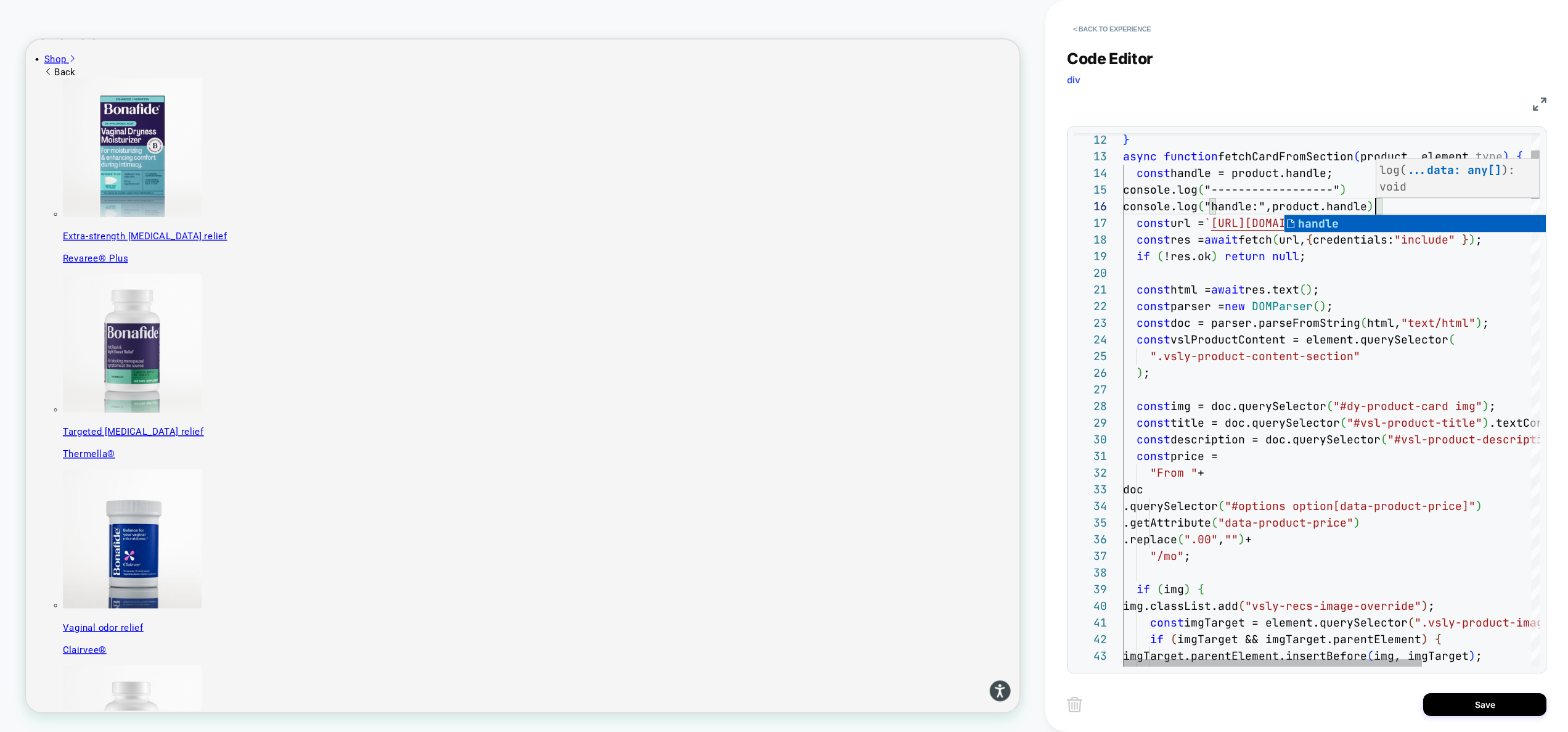
scroll to position [83, 252]
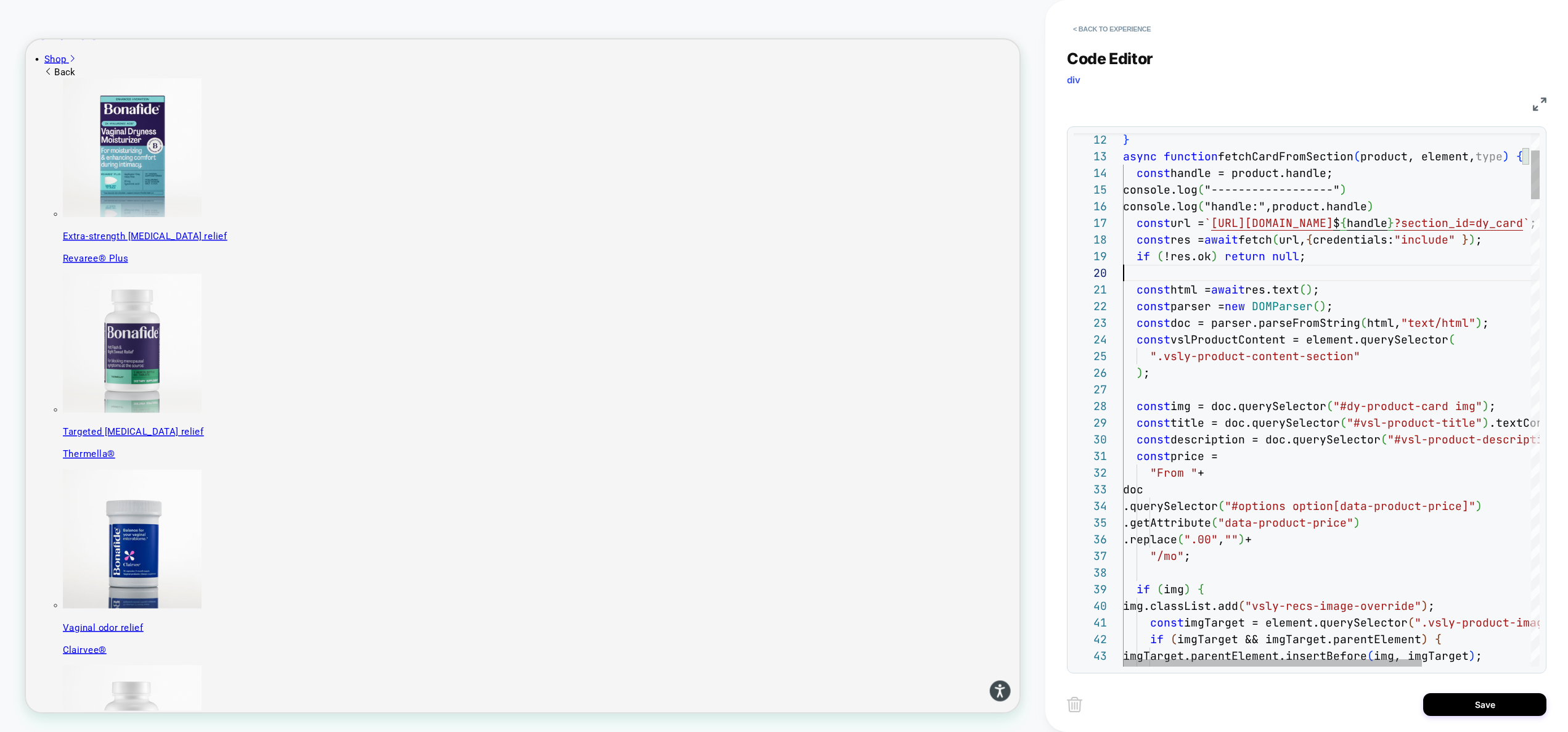
type textarea "**********"
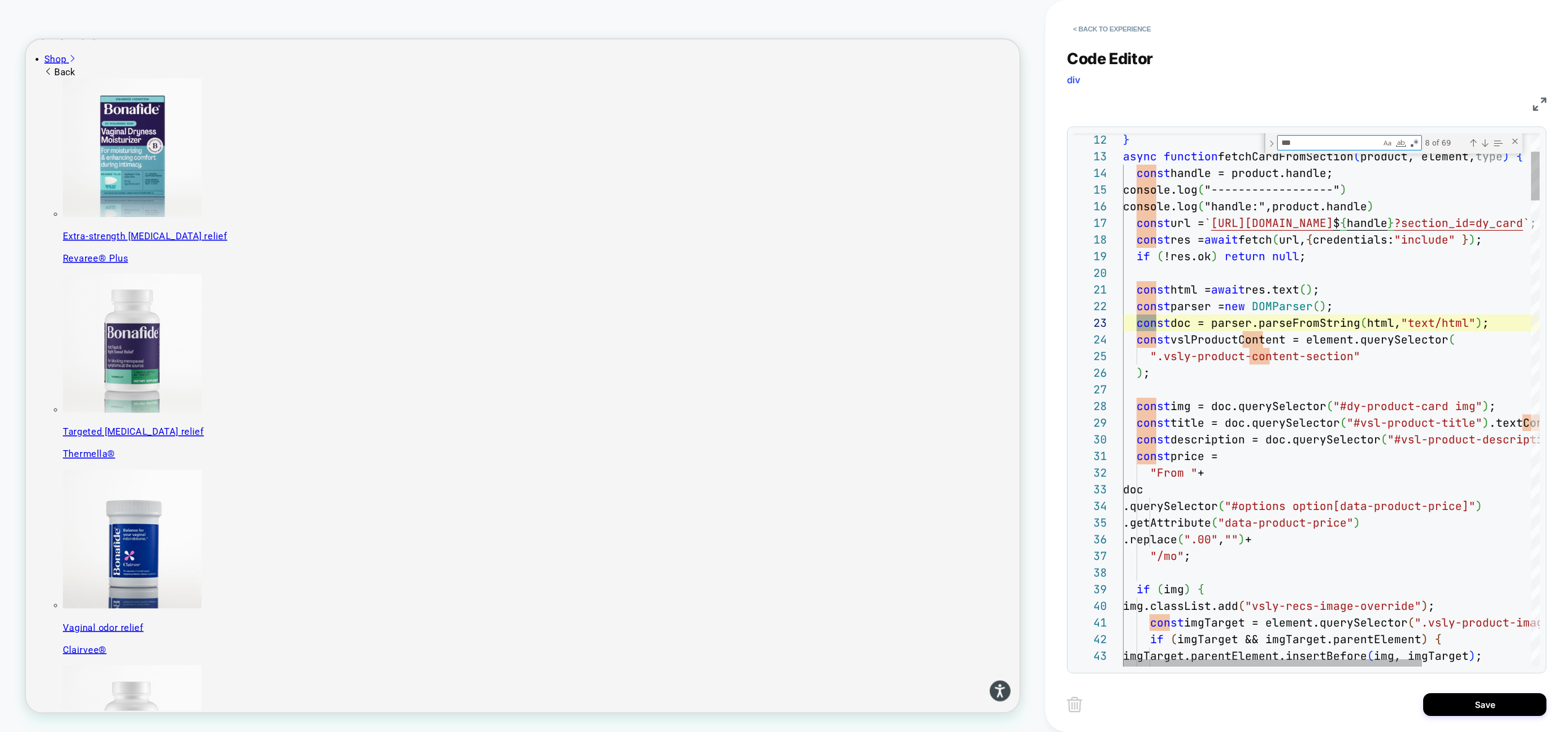
type textarea "****"
type textarea "**********"
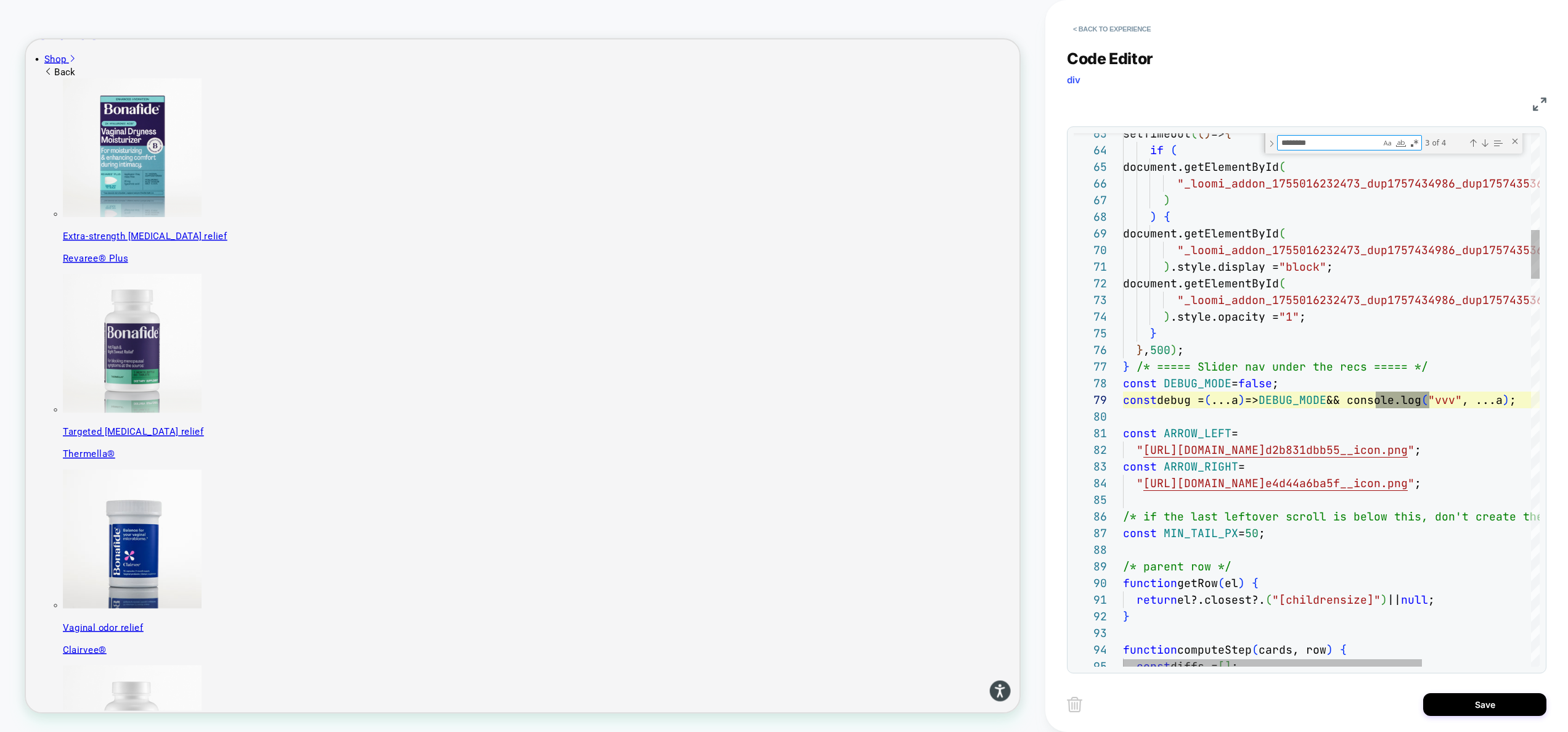
scroll to position [167, 306]
type textarea "********"
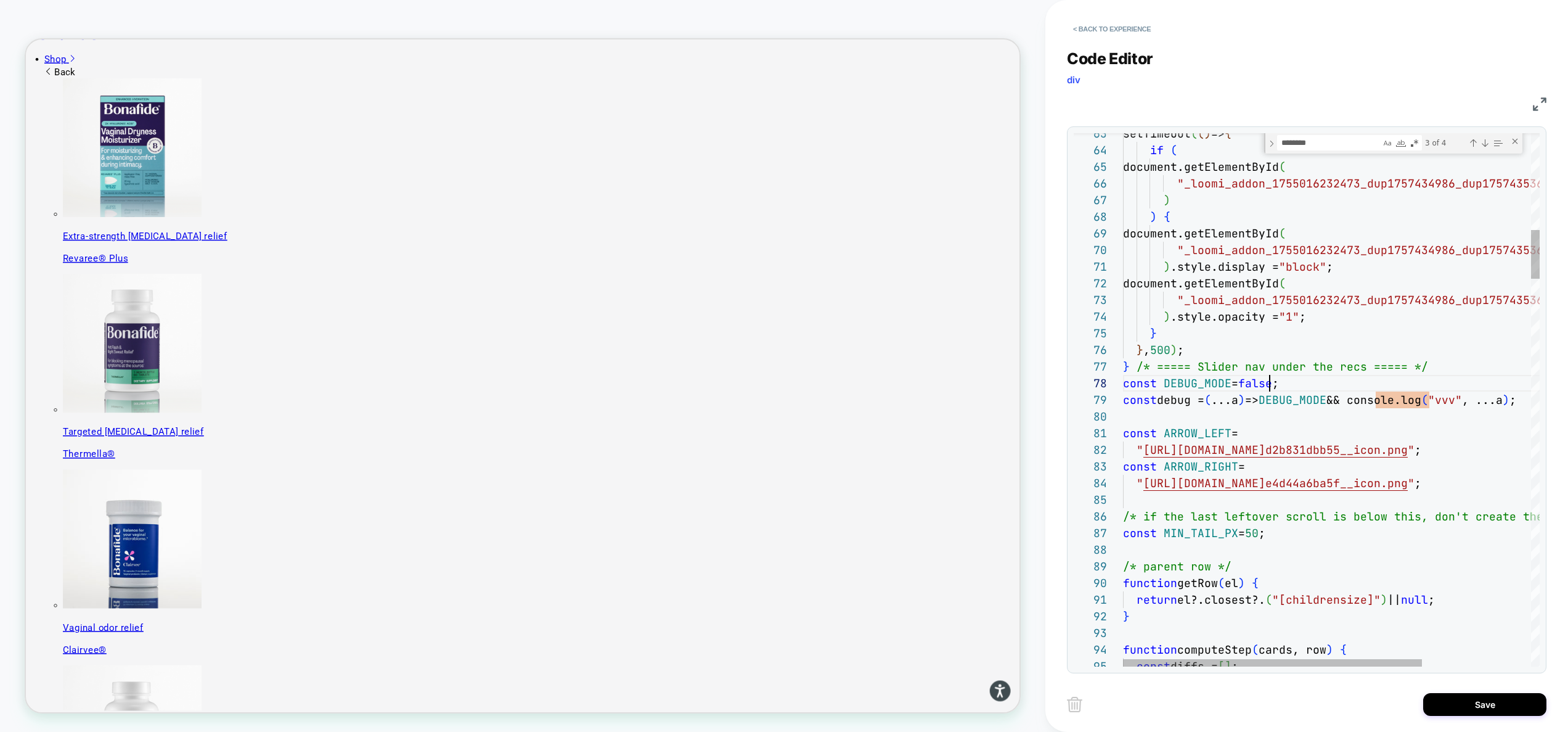
scroll to position [116, 160]
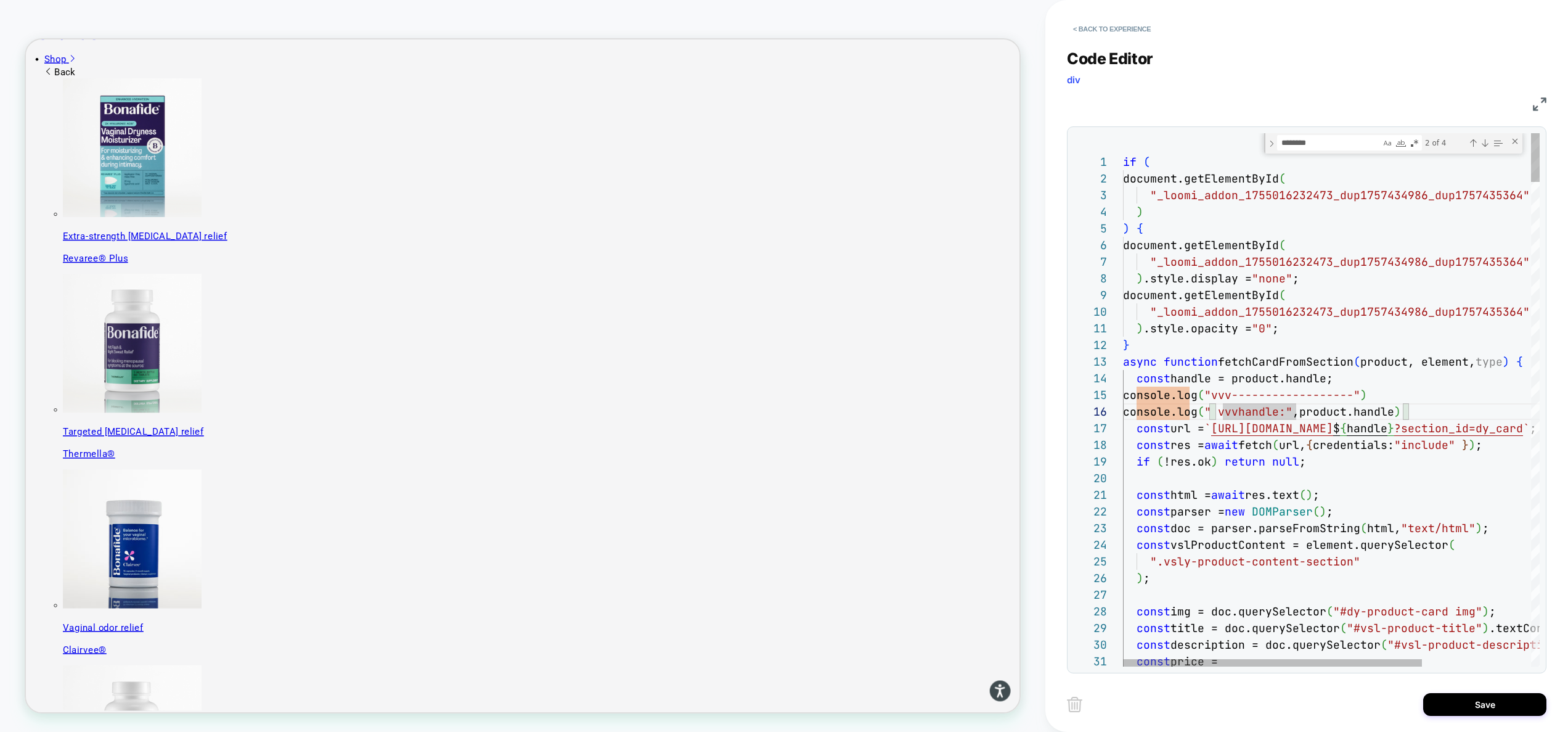
scroll to position [83, 100]
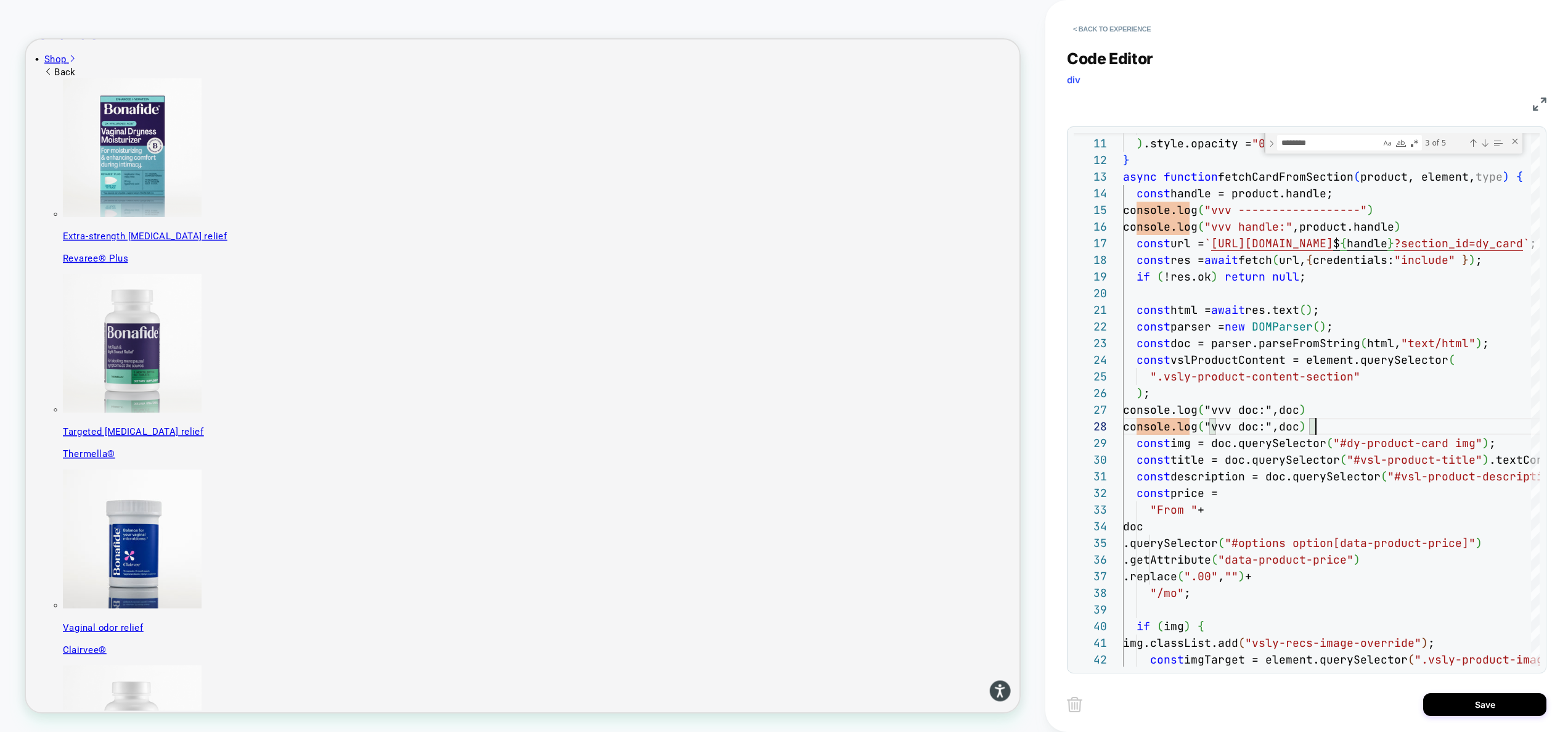
type textarea "**********"
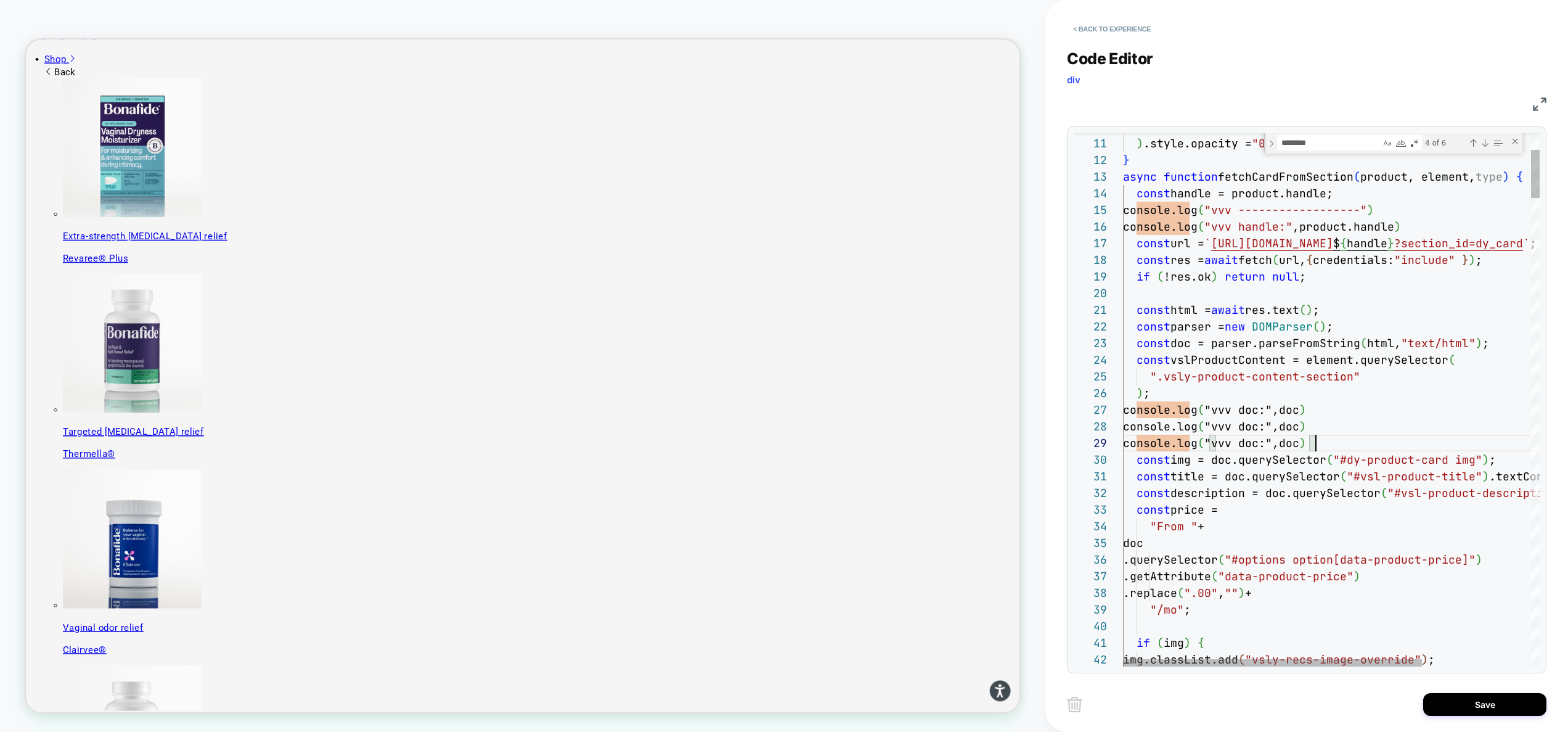
scroll to position [133, 193]
type textarea "***"
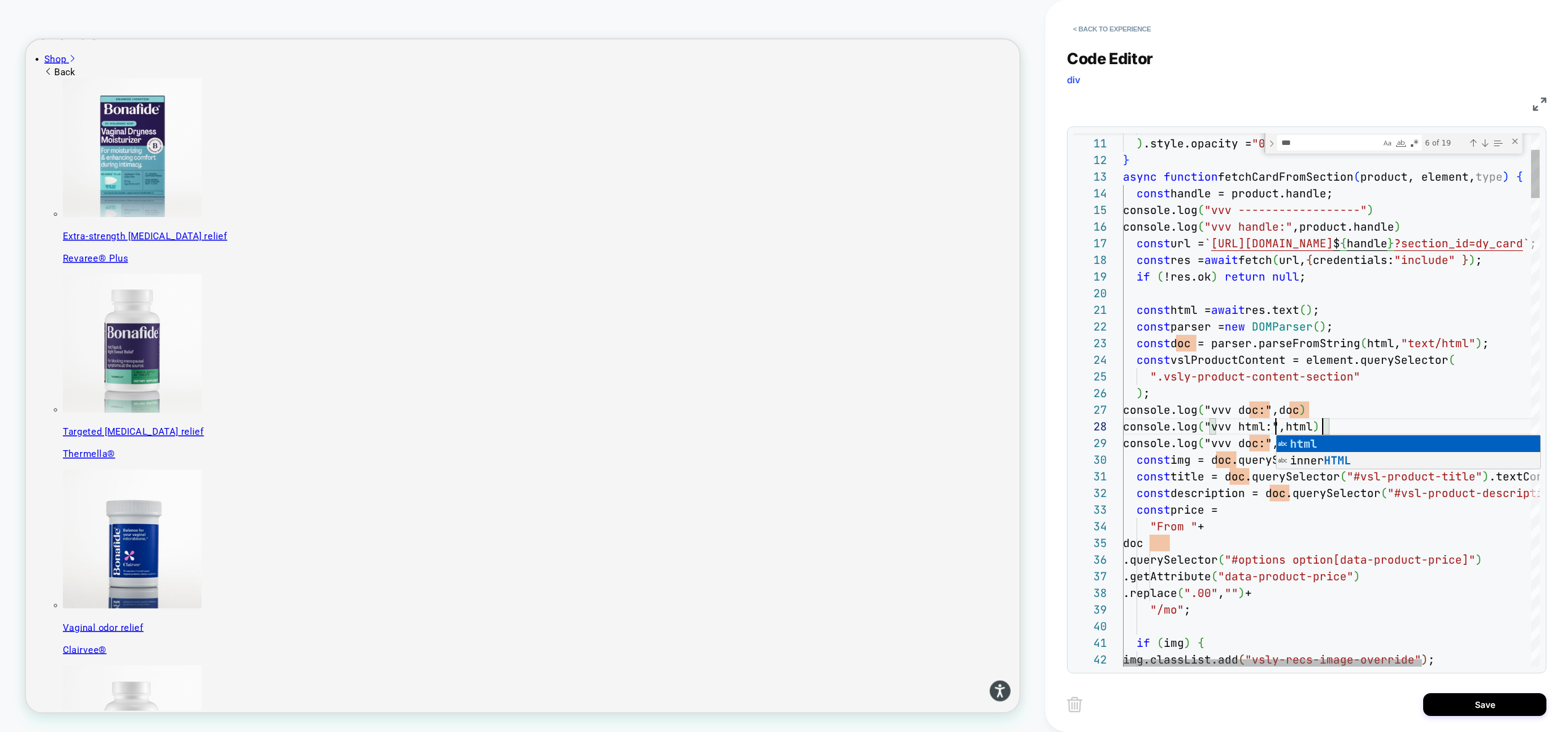
scroll to position [116, 153]
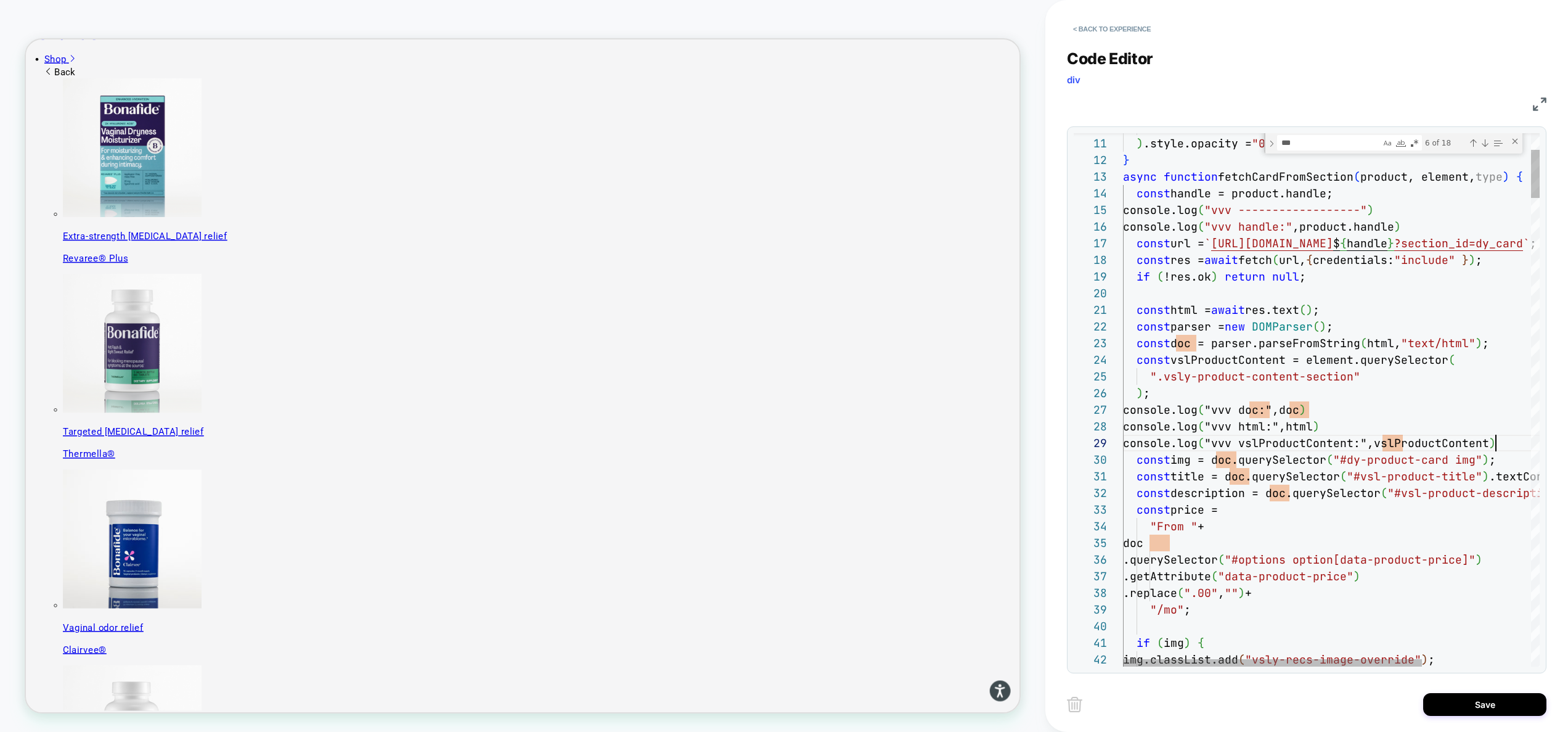
scroll to position [133, 372]
type textarea "**********"
click at [1474, 703] on button "Save" at bounding box center [1485, 704] width 123 height 23
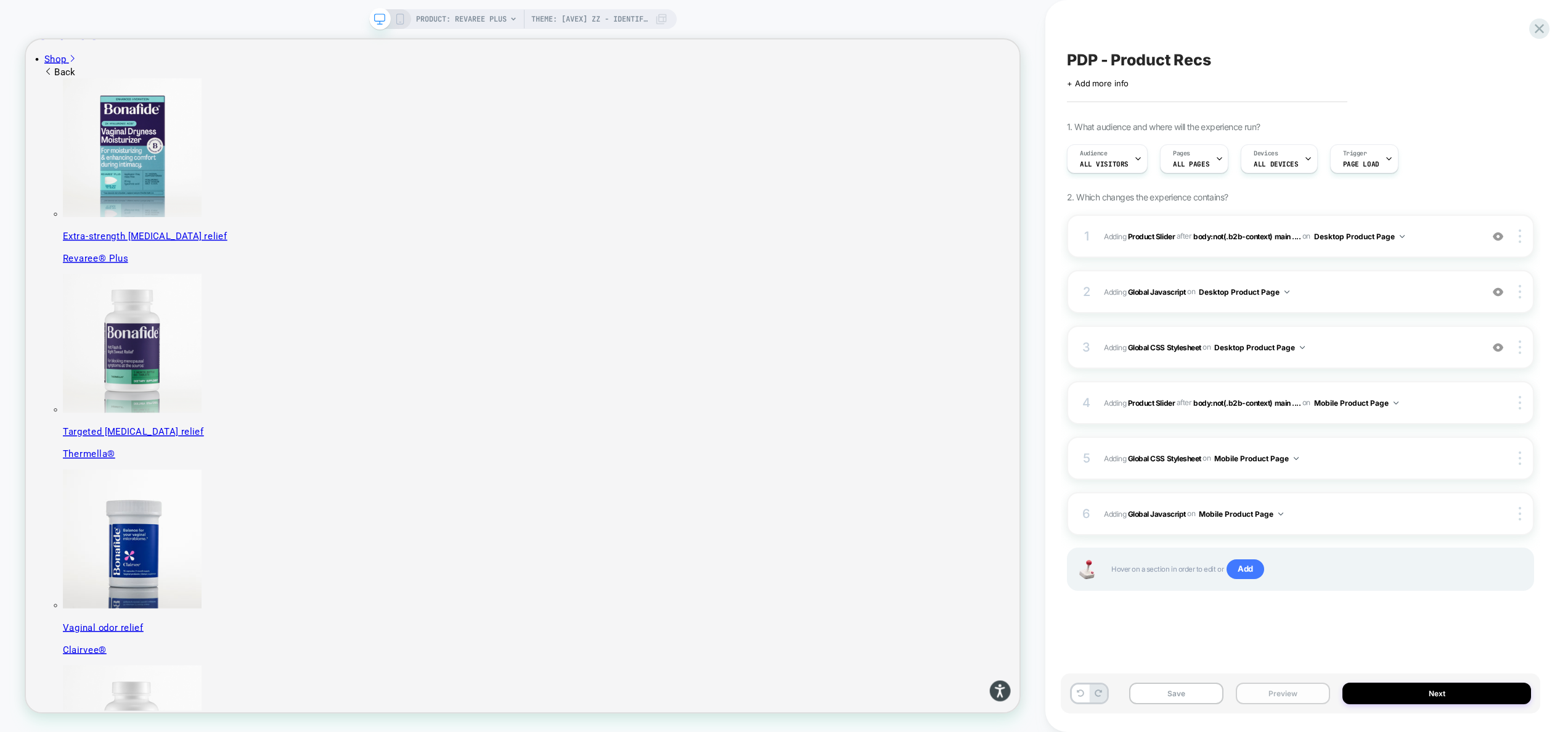
drag, startPoint x: 1286, startPoint y: 697, endPoint x: 1289, endPoint y: 683, distance: 14.3
click at [1286, 697] on button "Preview" at bounding box center [1282, 693] width 94 height 22
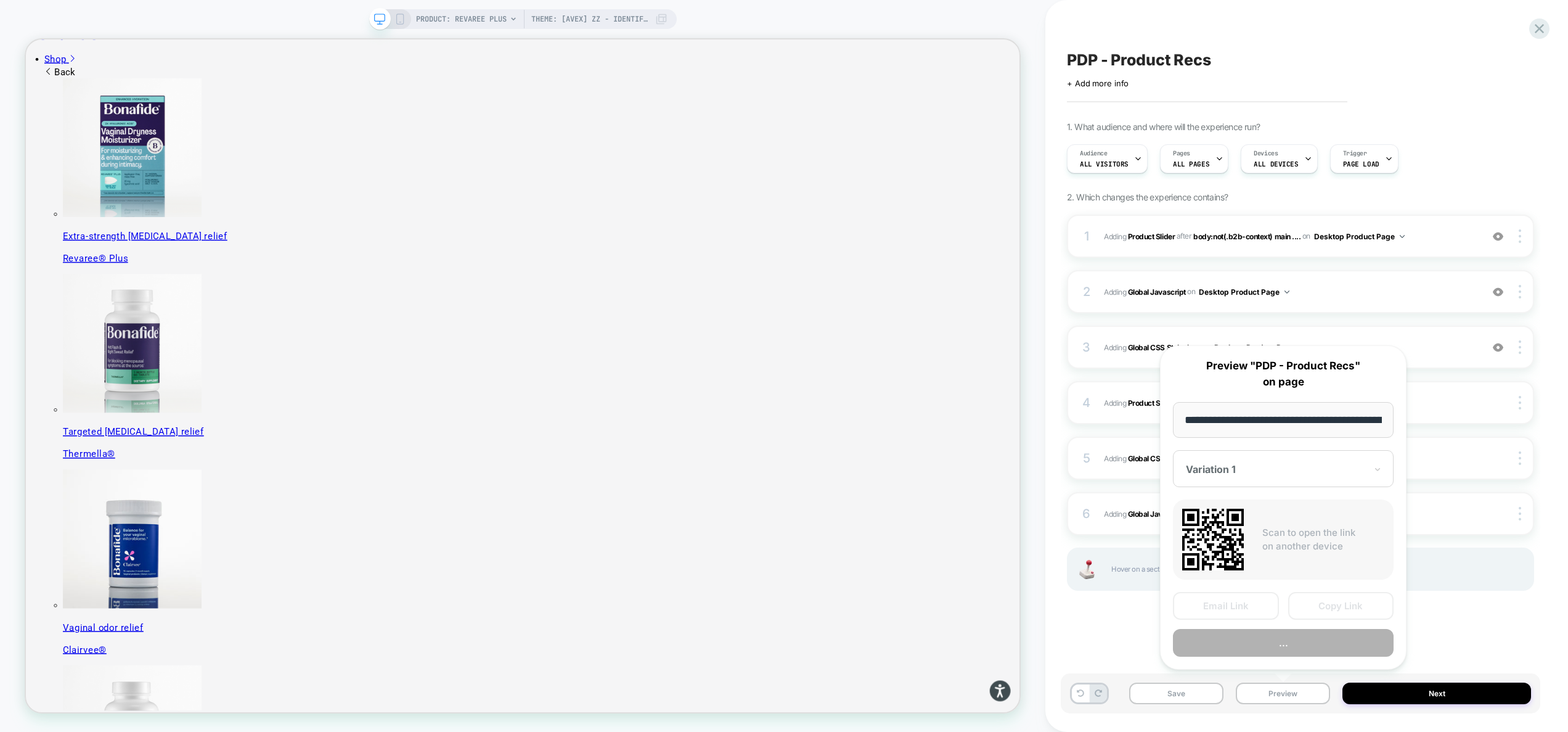
scroll to position [0, 214]
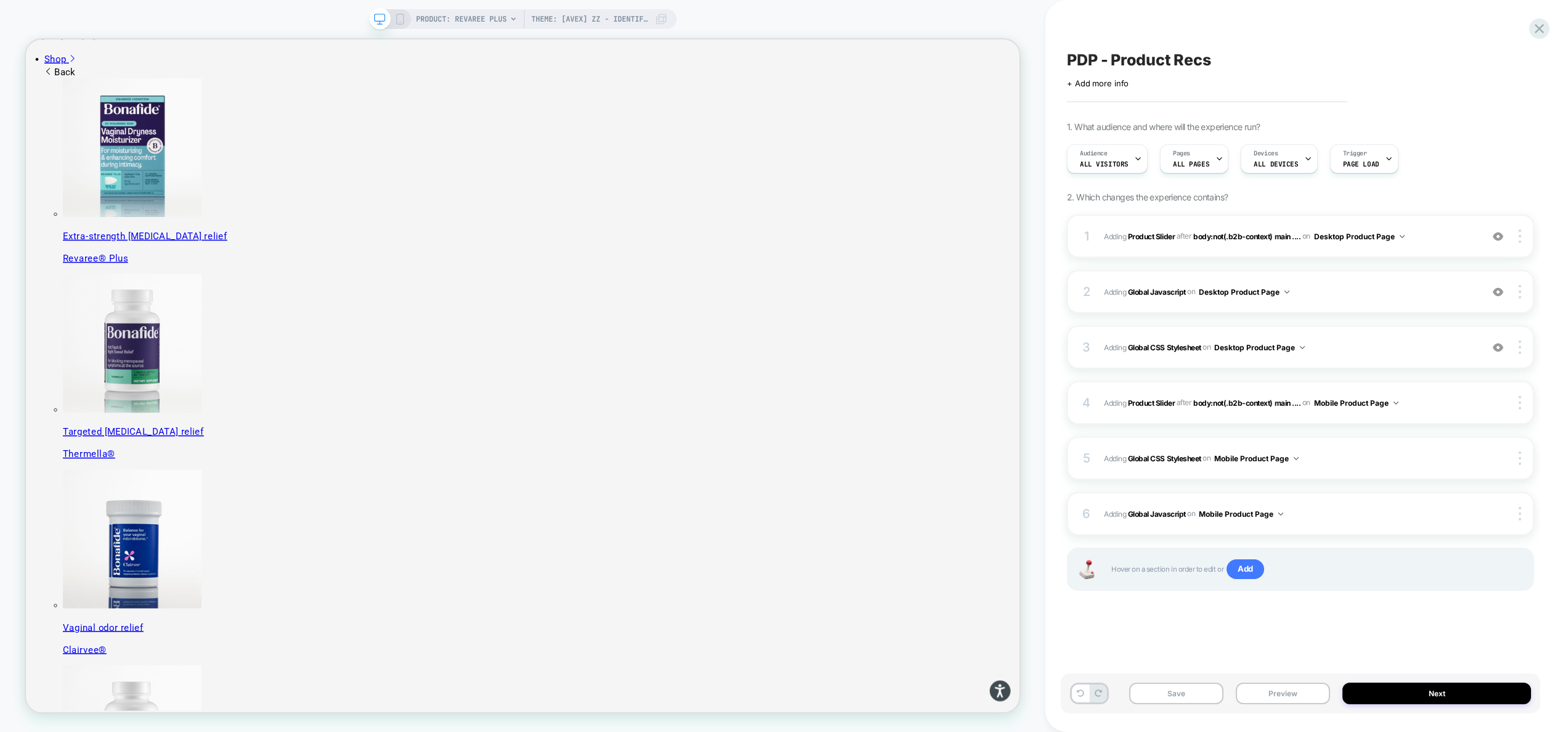
scroll to position [77, 0]
click at [1336, 296] on span "Adding Global Javascript on Desktop Product Page" at bounding box center [1290, 292] width 371 height 16
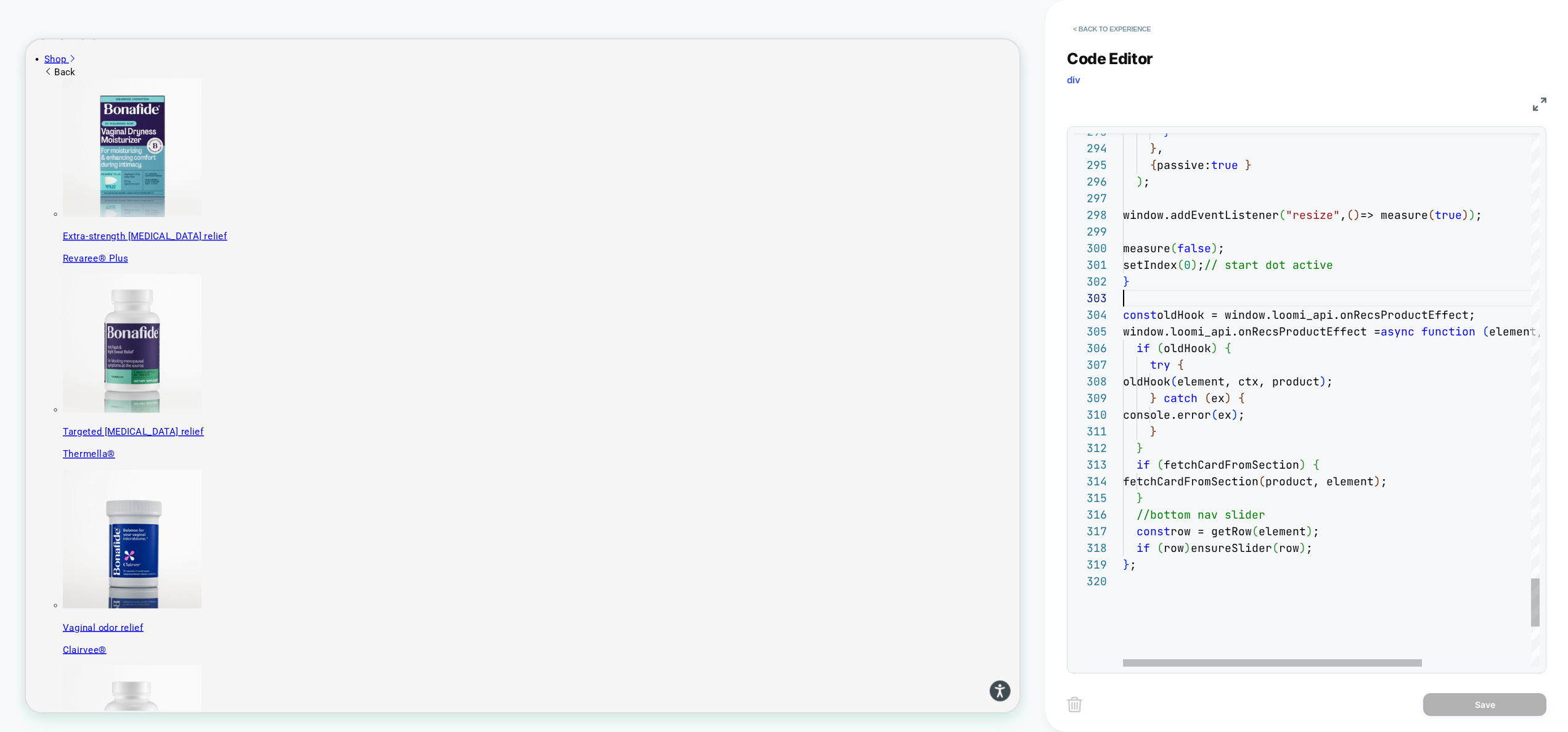
scroll to position [34, 0]
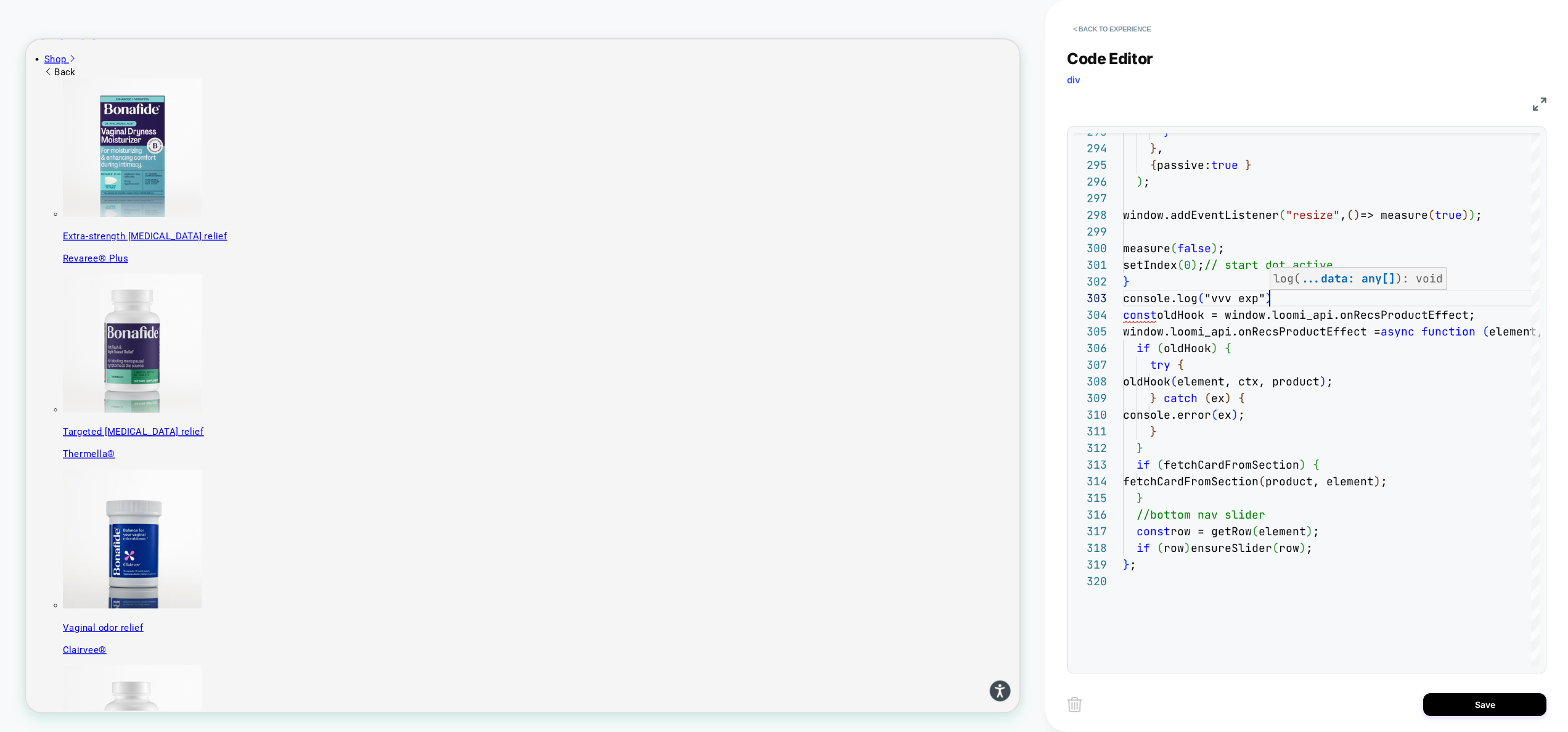
scroll to position [34, 147]
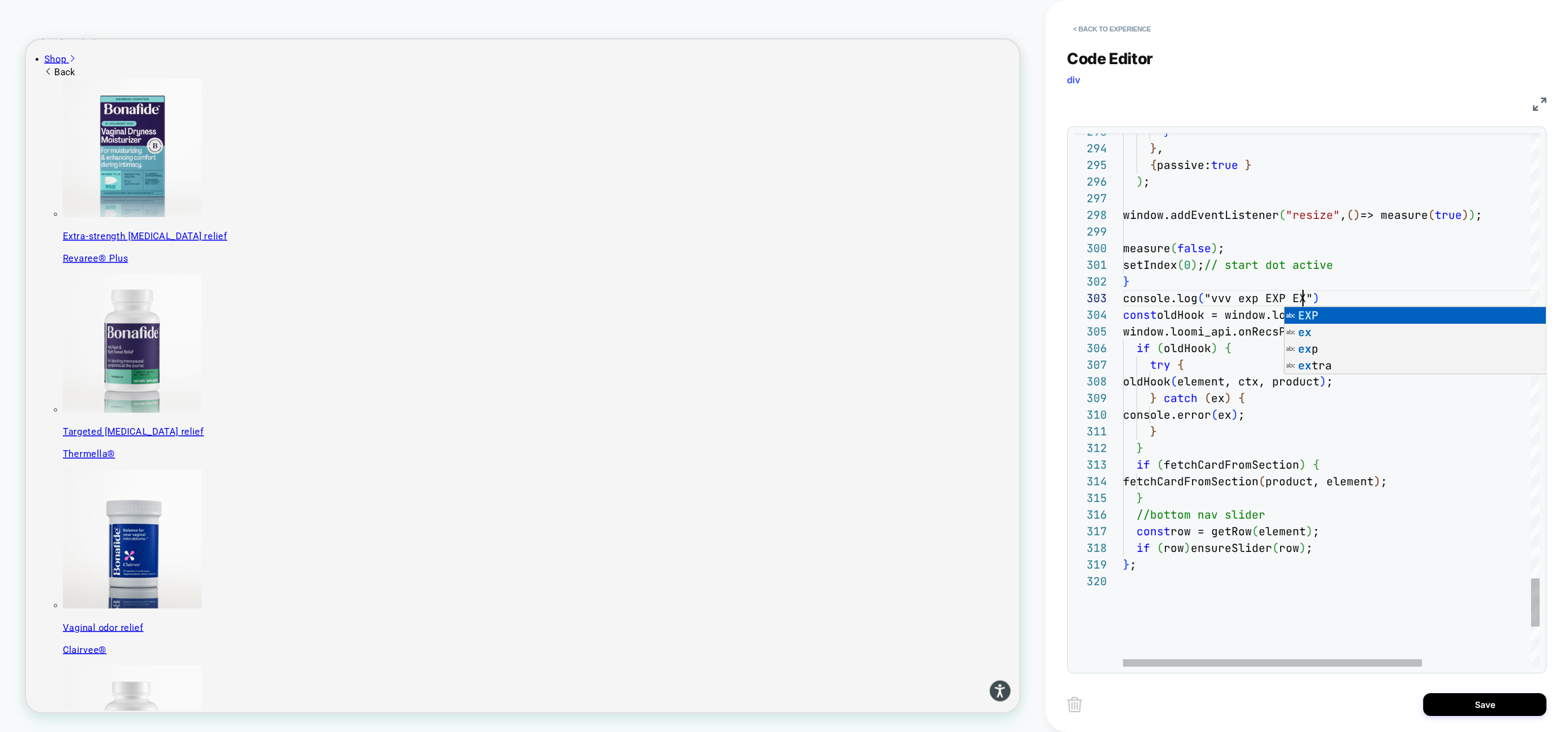
scroll to position [34, 186]
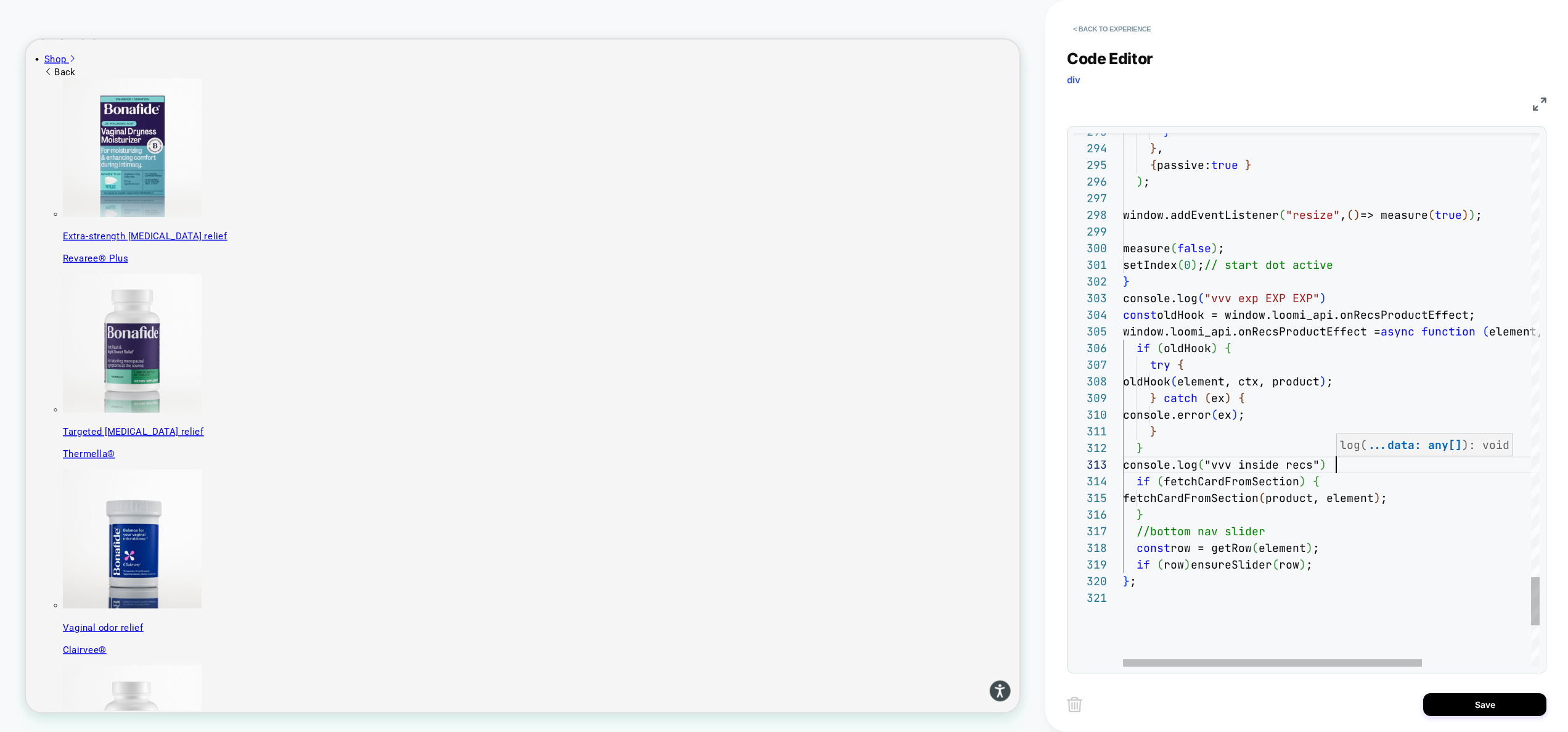
scroll to position [34, 214]
type textarea "**********"
click at [1479, 697] on button "Save" at bounding box center [1485, 704] width 123 height 23
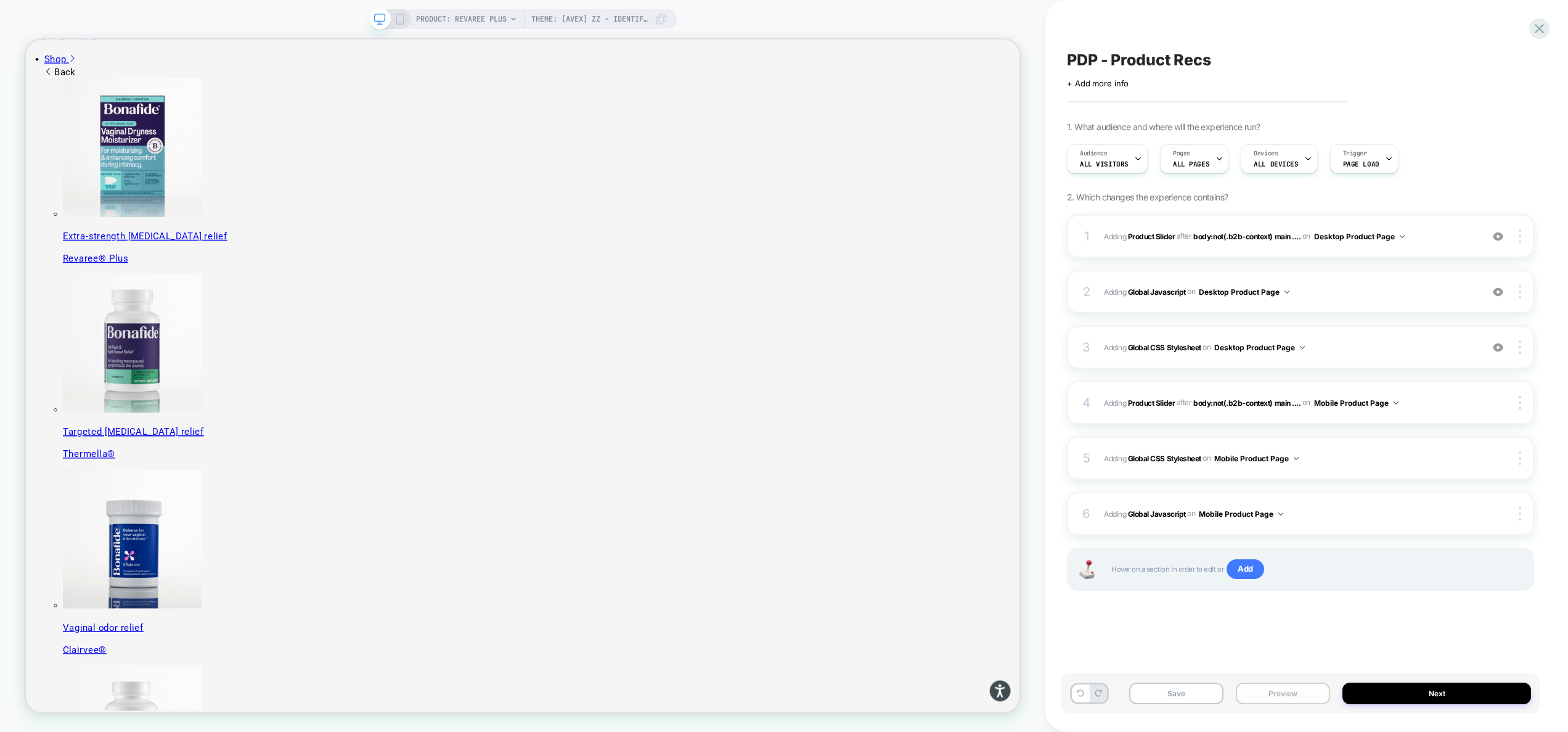
click at [1302, 694] on button "Preview" at bounding box center [1282, 693] width 94 height 22
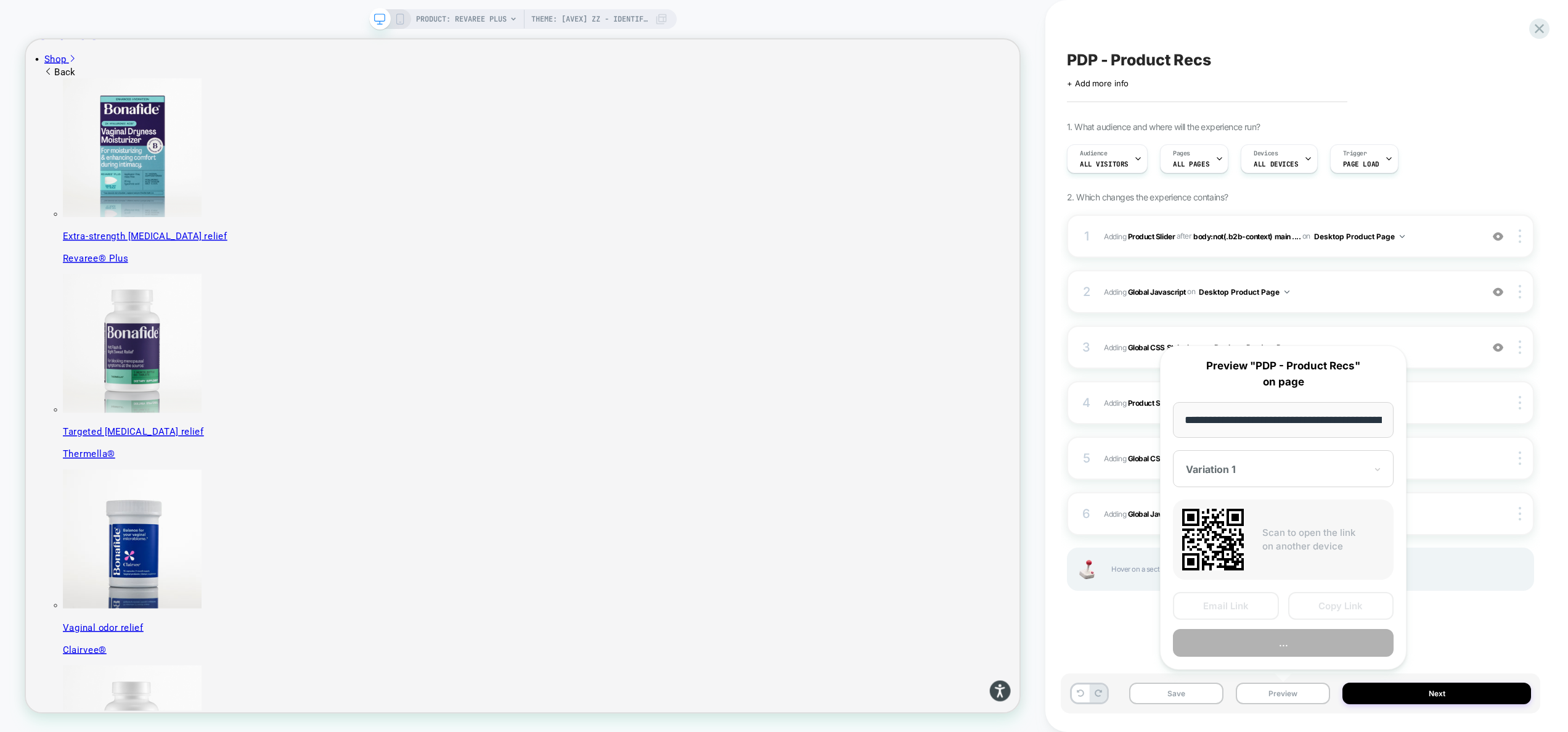
scroll to position [0, 214]
click at [1297, 641] on button "Preview" at bounding box center [1283, 644] width 220 height 28
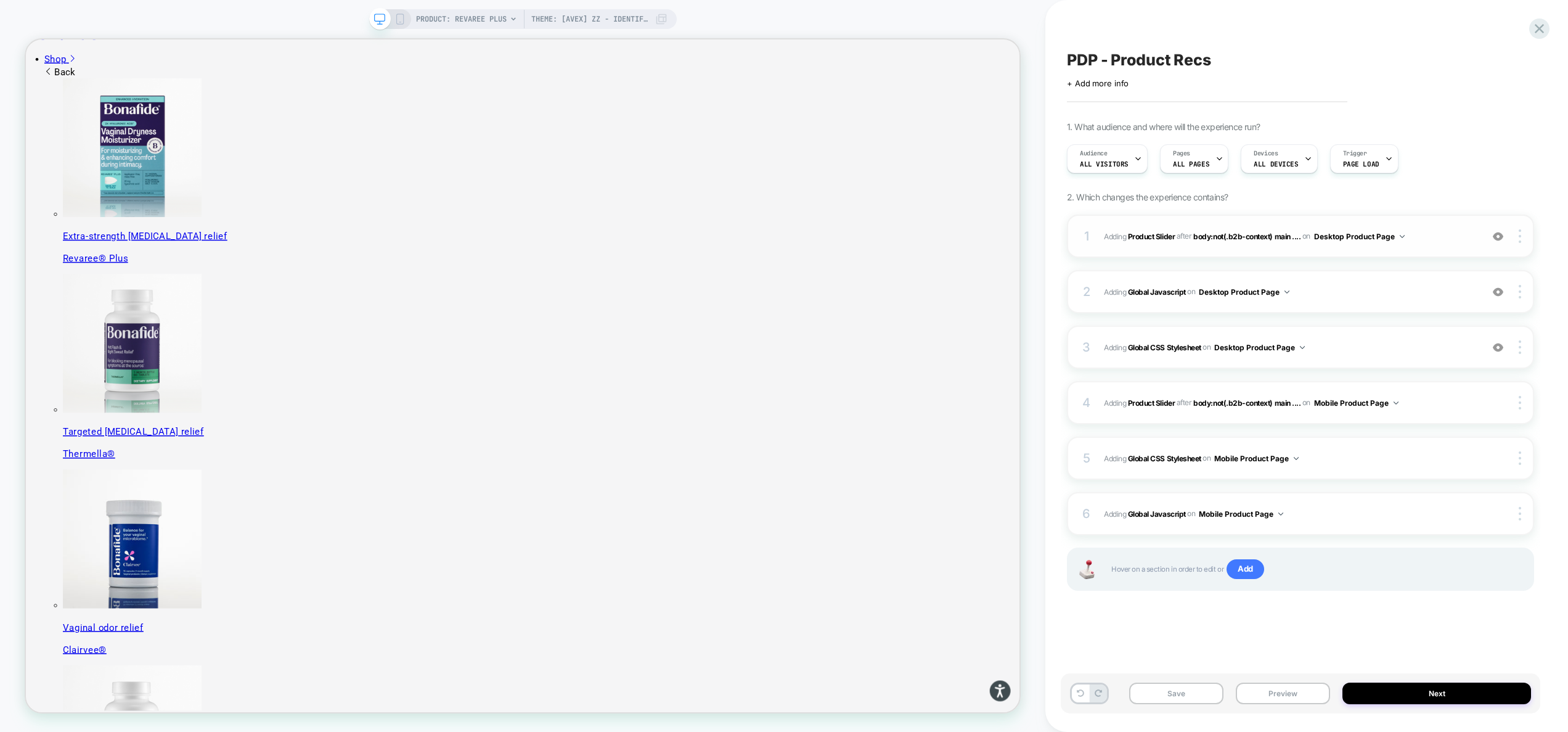
click at [1435, 243] on span "#_loomi_addon_1755016232473_dup1757434986_dup1757435364 Adding Product Slider A…" at bounding box center [1290, 236] width 371 height 16
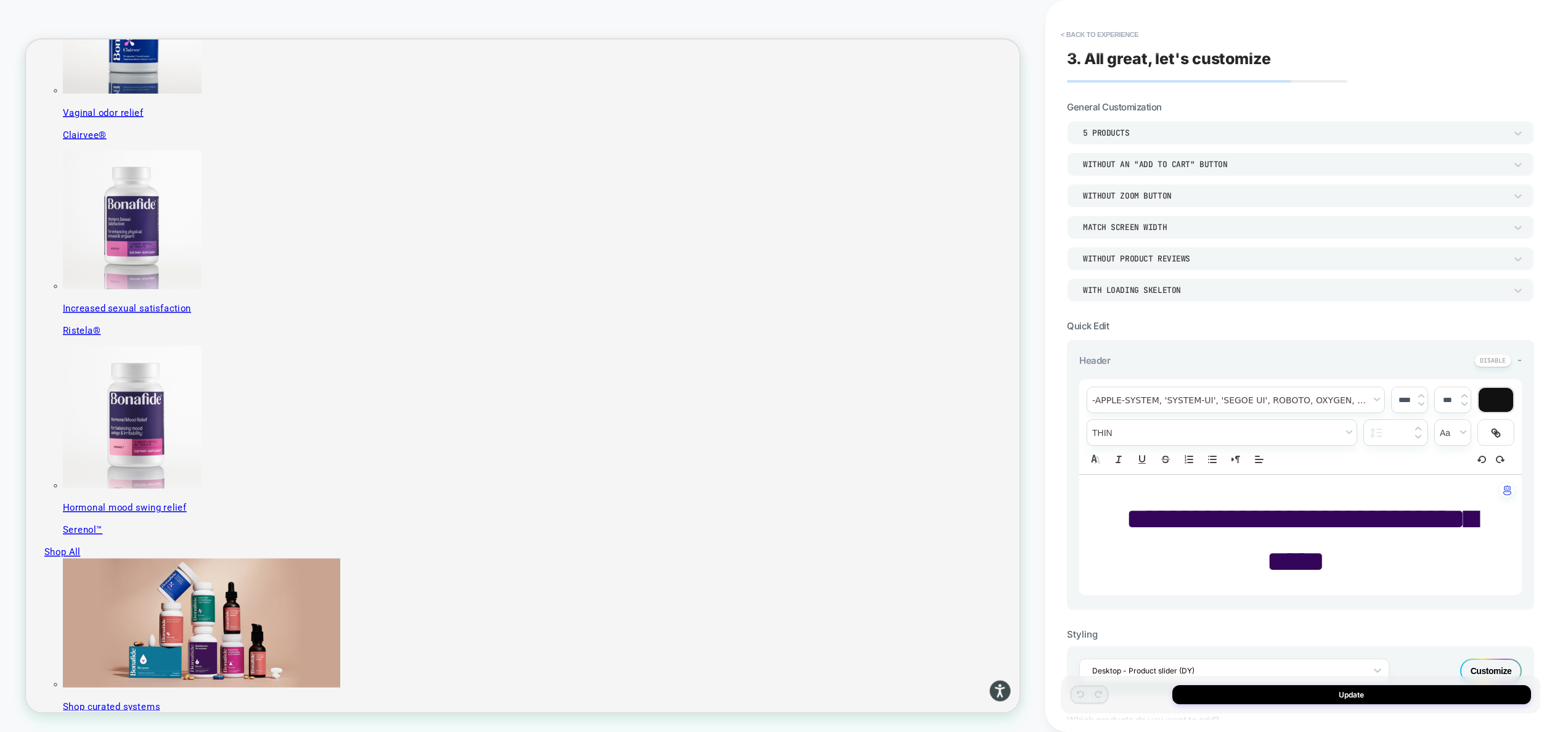
scroll to position [765, 0]
click at [1098, 34] on button "< Back to experience" at bounding box center [1099, 35] width 90 height 20
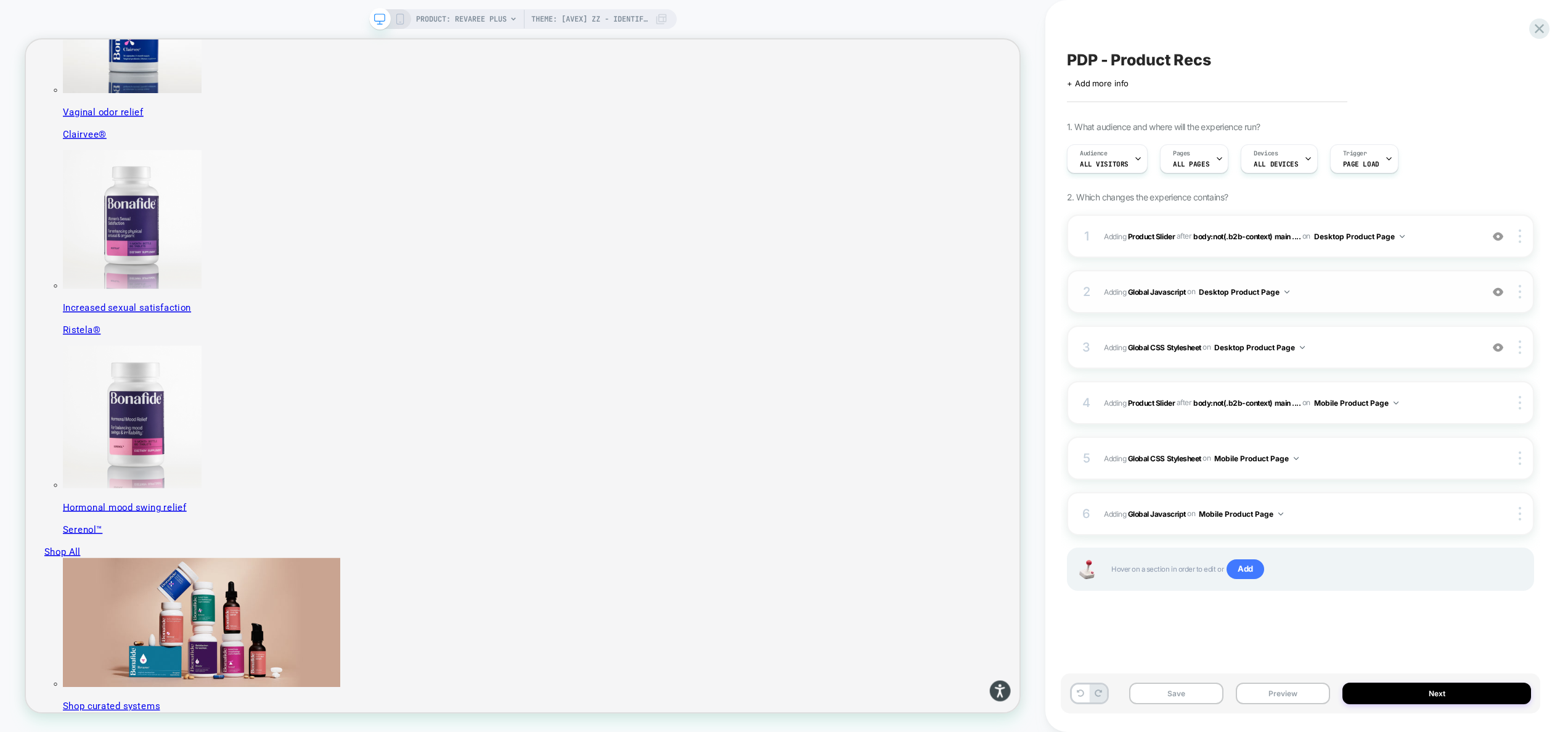
click at [1360, 296] on span "Adding Global Javascript on Desktop Product Page" at bounding box center [1290, 292] width 371 height 16
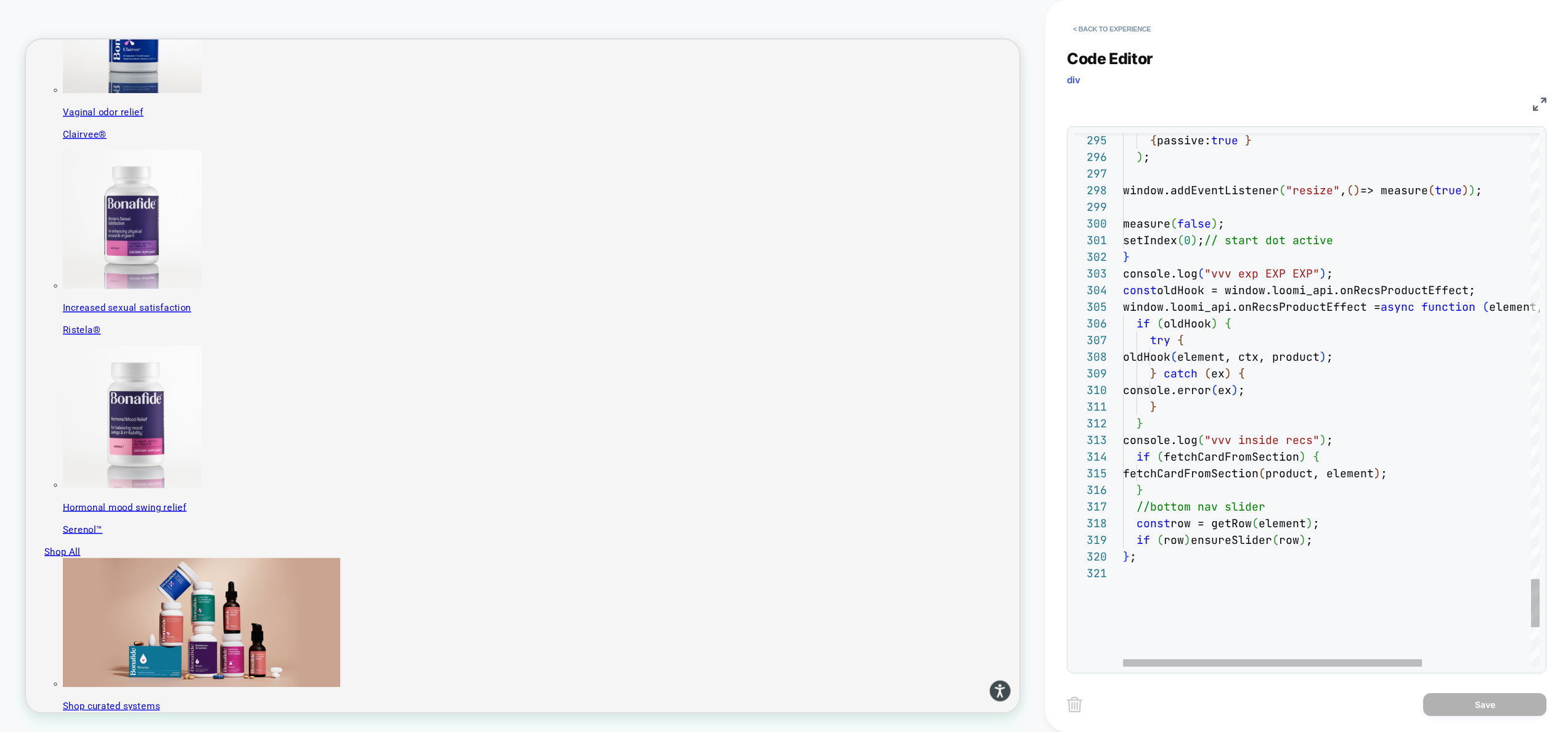
scroll to position [83, 106]
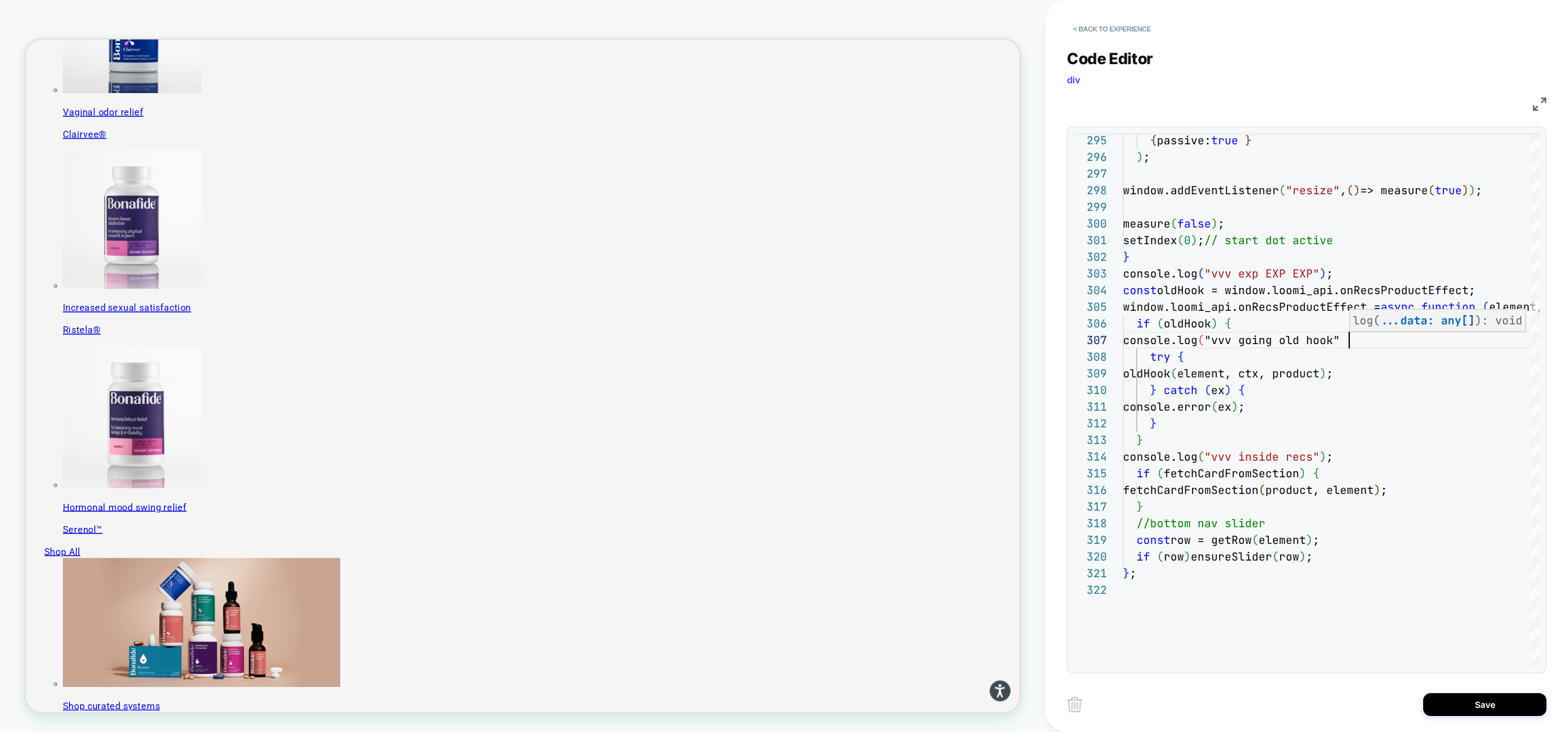
scroll to position [100, 233]
type textarea "**********"
click at [1488, 700] on button "Save" at bounding box center [1485, 704] width 123 height 23
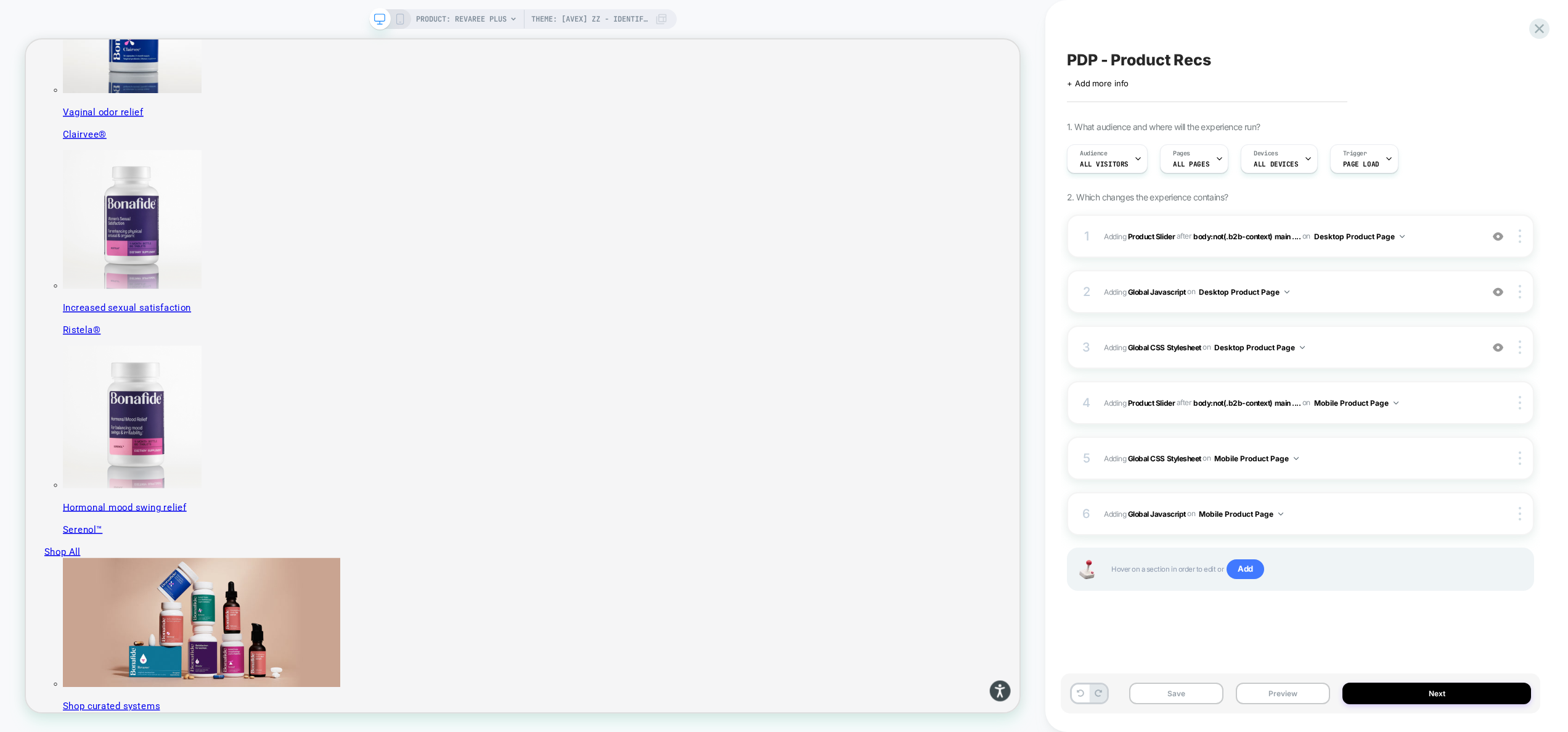
click at [1292, 695] on button "Preview" at bounding box center [1282, 693] width 94 height 22
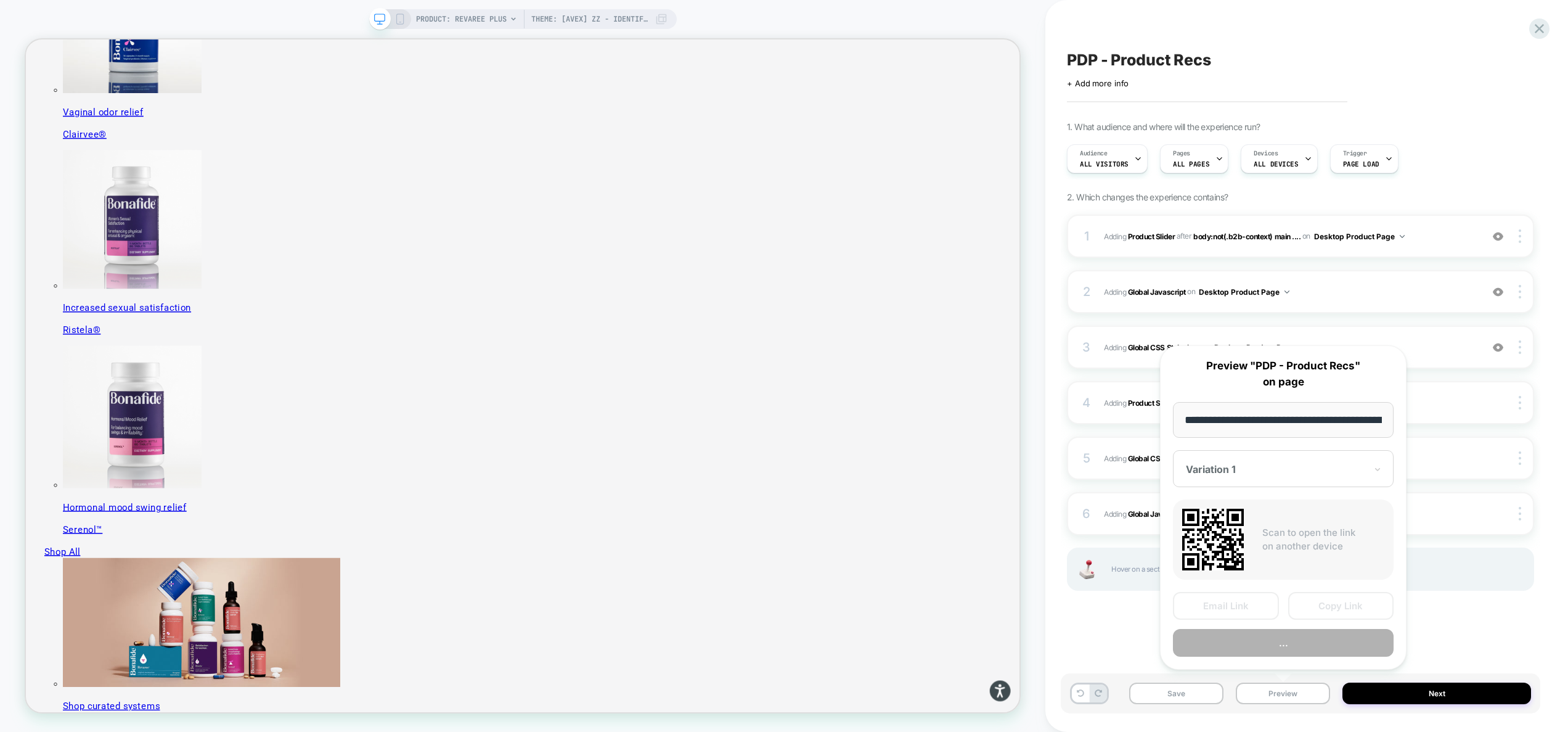
scroll to position [0, 214]
click at [1285, 651] on button "Preview" at bounding box center [1283, 644] width 220 height 28
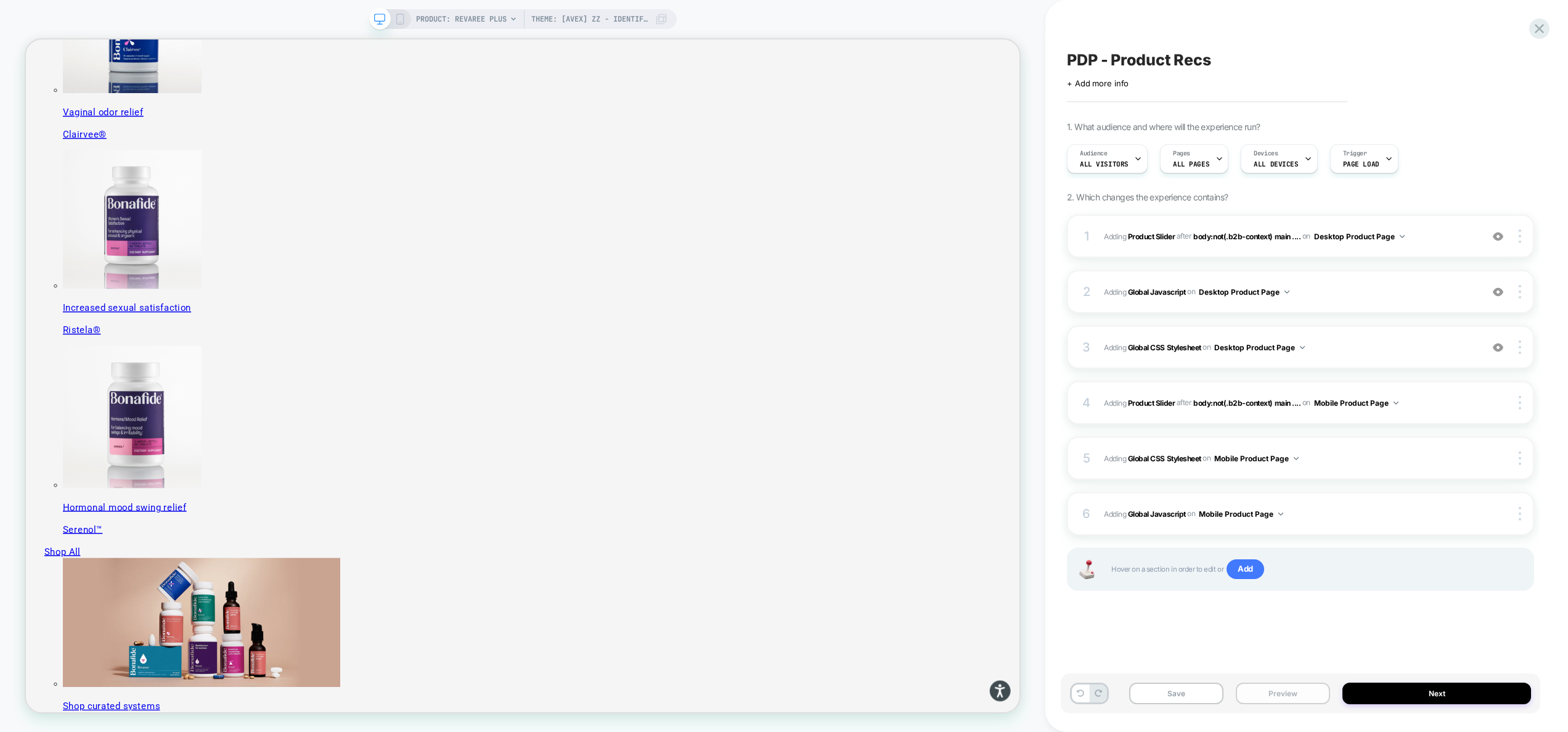
click at [1312, 693] on button "Preview" at bounding box center [1282, 693] width 94 height 22
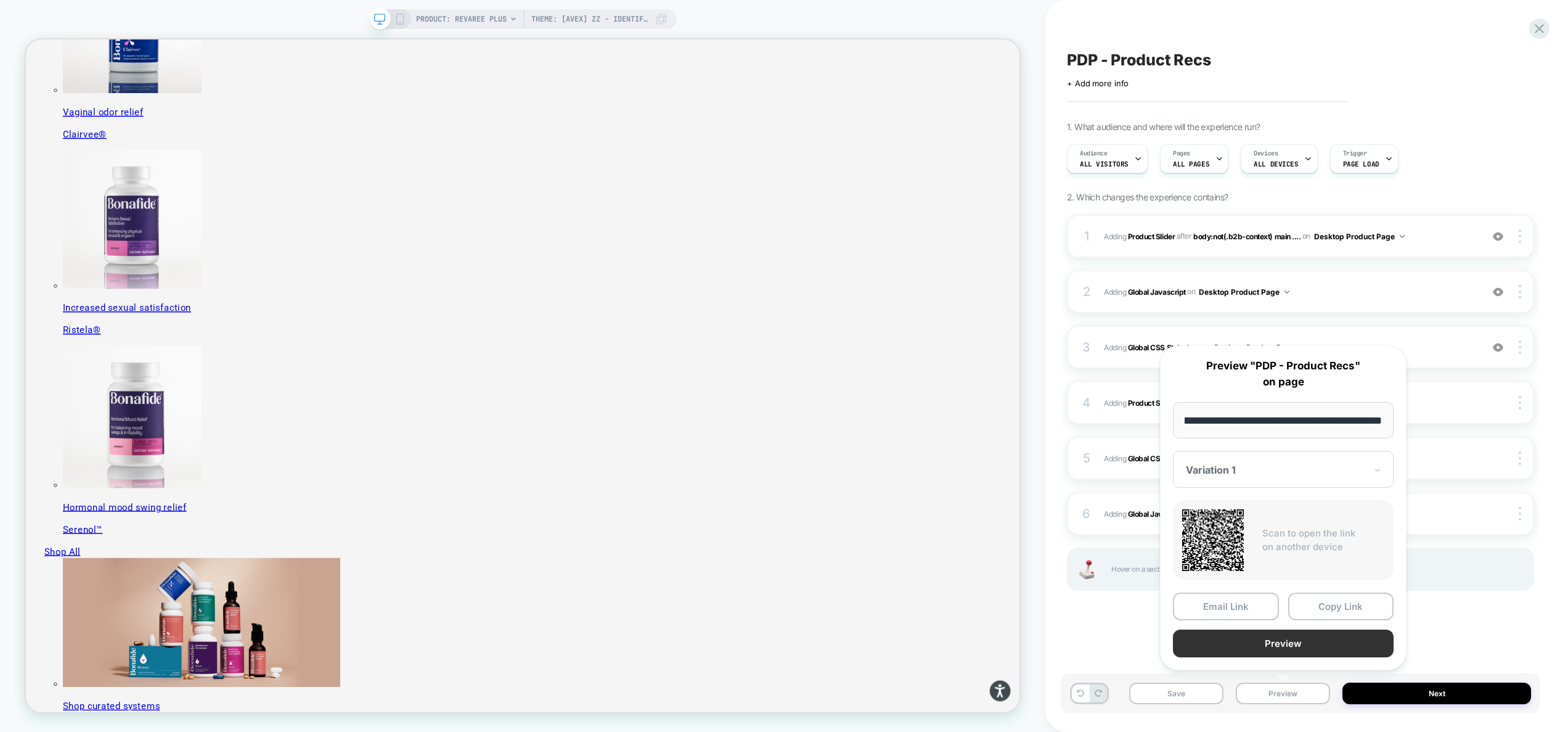
click at [1304, 651] on button "Preview" at bounding box center [1283, 644] width 220 height 28
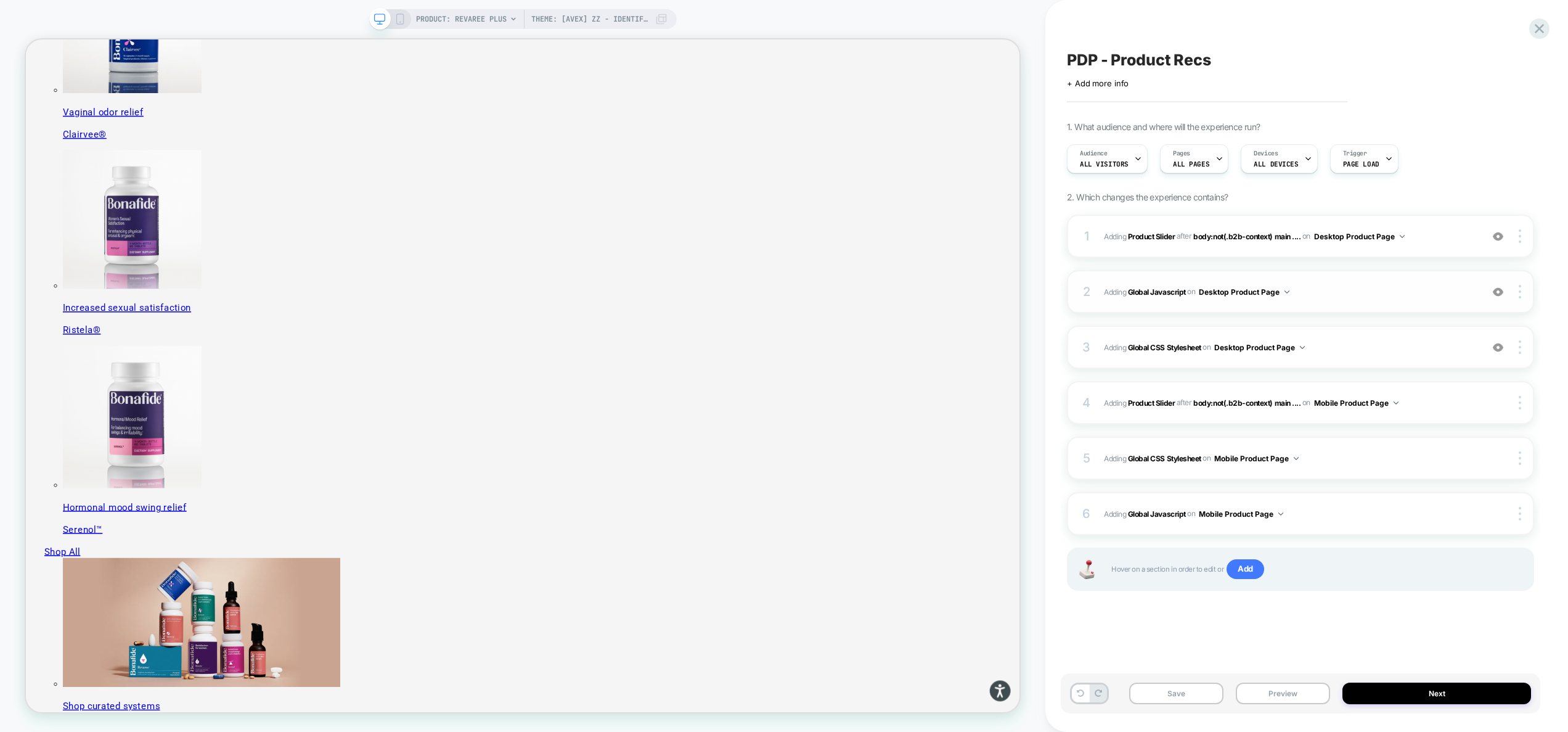
click at [1335, 292] on span "Adding Global Javascript on Desktop Product Page" at bounding box center [1290, 292] width 371 height 16
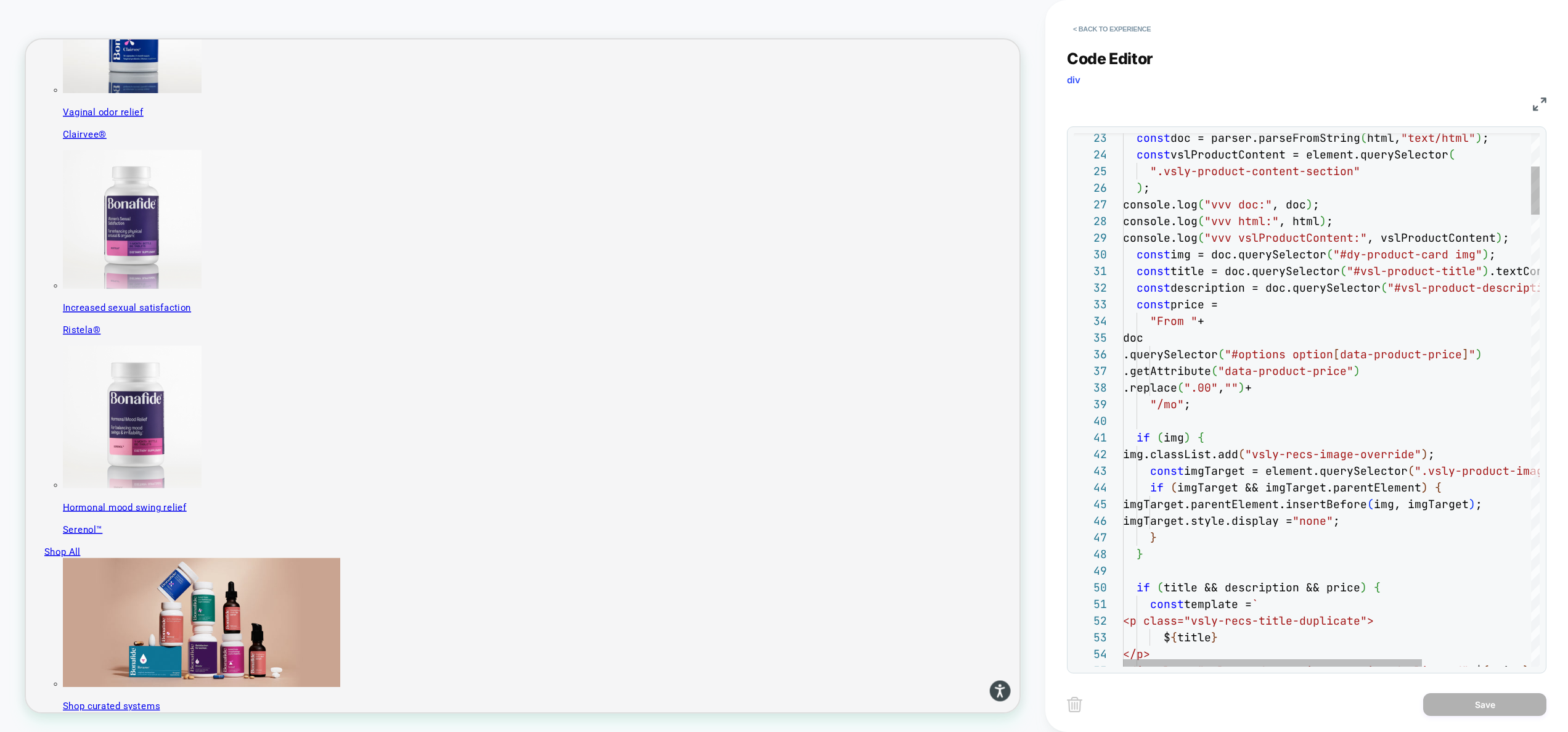
scroll to position [150, 0]
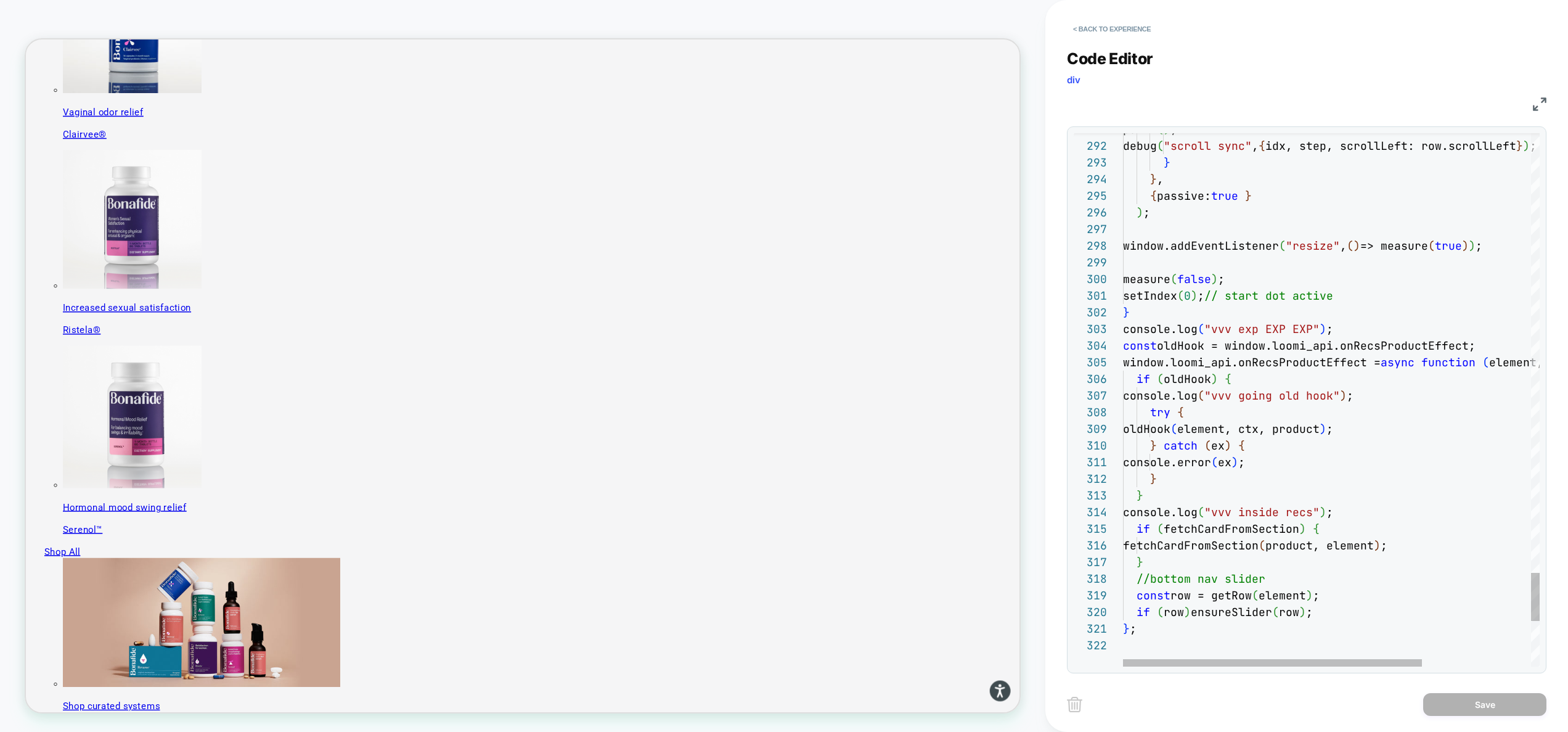
type textarea "**********"
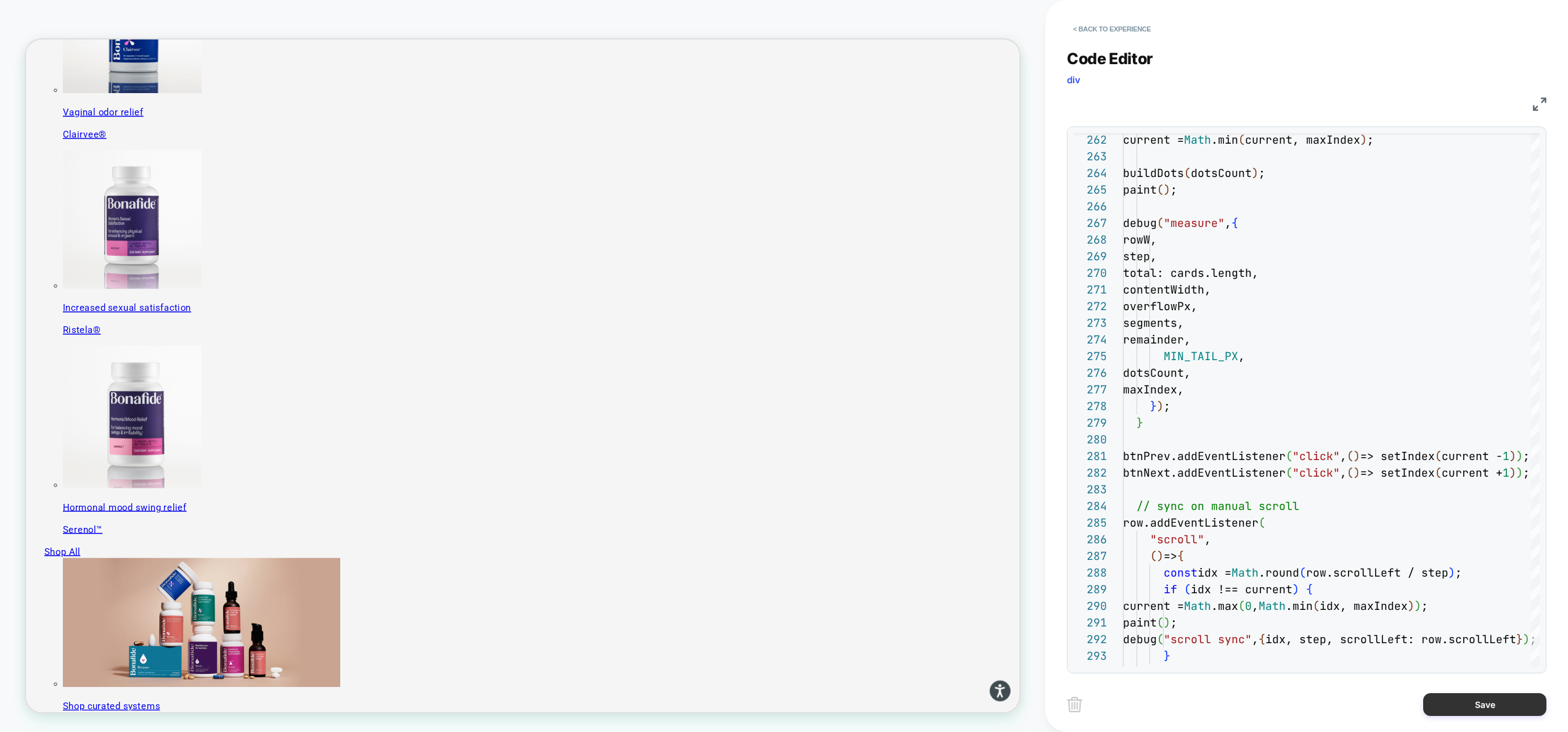
click at [1457, 701] on button "Save" at bounding box center [1485, 704] width 123 height 23
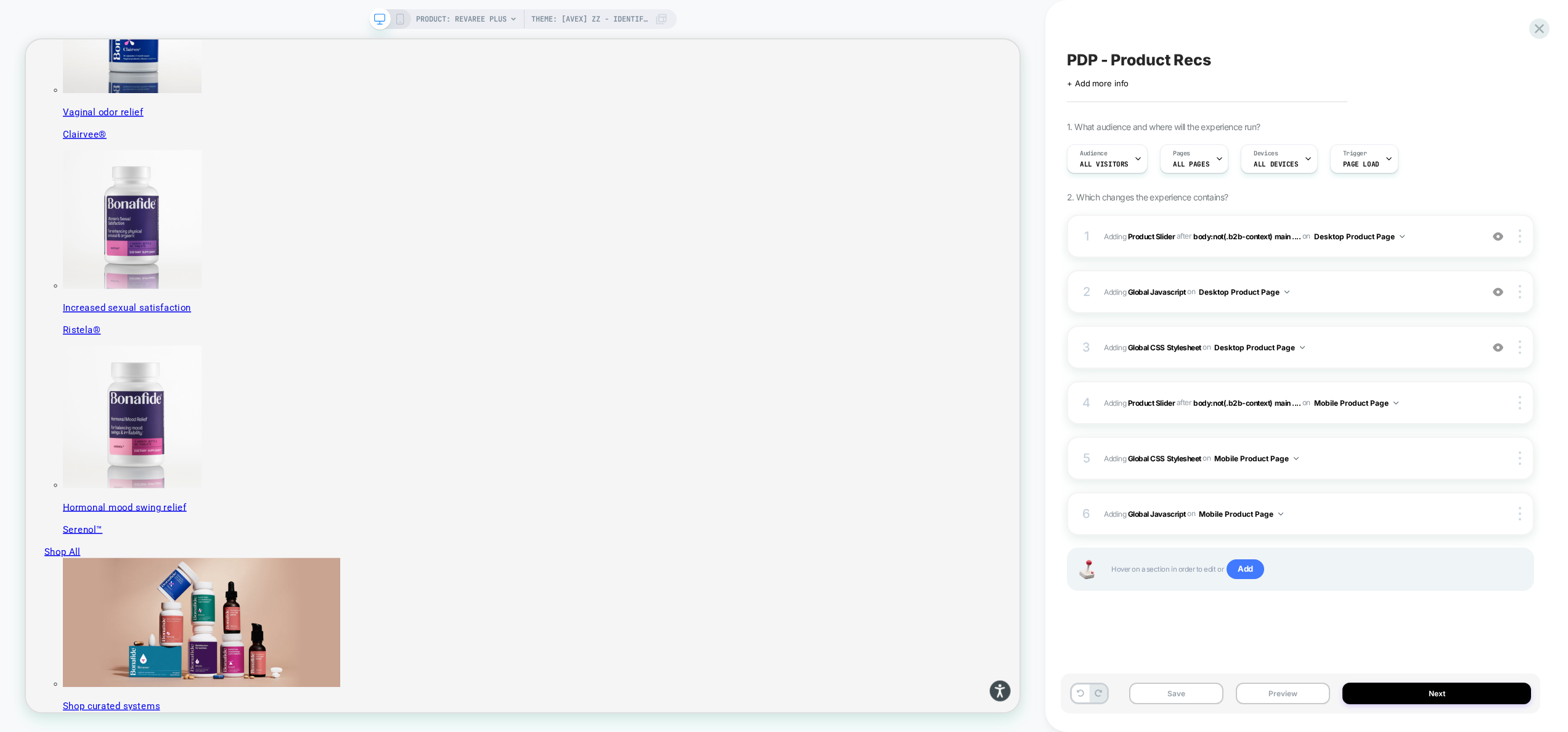
click at [1287, 686] on button "Preview" at bounding box center [1282, 693] width 94 height 22
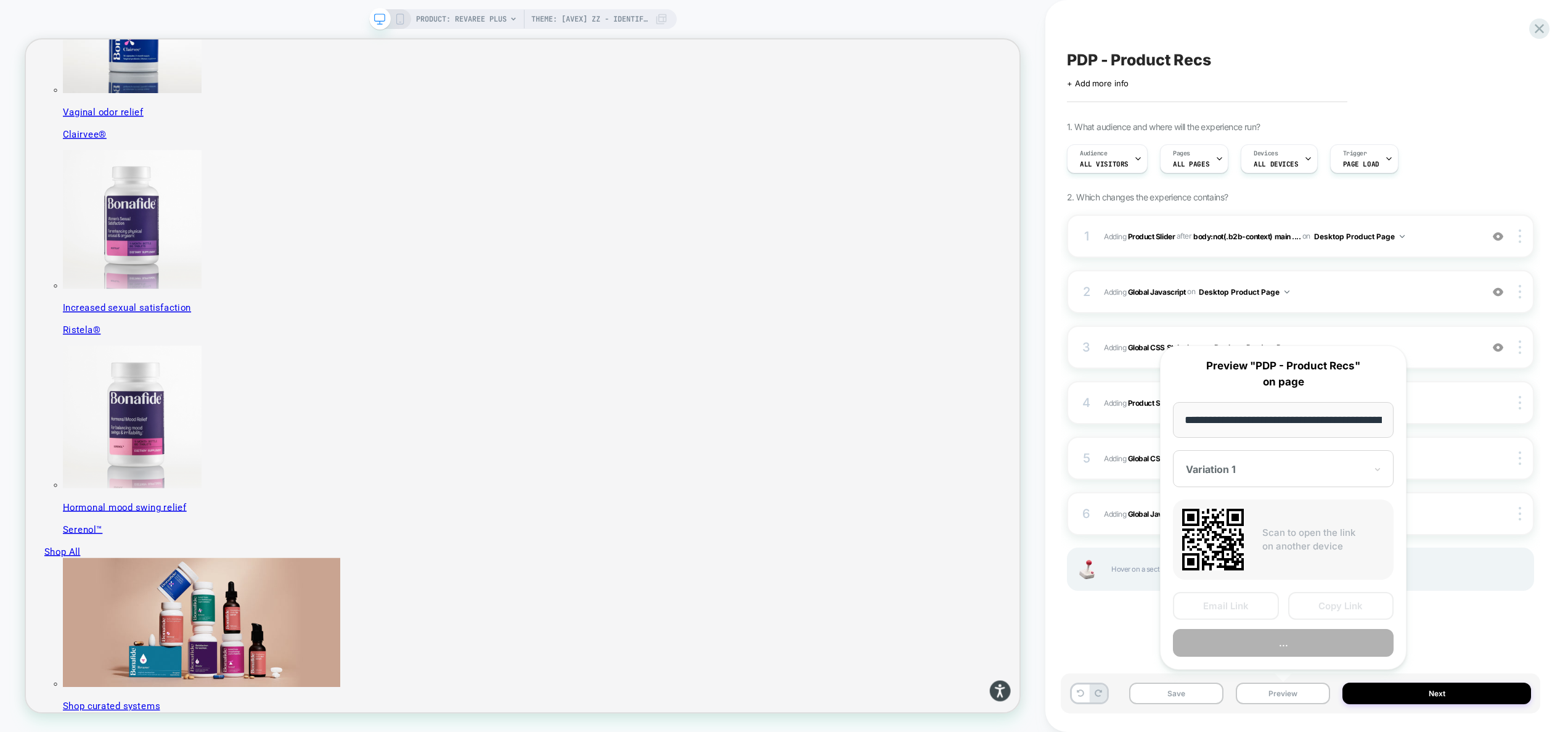
scroll to position [0, 214]
click at [1274, 644] on button "Preview" at bounding box center [1283, 644] width 220 height 28
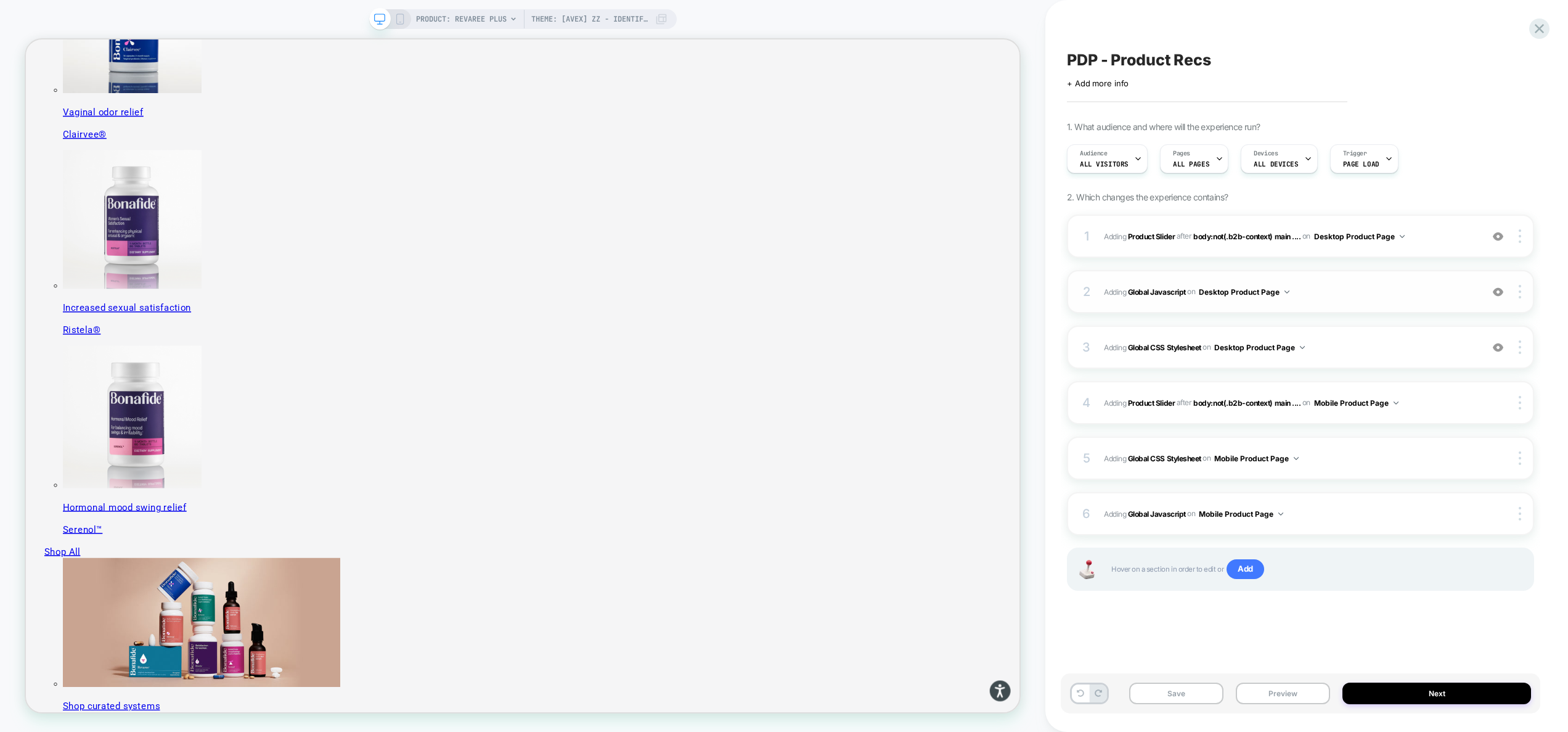
click at [1369, 299] on div "2 Adding Global Javascript on Desktop Product Page Add Before Add After Copy to…" at bounding box center [1300, 291] width 467 height 43
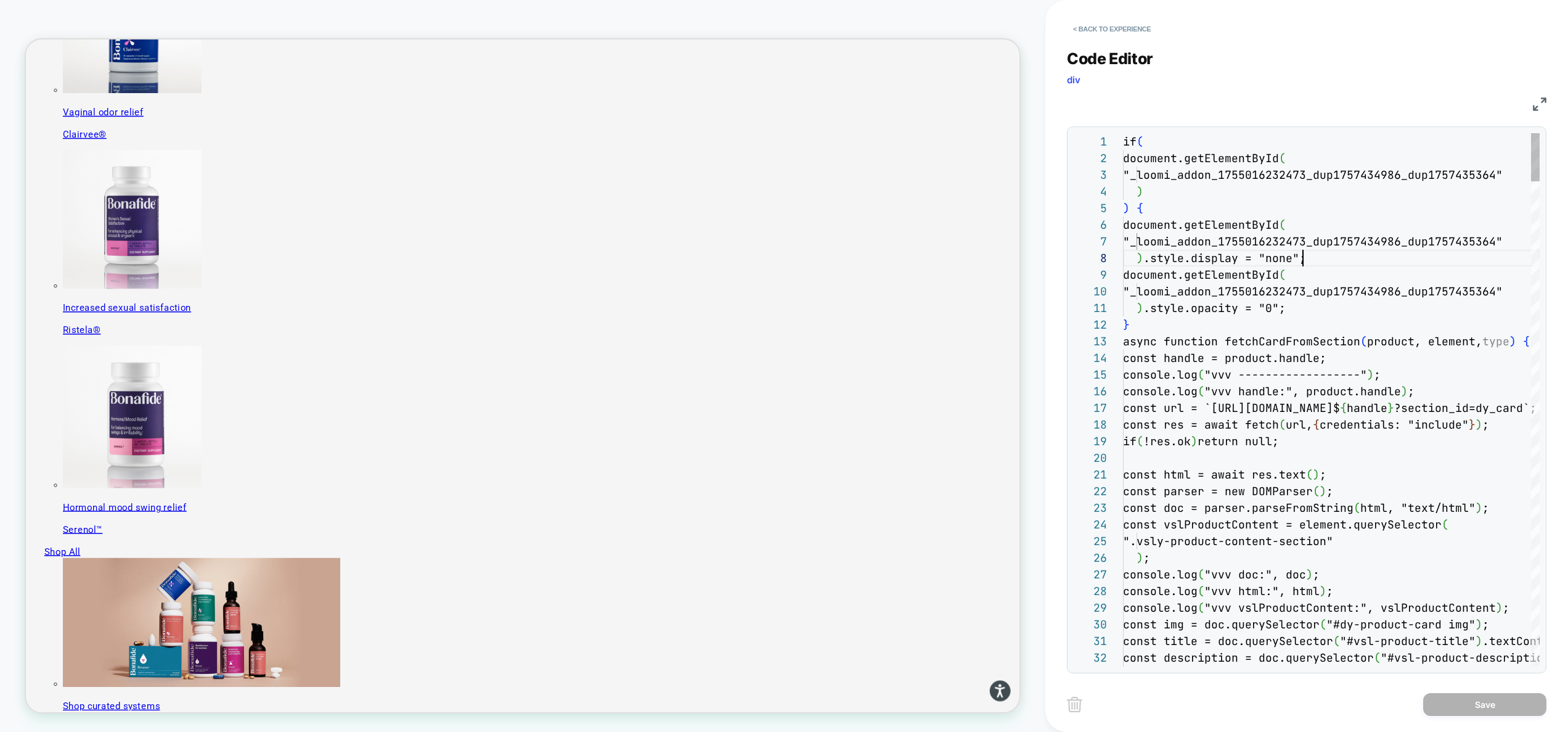
scroll to position [116, 180]
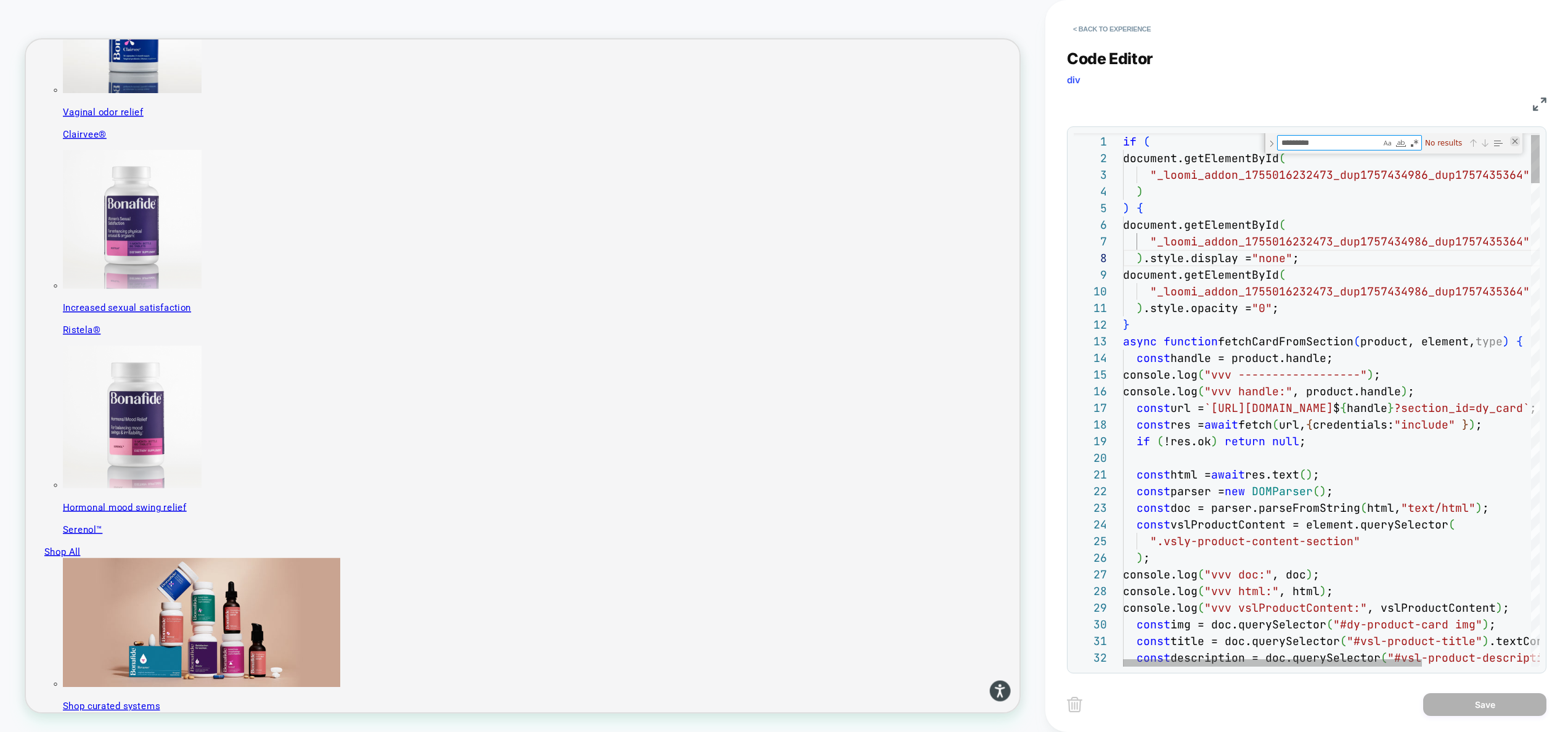
type textarea "*********"
click at [1514, 142] on div "Close (Escape)" at bounding box center [1514, 141] width 10 height 10
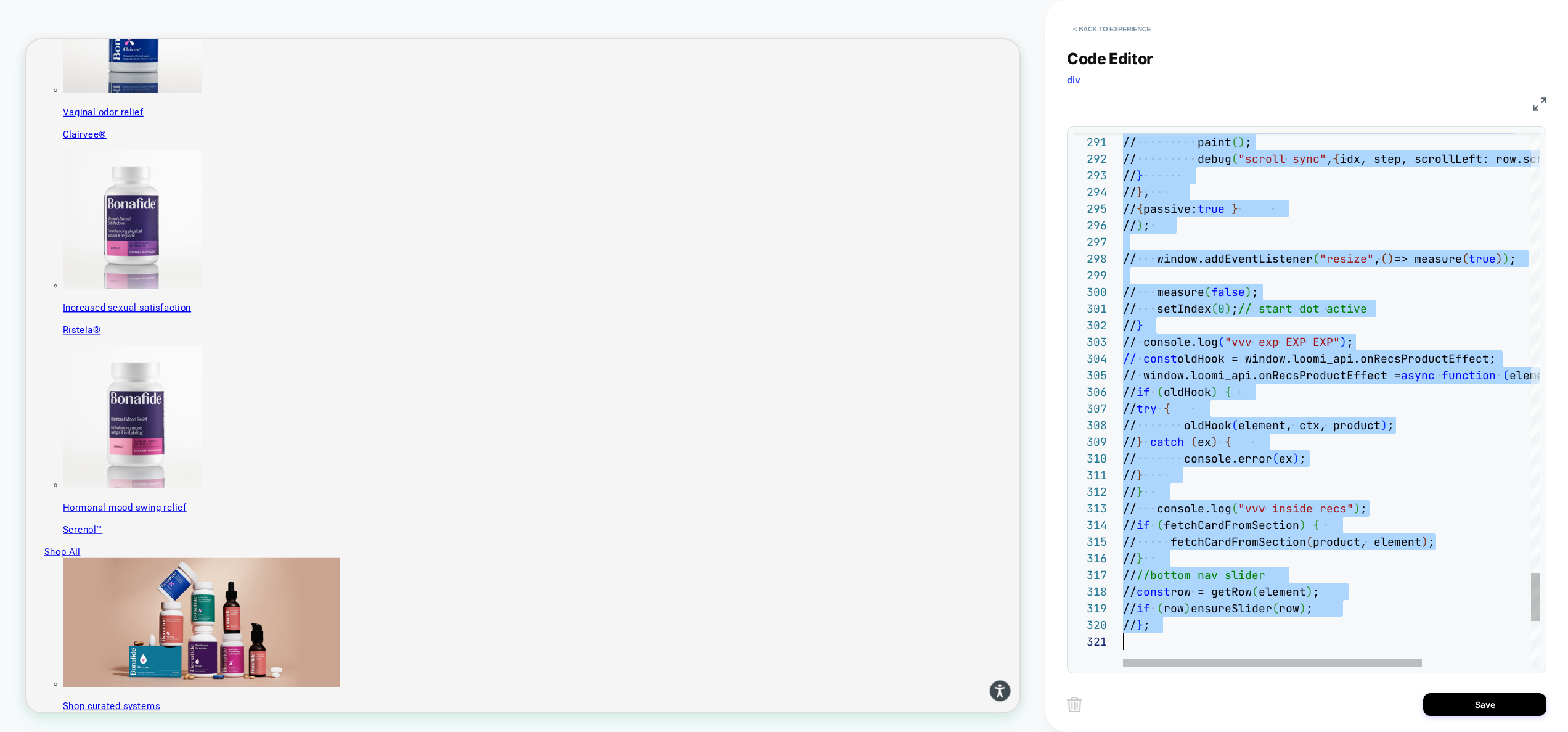
type textarea "**********"
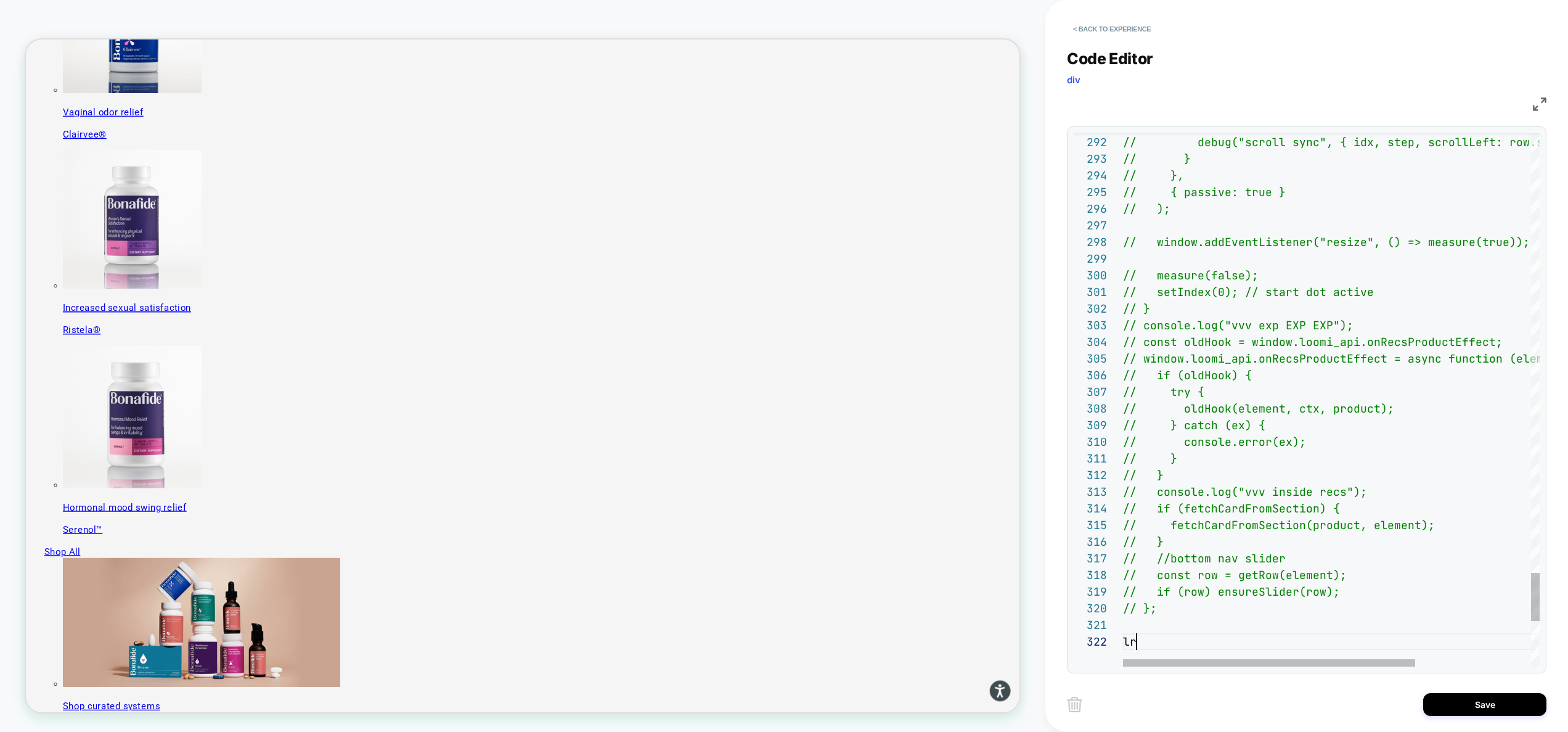
scroll to position [17, 19]
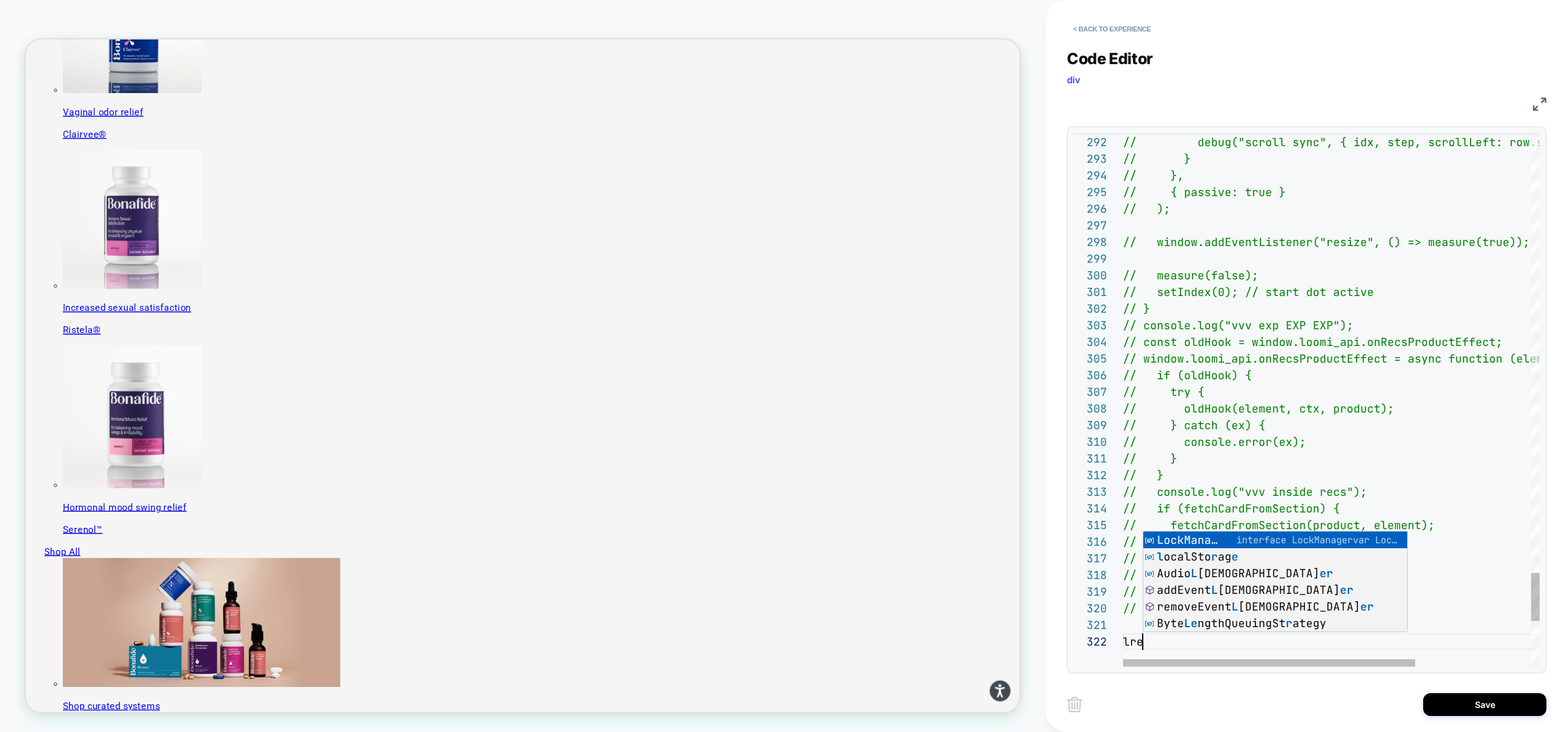
type textarea "*"
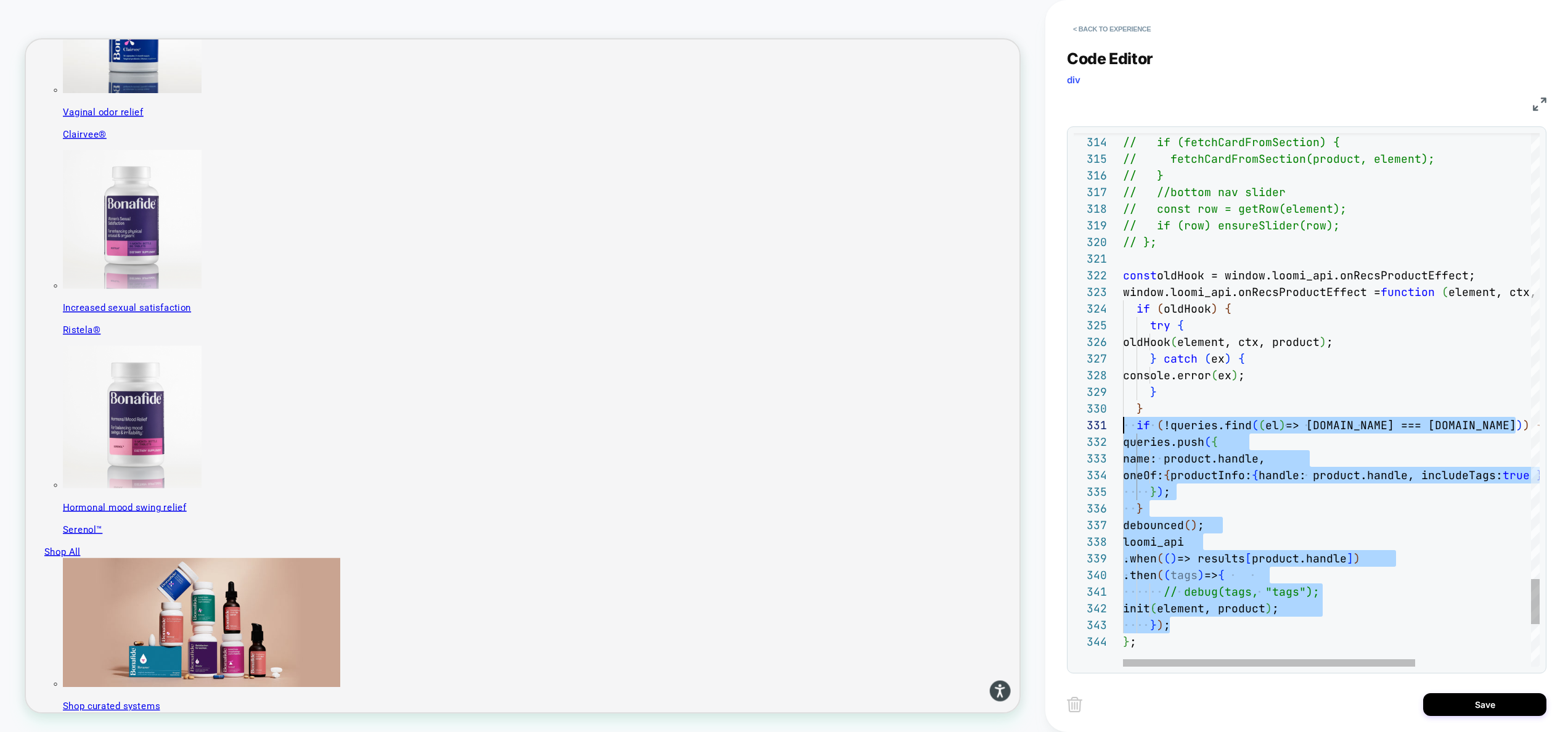
scroll to position [0, 0]
drag, startPoint x: 1178, startPoint y: 623, endPoint x: 1071, endPoint y: 431, distance: 219.8
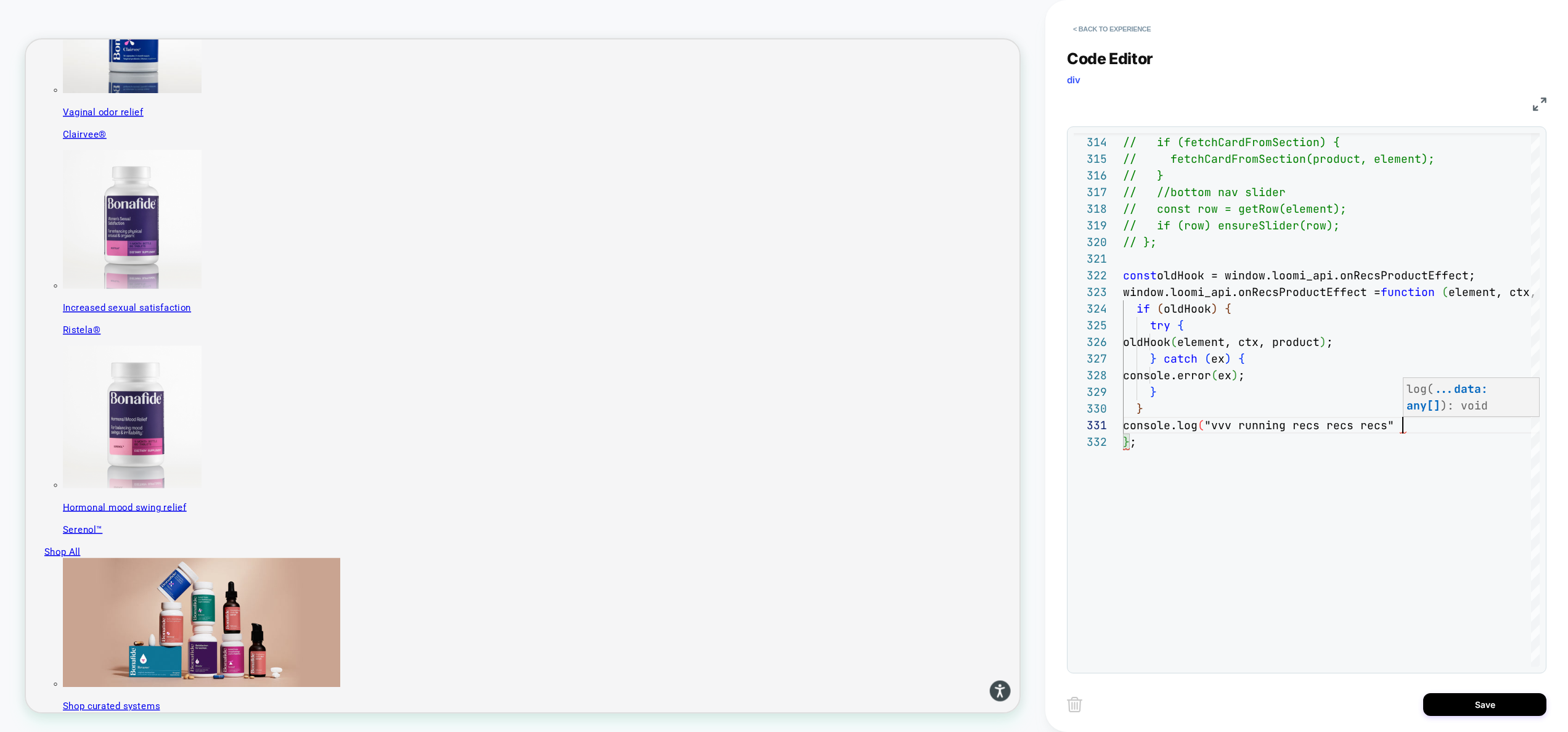
scroll to position [0, 285]
type textarea "**********"
click at [1456, 695] on button "Save" at bounding box center [1485, 704] width 123 height 23
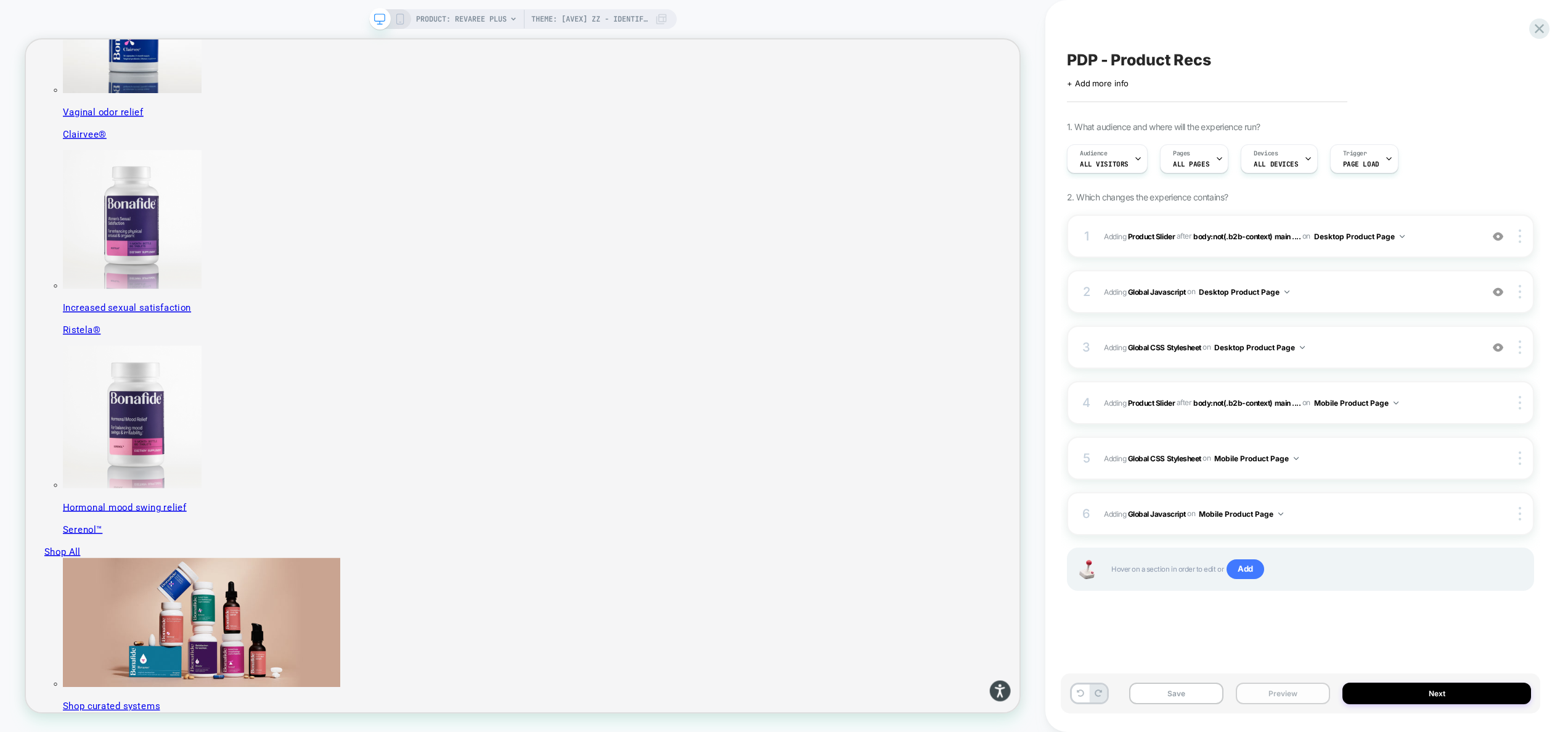
click at [1282, 685] on button "Preview" at bounding box center [1282, 693] width 94 height 22
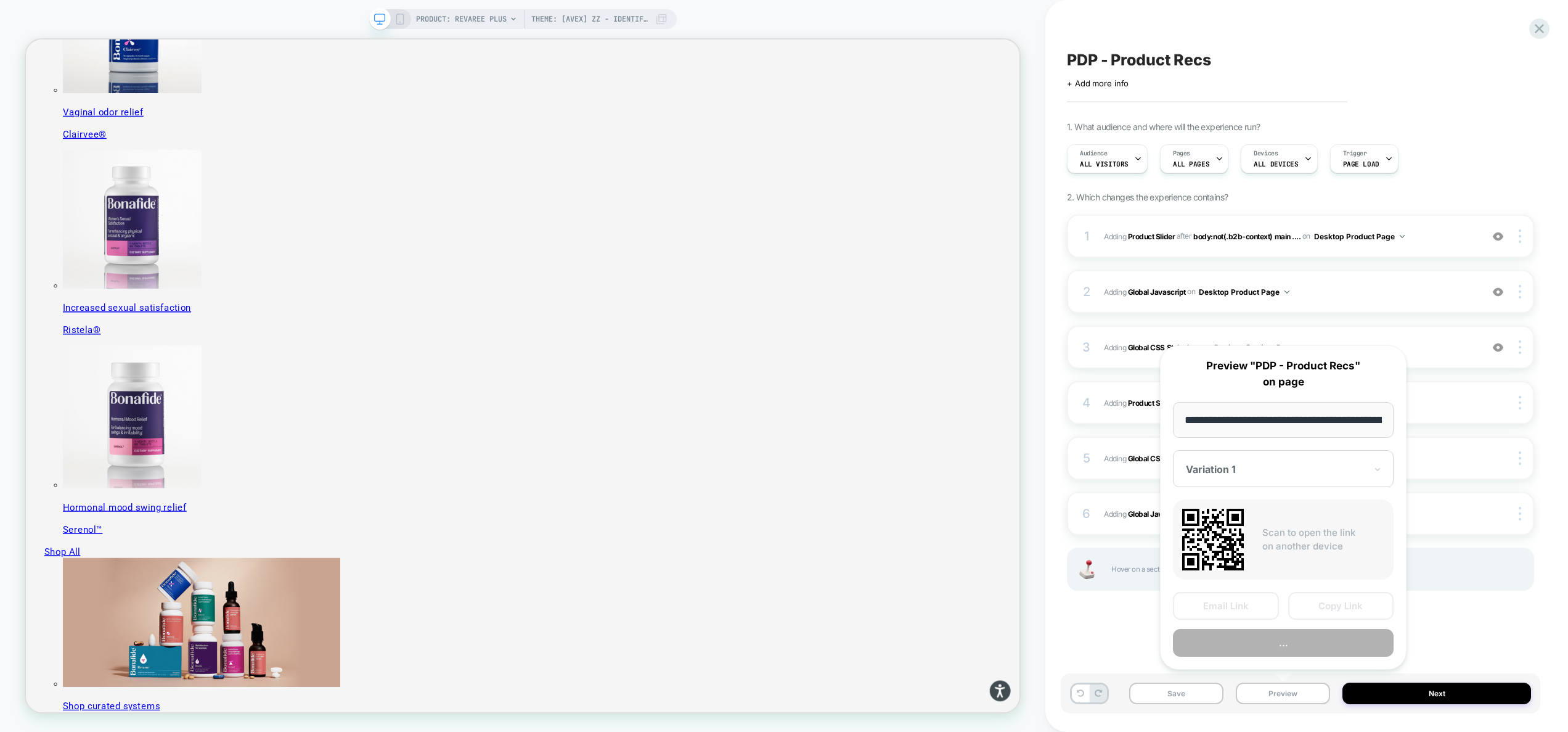
scroll to position [0, 214]
click at [1278, 648] on button "Preview" at bounding box center [1283, 644] width 220 height 28
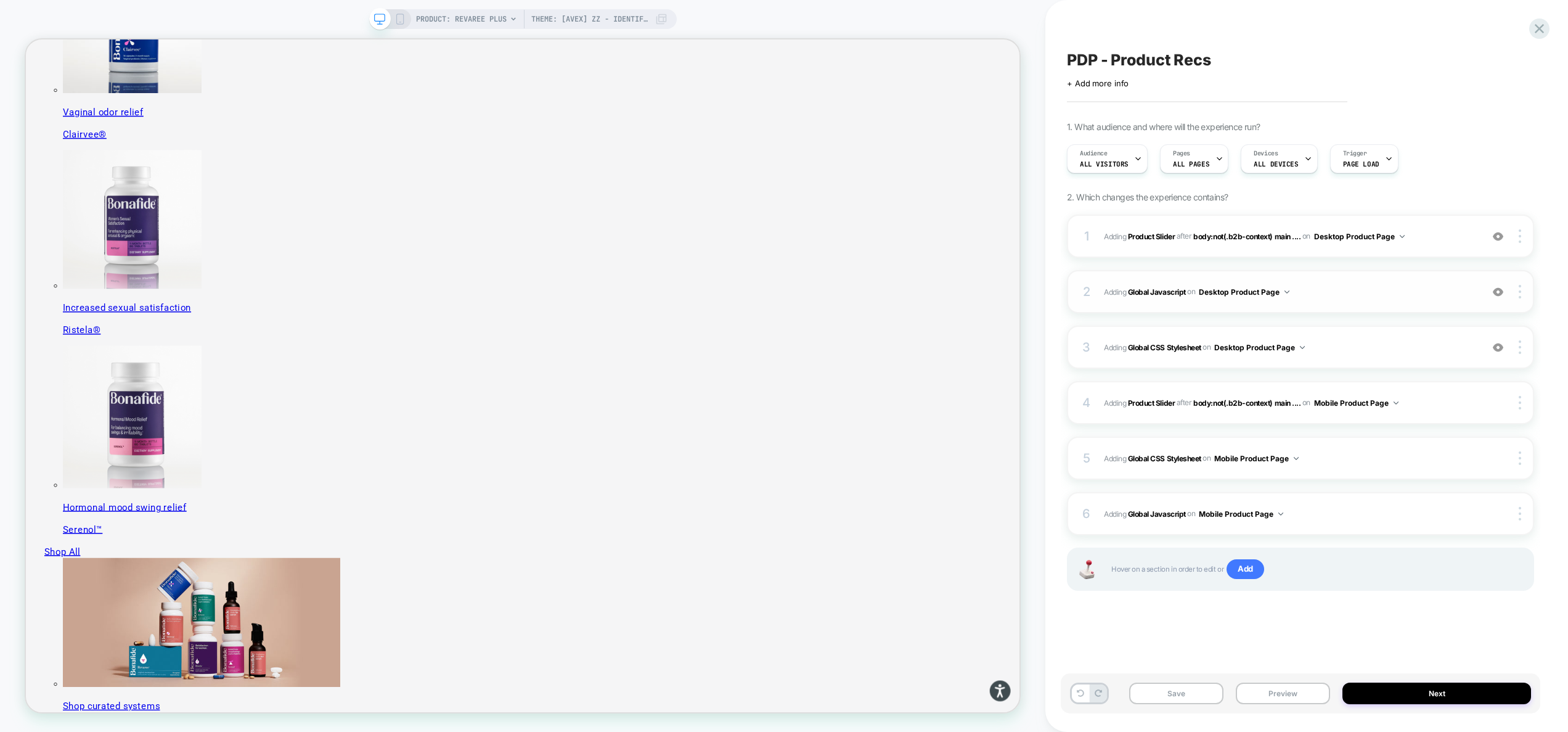
click at [1314, 292] on span "Adding Global Javascript on Desktop Product Page" at bounding box center [1290, 292] width 371 height 16
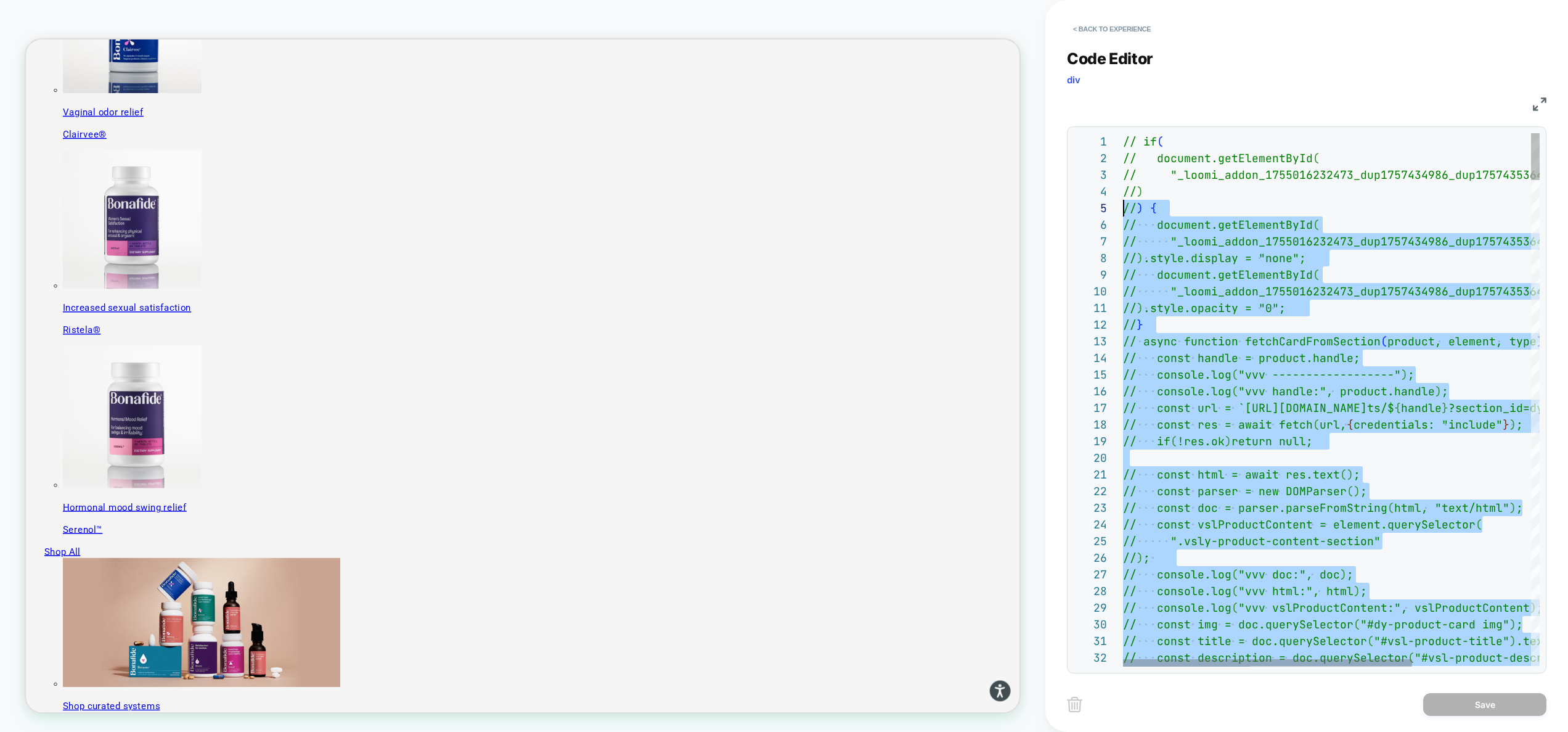
scroll to position [0, 0]
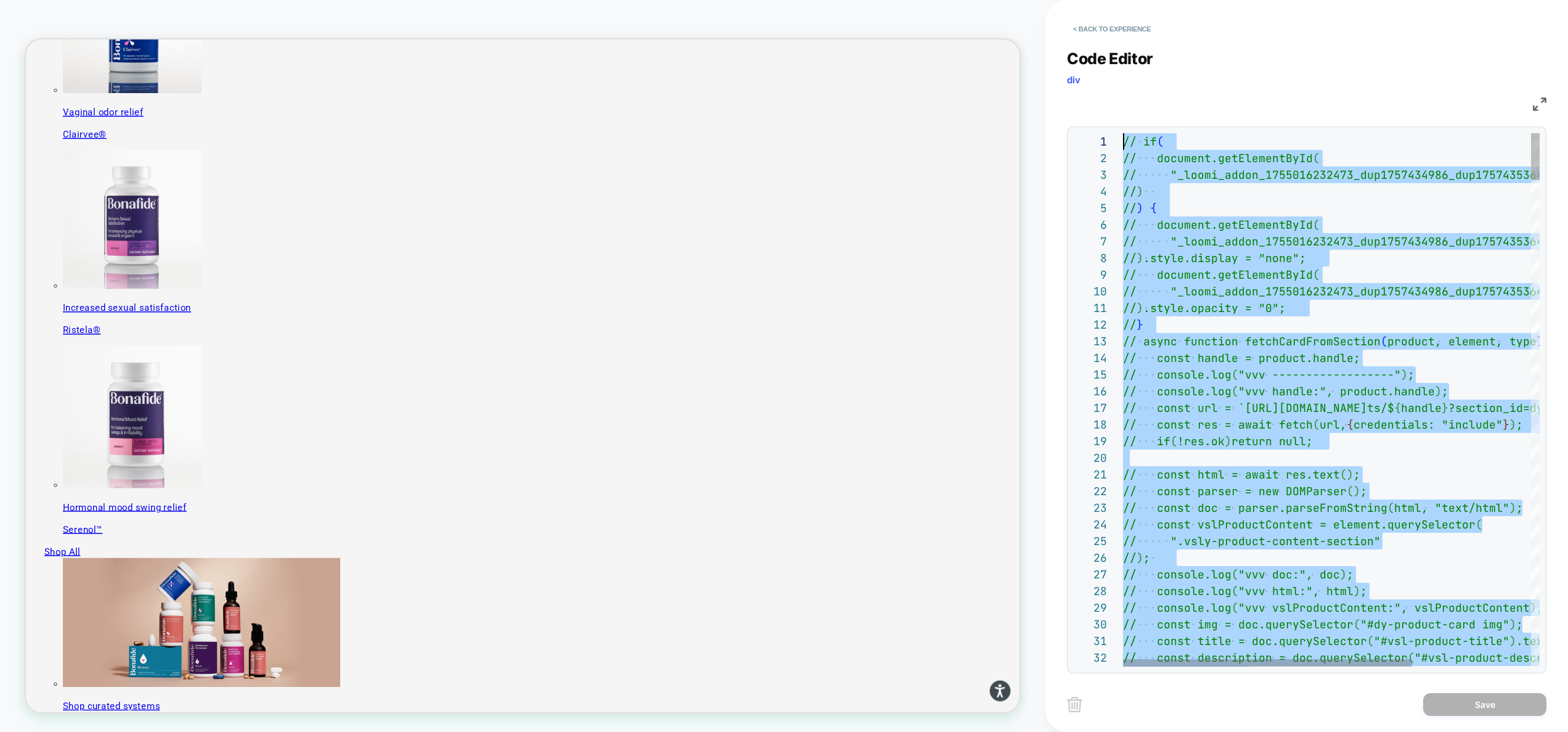
drag, startPoint x: 1185, startPoint y: 334, endPoint x: 1041, endPoint y: 76, distance: 295.5
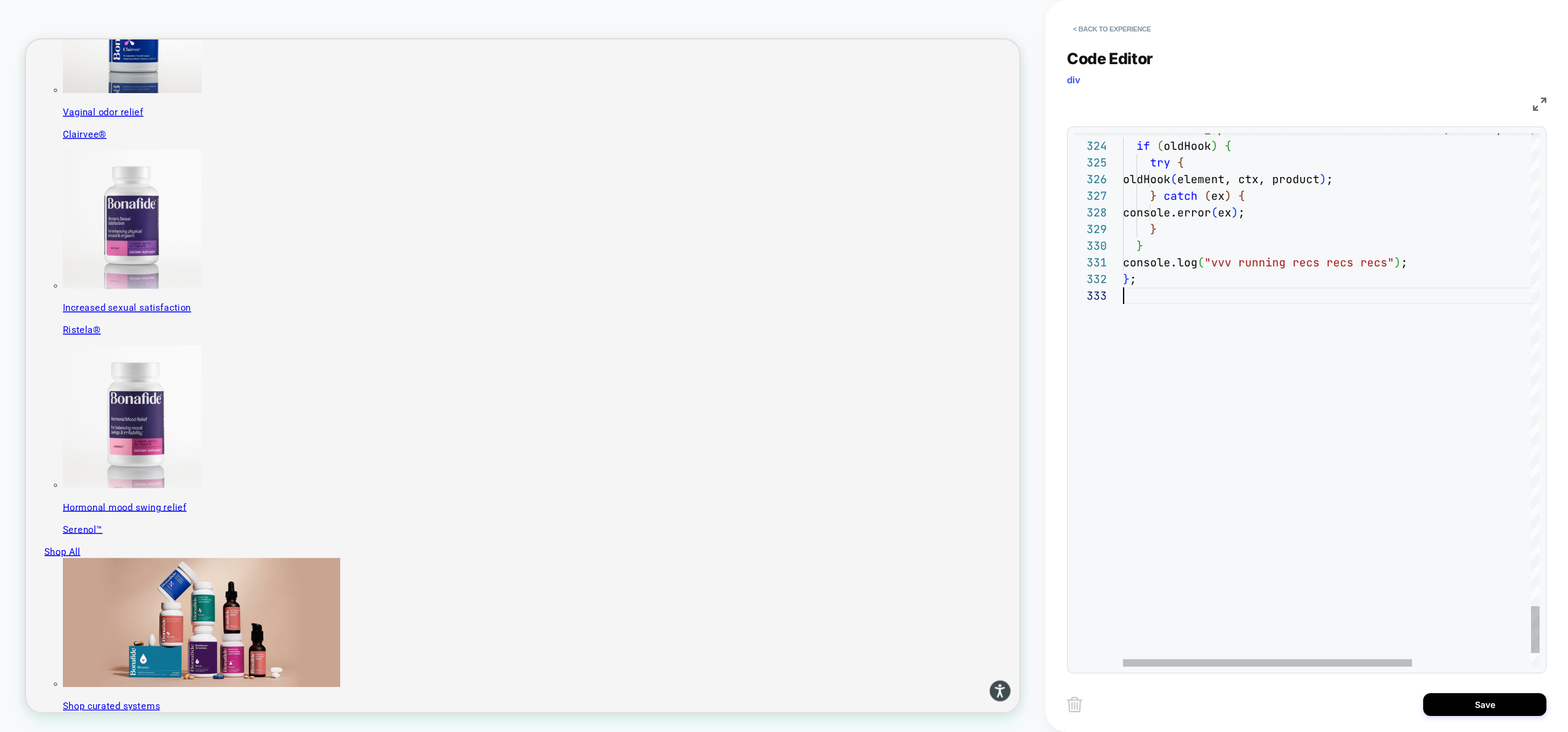
drag, startPoint x: 1290, startPoint y: 448, endPoint x: 1274, endPoint y: 458, distance: 18.9
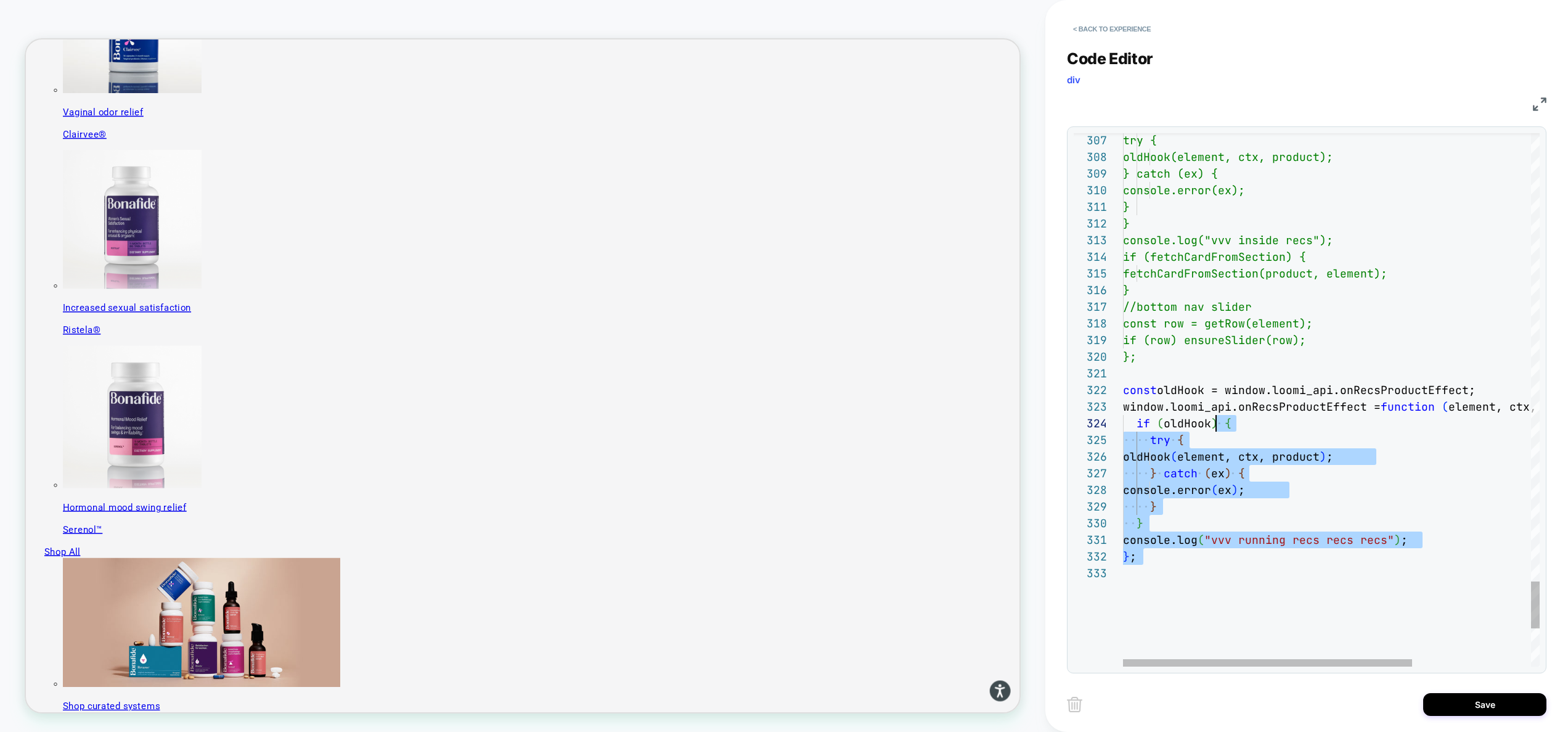
type textarea "**********"
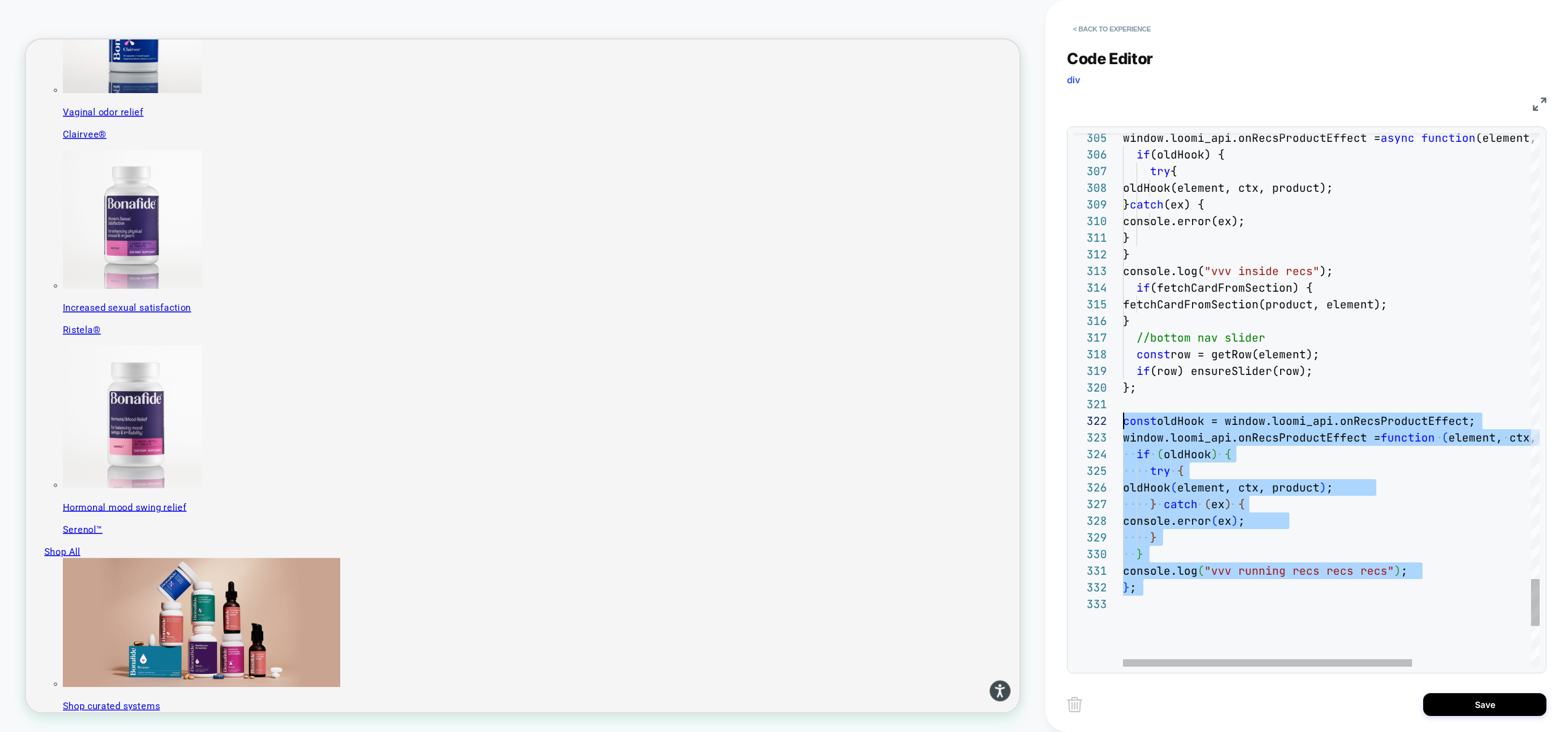
scroll to position [17, 0]
drag, startPoint x: 1274, startPoint y: 458, endPoint x: 1081, endPoint y: 428, distance: 195.3
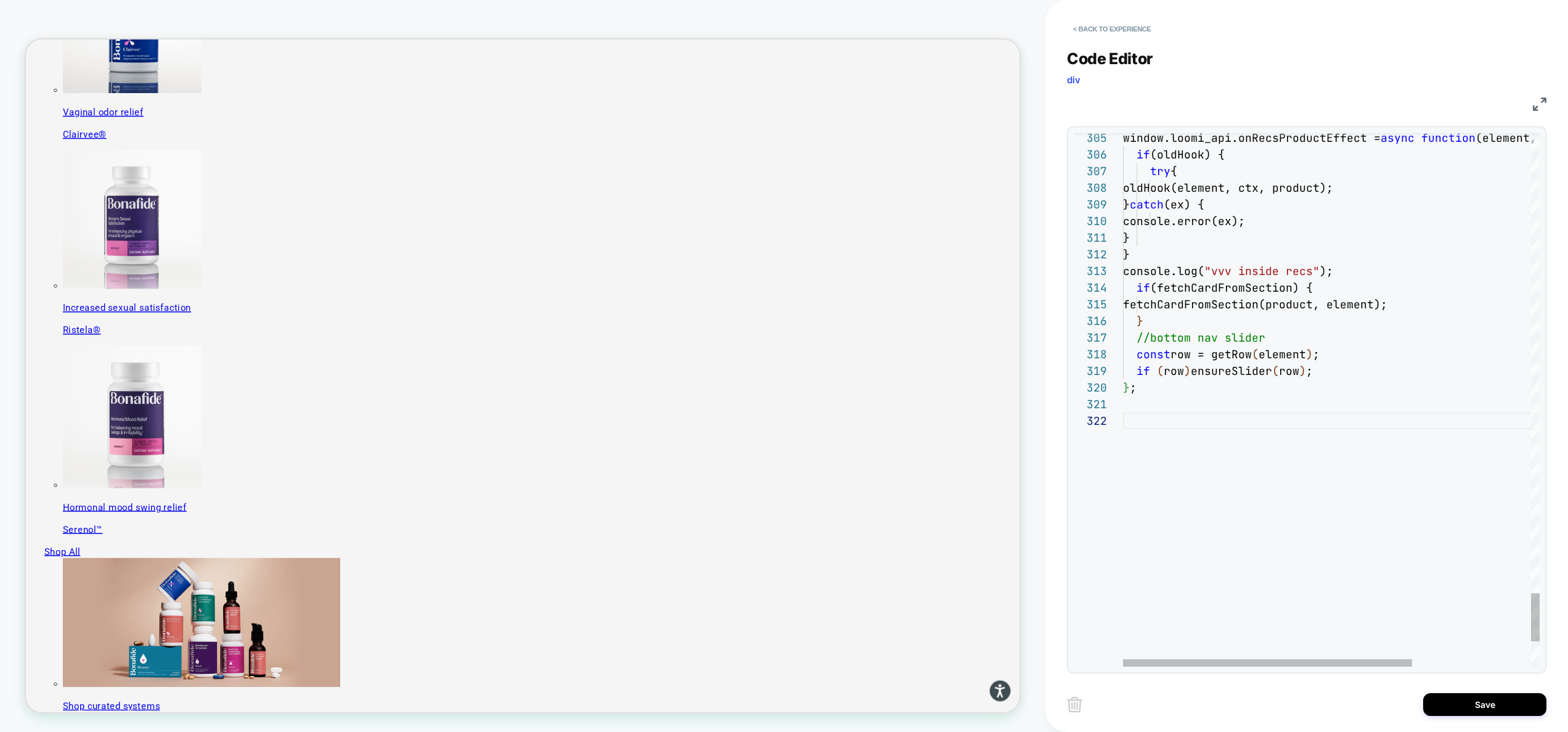
scroll to position [0, 0]
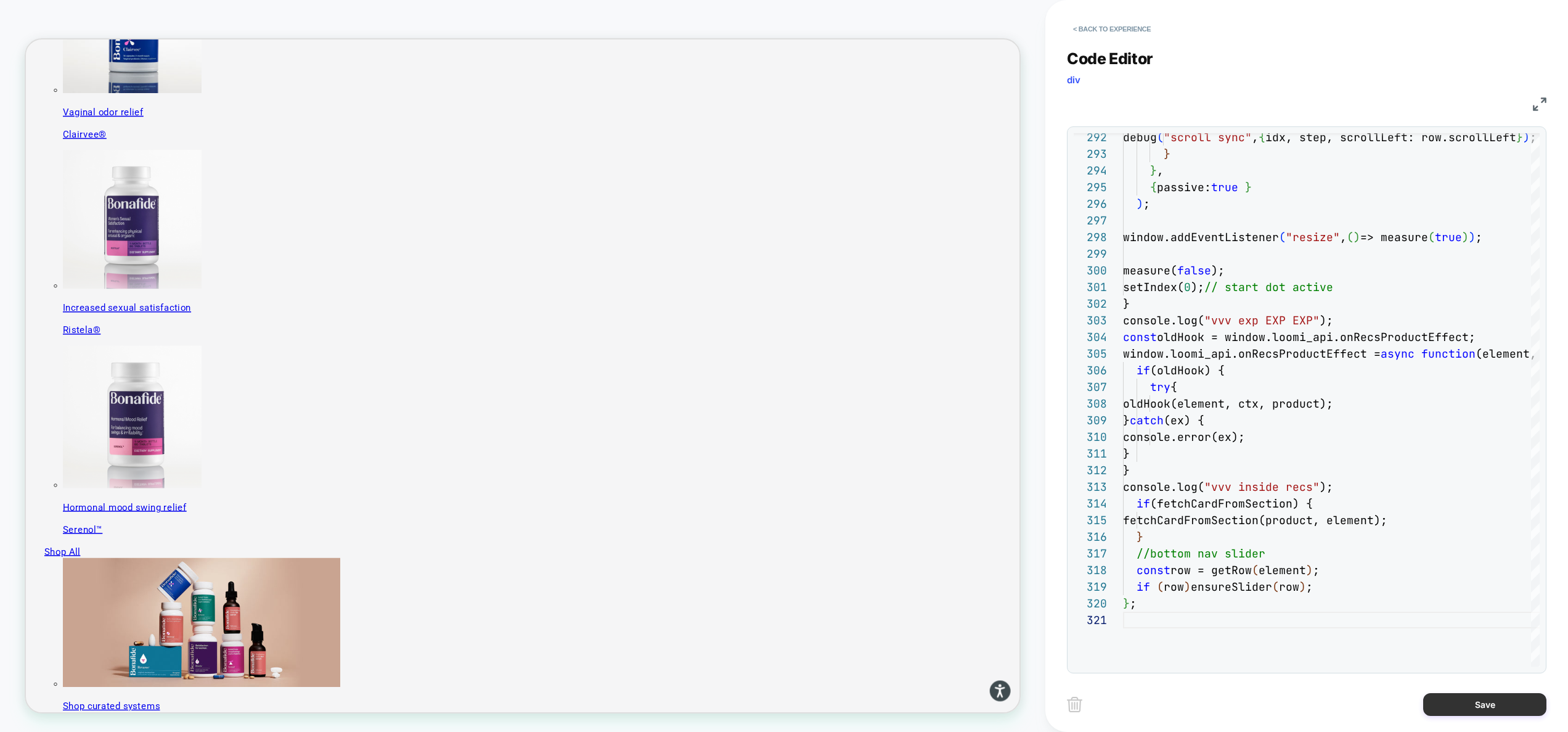
click at [1486, 701] on button "Save" at bounding box center [1485, 704] width 123 height 23
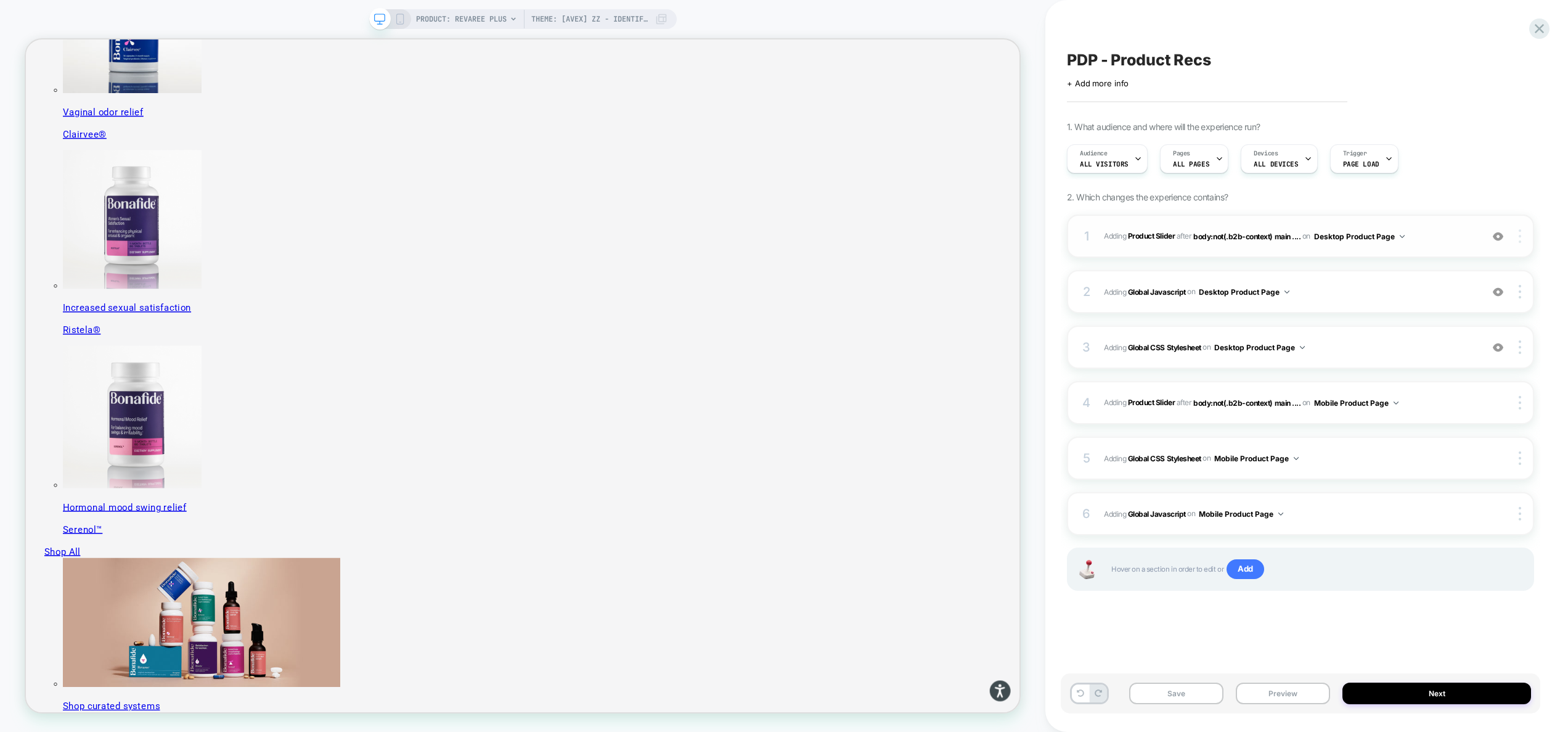
click at [1518, 236] on img at bounding box center [1519, 236] width 2 height 14
click at [1521, 240] on div at bounding box center [1521, 236] width 24 height 14
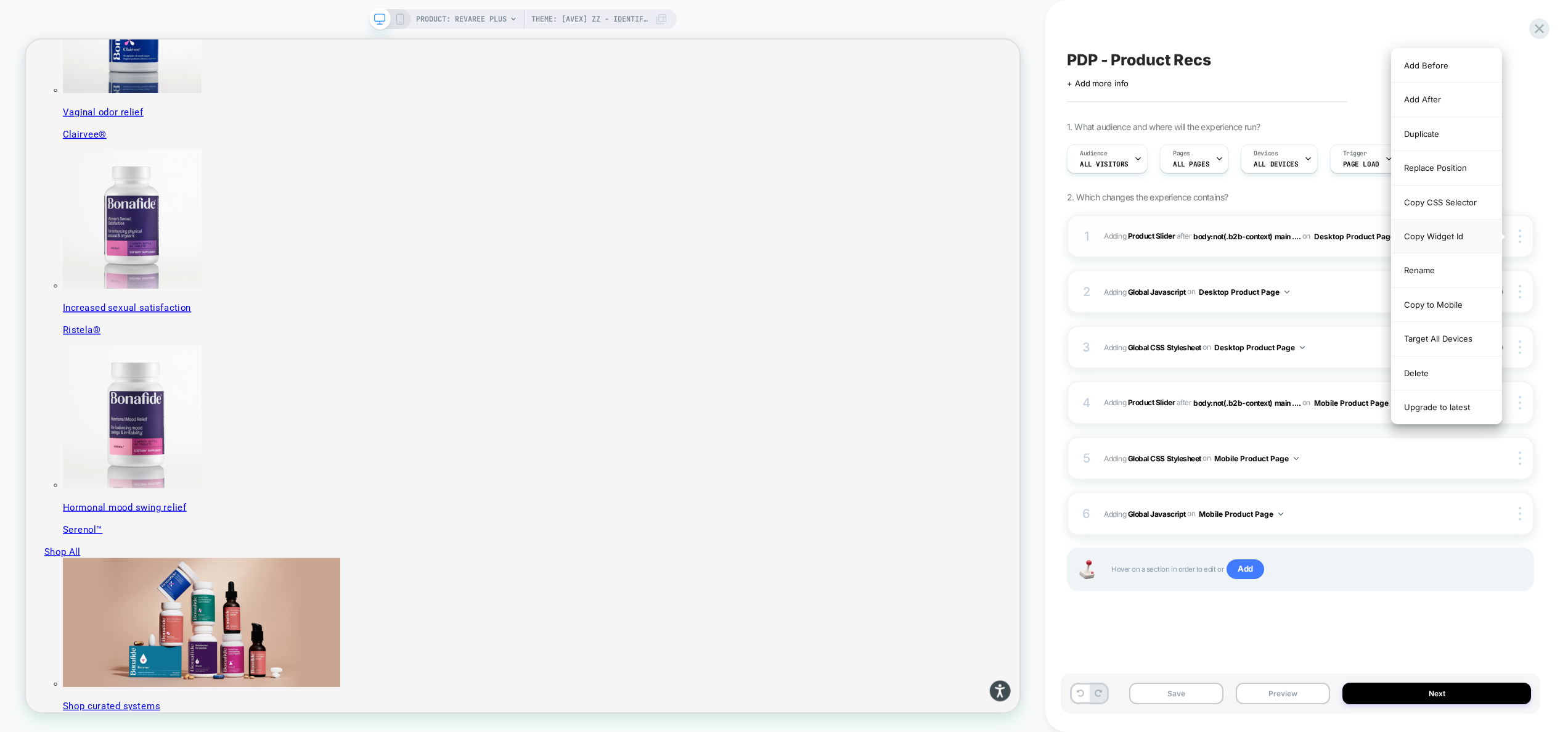
click at [1464, 242] on div "Copy Widget Id" at bounding box center [1446, 236] width 109 height 34
click at [1245, 45] on div "PDP - Product Recs Click to edit experience details + Add more info 1. What aud…" at bounding box center [1300, 366] width 480 height 707
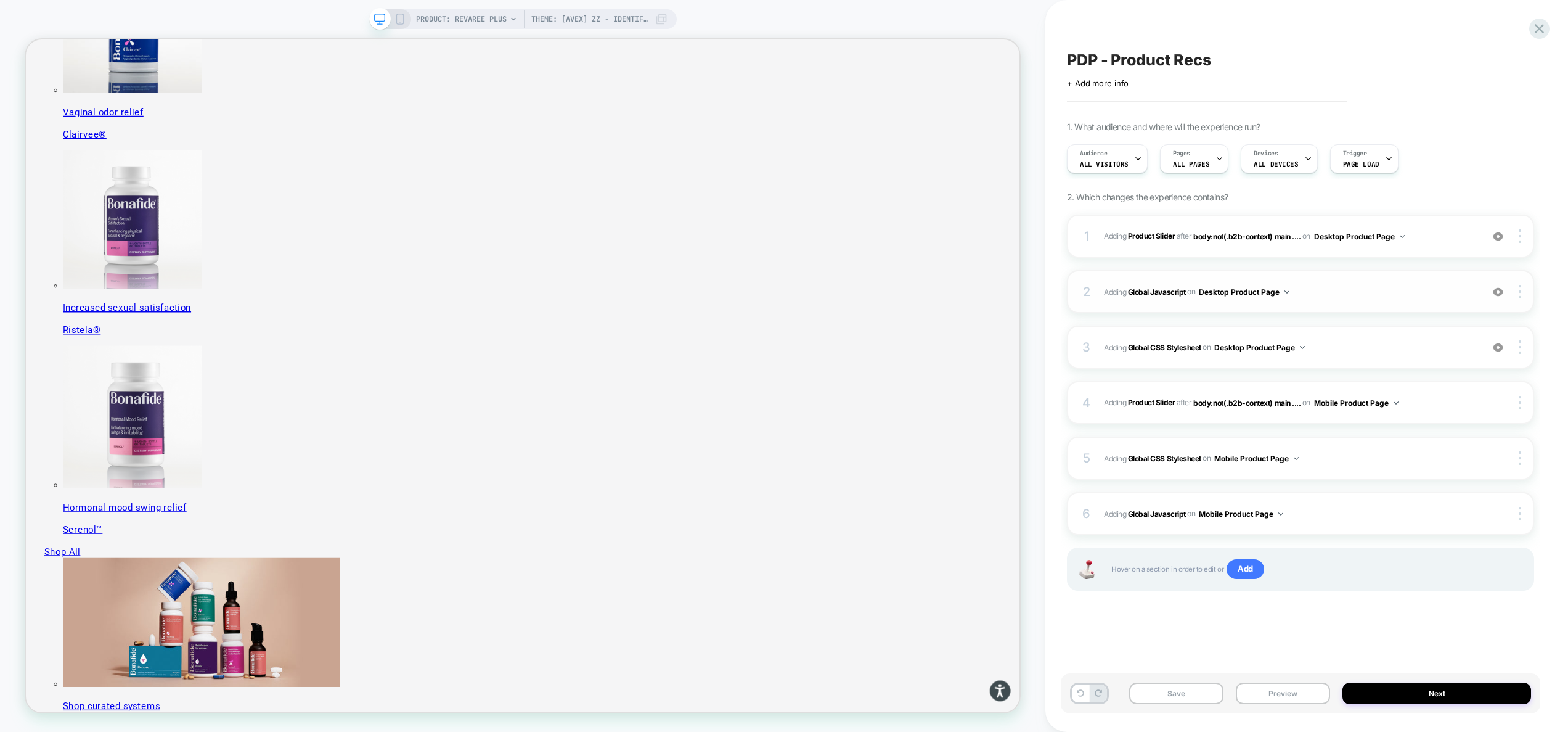
click at [1320, 295] on span "Adding Global Javascript on Desktop Product Page" at bounding box center [1290, 292] width 371 height 16
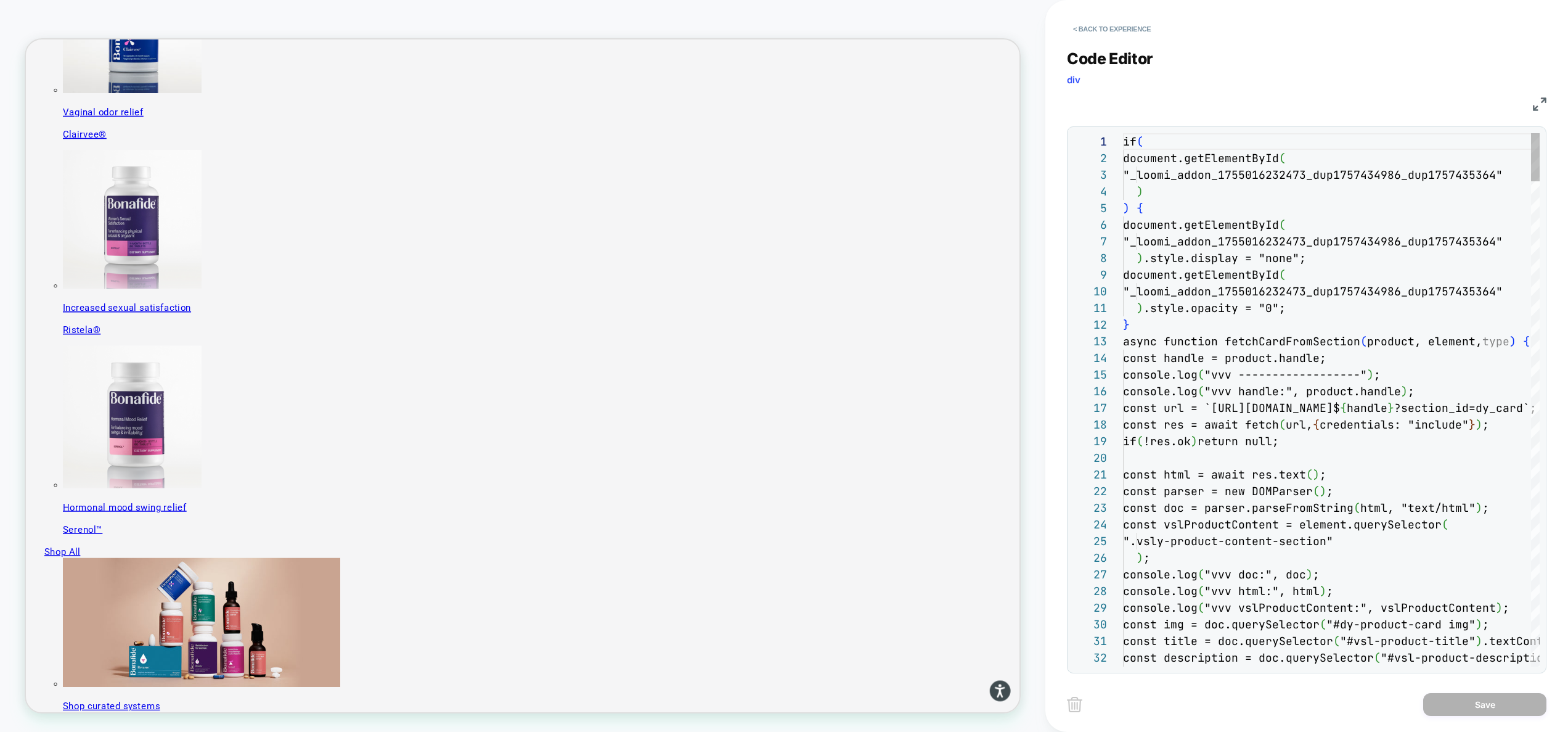
scroll to position [17, 7]
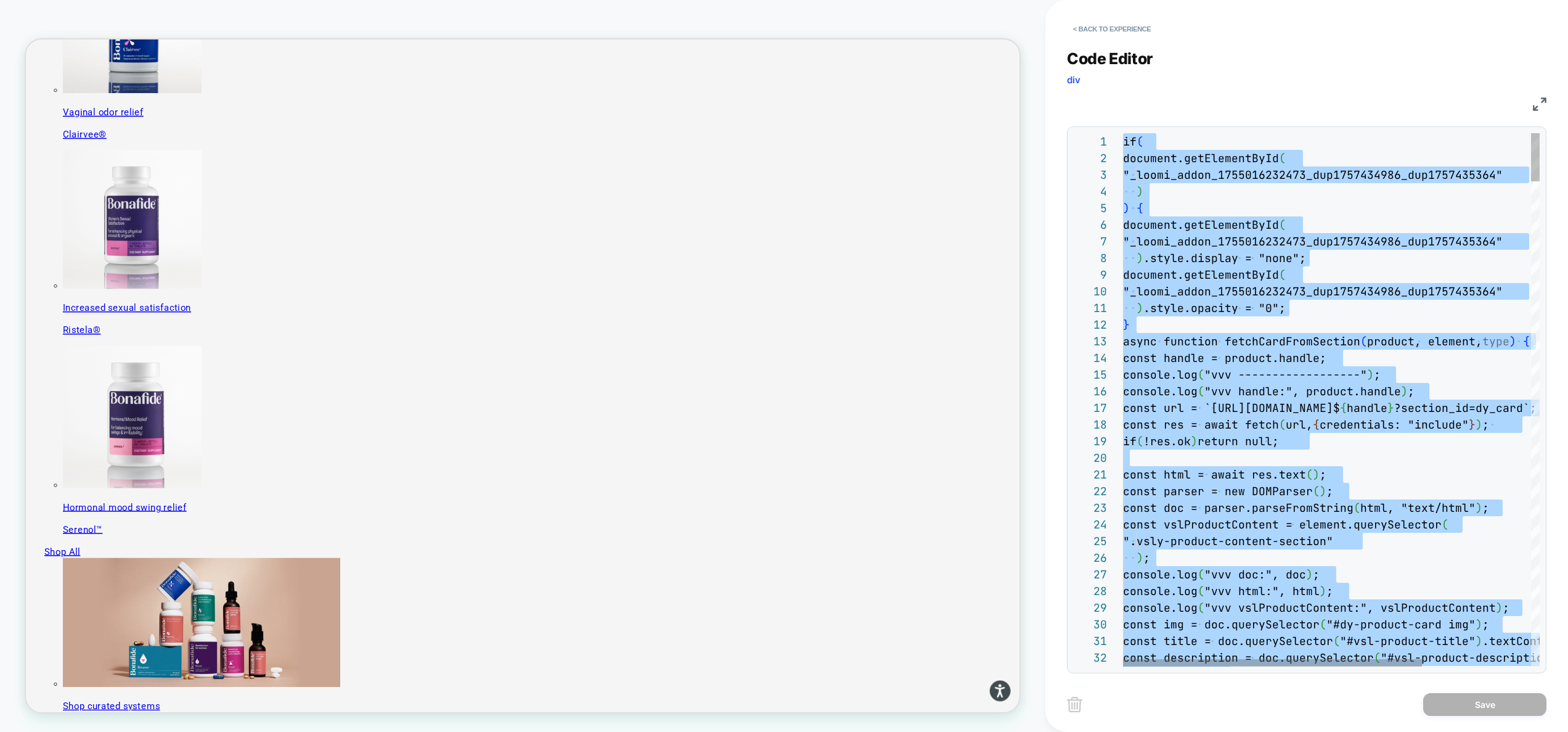
type textarea "**********"
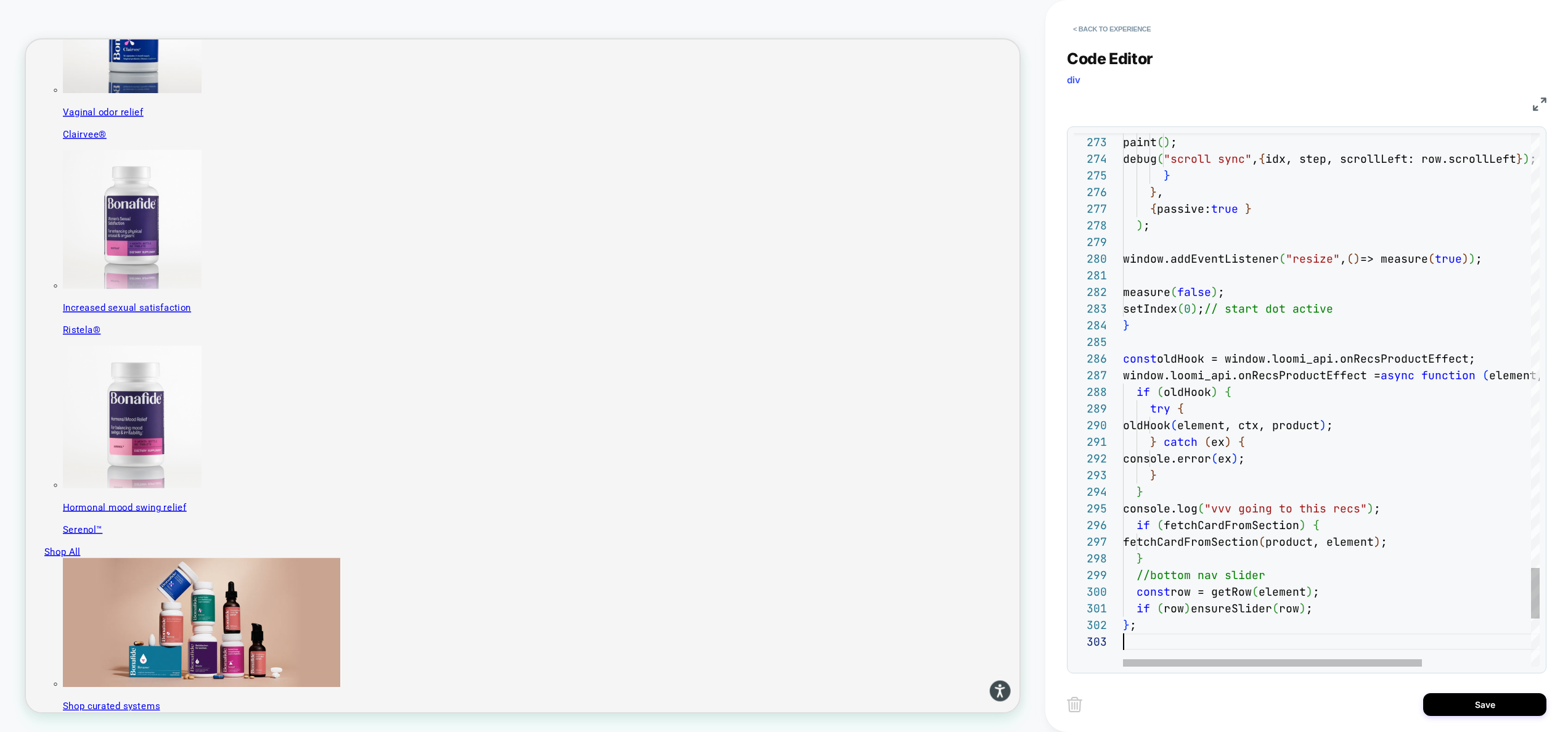
scroll to position [34, 0]
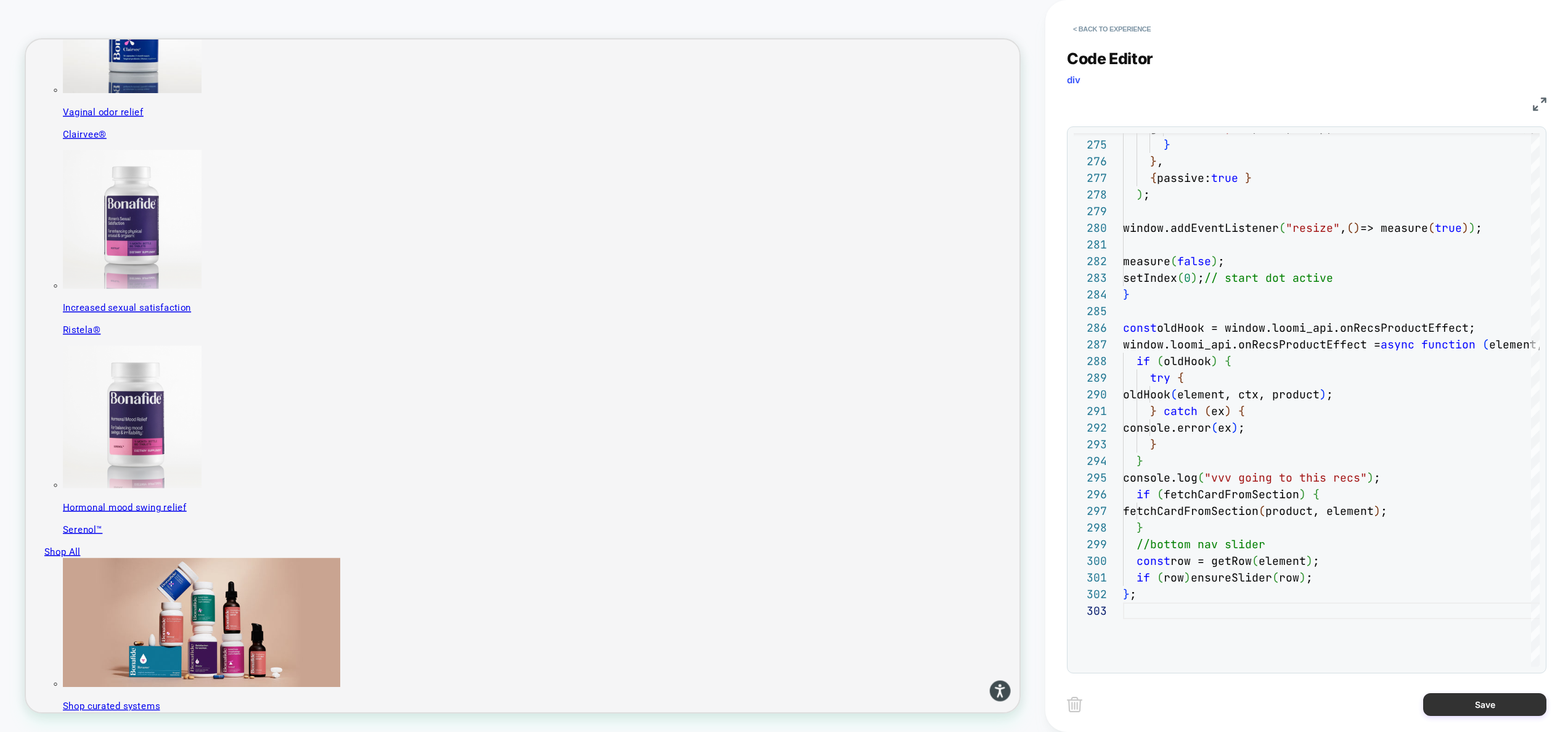
click at [1491, 706] on button "Save" at bounding box center [1485, 704] width 123 height 23
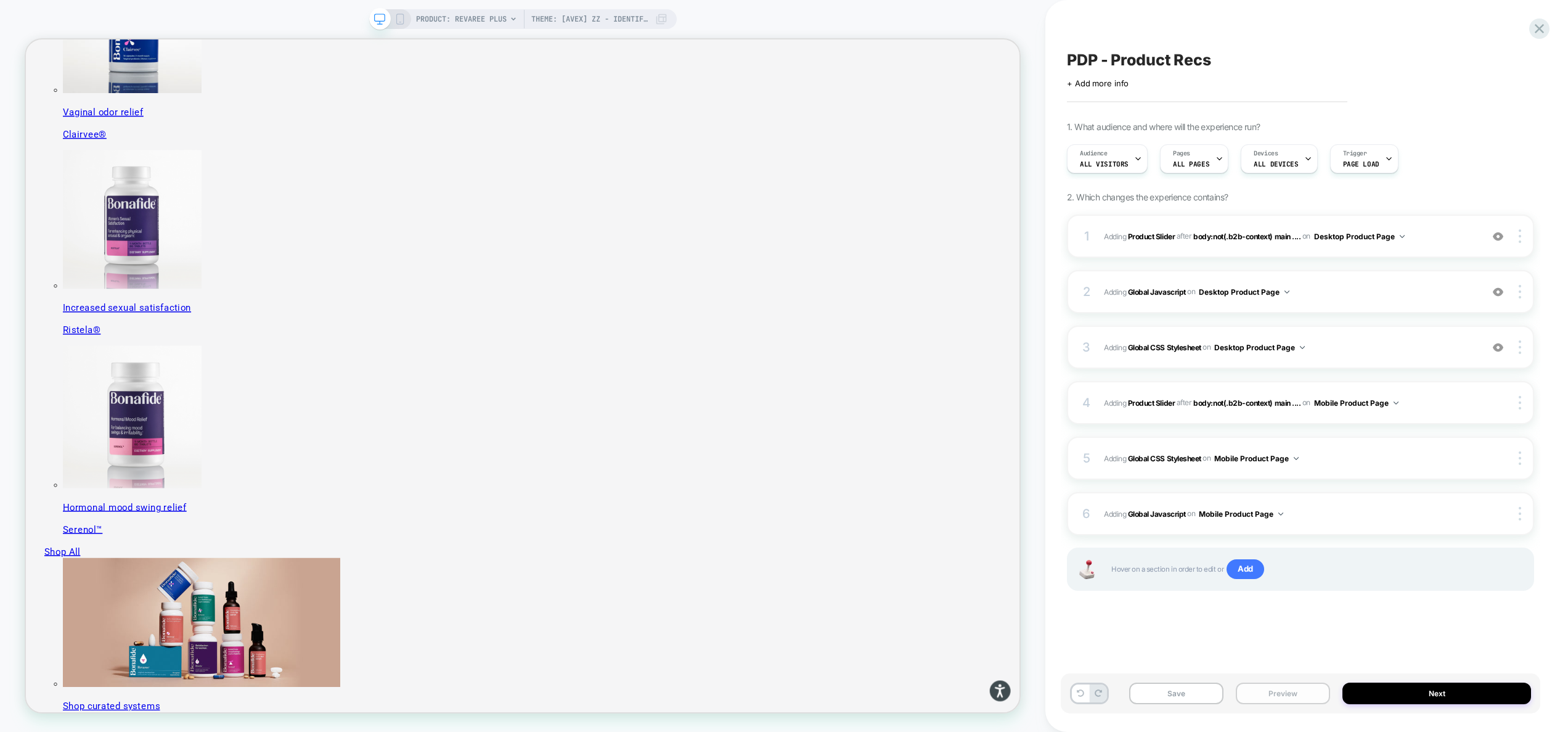
click at [1289, 691] on button "Preview" at bounding box center [1282, 693] width 94 height 22
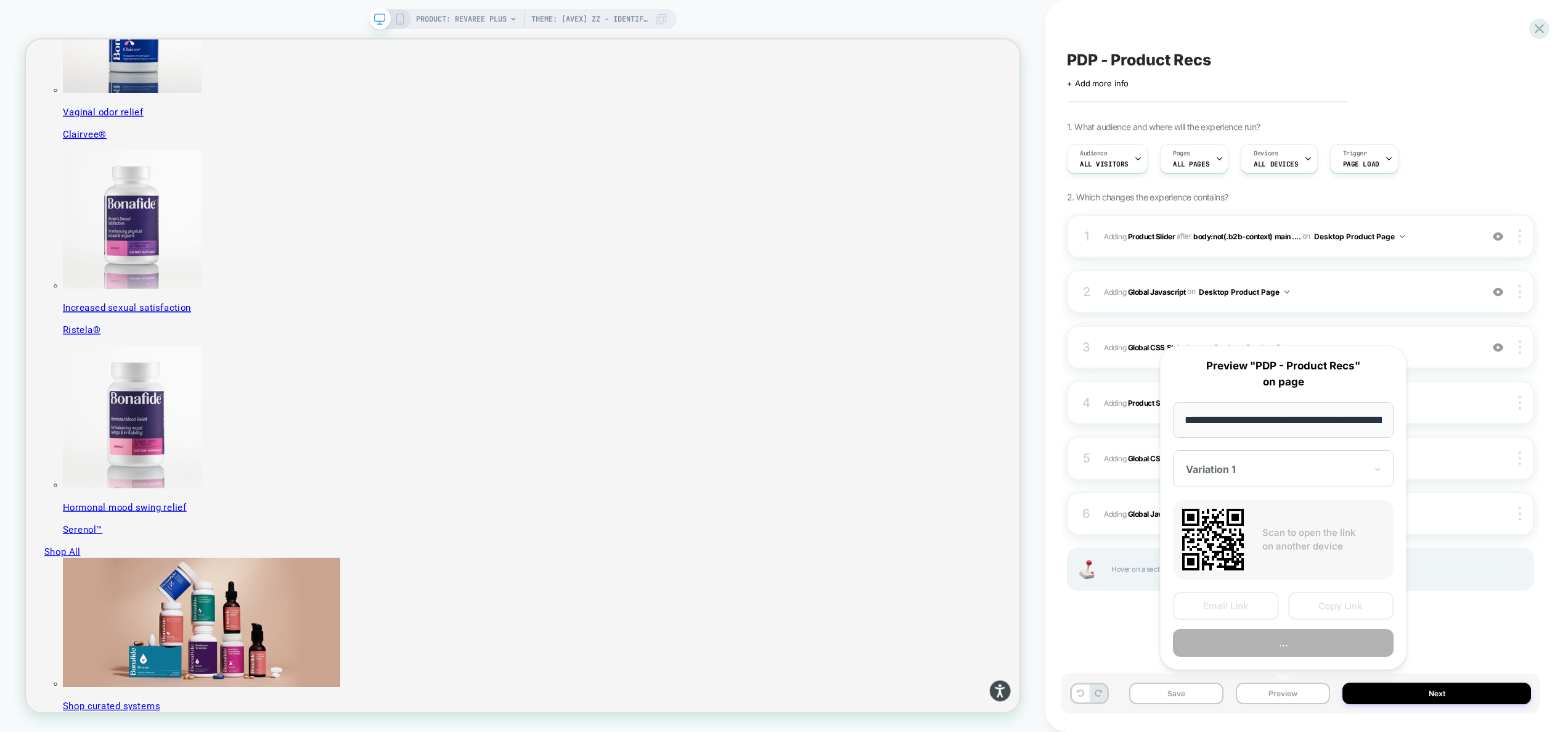
scroll to position [0, 214]
click at [1294, 644] on button "Preview" at bounding box center [1283, 644] width 220 height 28
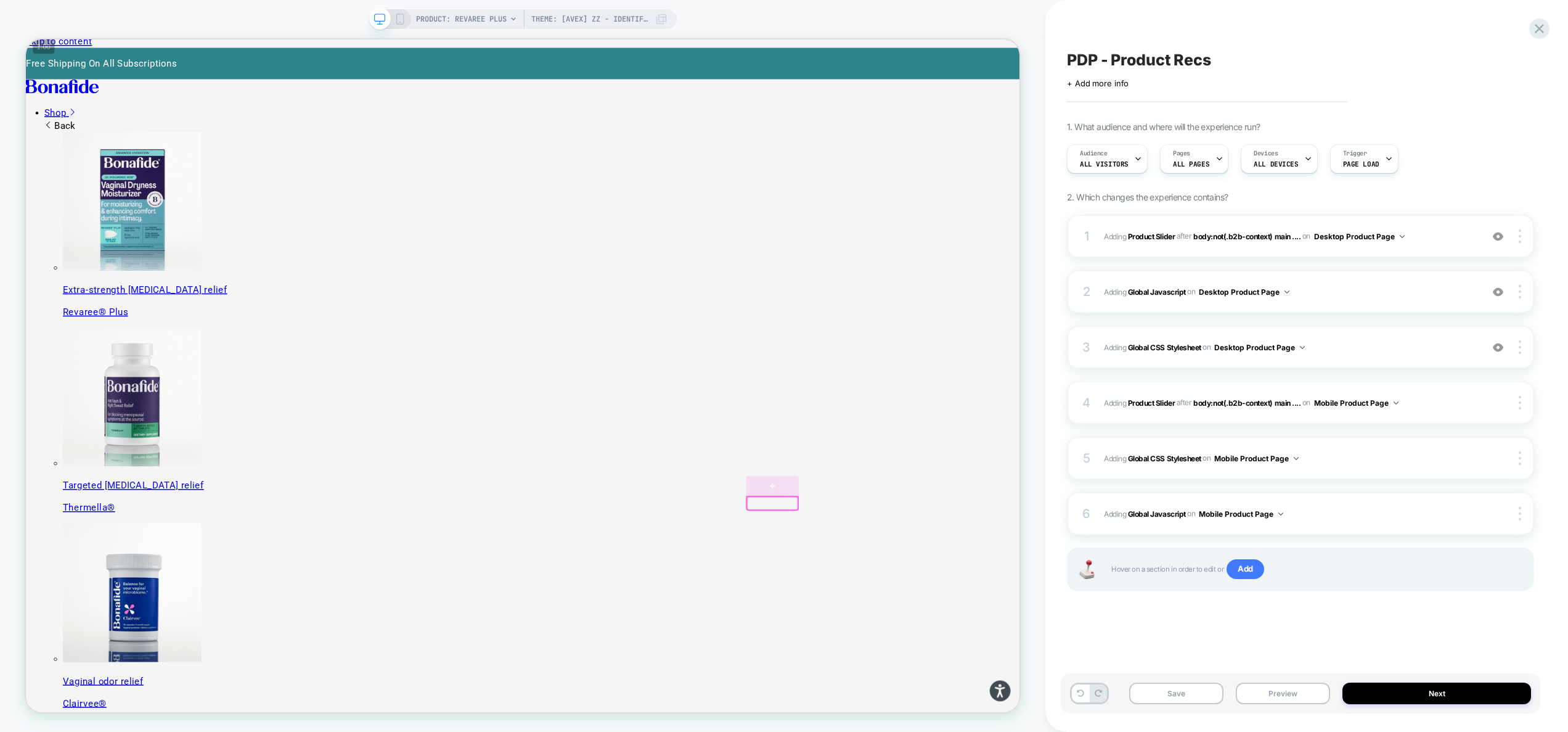
scroll to position [0, 0]
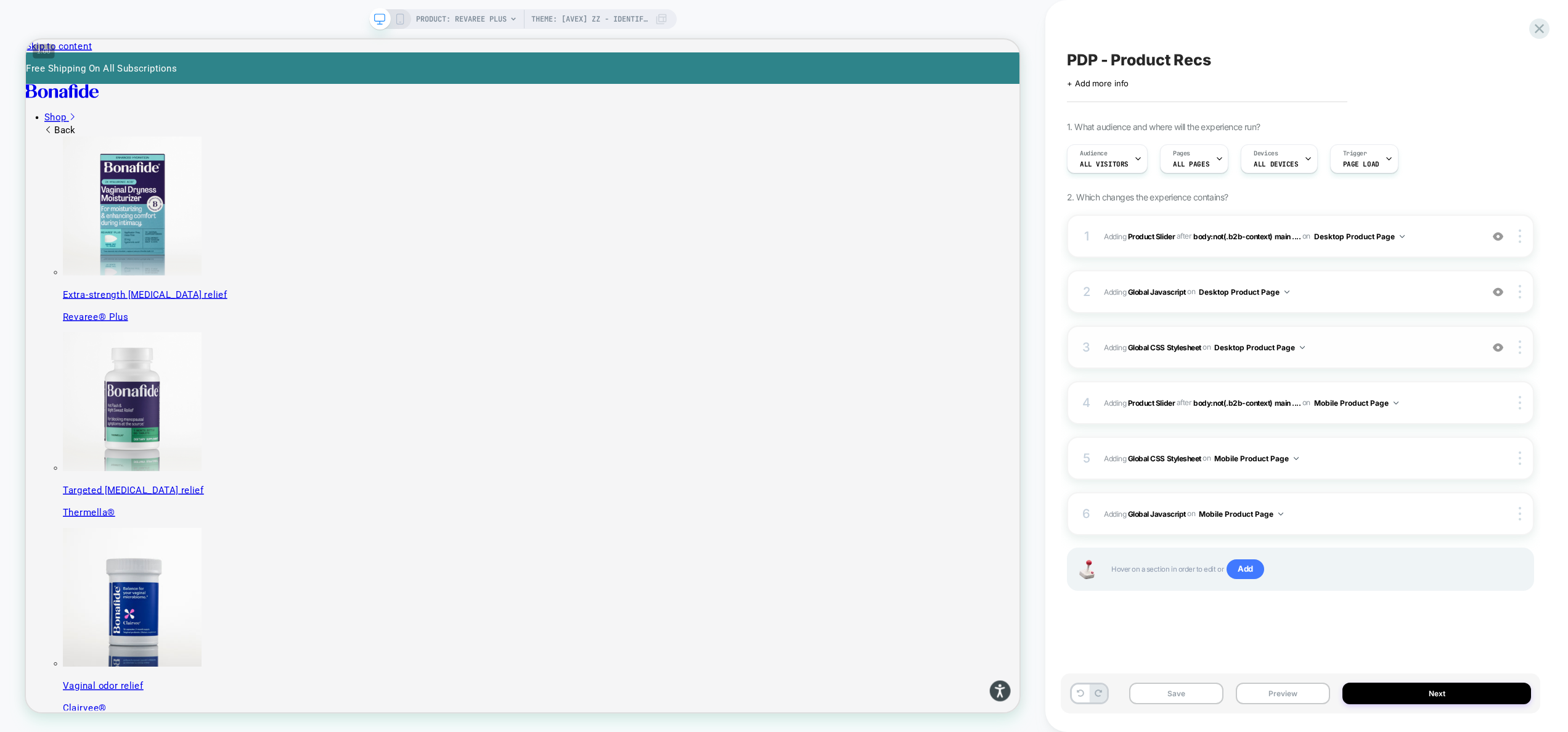
click at [1498, 349] on img at bounding box center [1497, 347] width 11 height 11
click at [1283, 688] on button "Preview" at bounding box center [1282, 693] width 94 height 22
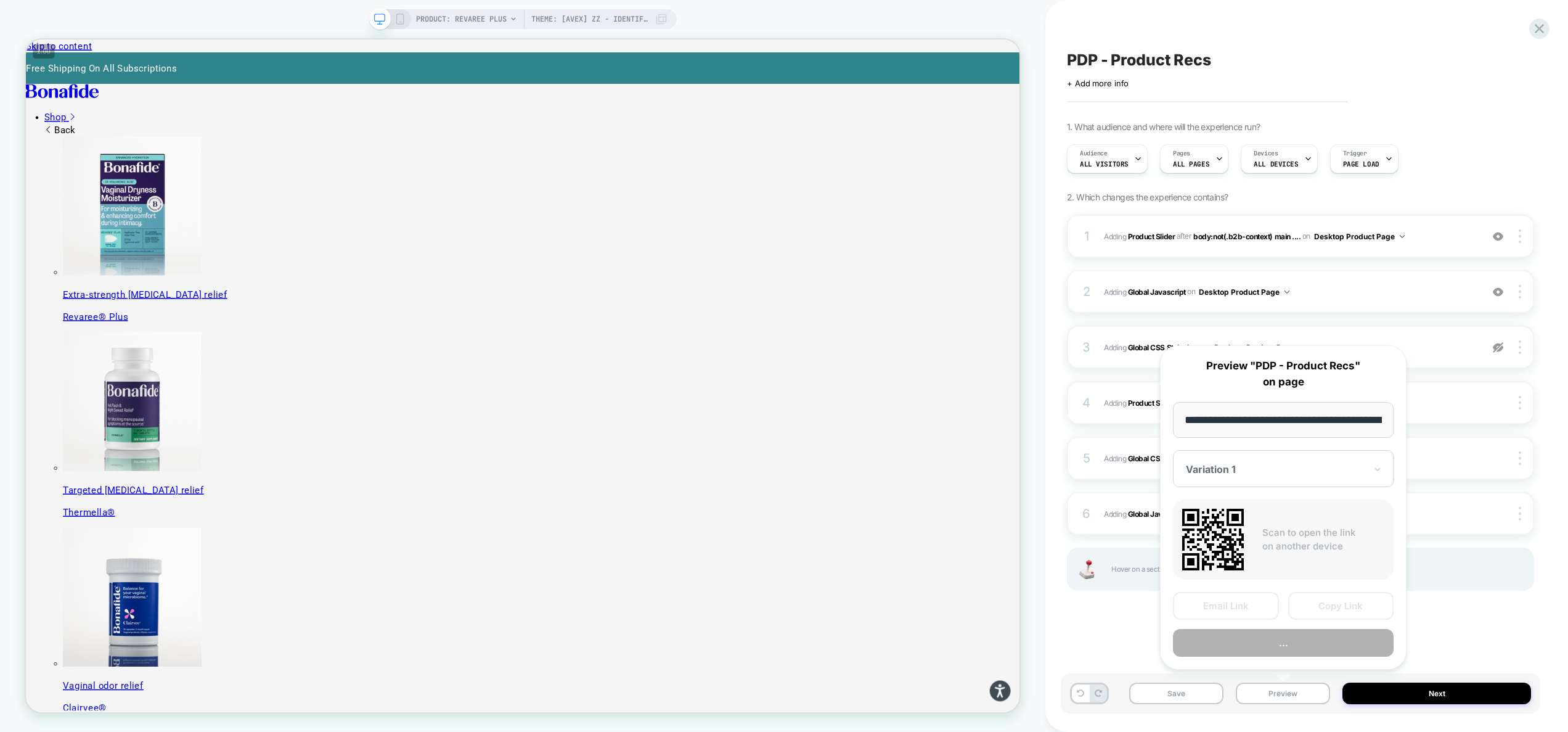
scroll to position [0, 214]
click at [1286, 643] on button "Preview" at bounding box center [1283, 644] width 220 height 28
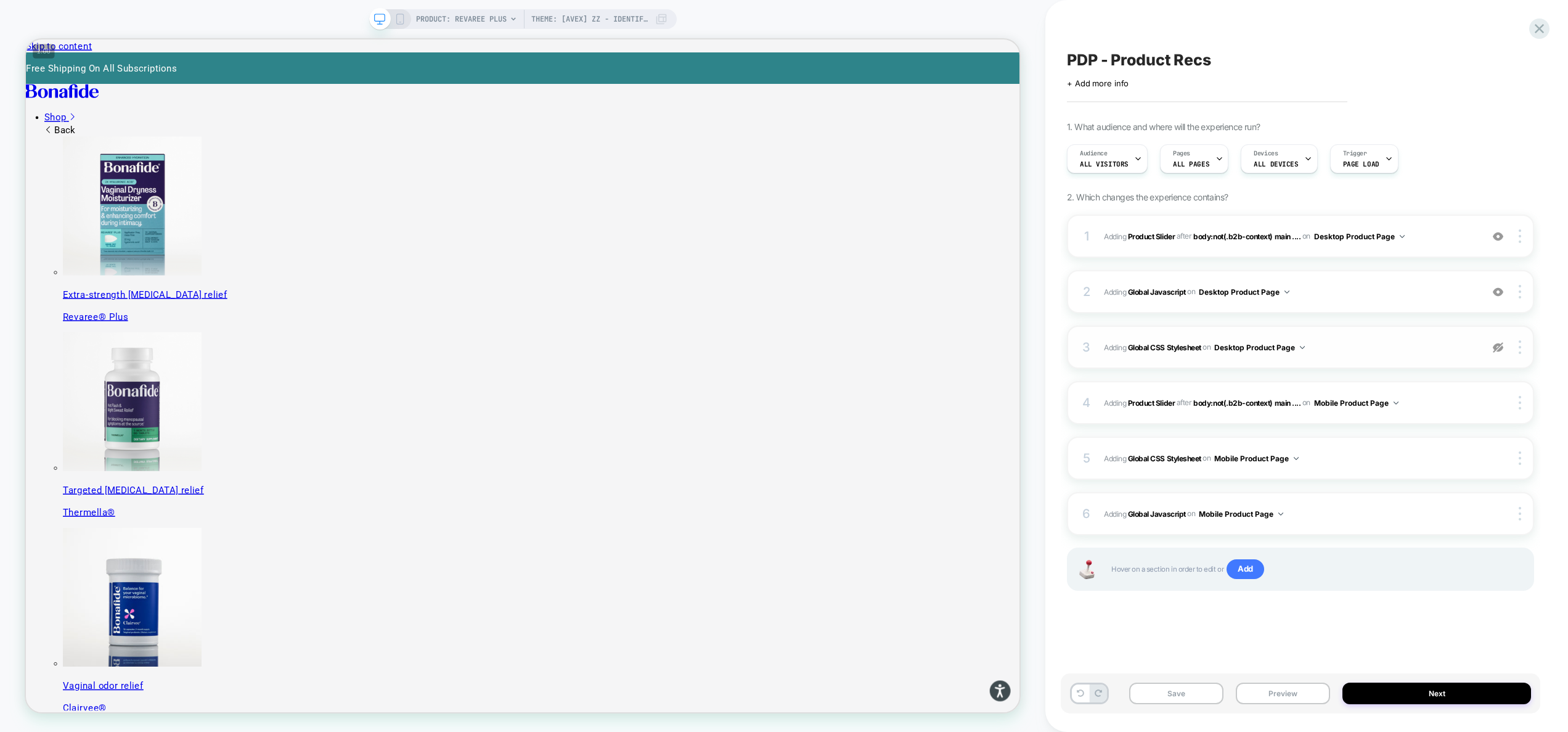
click at [1500, 347] on img at bounding box center [1497, 347] width 11 height 11
click at [483, 20] on span "PRODUCT: Revaree Plus" at bounding box center [461, 19] width 90 height 20
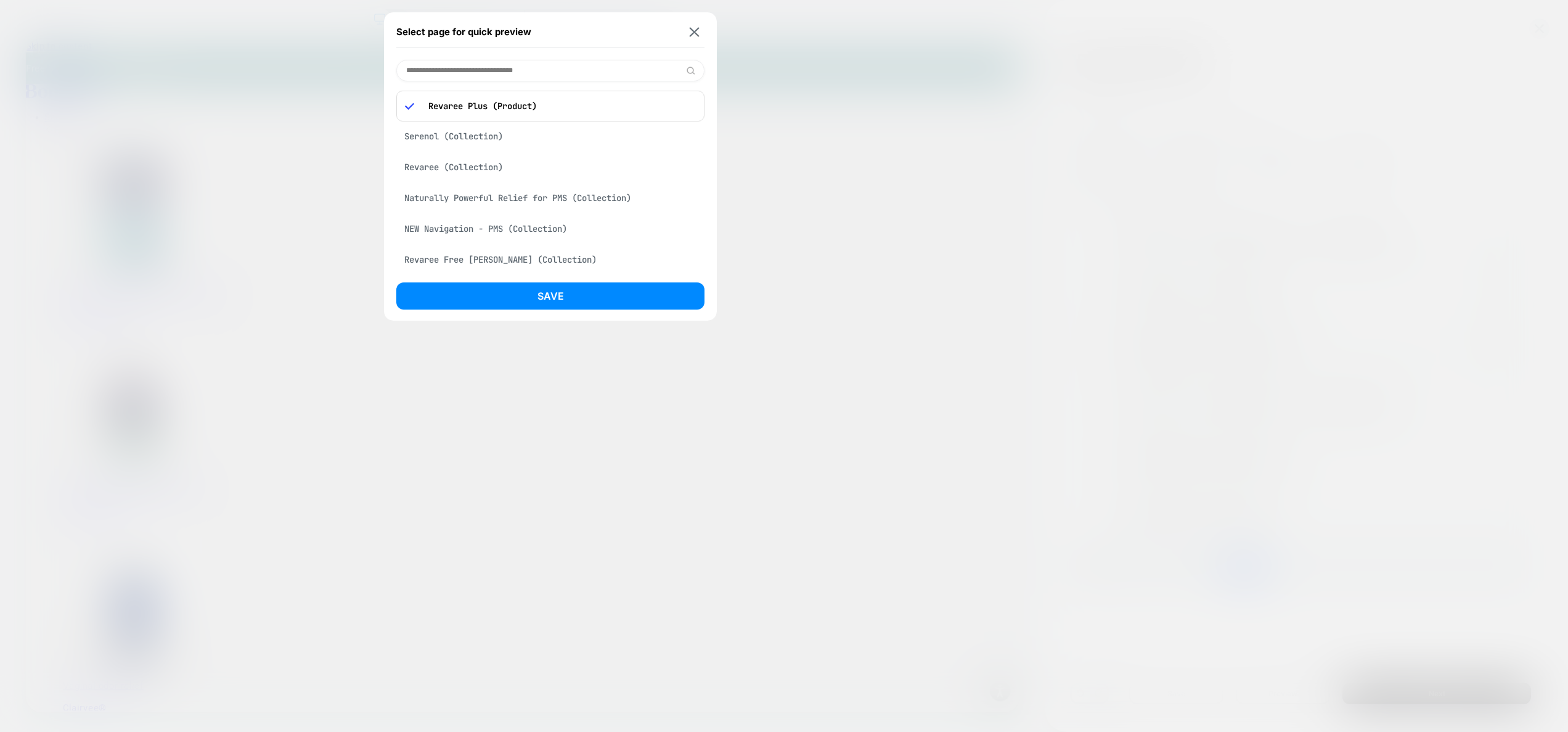
click at [525, 73] on input at bounding box center [550, 71] width 308 height 22
type input "******"
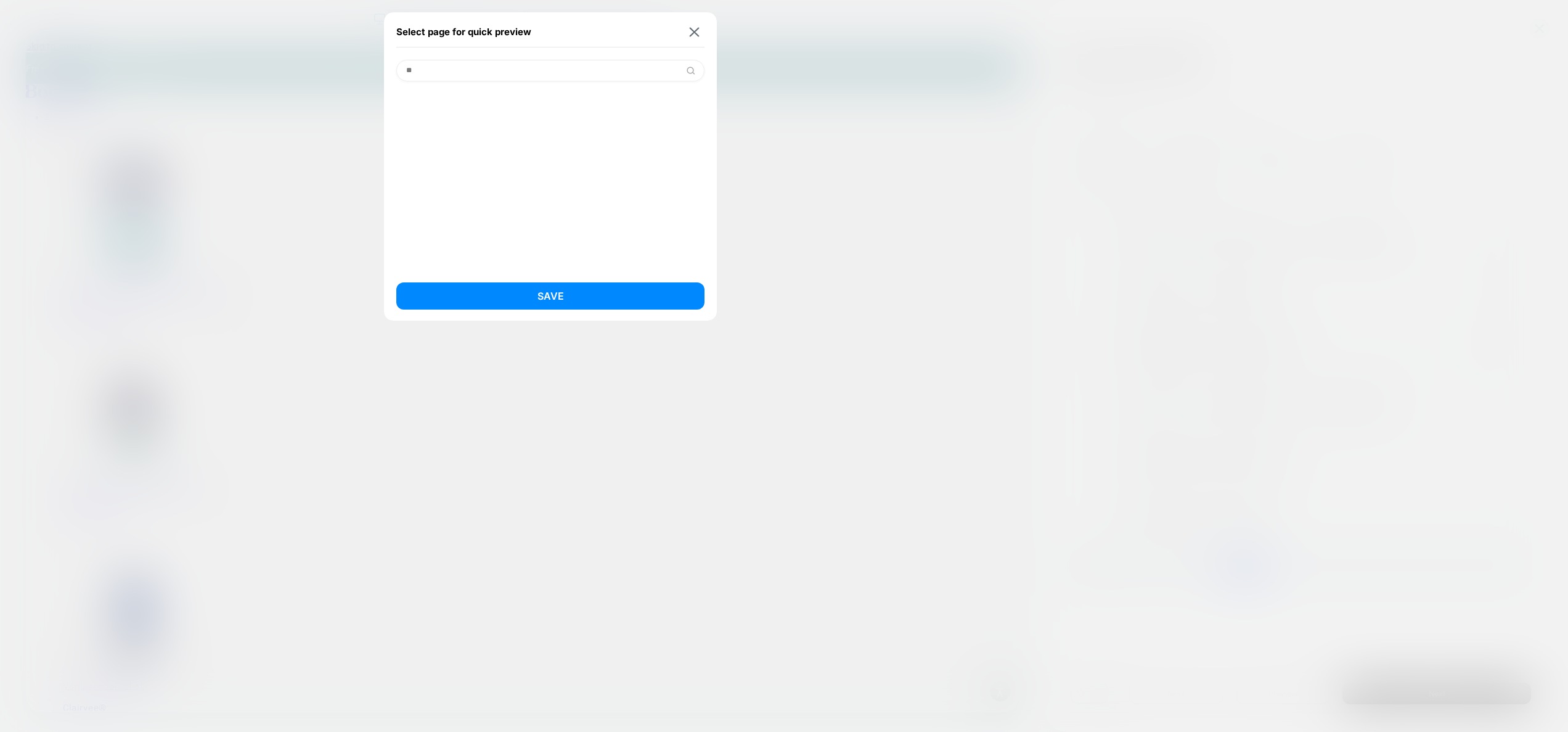
type input "*"
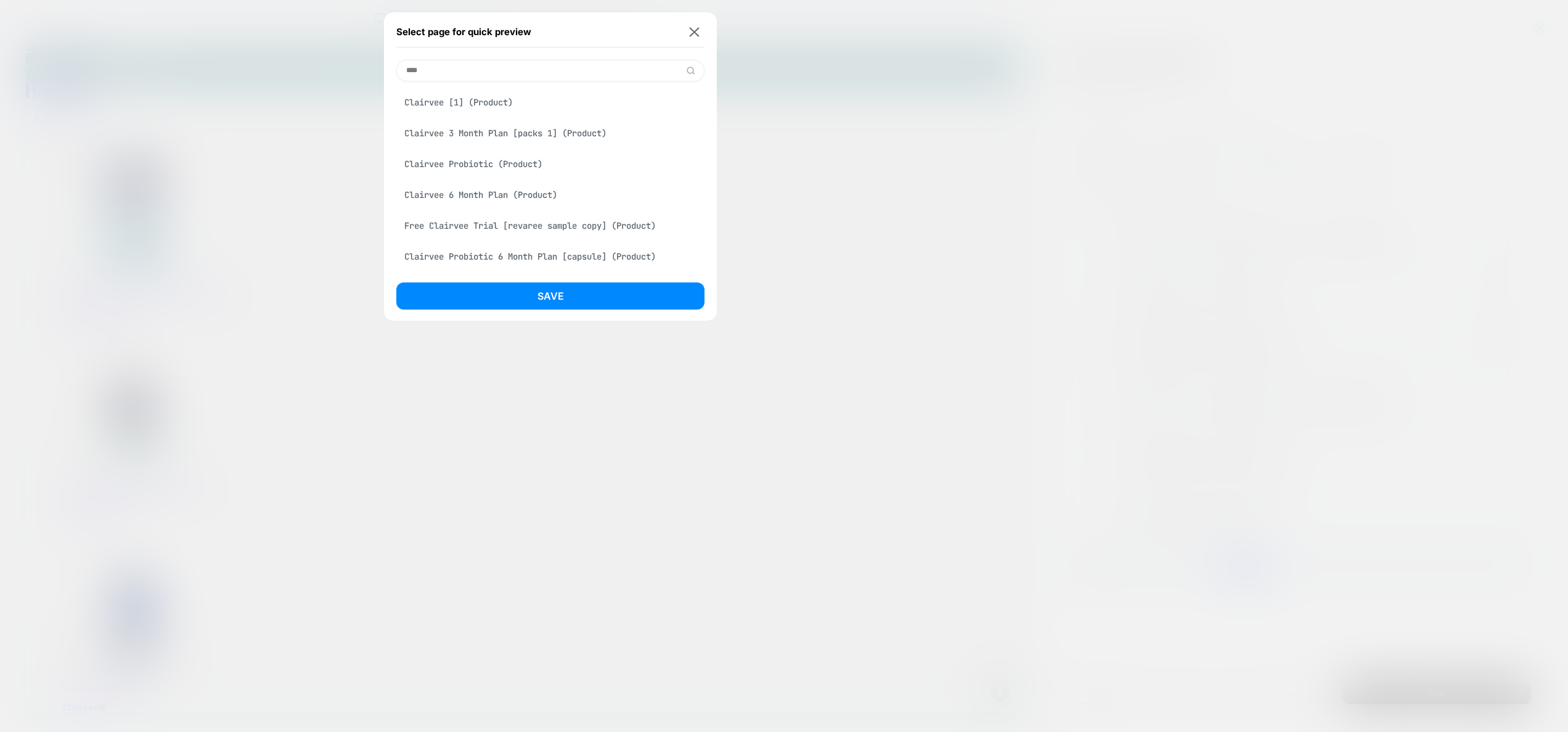
type input "****"
click at [513, 112] on div "Clairvee [1] (Product)" at bounding box center [550, 102] width 308 height 24
click at [623, 290] on button "Save" at bounding box center [550, 295] width 308 height 27
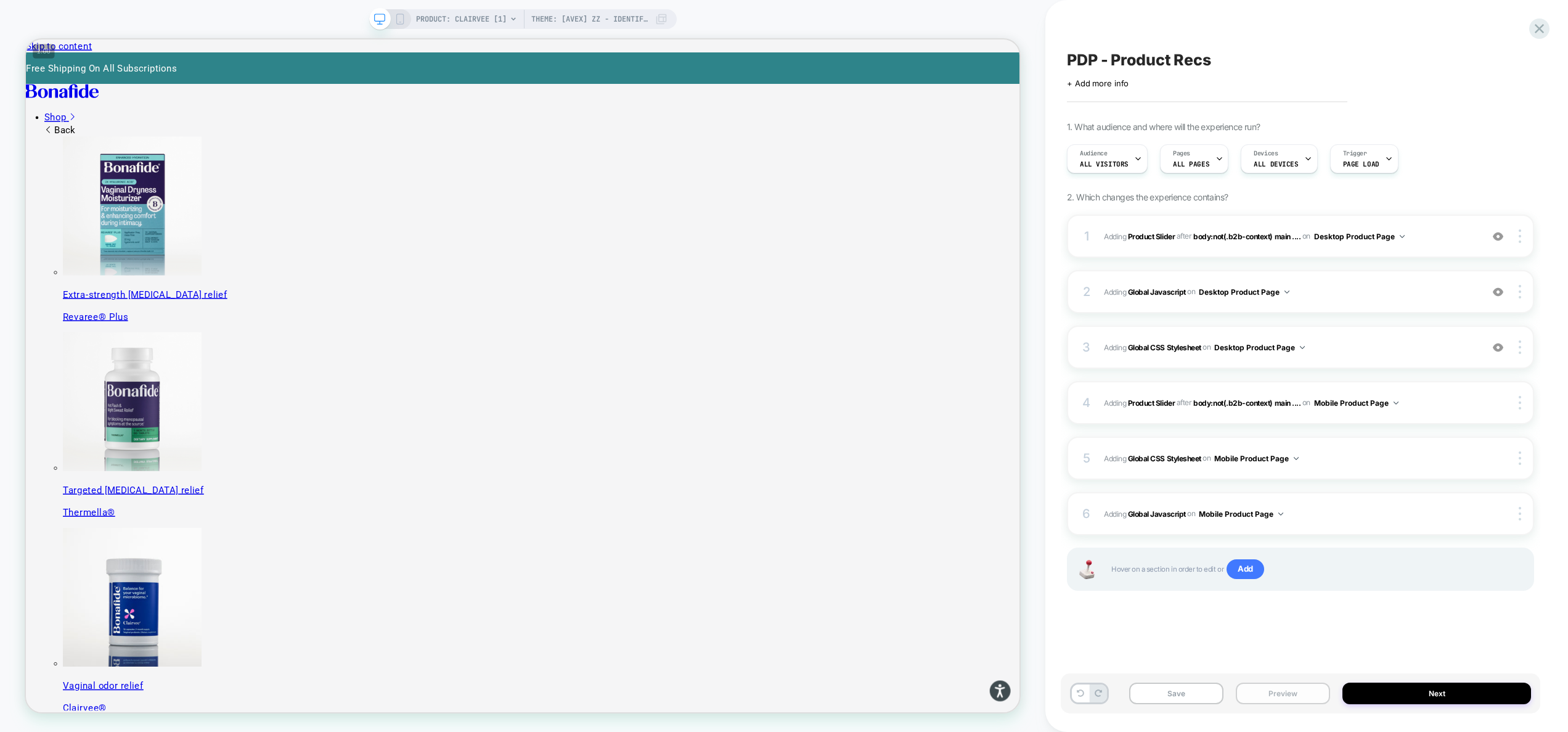
click at [1287, 683] on button "Preview" at bounding box center [1282, 693] width 94 height 22
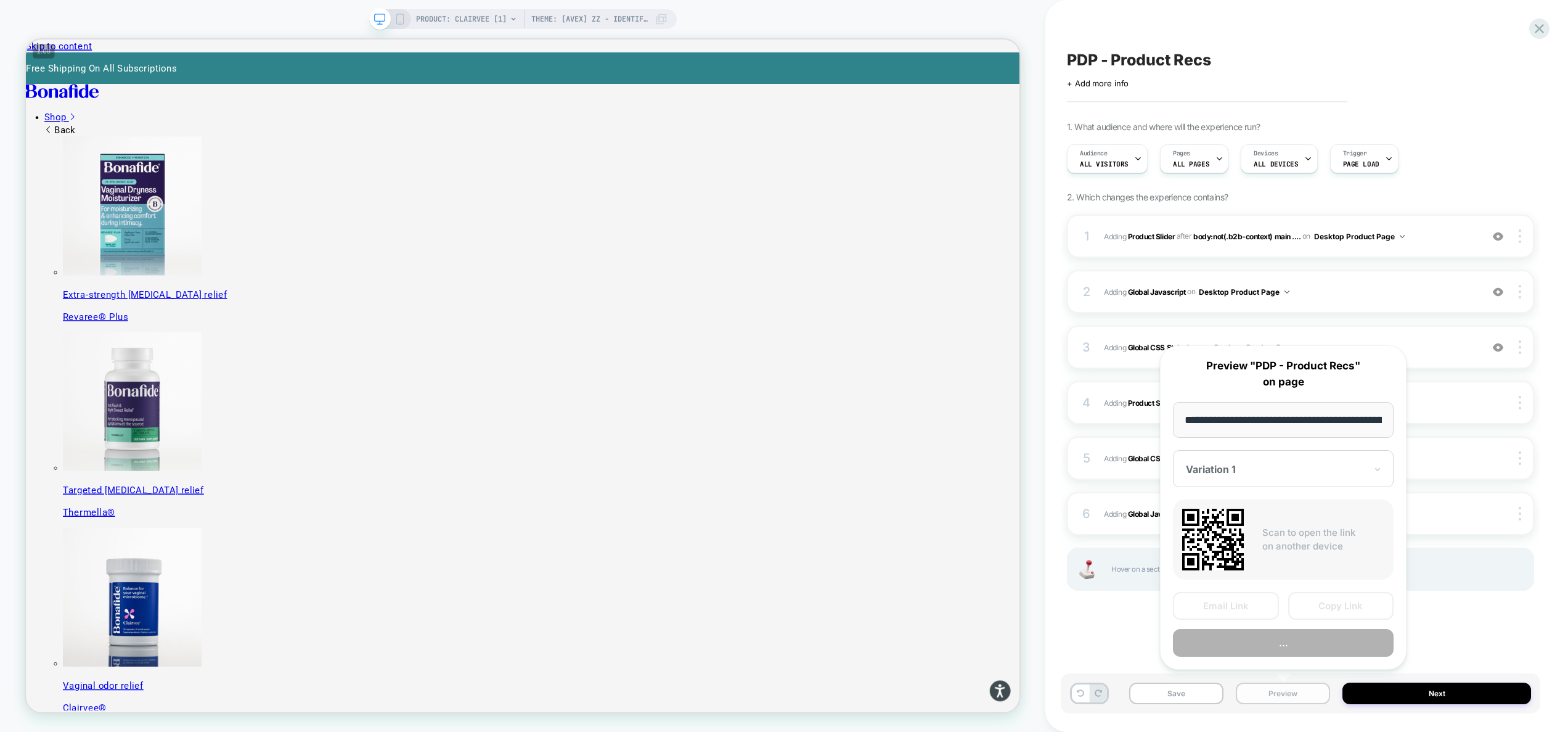
scroll to position [0, 200]
click at [1289, 643] on button "Preview" at bounding box center [1283, 644] width 220 height 28
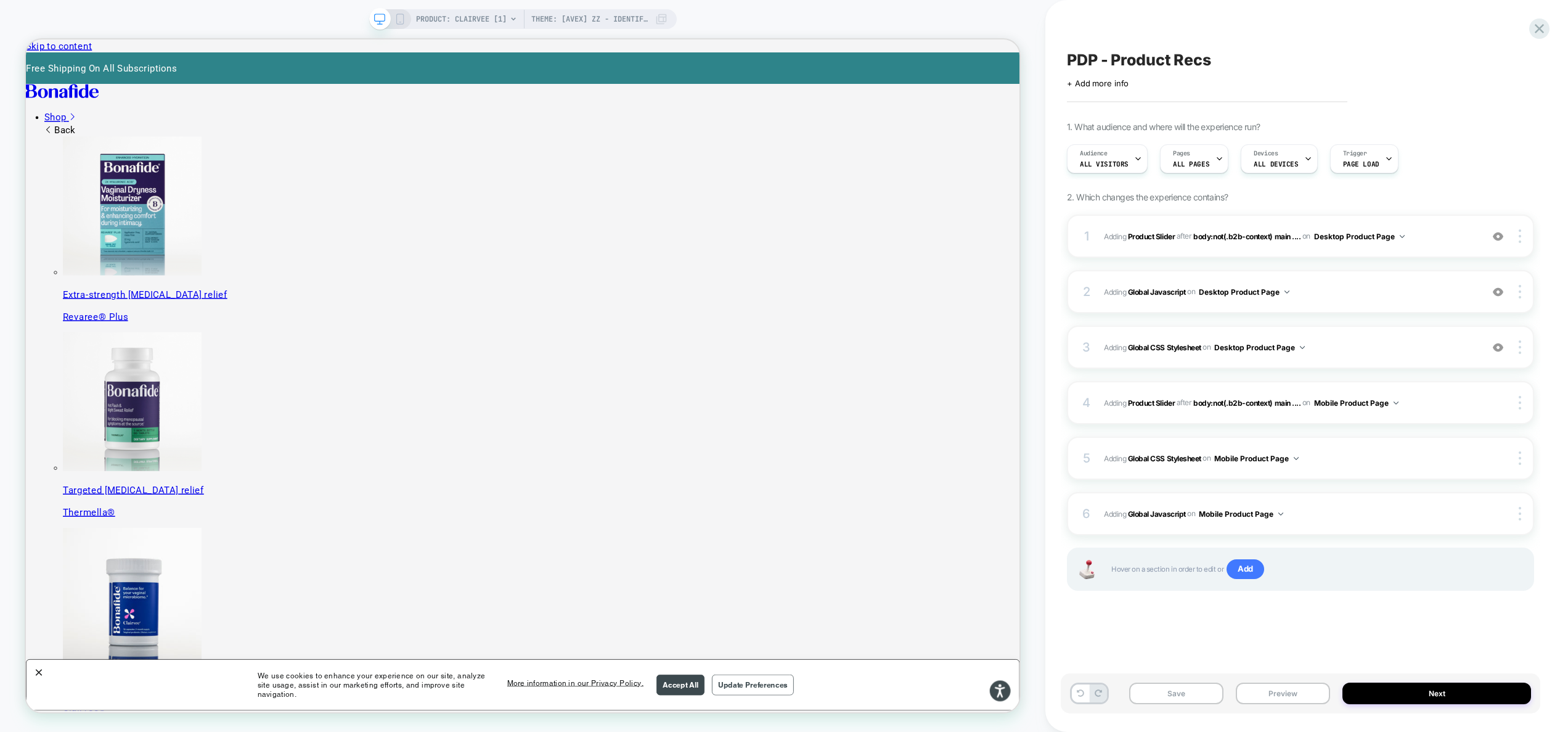
scroll to position [0, 0]
click at [1423, 238] on span "#_loomi_addon_1755016232473_dup1757434986_dup1757435364 Adding Product Slider A…" at bounding box center [1290, 236] width 371 height 16
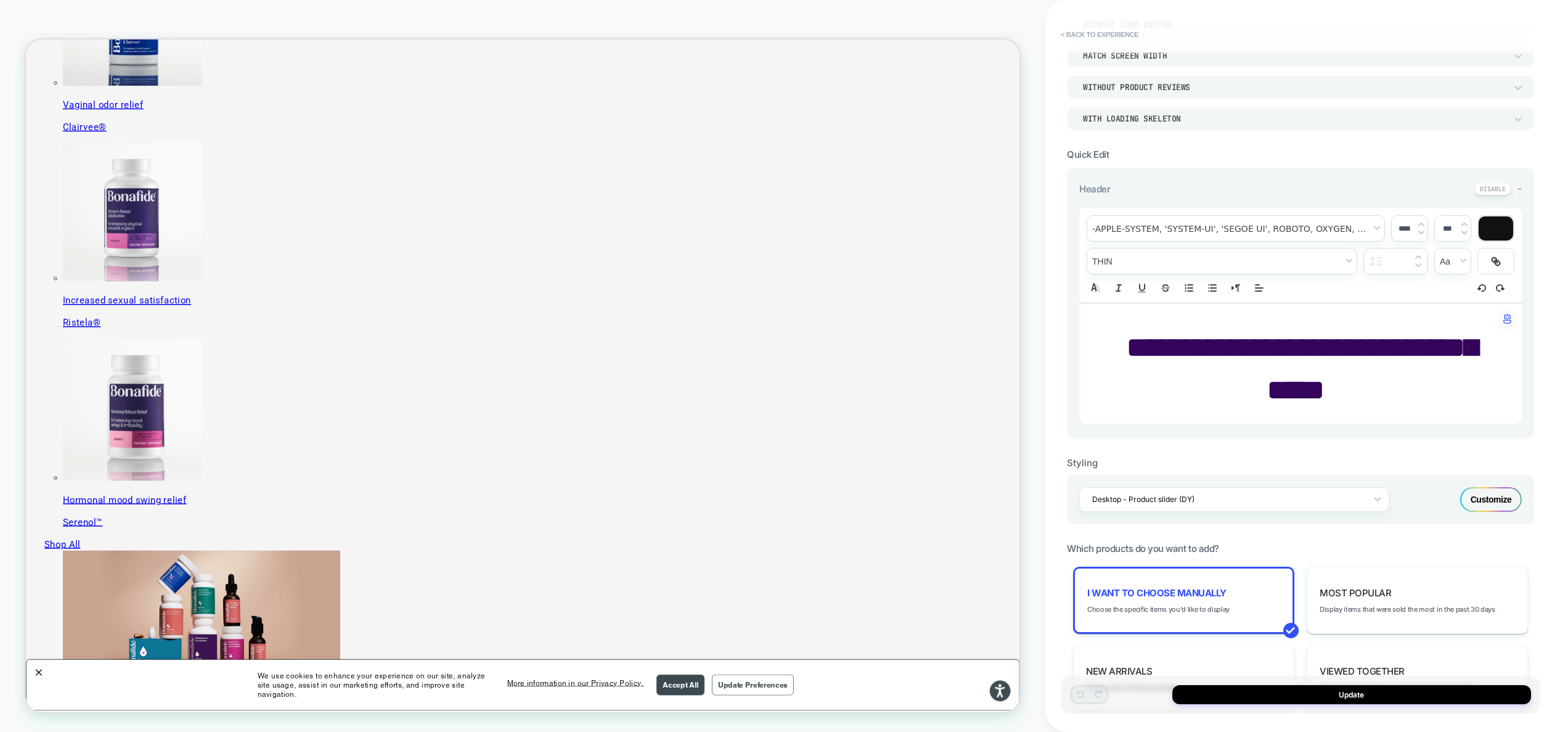
scroll to position [415, 0]
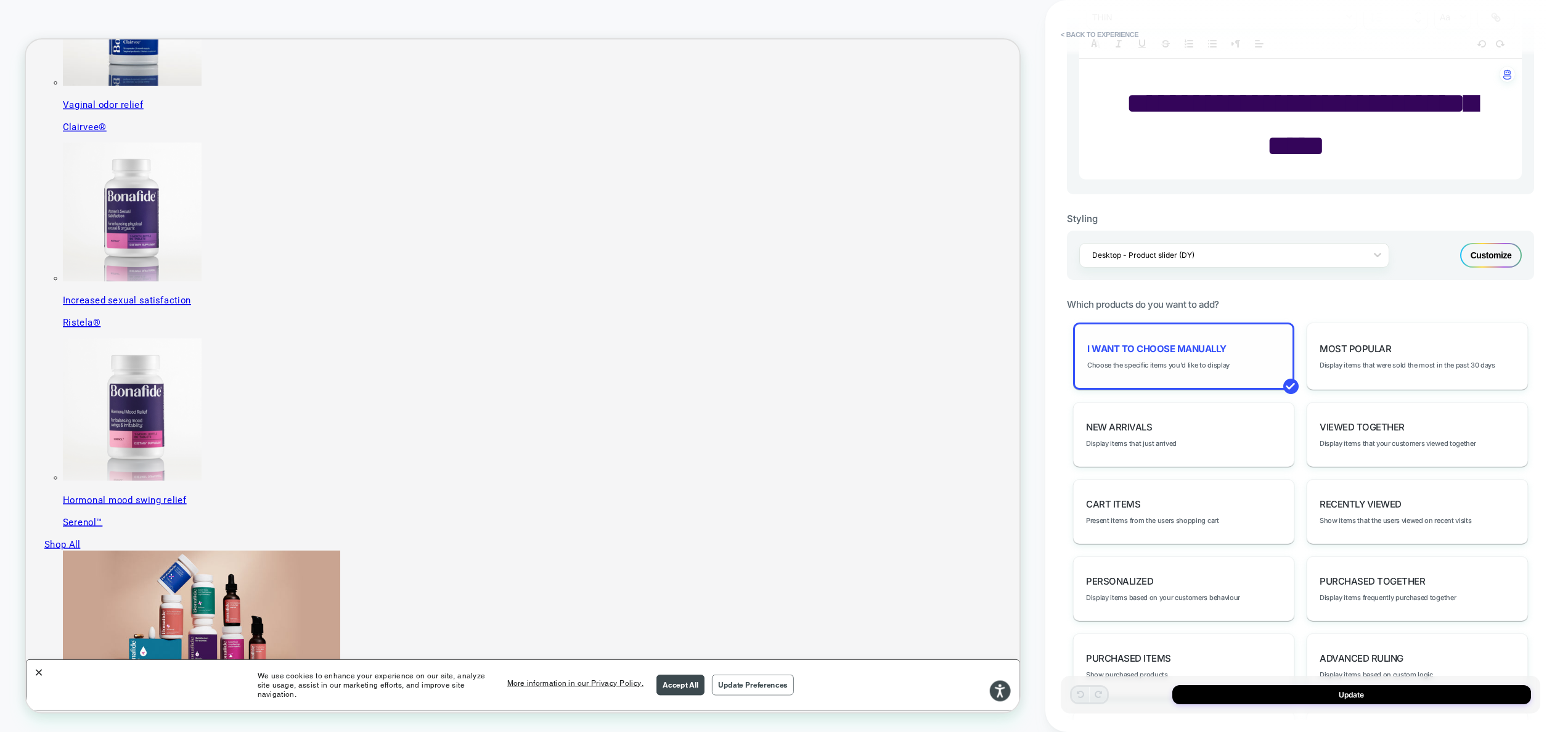
click at [1211, 343] on span "I want to choose manually" at bounding box center [1157, 349] width 139 height 12
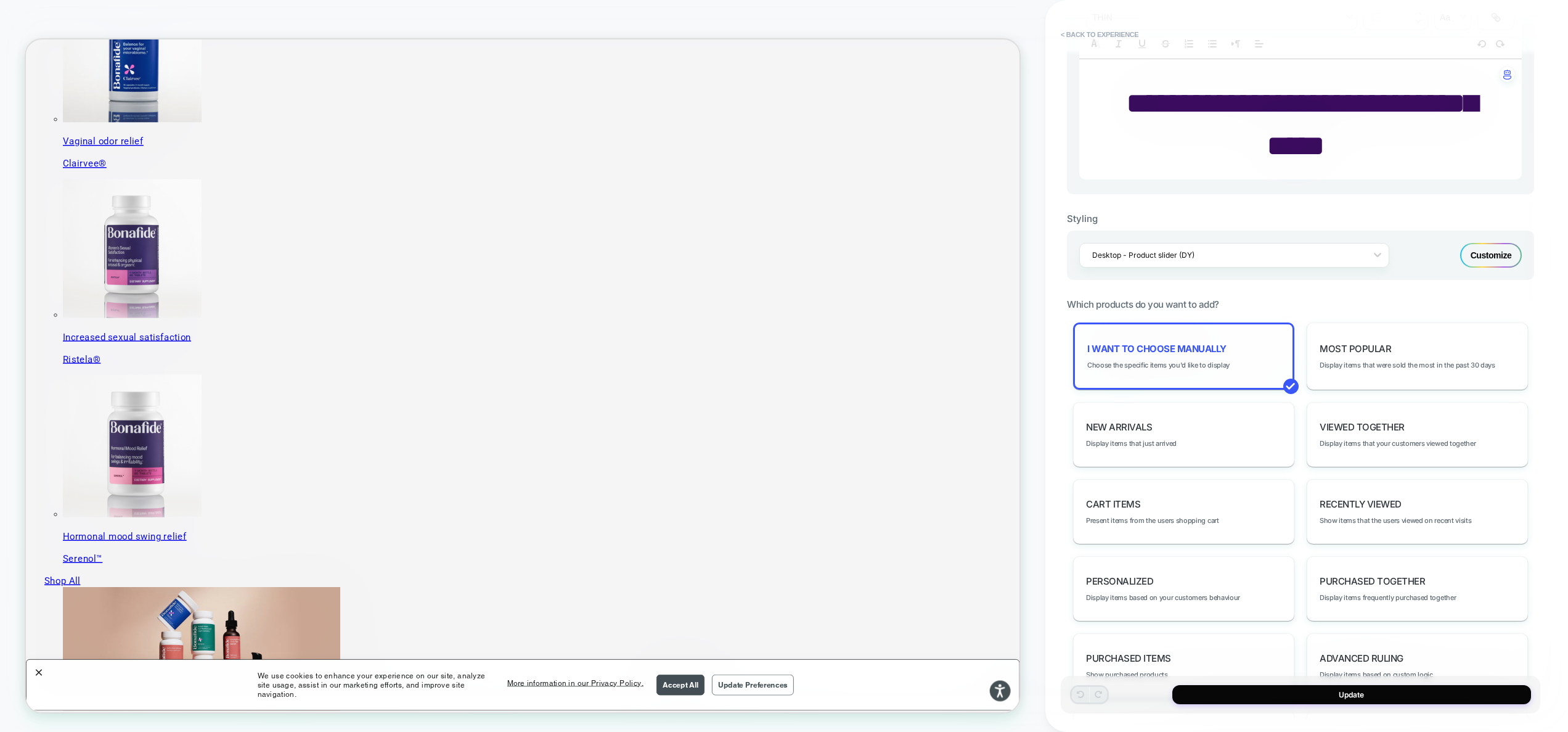
scroll to position [719, 0]
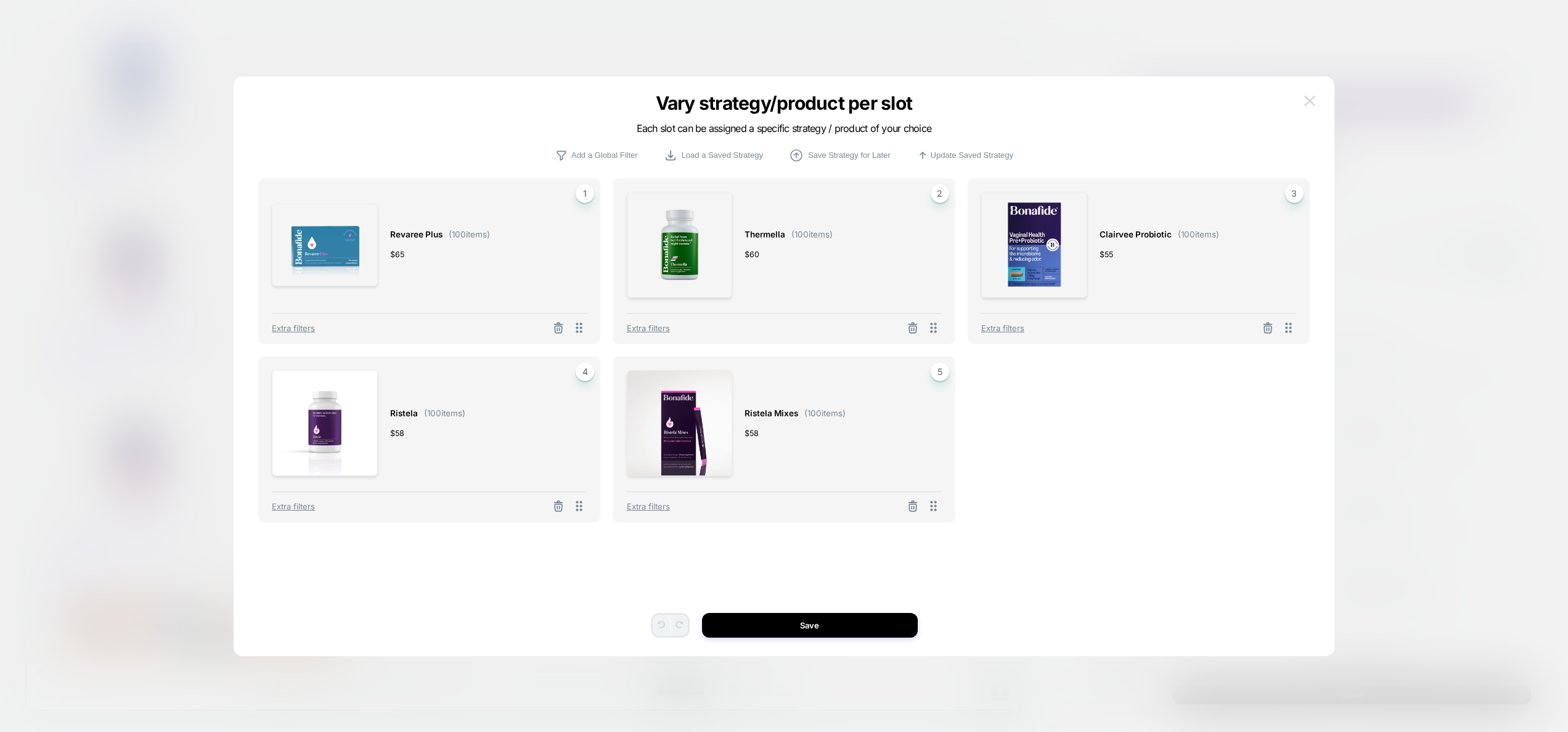
click at [1317, 101] on button at bounding box center [1309, 100] width 19 height 19
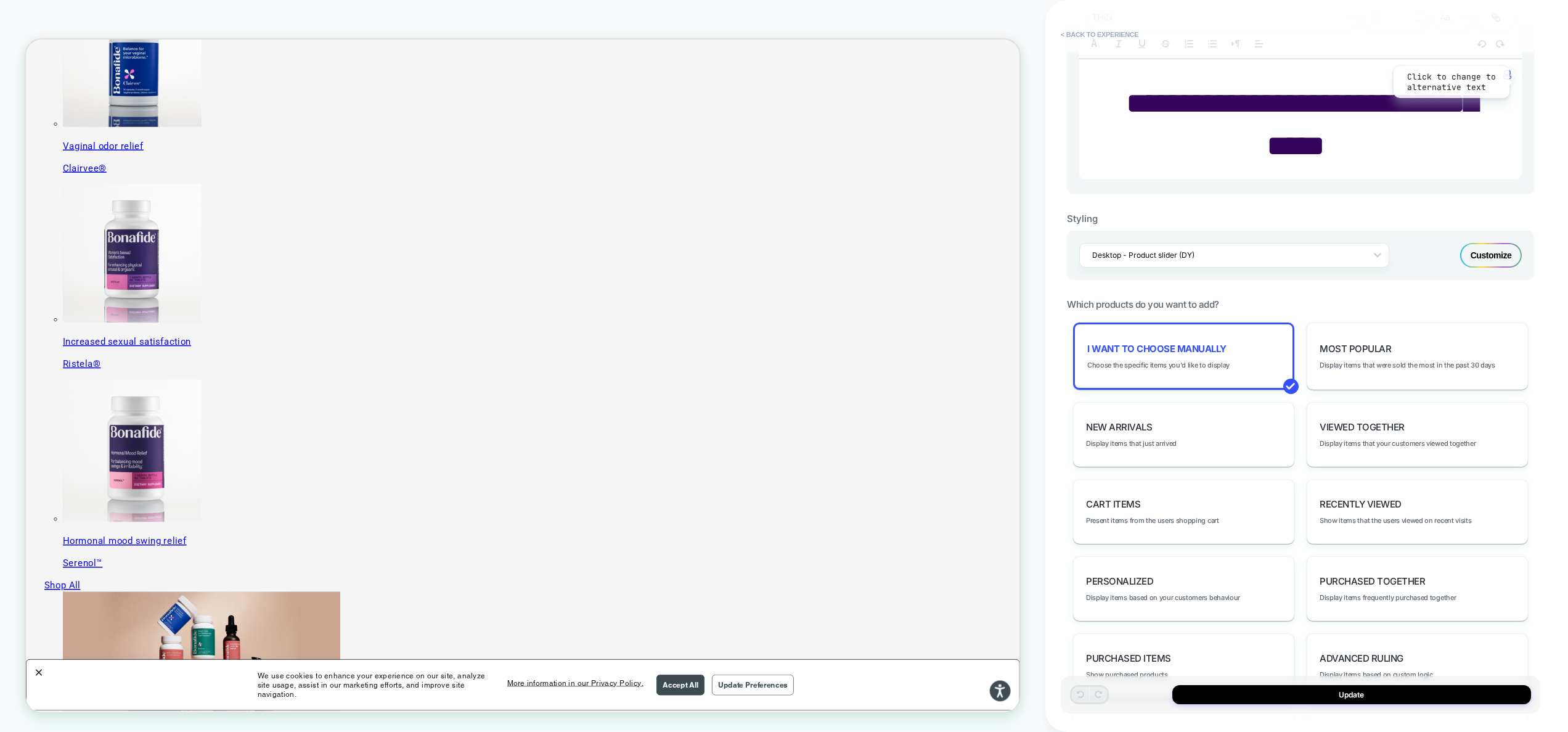
scroll to position [0, 0]
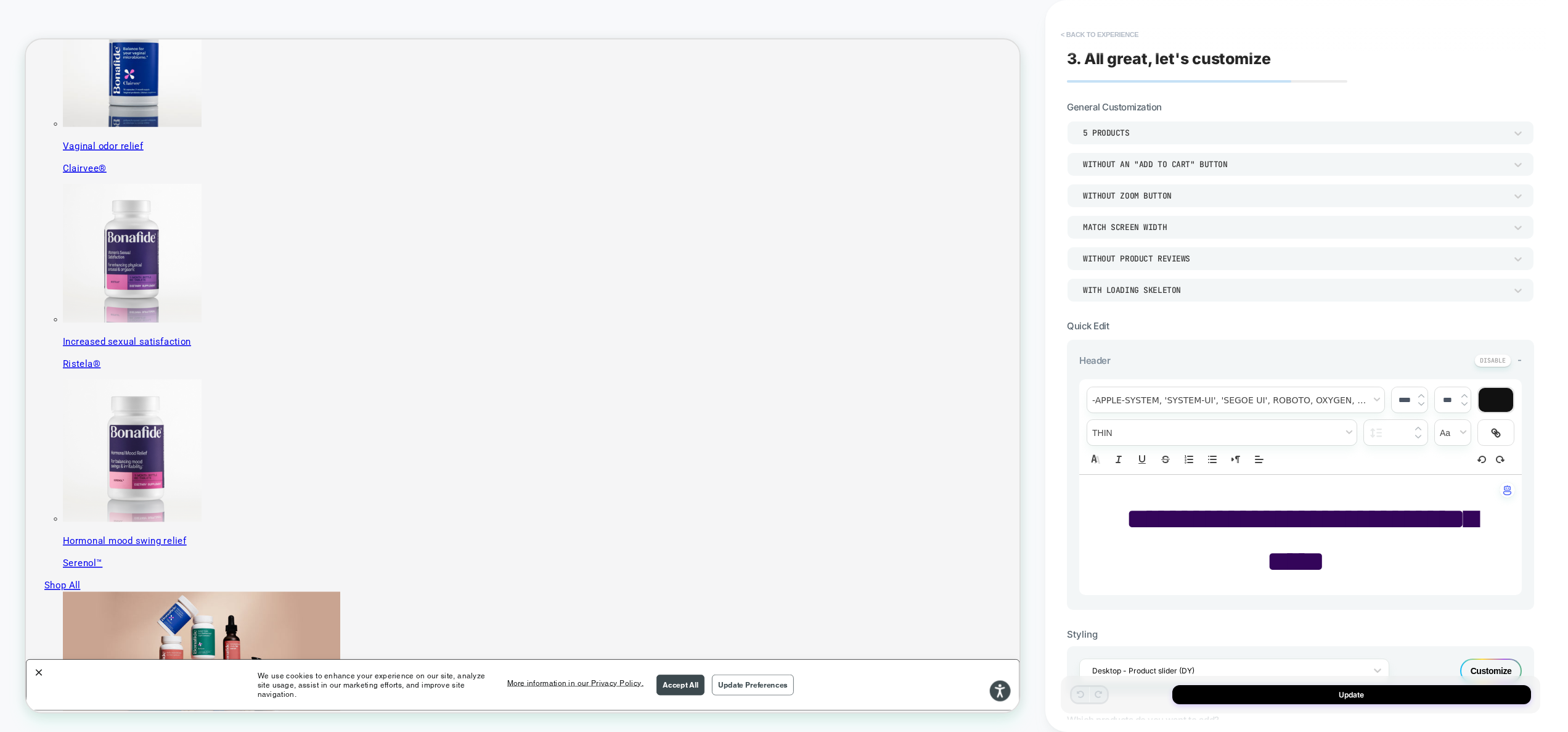
click at [1090, 34] on button "< Back to experience" at bounding box center [1099, 35] width 90 height 20
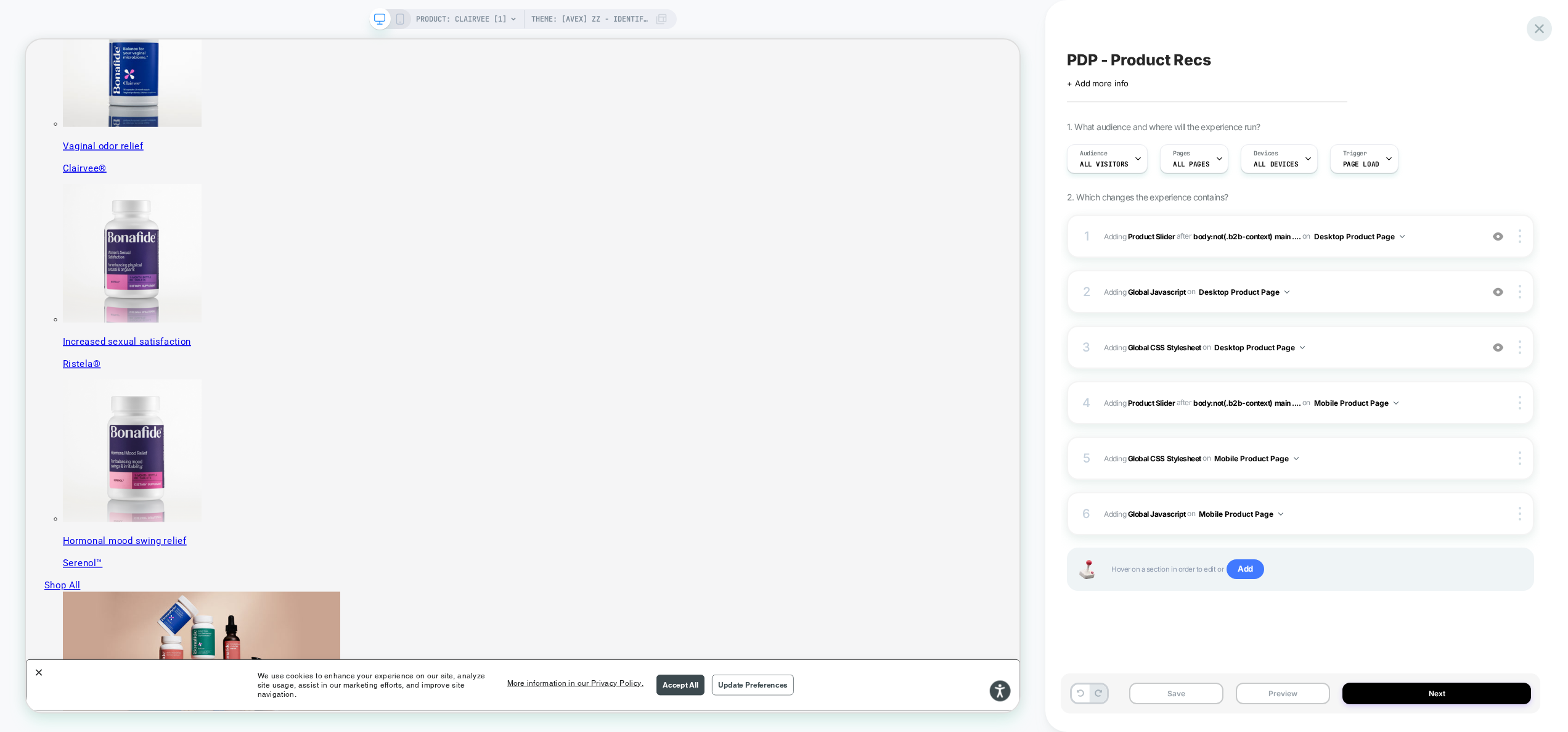
click at [1541, 35] on icon at bounding box center [1539, 28] width 17 height 17
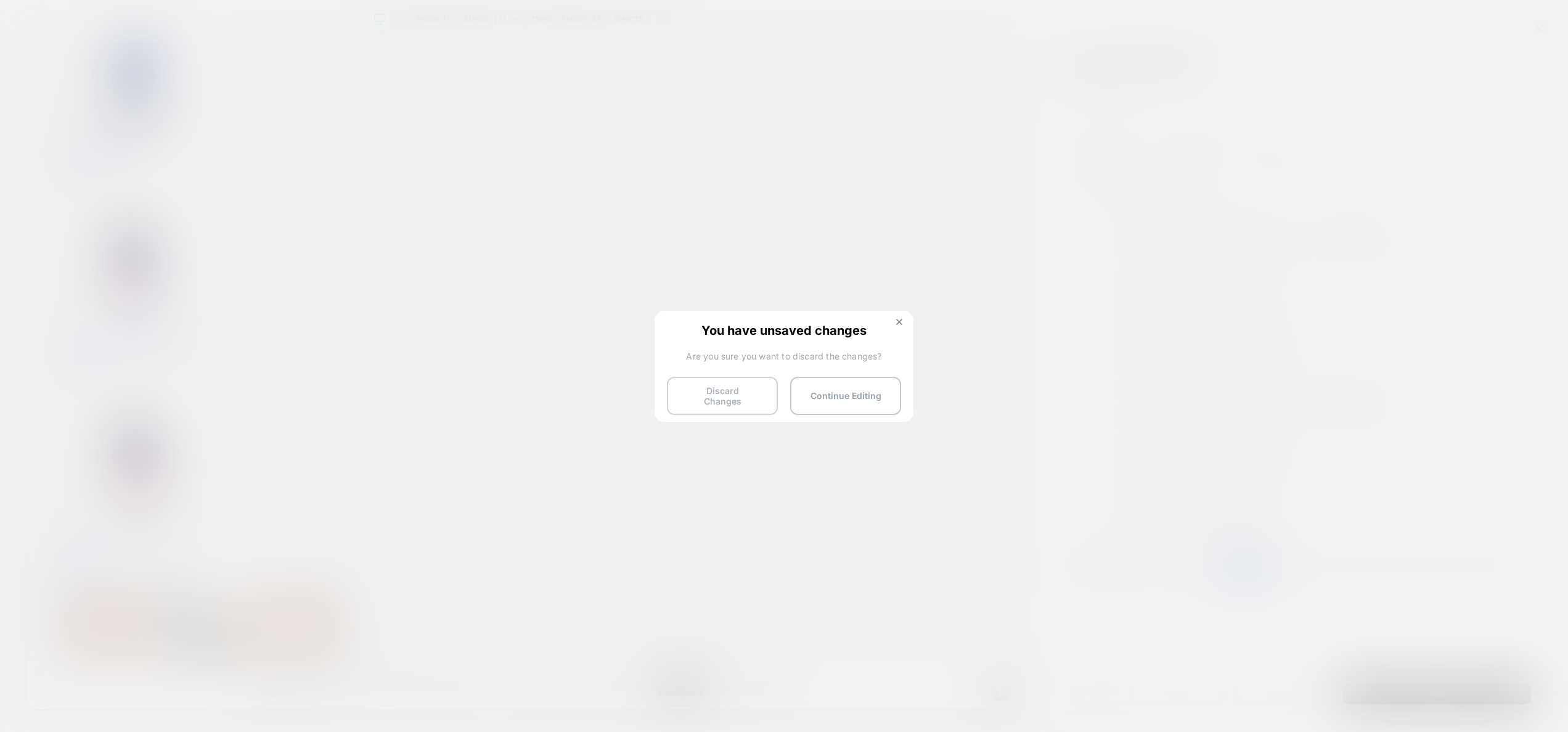
click at [707, 405] on button "Discard Changes" at bounding box center [722, 395] width 111 height 38
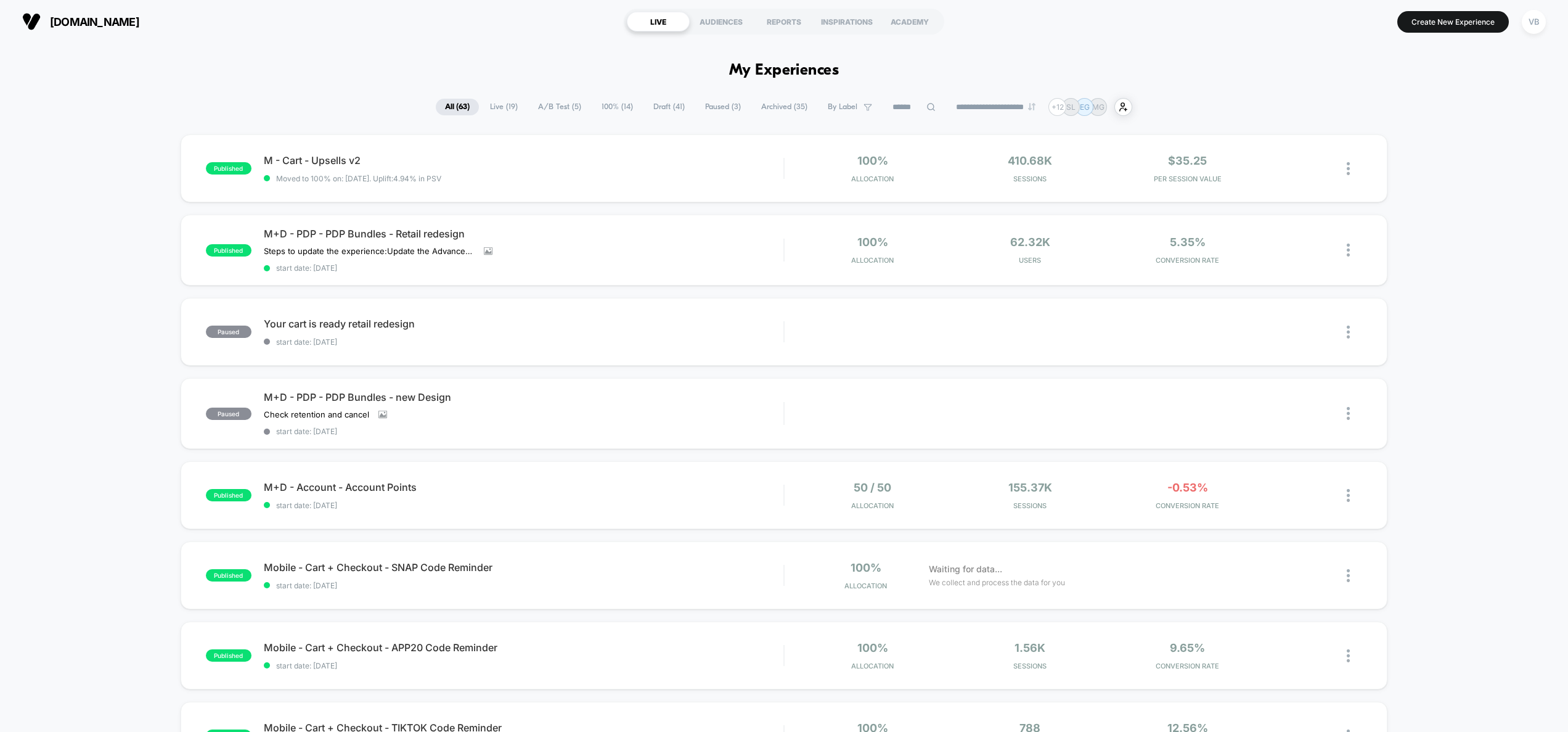
drag, startPoint x: 469, startPoint y: 234, endPoint x: 258, endPoint y: 203, distance: 213.3
click at [258, 201] on div "published M - Cart - Upsells v2 Moved to 100% on: 11/16/2024 . Uplift: 4.94% in…" at bounding box center [784, 659] width 1568 height 1052
drag, startPoint x: 264, startPoint y: 211, endPoint x: 514, endPoint y: 223, distance: 250.3
click at [485, 225] on div "published M - Cart - Upsells v2 Moved to 100% on: 11/16/2024 . Uplift: 4.94% in…" at bounding box center [784, 659] width 1568 height 1052
click at [450, 236] on span "M+D - PDP - PDP Bundles - Retail redesign" at bounding box center [524, 233] width 520 height 12
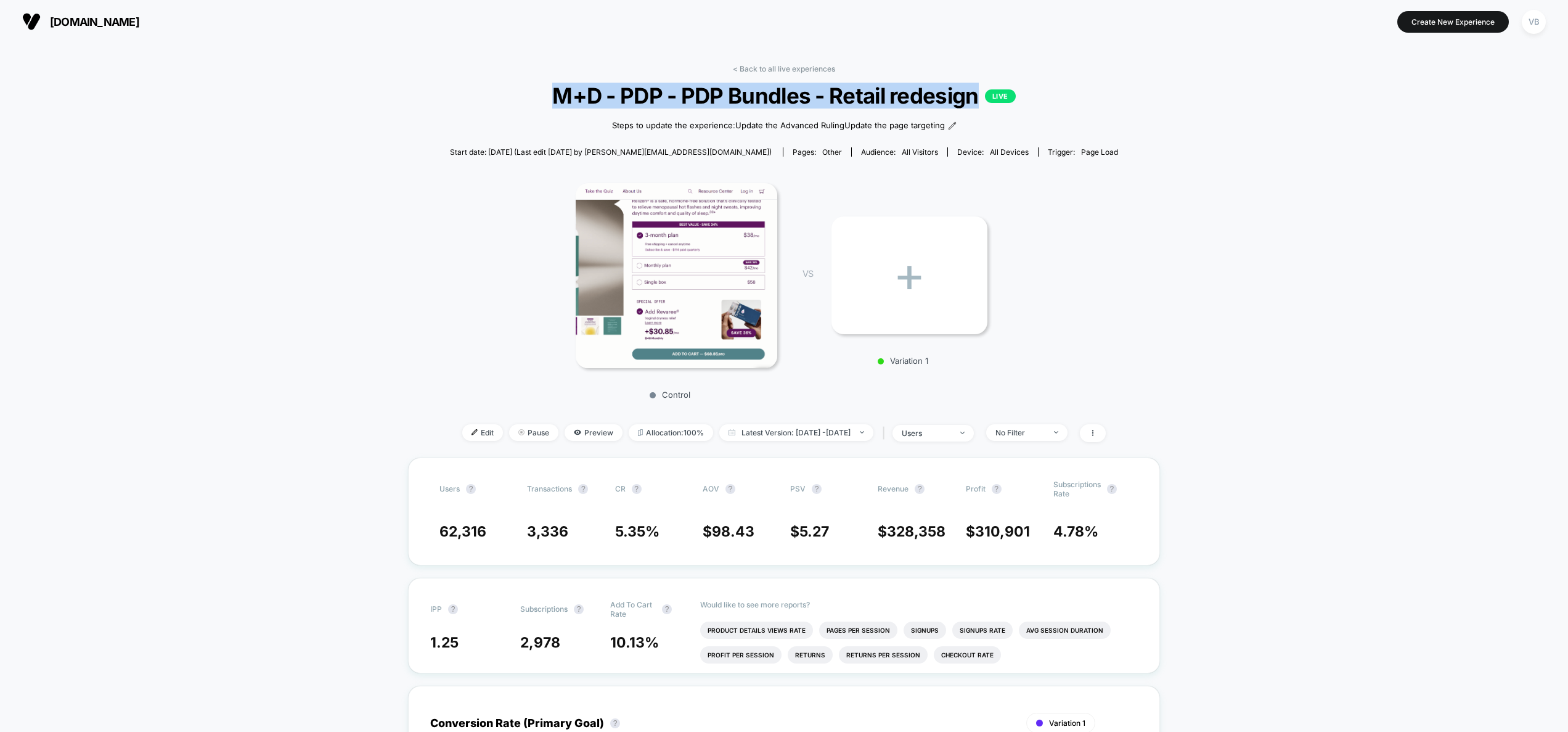
drag, startPoint x: 537, startPoint y: 95, endPoint x: 974, endPoint y: 105, distance: 437.1
click at [977, 100] on span "M+D - PDP - PDP Bundles - Retail redesign LIVE" at bounding box center [784, 95] width 601 height 26
copy span "M+D - PDP - PDP Bundles - Retail redesign"
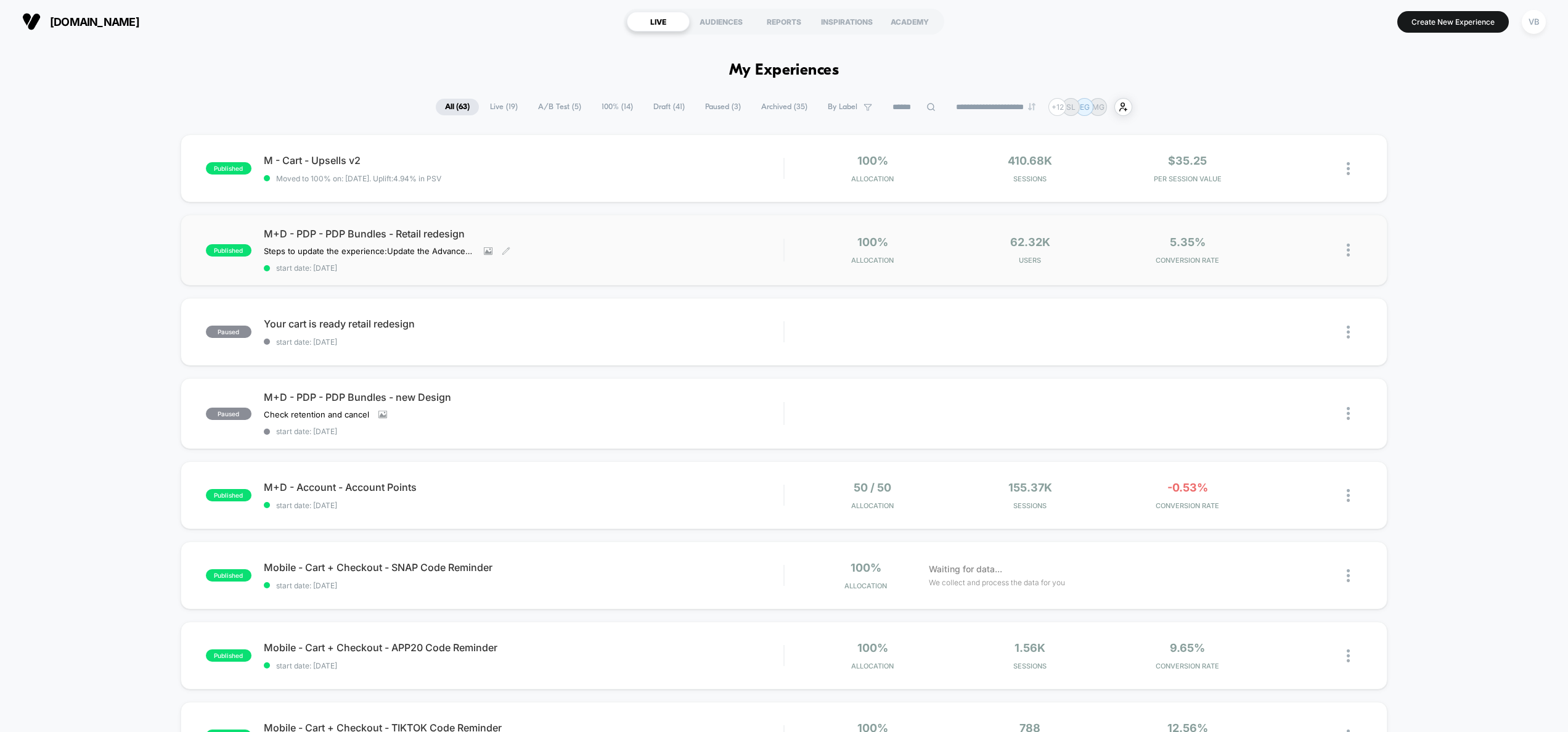
click at [585, 243] on div "M+D - PDP - PDP Bundles - Retail redesign Steps to update the experience: Updat…" at bounding box center [524, 249] width 520 height 45
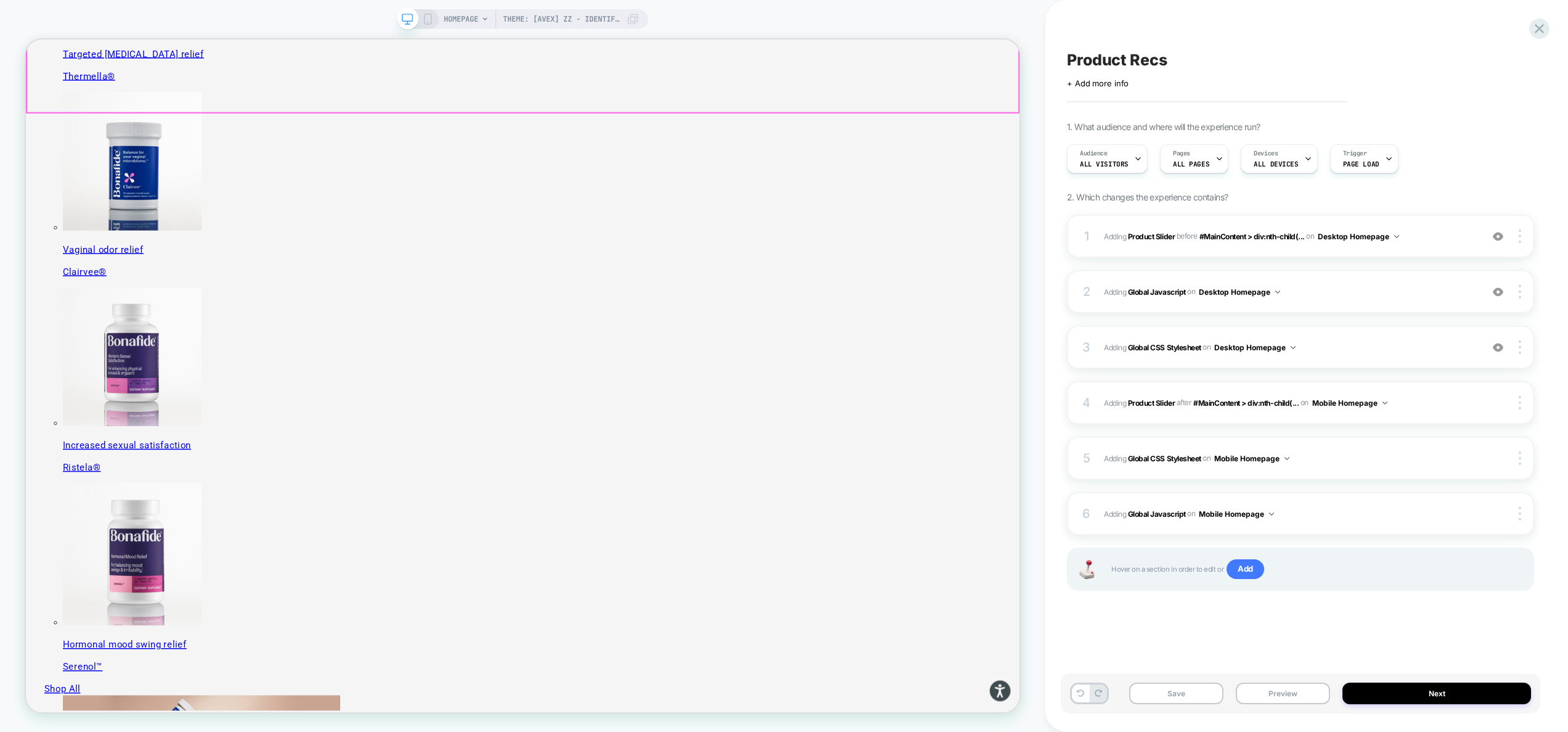
scroll to position [579, 0]
click at [1345, 287] on span "Adding Global Javascript on Desktop Homepage" at bounding box center [1290, 292] width 371 height 16
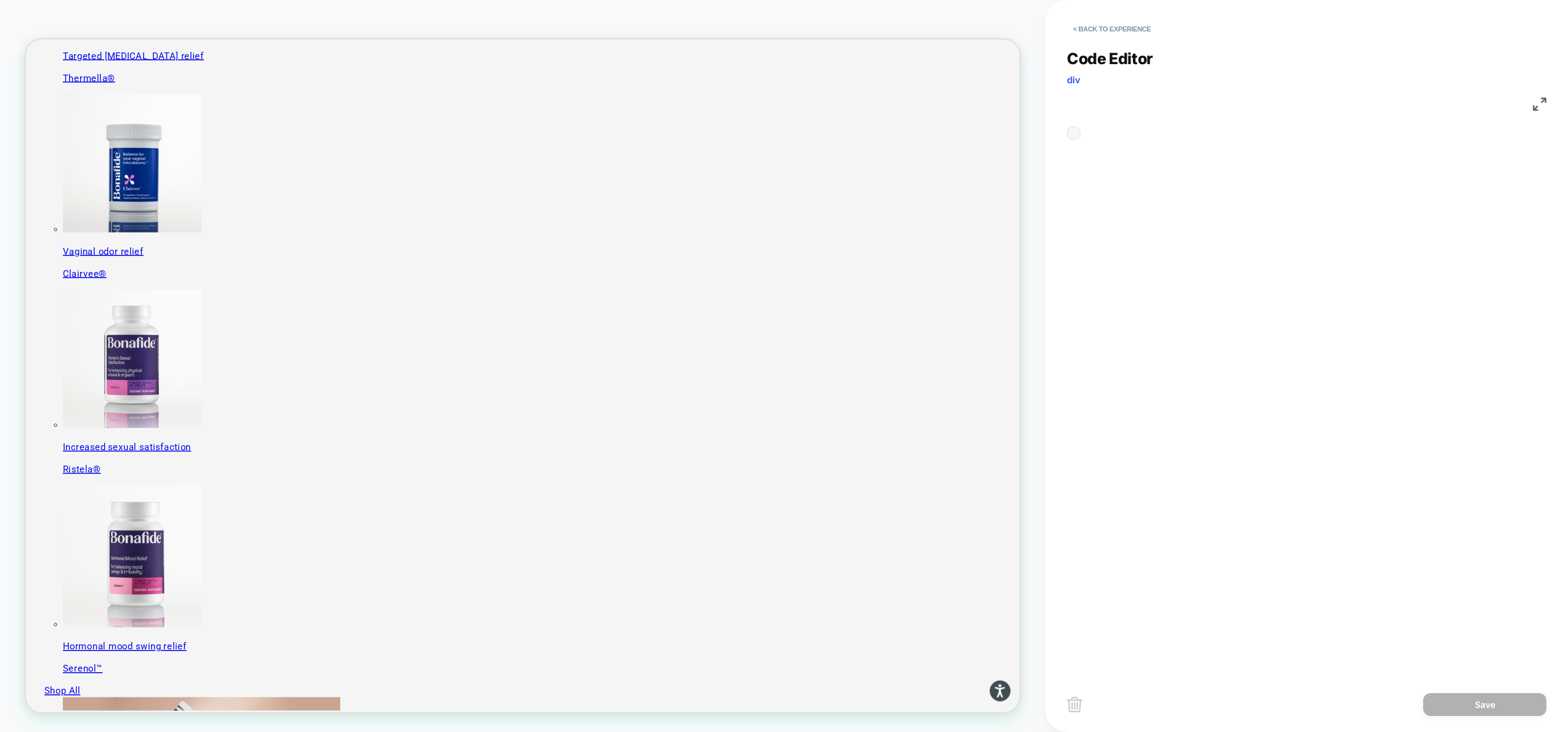
scroll to position [167, 0]
type textarea "**********"
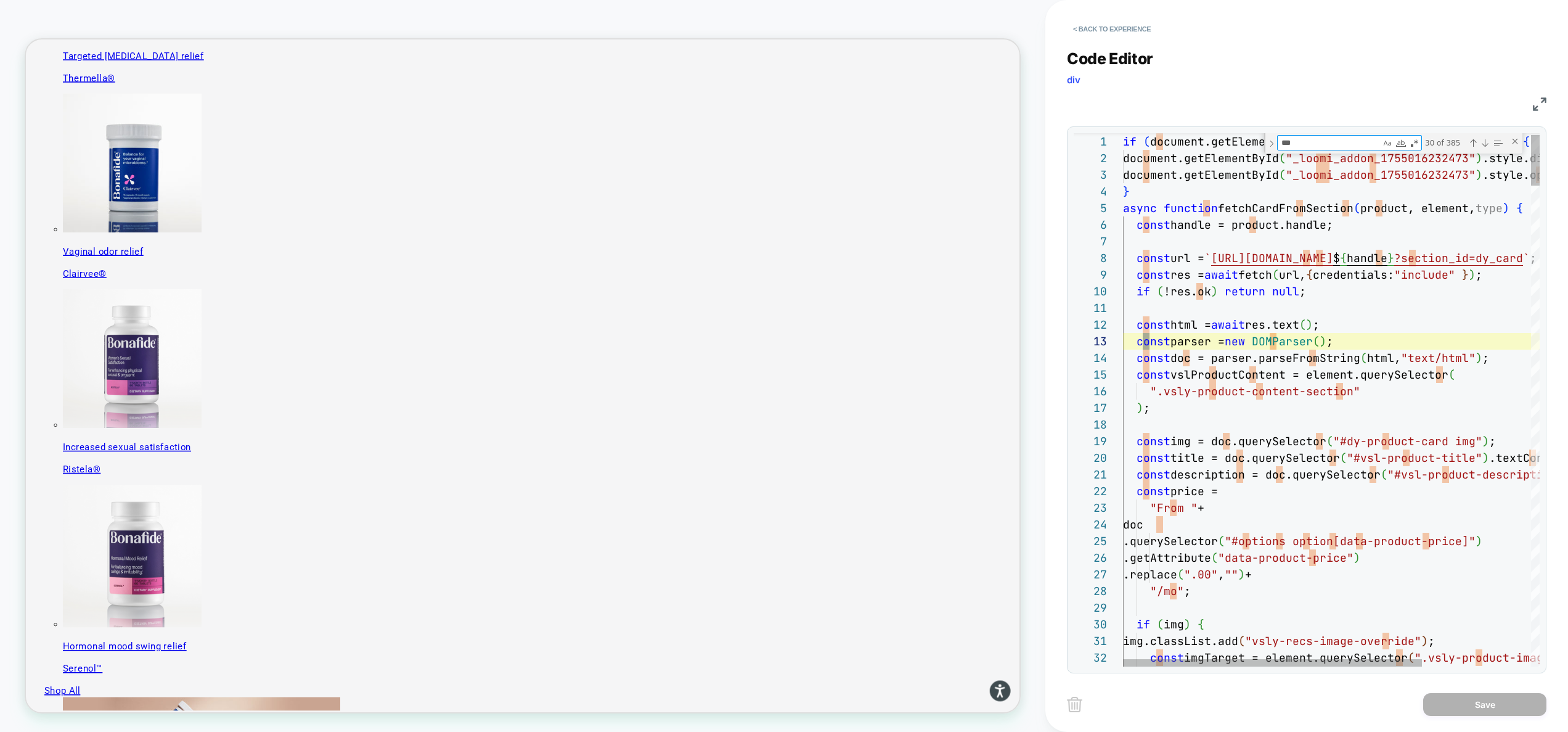
type textarea "****"
type textarea "**********"
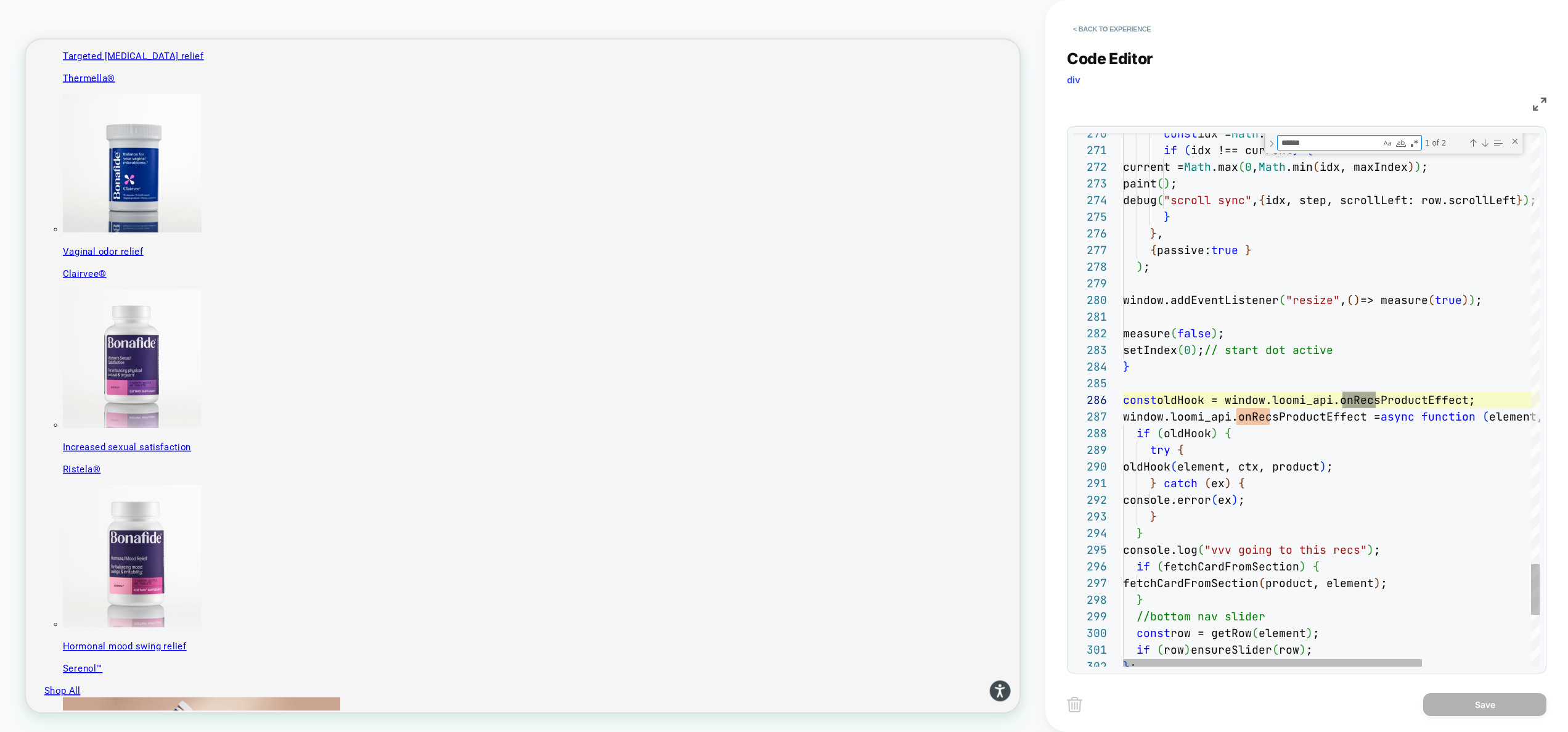
scroll to position [167, 259]
type textarea "******"
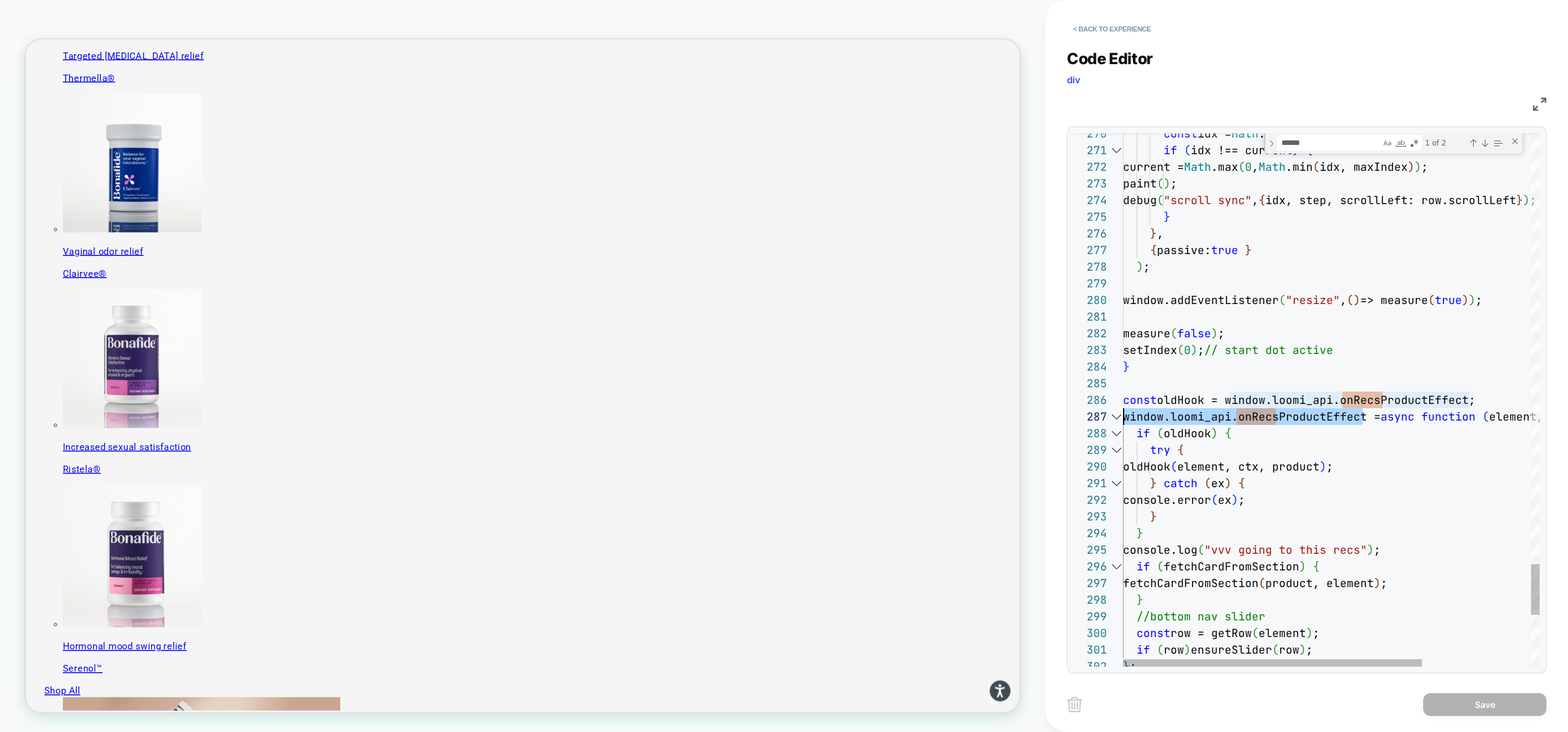
drag, startPoint x: 1363, startPoint y: 418, endPoint x: 1102, endPoint y: 415, distance: 261.0
drag, startPoint x: 1241, startPoint y: 418, endPoint x: 1242, endPoint y: 428, distance: 10.0
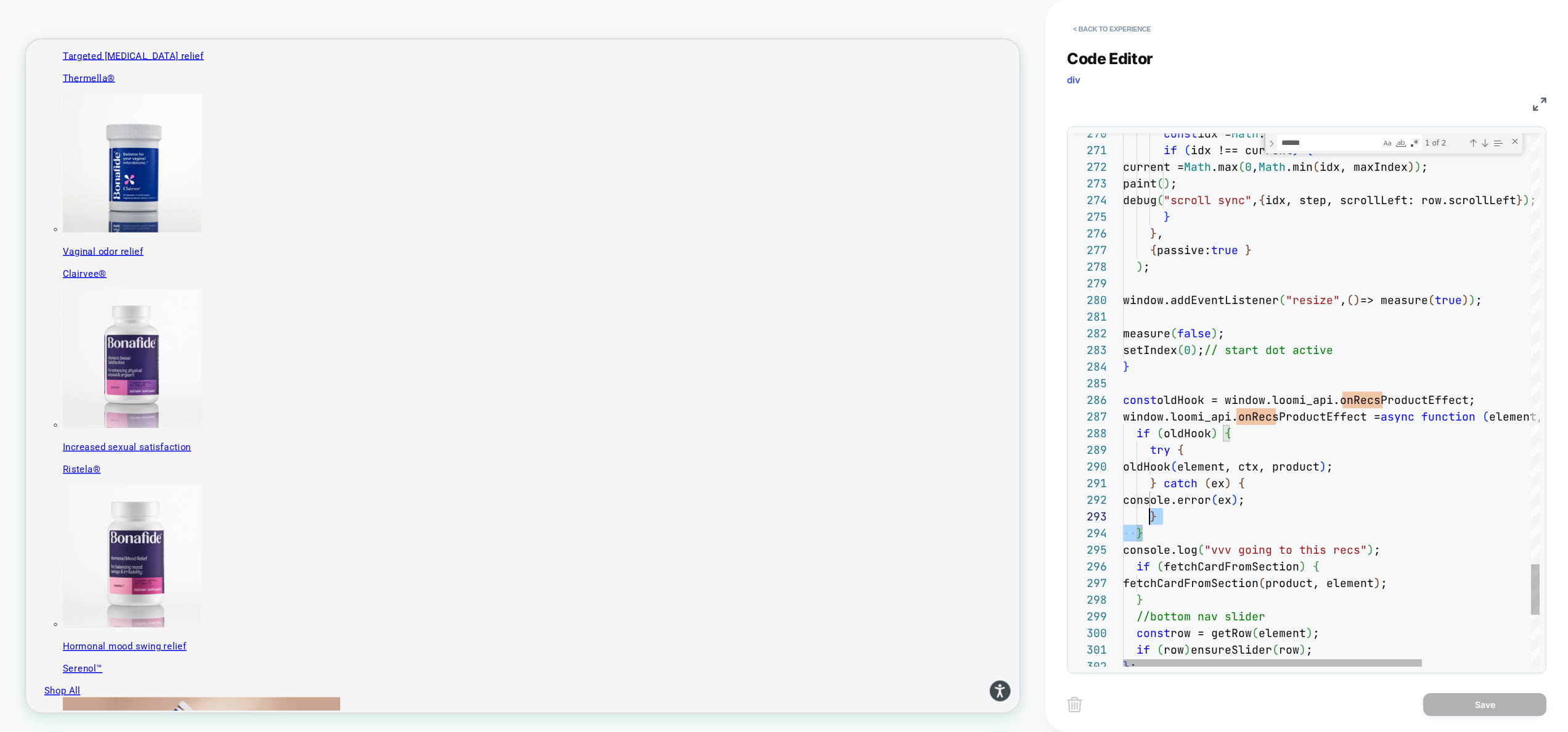
type textarea "**********"
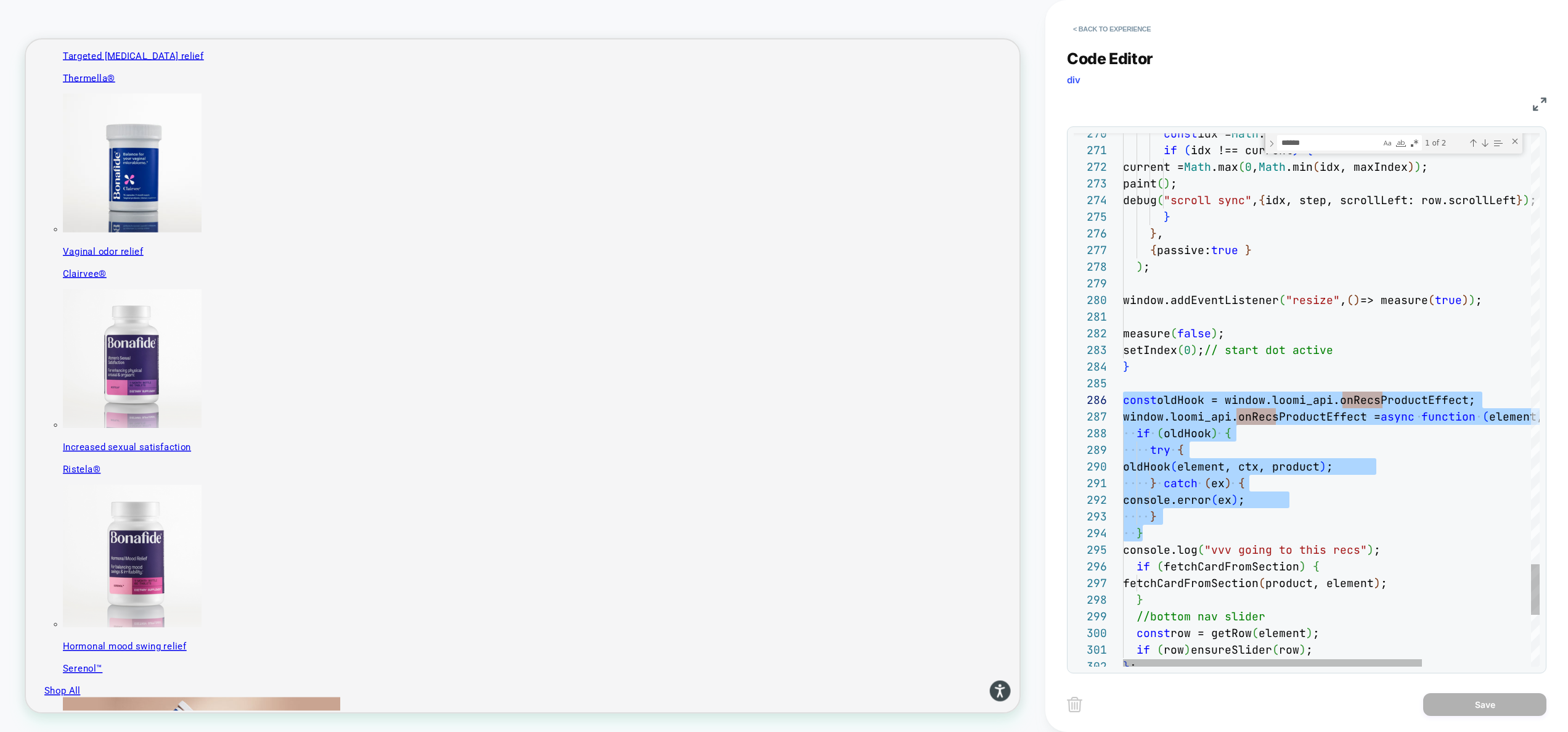
drag, startPoint x: 1154, startPoint y: 532, endPoint x: 1096, endPoint y: 404, distance: 140.5
